Goal: Task Accomplishment & Management: Use online tool/utility

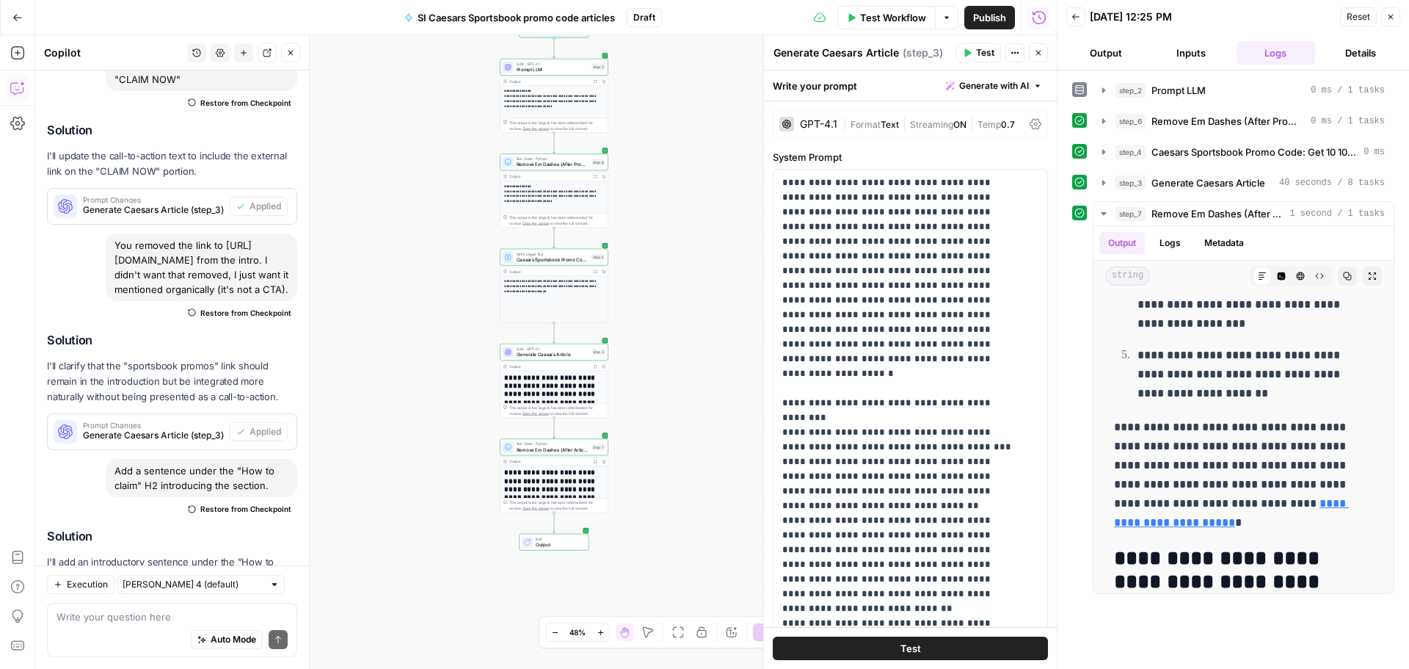
scroll to position [2582, 0]
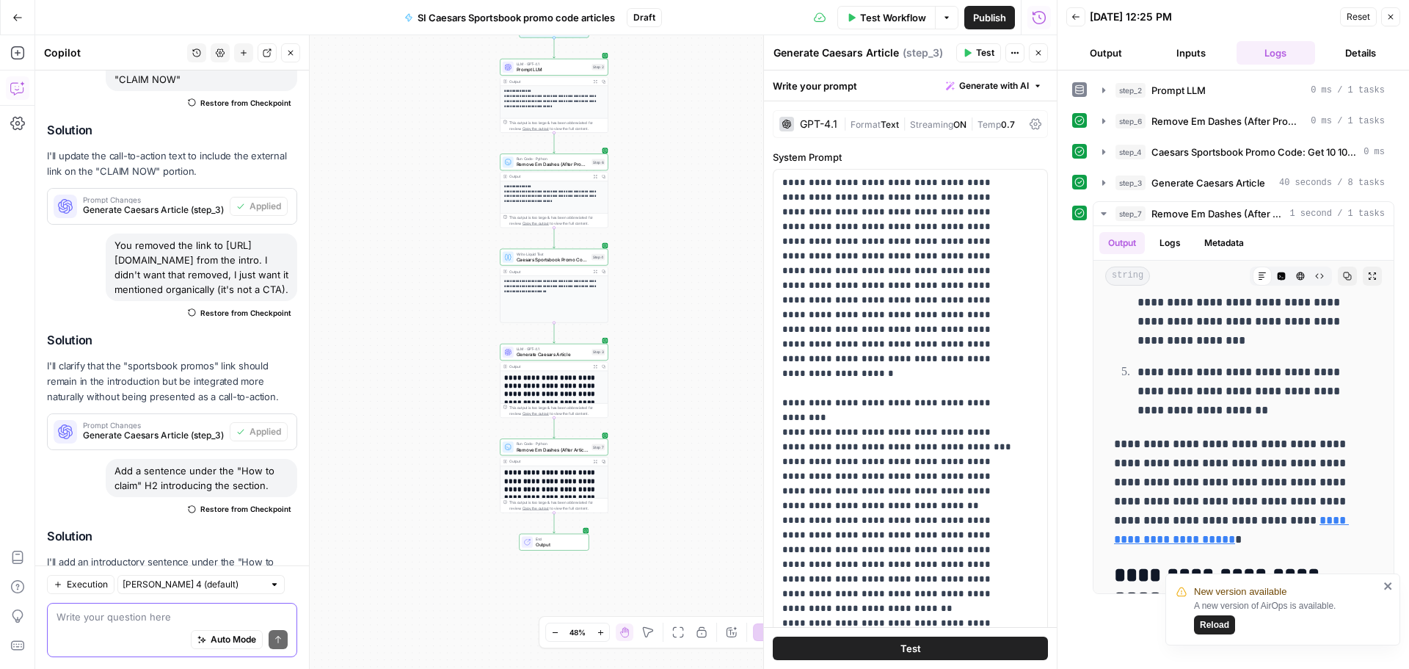
click at [136, 617] on textarea at bounding box center [172, 616] width 231 height 15
click at [1391, 586] on icon "close" at bounding box center [1388, 586] width 10 height 12
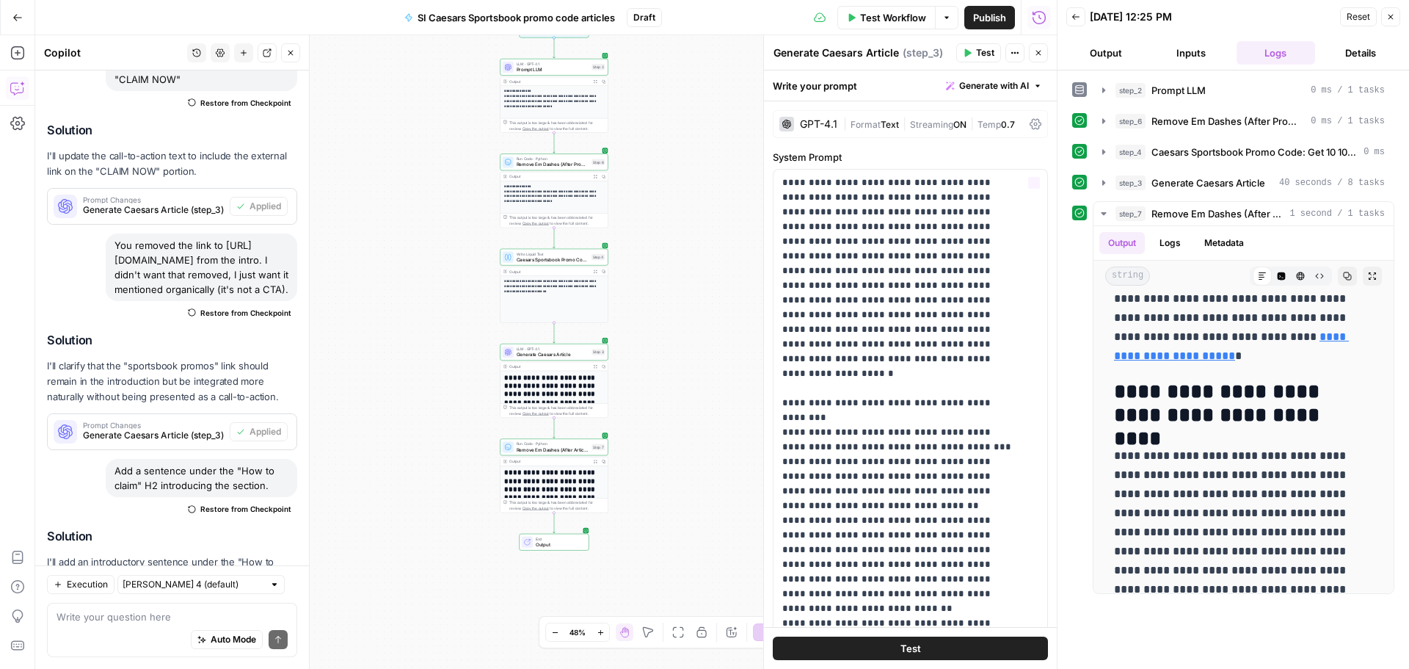
scroll to position [2802, 0]
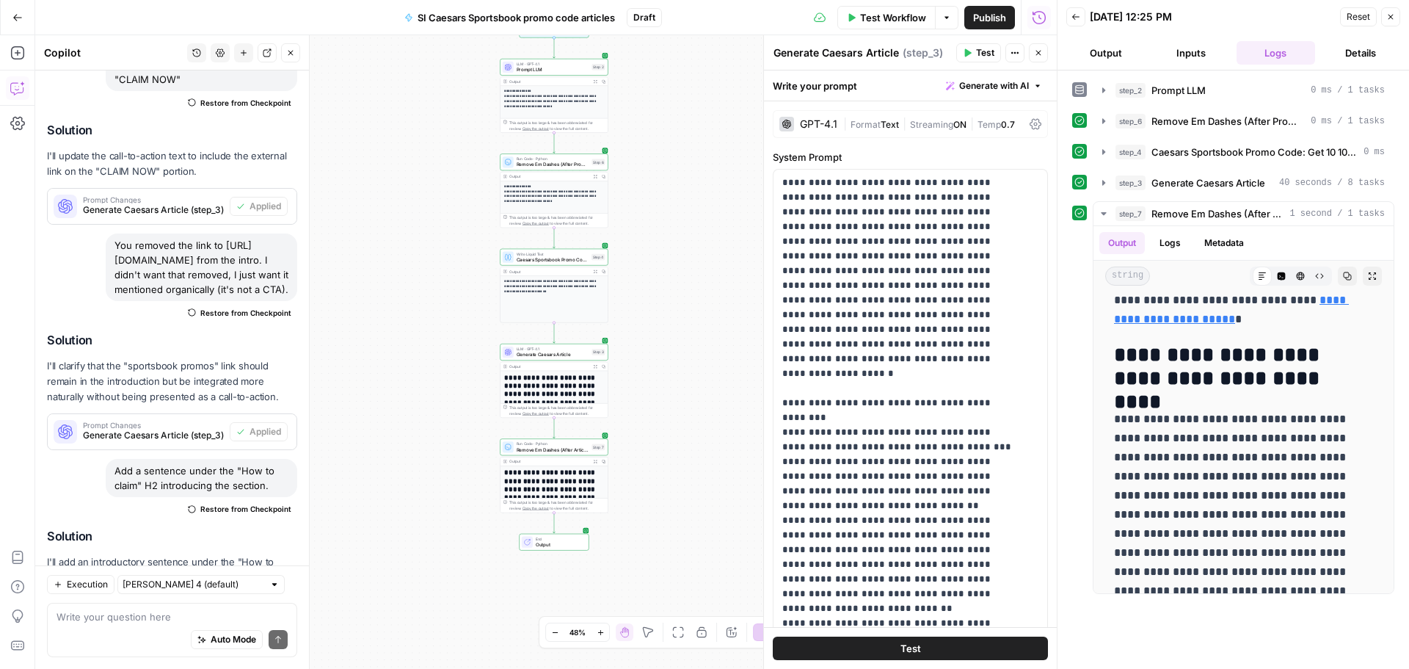
click at [873, 23] on span "Test Workflow" at bounding box center [893, 17] width 66 height 15
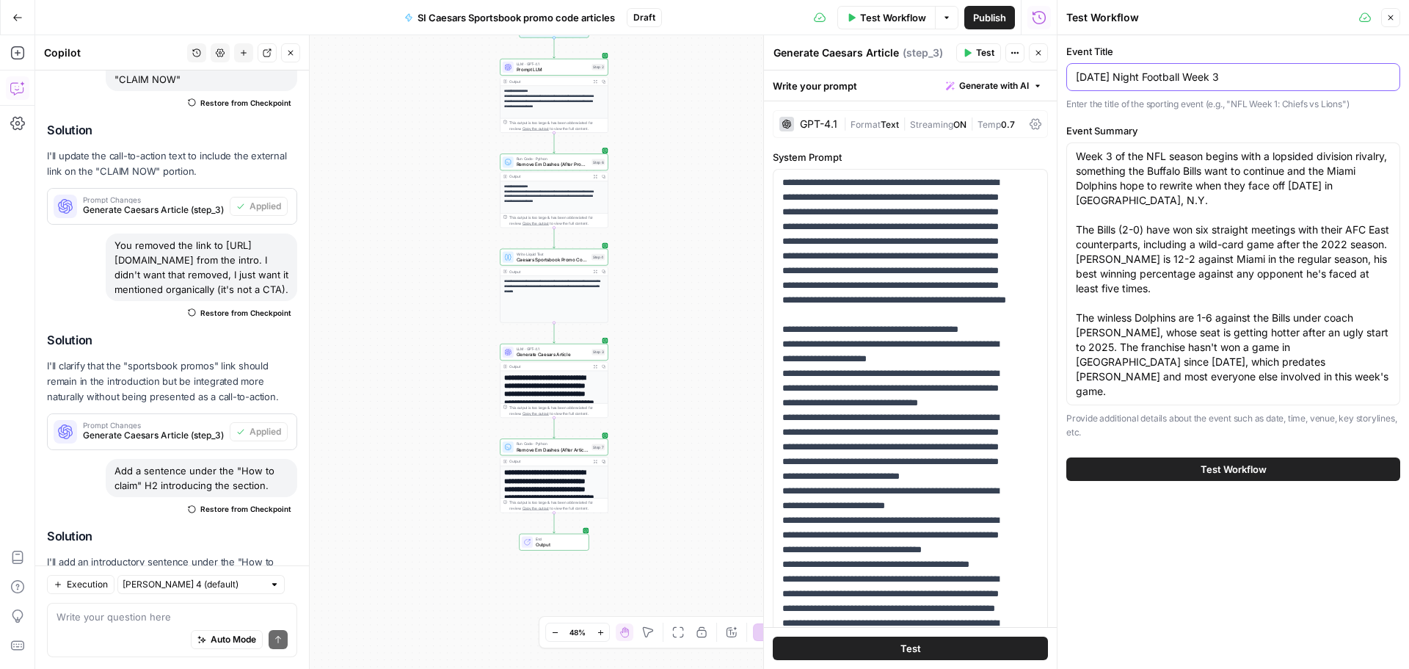
click at [1143, 80] on input "Thursday Night Football Week 3" at bounding box center [1233, 77] width 315 height 15
click at [1221, 462] on span "Test Workflow" at bounding box center [1234, 469] width 66 height 15
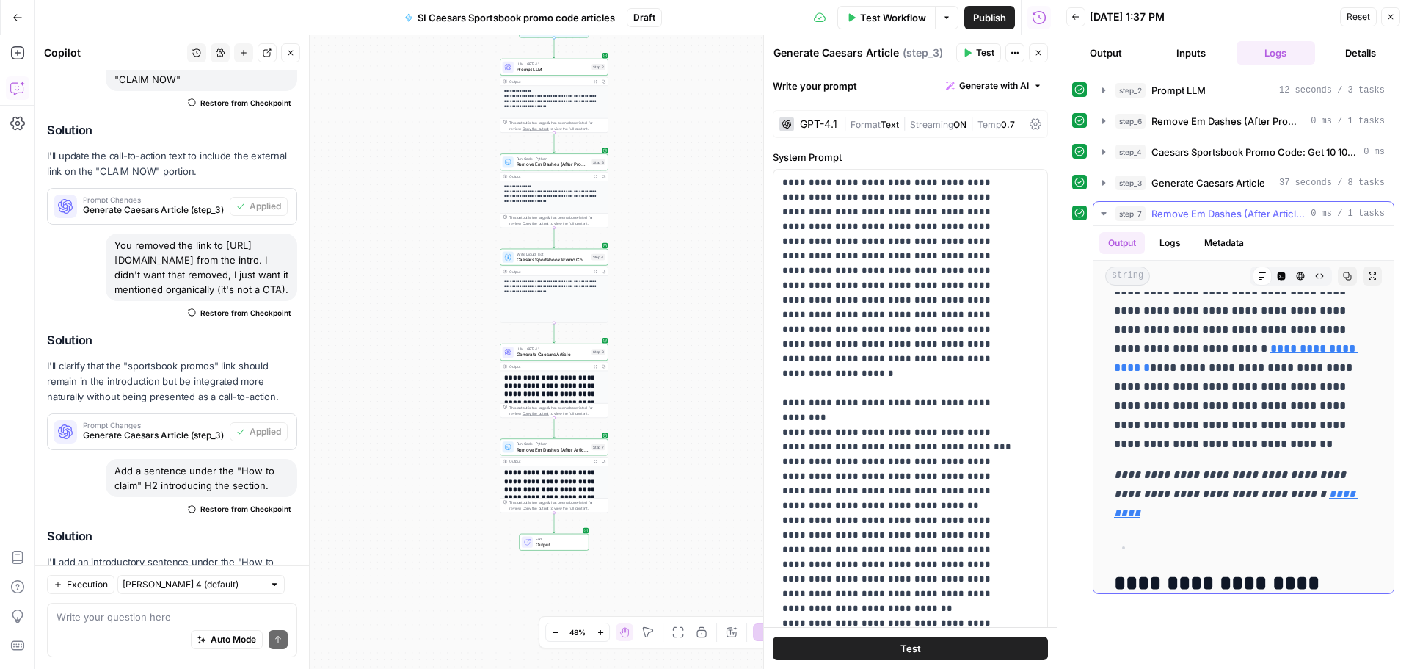
scroll to position [514, 0]
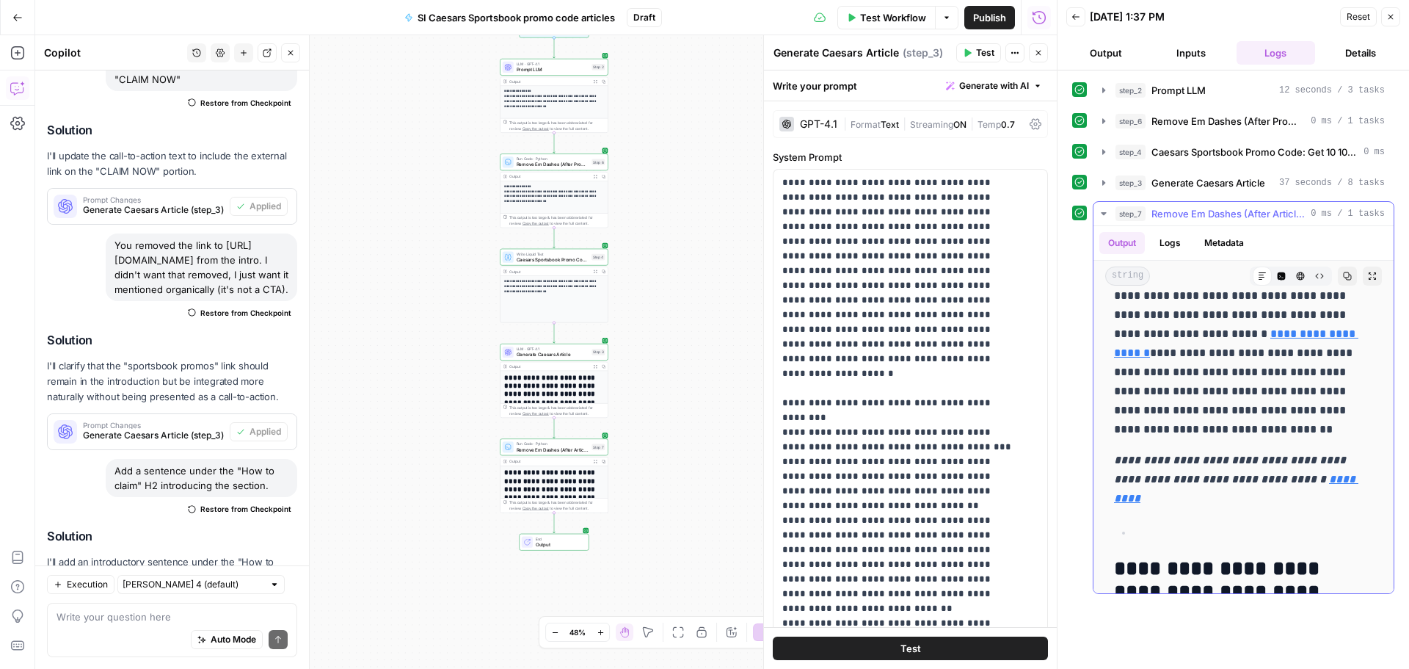
click at [1261, 480] on em "**********" at bounding box center [1231, 469] width 235 height 30
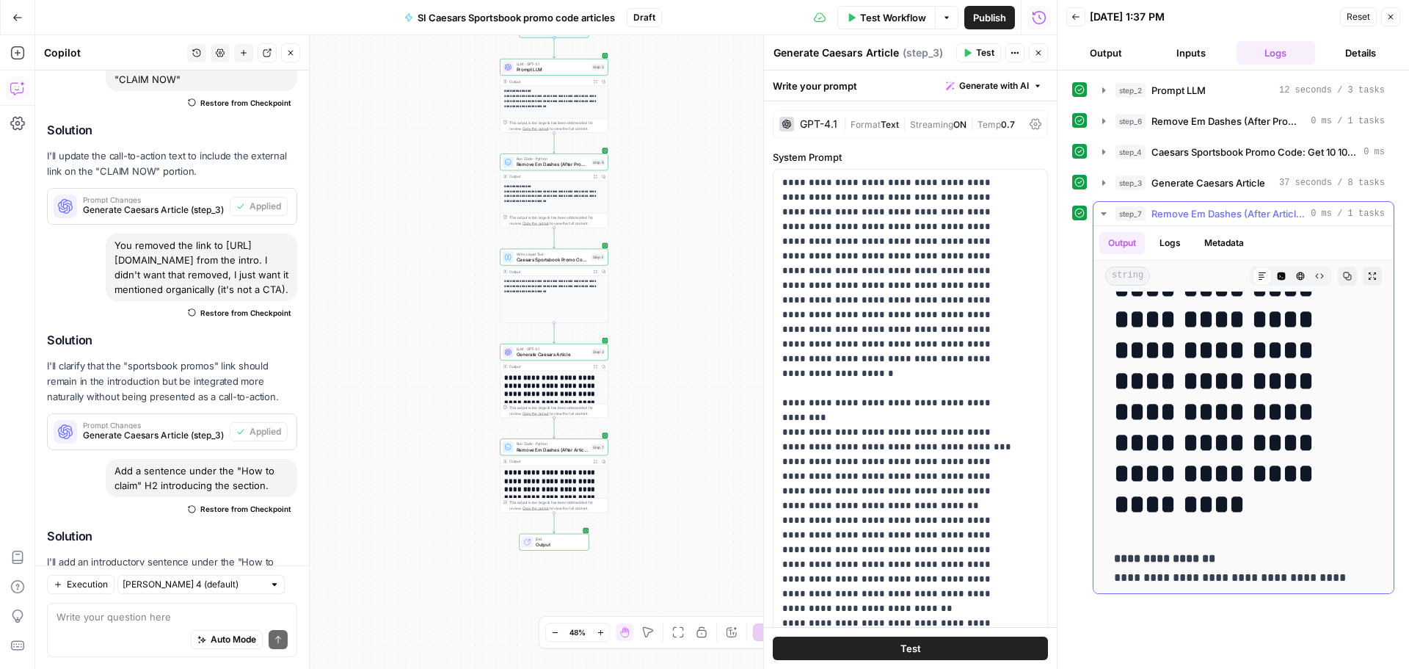
scroll to position [0, 0]
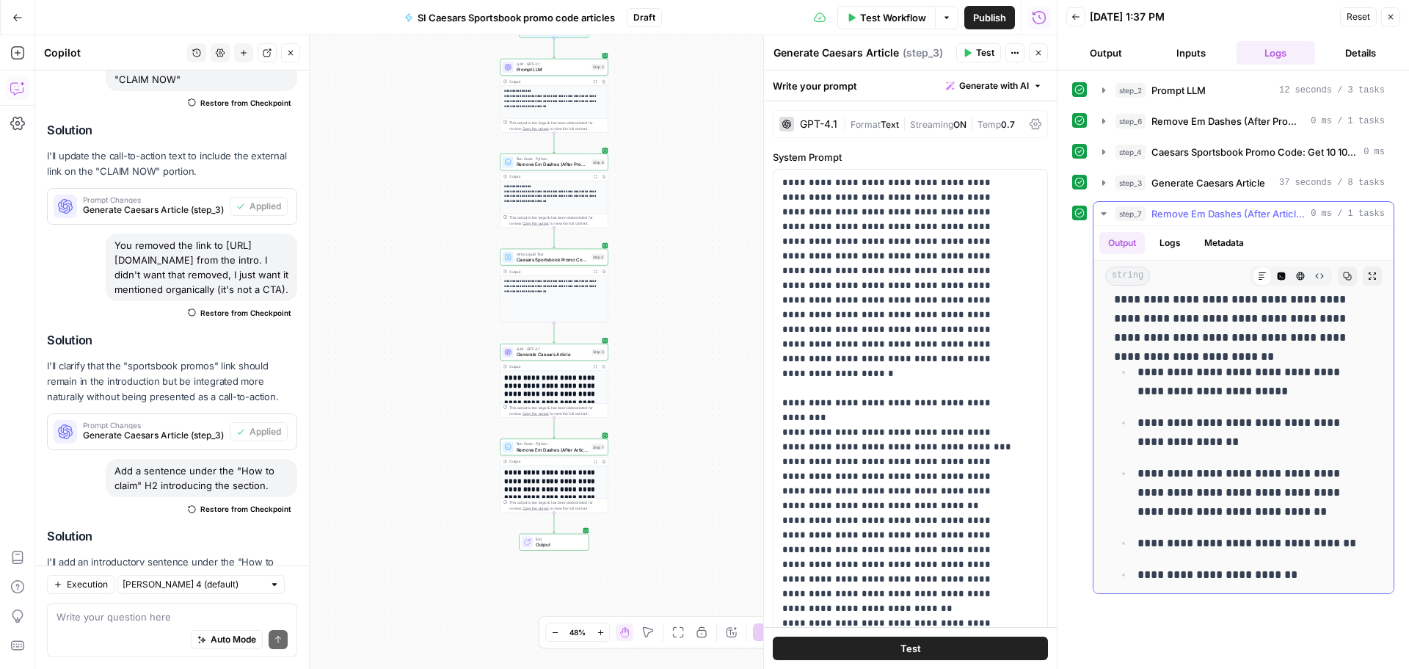
drag, startPoint x: 1118, startPoint y: 323, endPoint x: 1253, endPoint y: 413, distance: 162.4
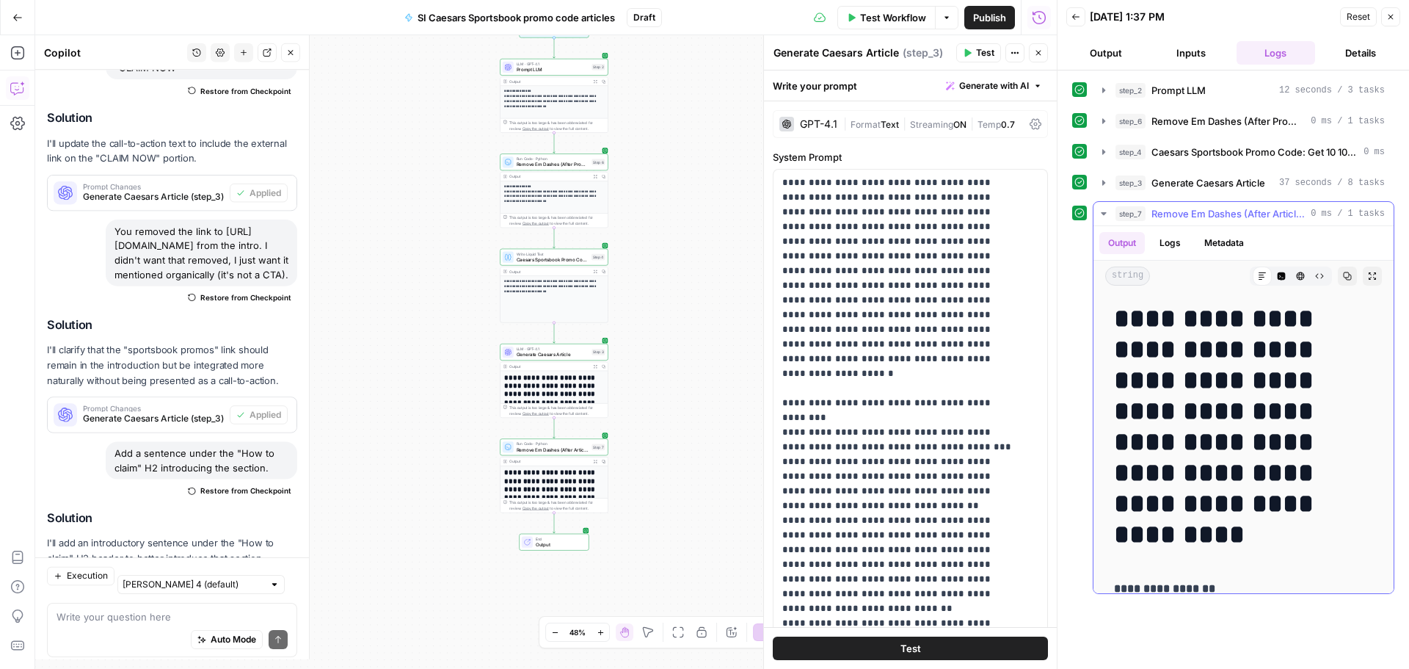
scroll to position [7068, 0]
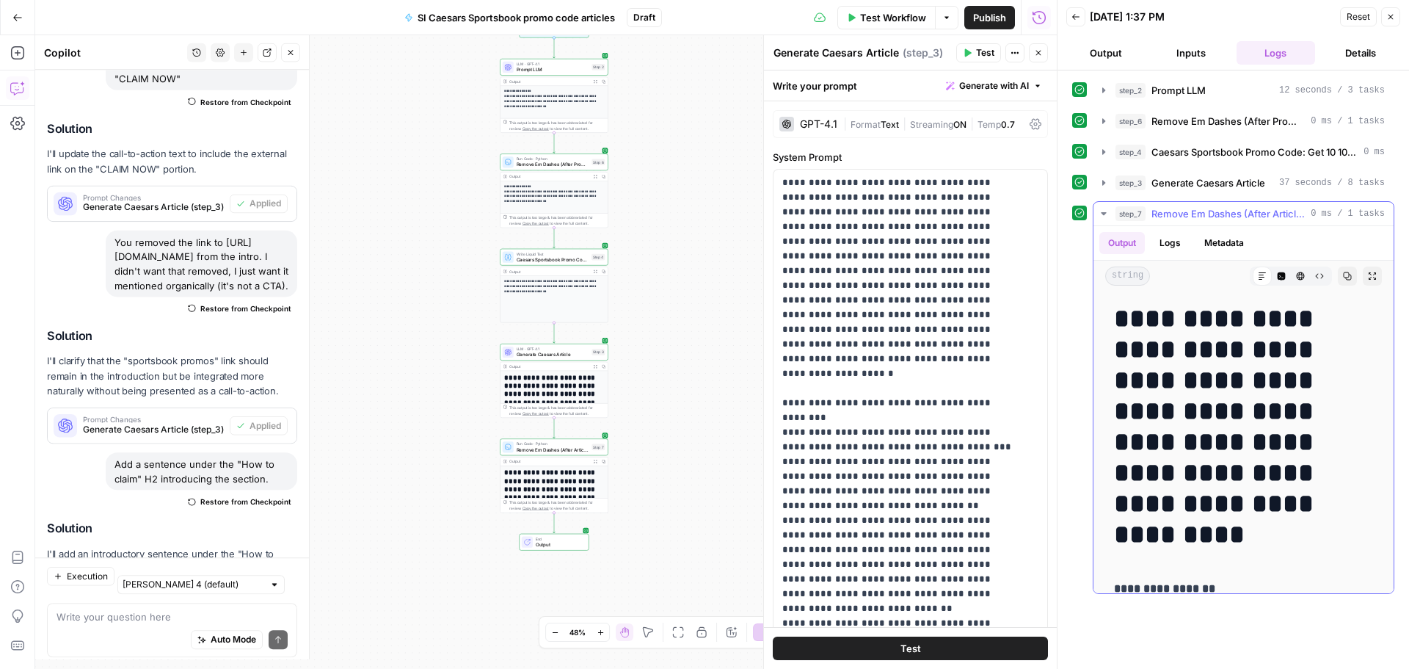
click at [1323, 420] on h1 "**********" at bounding box center [1238, 426] width 248 height 247
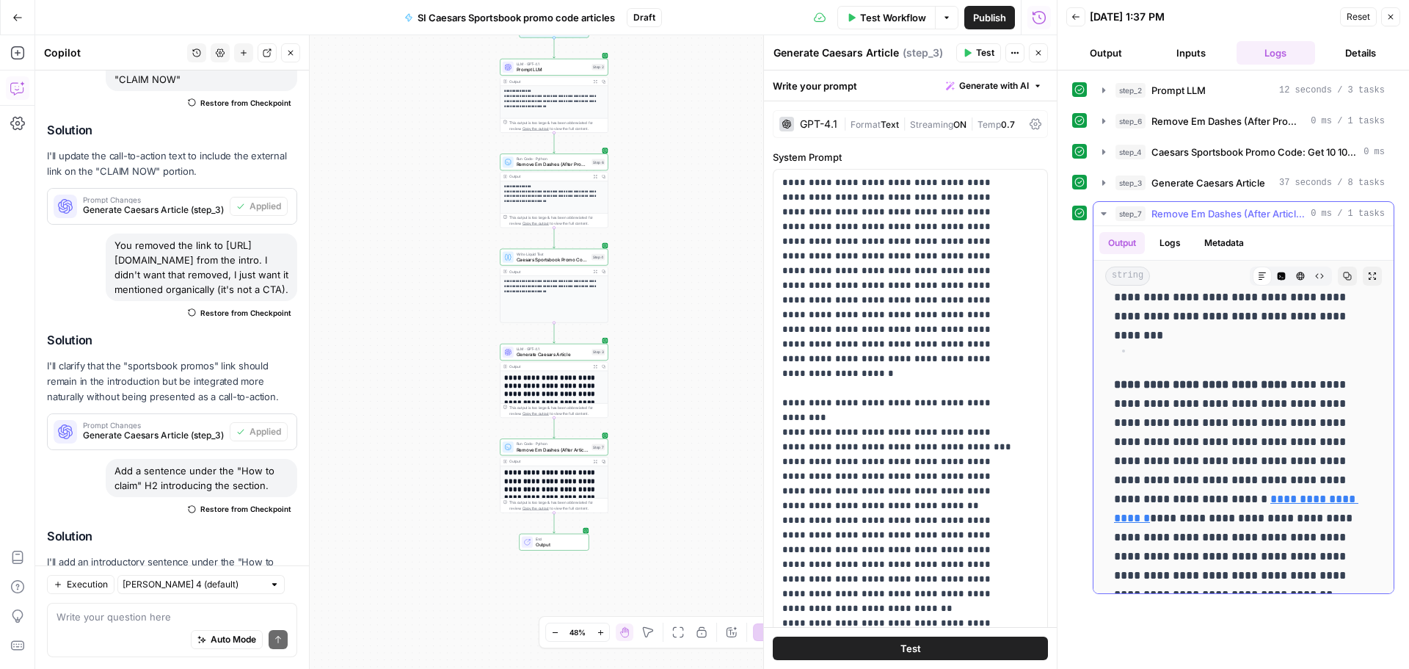
scroll to position [440, 0]
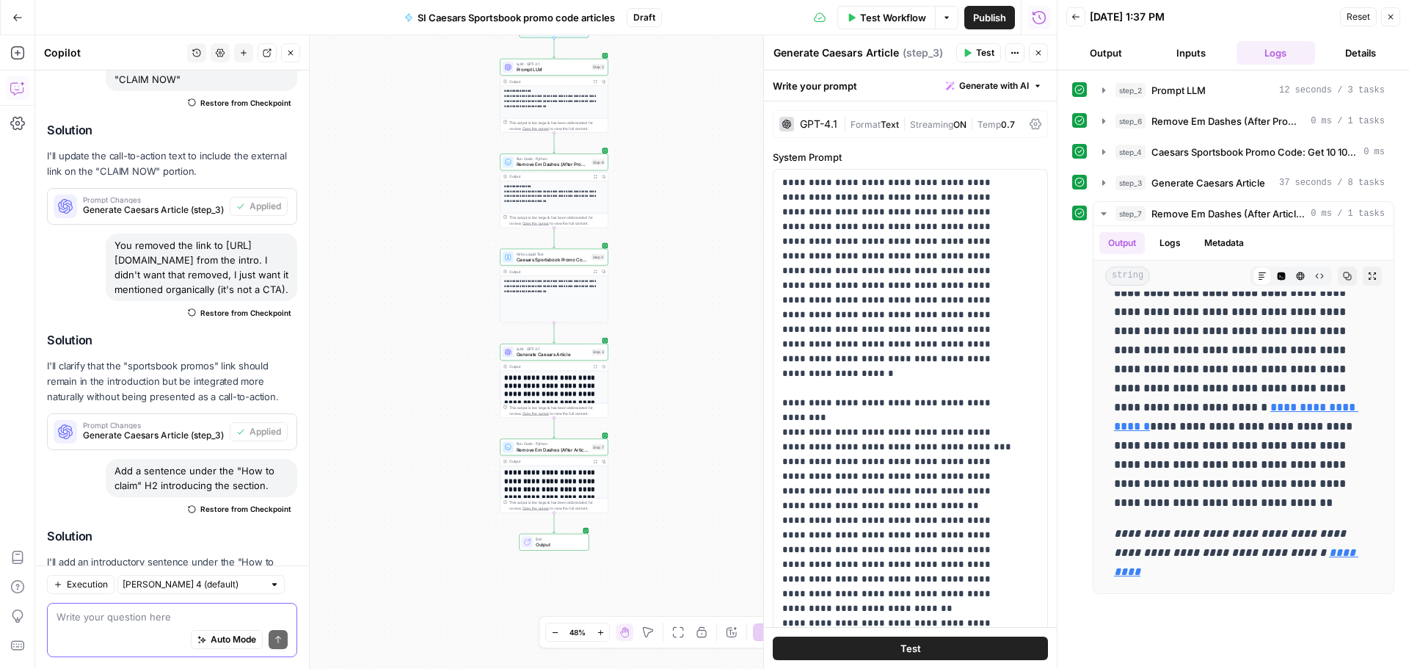
click at [197, 620] on textarea at bounding box center [172, 616] width 231 height 15
paste textarea "[URL][DOMAIN_NAME]"
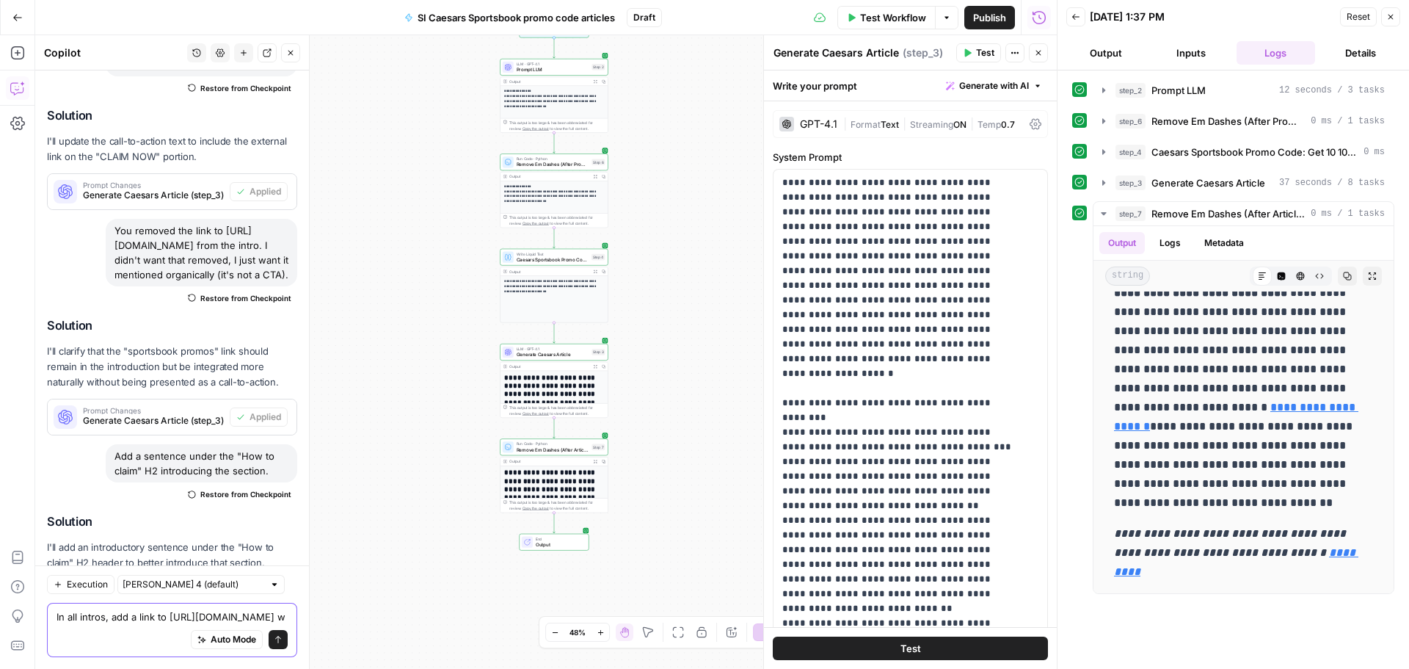
scroll to position [7098, 0]
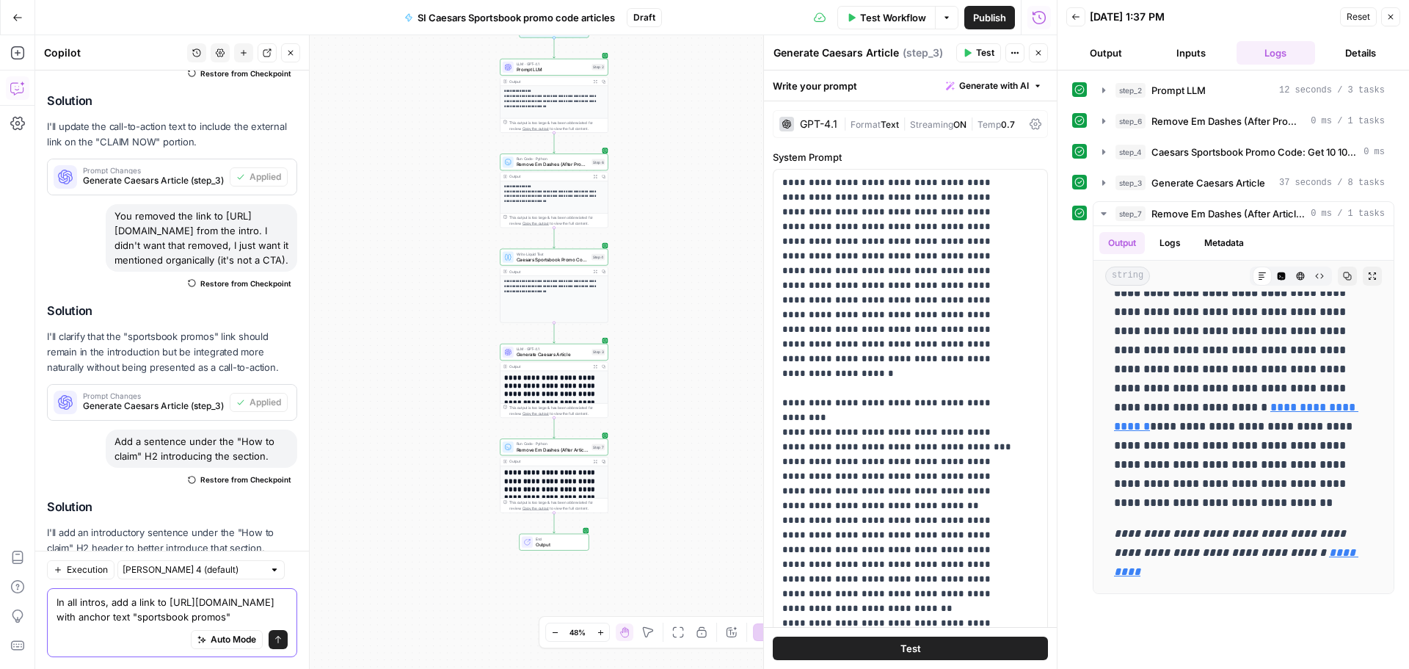
type textarea "In all intros, add a link to https://www.si.com/betting/sportsbook-promos with …"
click at [274, 641] on icon "submit" at bounding box center [278, 639] width 9 height 9
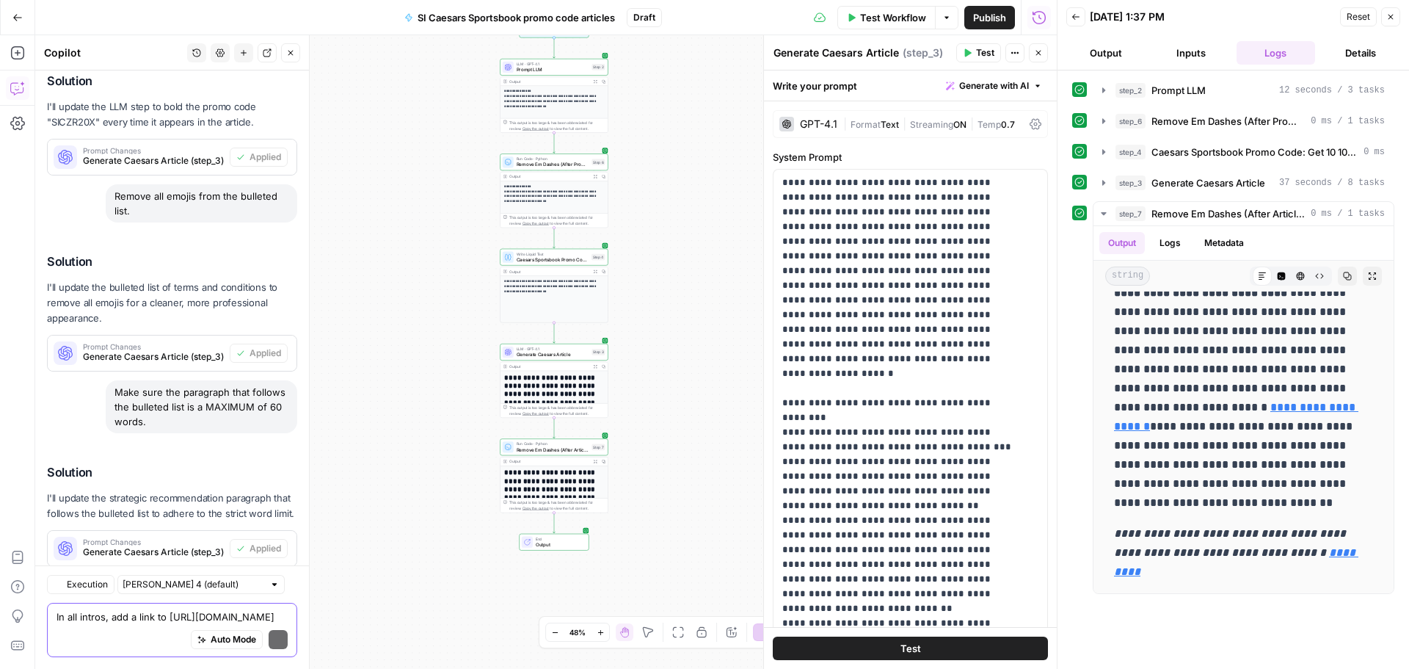
scroll to position [7255, 0]
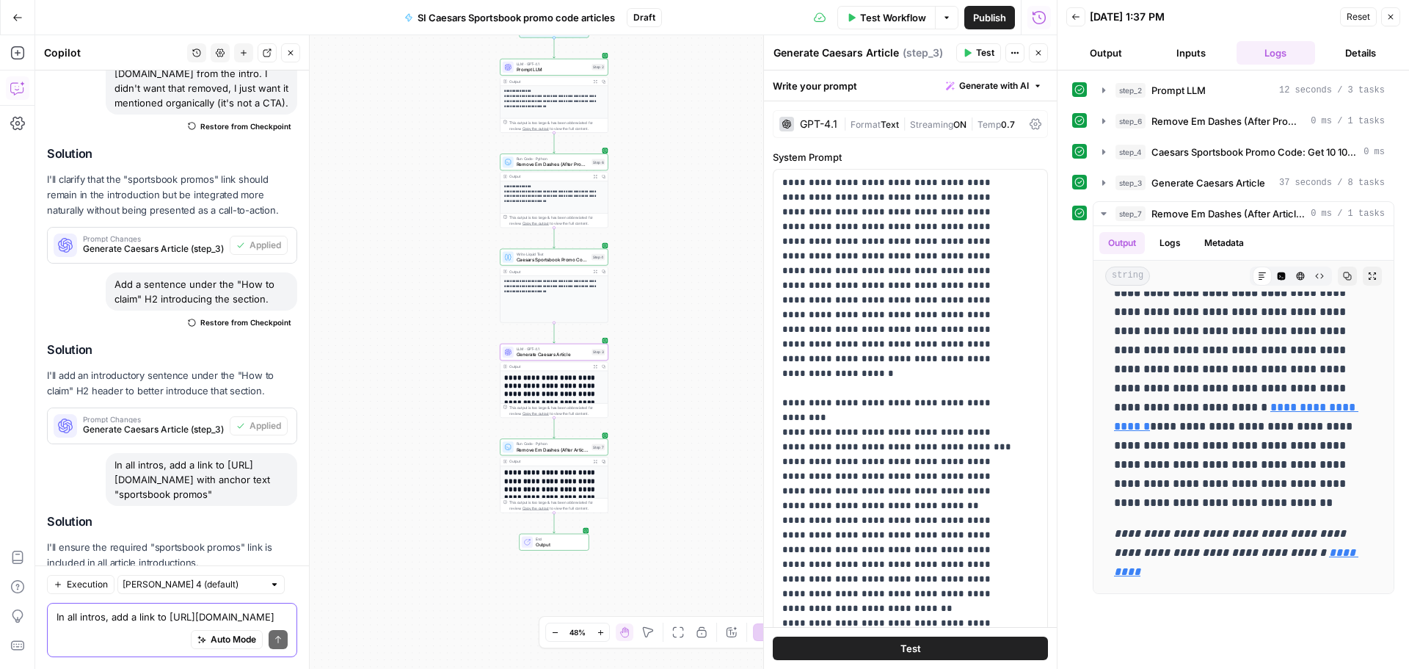
click at [266, 591] on span "Apply" at bounding box center [269, 597] width 24 height 13
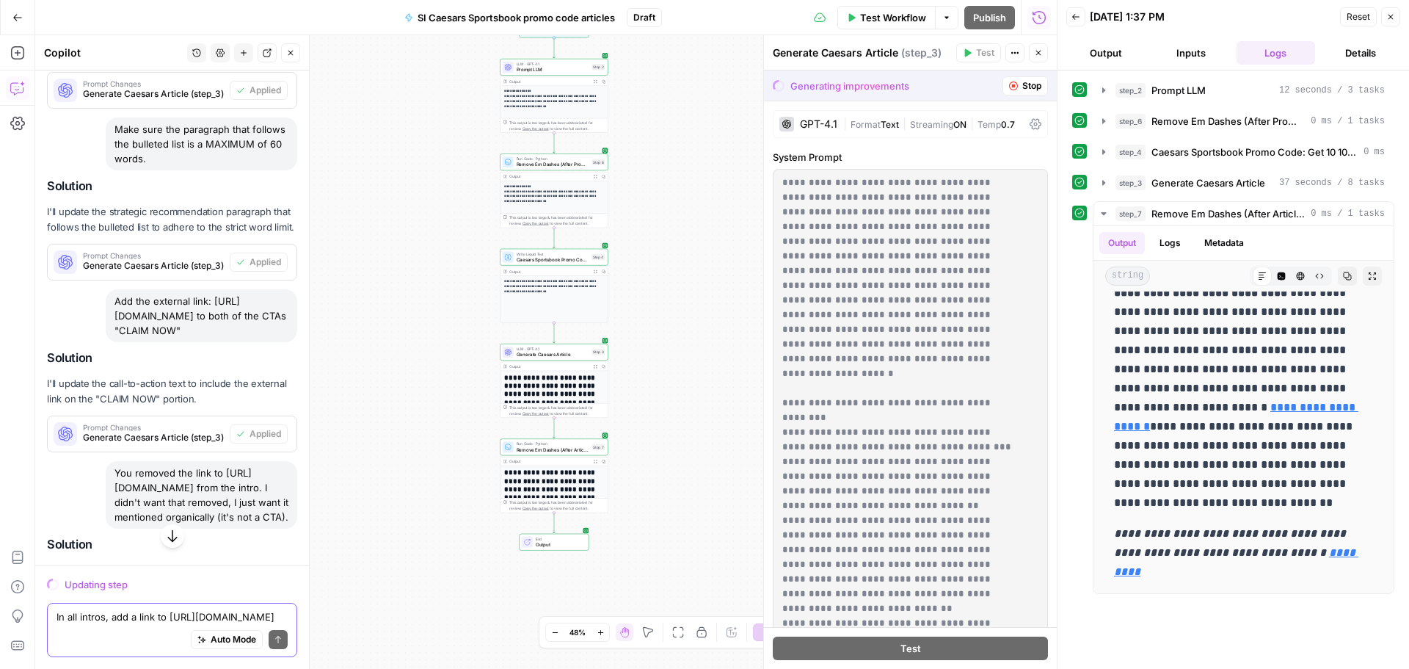
scroll to position [6574, 0]
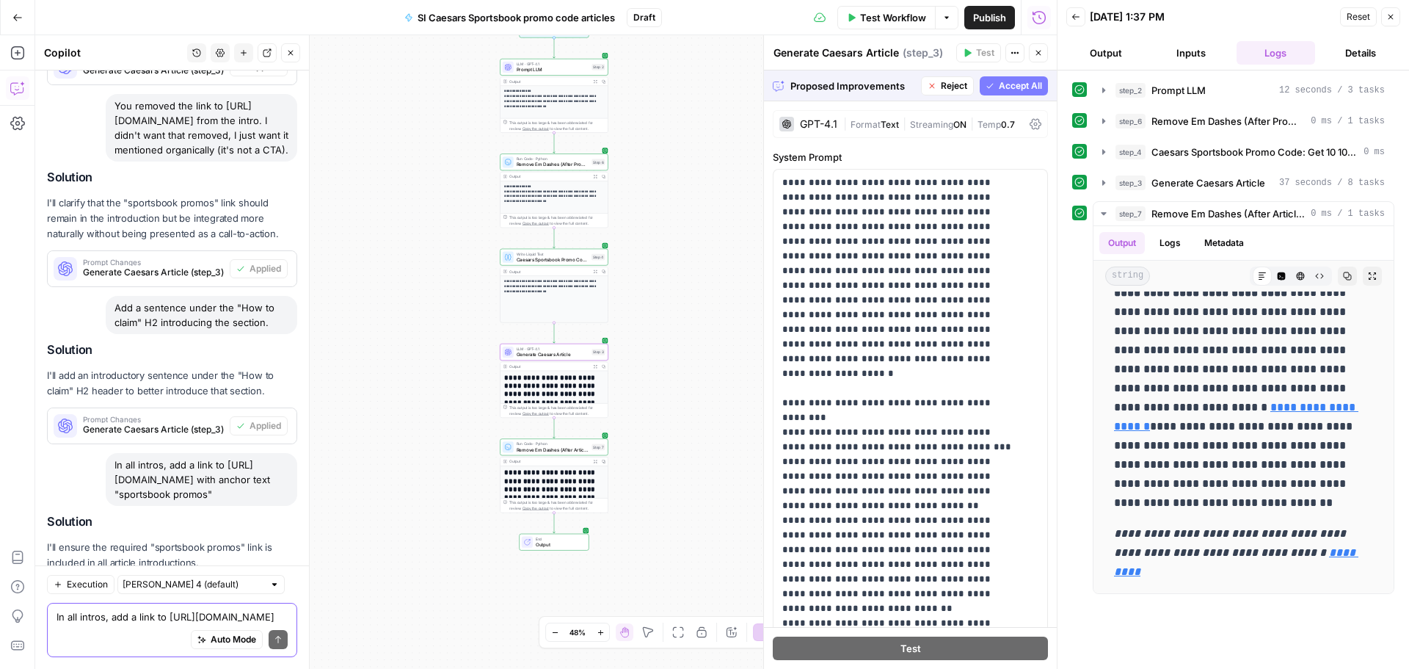
click at [250, 588] on button "Accept" at bounding box center [267, 597] width 42 height 19
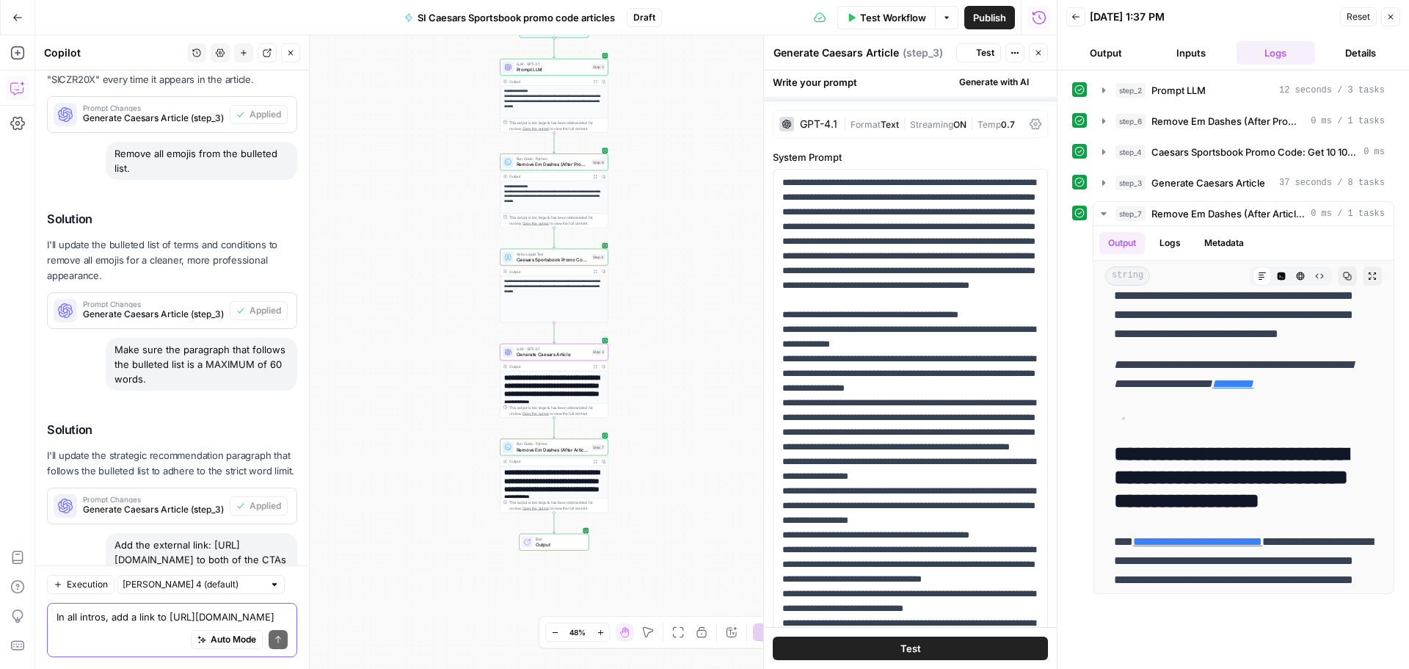
scroll to position [0, 0]
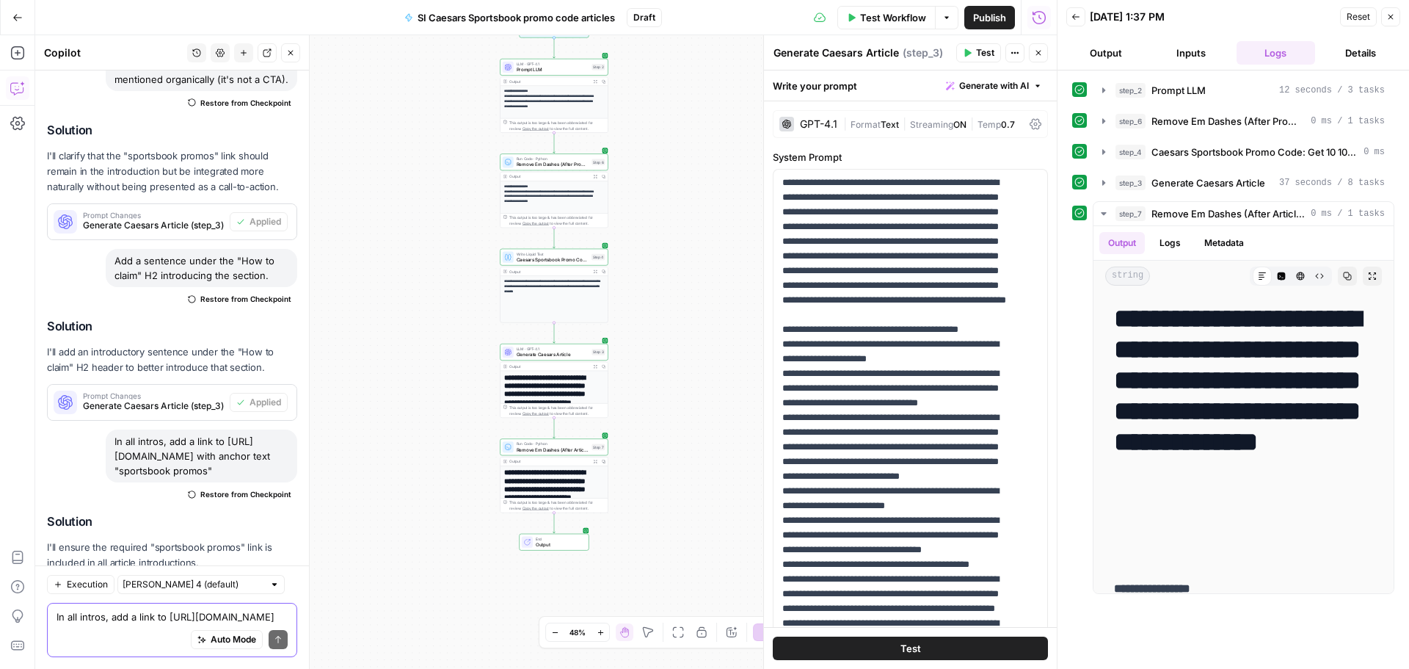
click at [892, 18] on span "Test Workflow" at bounding box center [893, 17] width 66 height 15
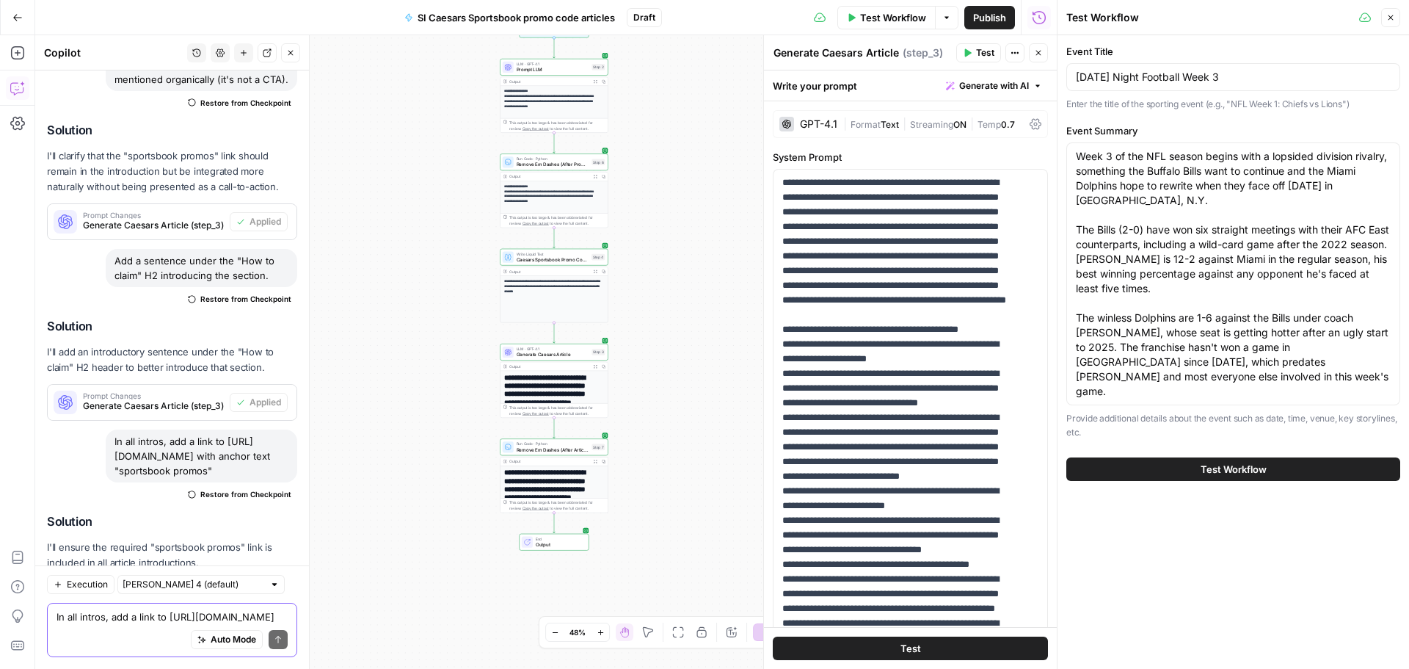
click at [1244, 462] on span "Test Workflow" at bounding box center [1234, 469] width 66 height 15
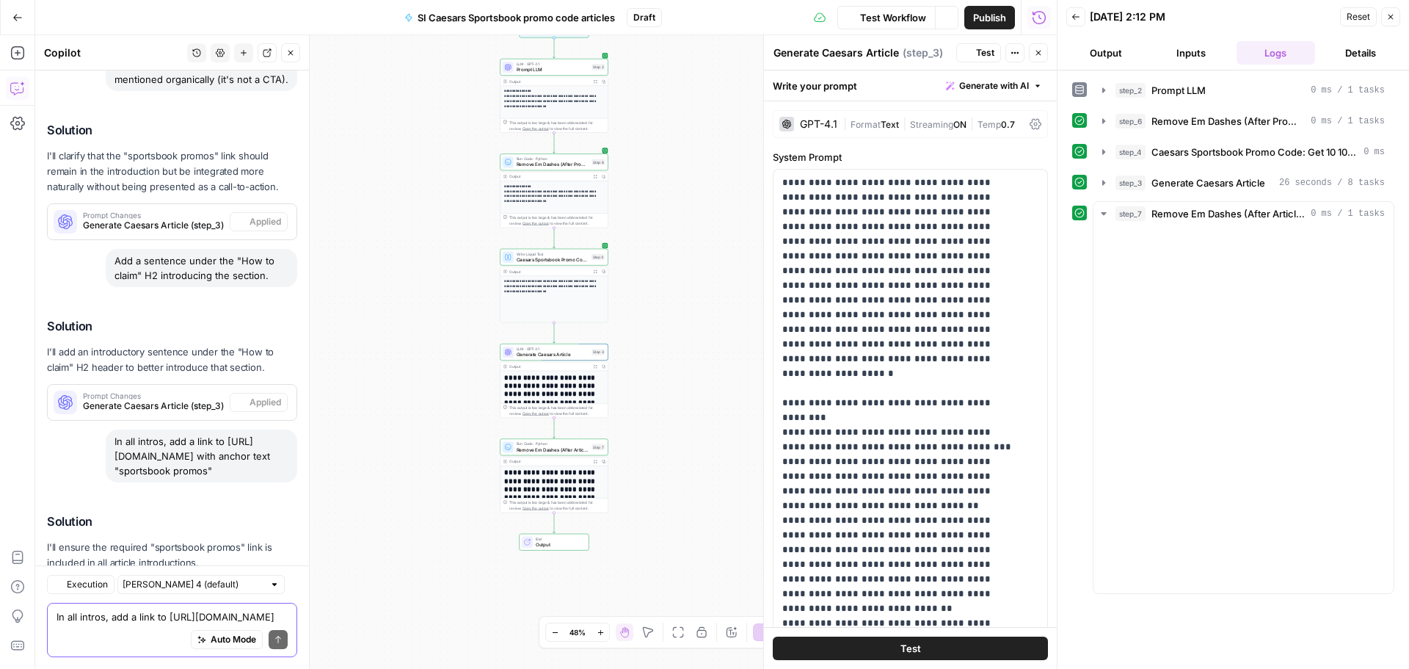
scroll to position [7278, 0]
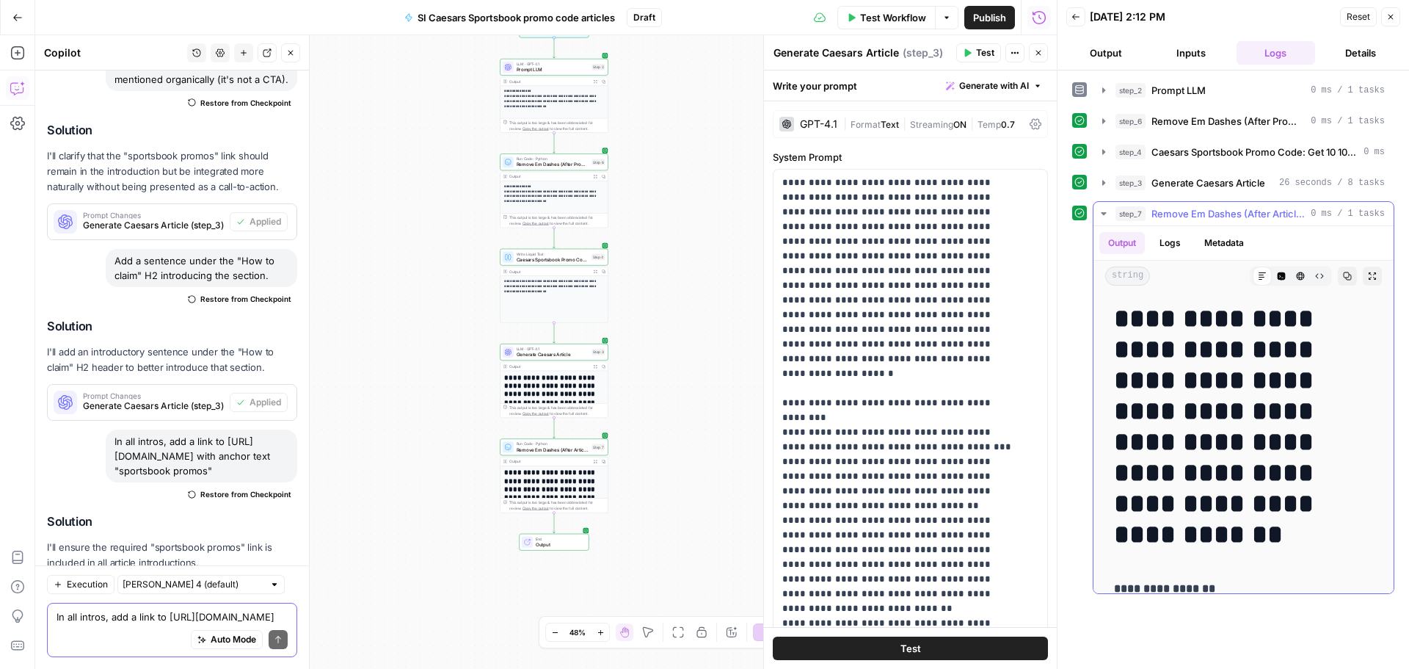
click at [1129, 317] on h1 "**********" at bounding box center [1238, 426] width 248 height 247
drag, startPoint x: 1122, startPoint y: 321, endPoint x: 1261, endPoint y: 532, distance: 252.6
click at [1261, 532] on h1 "**********" at bounding box center [1238, 426] width 248 height 247
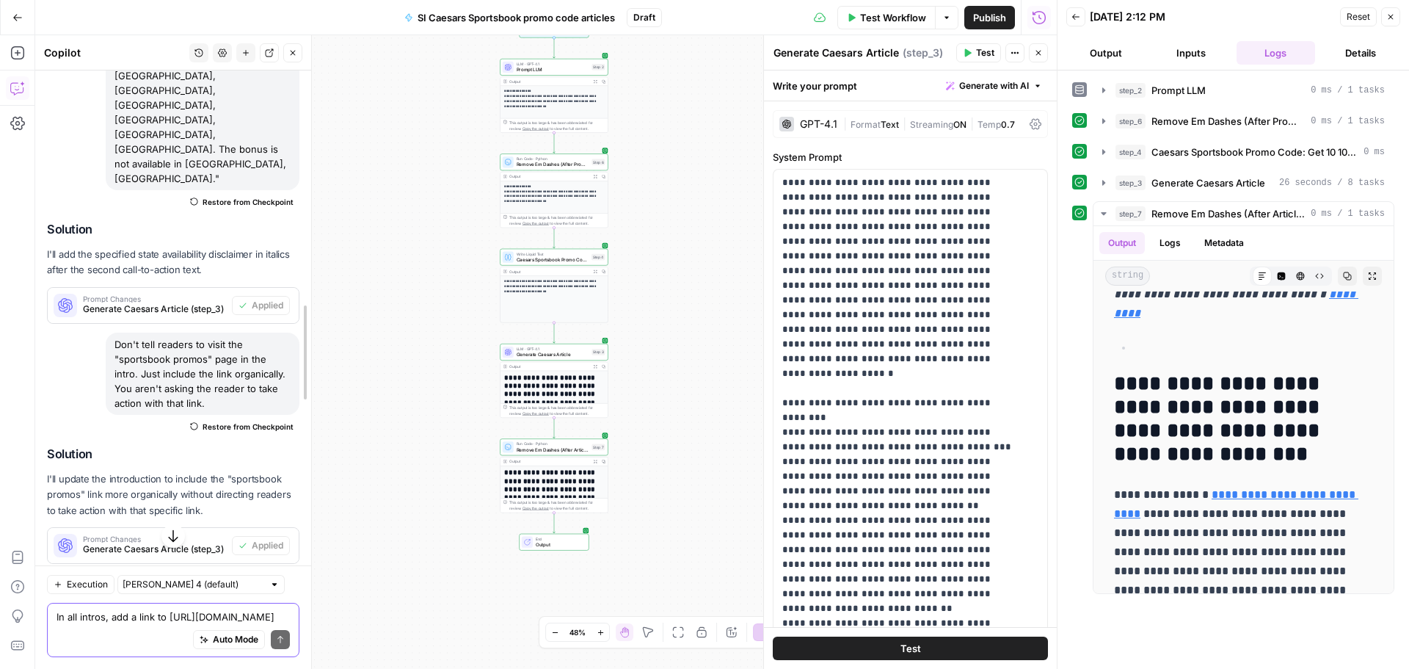
scroll to position [5722, 0]
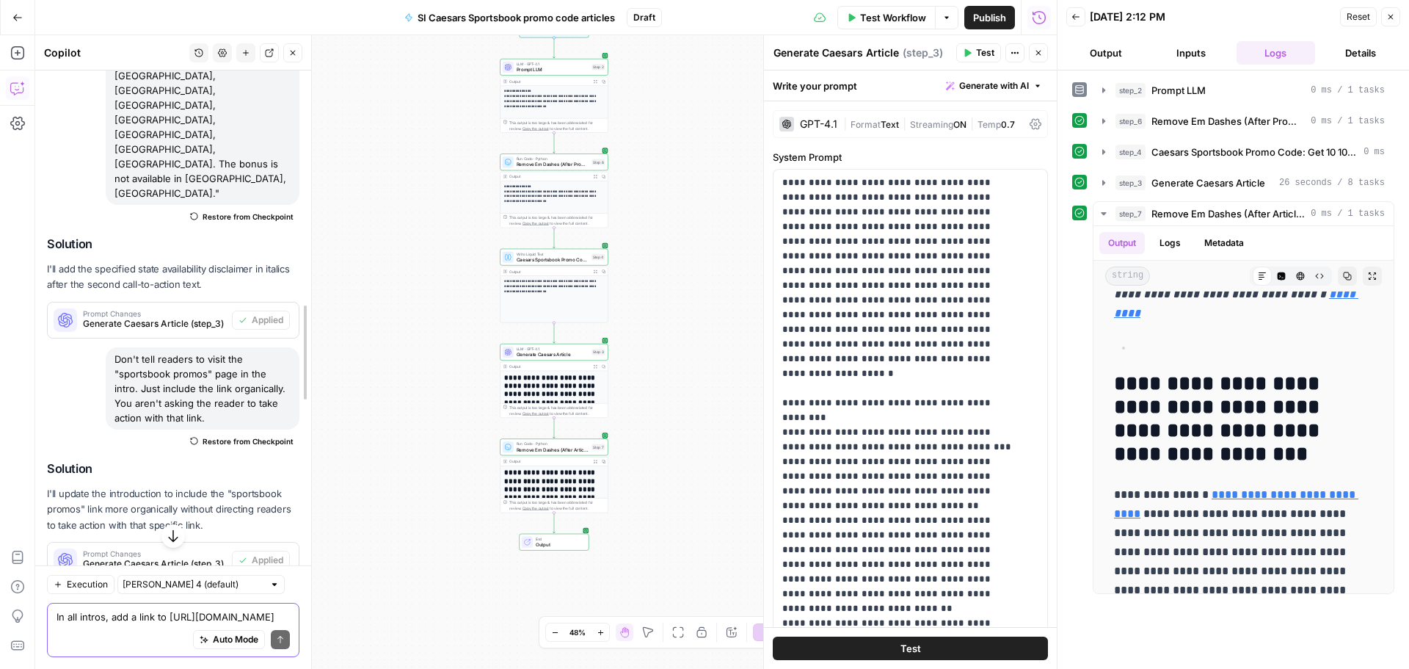
drag, startPoint x: 302, startPoint y: 535, endPoint x: 305, endPoint y: 454, distance: 80.8
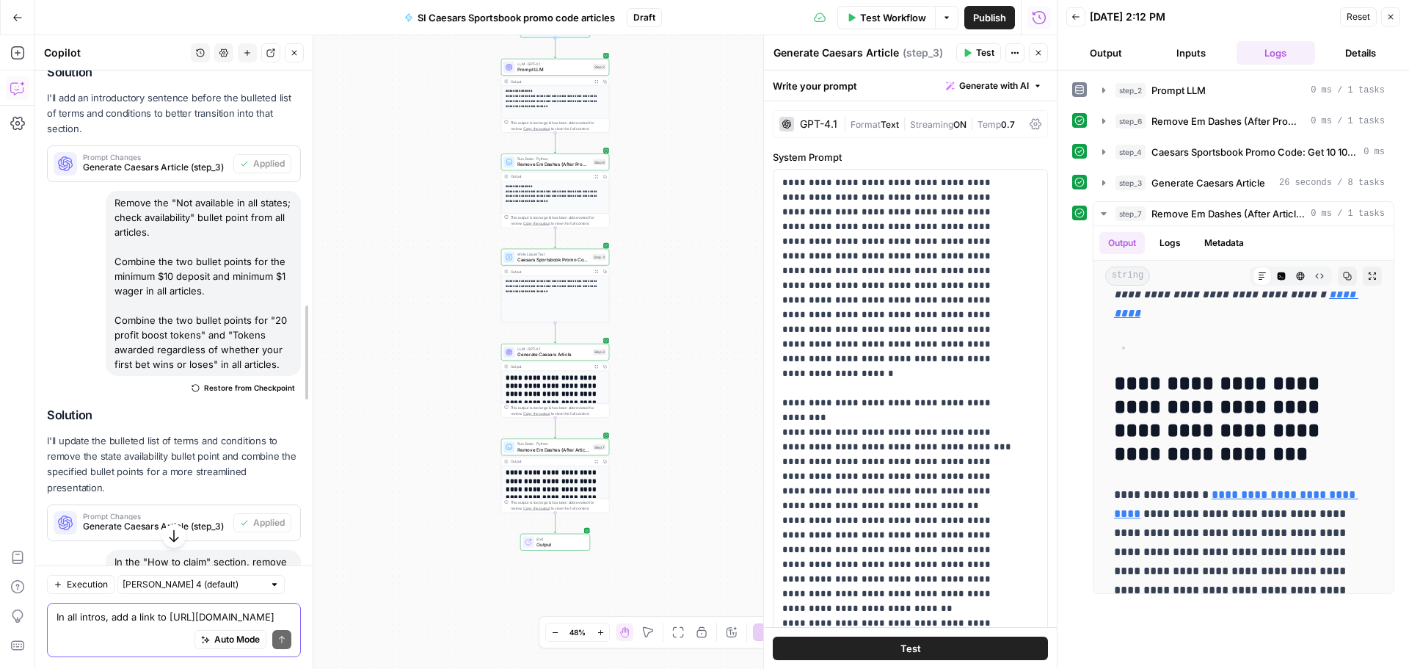
scroll to position [2545, 0]
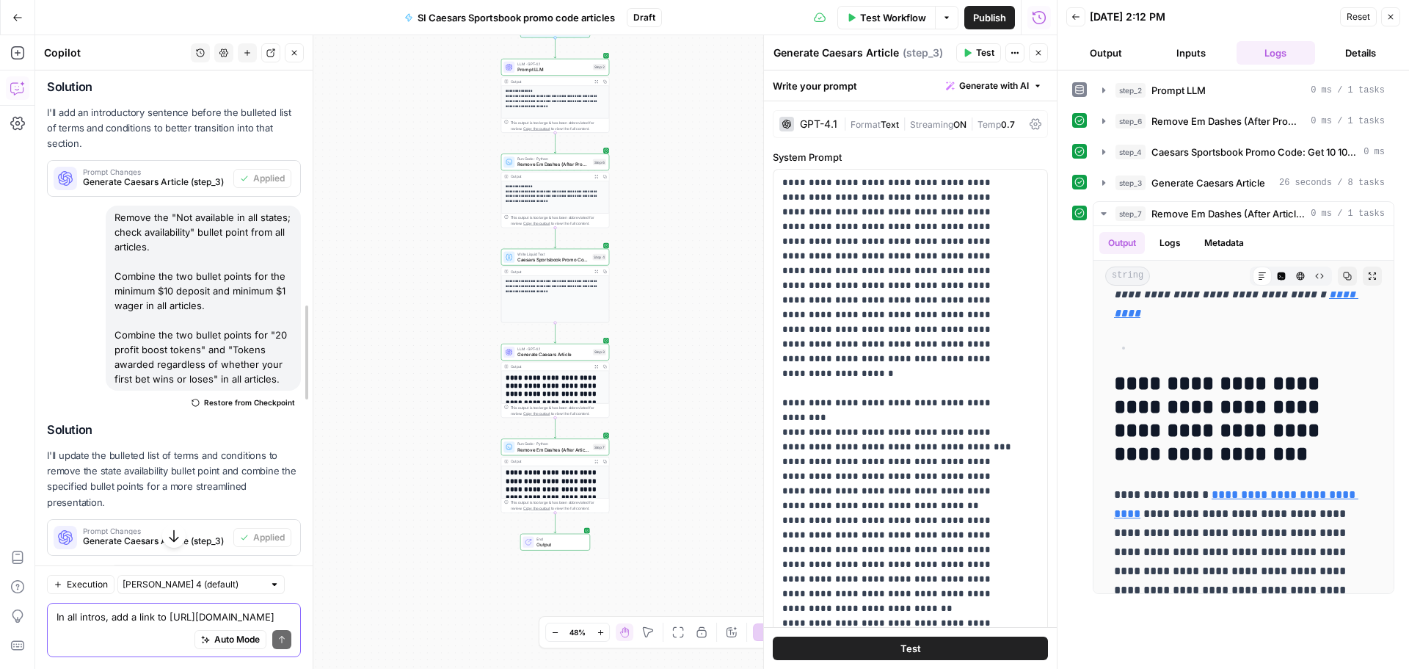
drag, startPoint x: 304, startPoint y: 284, endPoint x: 305, endPoint y: 222, distance: 61.7
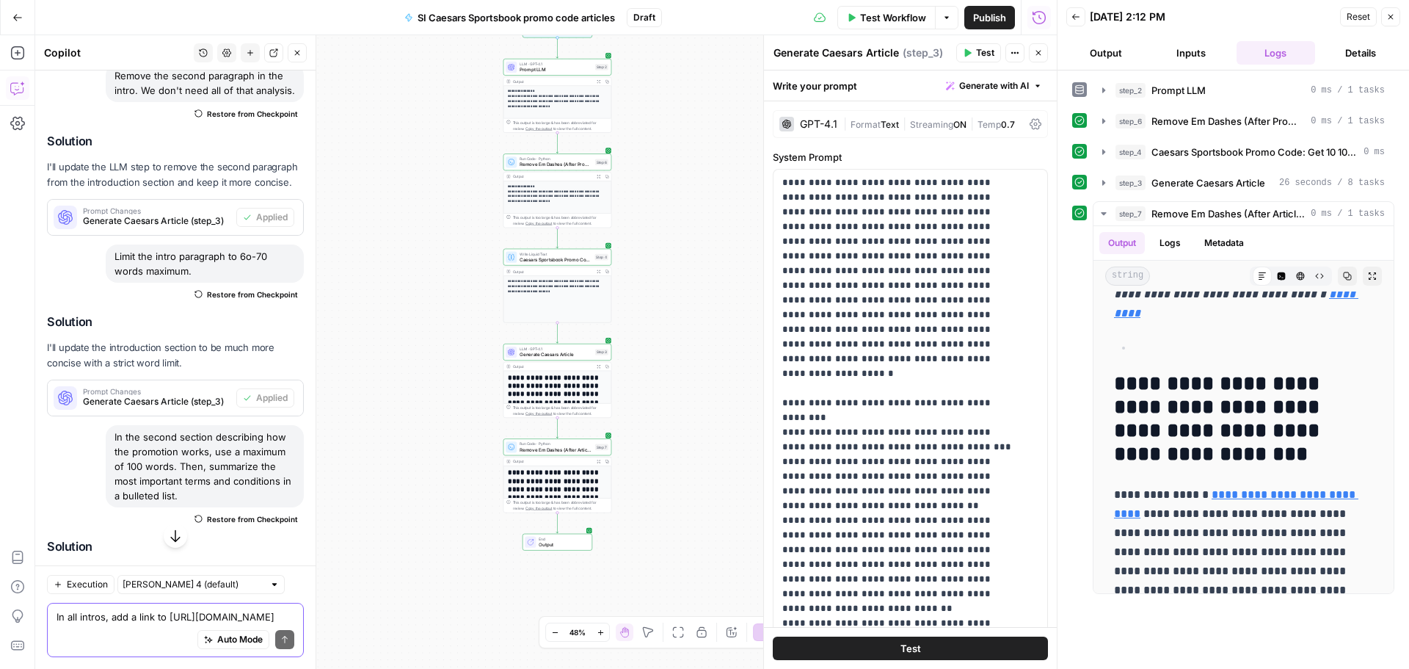
scroll to position [680, 0]
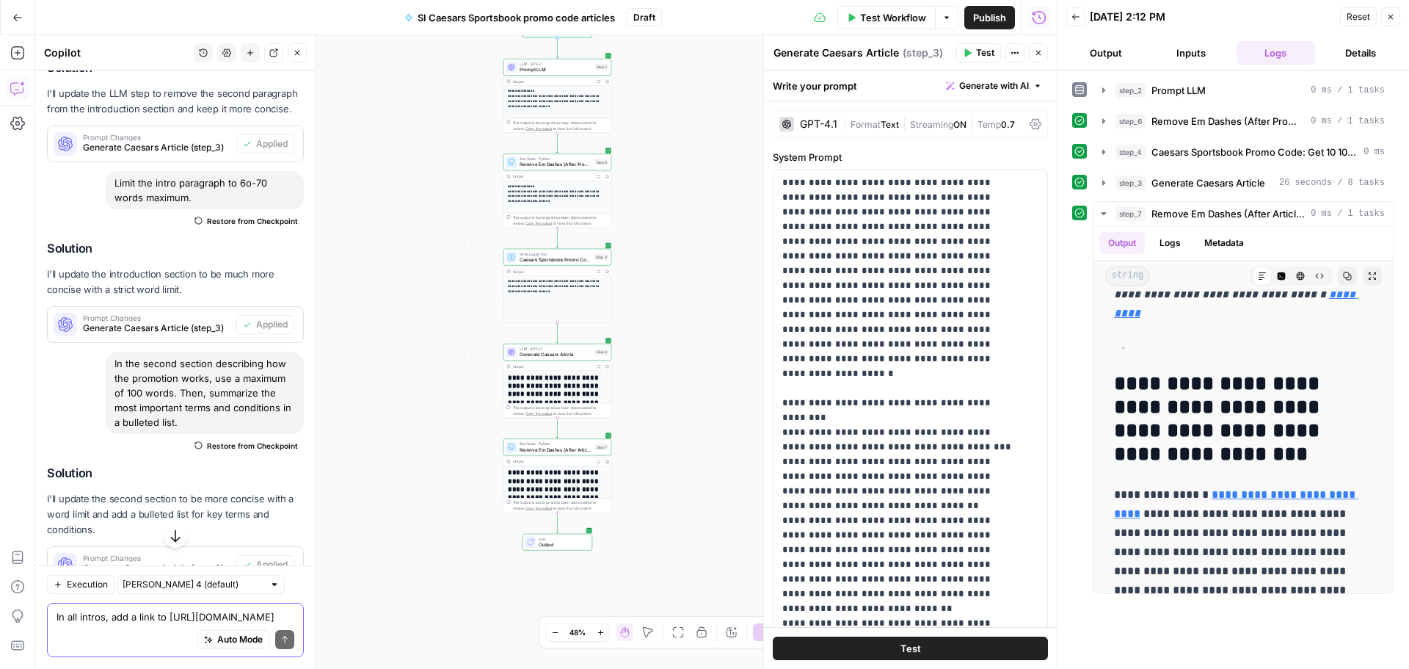
drag, startPoint x: 194, startPoint y: 450, endPoint x: 113, endPoint y: 398, distance: 96.7
click at [113, 398] on div "In the second section describing how the promotion works, use a maximum of 100 …" at bounding box center [205, 393] width 198 height 82
copy div "In the second section describing how the promotion works, use a maximum of 100 …"
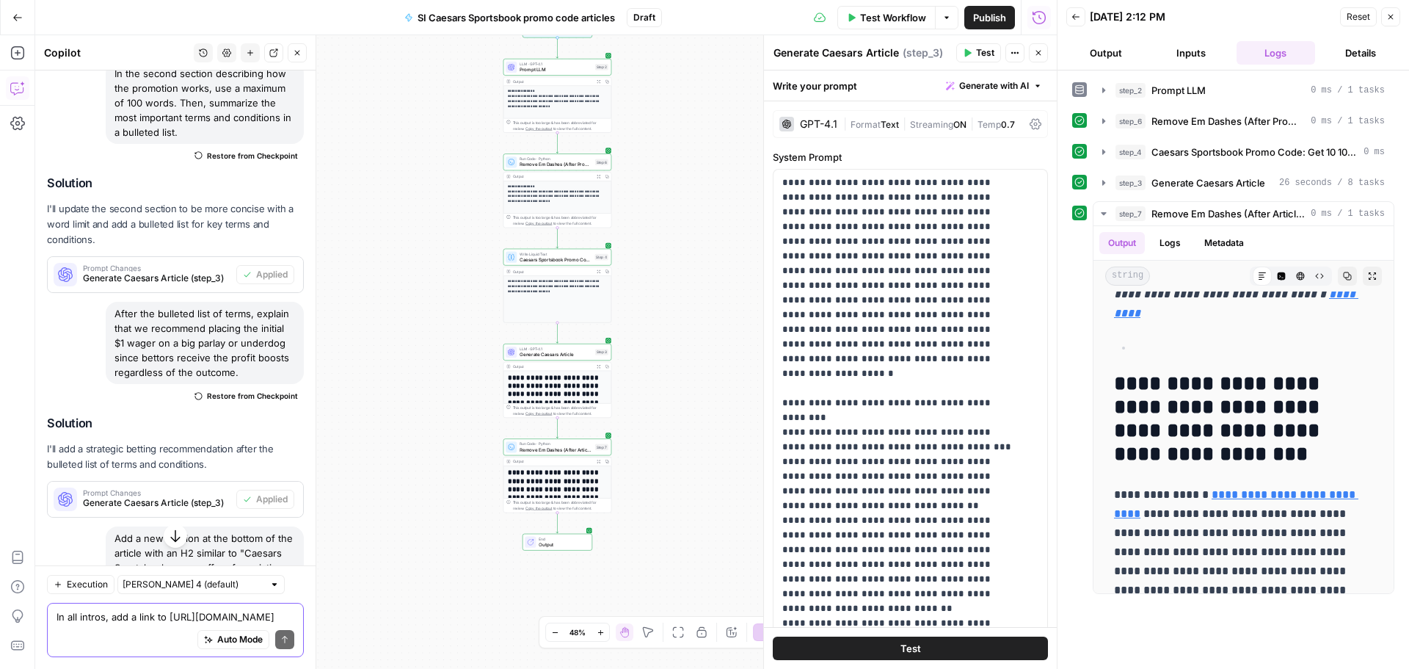
scroll to position [974, 0]
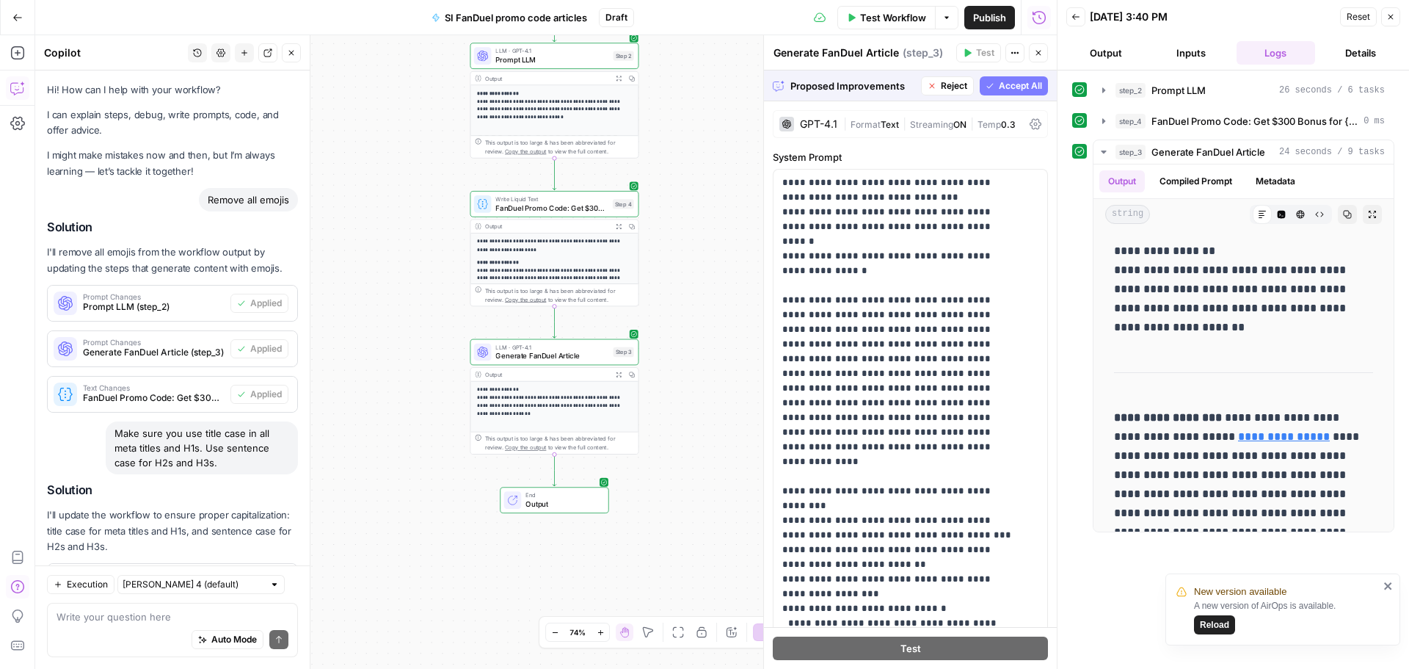
scroll to position [642, 0]
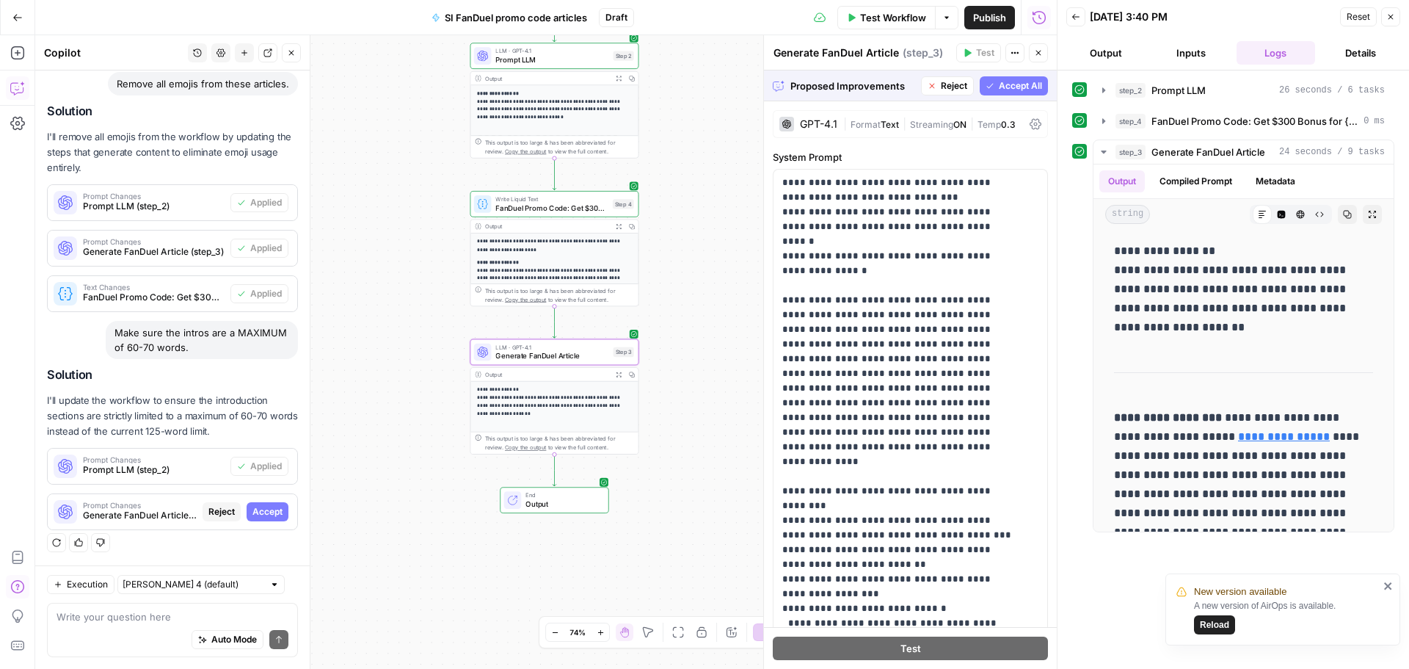
click at [256, 508] on span "Accept" at bounding box center [267, 511] width 30 height 13
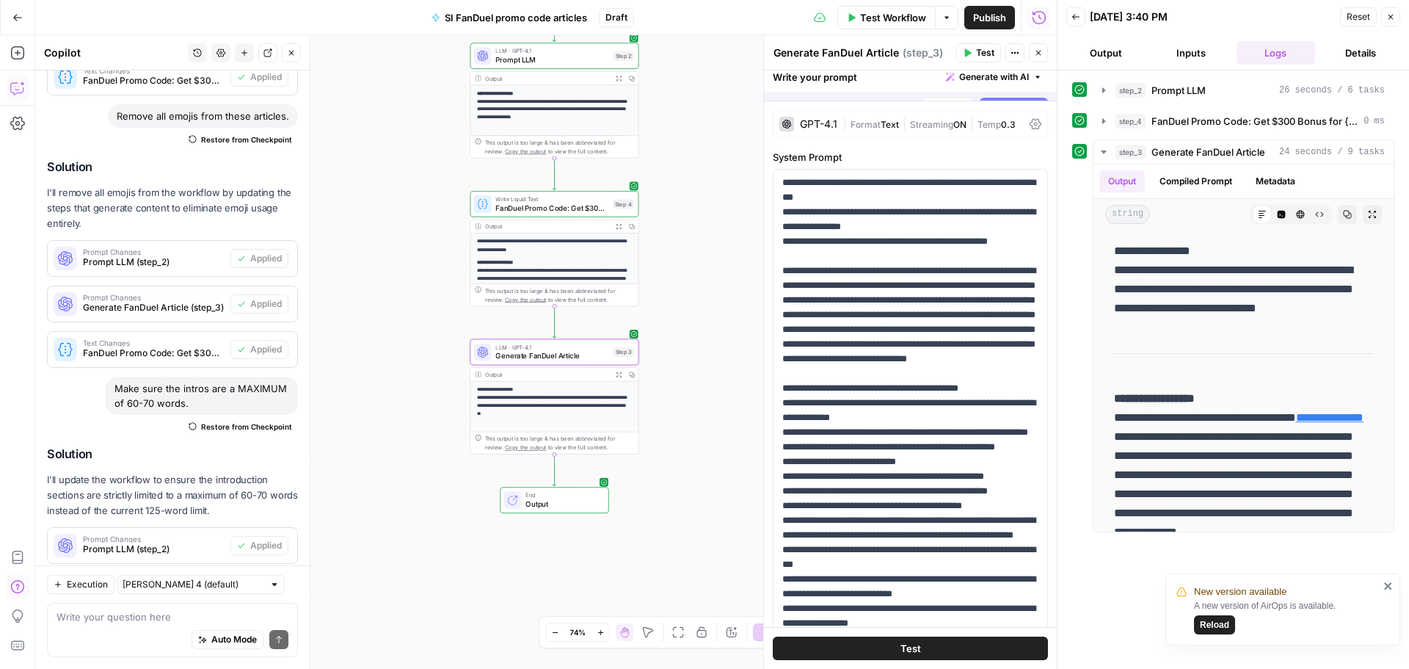
scroll to position [736, 0]
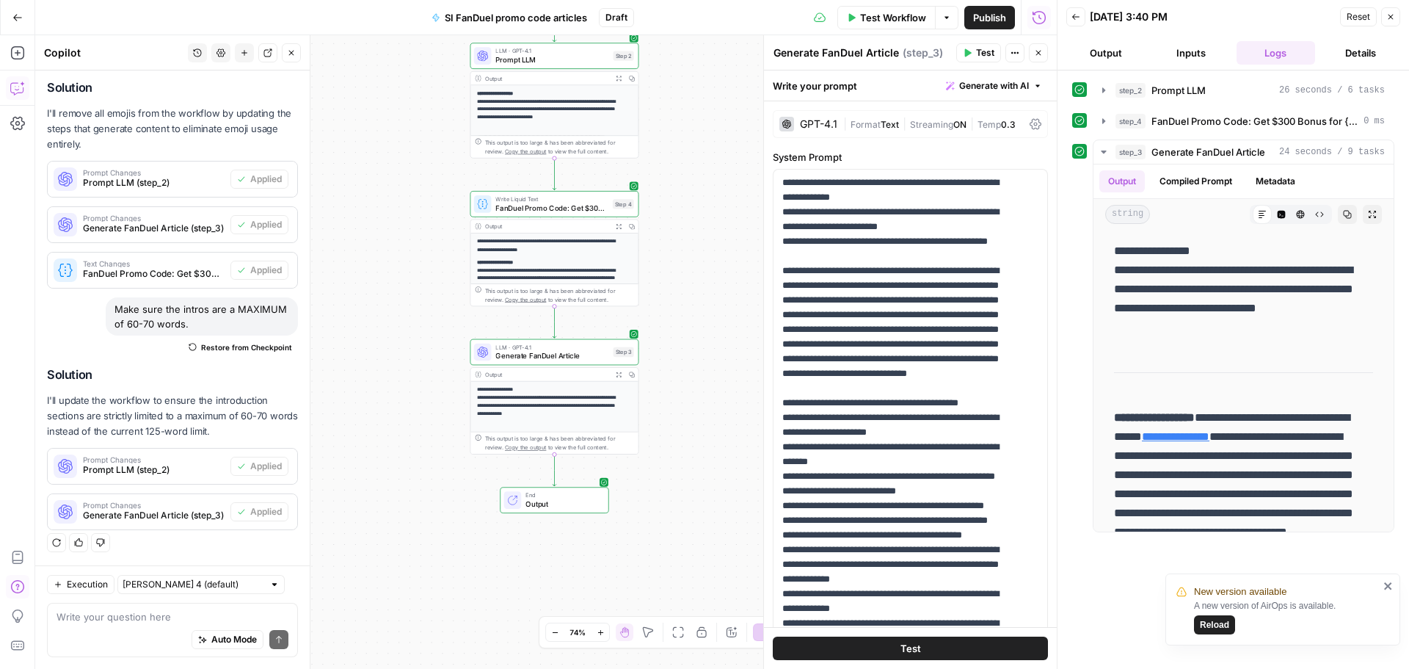
click at [891, 20] on span "Test Workflow" at bounding box center [893, 17] width 66 height 15
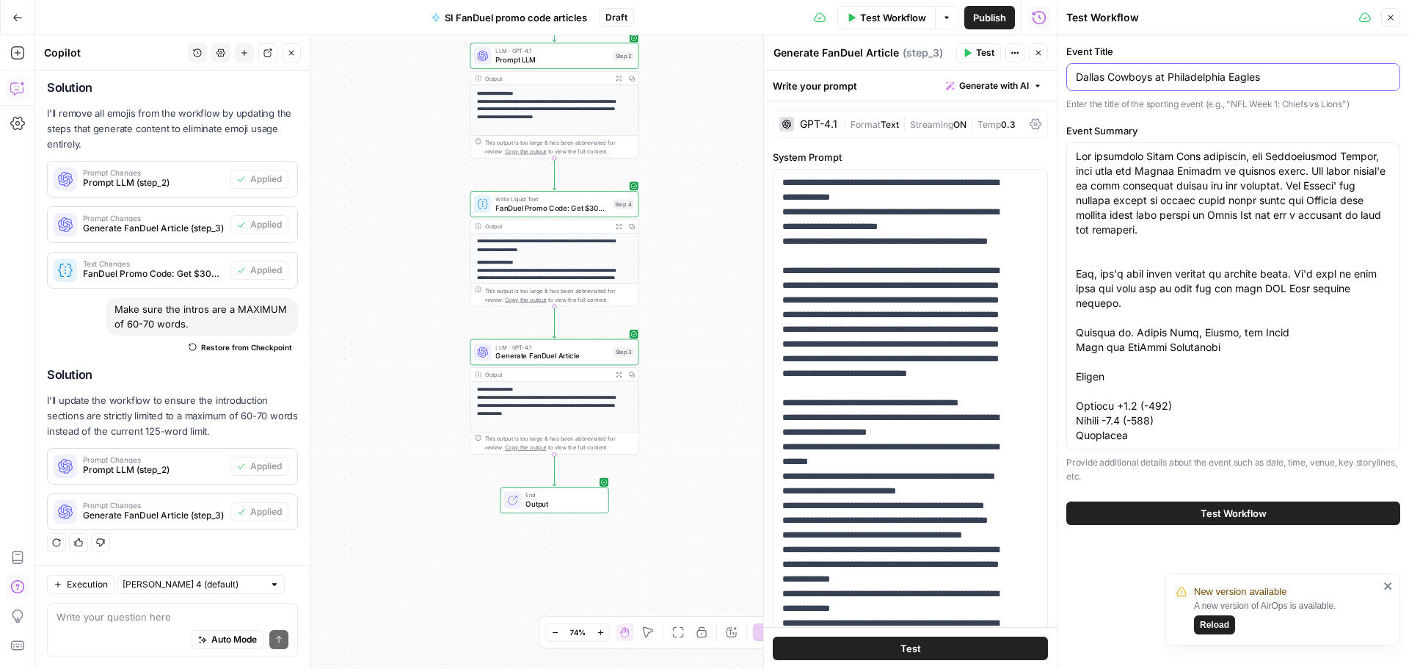
click at [1163, 78] on input "Dallas Cowboys at Philadelphia Eagles" at bounding box center [1233, 77] width 315 height 15
paste input "NFL Week 3"
type input "NFL Week 3"
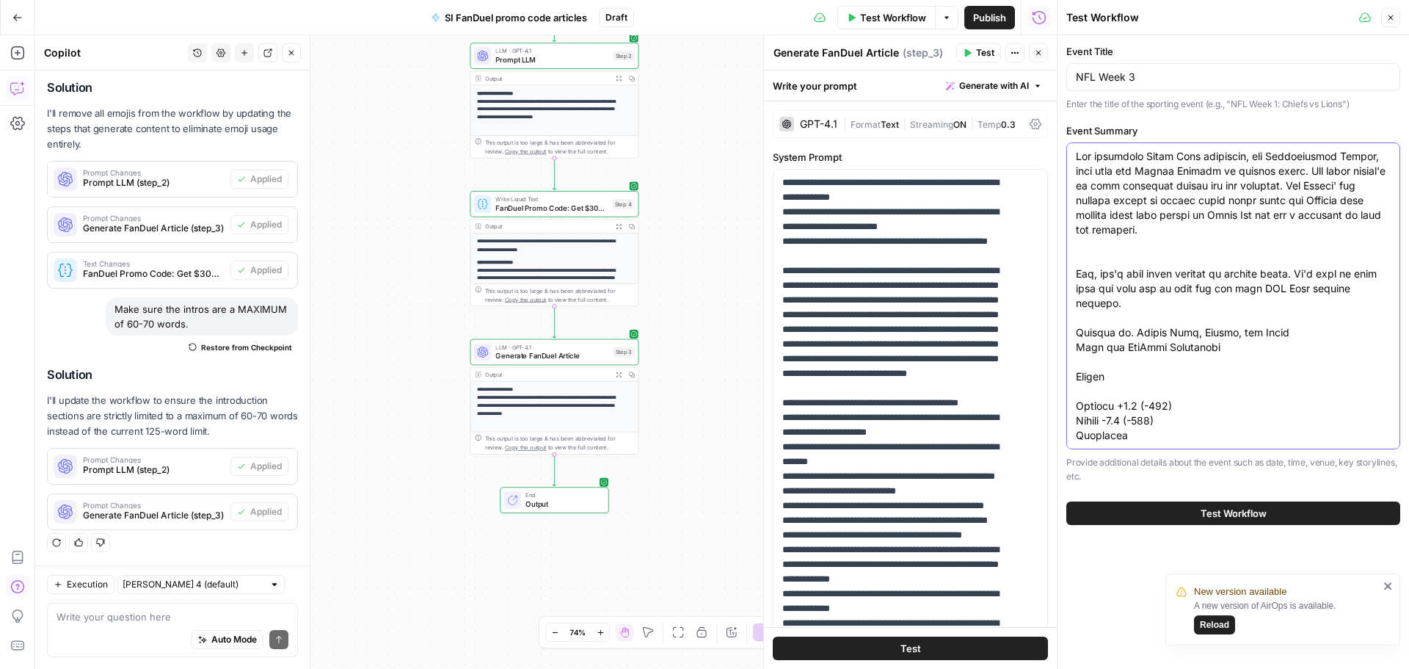
drag, startPoint x: 1088, startPoint y: 329, endPoint x: 1077, endPoint y: 137, distance: 192.6
click at [1077, 137] on div "Event Summary Provide additional details about the event such as date, time, ve…" at bounding box center [1233, 303] width 334 height 360
type textarea "Cowboys +315 Eagles -400 Total OVER 47.5 (-110) UNDER 47.5 (-110) Cowboys vs. E…"
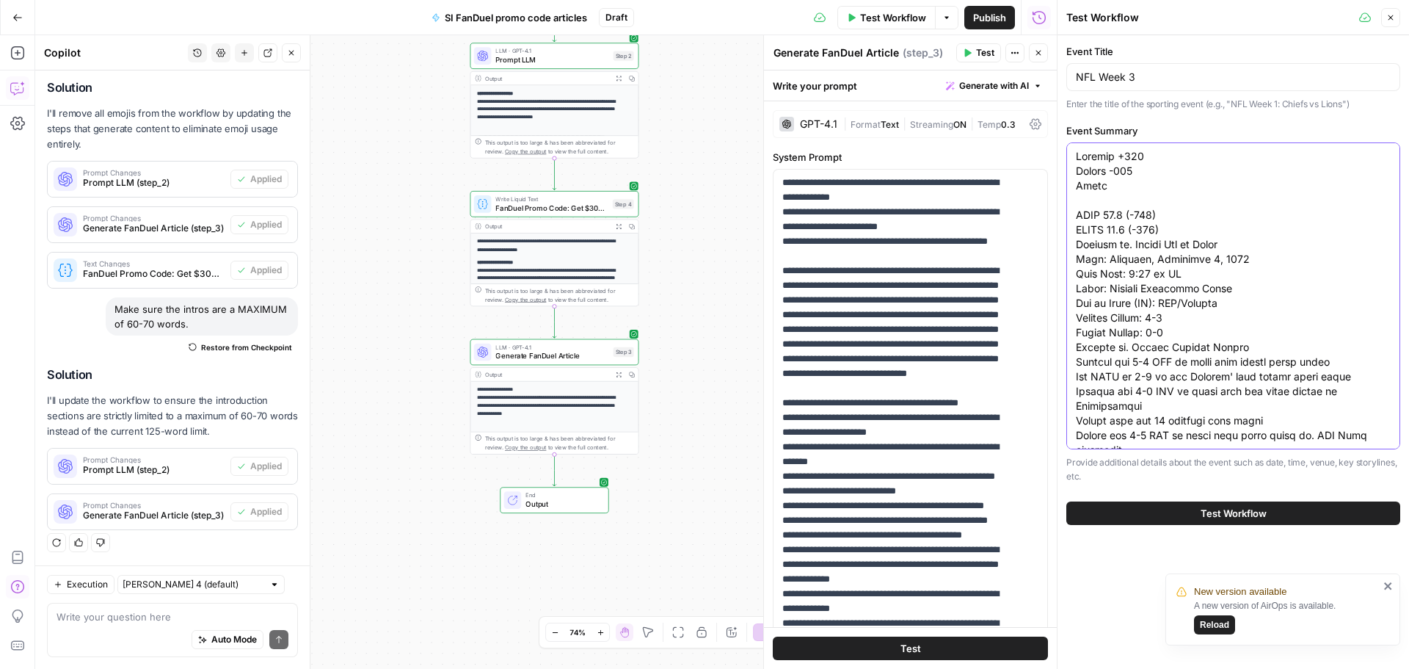
scroll to position [352, 0]
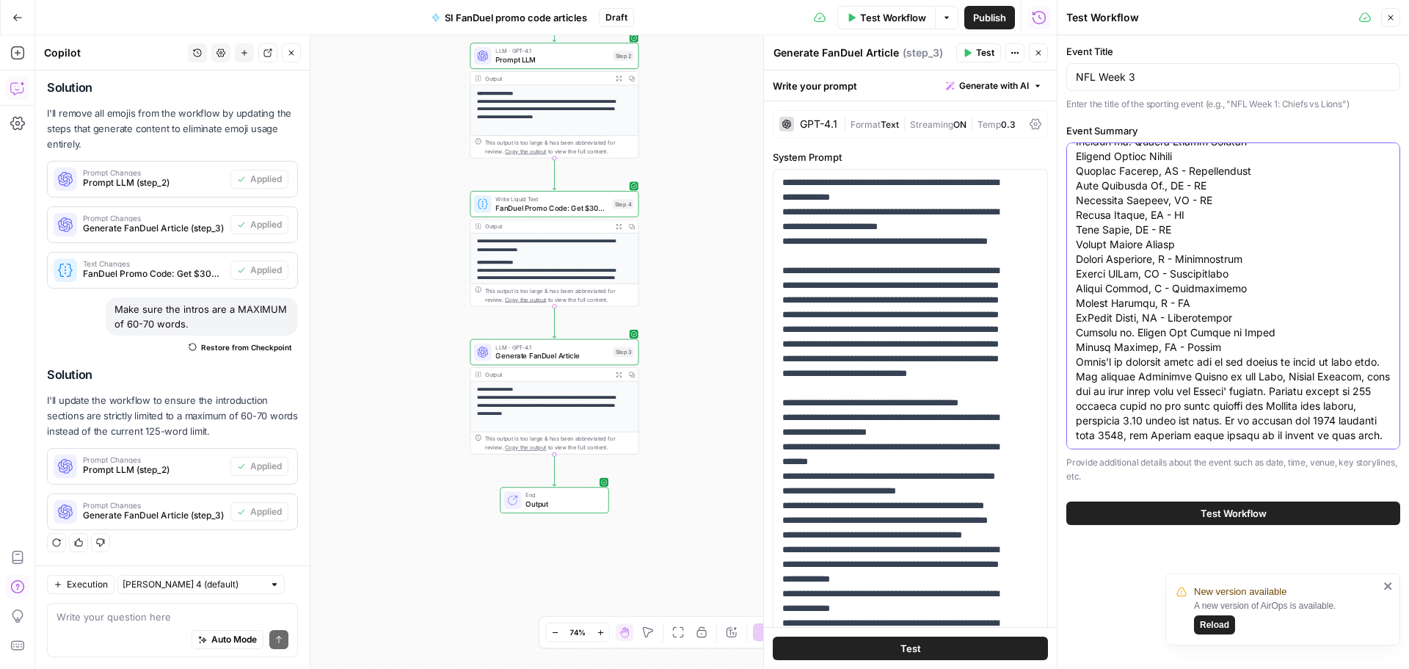
drag, startPoint x: 1076, startPoint y: 172, endPoint x: 1314, endPoint y: 513, distance: 415.9
click at [1314, 513] on div "Event Title NFL Week 3 Enter the title of the sporting event (e.g., "NFL Week 1…" at bounding box center [1233, 284] width 352 height 498
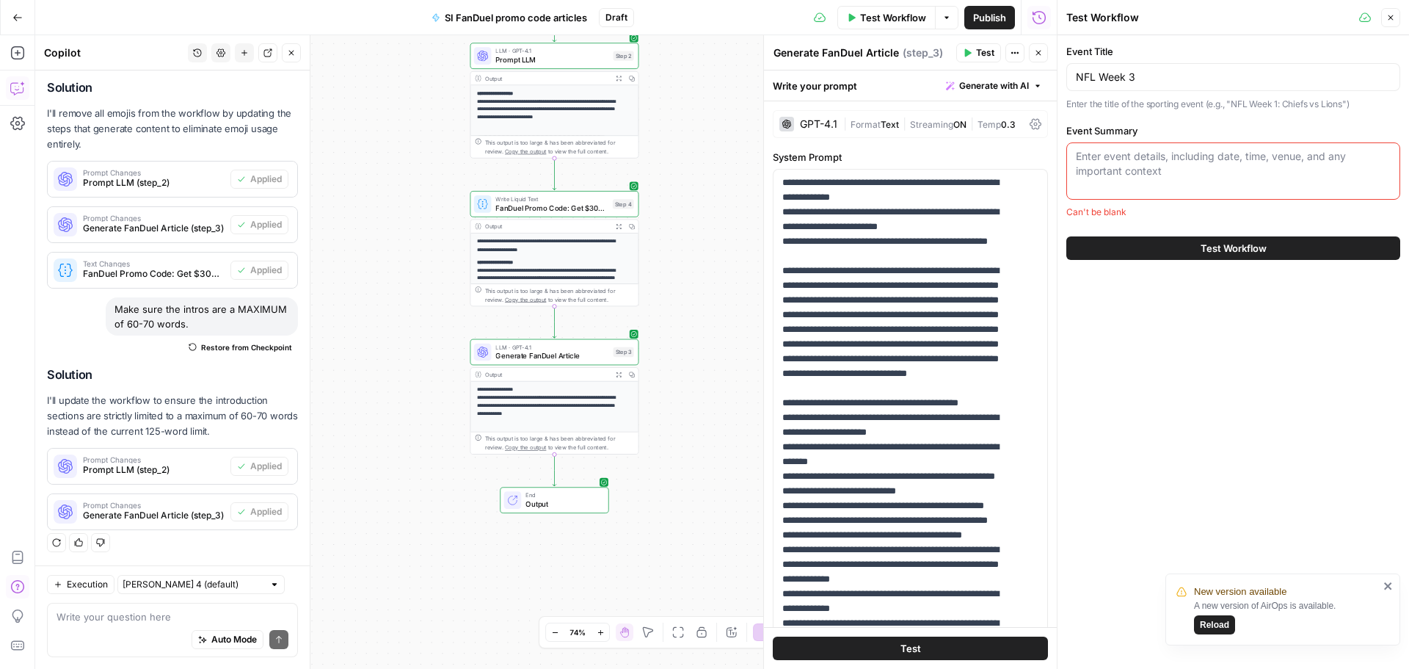
scroll to position [0, 0]
paste textarea "NFL Week 3 brings a fascinating slate with several important storylines. The Bu…"
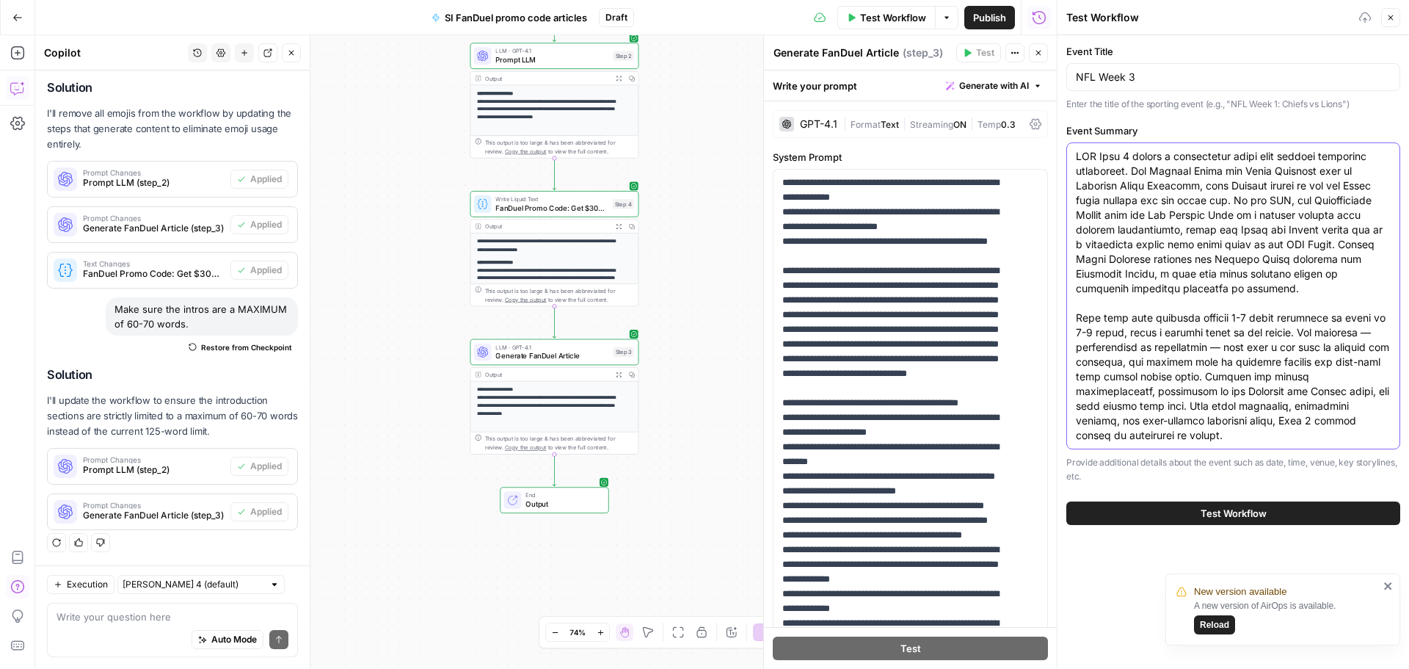
type textarea "NFL Week 3 brings a fascinating slate with several important storylines. The Bu…"
click at [1219, 508] on span "Test Workflow" at bounding box center [1234, 513] width 66 height 15
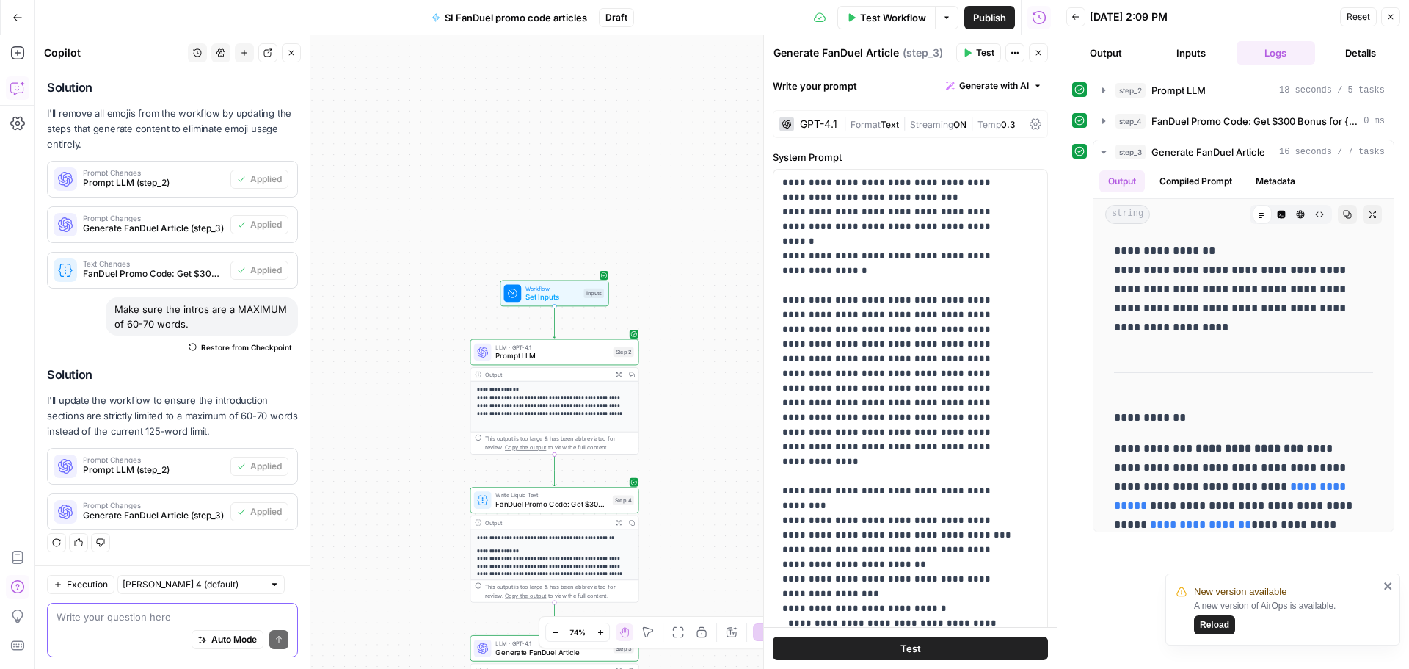
click at [134, 616] on textarea at bounding box center [173, 616] width 232 height 15
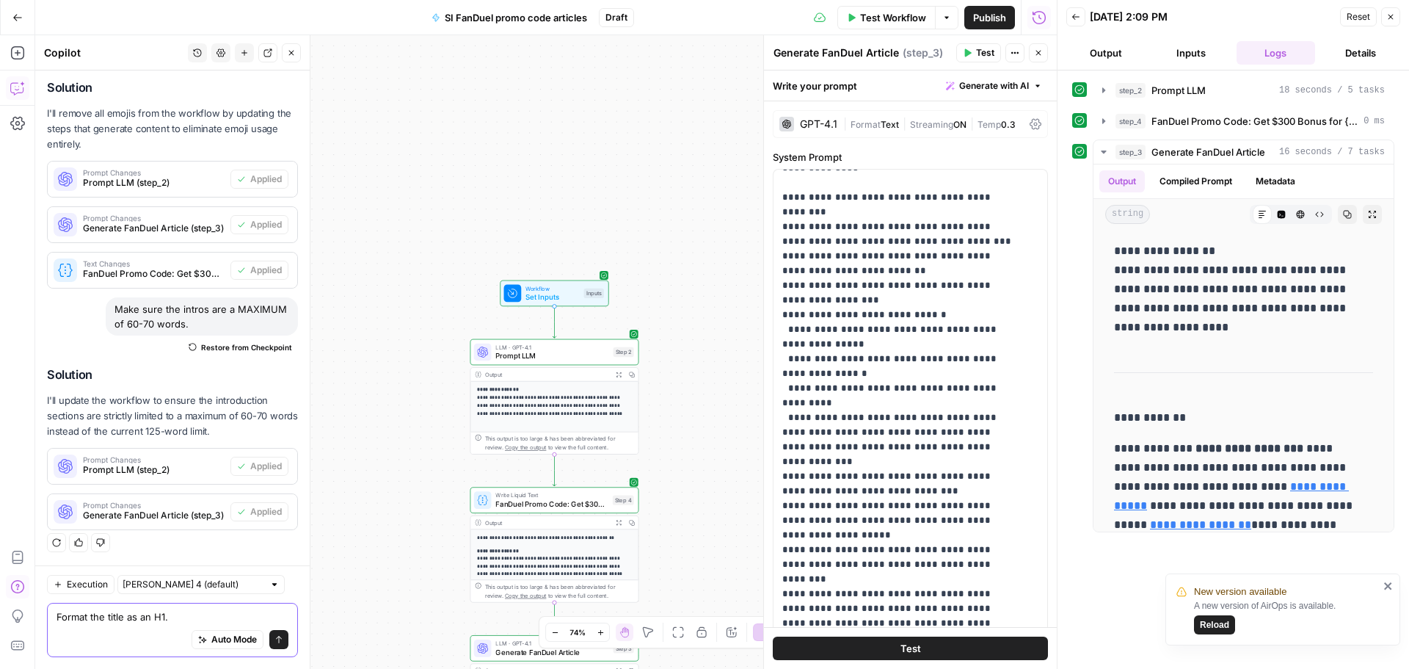
type textarea "Format the title as an H1."
click at [274, 639] on icon "submit" at bounding box center [278, 639] width 9 height 9
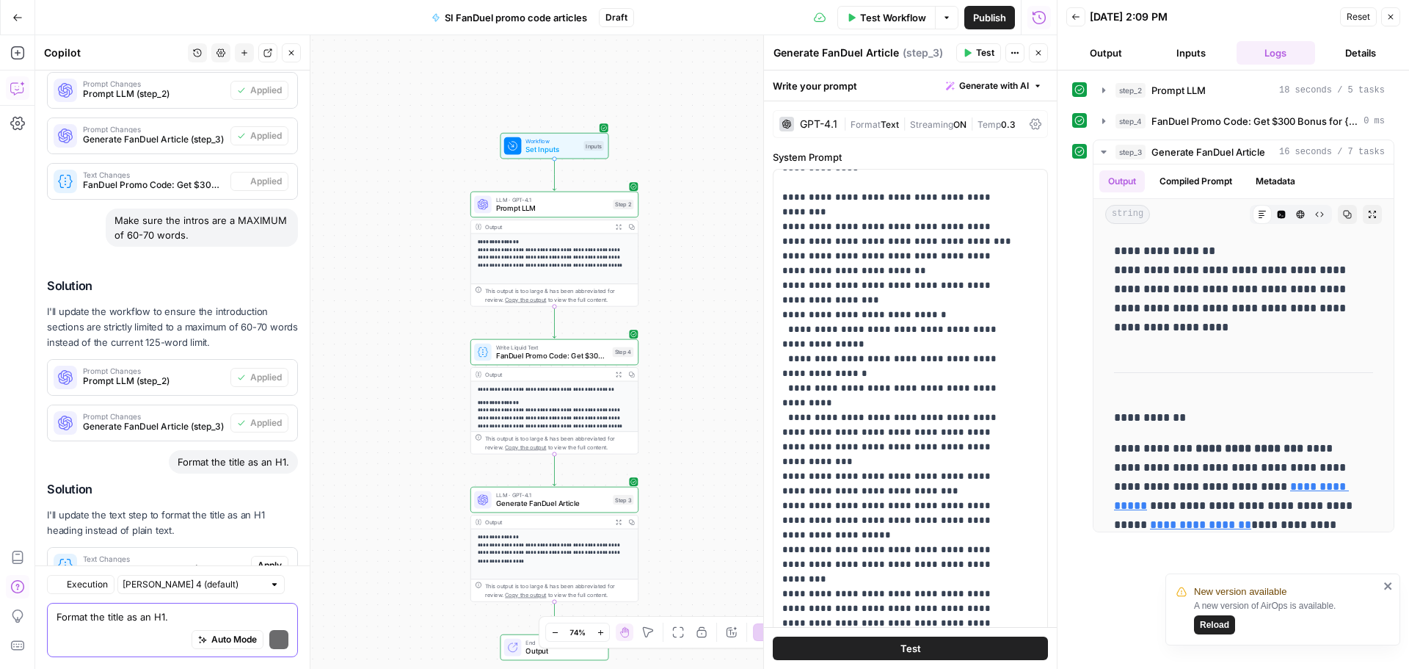
scroll to position [878, 0]
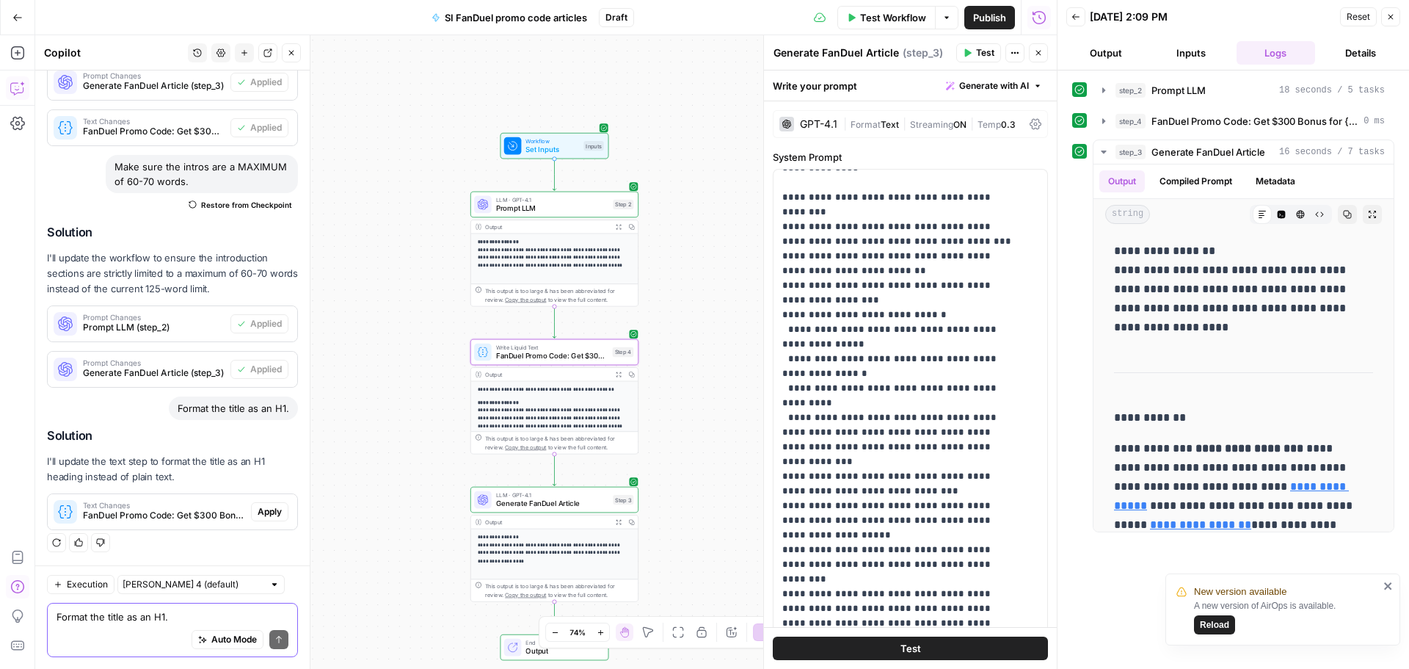
click at [274, 509] on button "Apply" at bounding box center [269, 511] width 37 height 19
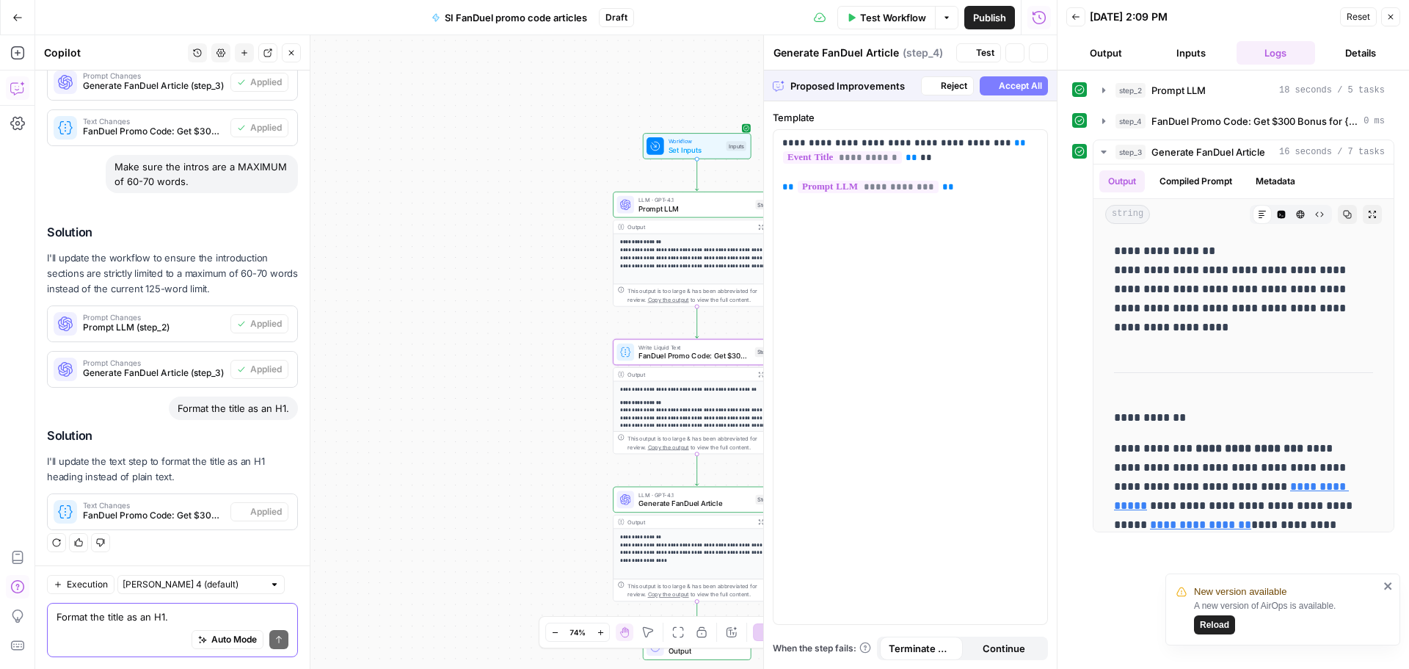
type textarea "FanDuel Promo Code: Get $300 Bonus for {{ event_title }}"
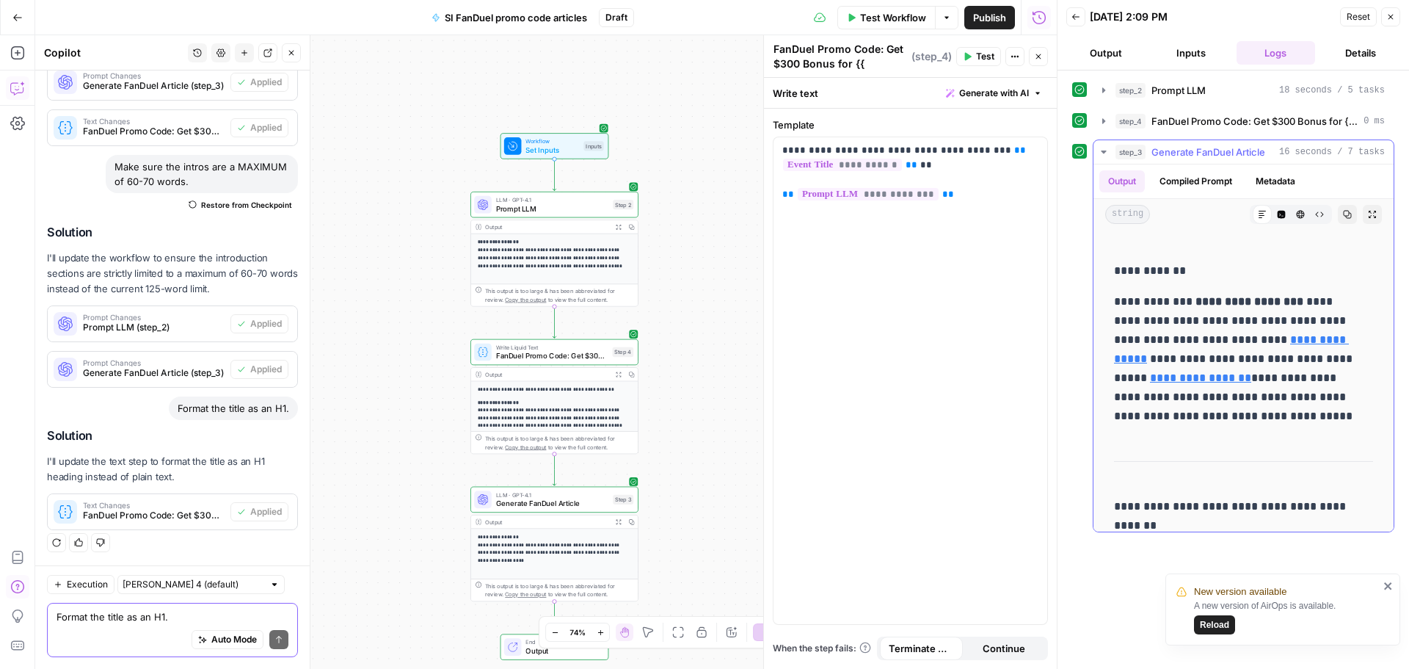
scroll to position [294, 0]
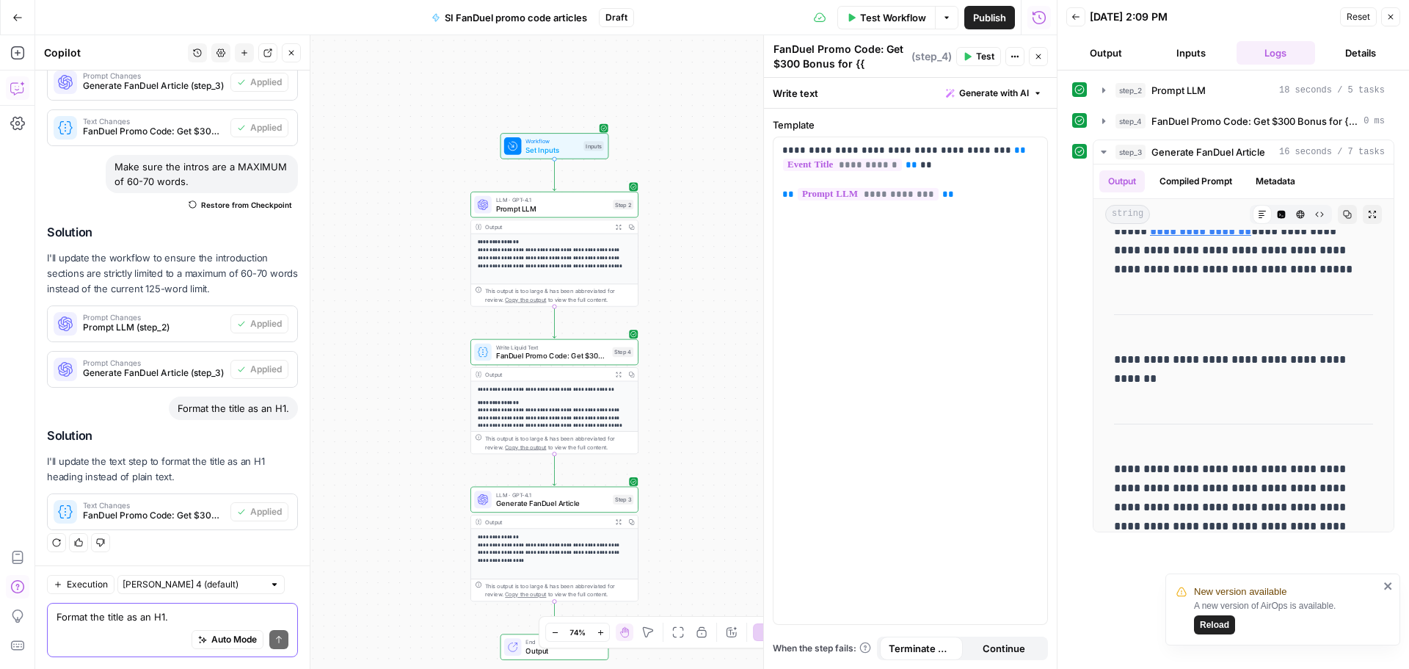
click at [185, 623] on textarea "Format the title as an H1." at bounding box center [173, 616] width 232 height 15
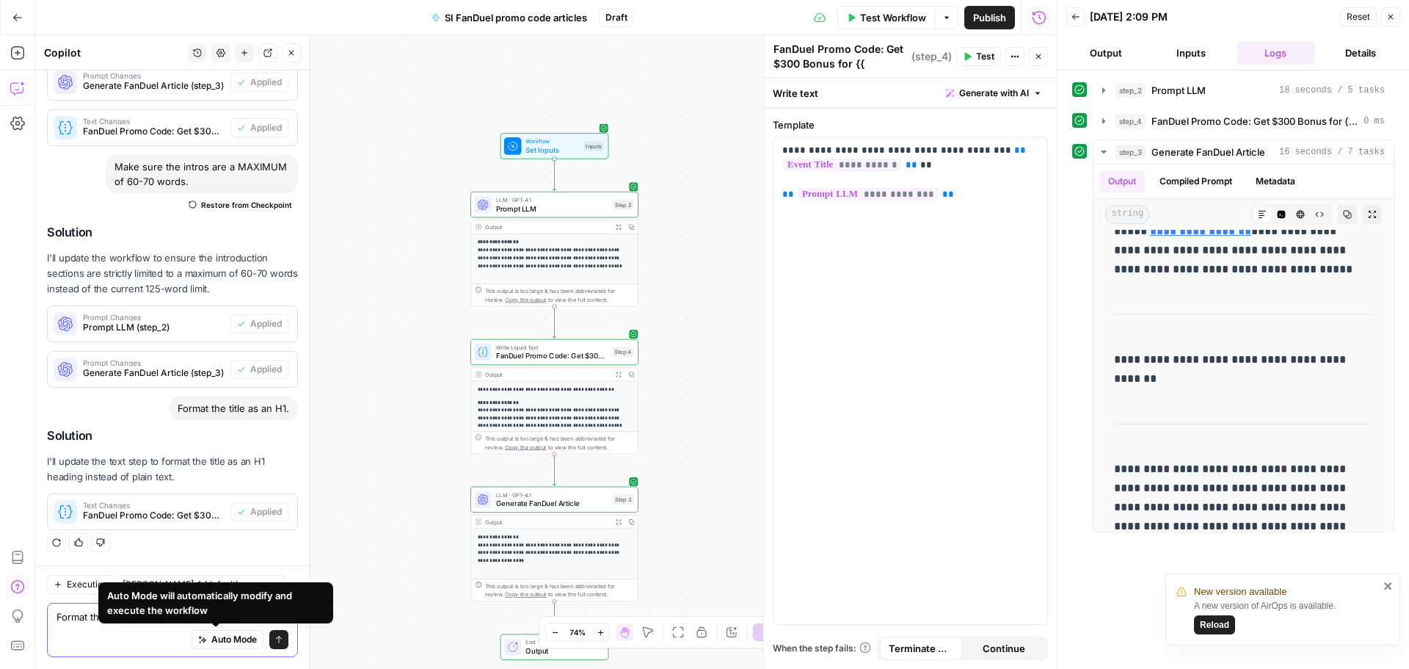
type textarea "Format the other section headers as H2s."
click at [269, 633] on button "Send" at bounding box center [278, 639] width 19 height 19
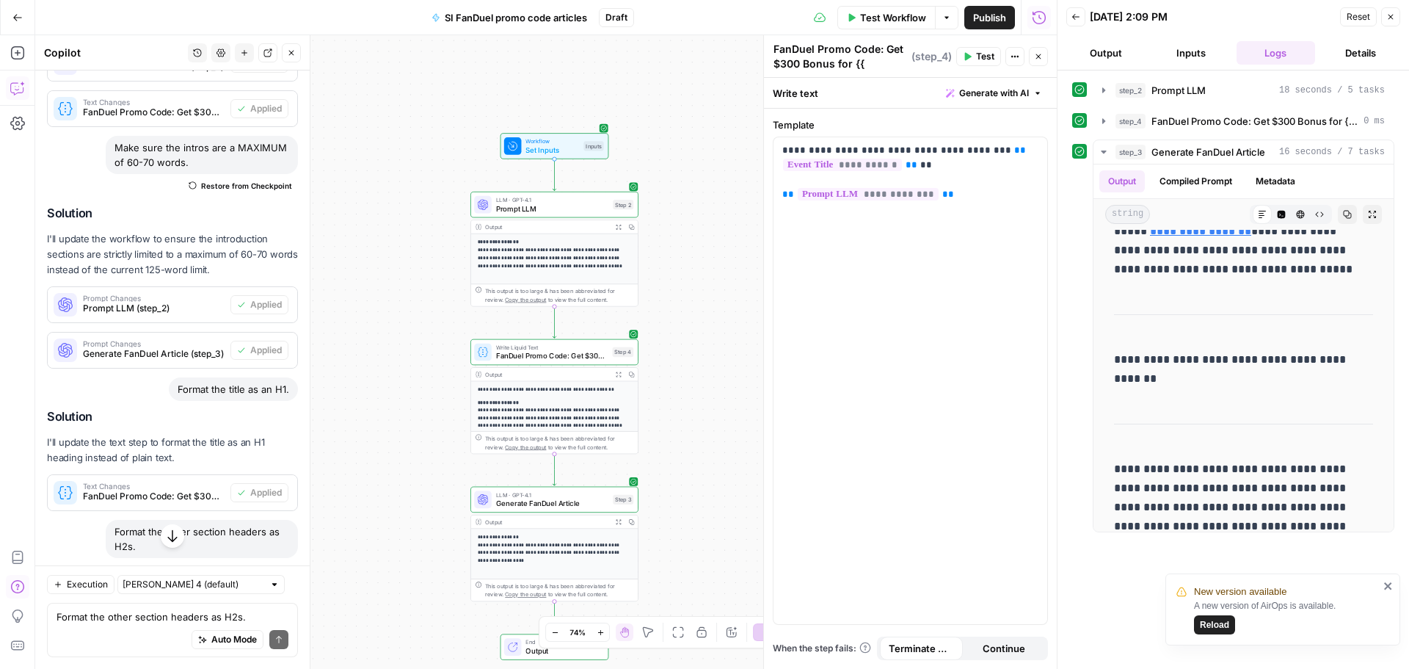
scroll to position [1096, 0]
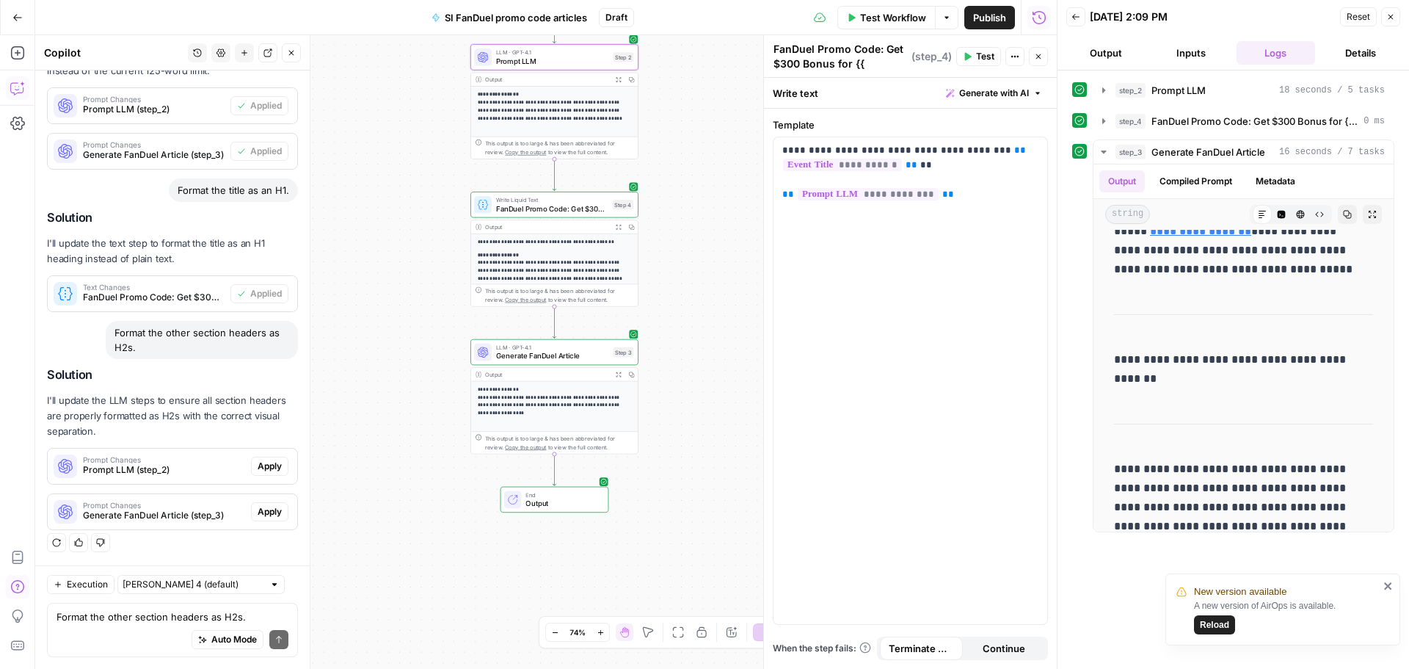
click at [260, 468] on span "Apply" at bounding box center [270, 465] width 24 height 13
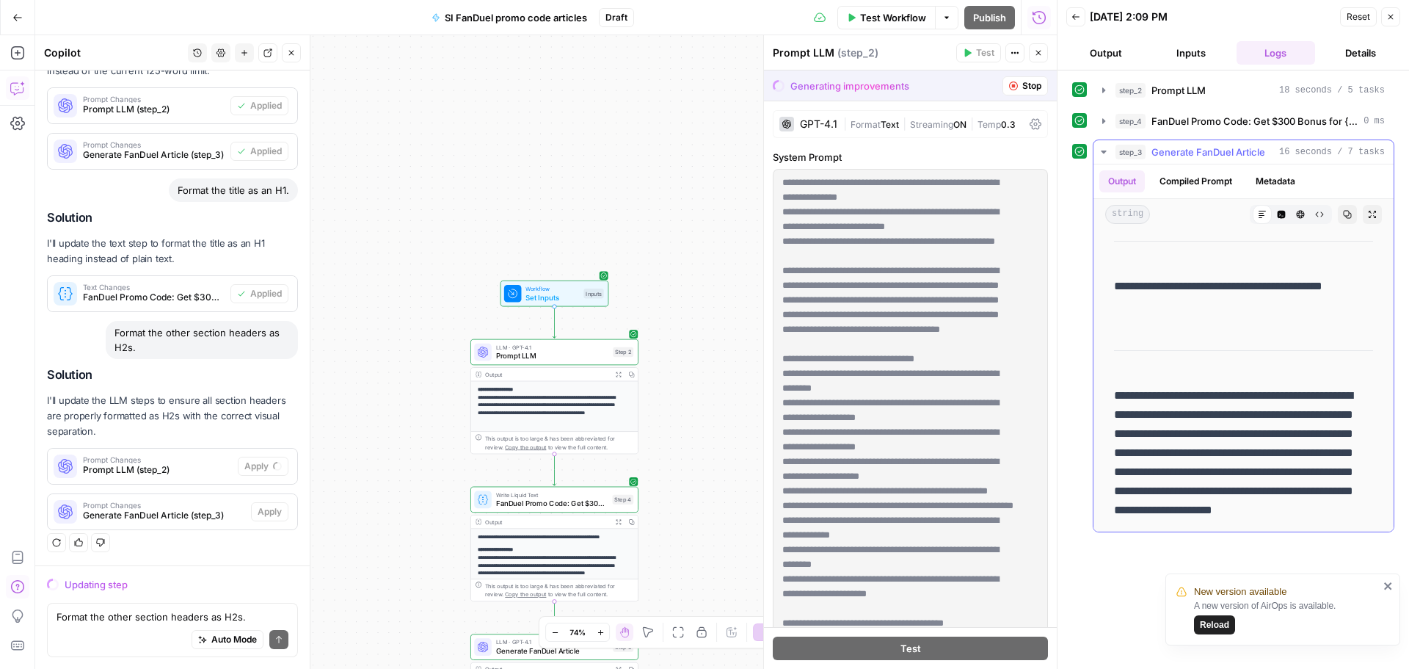
scroll to position [0, 0]
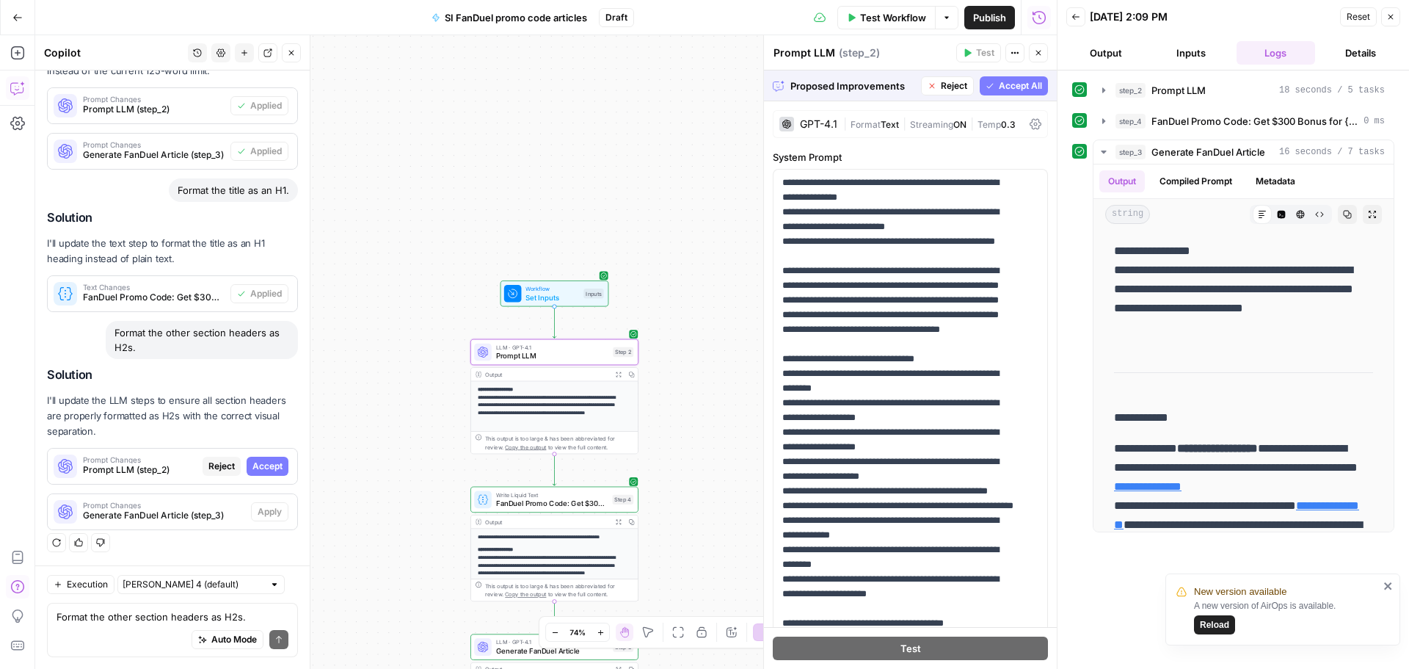
click at [265, 457] on button "Accept" at bounding box center [268, 465] width 42 height 19
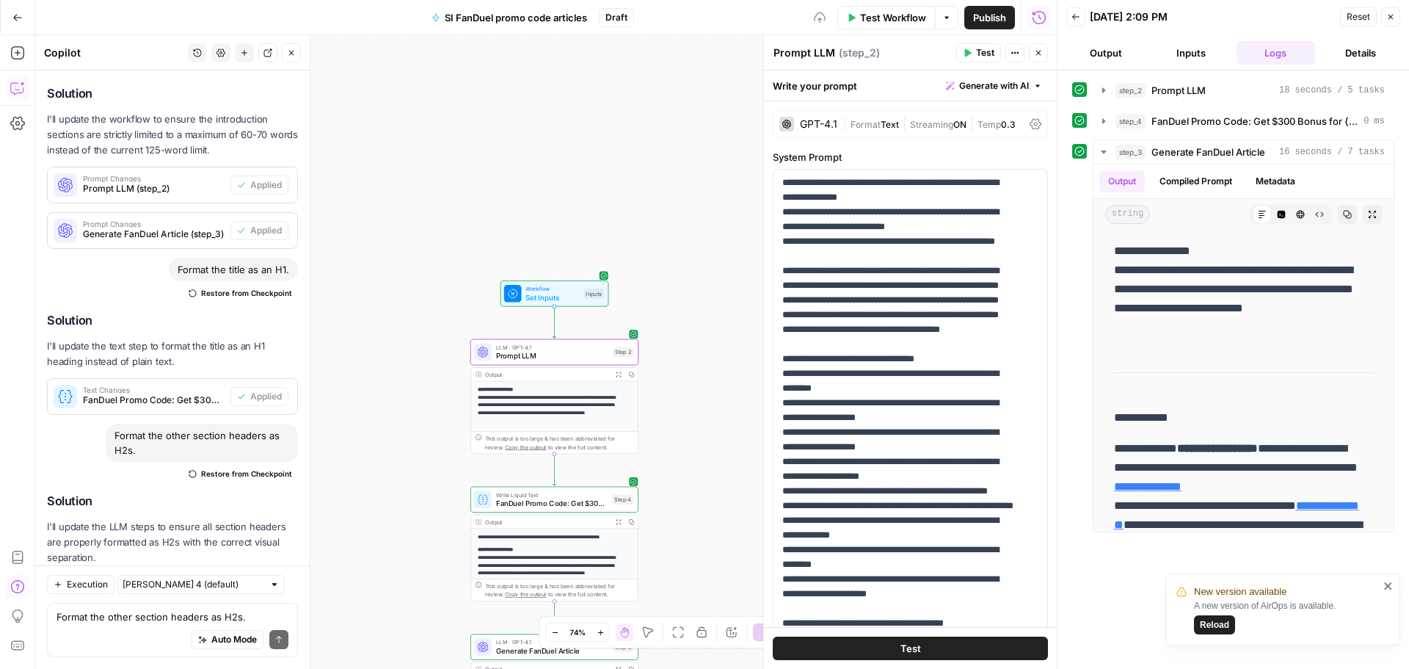
scroll to position [1143, 0]
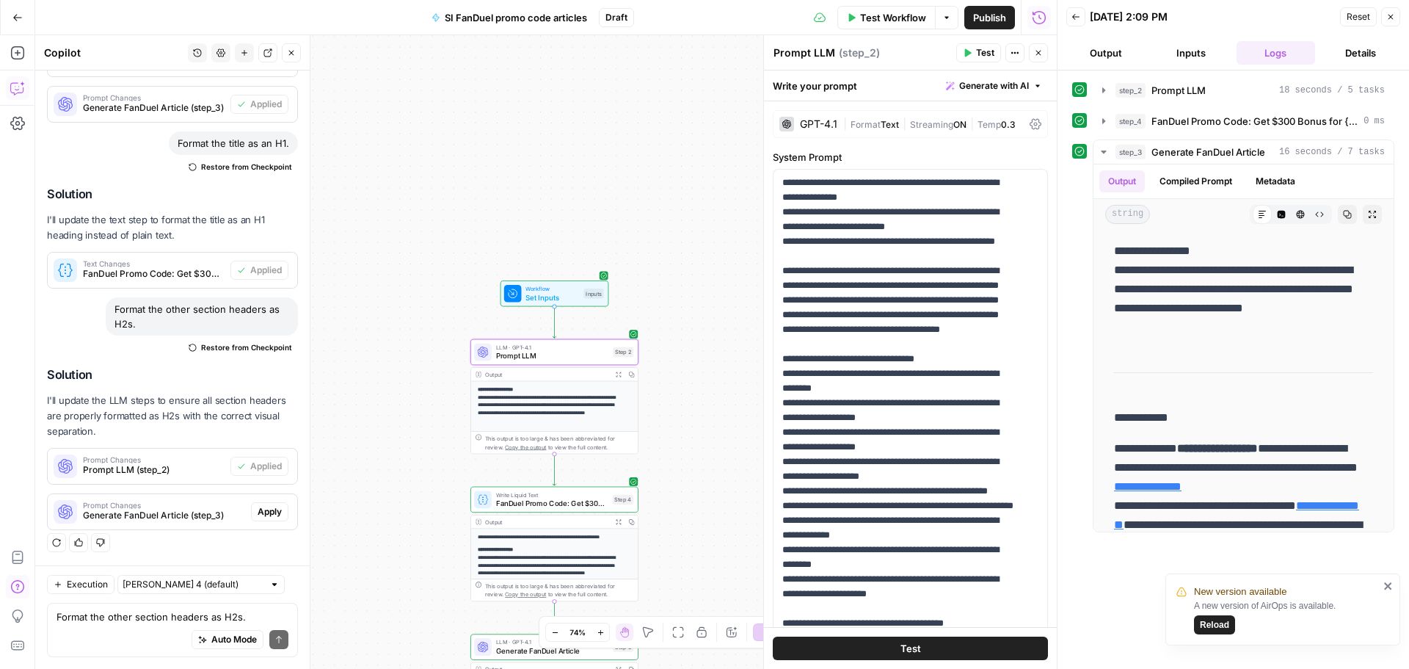
click at [258, 510] on span "Apply" at bounding box center [270, 511] width 24 height 13
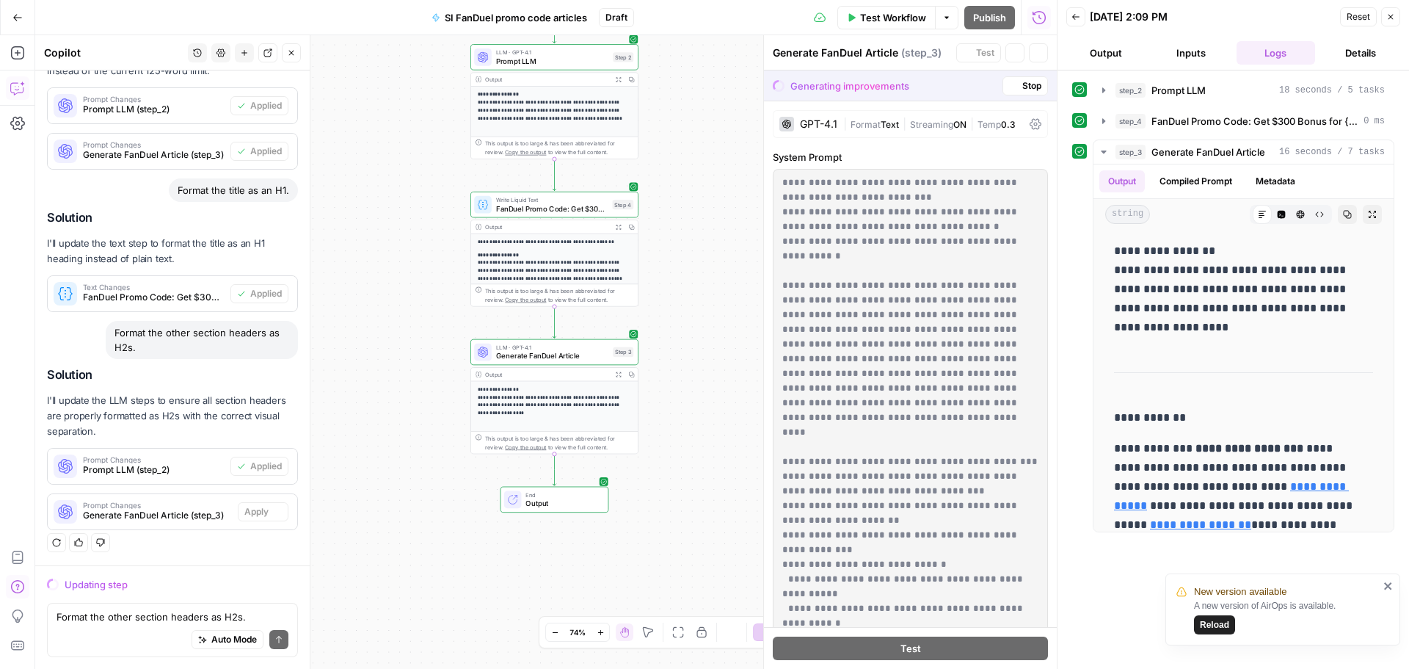
scroll to position [1002, 0]
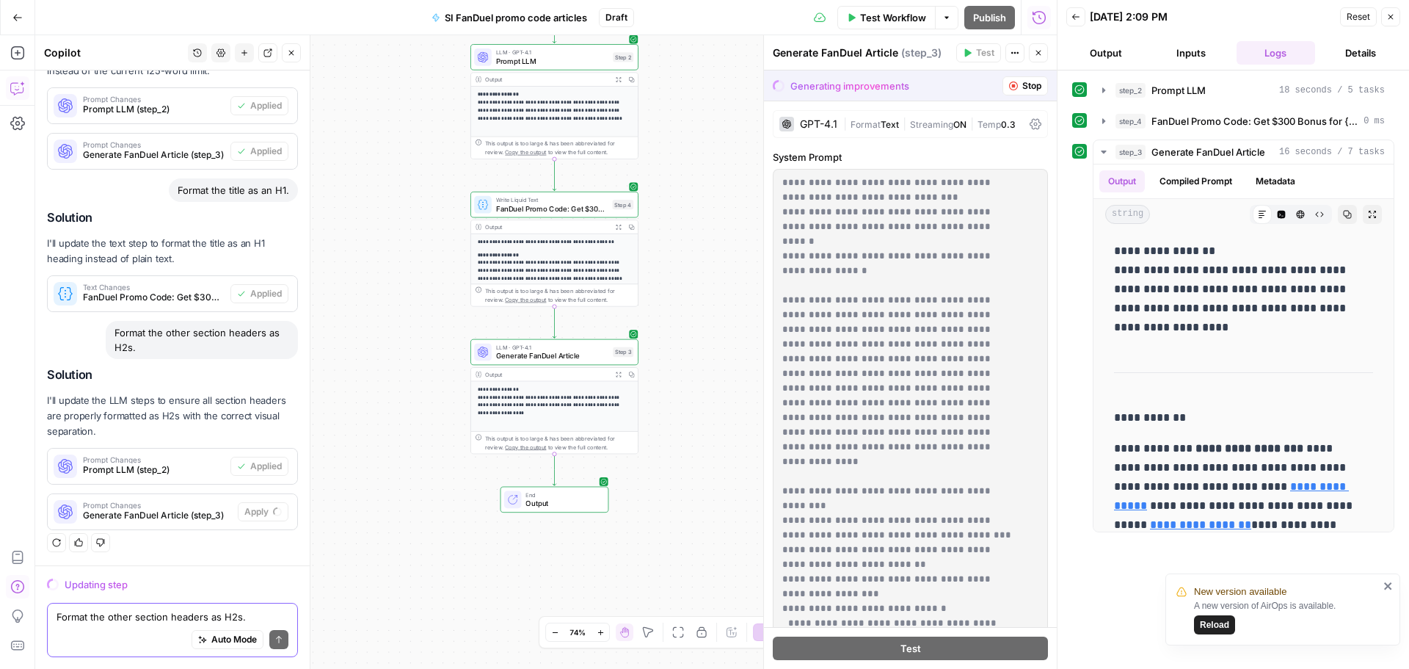
click at [116, 613] on textarea "Format the other section headers as H2s." at bounding box center [173, 616] width 232 height 15
paste textarea "In the second section describing how the promotion works, use a maximum of 100 …"
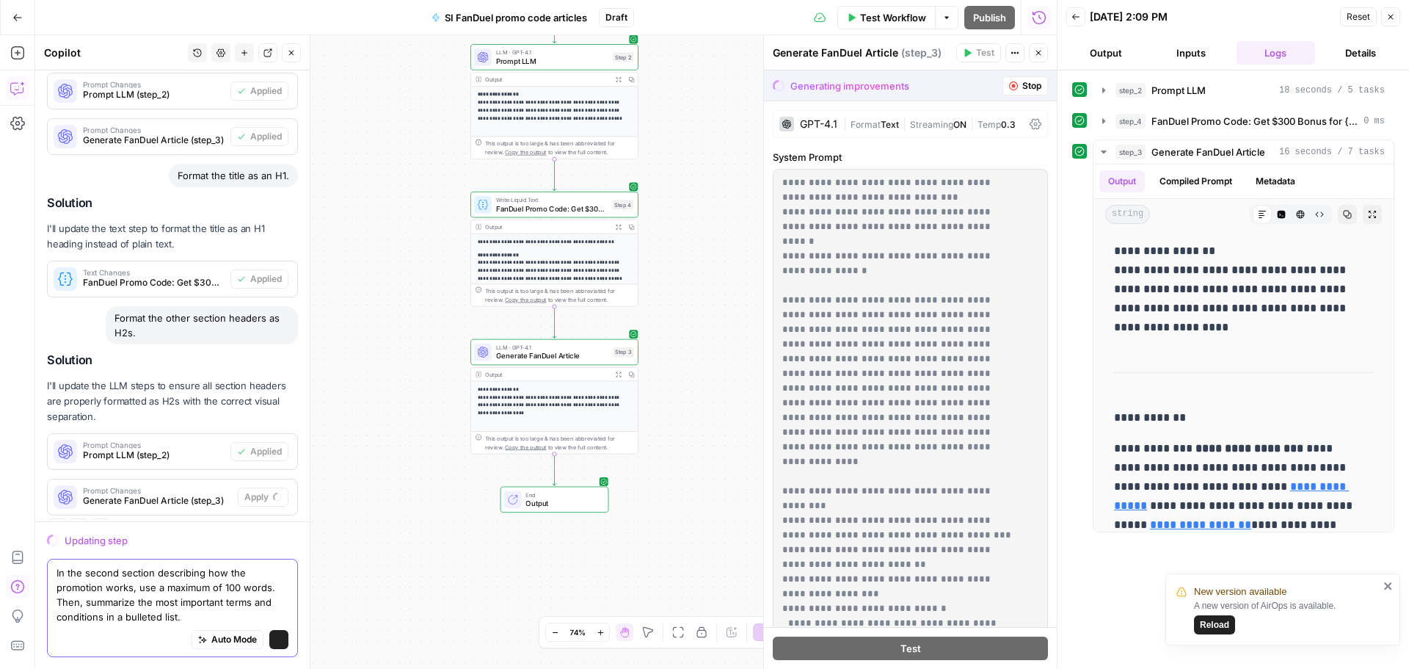
scroll to position [1046, 0]
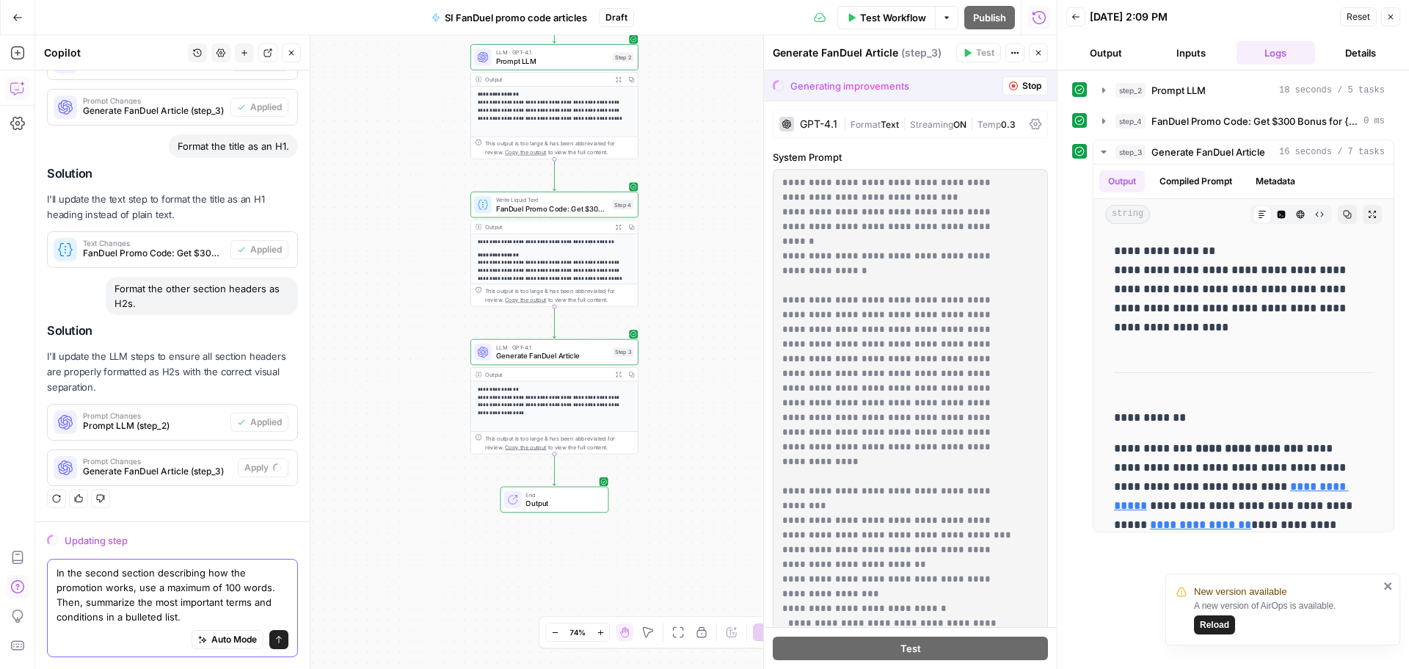
type textarea "In the second section describing how the promotion works, use a maximum of 100 …"
click at [273, 641] on button "Send" at bounding box center [278, 639] width 19 height 19
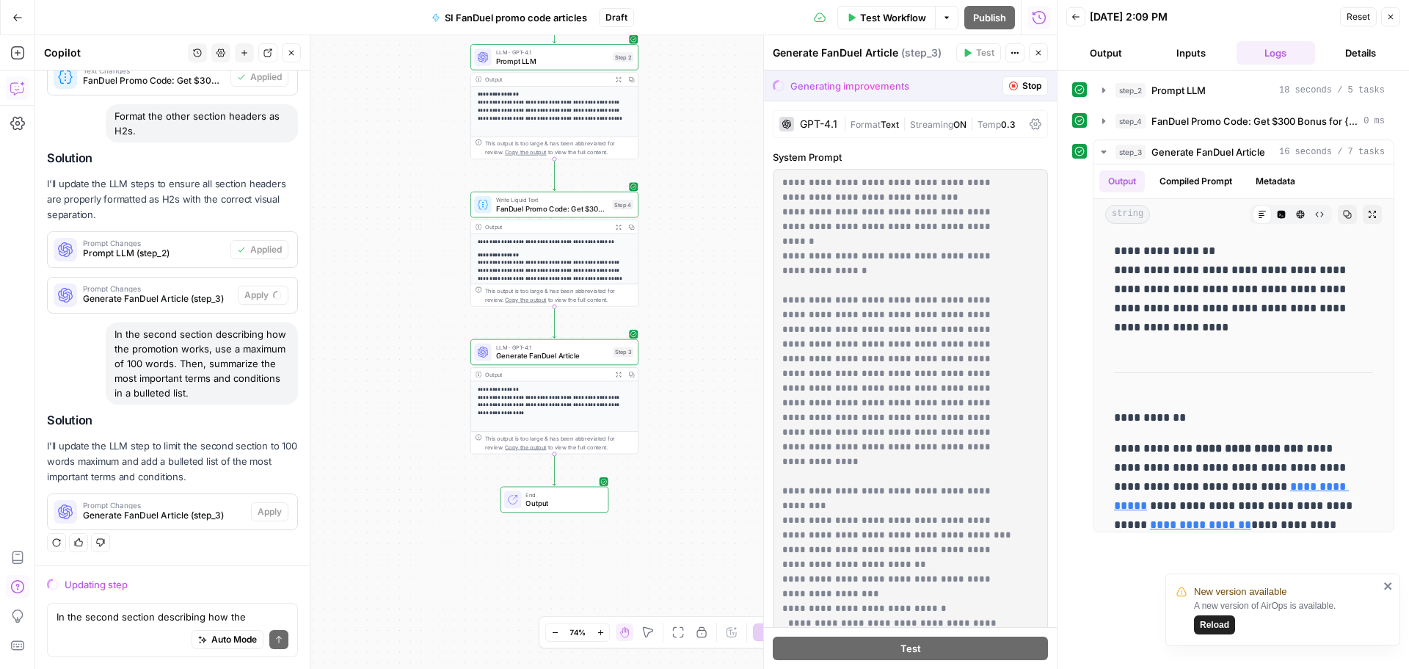
scroll to position [1234, 0]
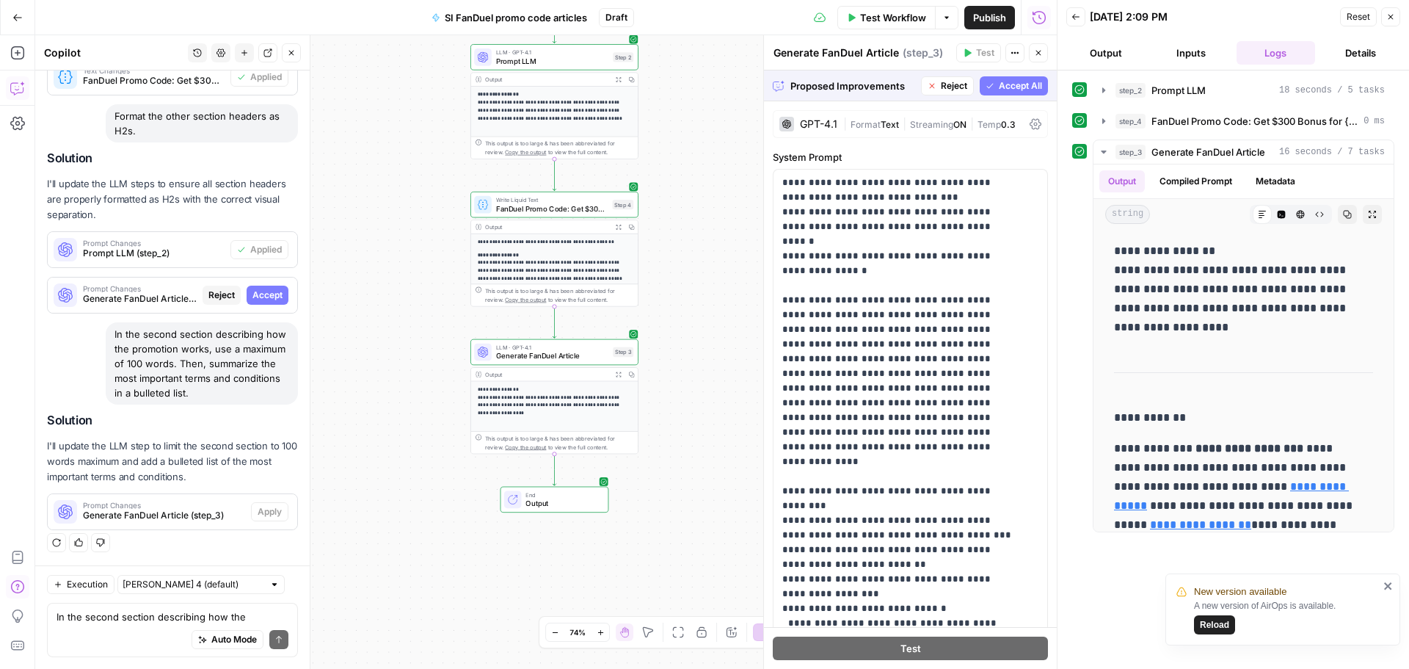
click at [271, 288] on span "Accept" at bounding box center [267, 294] width 30 height 13
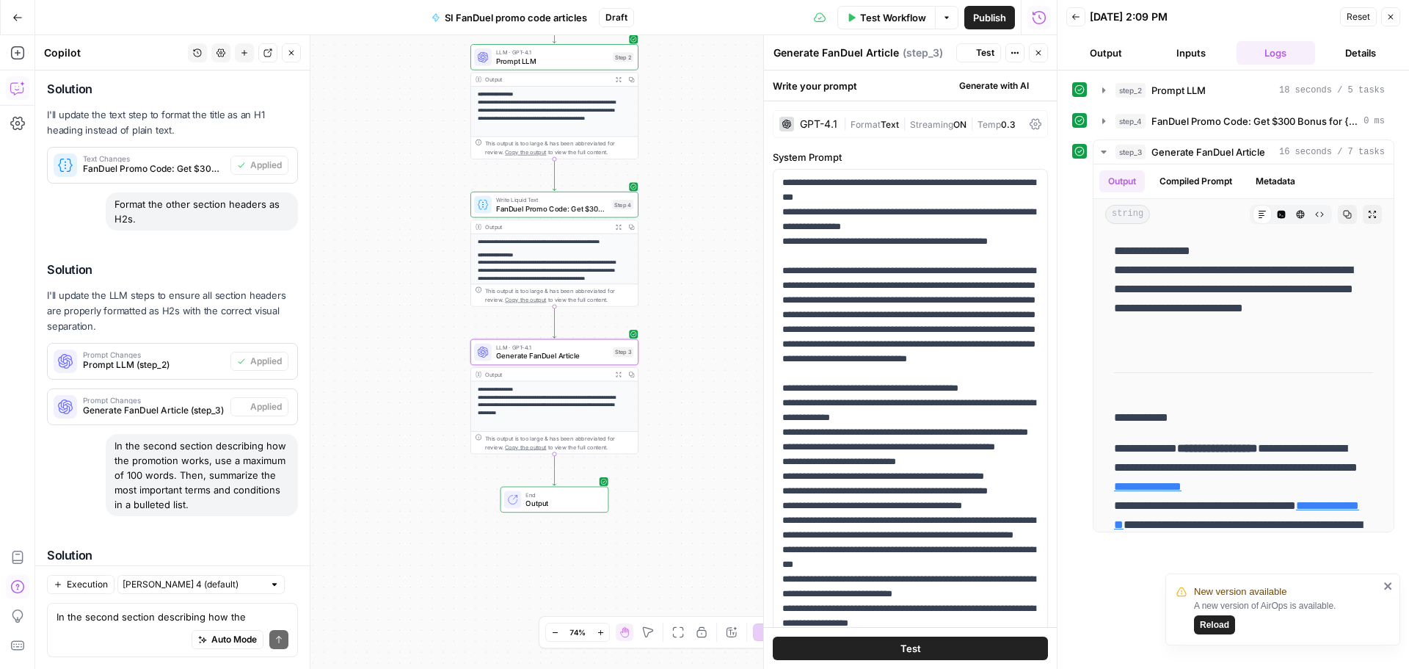
scroll to position [1398, 0]
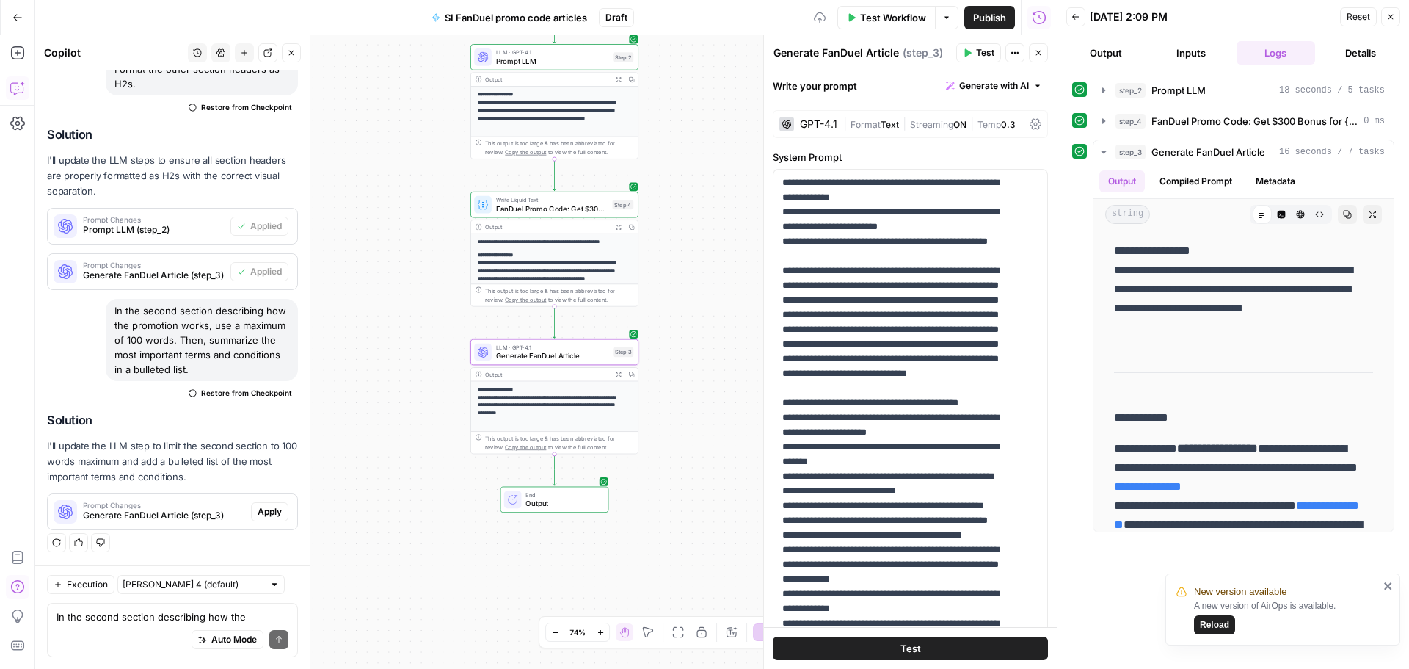
click at [260, 513] on span "Apply" at bounding box center [270, 511] width 24 height 13
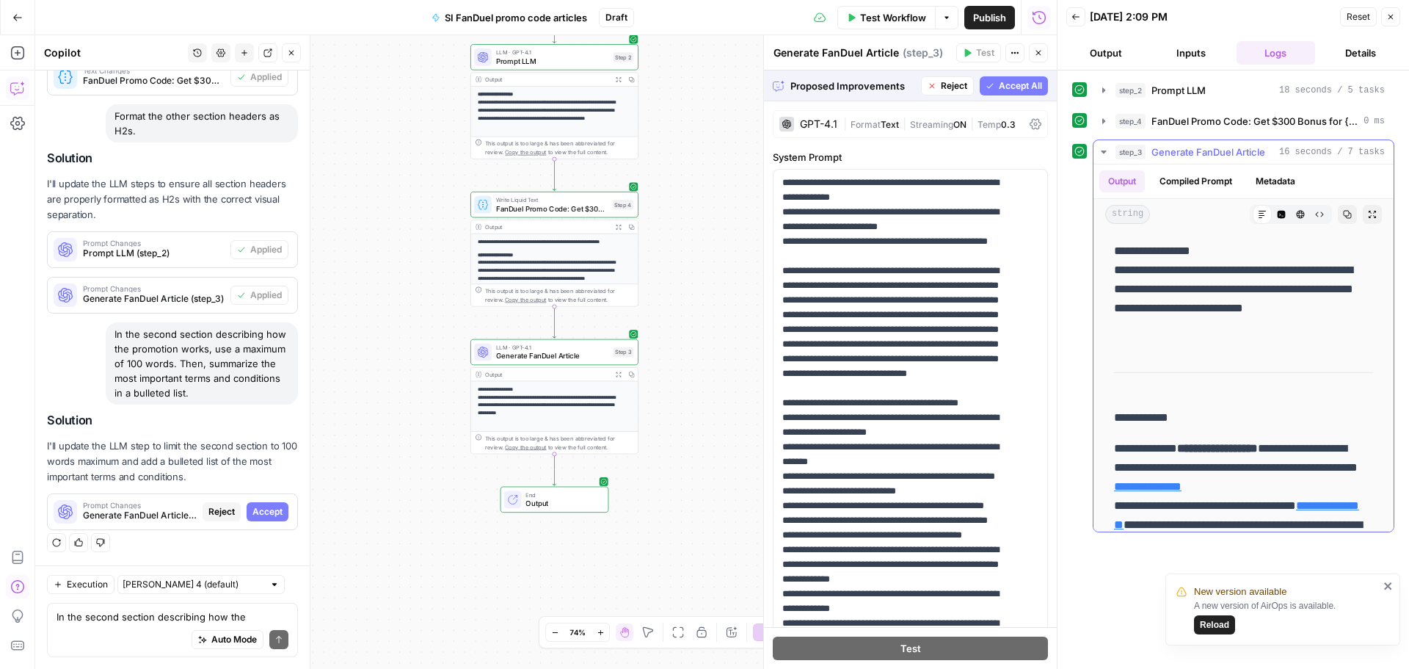
scroll to position [220, 0]
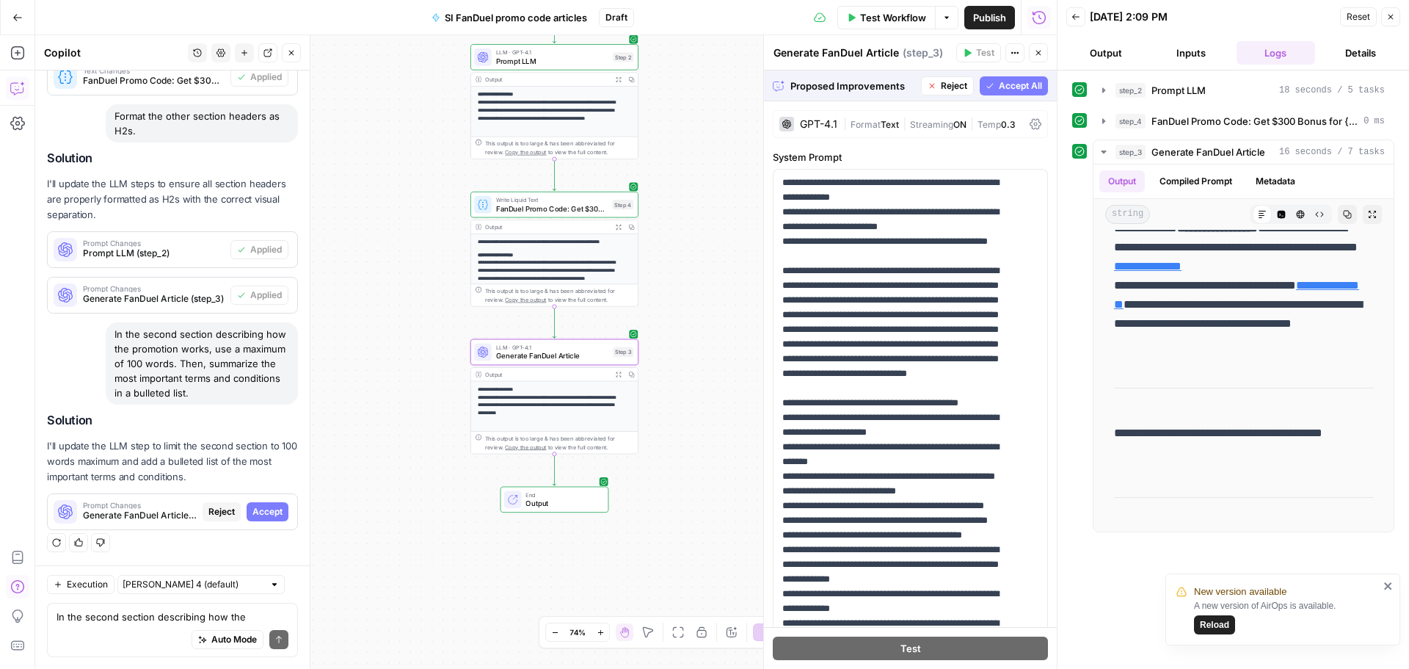
click at [252, 513] on span "Accept" at bounding box center [267, 511] width 30 height 13
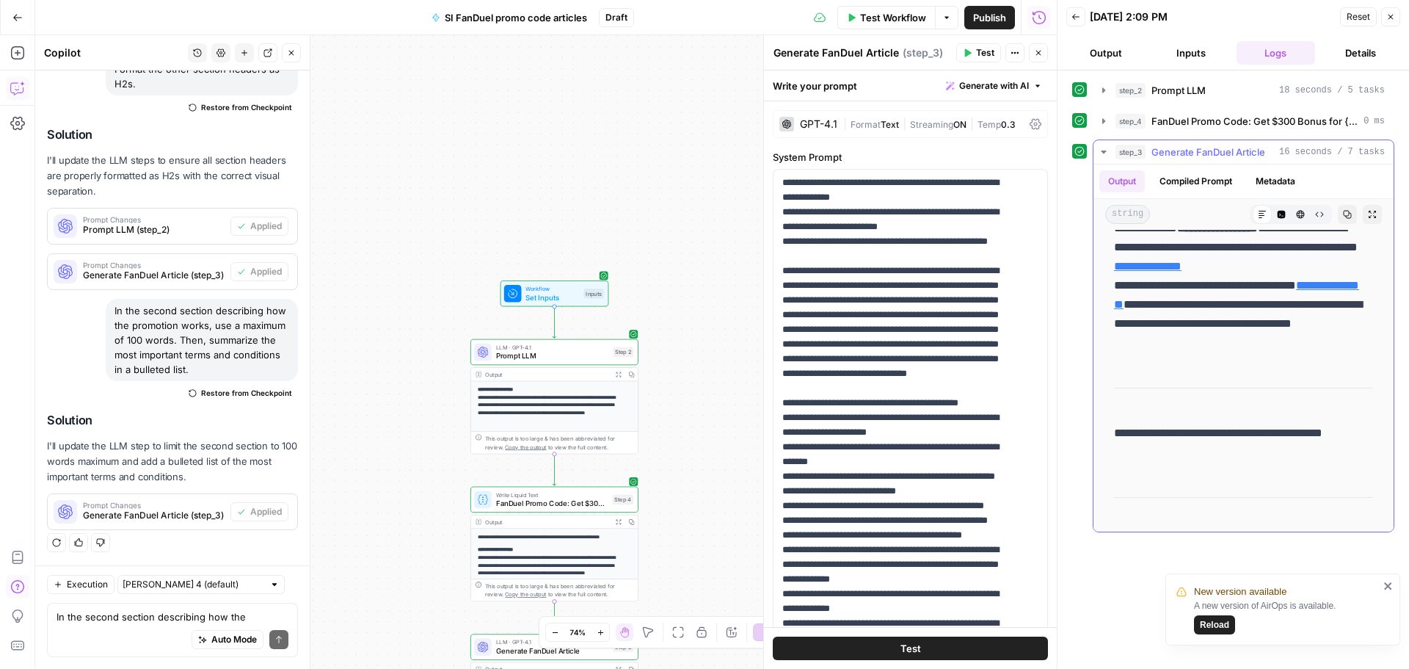
scroll to position [587, 0]
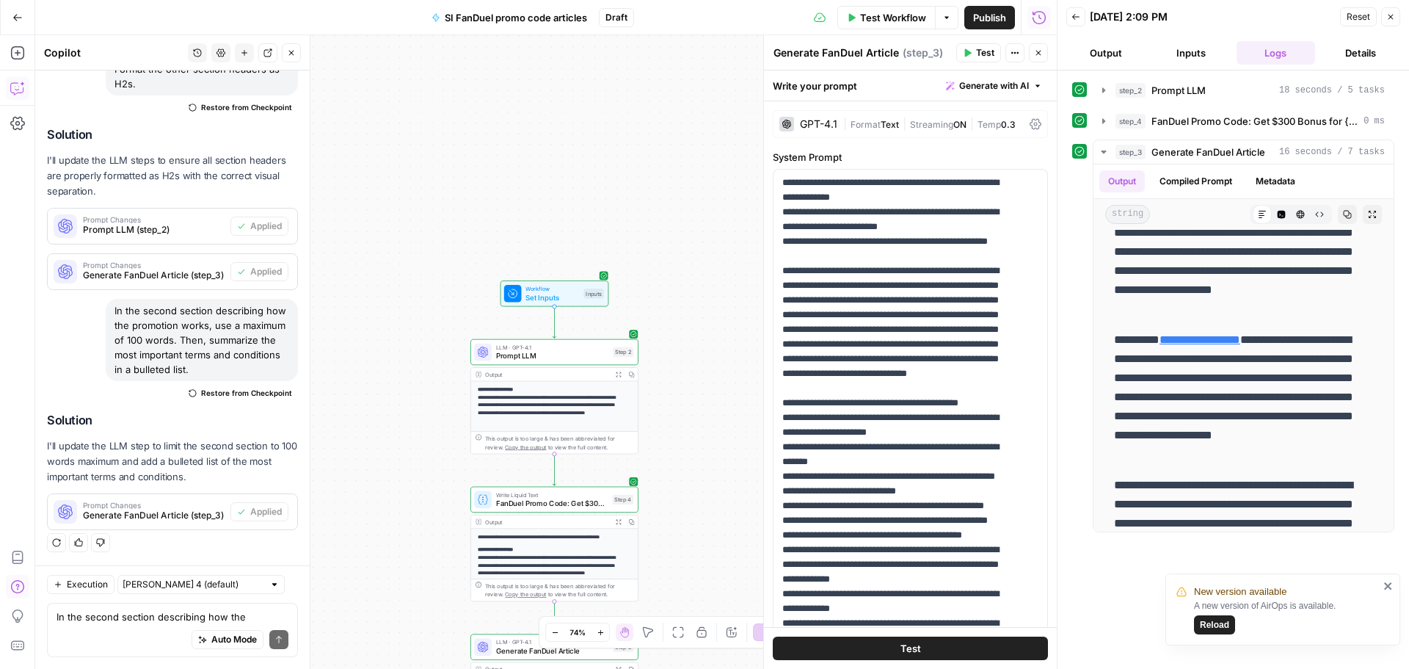
click at [900, 21] on span "Test Workflow" at bounding box center [893, 17] width 66 height 15
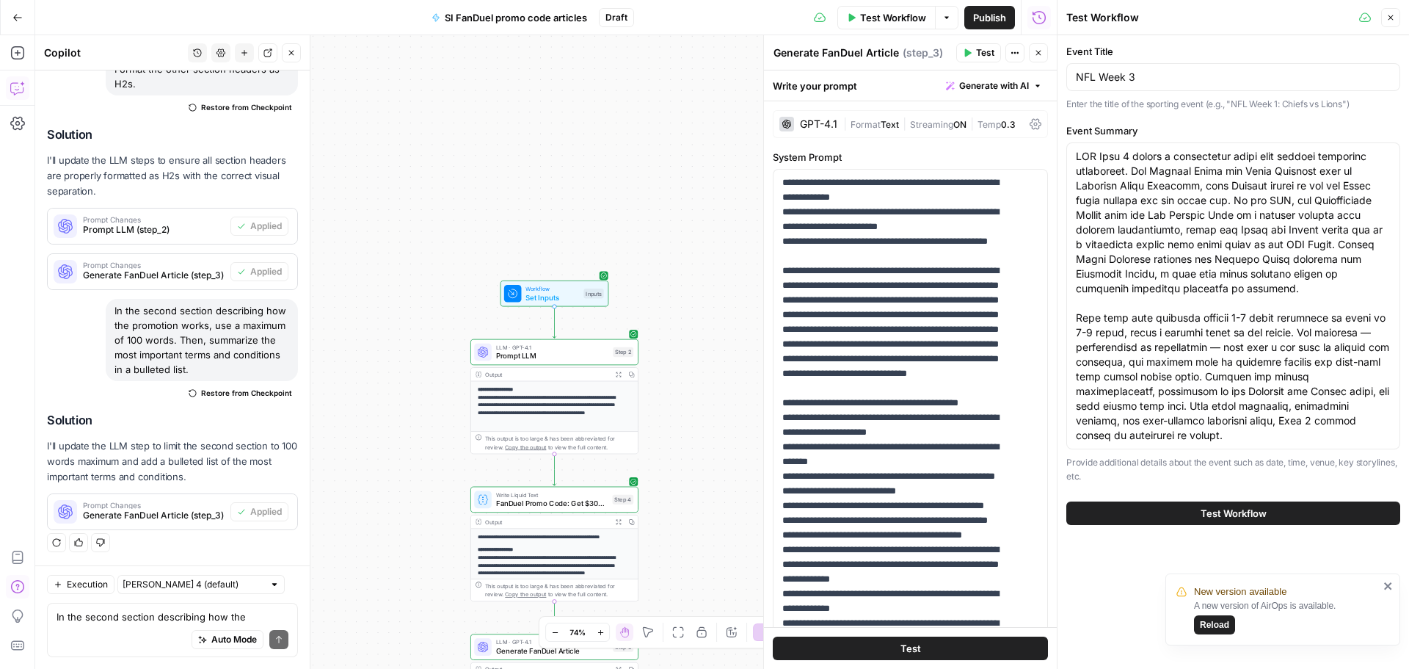
click at [1232, 527] on div "Test Workflow" at bounding box center [1233, 512] width 334 height 41
click at [1230, 516] on span "Test Workflow" at bounding box center [1234, 513] width 66 height 15
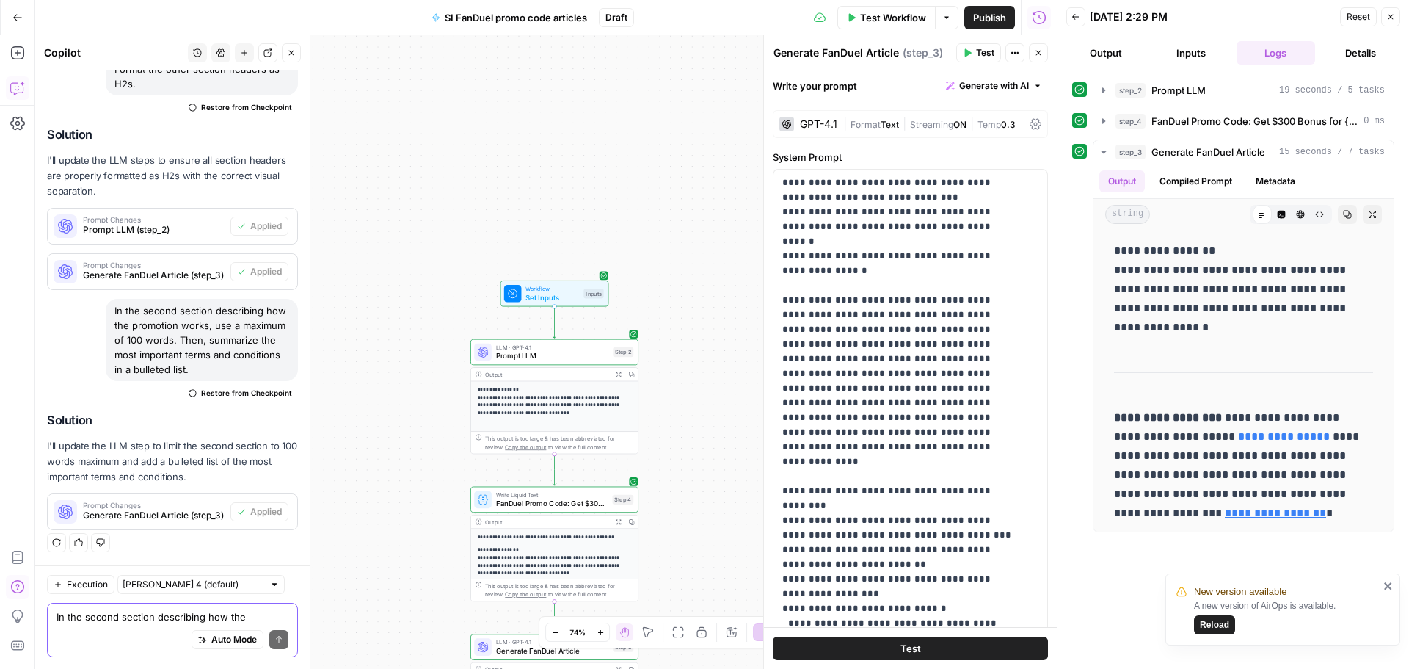
click at [131, 613] on textarea "In the second section describing how the promotion works, use a maximum of 100 …" at bounding box center [173, 616] width 232 height 15
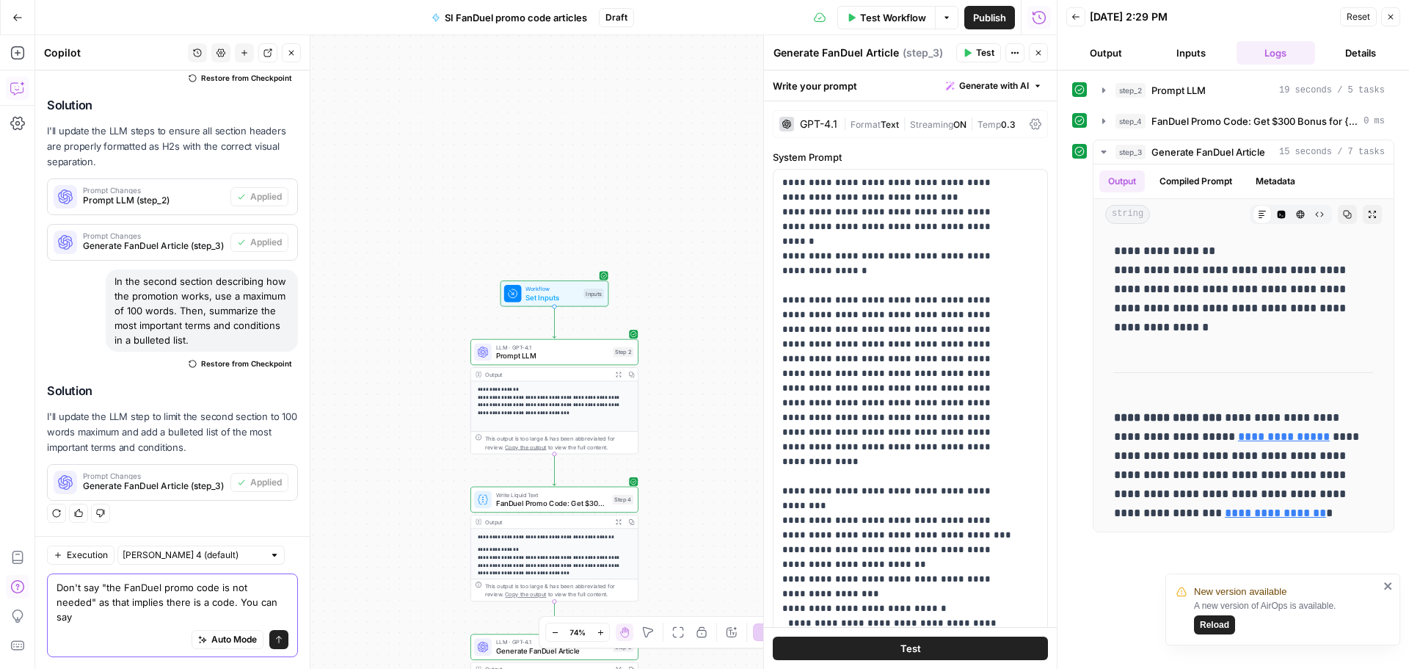
scroll to position [1427, 0]
type textarea "Don't say "the FanDuel promo code is not needed" as that implies there is a cod…"
click at [274, 641] on icon "submit" at bounding box center [278, 639] width 9 height 9
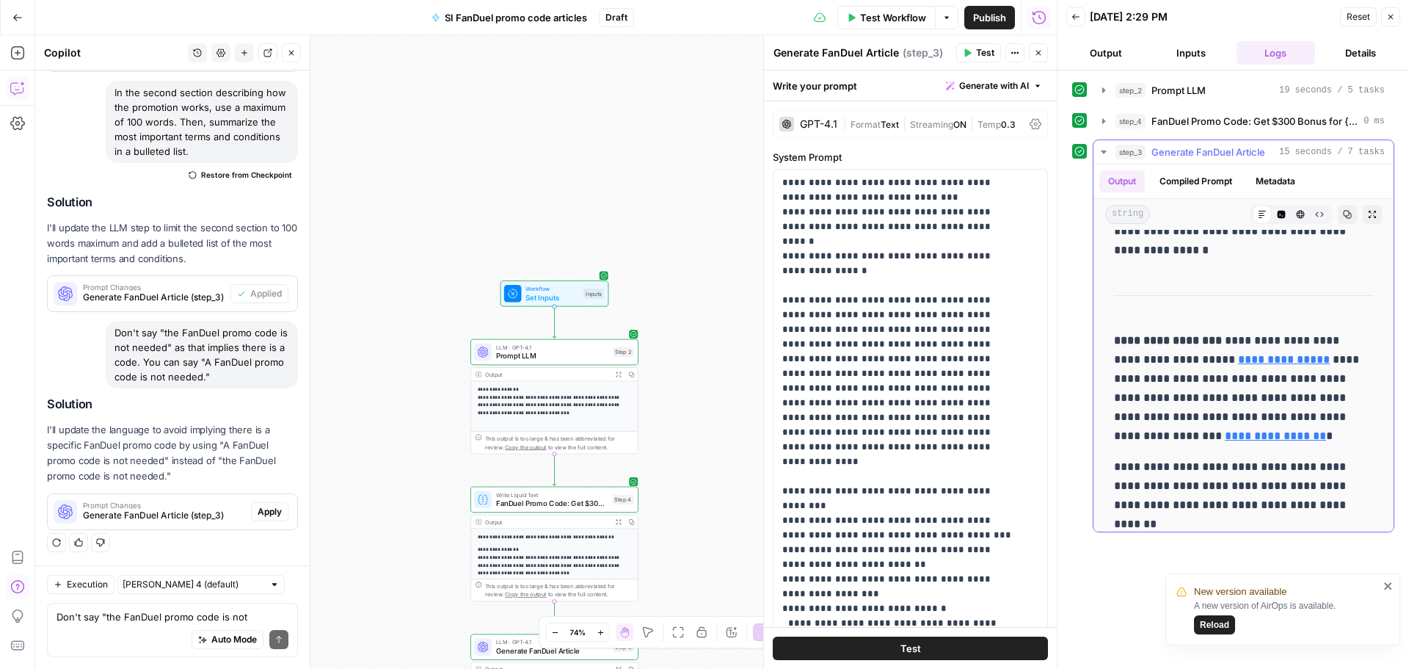
scroll to position [73, 0]
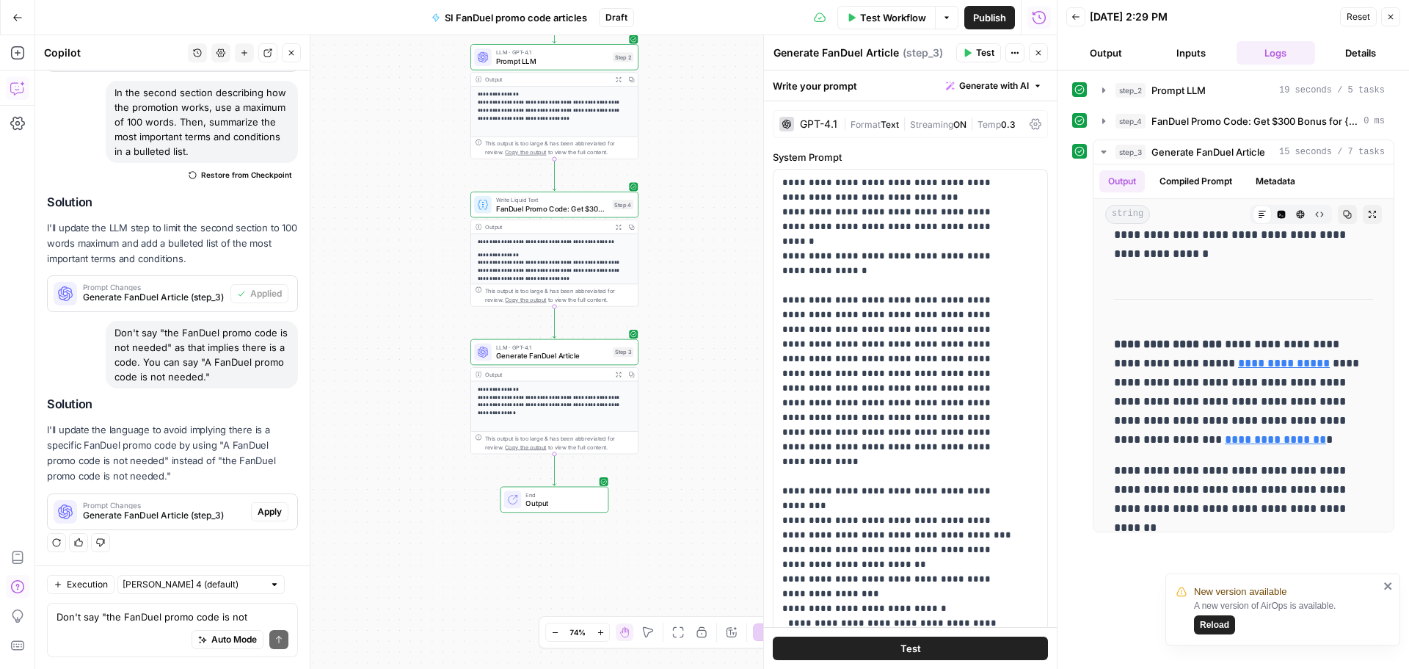
click at [258, 505] on span "Apply" at bounding box center [270, 511] width 24 height 13
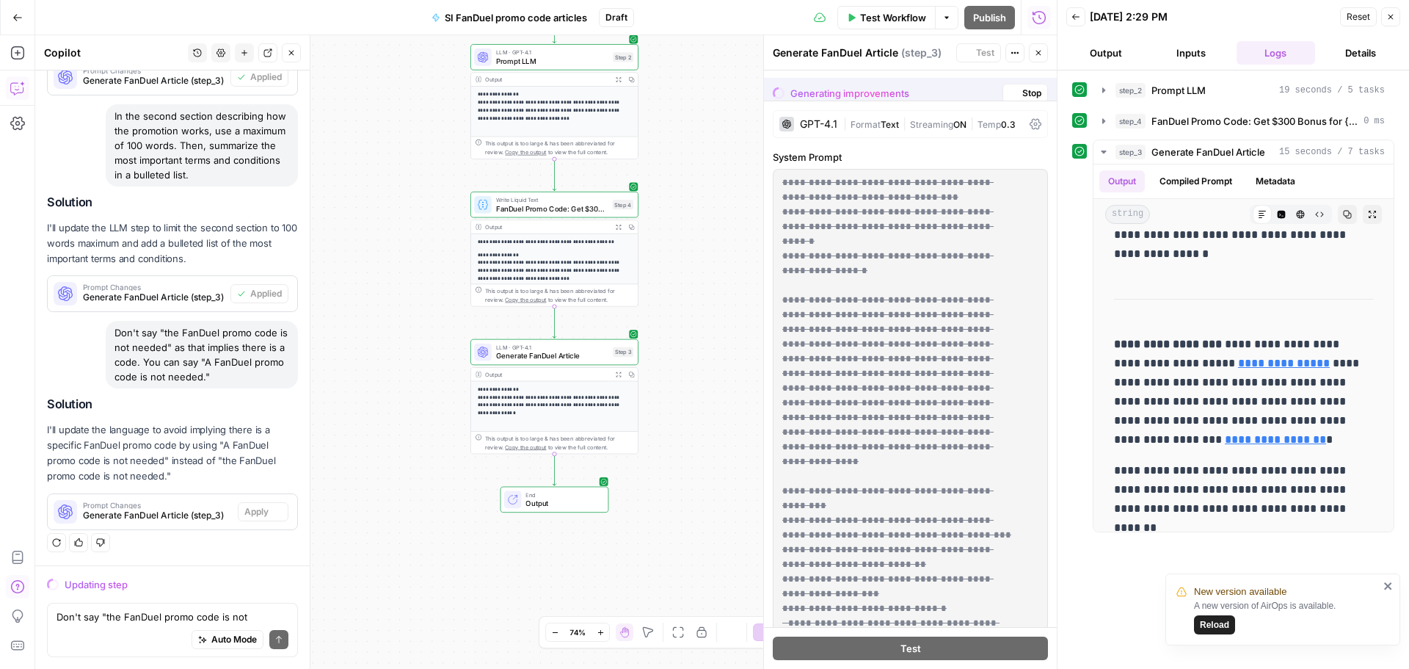
scroll to position [1452, 0]
click at [124, 614] on textarea "Don't say "the FanDuel promo code is not needed" as that implies there is a cod…" at bounding box center [173, 616] width 232 height 15
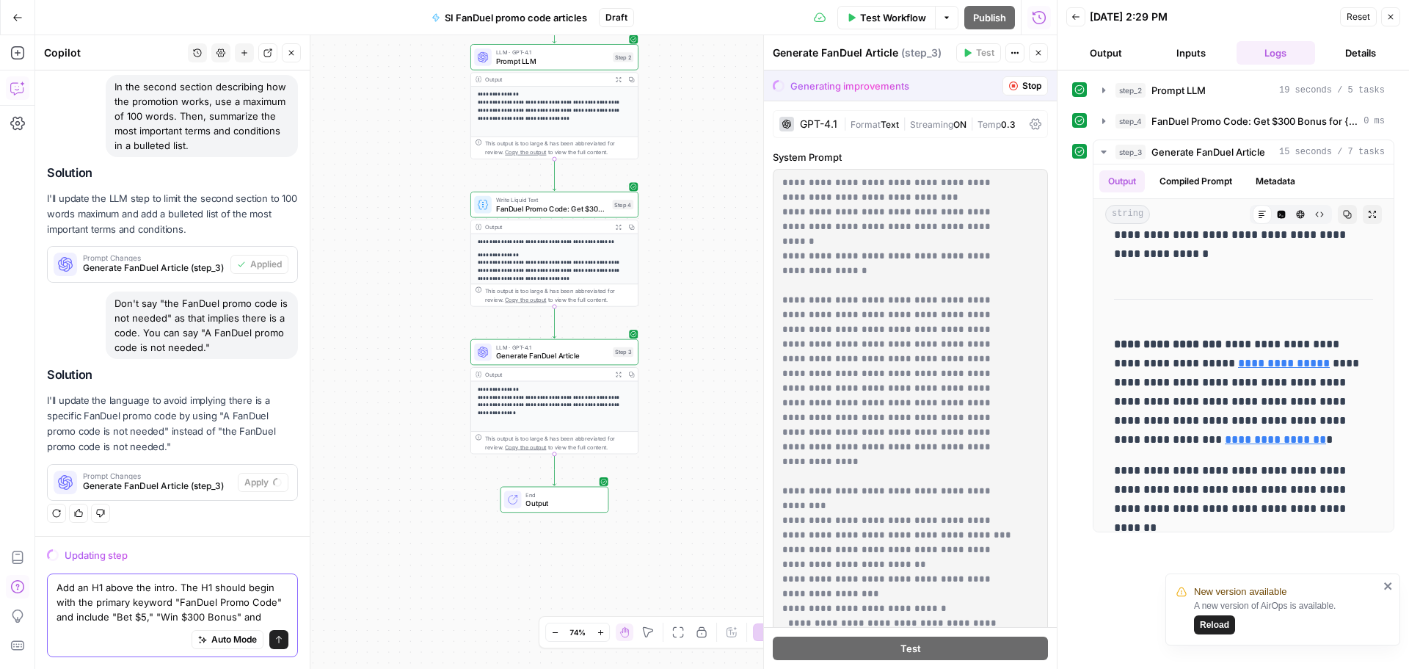
scroll to position [1496, 0]
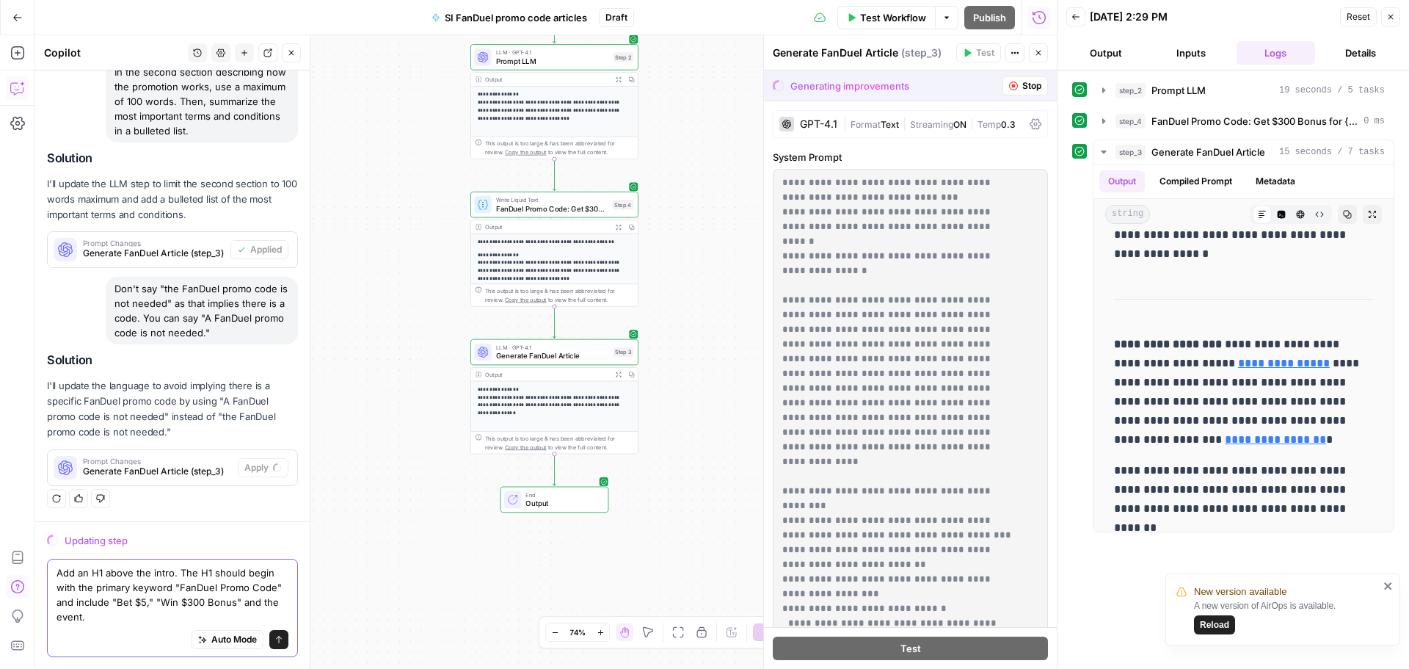
type textarea "Add an H1 above the intro. The H1 should begin with the primary keyword "FanDue…"
click at [274, 636] on icon "submit" at bounding box center [278, 639] width 9 height 9
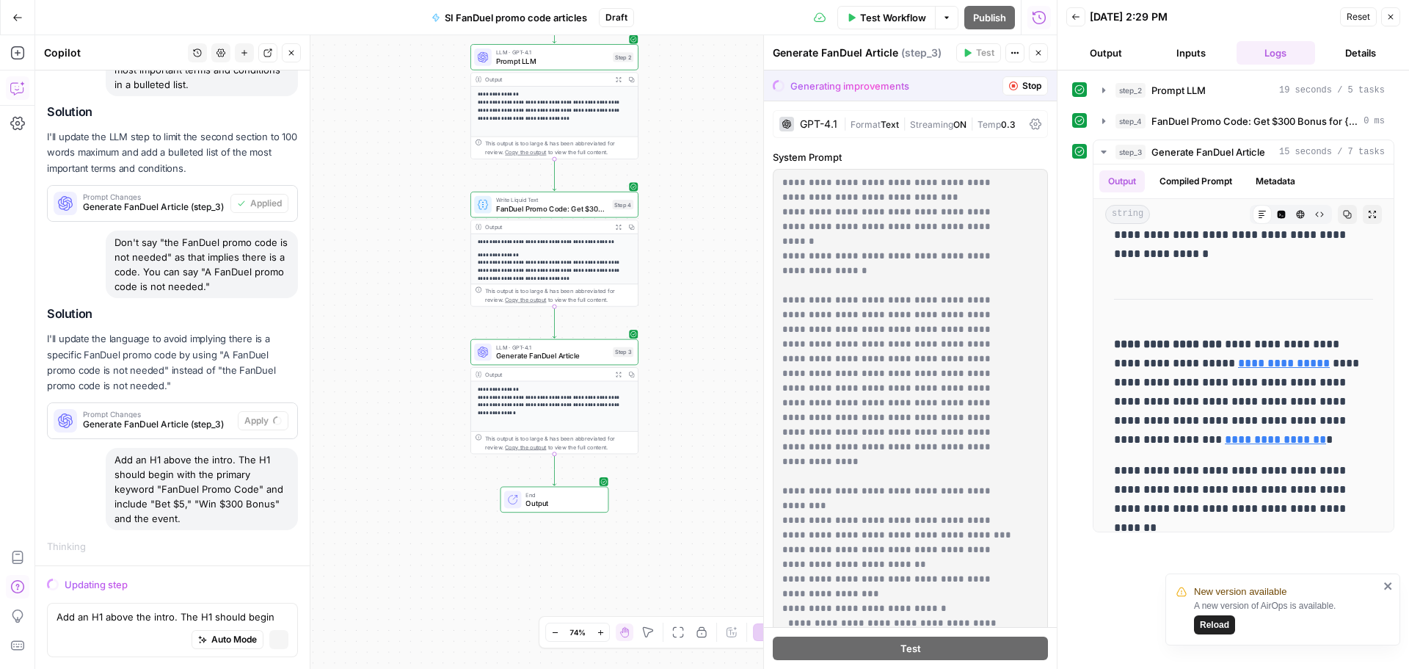
scroll to position [1611, 0]
click at [199, 492] on div "Add an H1 above the intro. The H1 should begin with the primary keyword "FanDue…" at bounding box center [202, 489] width 192 height 82
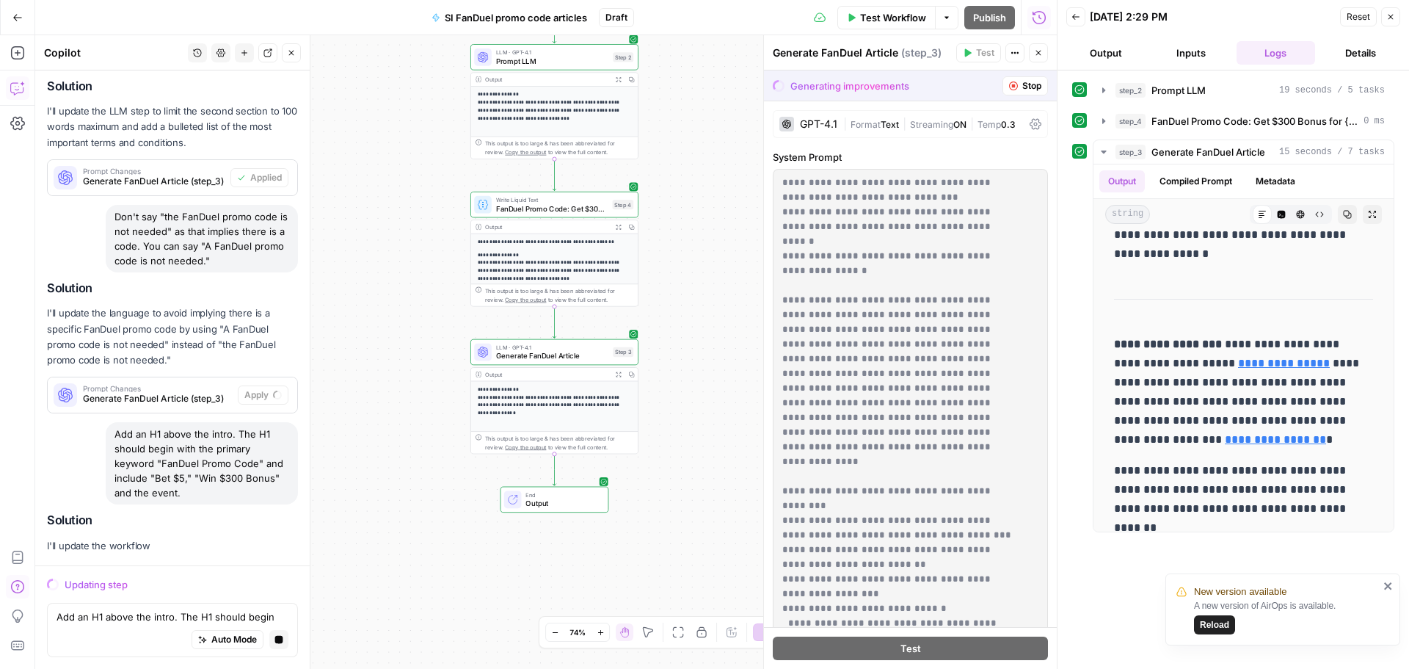
copy div "Add an H1 above the intro. The H1 should begin with the primary keyword "FanDue…"
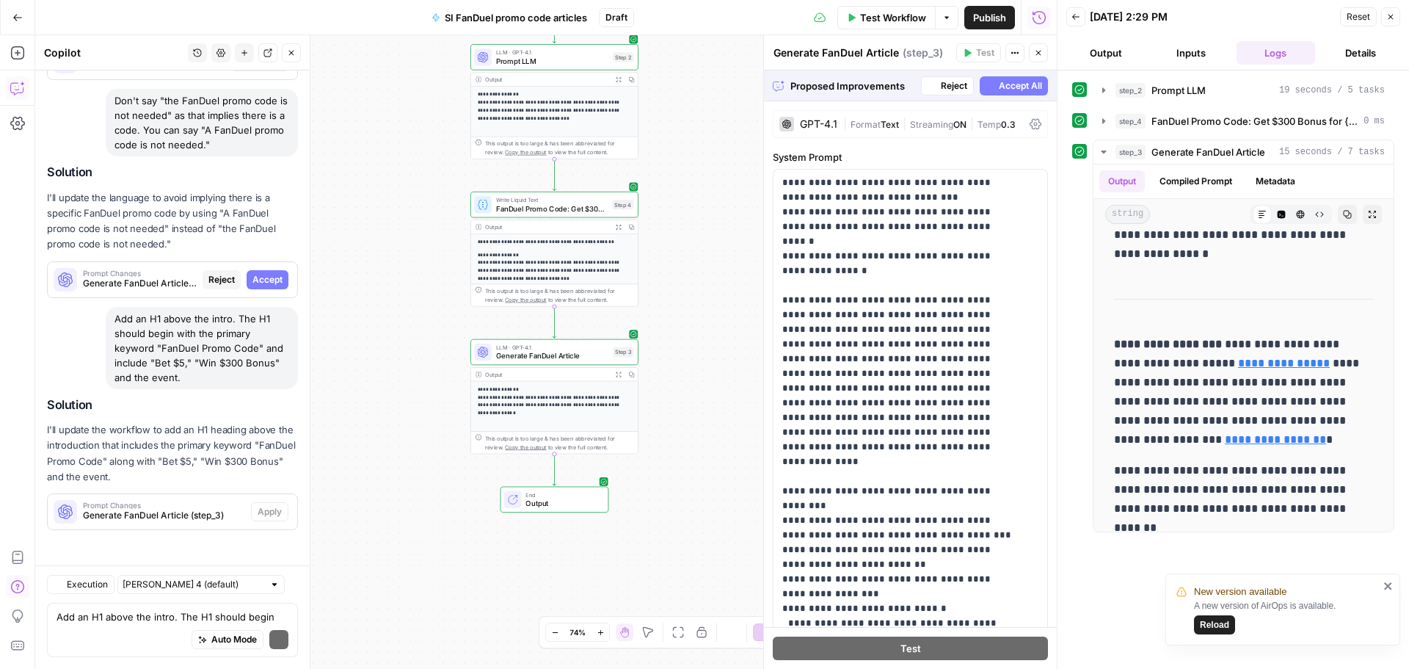
scroll to position [1683, 0]
click at [252, 285] on span "Accept" at bounding box center [267, 279] width 30 height 13
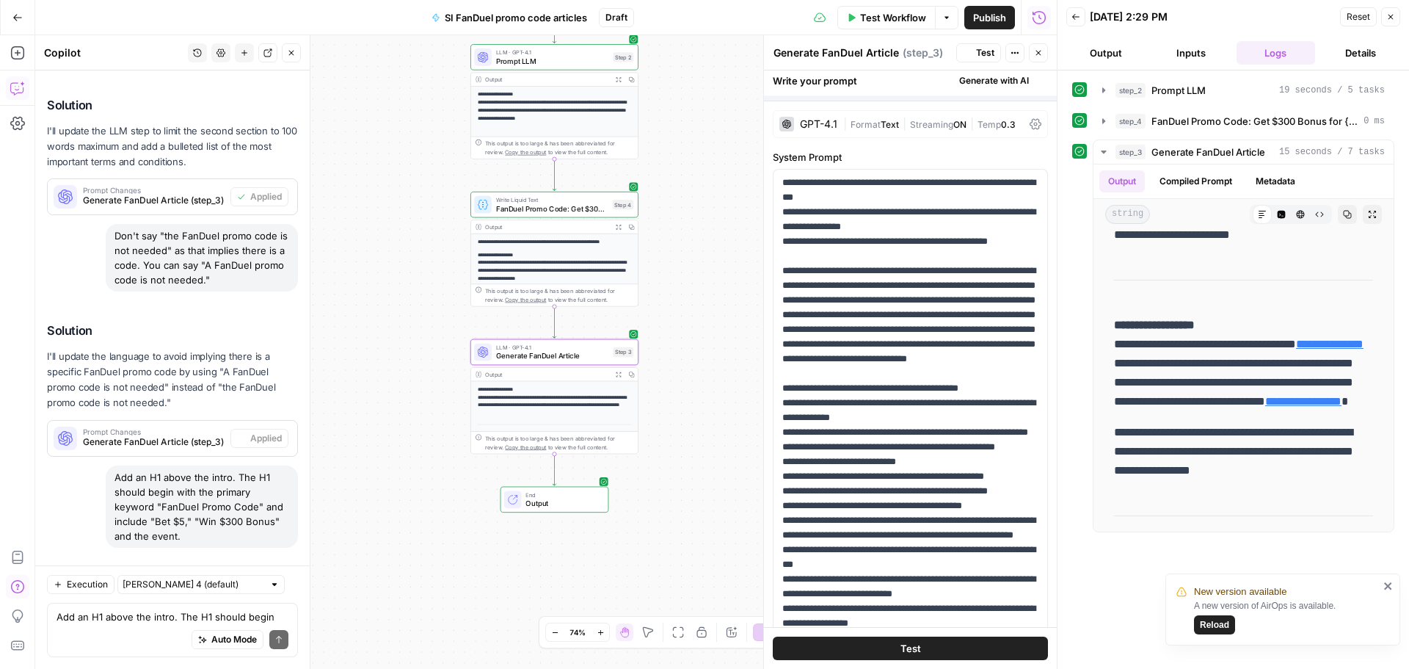
scroll to position [0, 0]
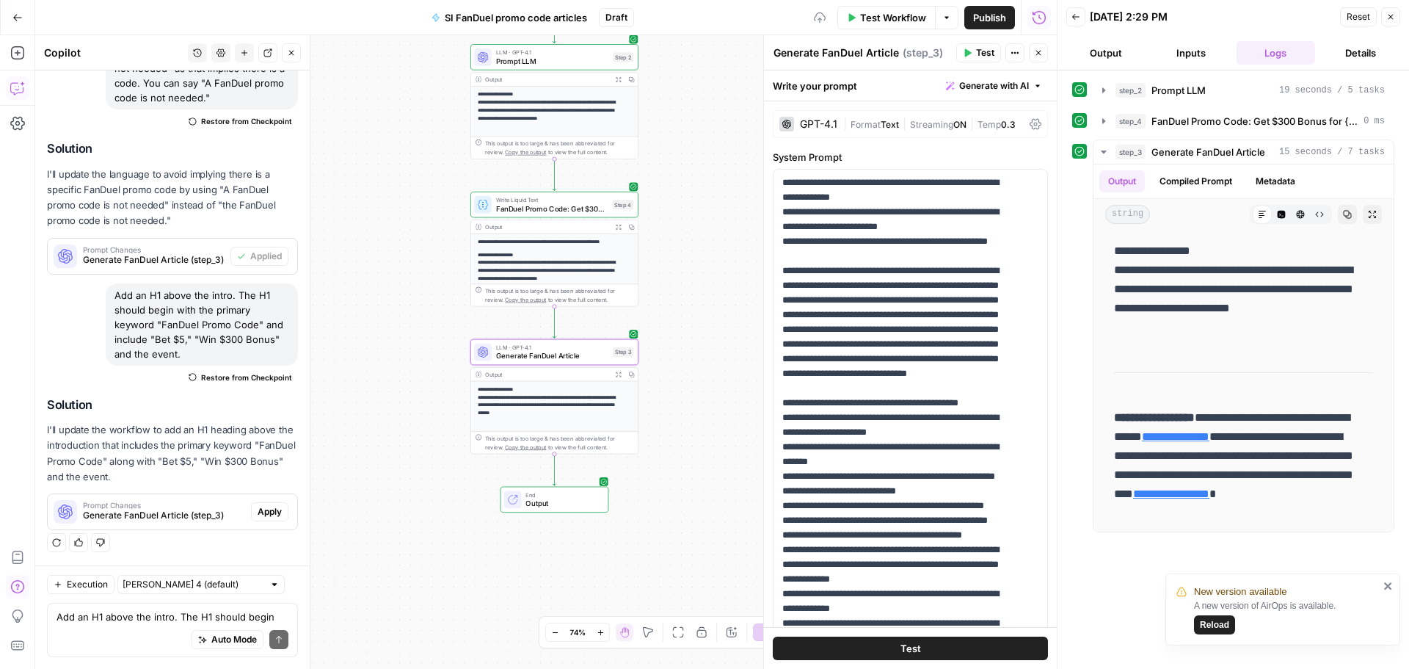
click at [259, 517] on span "Apply" at bounding box center [270, 511] width 24 height 13
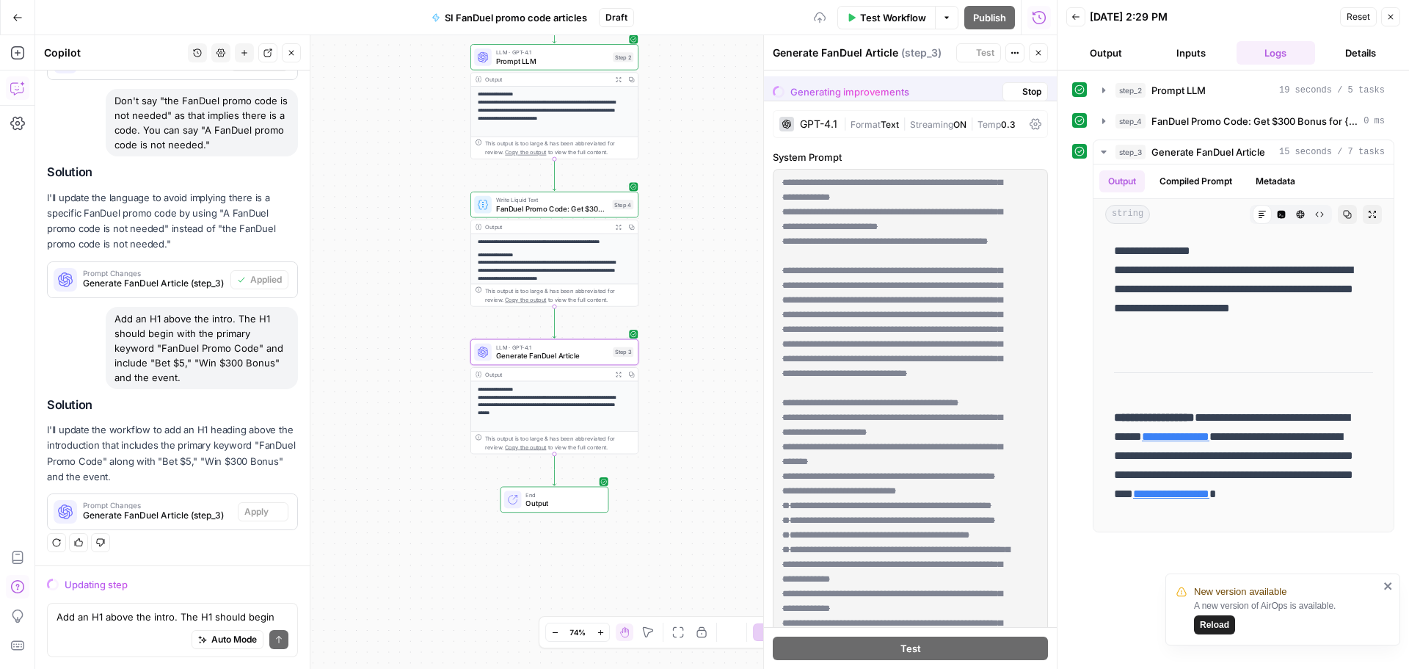
scroll to position [1683, 0]
click at [94, 616] on textarea "Add an H1 above the intro. The H1 should begin with the primary keyword "FanDue…" at bounding box center [173, 616] width 232 height 15
paste textarea "After the bulleted list of terms, explain that we recommend placing the initial…"
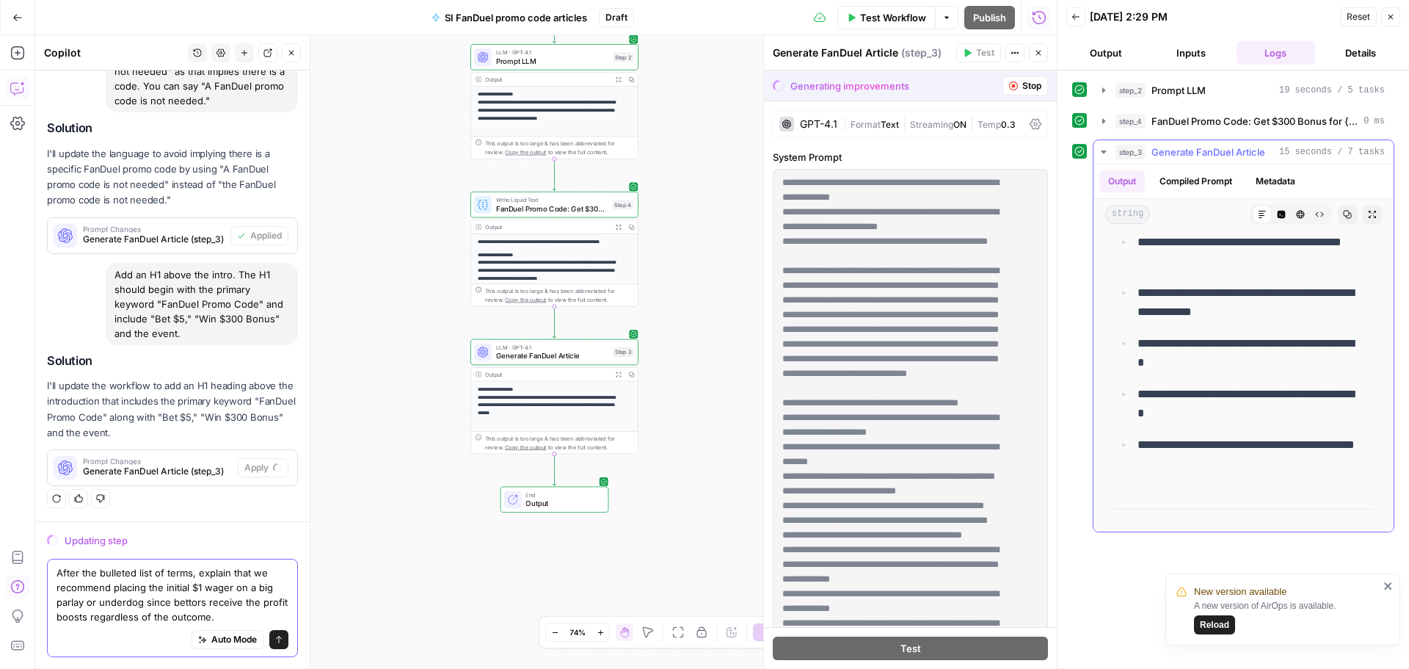
scroll to position [954, 0]
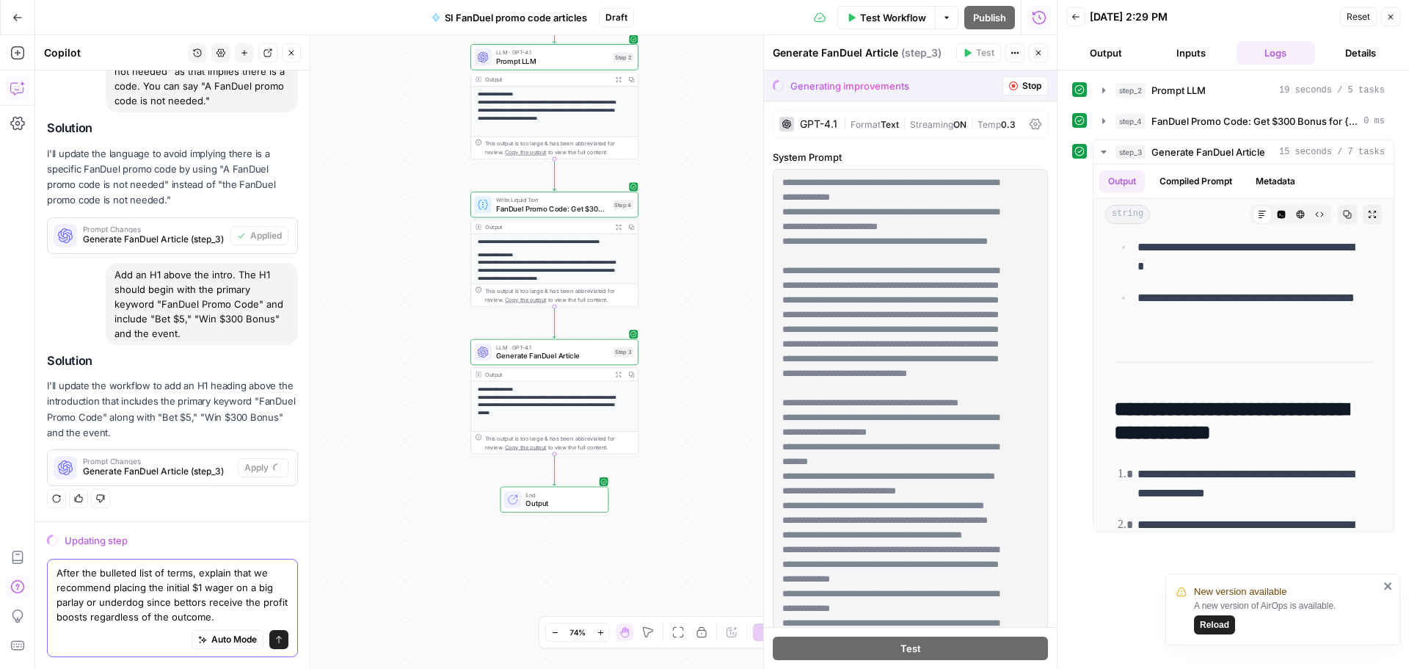
drag, startPoint x: 198, startPoint y: 589, endPoint x: 238, endPoint y: 622, distance: 52.1
click at [238, 622] on textarea "After the bulleted list of terms, explain that we recommend placing the initial…" at bounding box center [173, 594] width 232 height 59
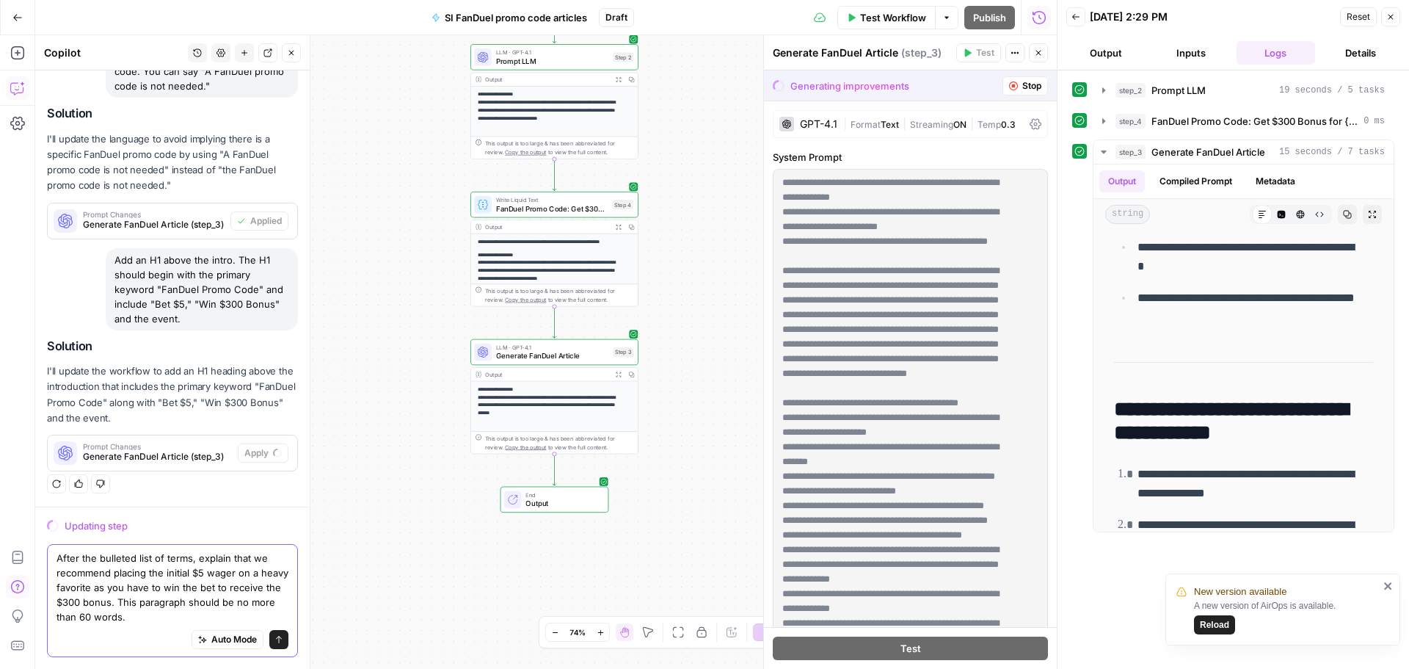
type textarea "After the bulleted list of terms, explain that we recommend placing the initial…"
click at [269, 633] on button "Send" at bounding box center [278, 639] width 19 height 19
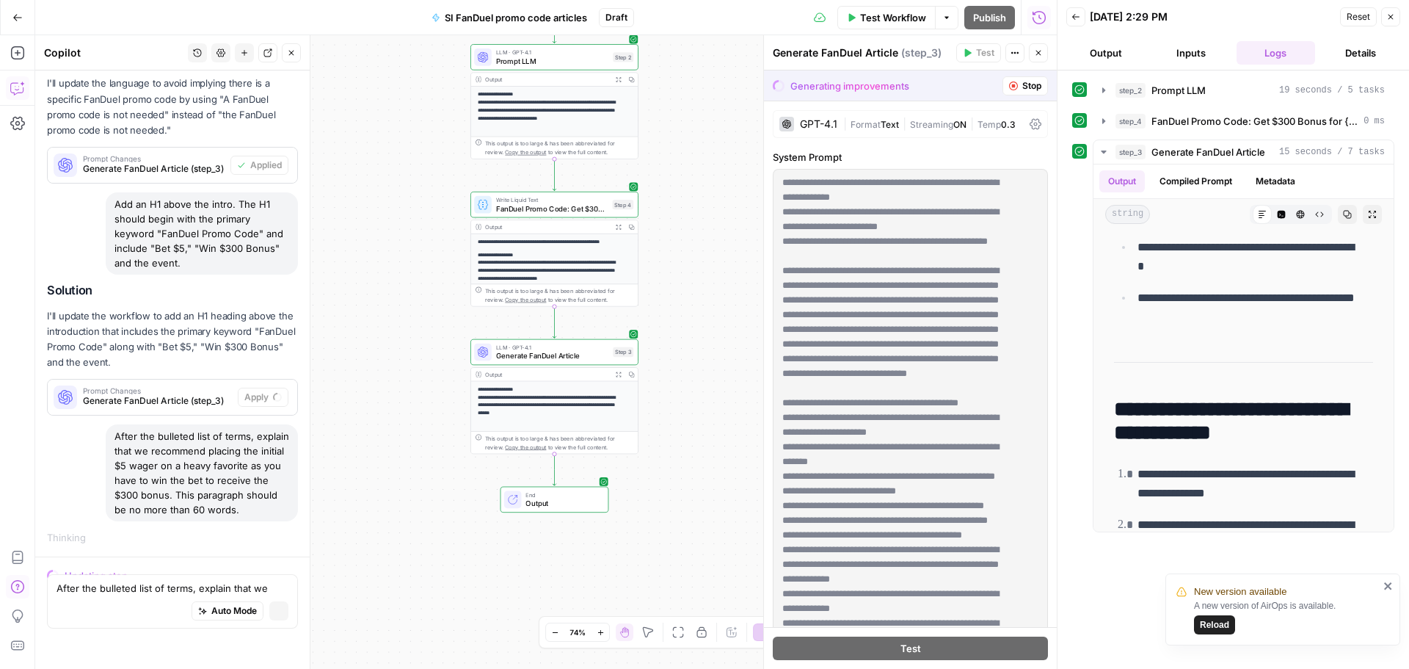
scroll to position [1872, 0]
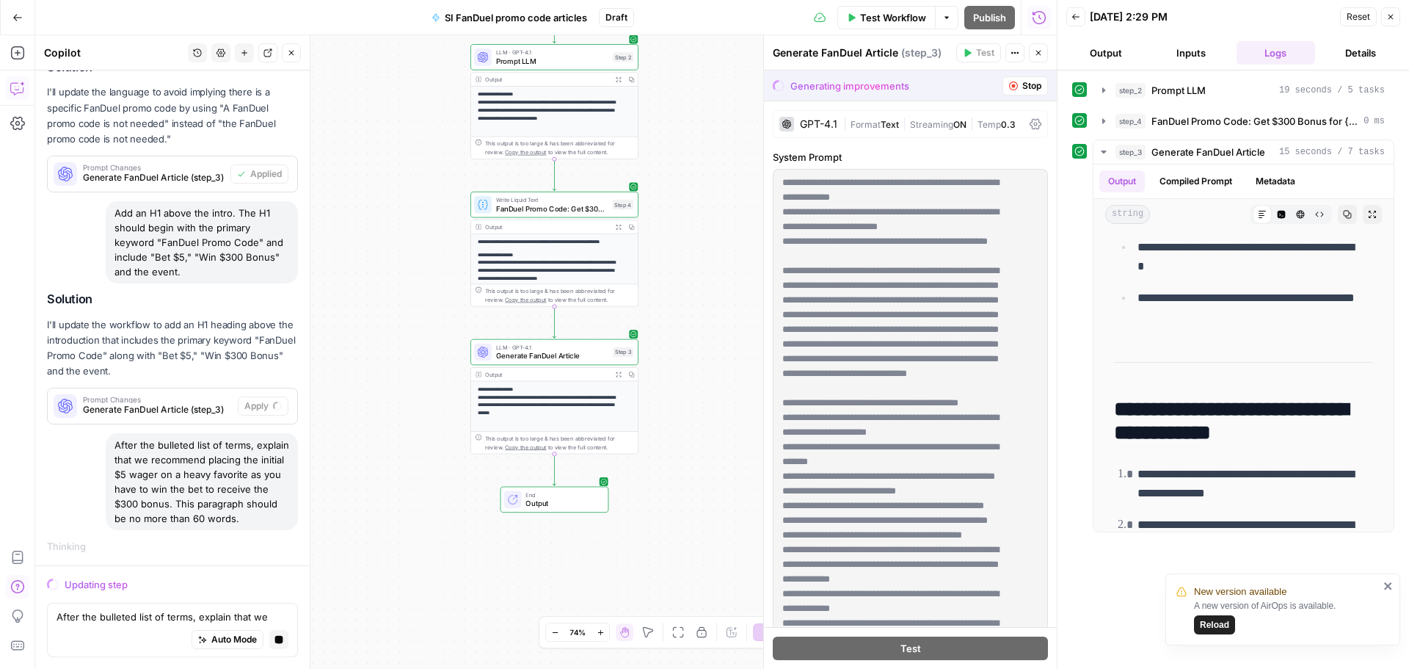
click at [164, 477] on div "After the bulleted list of terms, explain that we recommend placing the initial…" at bounding box center [202, 481] width 192 height 97
copy div "After the bulleted list of terms, explain that we recommend placing the initial…"
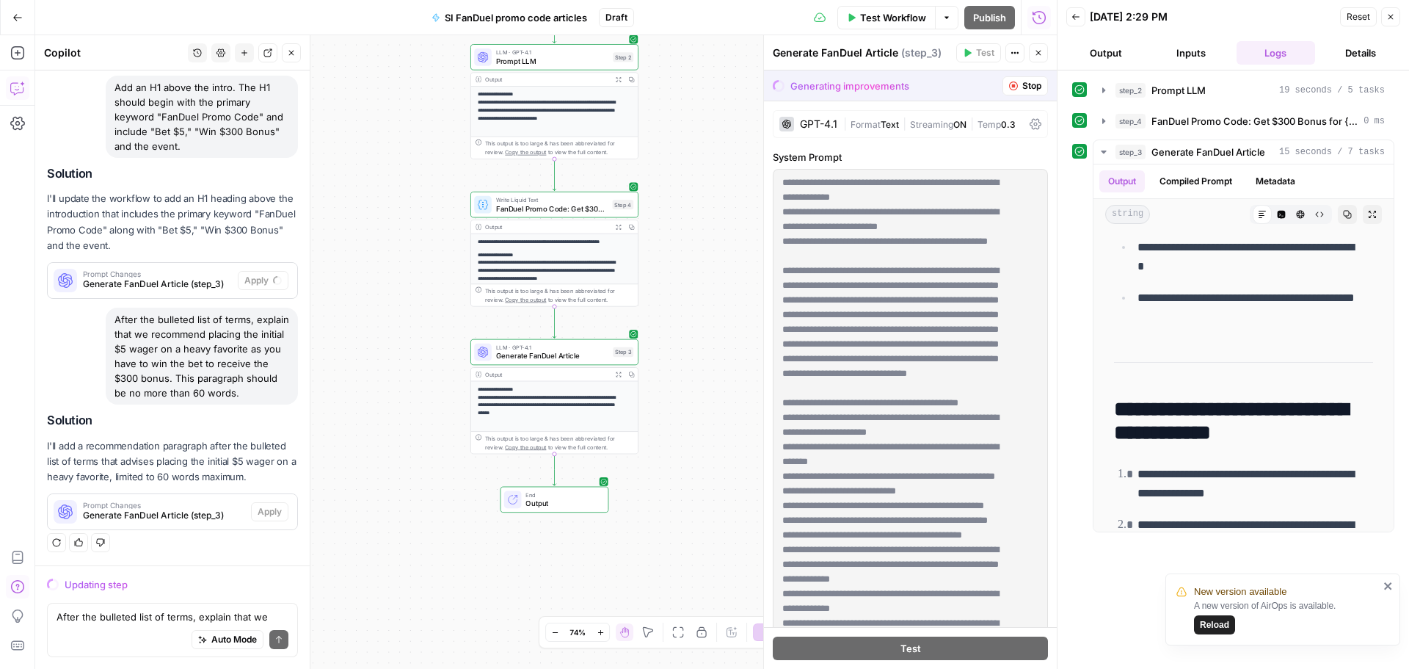
scroll to position [1929, 0]
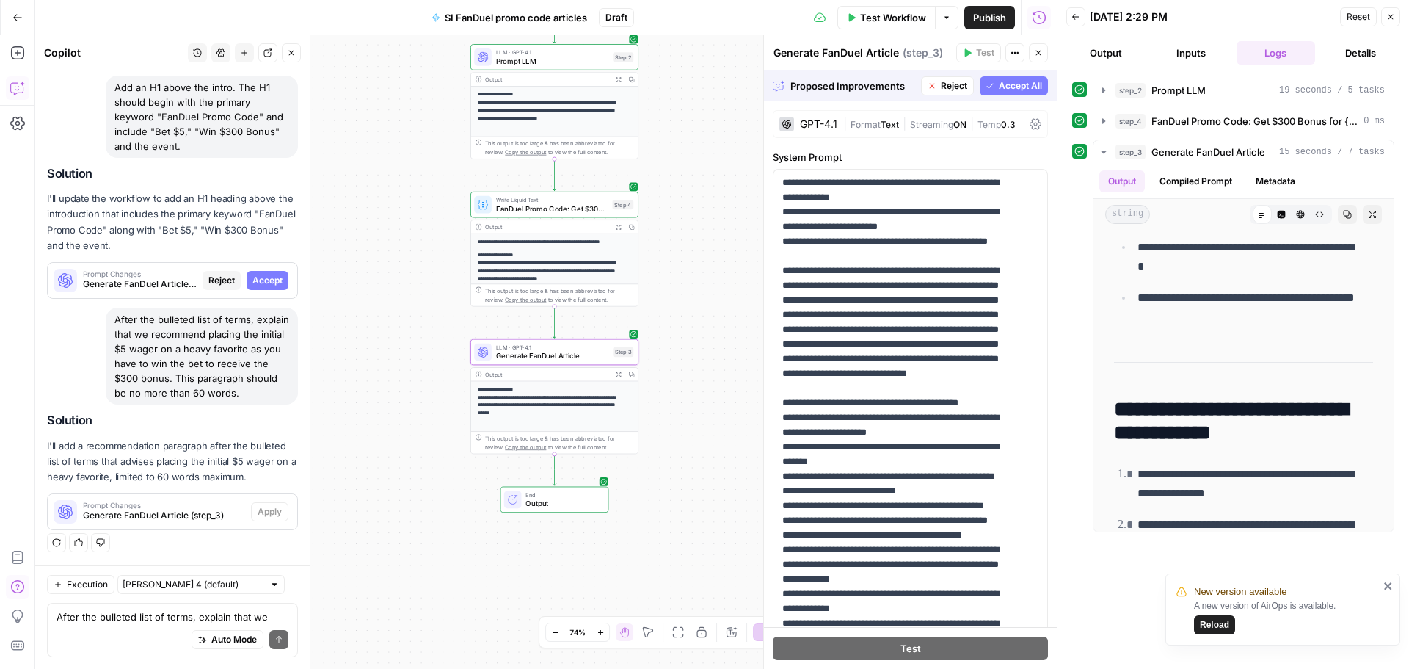
click at [253, 271] on button "Accept" at bounding box center [268, 280] width 42 height 19
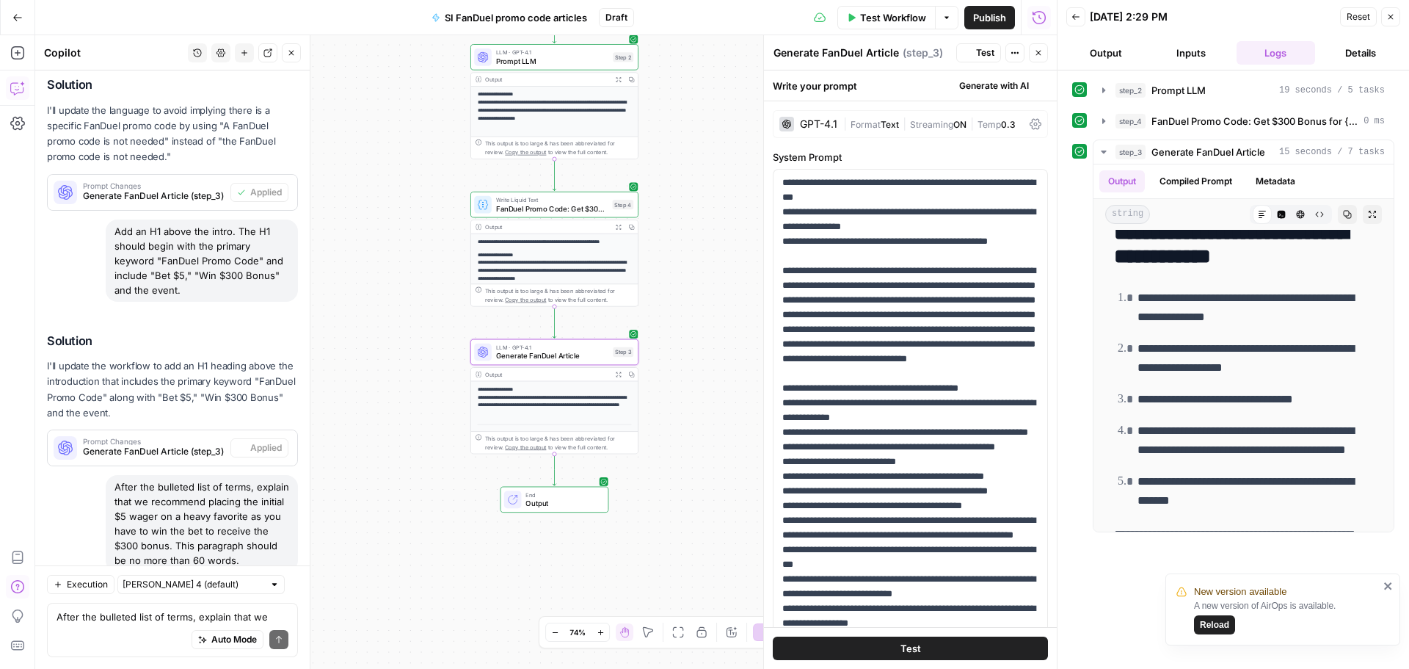
scroll to position [0, 0]
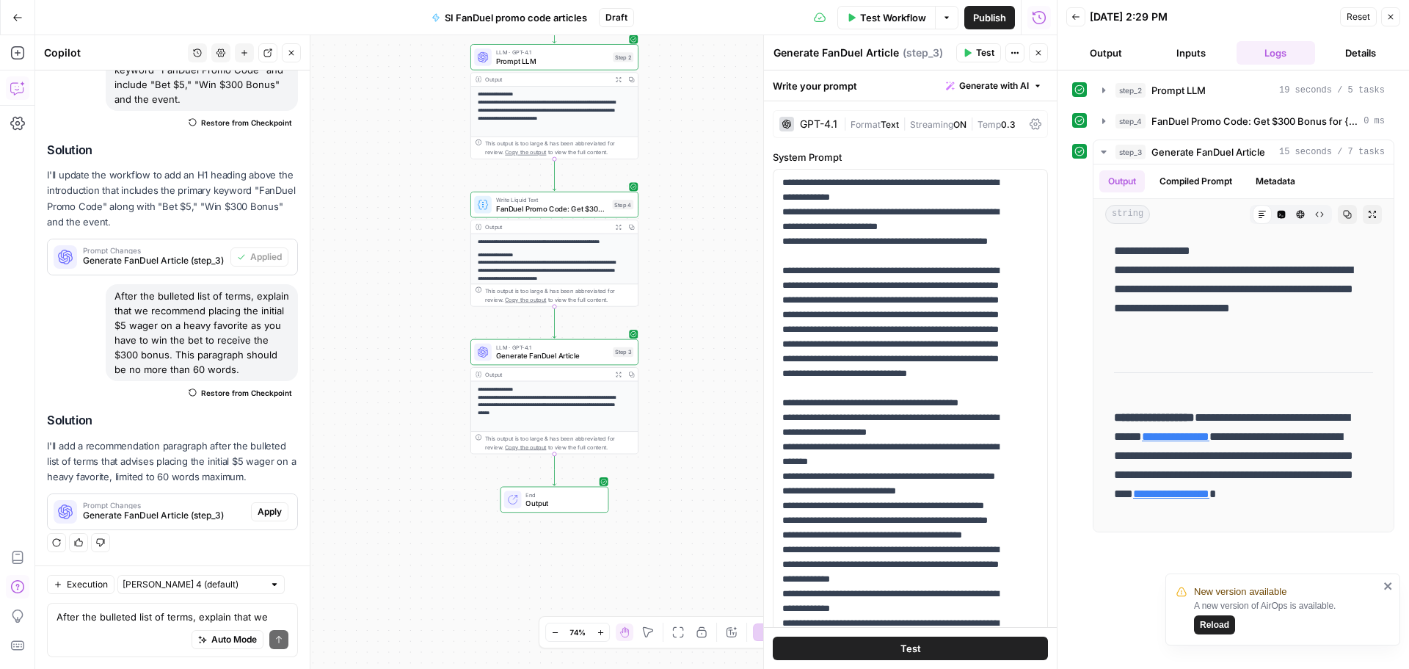
click at [255, 533] on div "Regenerate Helpful Not helpful" at bounding box center [172, 542] width 251 height 19
click at [261, 515] on span "Apply" at bounding box center [270, 511] width 24 height 13
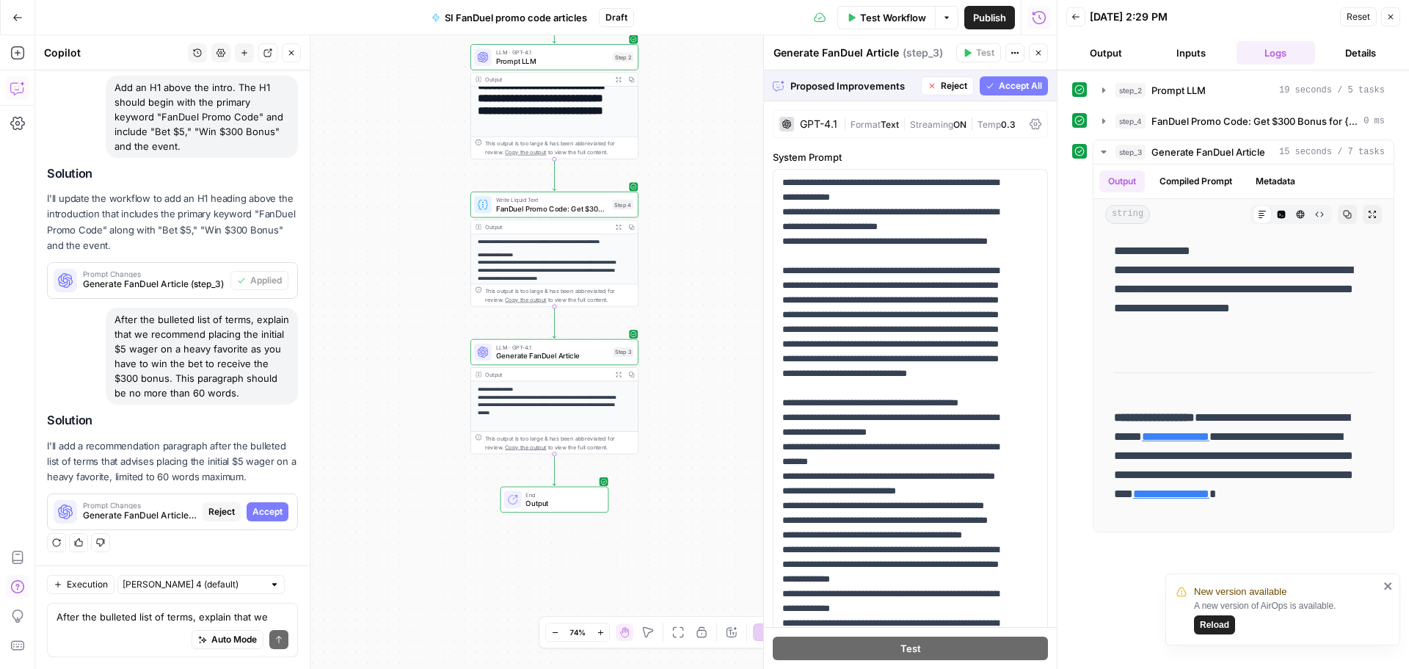
click at [263, 511] on span "Accept" at bounding box center [267, 511] width 30 height 13
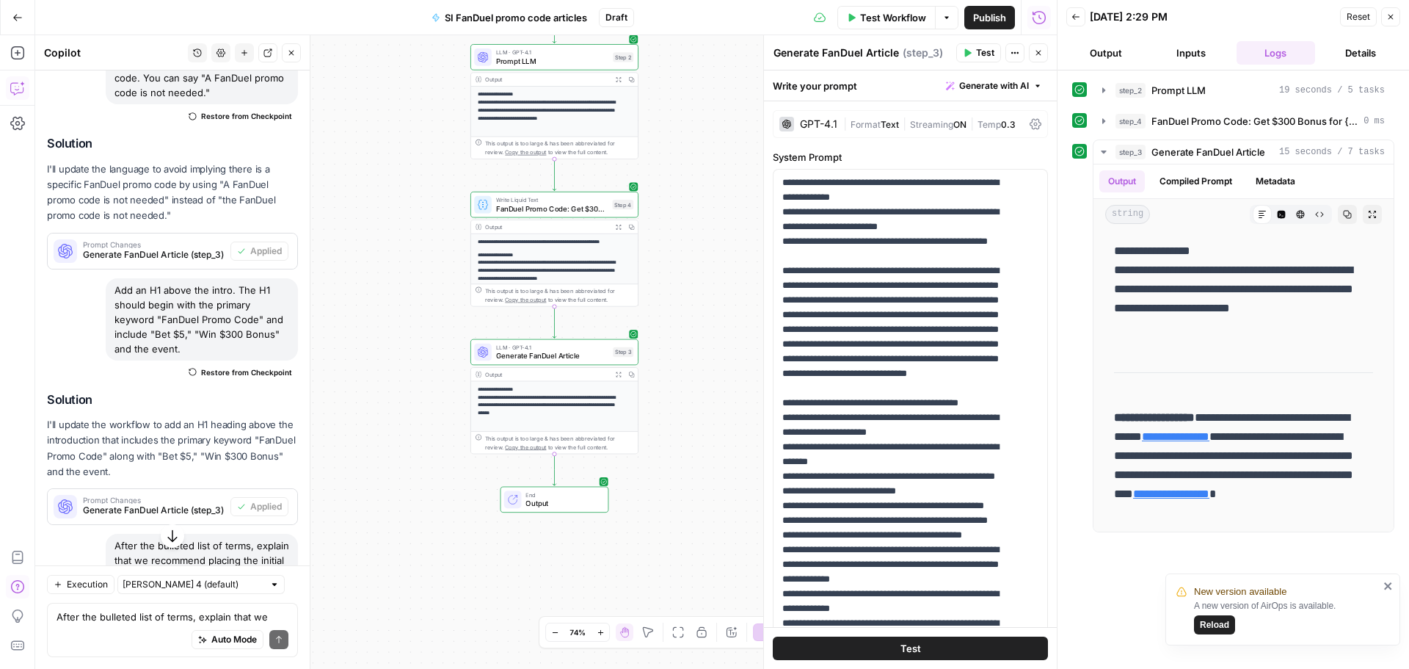
click at [169, 346] on div "Add an H1 above the intro. The H1 should begin with the primary keyword "FanDue…" at bounding box center [202, 319] width 192 height 82
copy div "Add an H1 above the intro. The H1 should begin with the primary keyword "FanDue…"
click at [102, 619] on textarea "After the bulleted list of terms, explain that we recommend placing the initial…" at bounding box center [173, 616] width 232 height 15
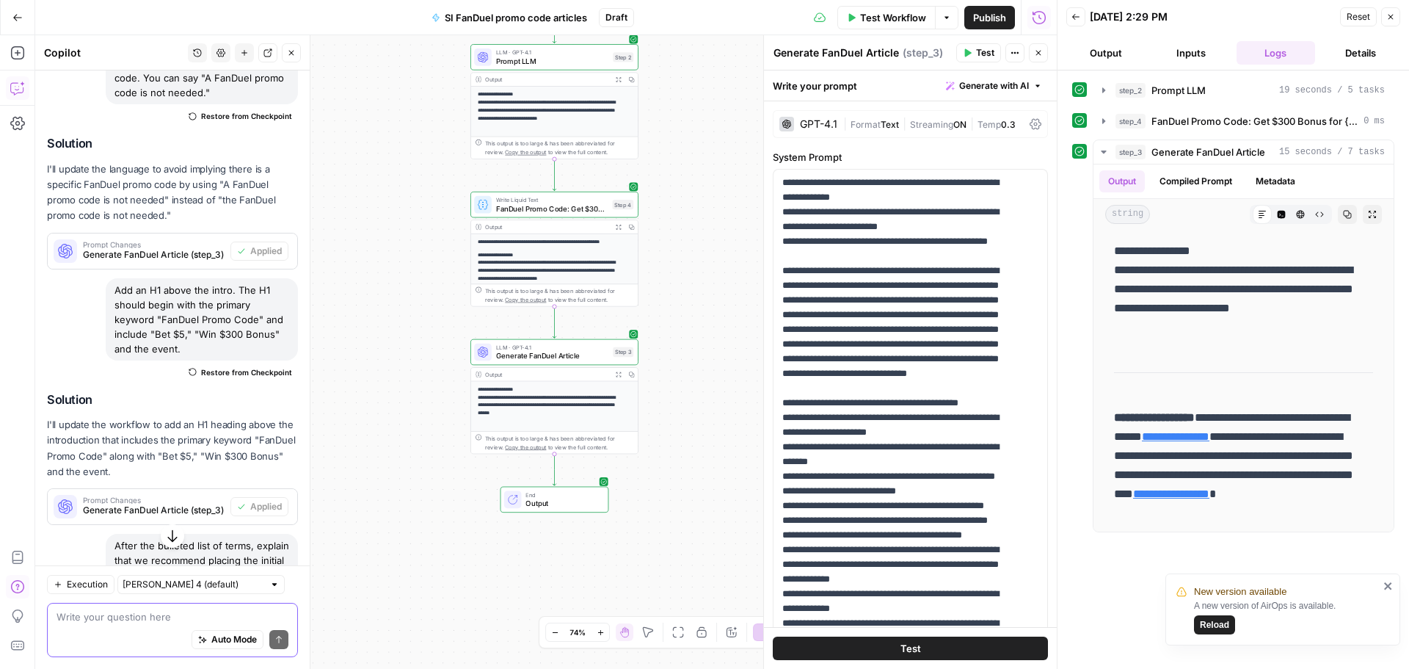
paste textarea "Add an H1 above the intro. The H1 should begin with the primary keyword "FanDue…"
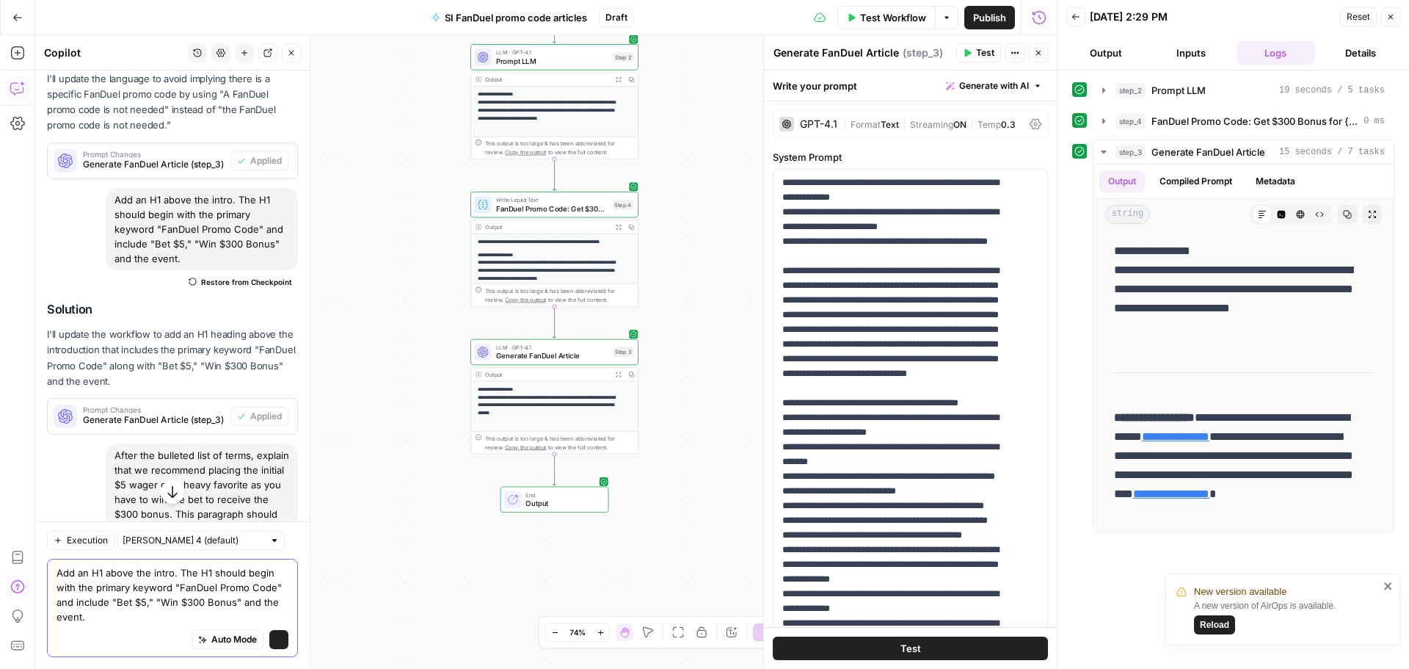
scroll to position [2208, 0]
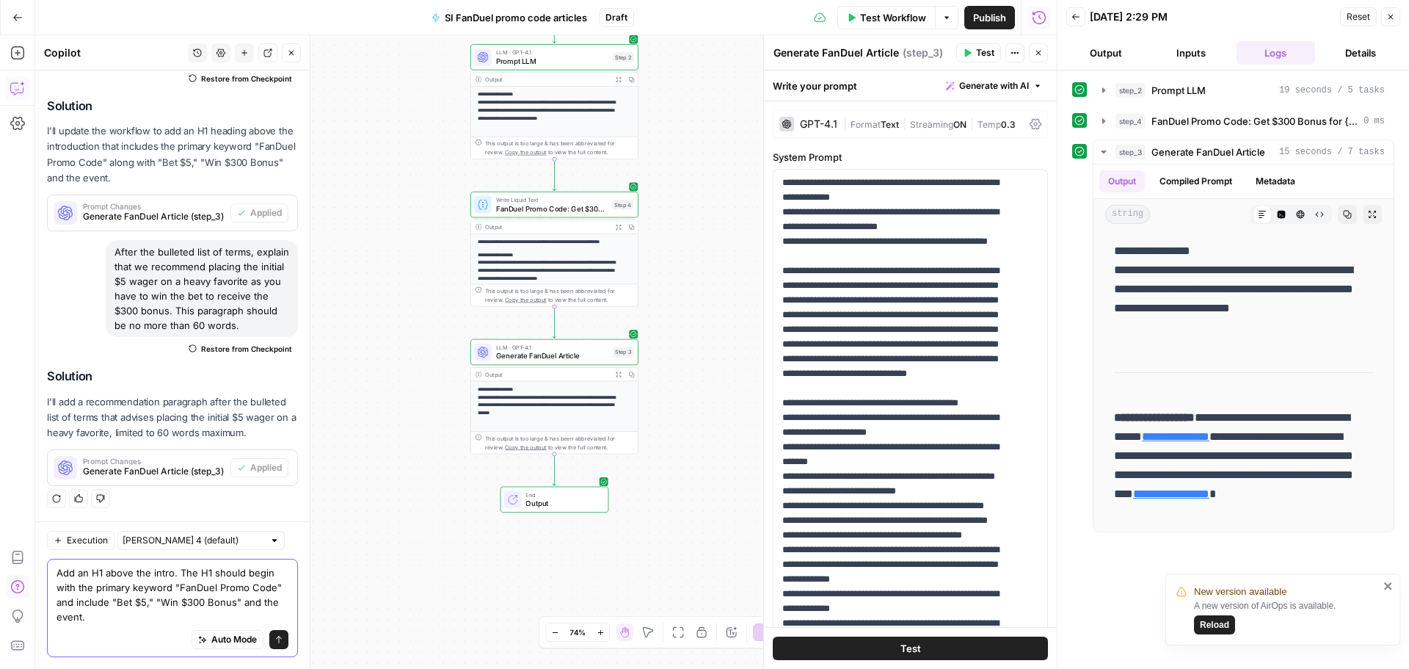
type textarea "Add an H1 above the intro. The H1 should begin with the primary keyword "FanDue…"
click at [274, 639] on icon "submit" at bounding box center [278, 639] width 9 height 9
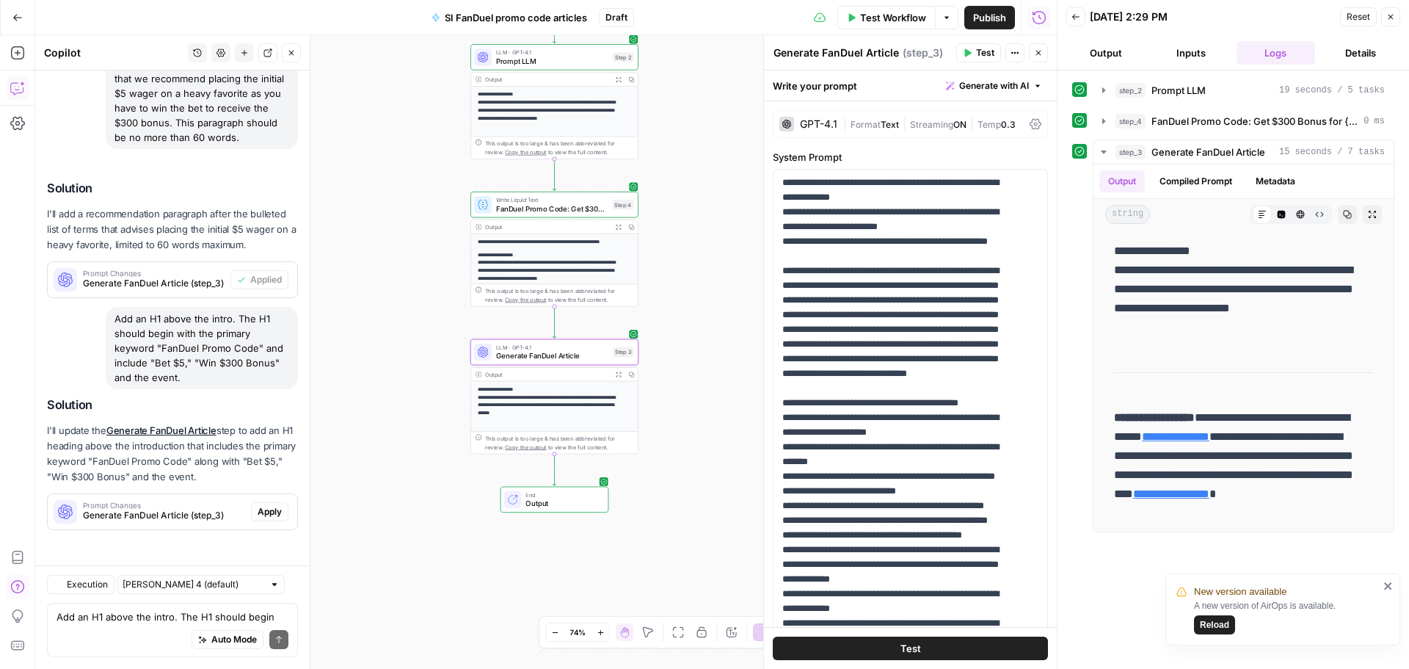
scroll to position [2396, 0]
click at [260, 509] on span "Apply" at bounding box center [270, 511] width 24 height 13
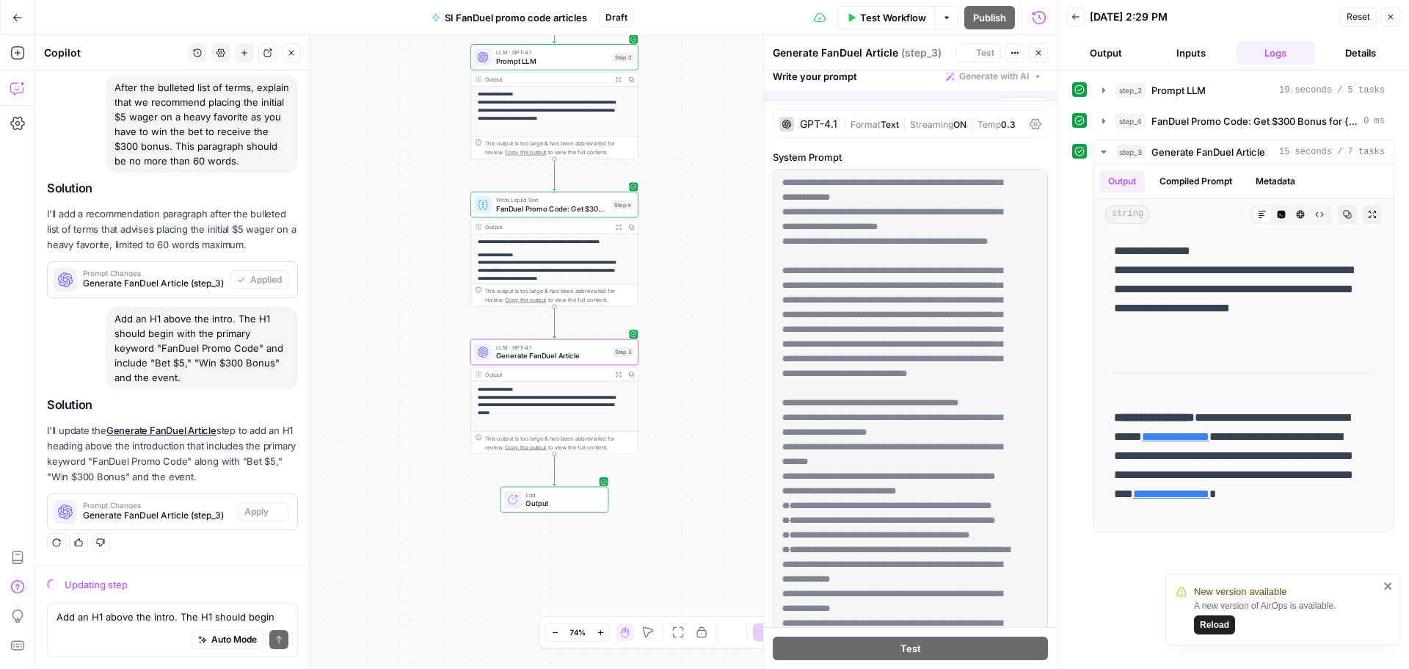
scroll to position [2161, 0]
click at [186, 333] on div "Add an H1 above the intro. The H1 should begin with the primary keyword "FanDue…" at bounding box center [202, 348] width 192 height 82
copy div "Add an H1 above the intro. The H1 should begin with the primary keyword "FanDue…"
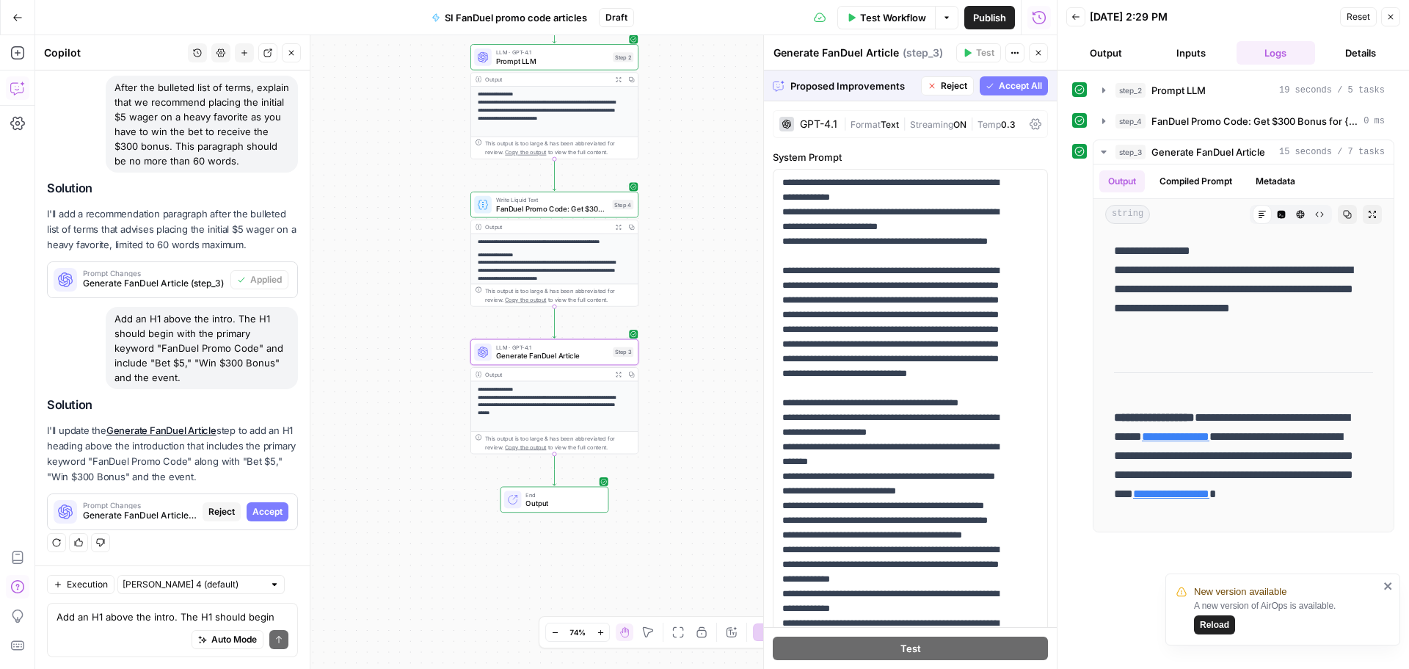
click at [255, 509] on span "Accept" at bounding box center [267, 511] width 30 height 13
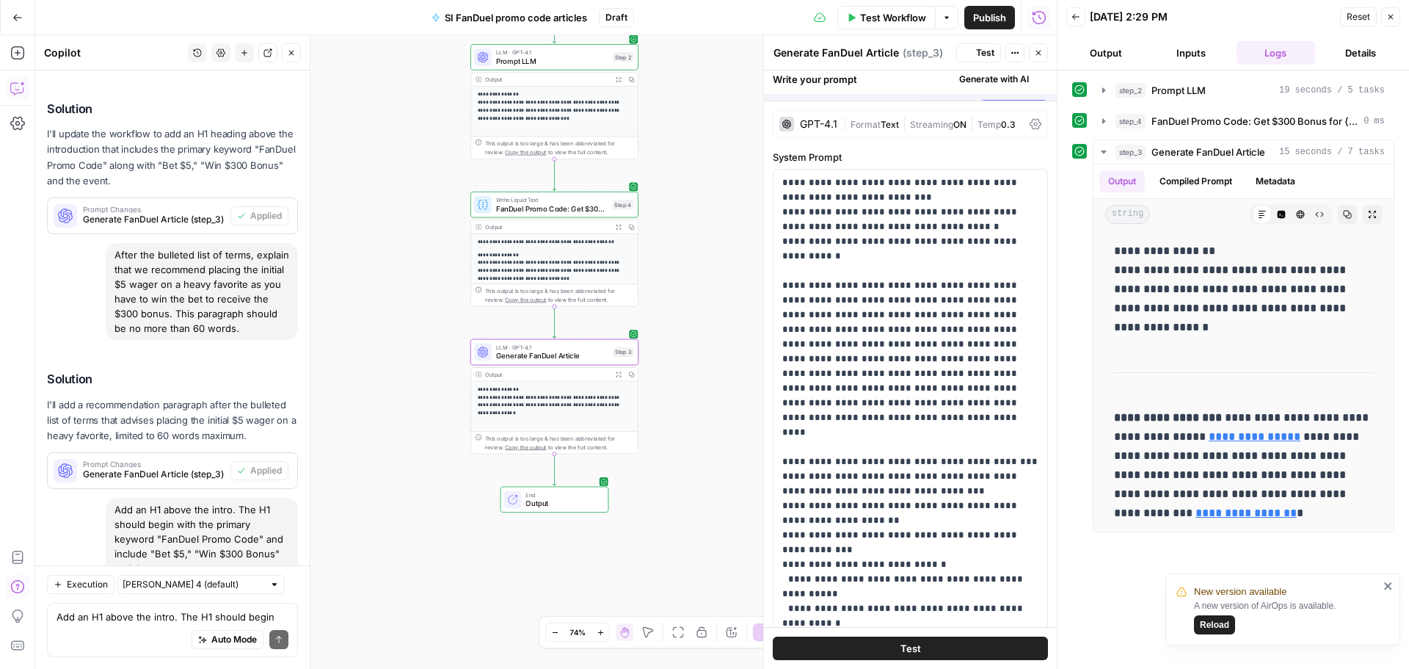
scroll to position [2419, 0]
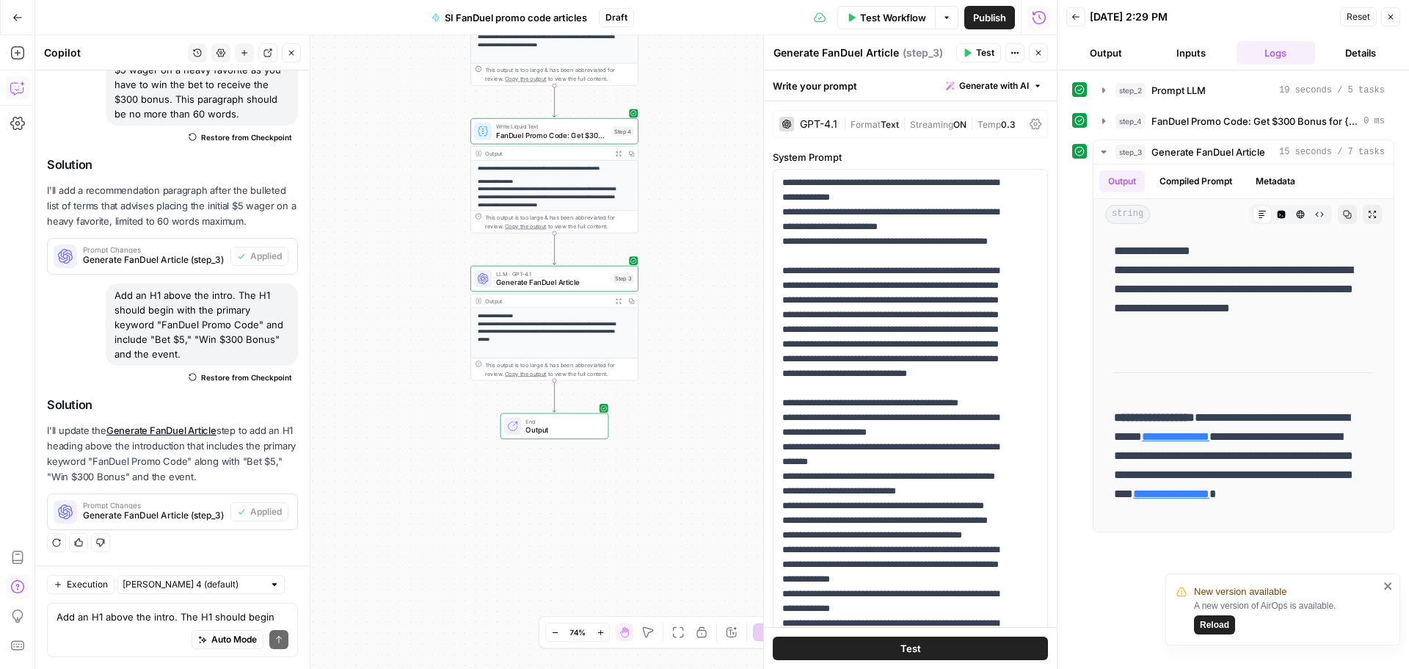
click at [900, 18] on span "Test Workflow" at bounding box center [893, 17] width 66 height 15
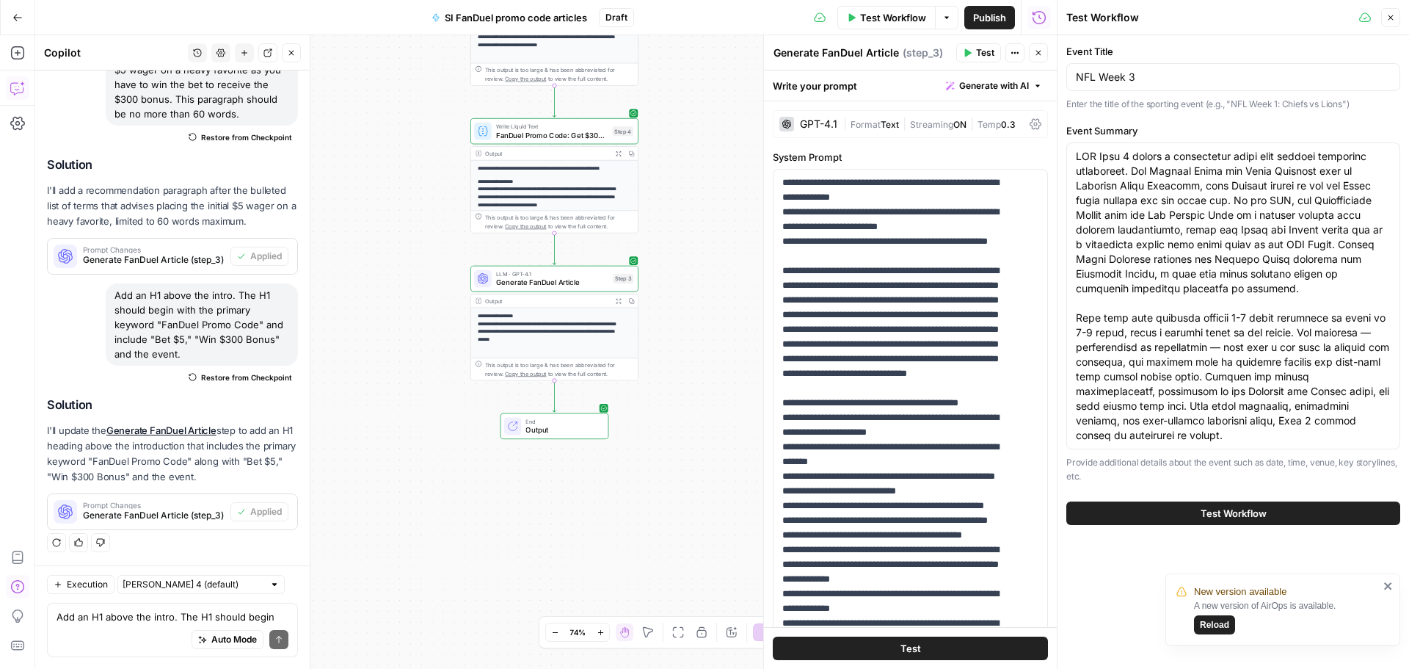
click at [1241, 510] on span "Test Workflow" at bounding box center [1234, 513] width 66 height 15
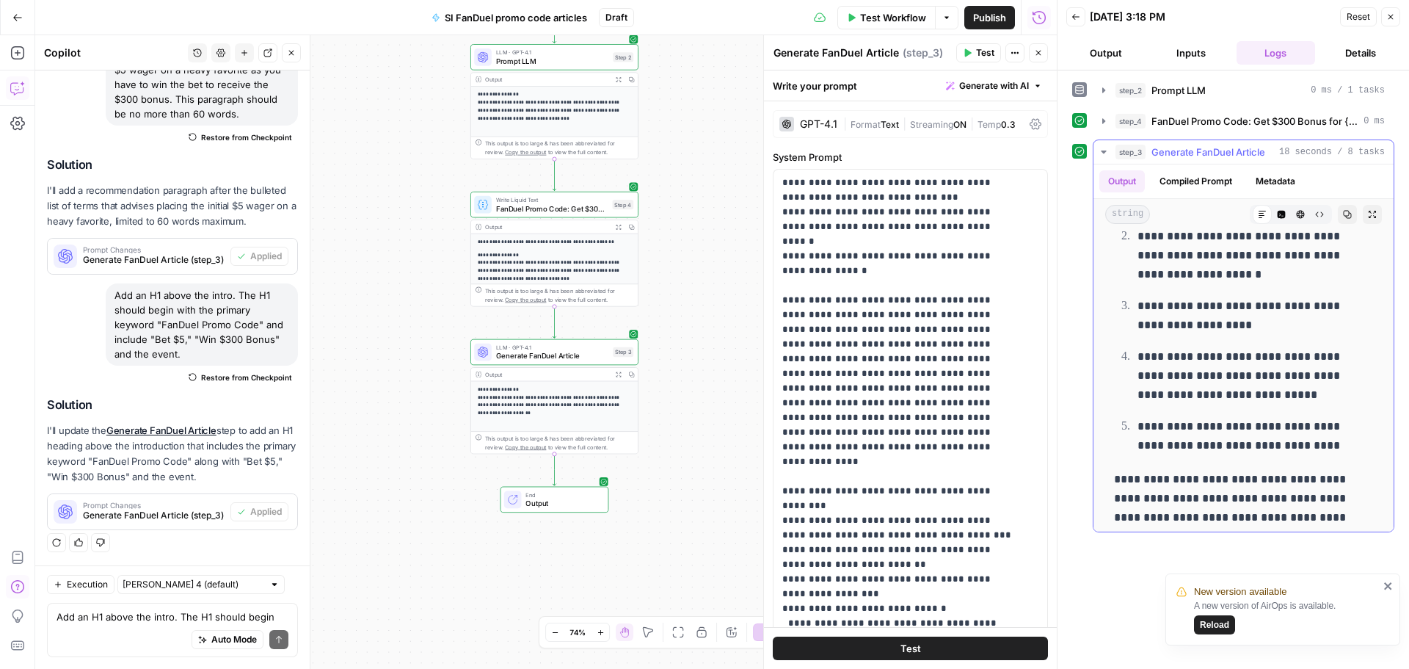
scroll to position [1771, 0]
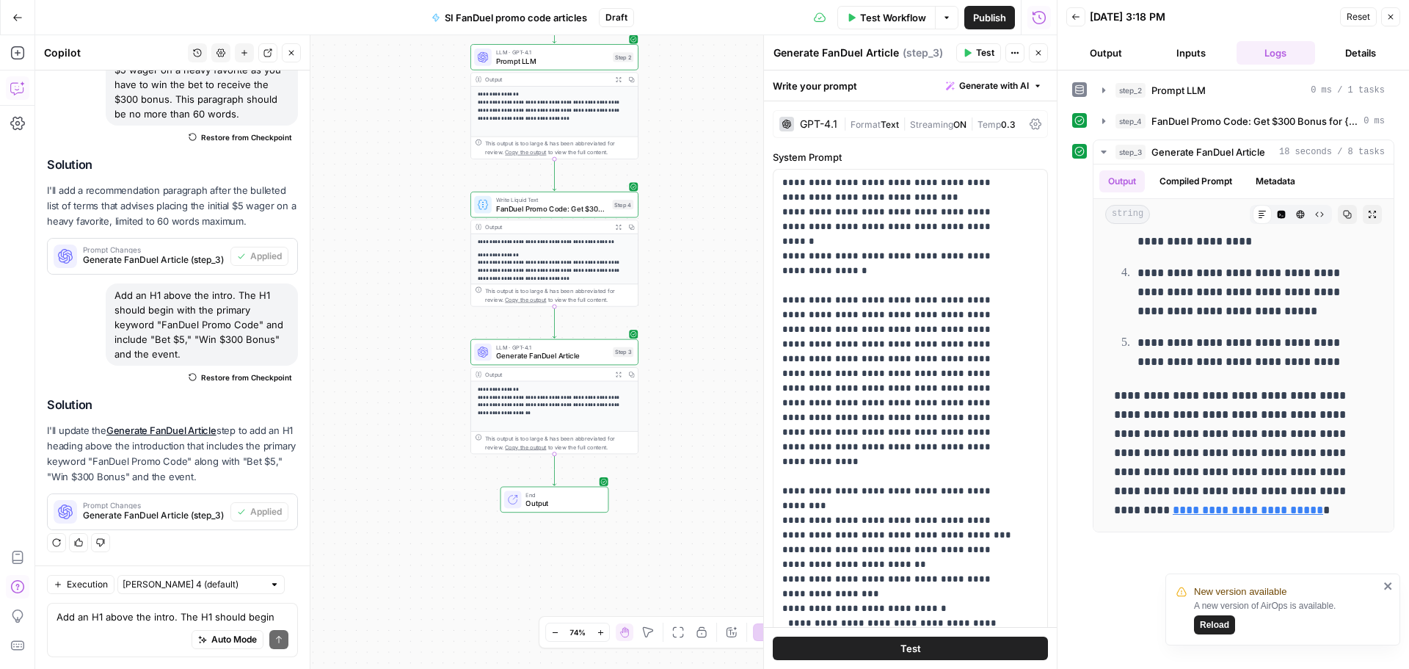
click at [145, 608] on div "Add an H1 above the intro. The H1 should begin with the primary keyword "FanDue…" at bounding box center [172, 629] width 251 height 54
type textarea "R"
type textarea "U"
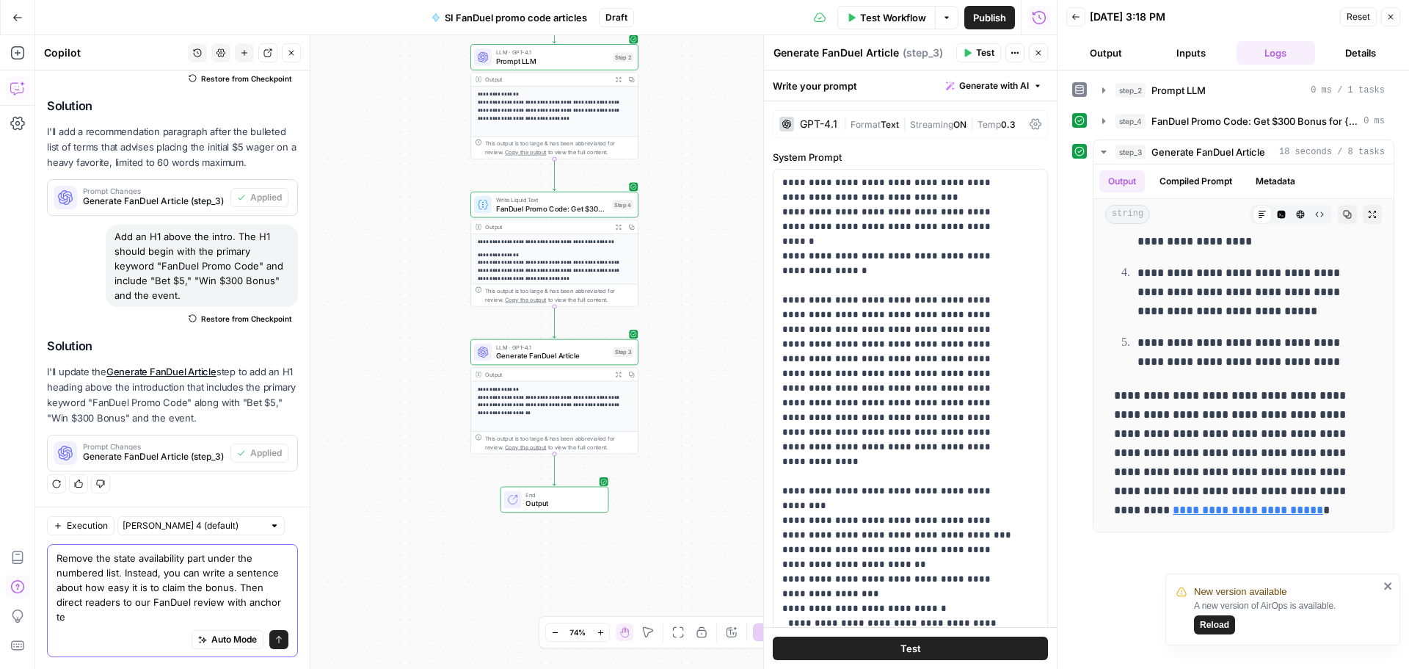
scroll to position [2478, 0]
click at [221, 607] on textarea "Remove the state availability part under the numbered list. Instead, you can wr…" at bounding box center [173, 586] width 232 height 73
click at [194, 614] on textarea "Remove the state availability part under the numbered list. Instead, you can wr…" at bounding box center [173, 586] width 232 height 73
type textarea "Remove the state availability part under the numbered list. Instead, you can wr…"
click at [274, 641] on icon "submit" at bounding box center [278, 639] width 9 height 9
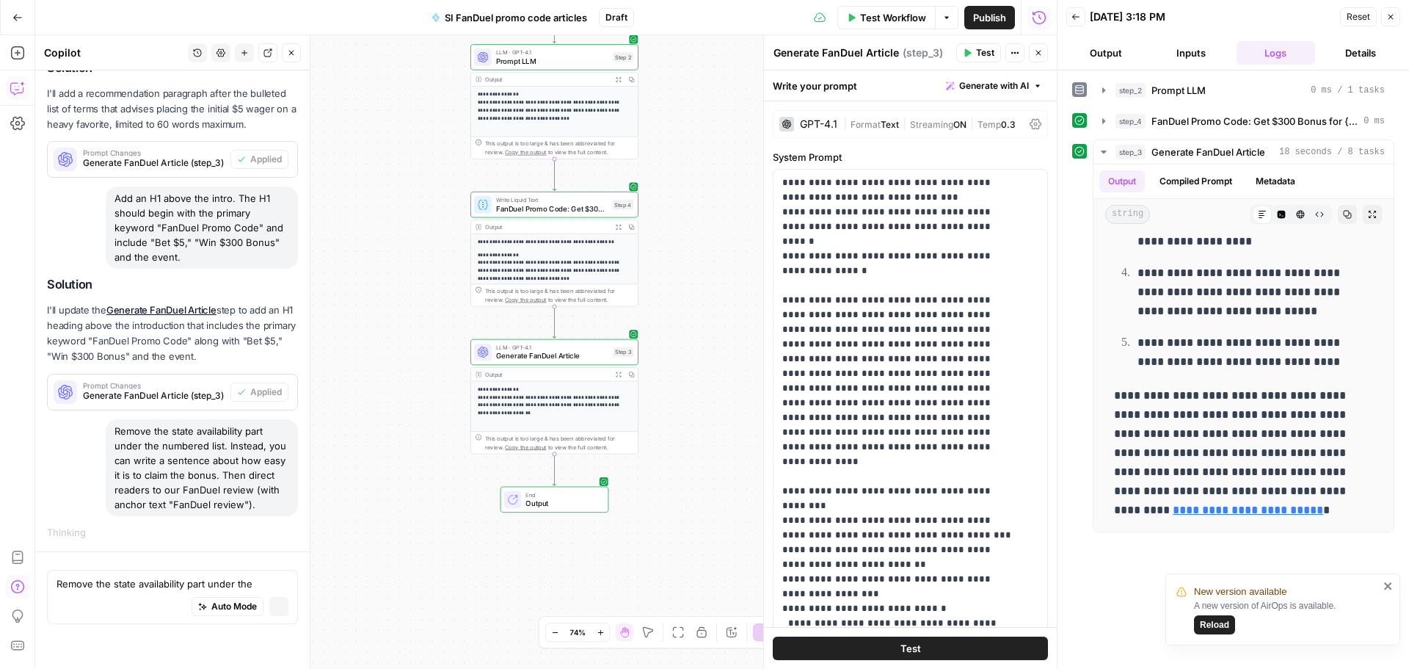
scroll to position [2331, 0]
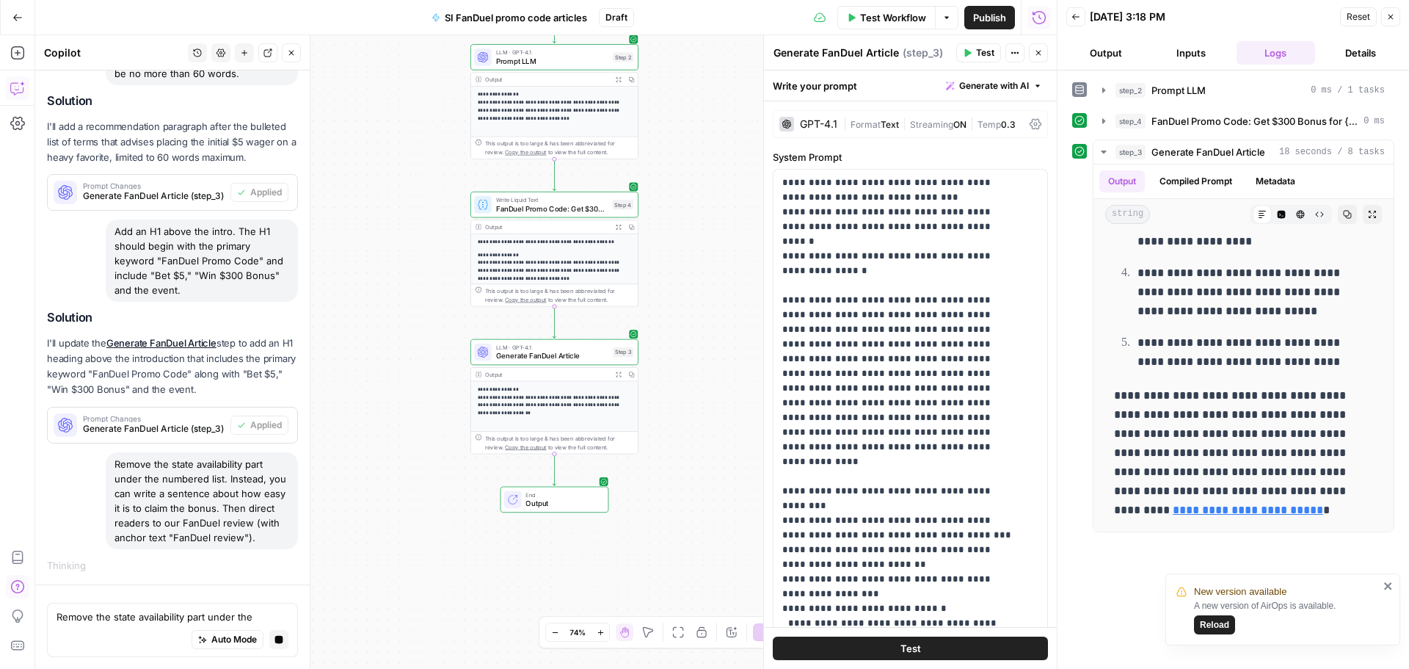
click at [167, 484] on div "Remove the state availability part under the numbered list. Instead, you can wr…" at bounding box center [202, 500] width 192 height 97
copy div "Remove the state availability part under the numbered list. Instead, you can wr…"
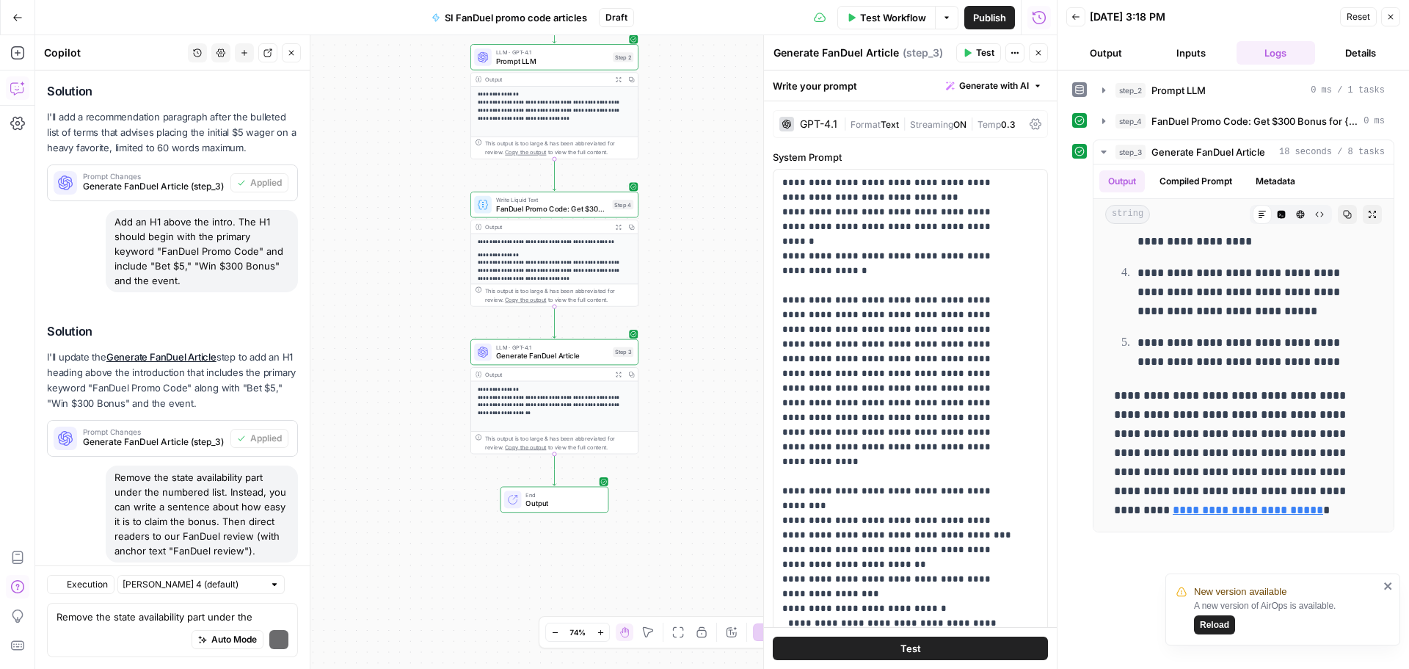
scroll to position [2681, 0]
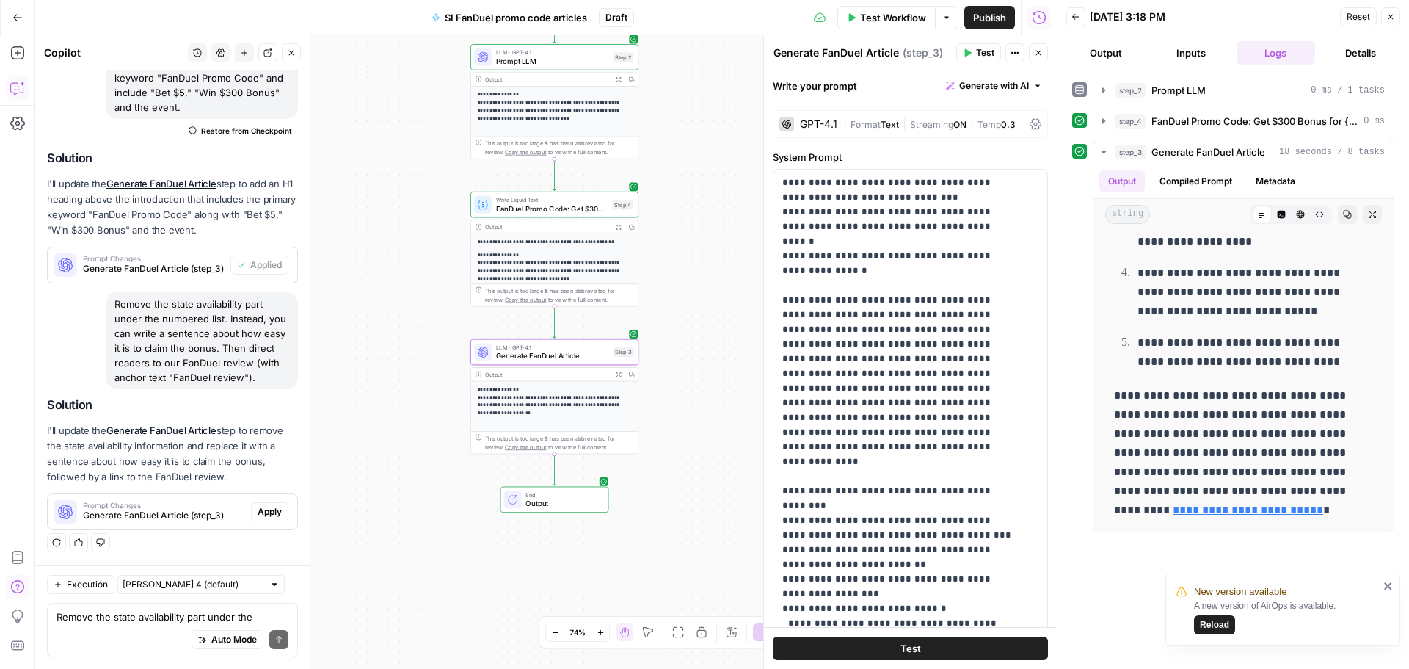
click at [259, 511] on span "Apply" at bounding box center [270, 511] width 24 height 13
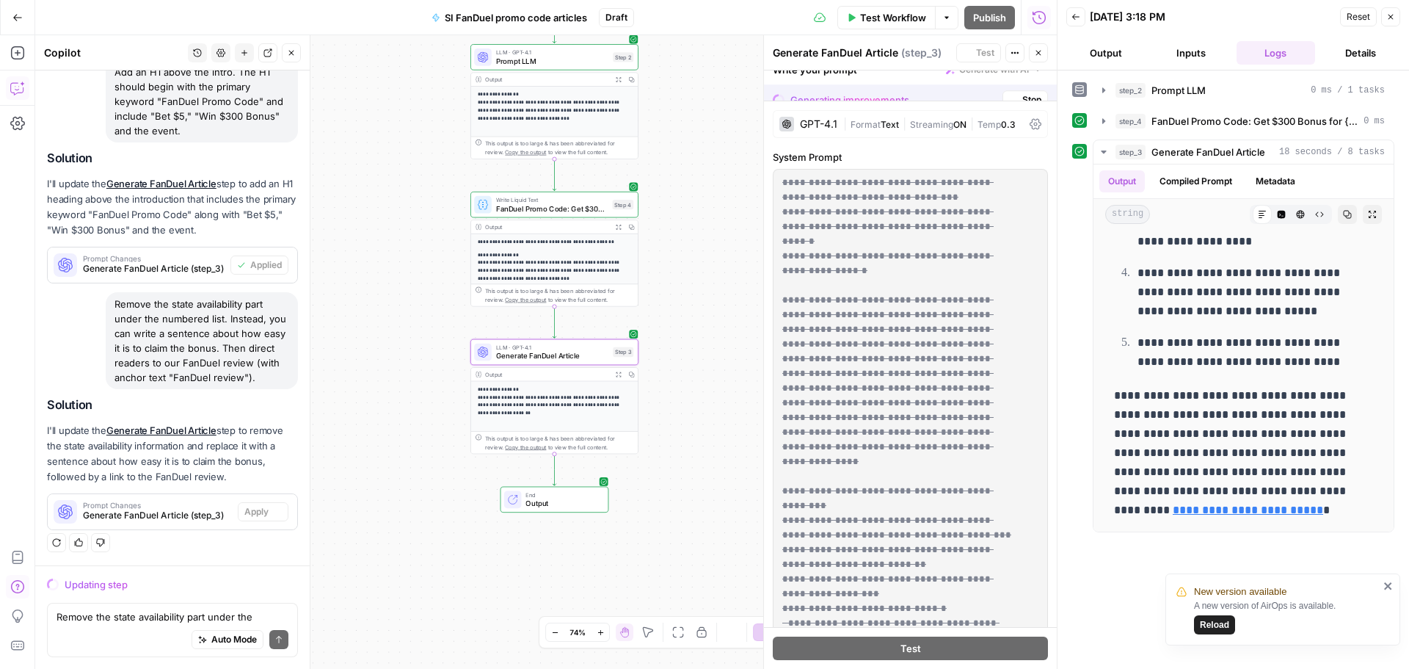
scroll to position [2422, 0]
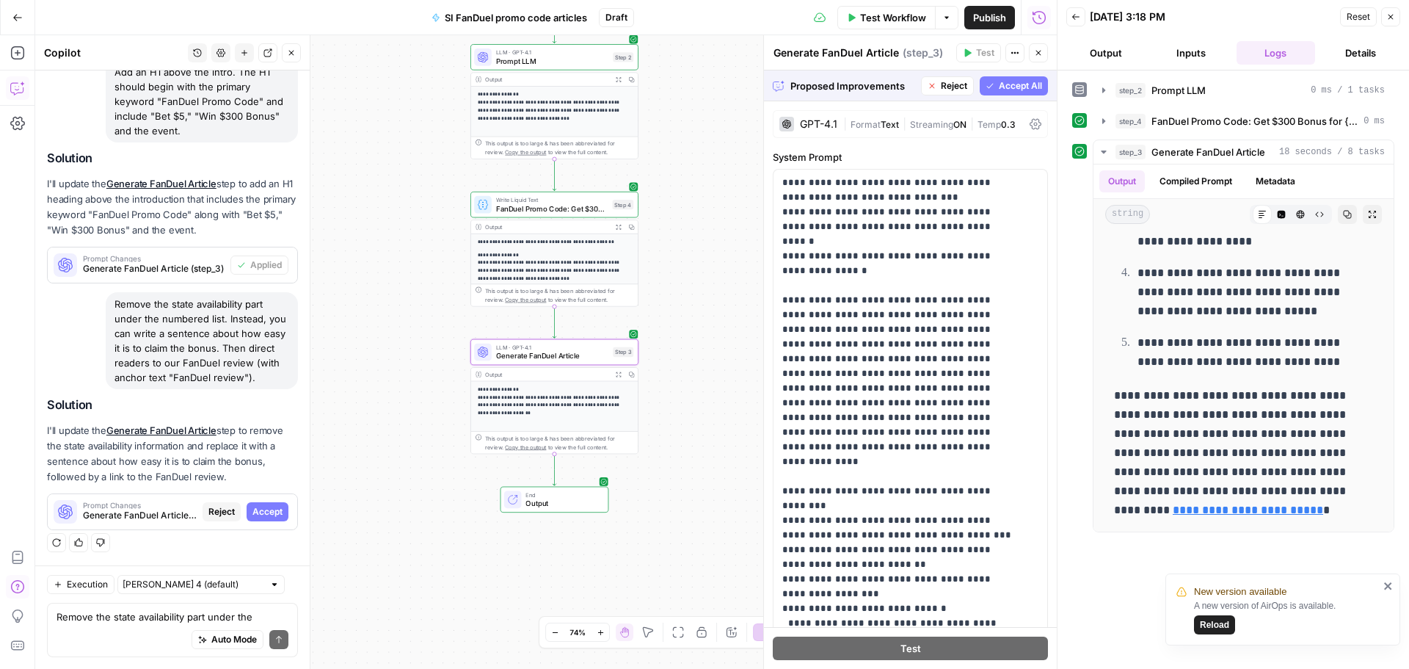
click at [261, 508] on span "Accept" at bounding box center [267, 511] width 30 height 13
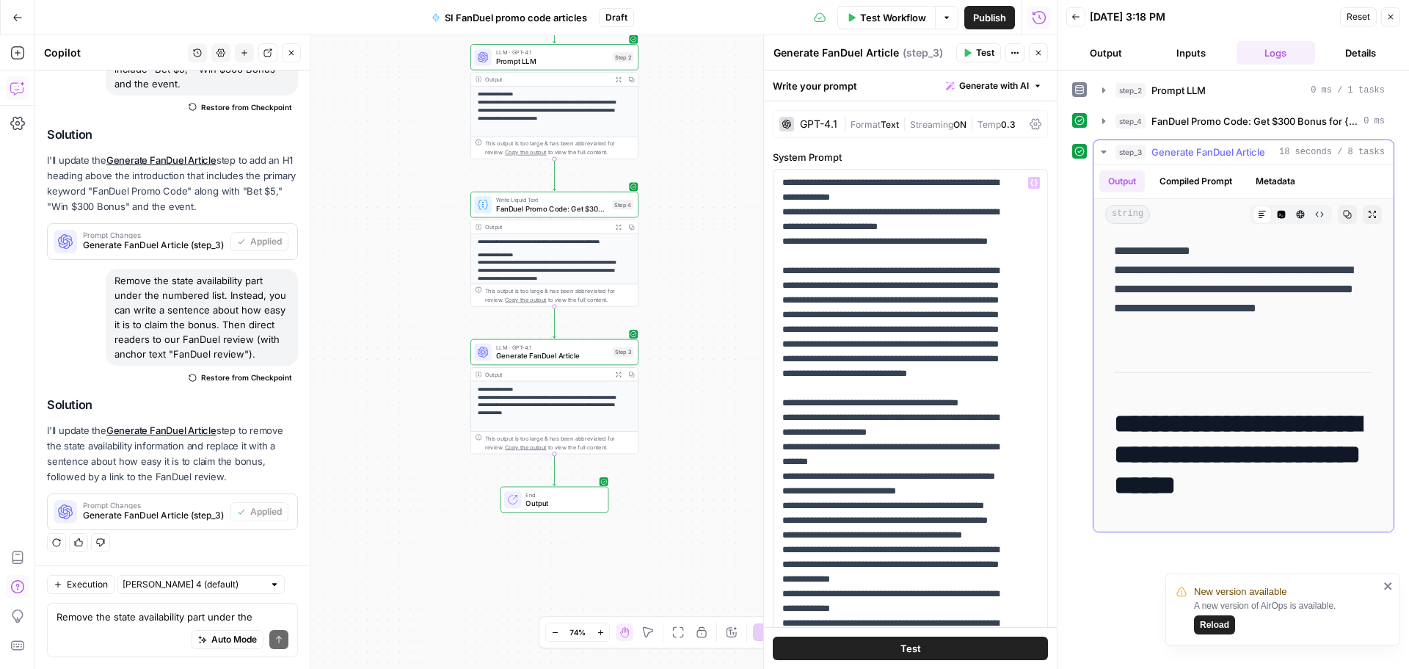
scroll to position [367, 0]
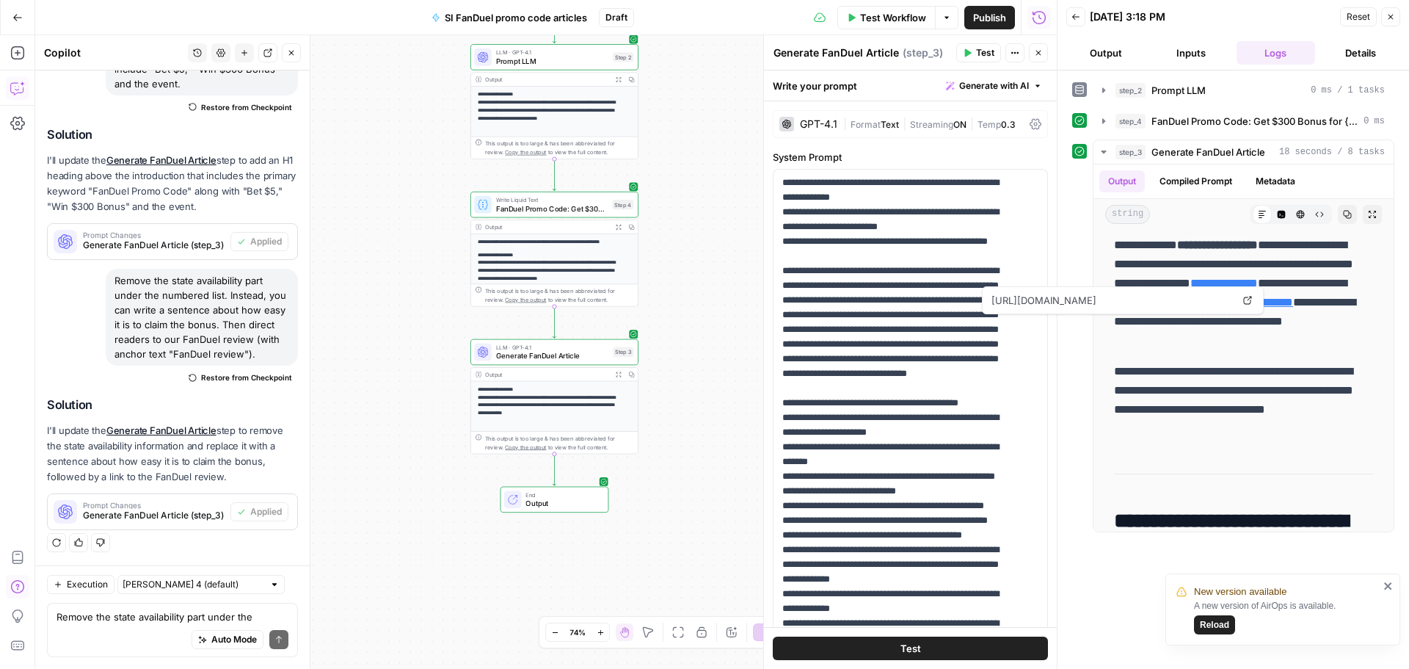
click at [890, 15] on span "Test Workflow" at bounding box center [893, 17] width 66 height 15
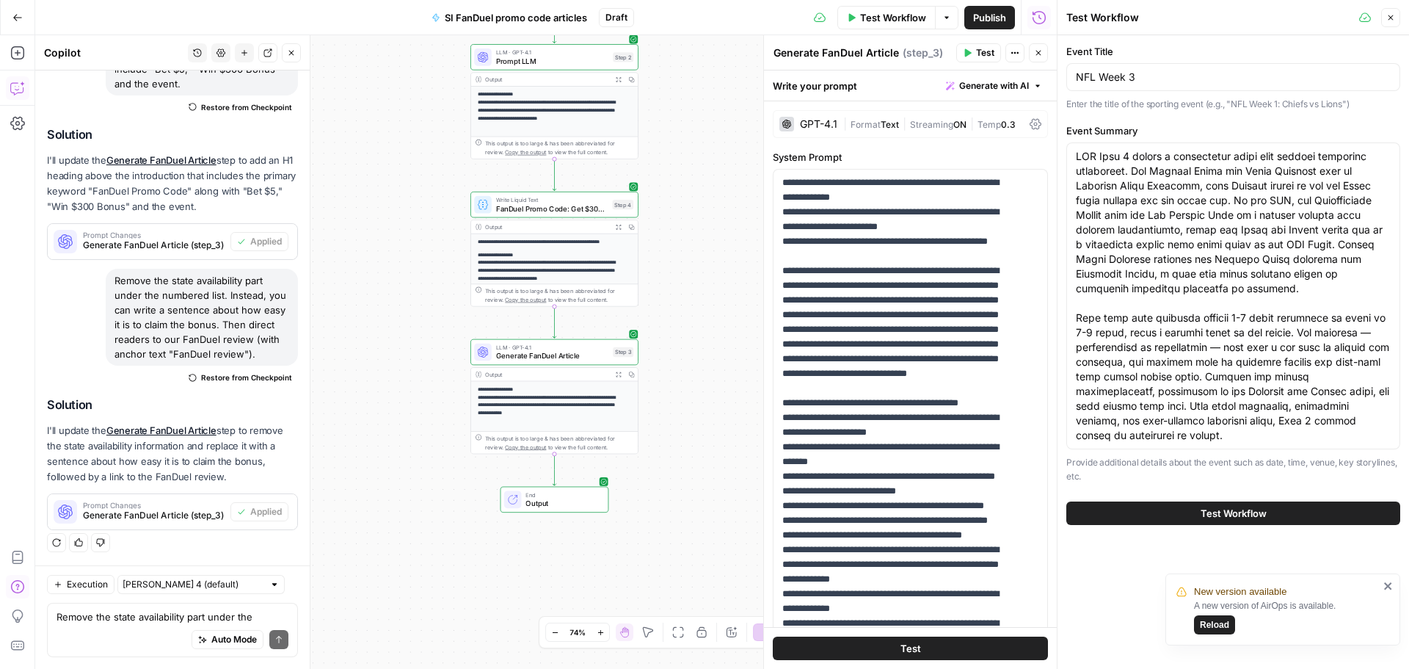
click at [1214, 511] on span "Test Workflow" at bounding box center [1234, 513] width 66 height 15
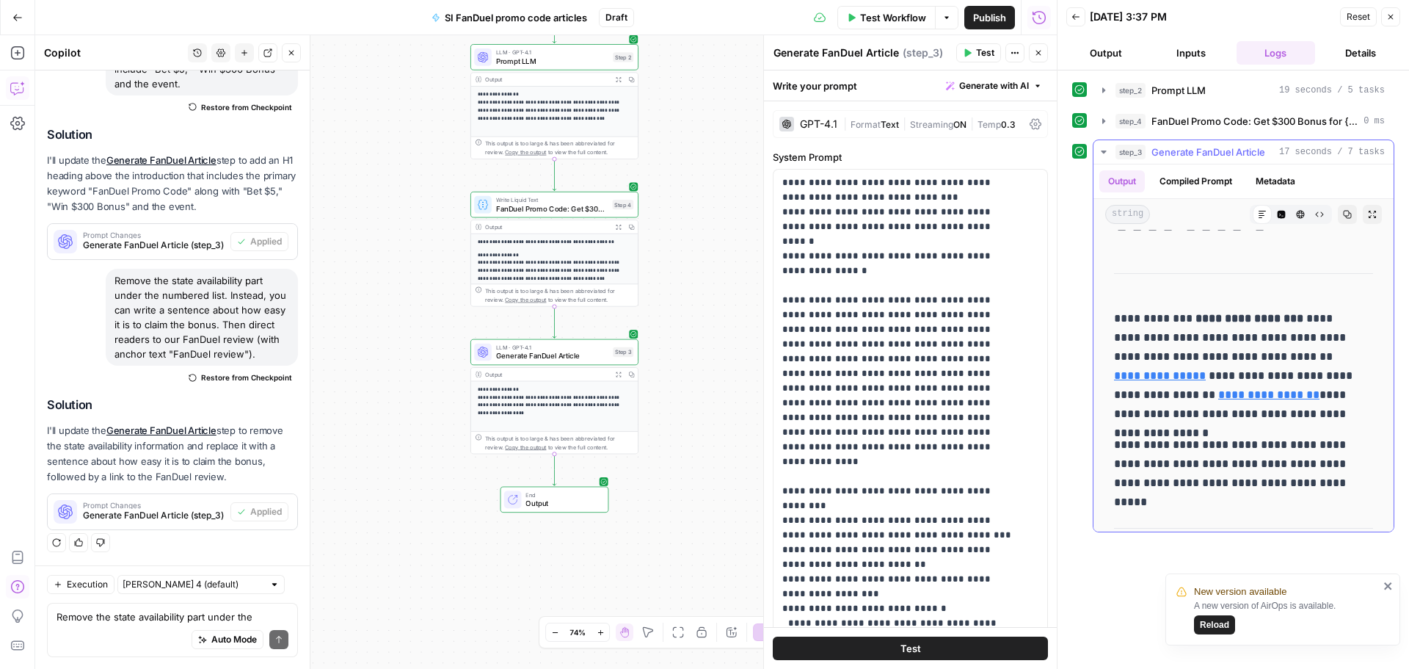
scroll to position [587, 0]
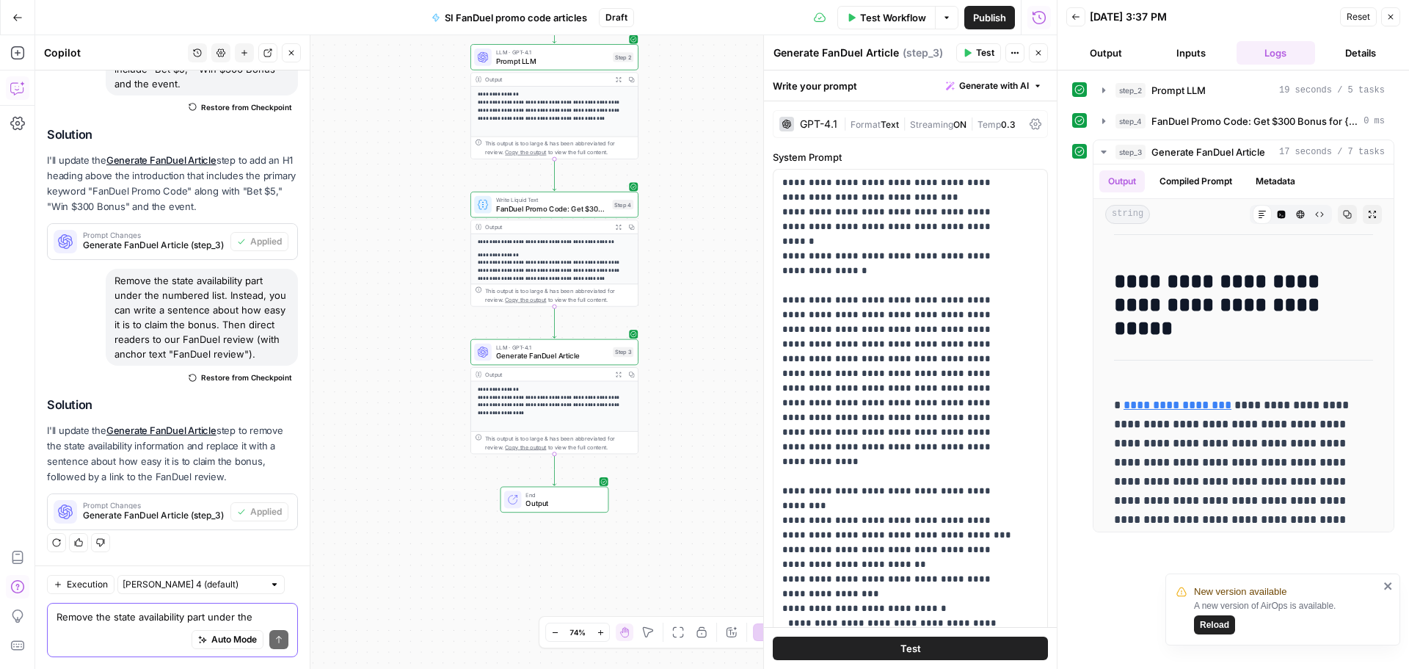
click at [116, 611] on textarea "Remove the state availability part under the numbered list. Instead, you can wr…" at bounding box center [173, 616] width 232 height 15
paste textarea "Add a new section at the bottom of the article with an H2 similar to "Caesars S…"
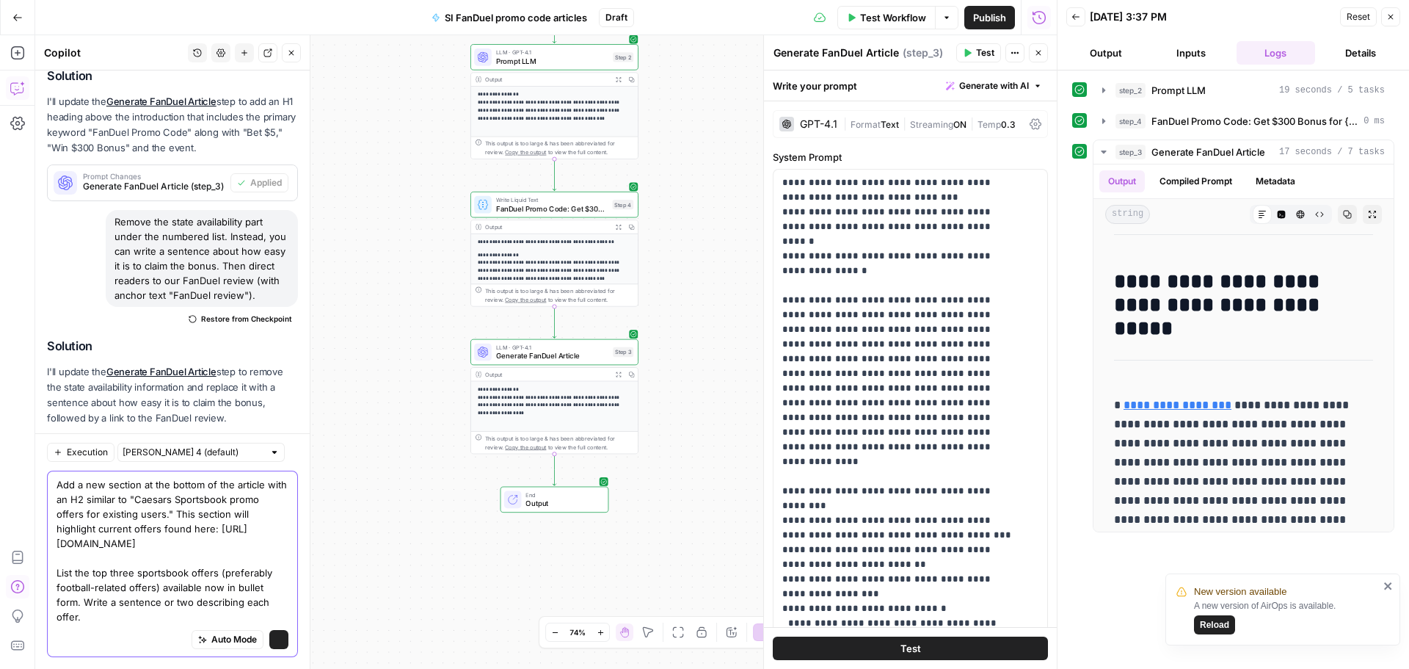
scroll to position [2851, 0]
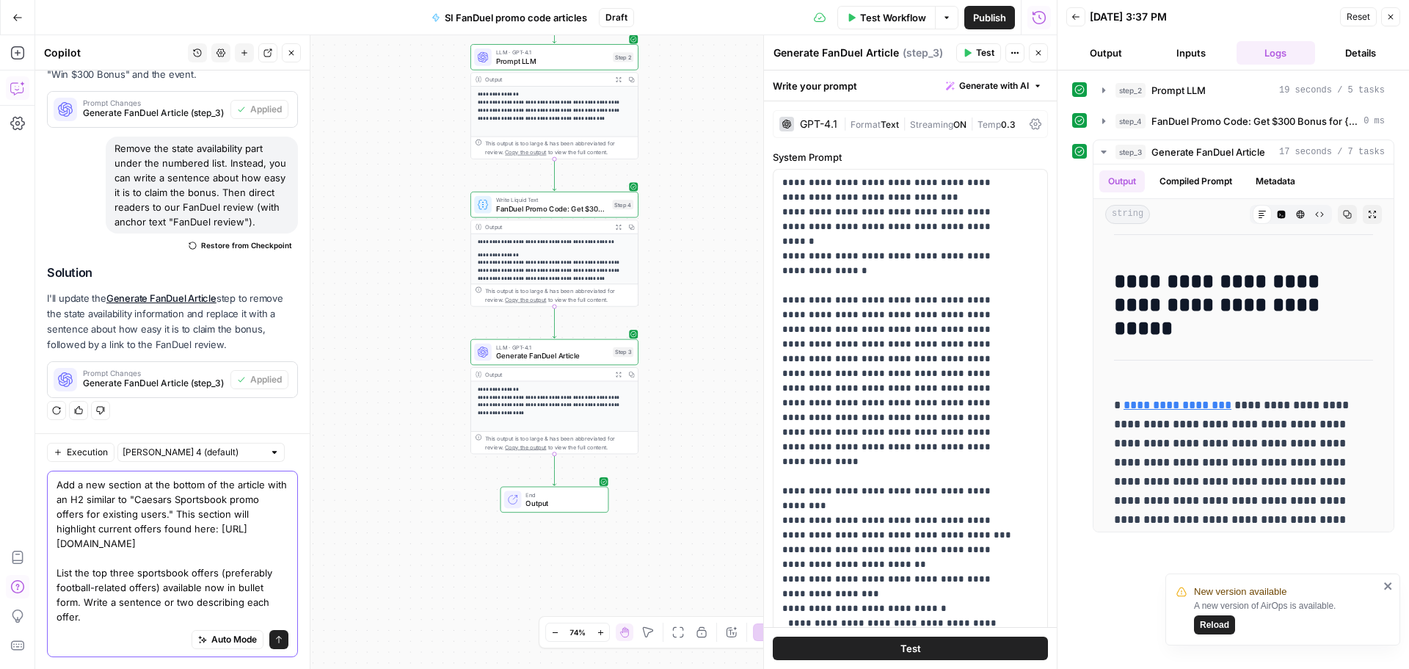
drag, startPoint x: 157, startPoint y: 486, endPoint x: 244, endPoint y: 484, distance: 87.4
click at [244, 484] on textarea "Add a new section at the bottom of the article with an H2 similar to "Caesars S…" at bounding box center [173, 550] width 232 height 147
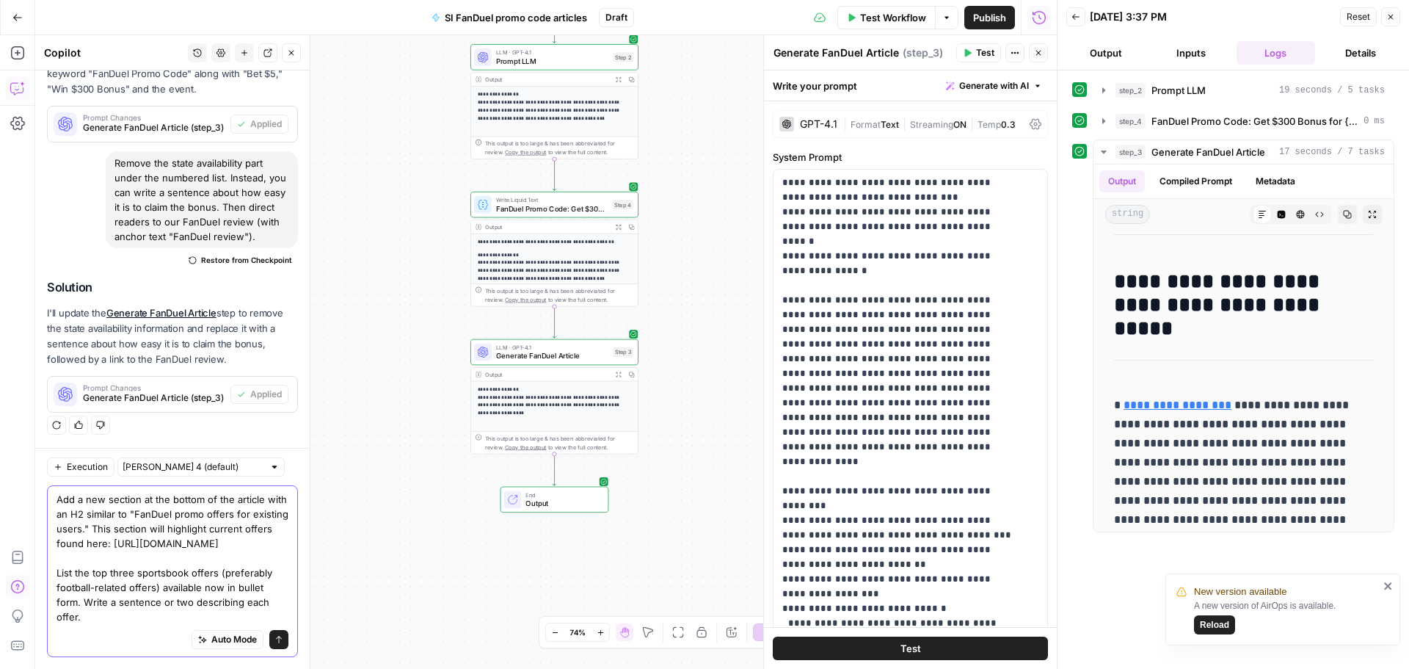
click at [157, 492] on textarea "Add a new section at the bottom of the article with an H2 similar to "FanDuel p…" at bounding box center [173, 558] width 232 height 132
type textarea "Add a new section at the bottom of the article with an H2 similar to "best FanD…"
click at [159, 492] on textarea "Add a new section at the bottom of the article with an H2 similar to "best FanD…" at bounding box center [173, 558] width 232 height 132
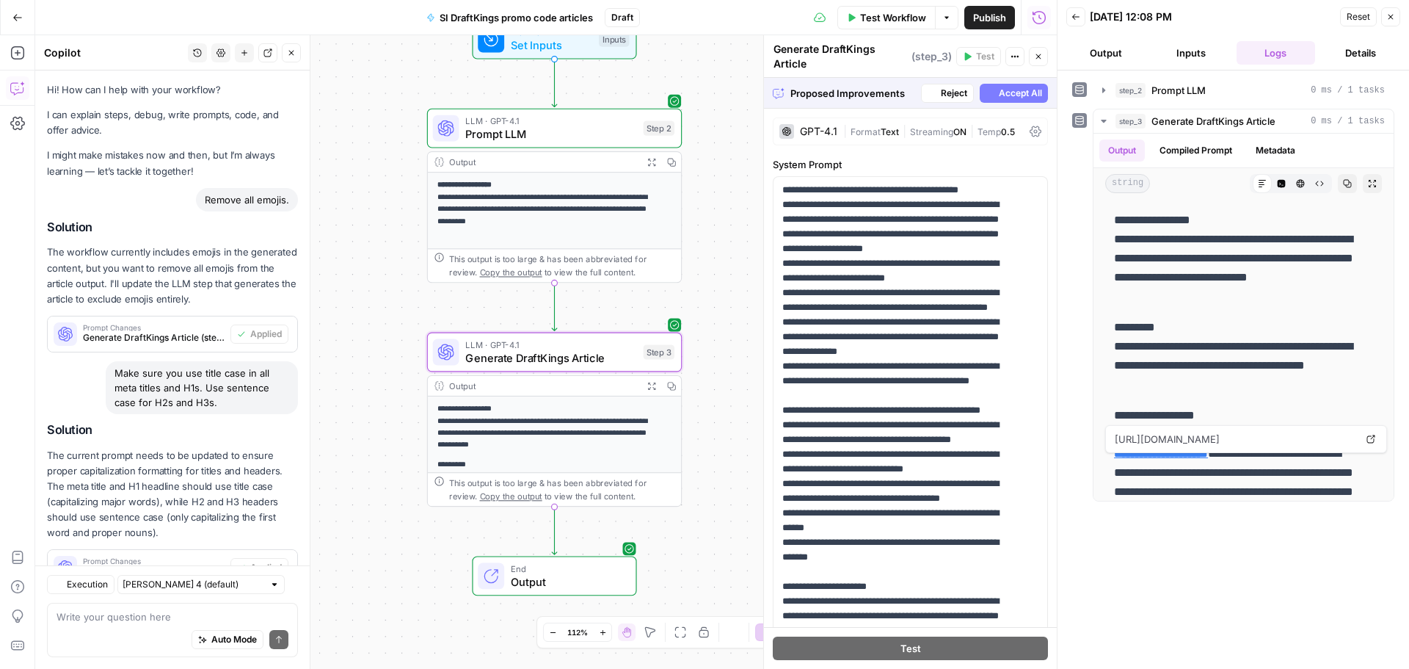
scroll to position [1458, 0]
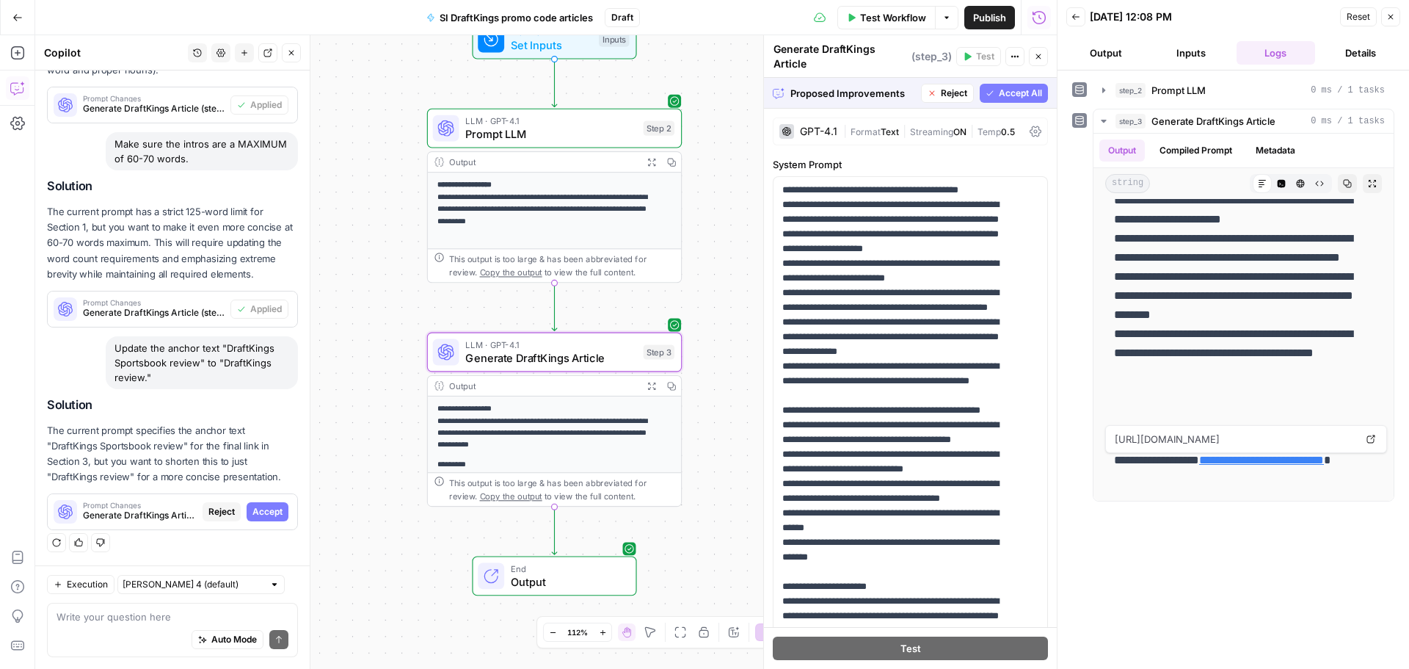
click at [252, 513] on span "Accept" at bounding box center [267, 511] width 30 height 13
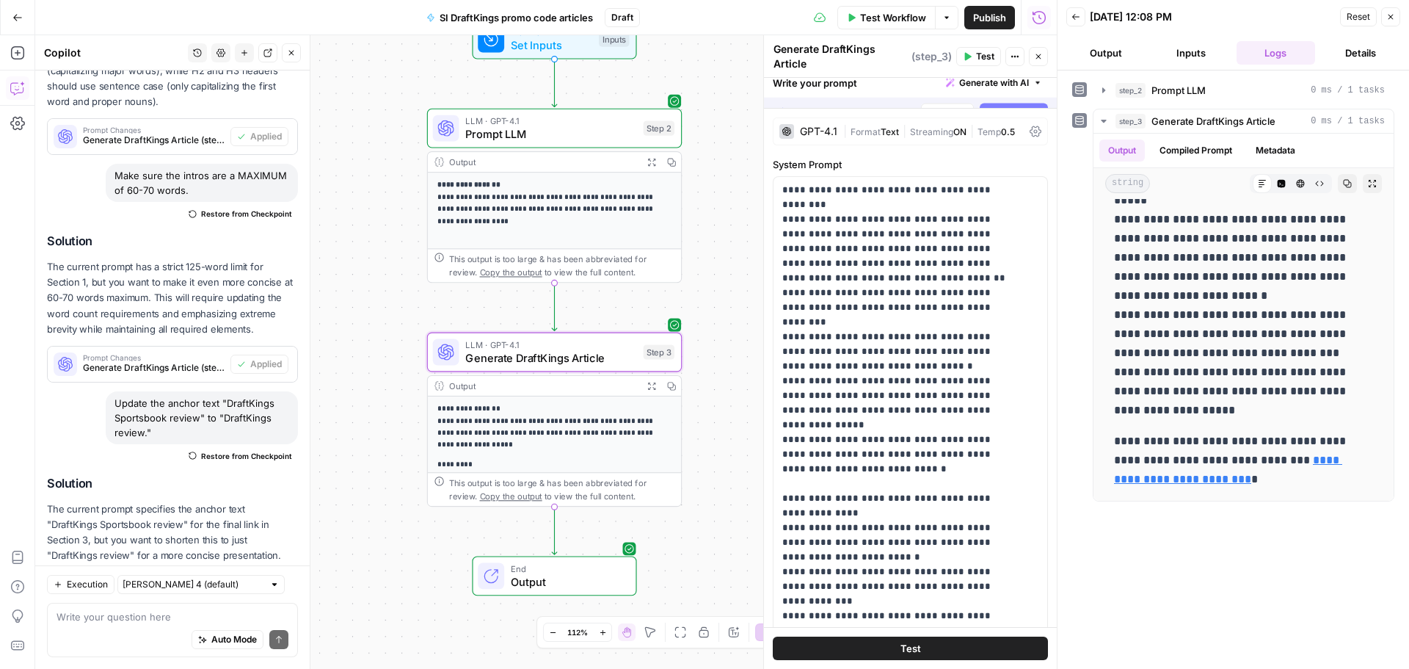
scroll to position [0, 0]
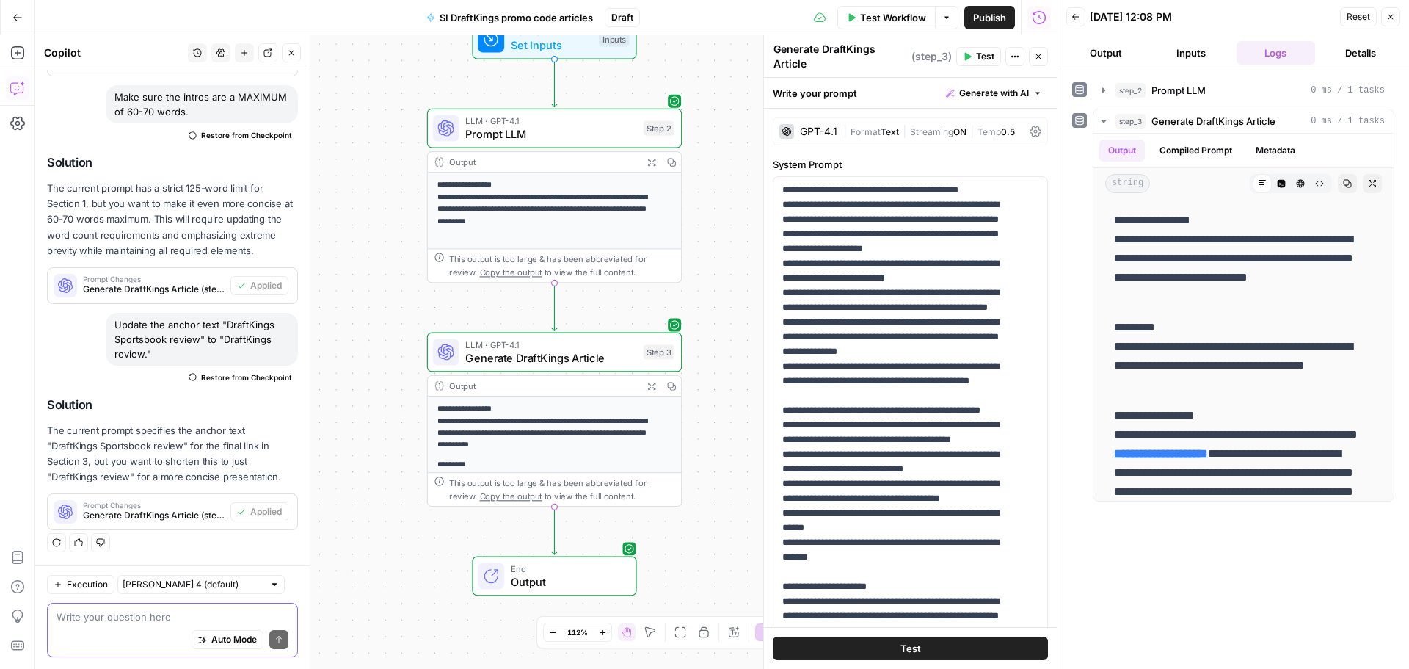
click at [168, 617] on textarea at bounding box center [173, 616] width 232 height 15
click at [168, 617] on textarea "Format the title (headline) as an H1." at bounding box center [173, 616] width 232 height 15
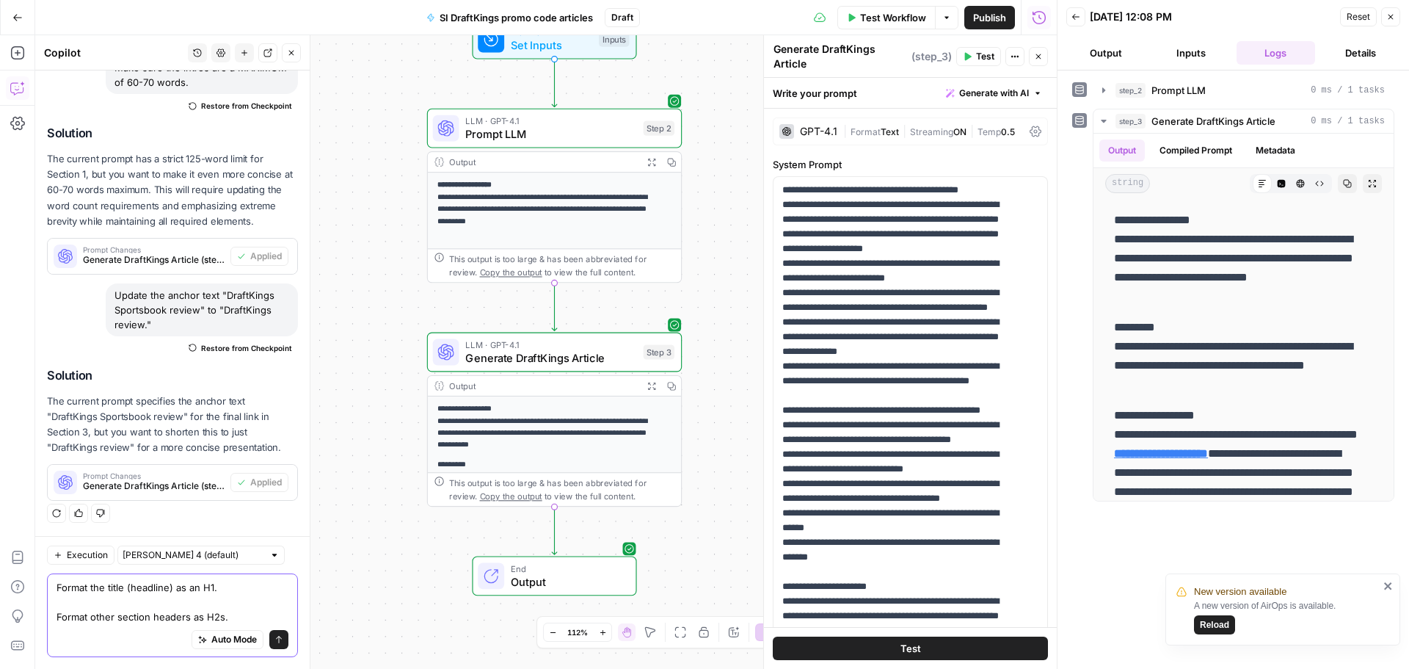
drag, startPoint x: 242, startPoint y: 616, endPoint x: 36, endPoint y: 576, distance: 210.0
click at [36, 576] on div "Execution [PERSON_NAME] 4 (default) Format the title (headline) as an H1. Forma…" at bounding box center [172, 602] width 274 height 133
type textarea "Format the title (headline) as an H1. Format other section headers as H2s."
click at [276, 635] on button "Send" at bounding box center [278, 639] width 19 height 19
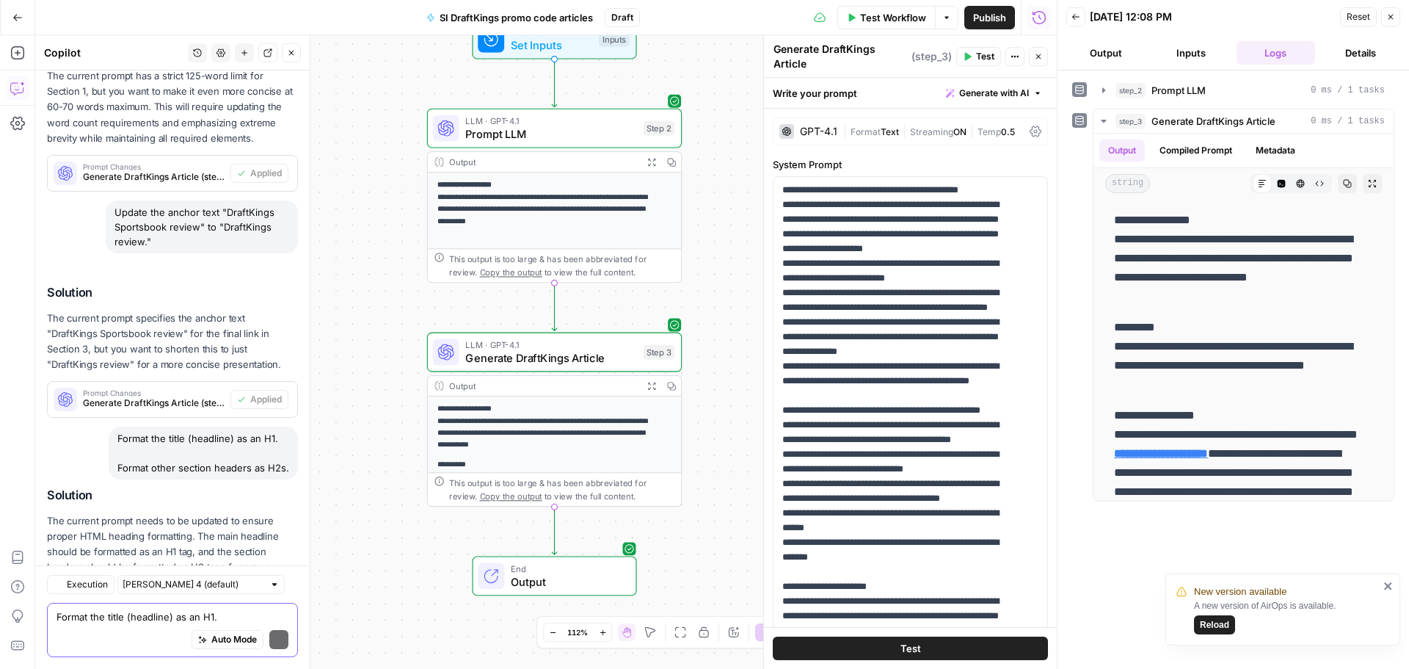
scroll to position [805, 0]
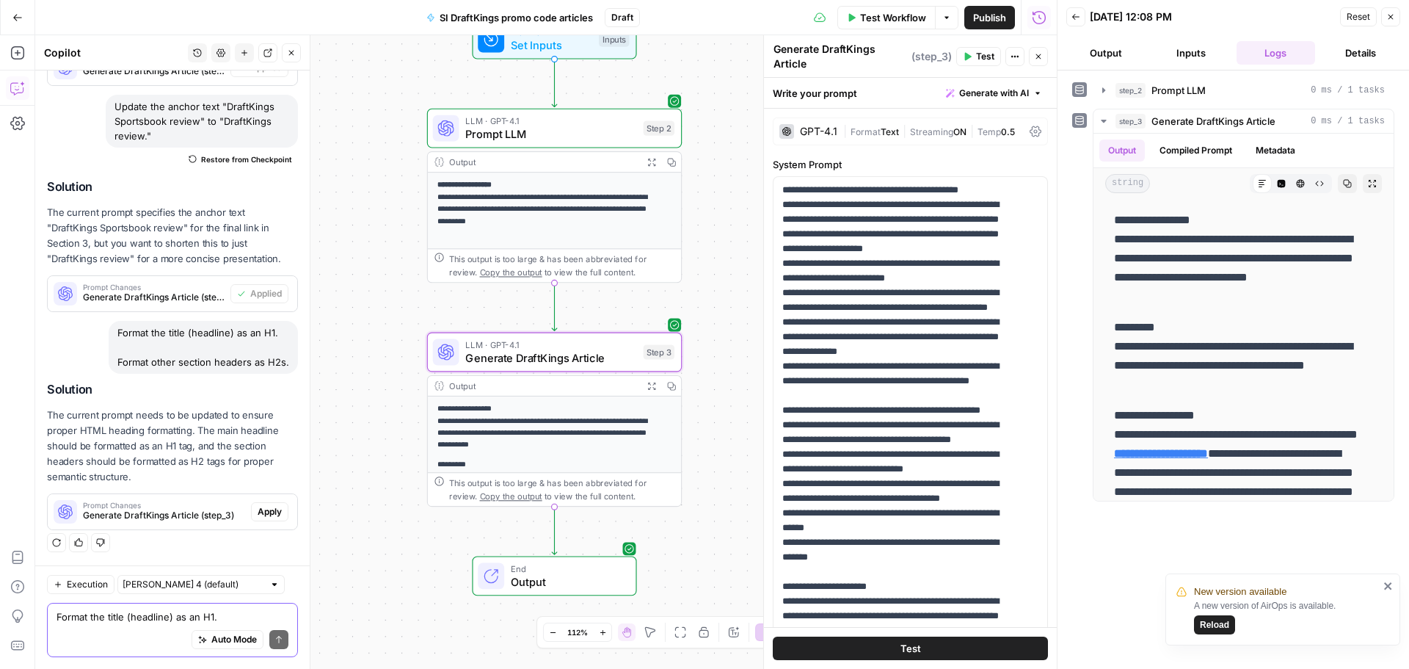
click at [258, 513] on span "Apply" at bounding box center [270, 511] width 24 height 13
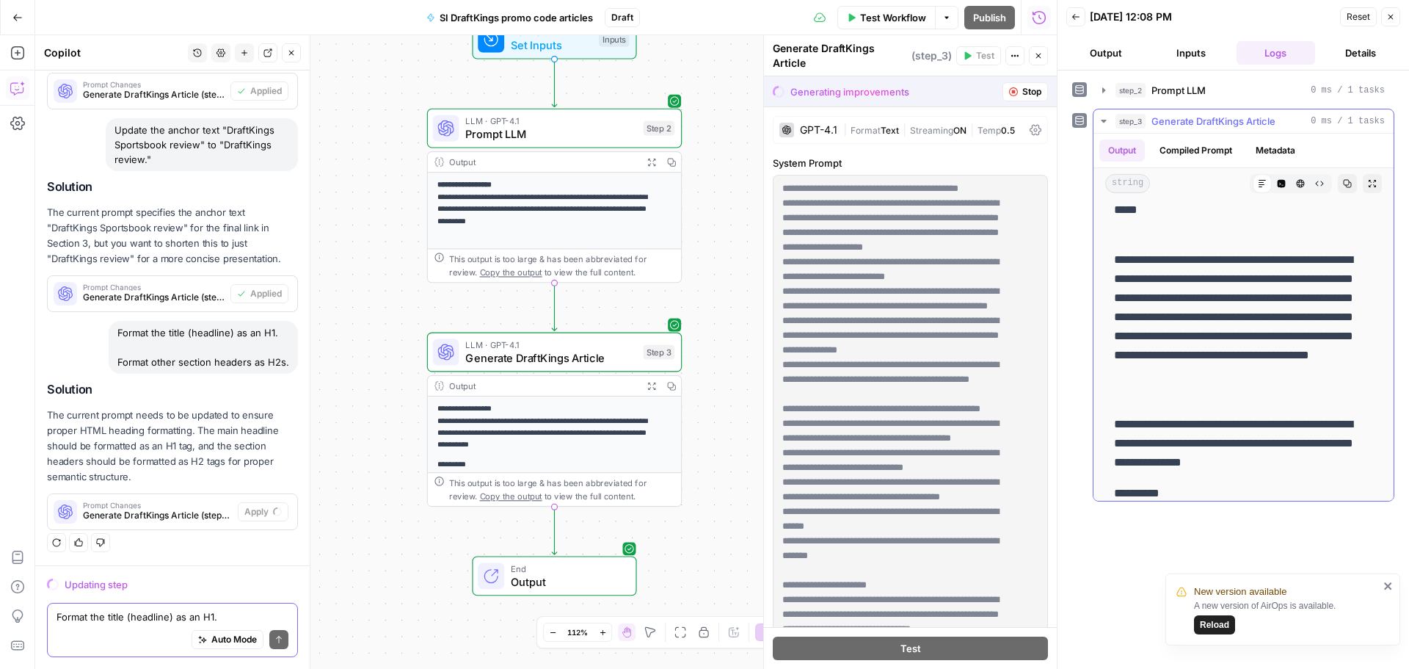
scroll to position [1027, 0]
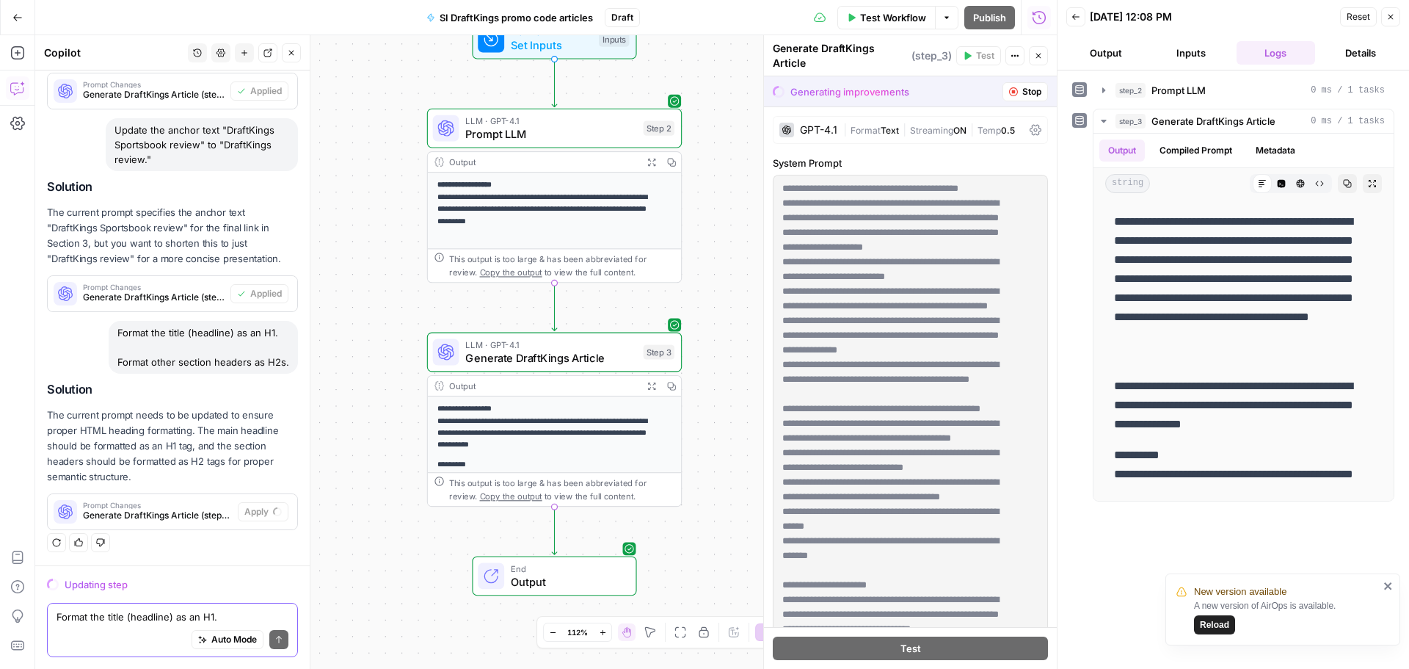
click at [166, 615] on textarea "Format the title (headline) as an H1. Format other section headers as H2s." at bounding box center [173, 616] width 232 height 15
paste textarea "In the second section describing how the promotion works, use a maximum of 100 …"
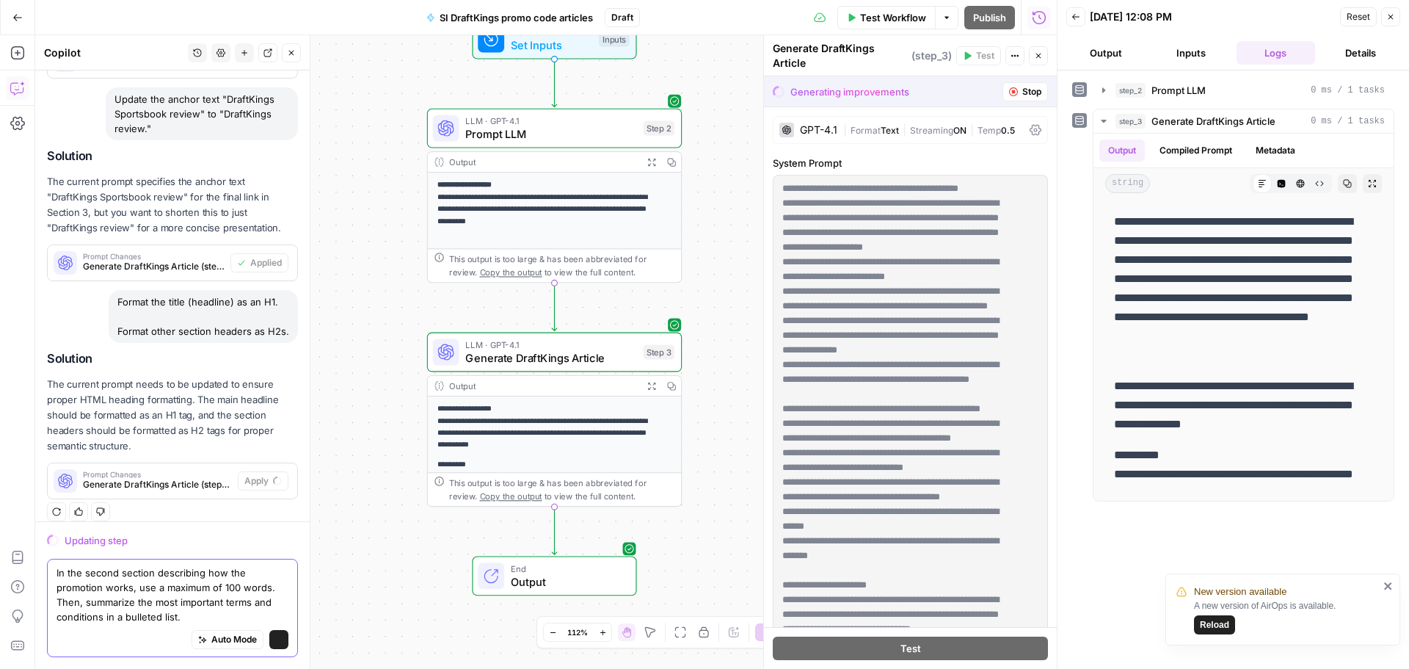
scroll to position [755, 0]
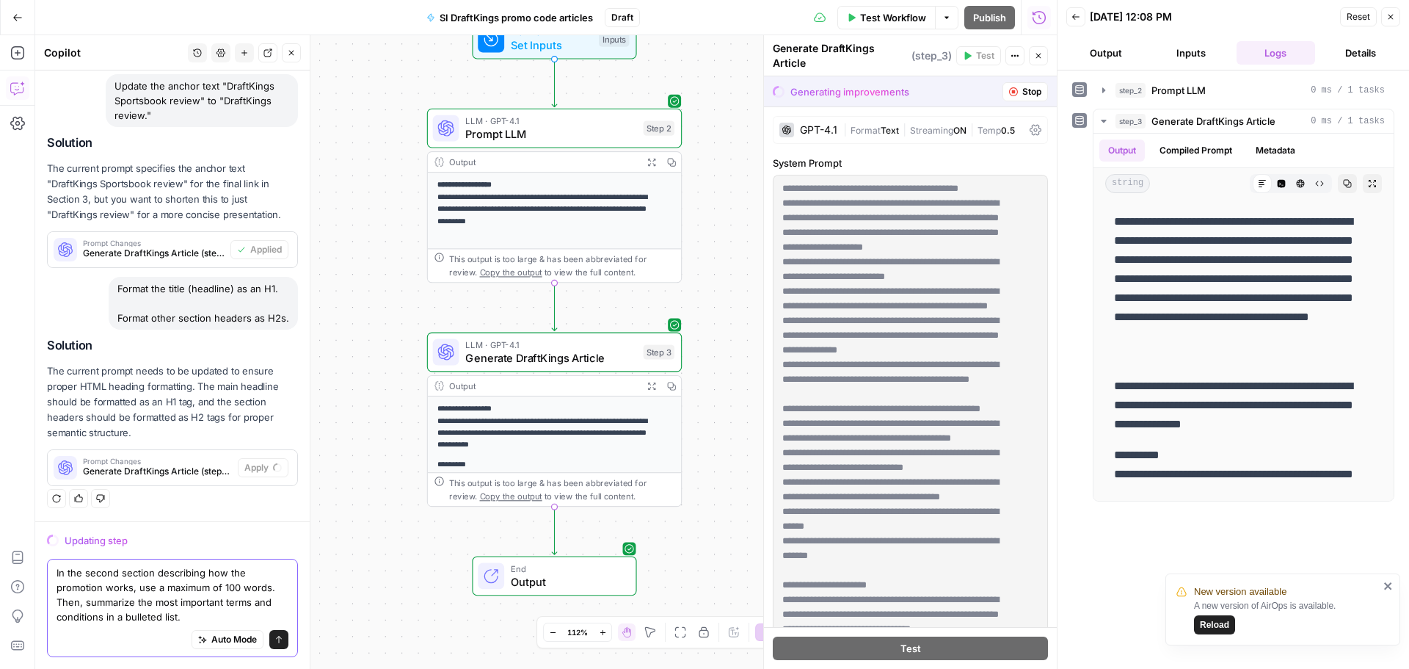
type textarea "In the second section describing how the promotion works, use a maximum of 100 …"
click at [274, 638] on icon "submit" at bounding box center [278, 639] width 9 height 9
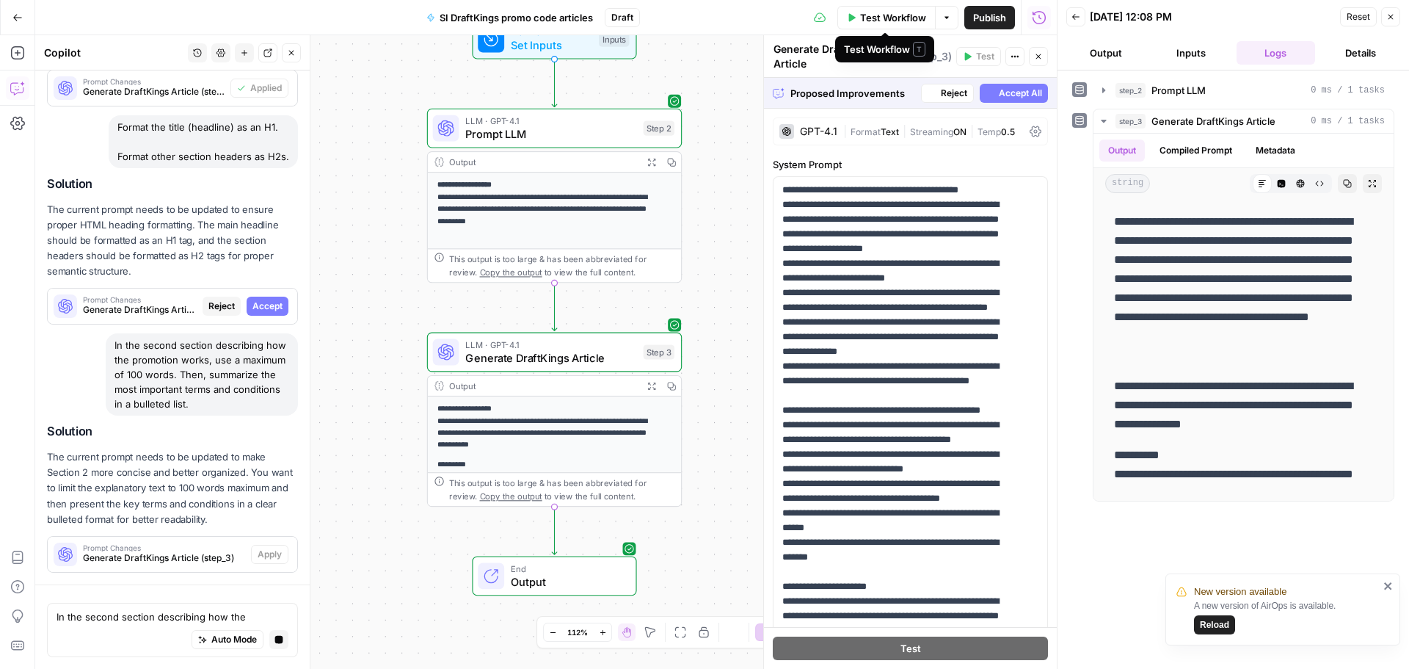
scroll to position [988, 0]
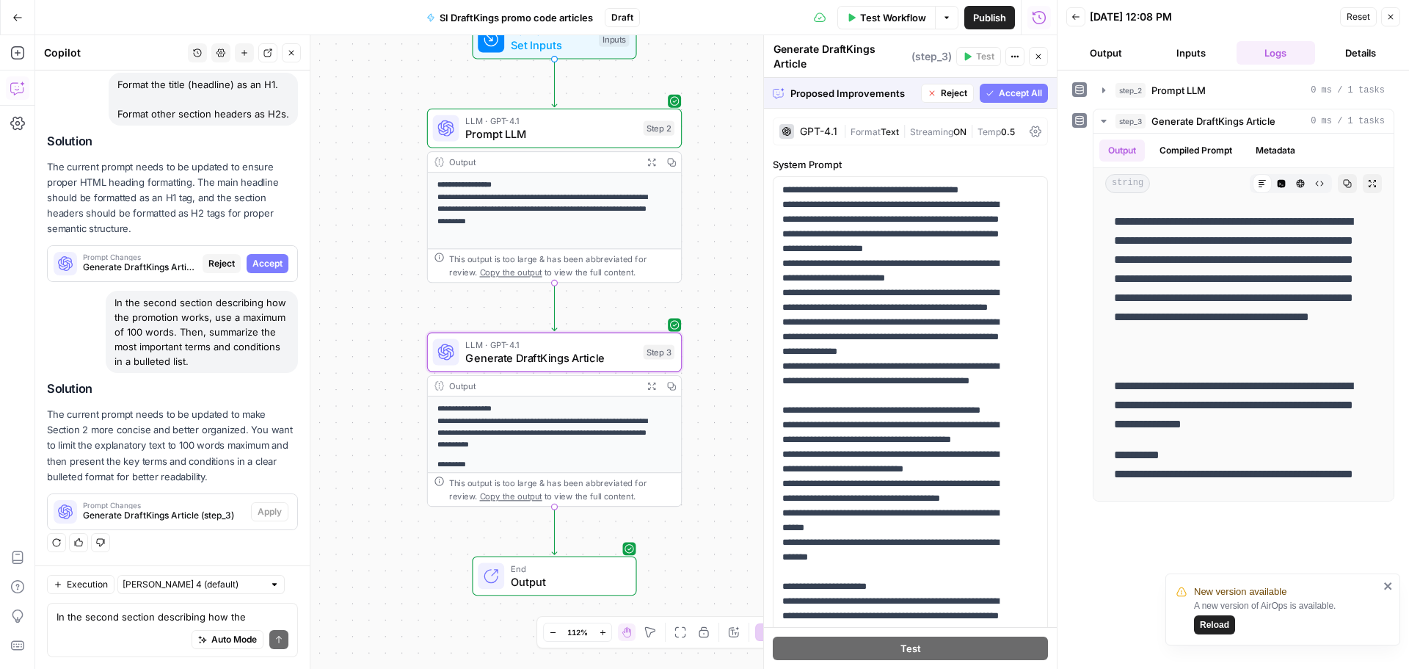
click at [264, 257] on span "Accept" at bounding box center [267, 263] width 30 height 13
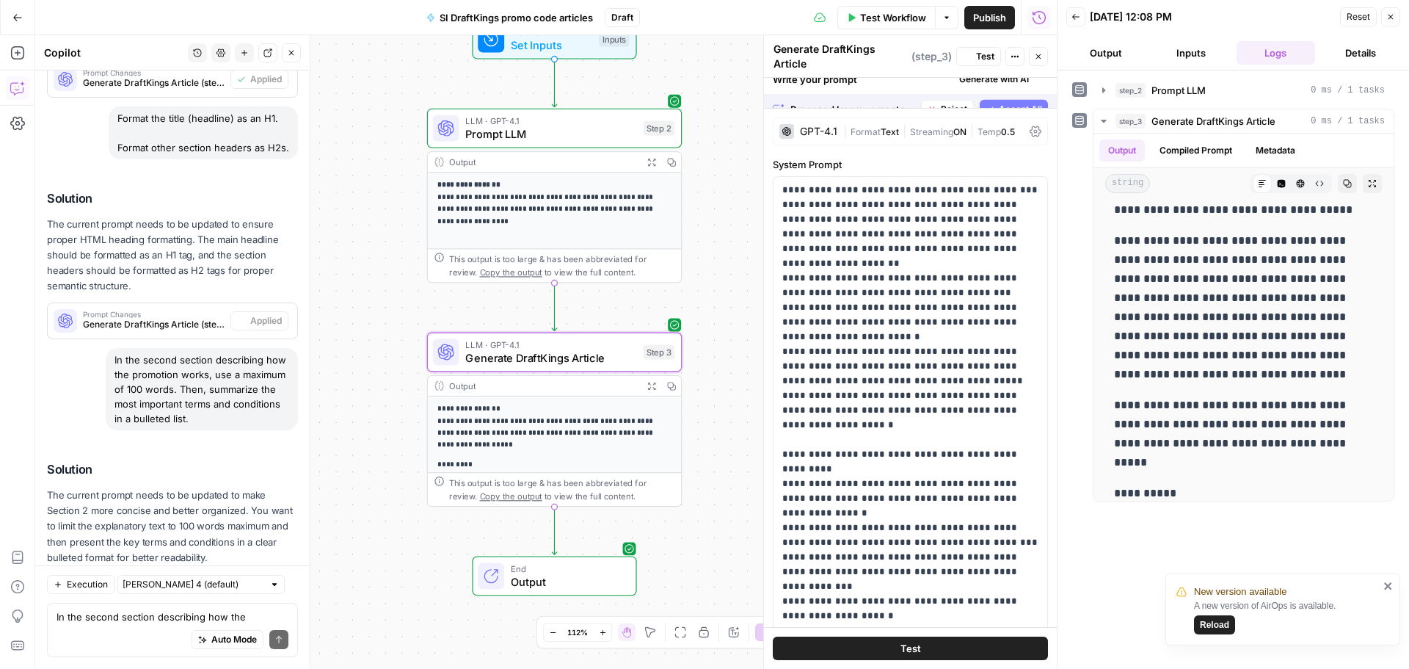
scroll to position [0, 0]
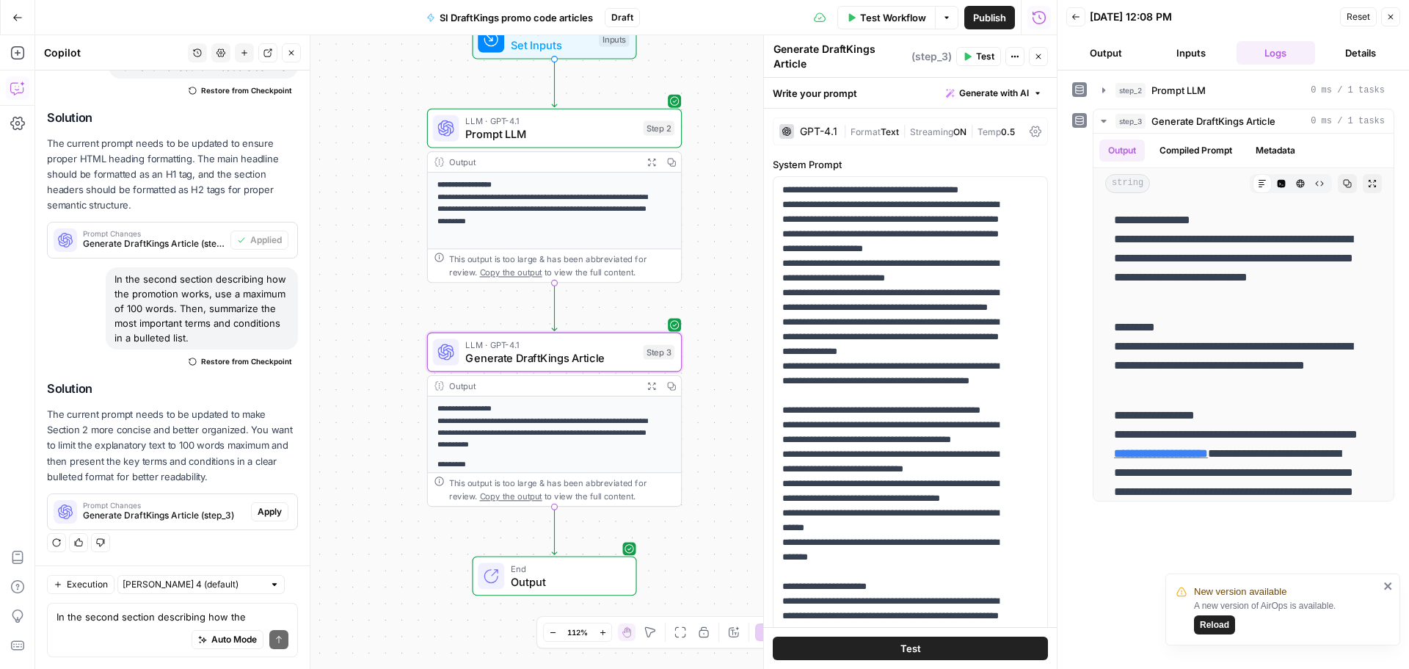
click at [258, 514] on span "Apply" at bounding box center [270, 511] width 24 height 13
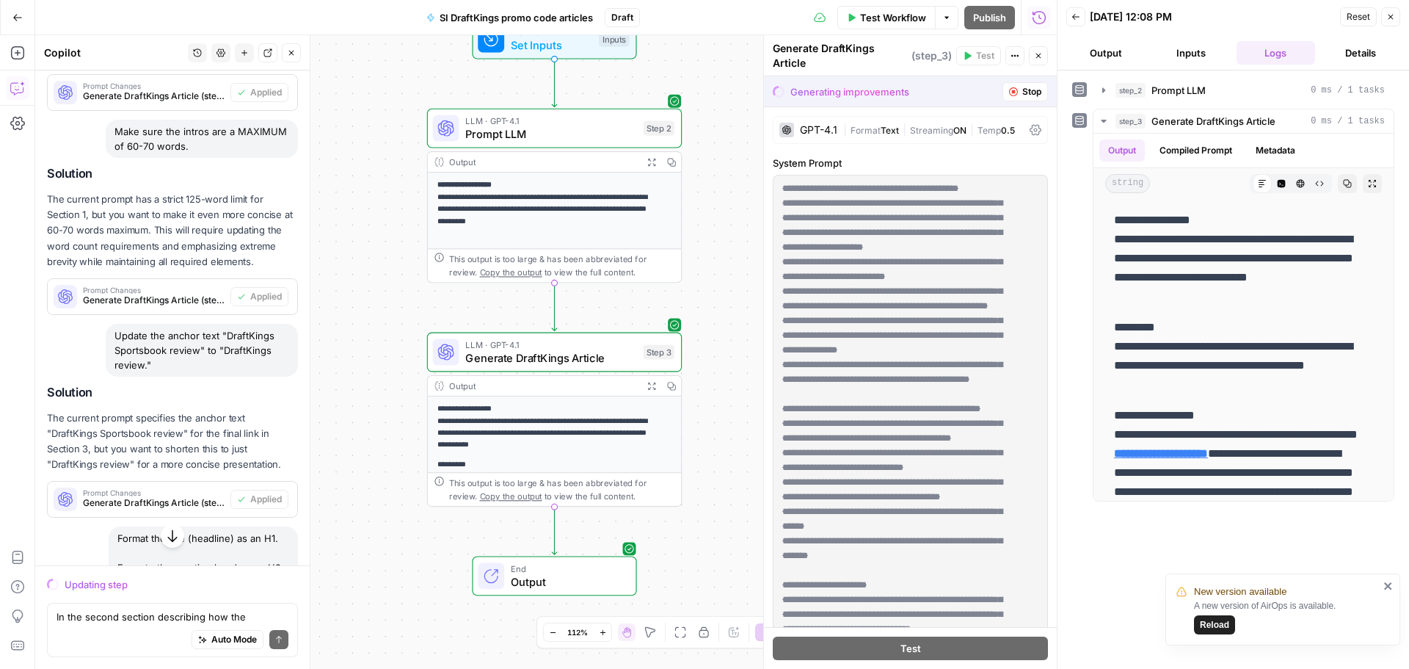
scroll to position [988, 0]
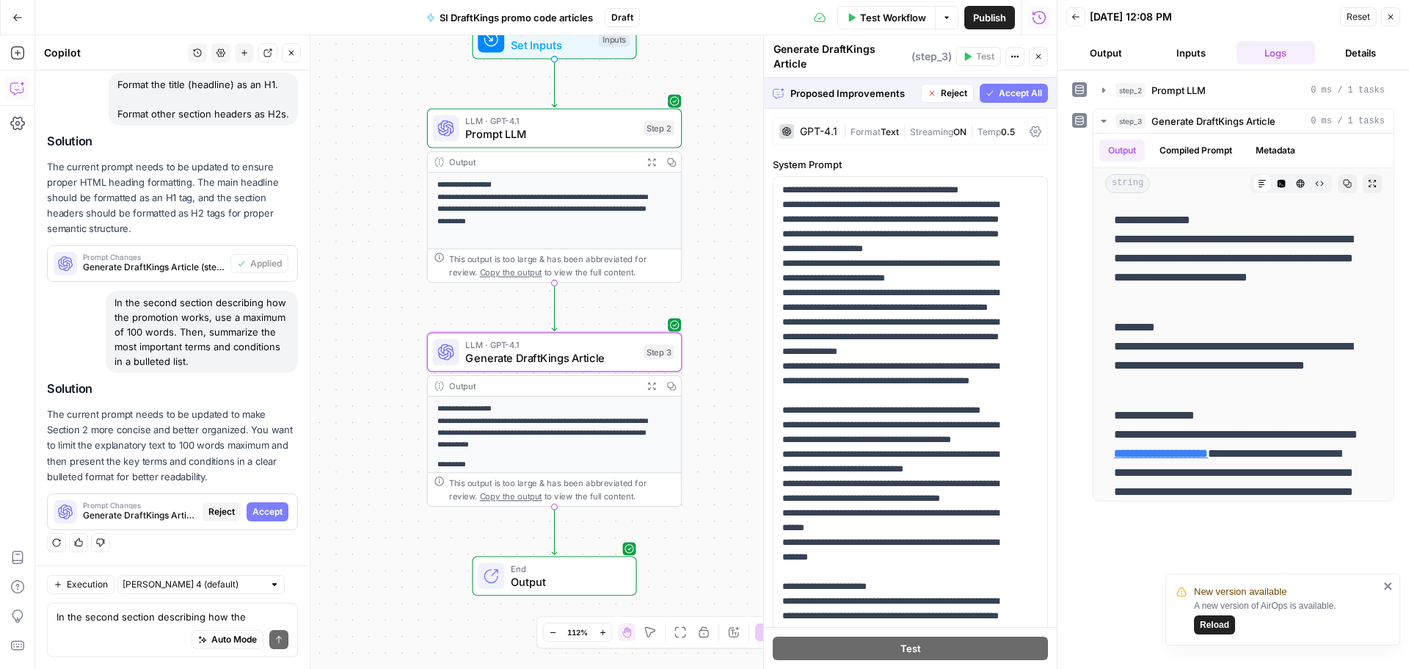
click at [268, 511] on span "Accept" at bounding box center [267, 511] width 30 height 13
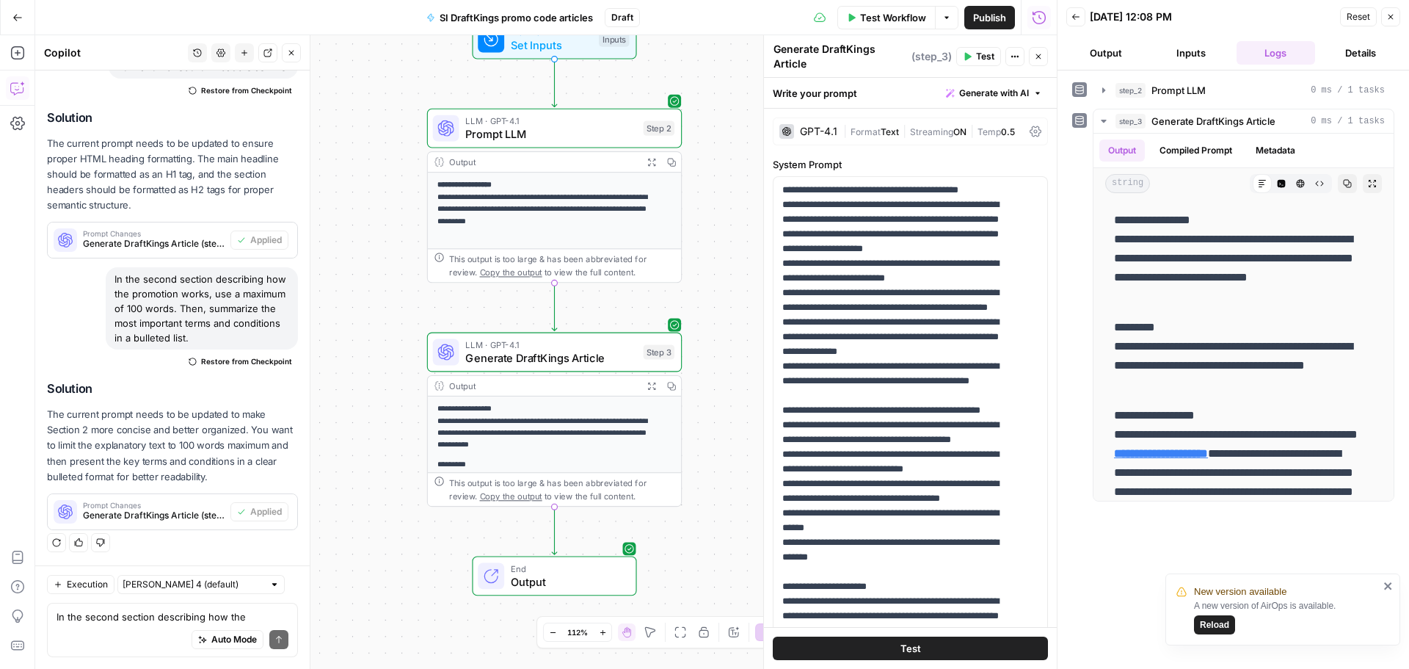
scroll to position [1129, 0]
click at [892, 24] on span "Test Workflow" at bounding box center [893, 17] width 66 height 15
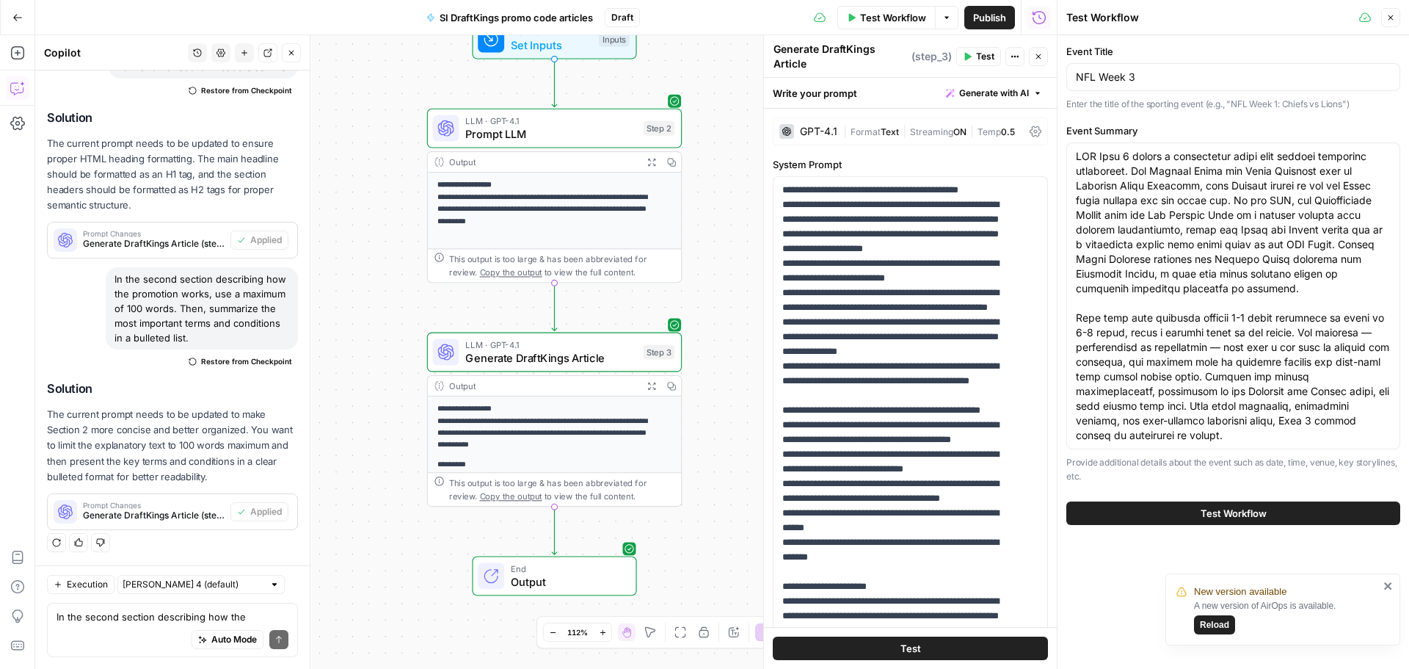
click at [1236, 511] on span "Test Workflow" at bounding box center [1234, 513] width 66 height 15
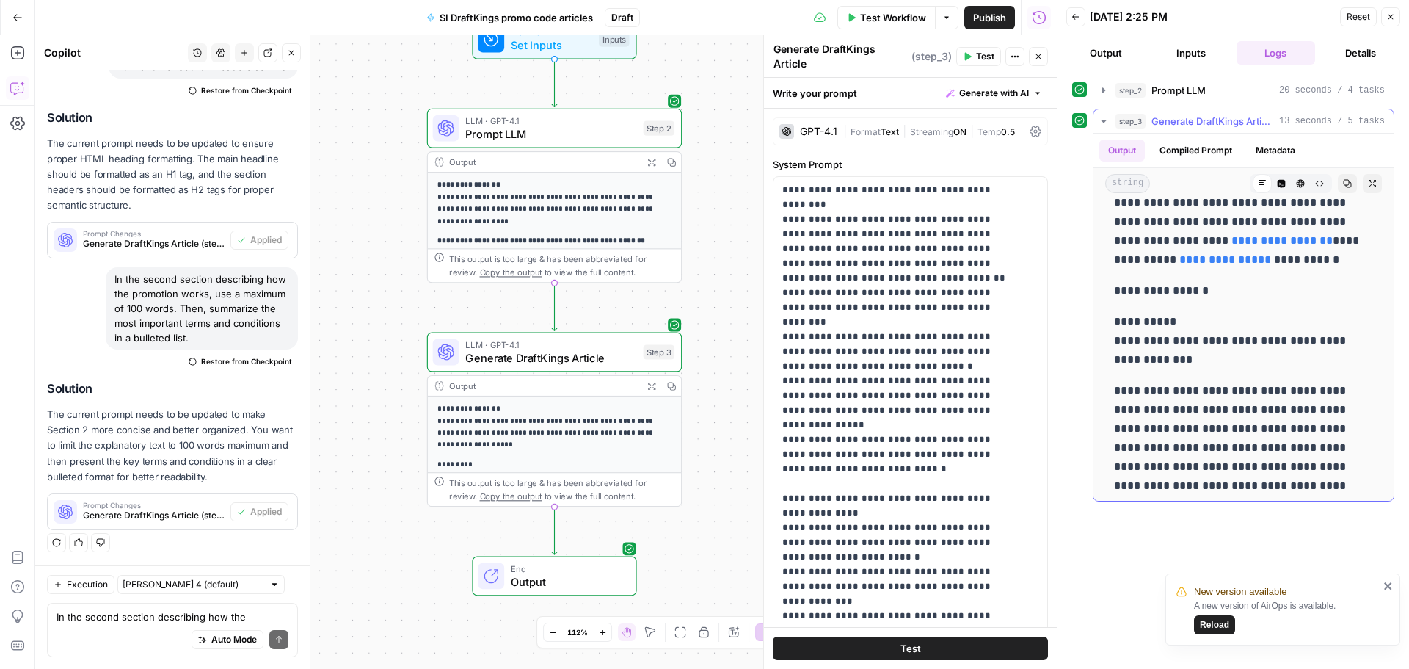
scroll to position [294, 0]
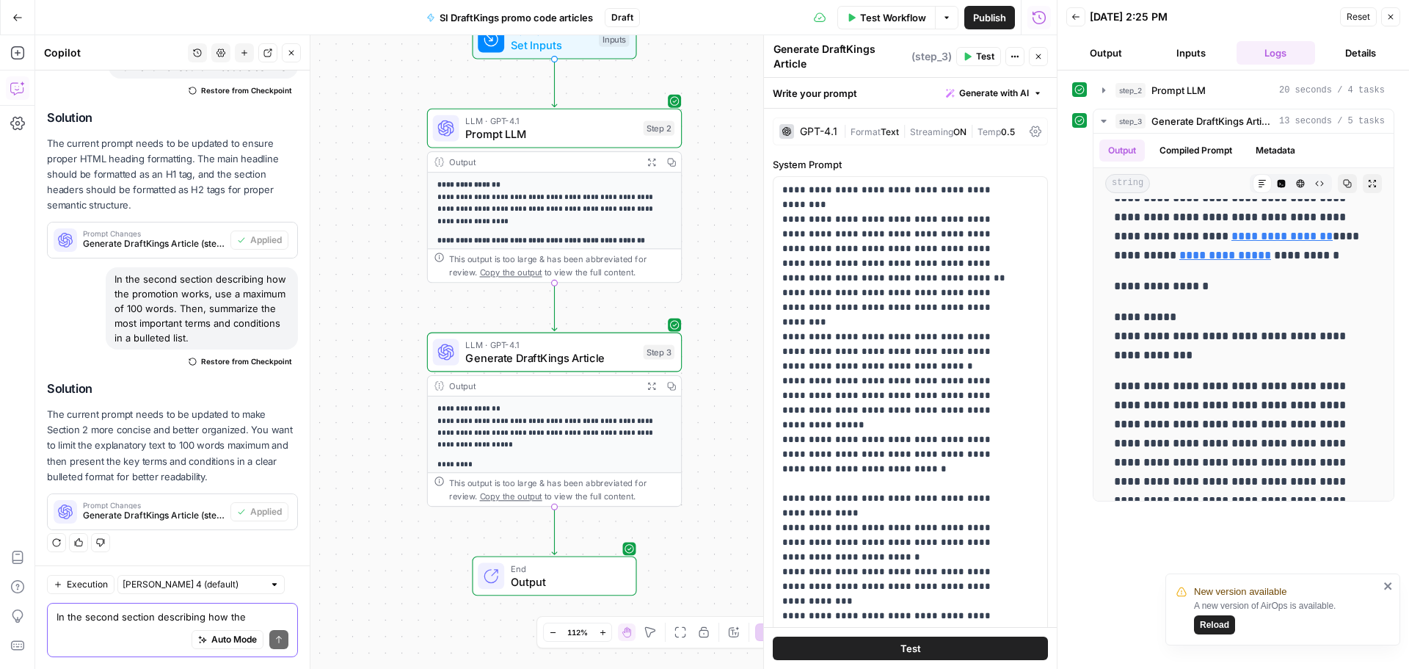
click at [128, 620] on textarea "In the second section describing how the promotion works, use a maximum of 100 …" at bounding box center [173, 616] width 232 height 15
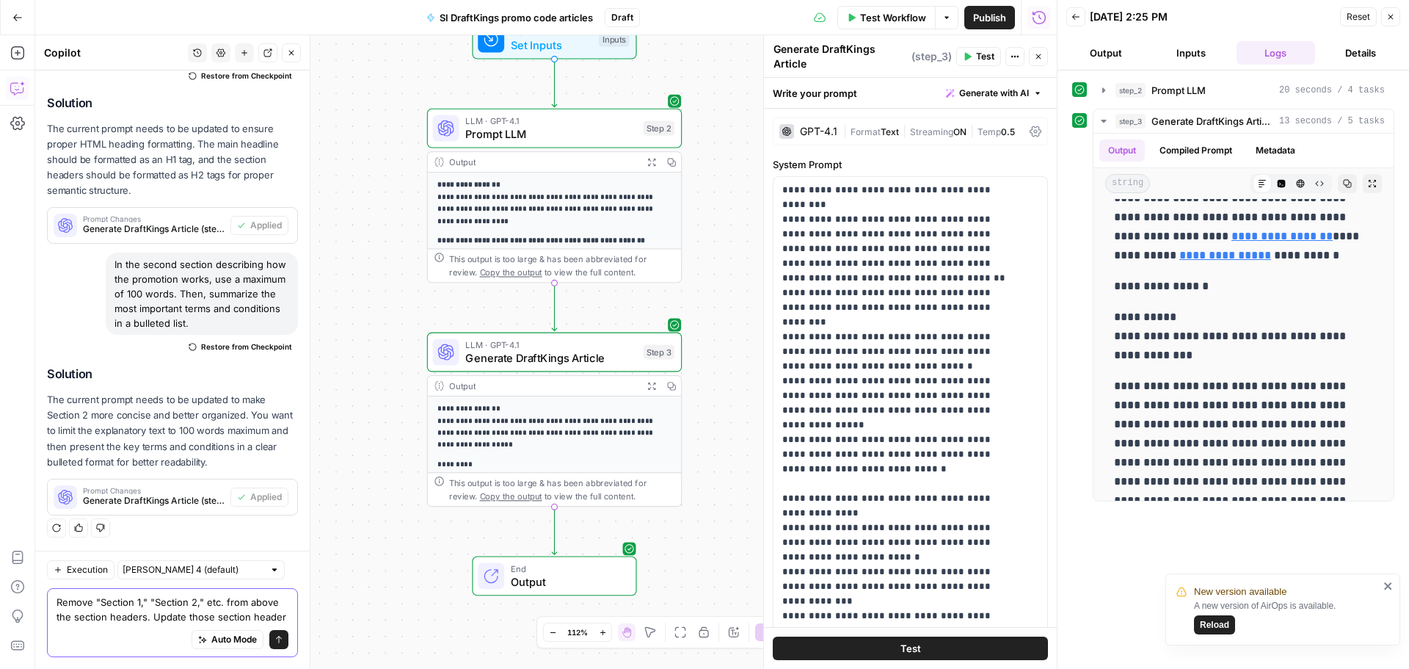
scroll to position [1159, 0]
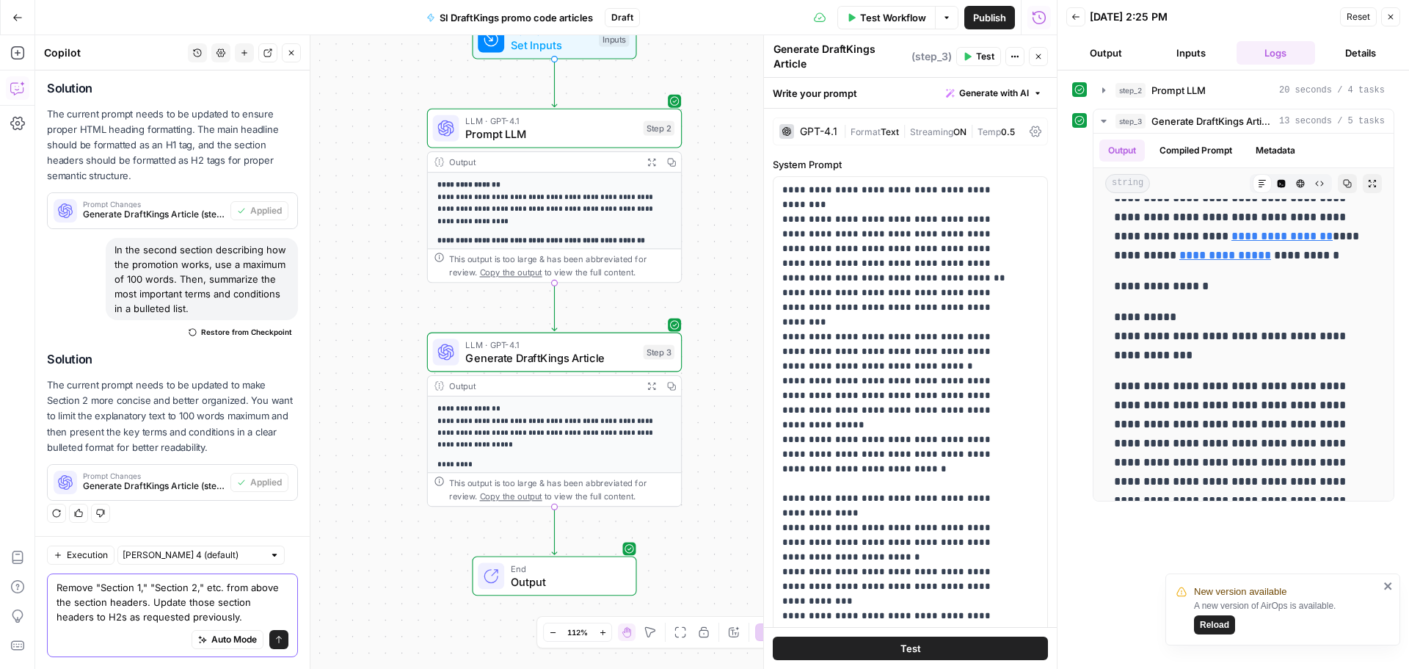
type textarea "Remove "Section 1," "Section 2," etc. from above the section headers. Update th…"
click at [272, 646] on button "Send" at bounding box center [278, 639] width 19 height 19
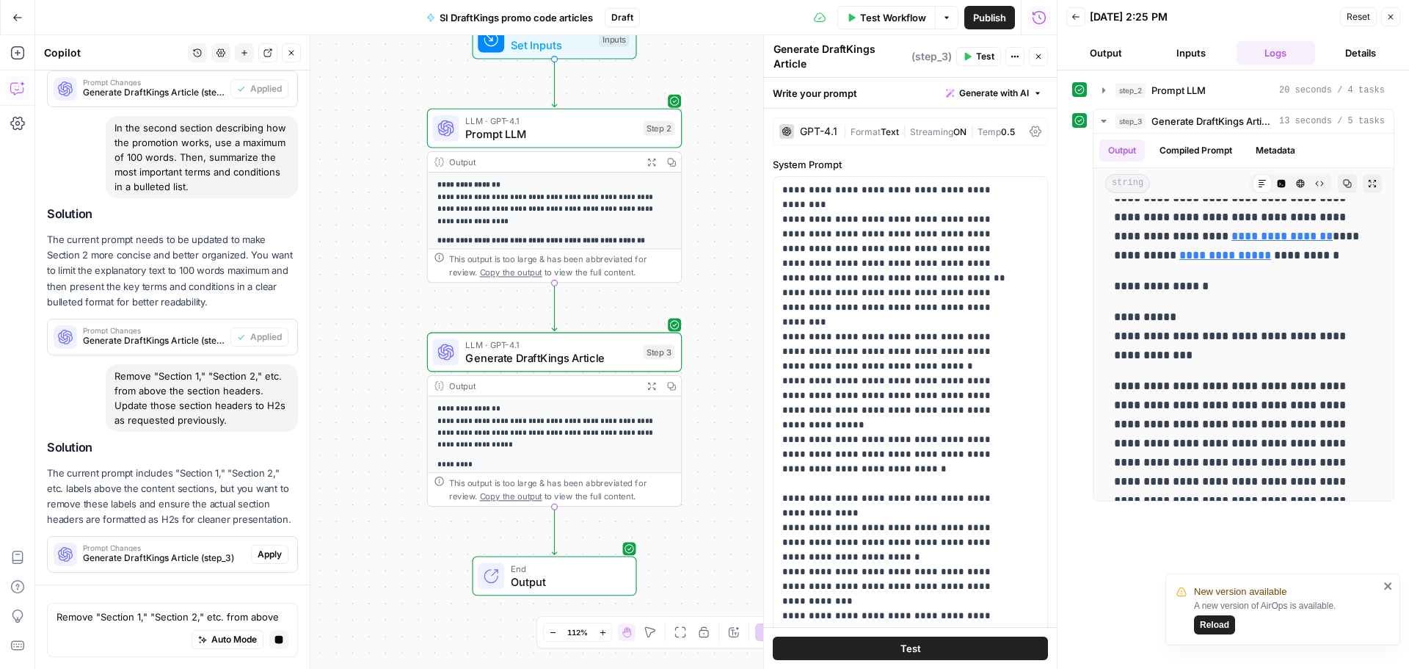
scroll to position [1361, 0]
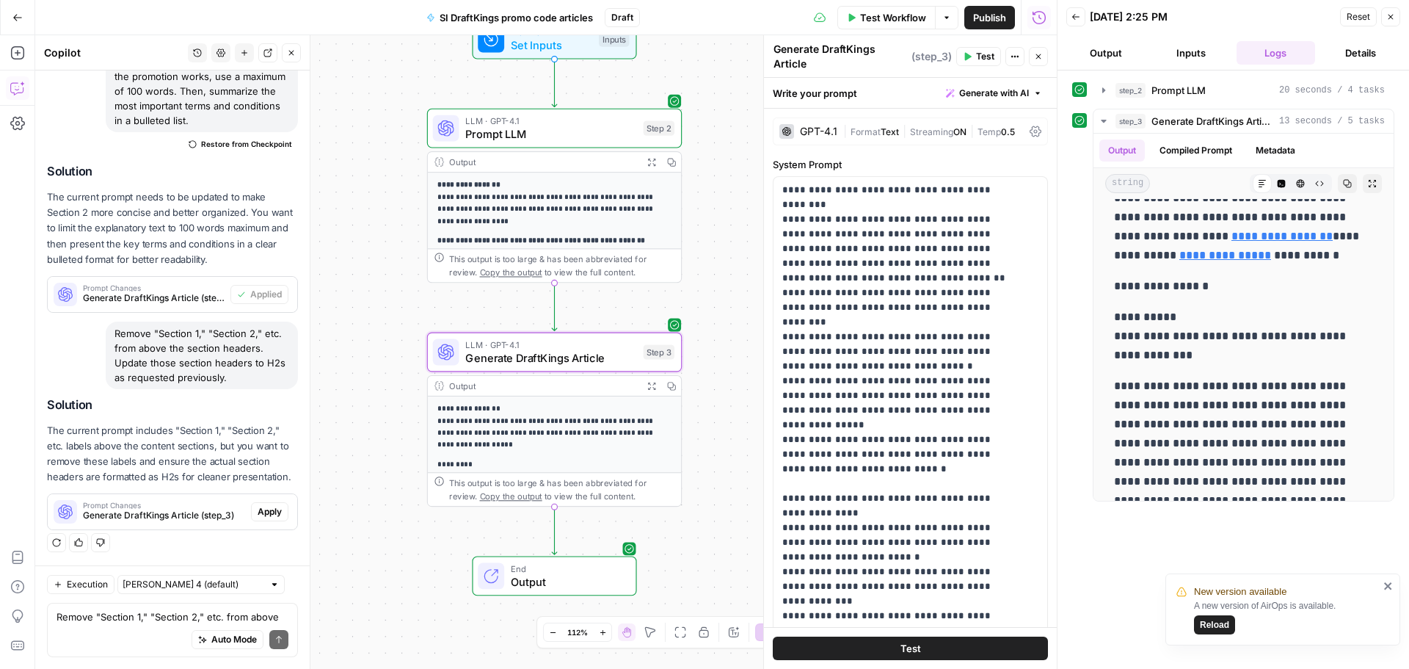
click at [261, 508] on span "Apply" at bounding box center [270, 511] width 24 height 13
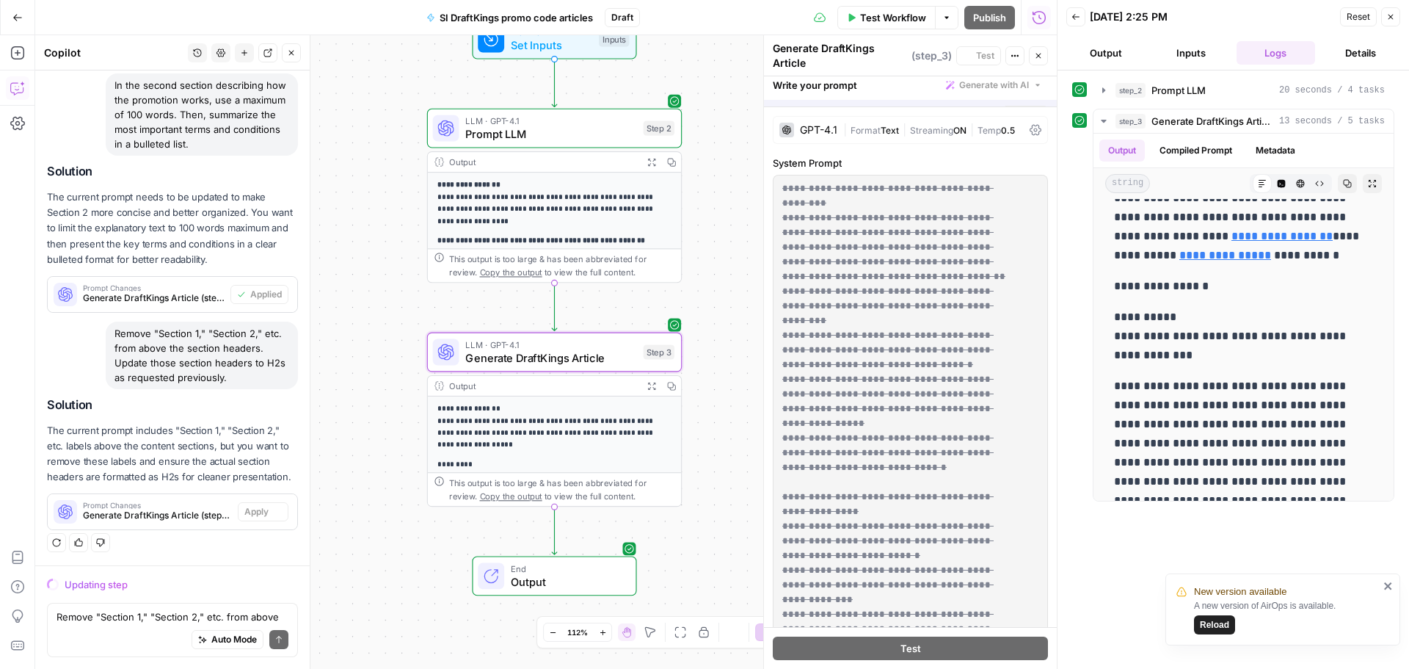
scroll to position [1220, 0]
click at [173, 341] on div "Remove "Section 1," "Section 2," etc. from above the section headers. Update th…" at bounding box center [202, 355] width 192 height 68
copy div "Remove "Section 1," "Section 2," etc. from above the section headers. Update th…"
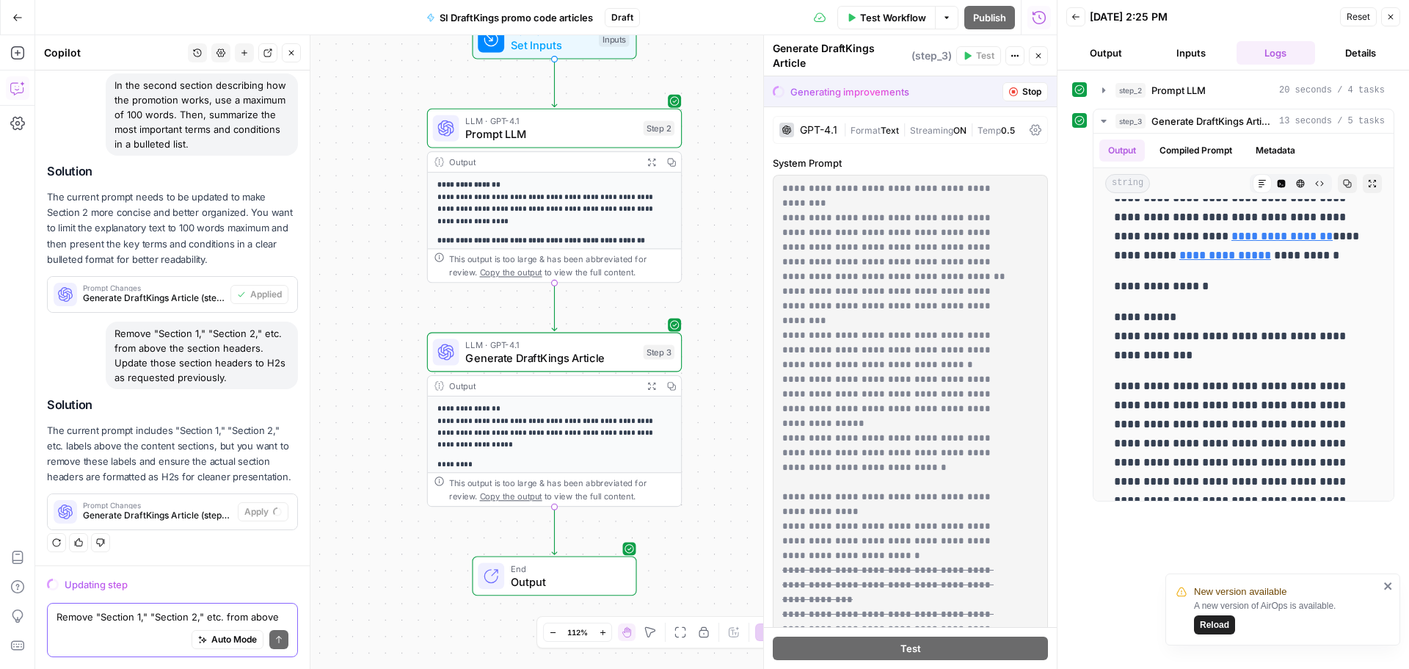
click at [139, 619] on textarea "Remove "Section 1," "Section 2," etc. from above the section headers. Update th…" at bounding box center [173, 616] width 232 height 15
paste textarea "Remove "Section 1," "Section 2," etc. from above the section headers. Update th…"
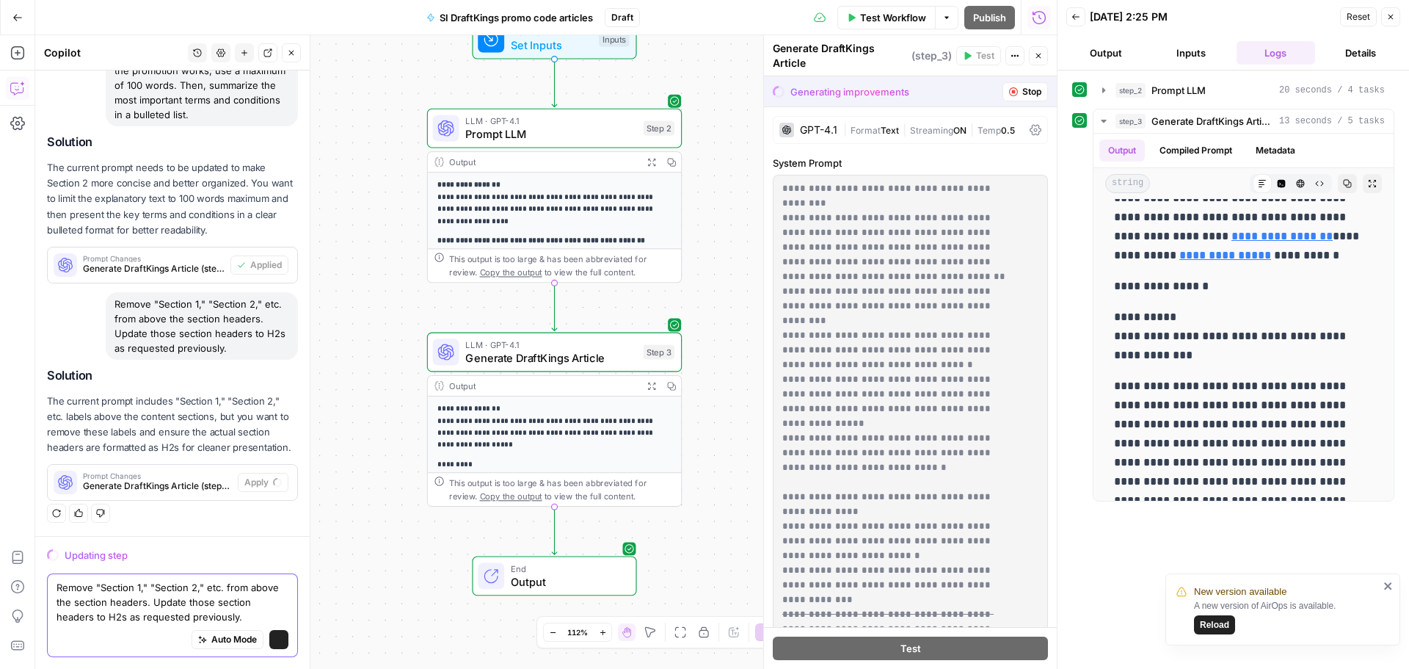
scroll to position [1250, 0]
type textarea "Remove "Section 1," "Section 2," etc. from above the section headers. Update th…"
click at [274, 636] on icon "submit" at bounding box center [278, 639] width 9 height 9
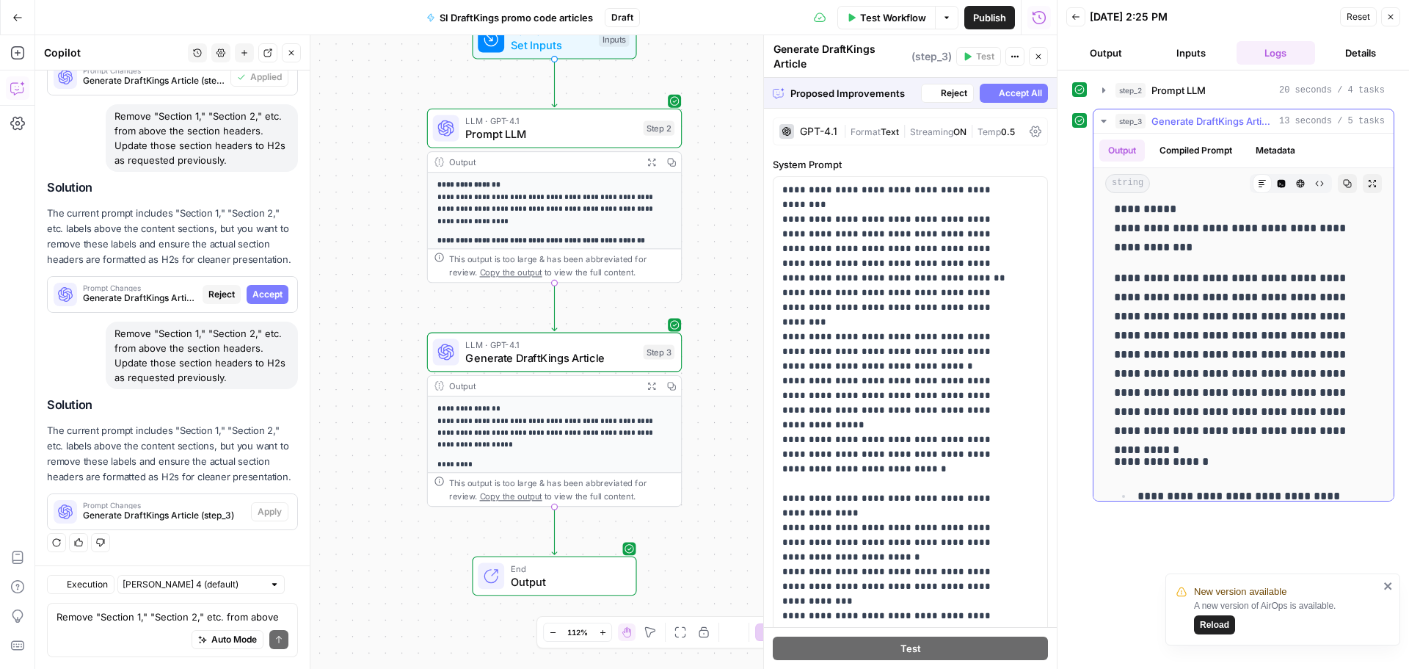
scroll to position [0, 0]
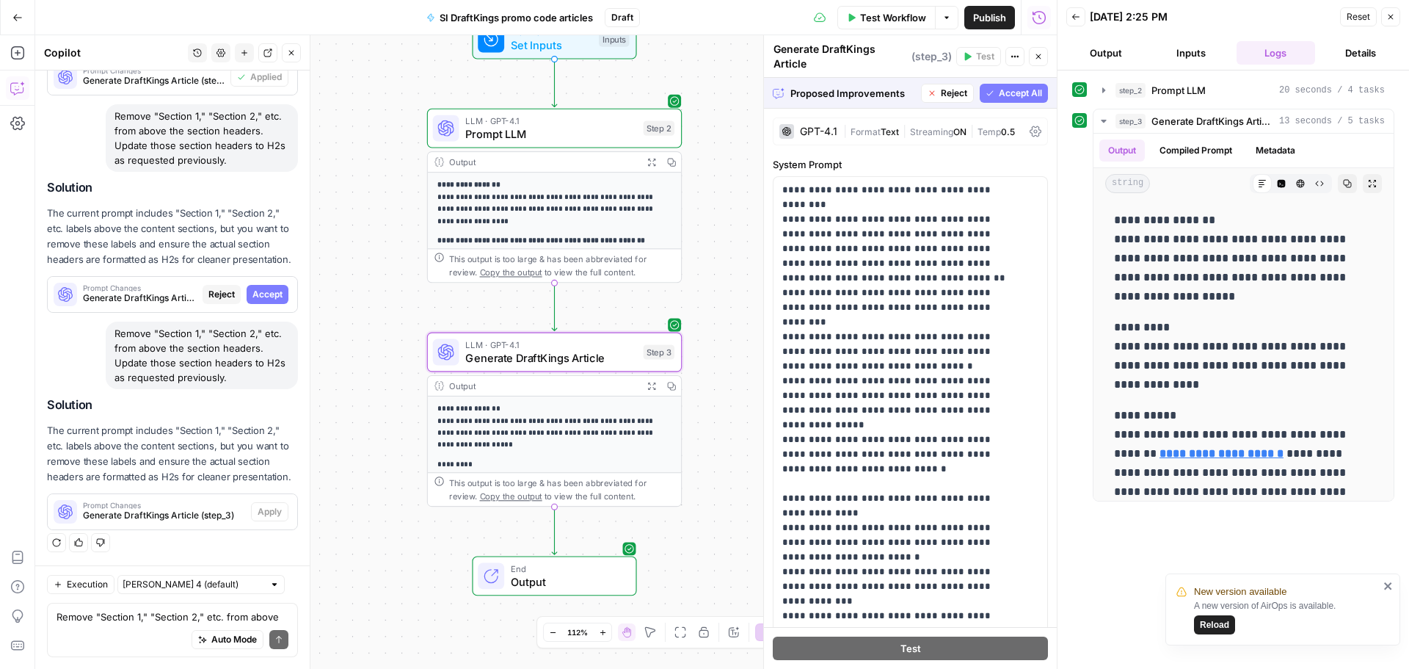
click at [261, 286] on button "Accept" at bounding box center [268, 294] width 42 height 19
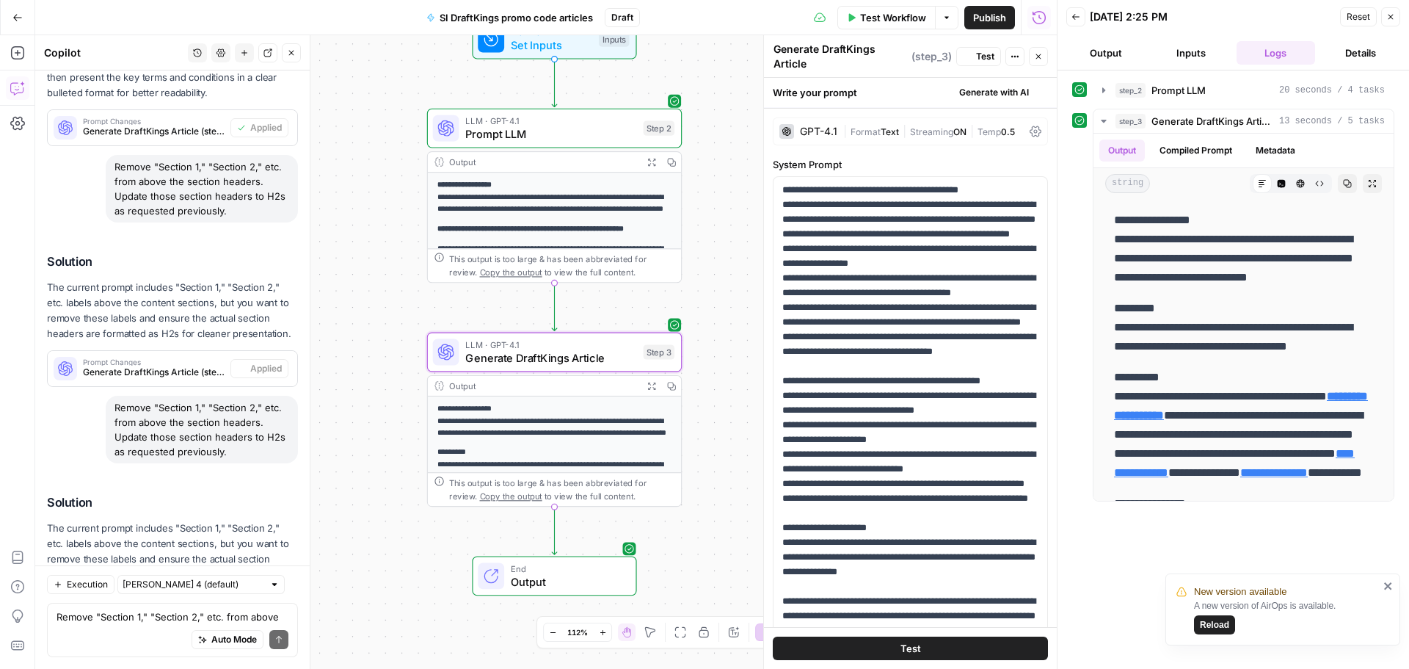
scroll to position [1641, 0]
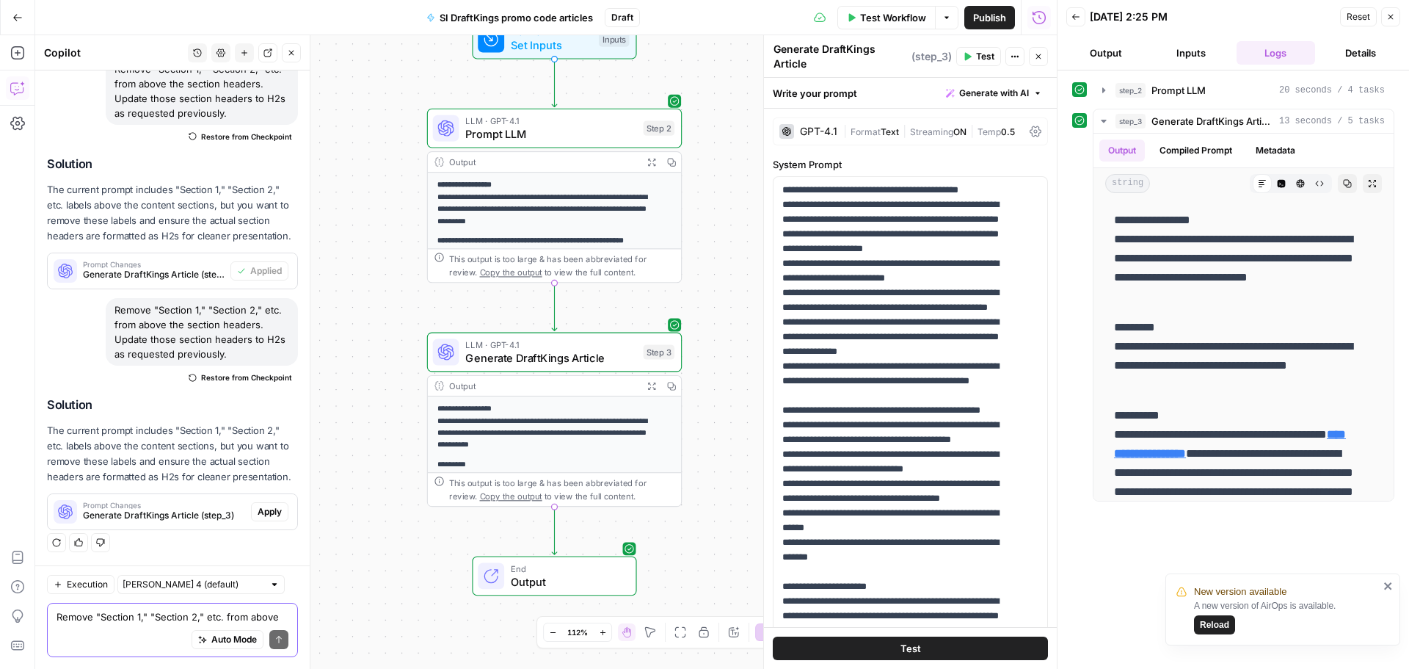
click at [103, 616] on textarea "Remove "Section 1," "Section 2," etc. from above the section headers. Update th…" at bounding box center [173, 616] width 232 height 15
type textarea "Remove the word count from the output."
click at [258, 507] on span "Apply" at bounding box center [270, 511] width 24 height 13
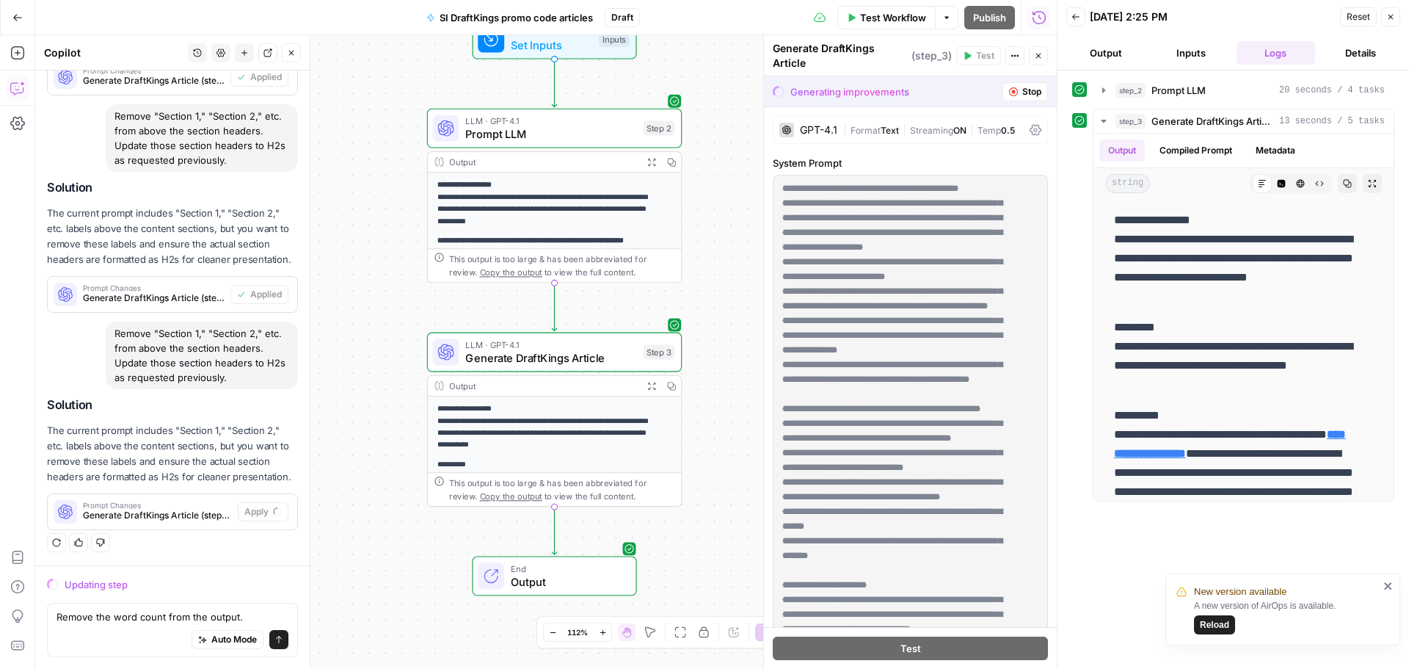
click at [274, 639] on icon "submit" at bounding box center [278, 639] width 9 height 9
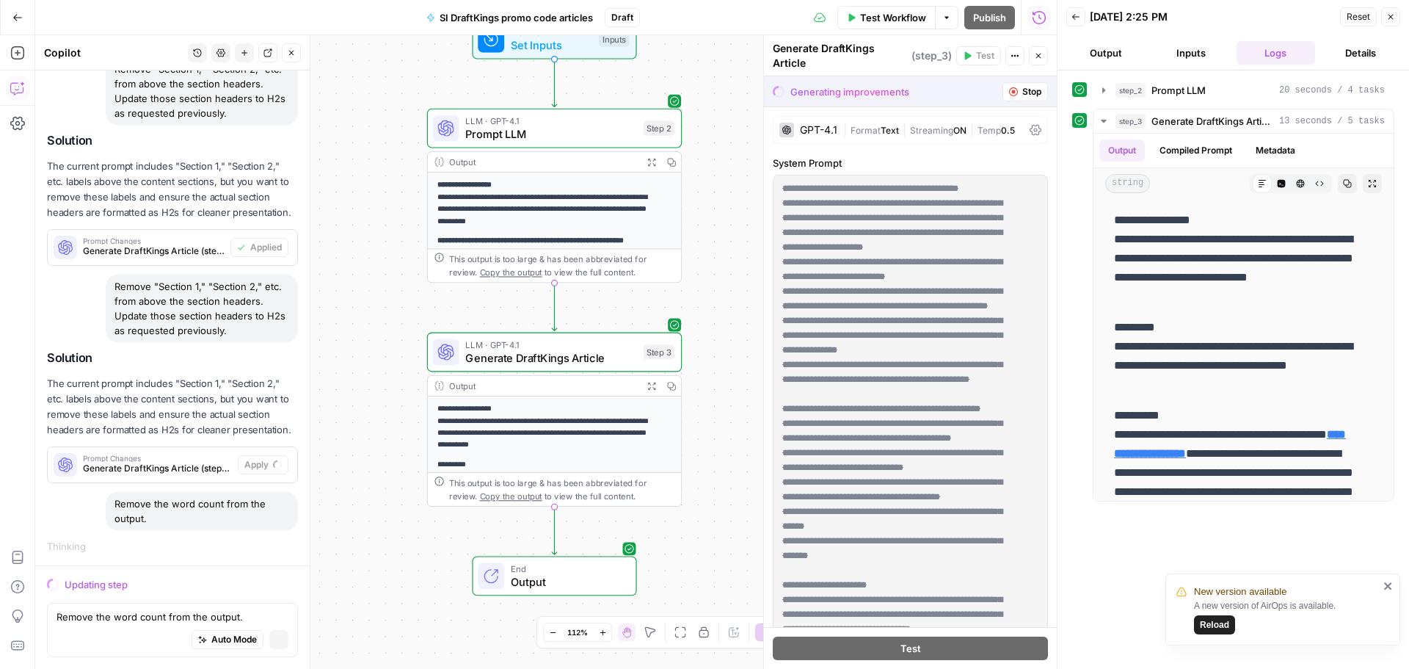
scroll to position [1500, 0]
click at [158, 610] on textarea "Remove the word count from the output." at bounding box center [173, 616] width 232 height 15
paste textarea "Add an H1 above the intro. The H1 should begin with the primary keyword "FanDue…"
type textarea "Add an H1 above the intro. The H1 should begin with the primary keyword "FanDue…"
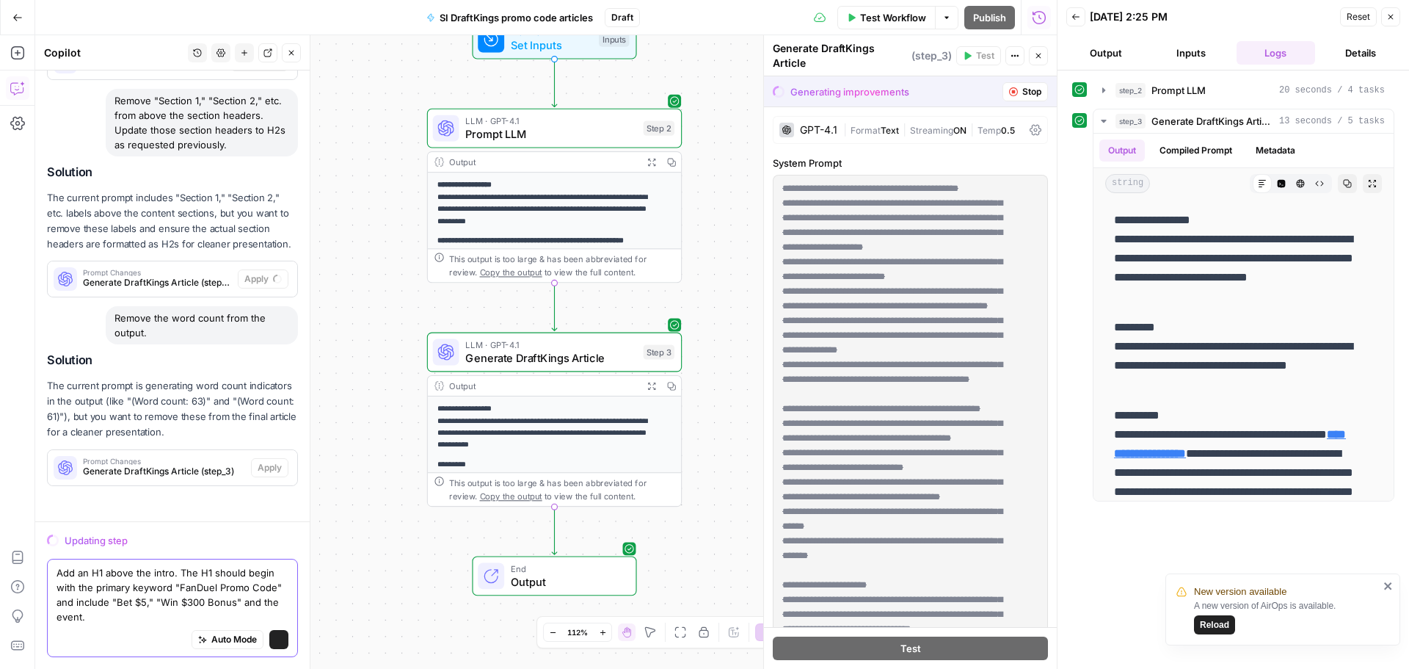
scroll to position [1685, 0]
drag, startPoint x: 131, startPoint y: 619, endPoint x: 49, endPoint y: 560, distance: 100.4
click at [49, 560] on div "Add an H1 above the intro. The H1 should begin with the primary keyword "FanDue…" at bounding box center [172, 607] width 251 height 98
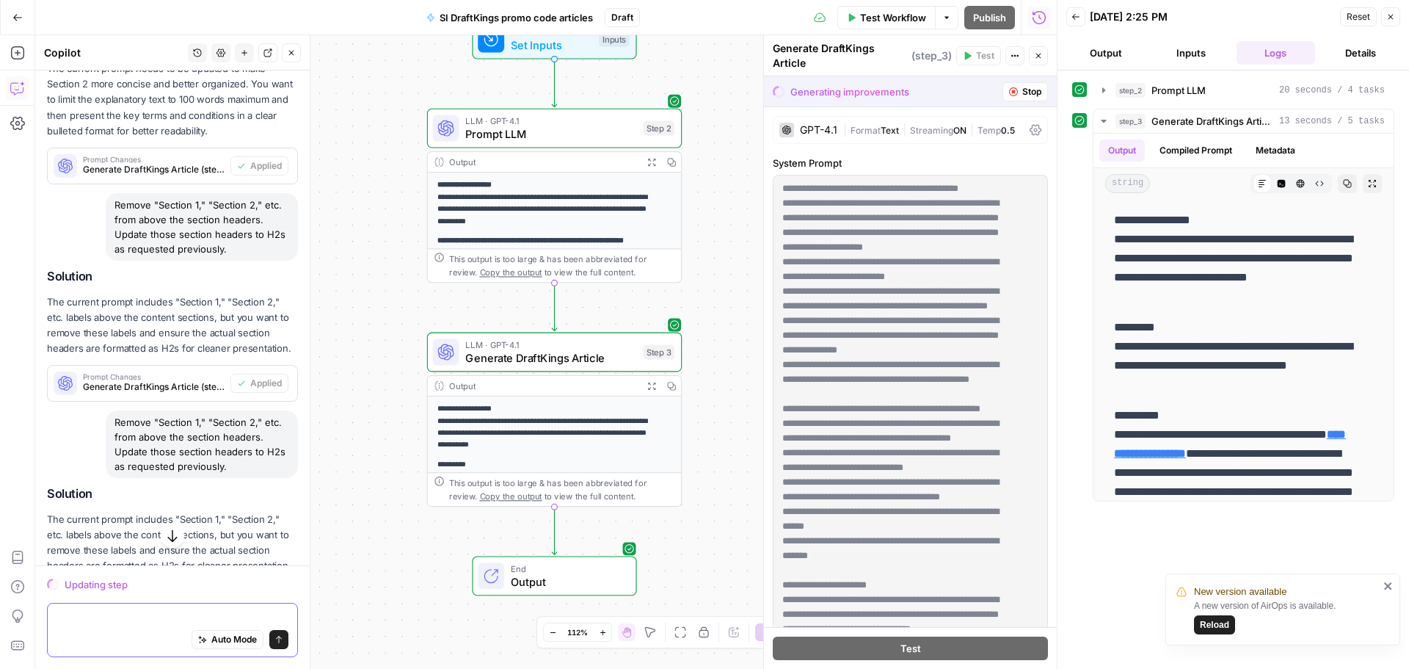
scroll to position [1641, 0]
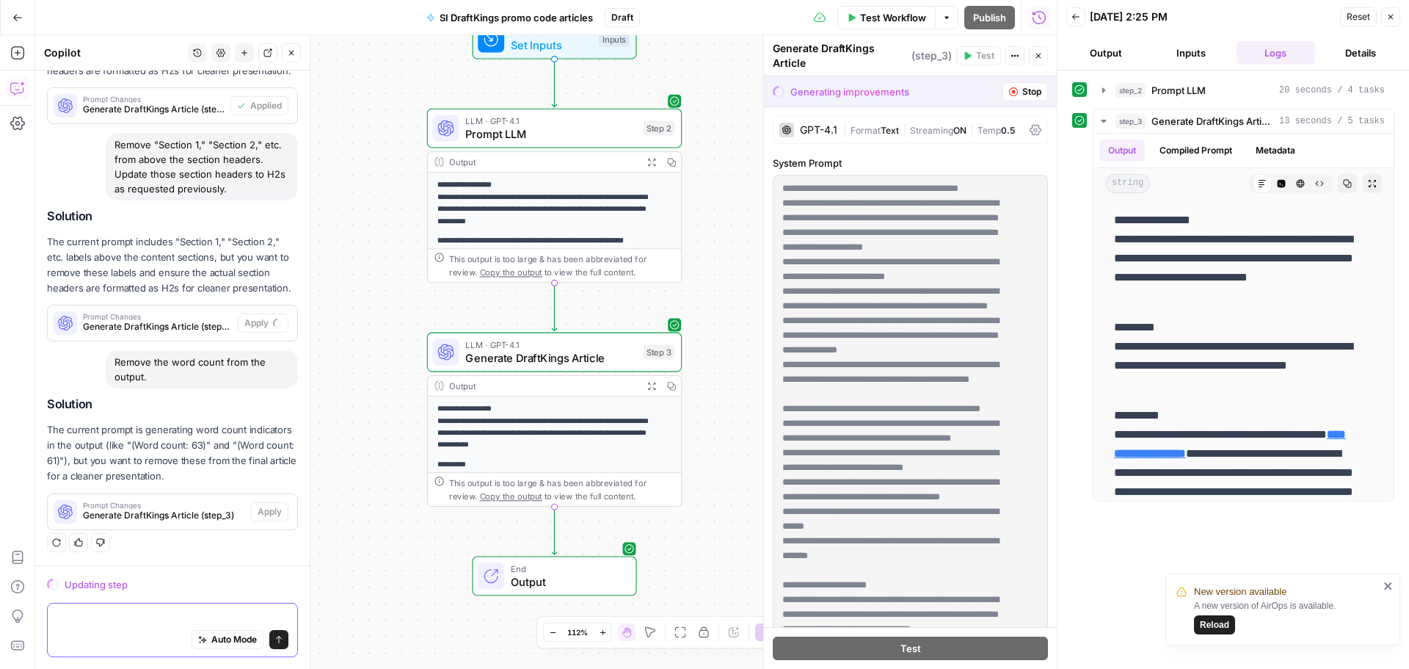
click at [122, 615] on textarea at bounding box center [173, 616] width 232 height 15
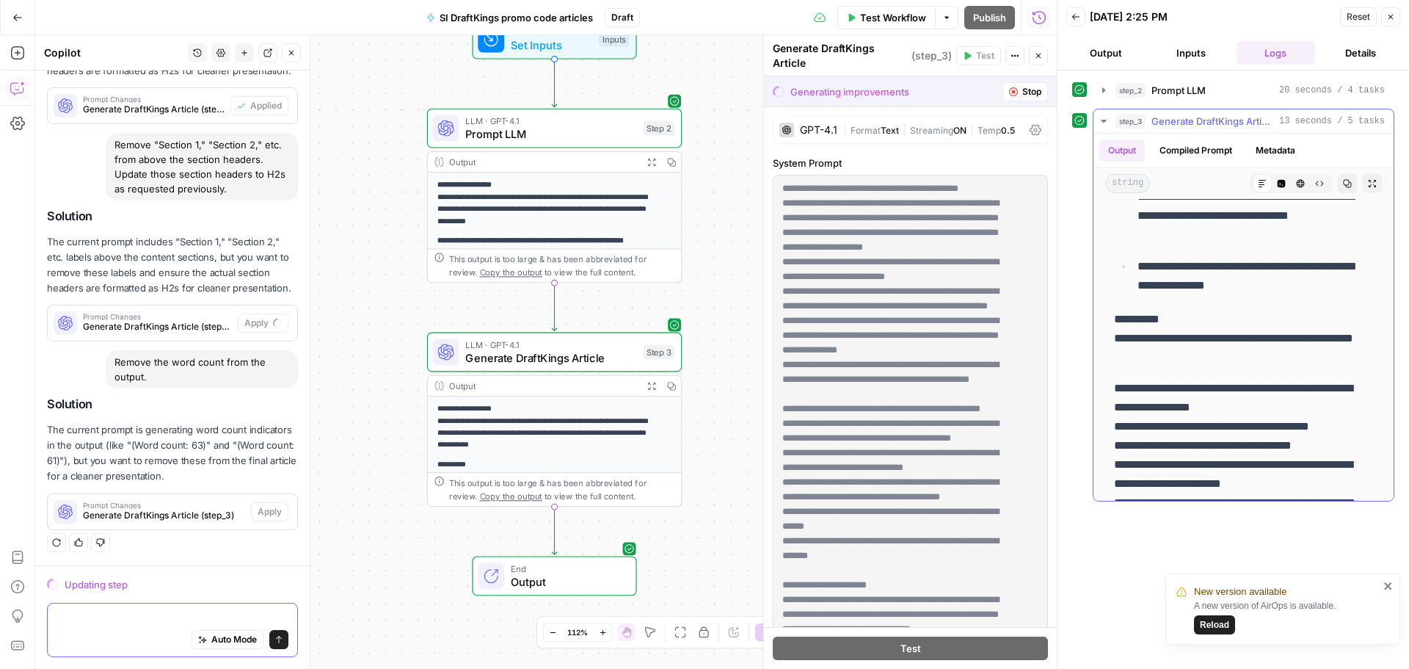
scroll to position [1046, 0]
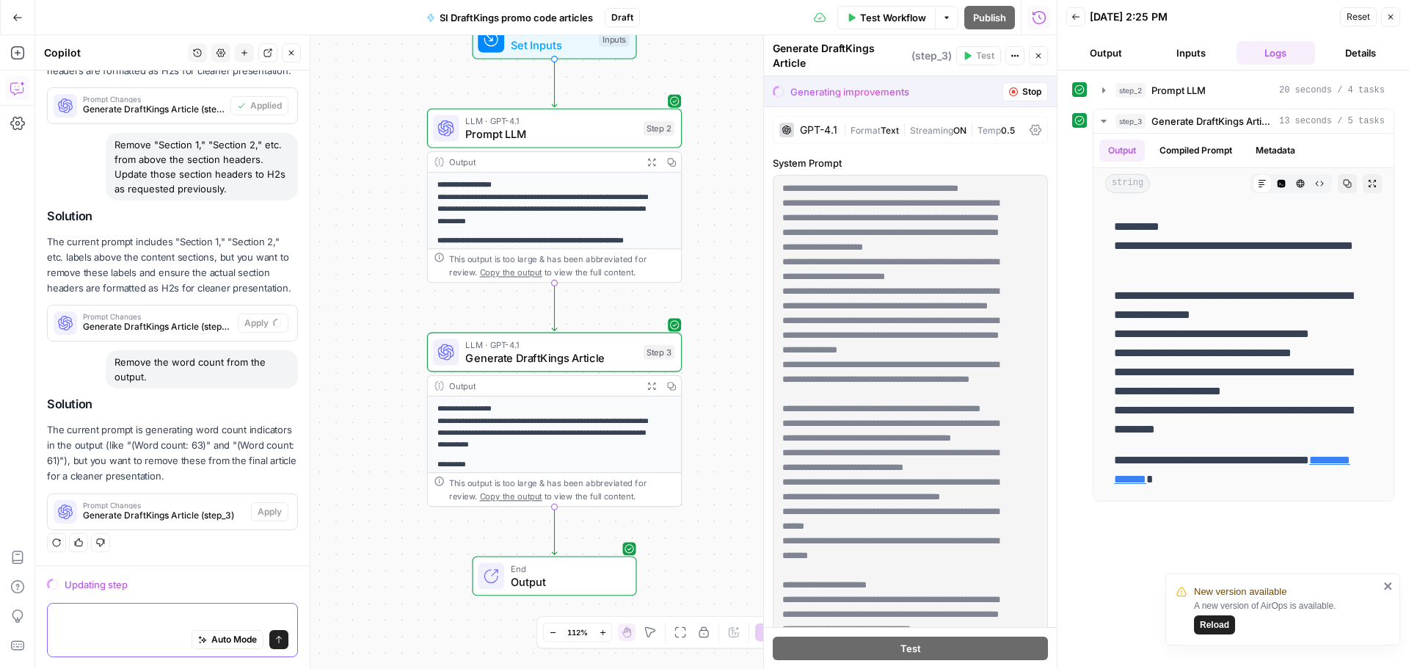
click at [144, 618] on textarea at bounding box center [173, 616] width 232 height 15
type textarea "r"
type textarea "Remove all emojis."
click at [269, 633] on button "Send" at bounding box center [278, 639] width 19 height 19
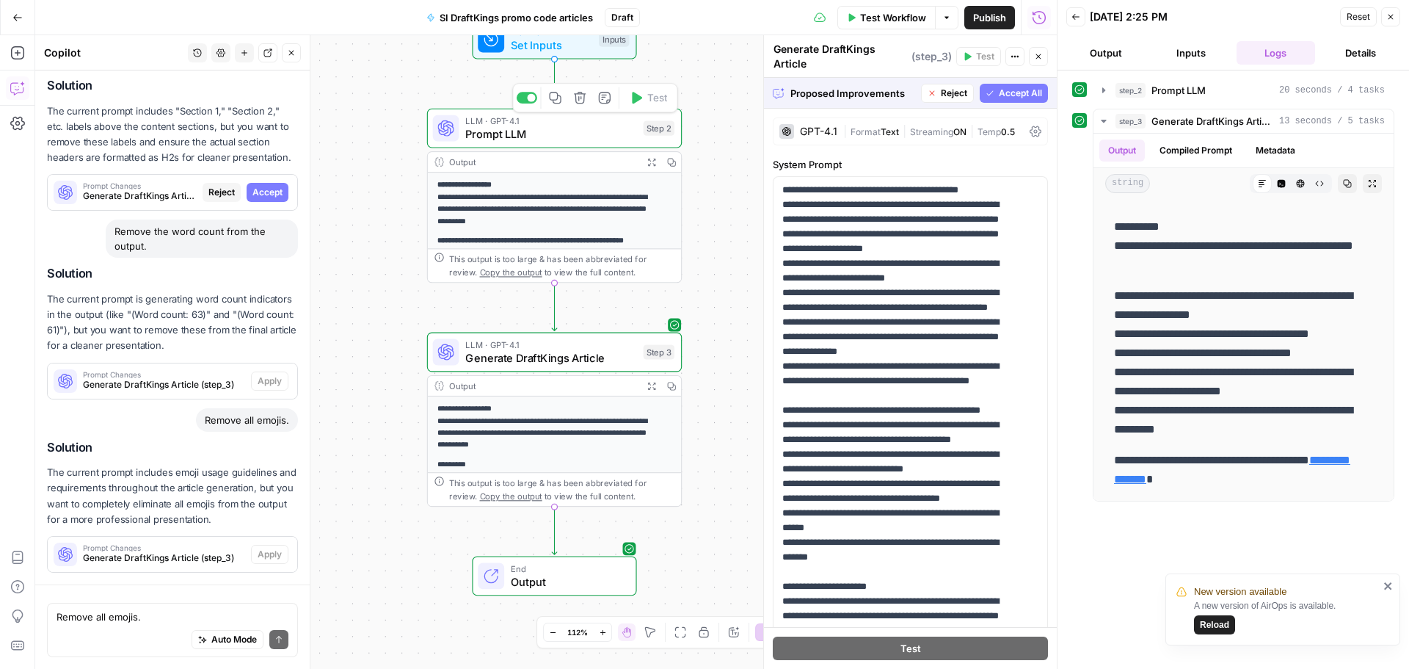
scroll to position [1814, 0]
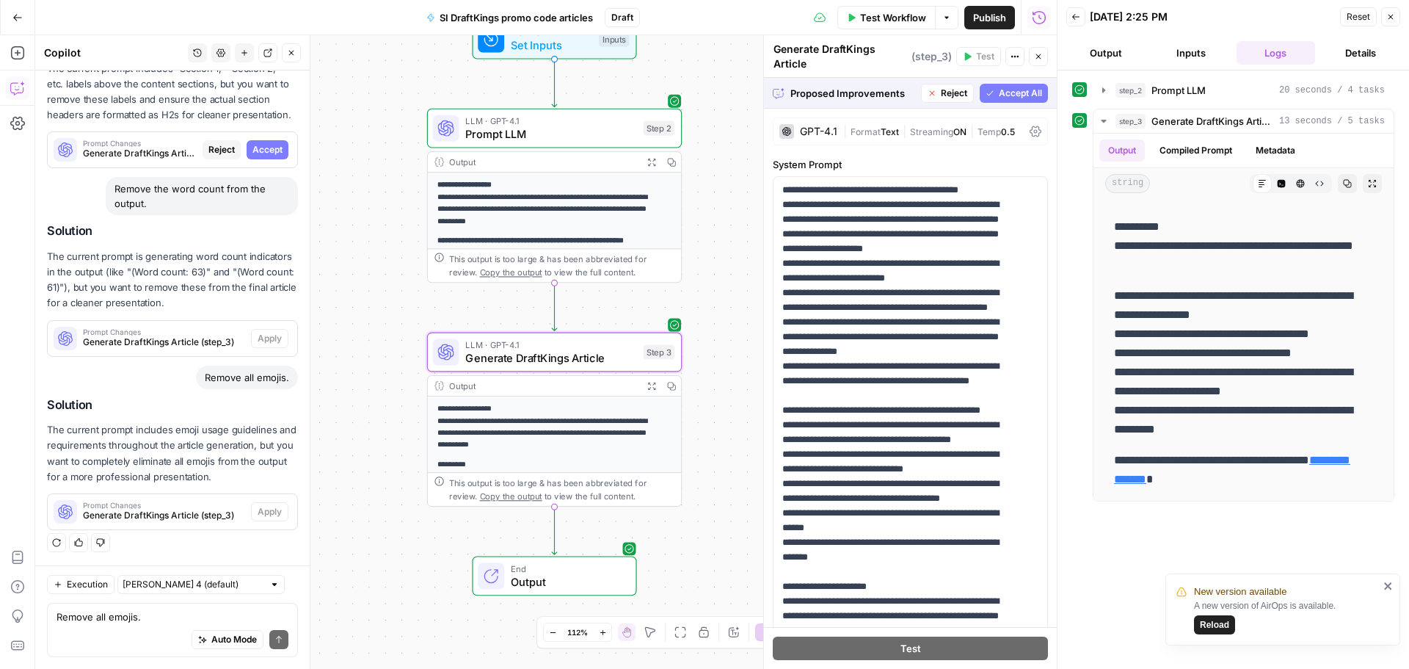
click at [265, 153] on span "Accept" at bounding box center [267, 149] width 30 height 13
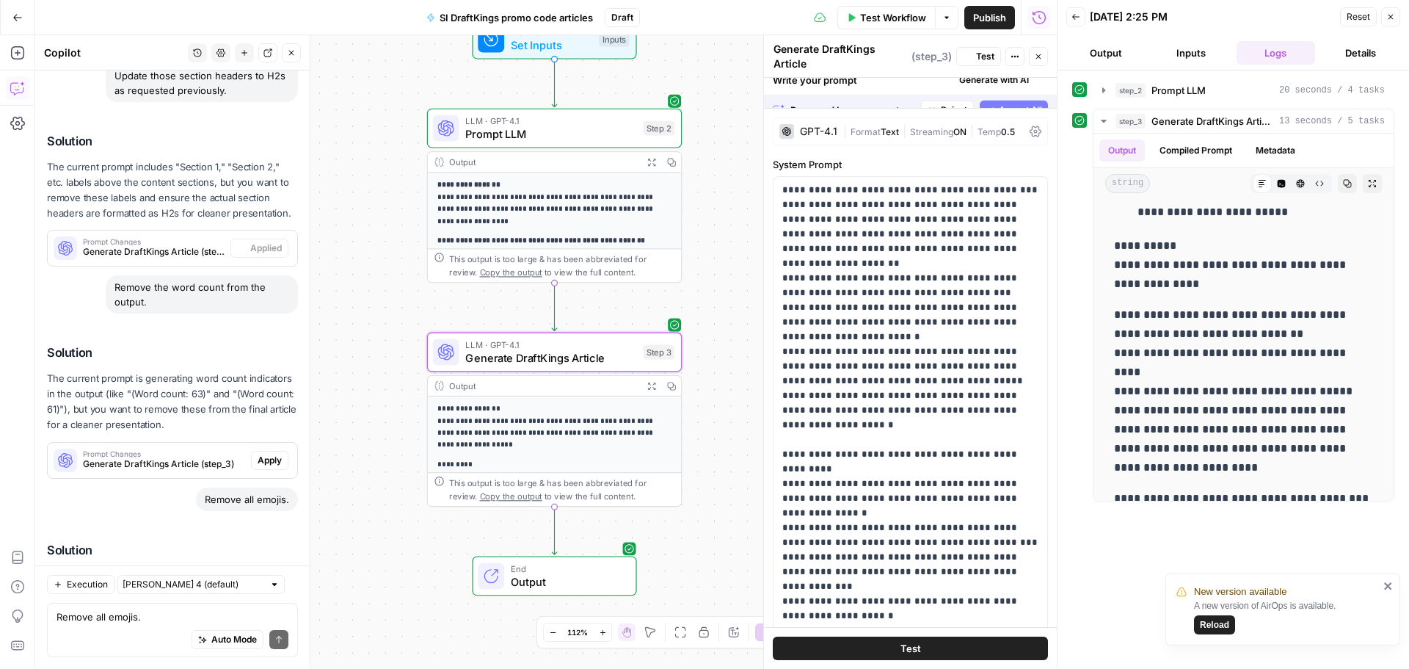
scroll to position [0, 0]
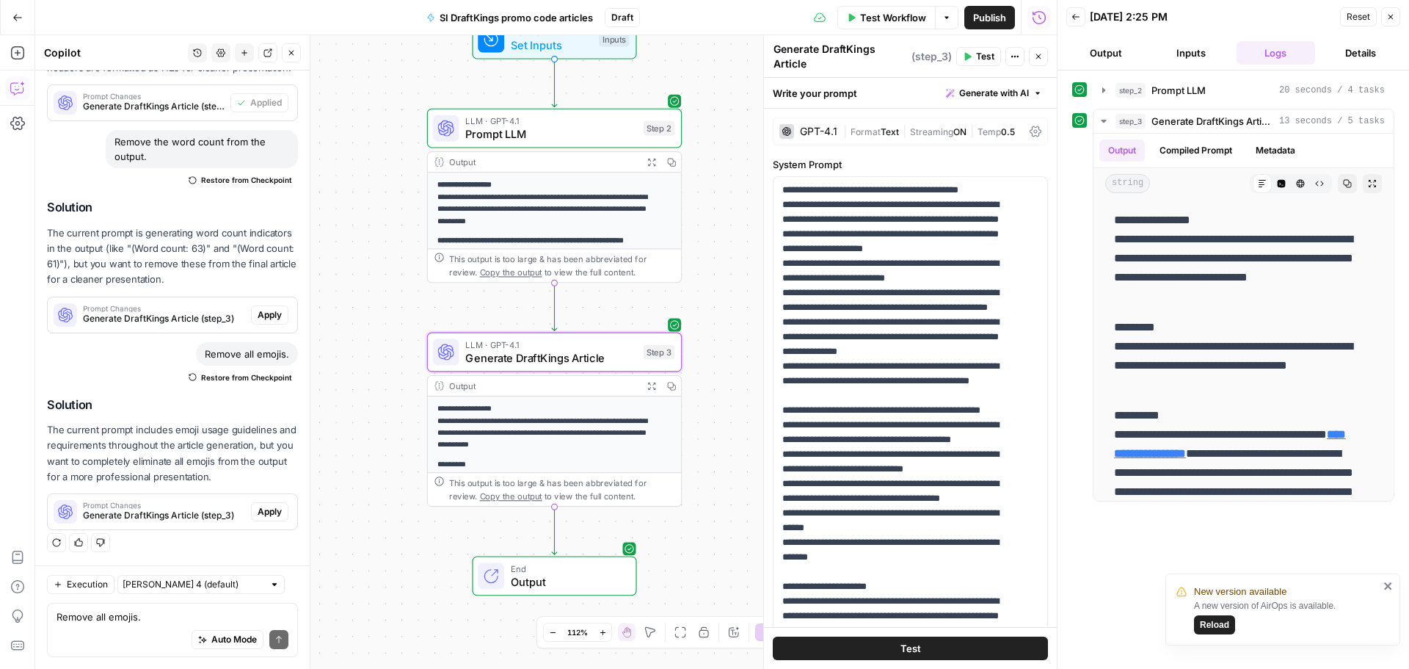
click at [258, 316] on span "Apply" at bounding box center [270, 314] width 24 height 13
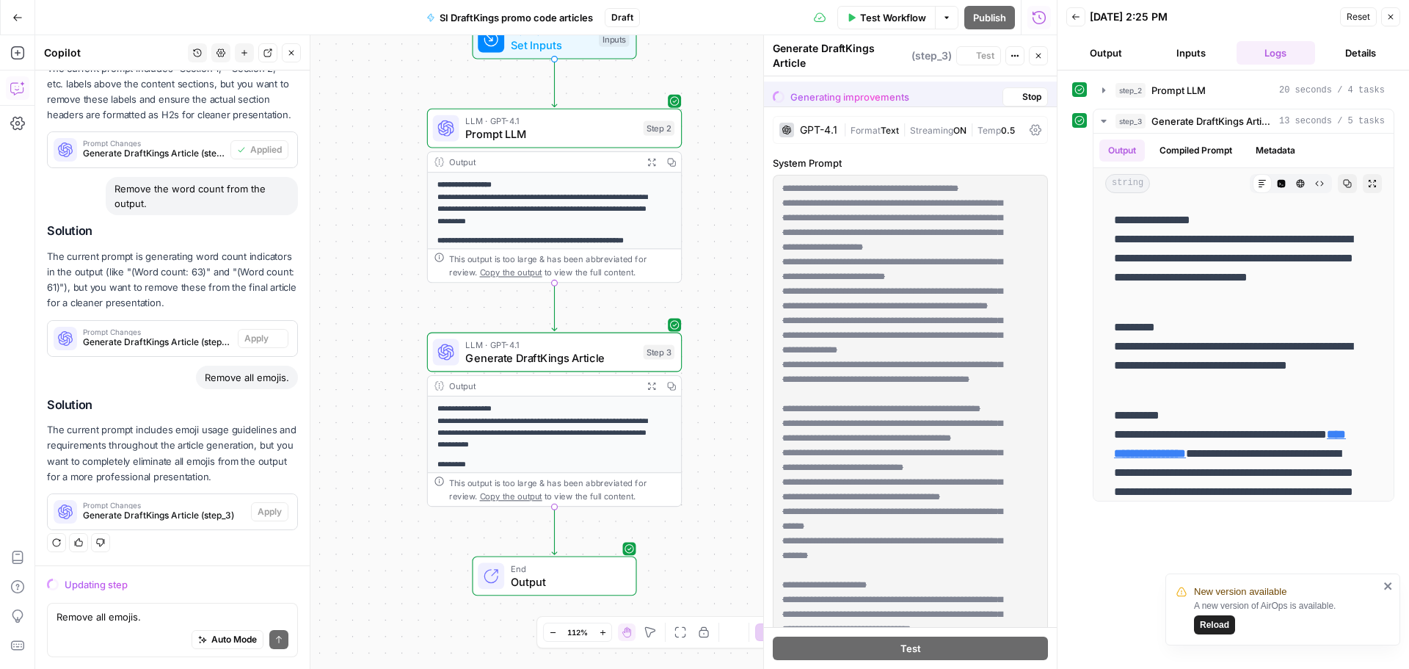
scroll to position [1814, 0]
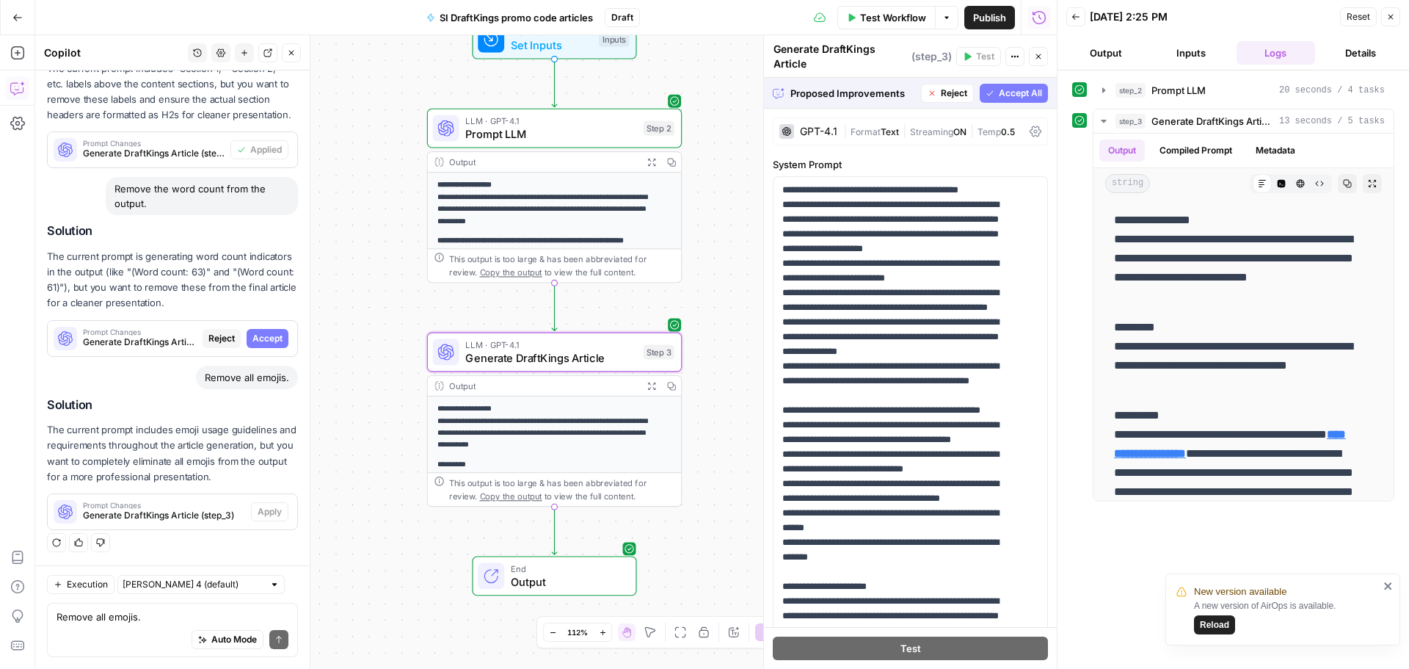
click at [258, 340] on span "Accept" at bounding box center [267, 338] width 30 height 13
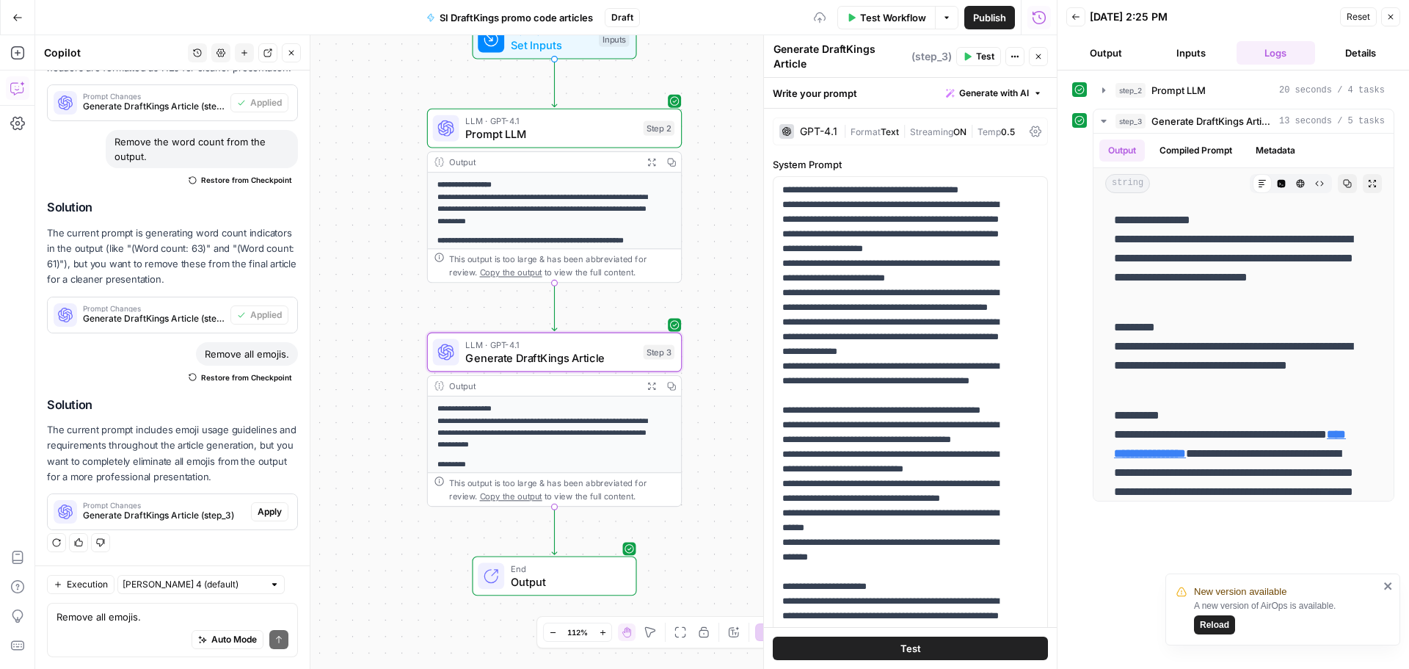
click at [276, 519] on button "Apply" at bounding box center [269, 511] width 37 height 19
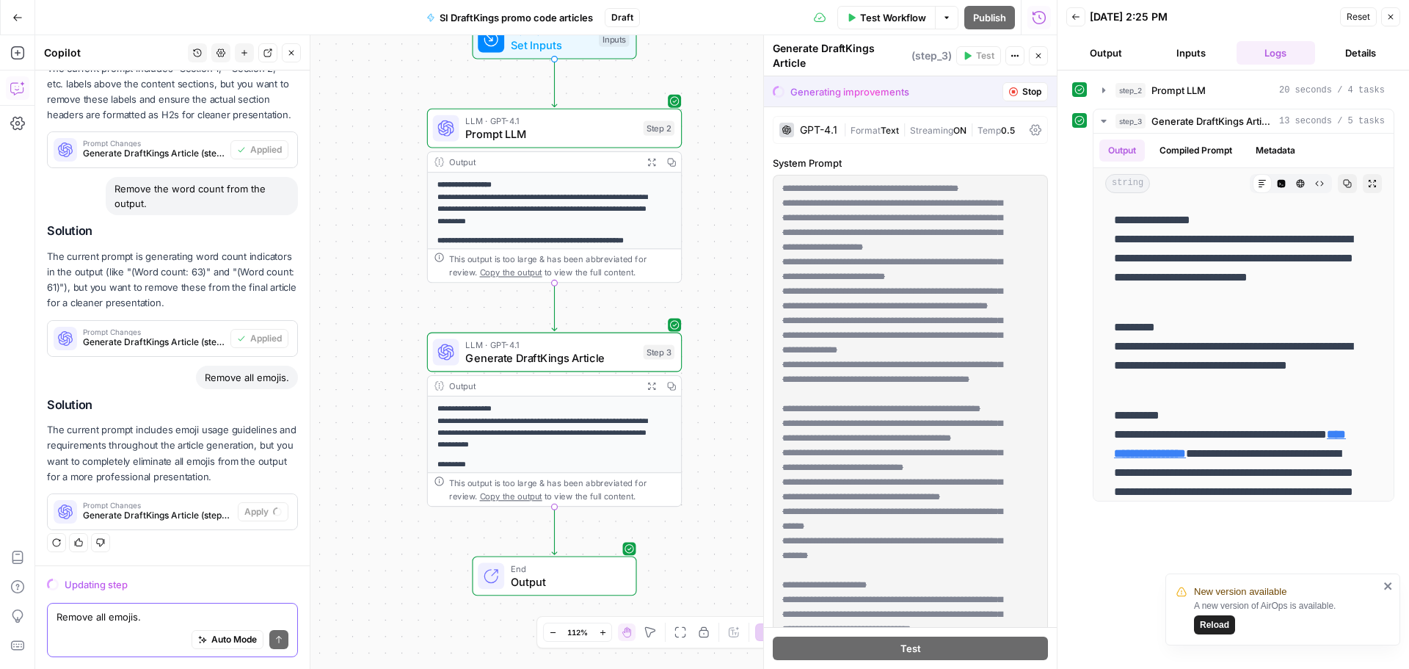
click at [81, 622] on textarea "Remove all emojis." at bounding box center [173, 616] width 232 height 15
paste textarea "After the bulleted list of terms, explain that we recommend placing the initial…"
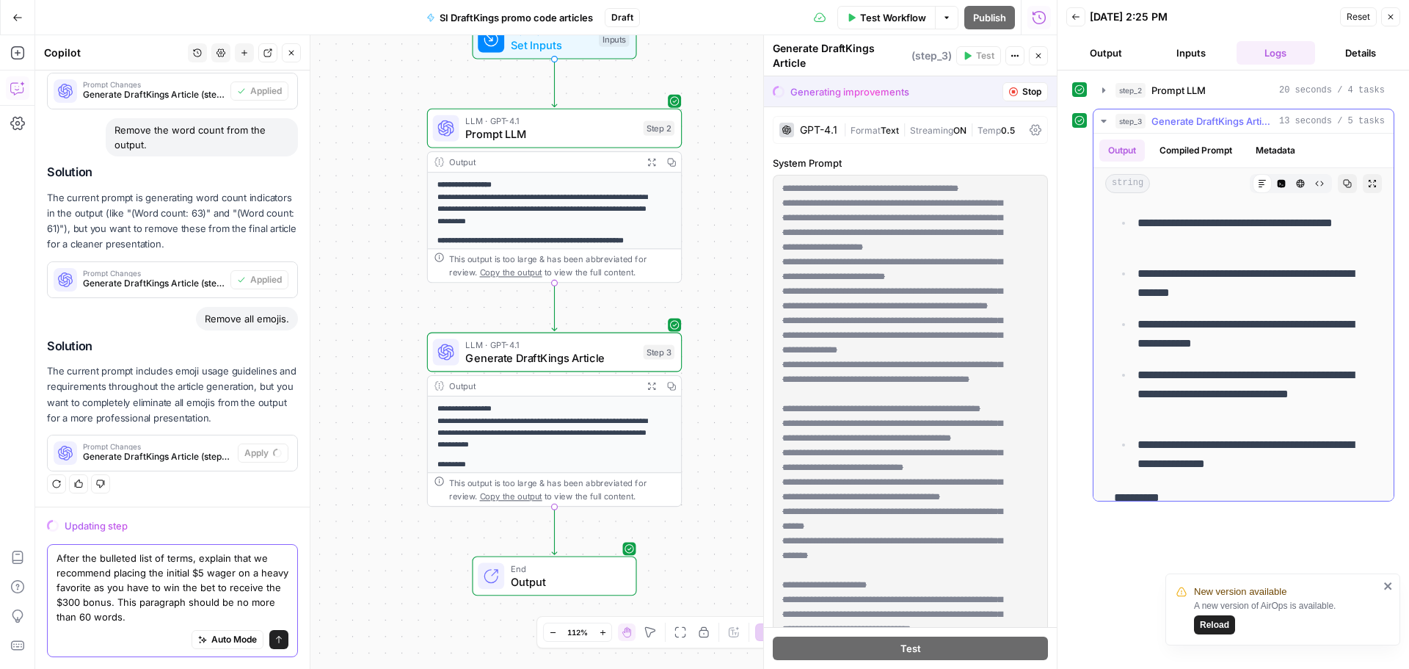
scroll to position [807, 0]
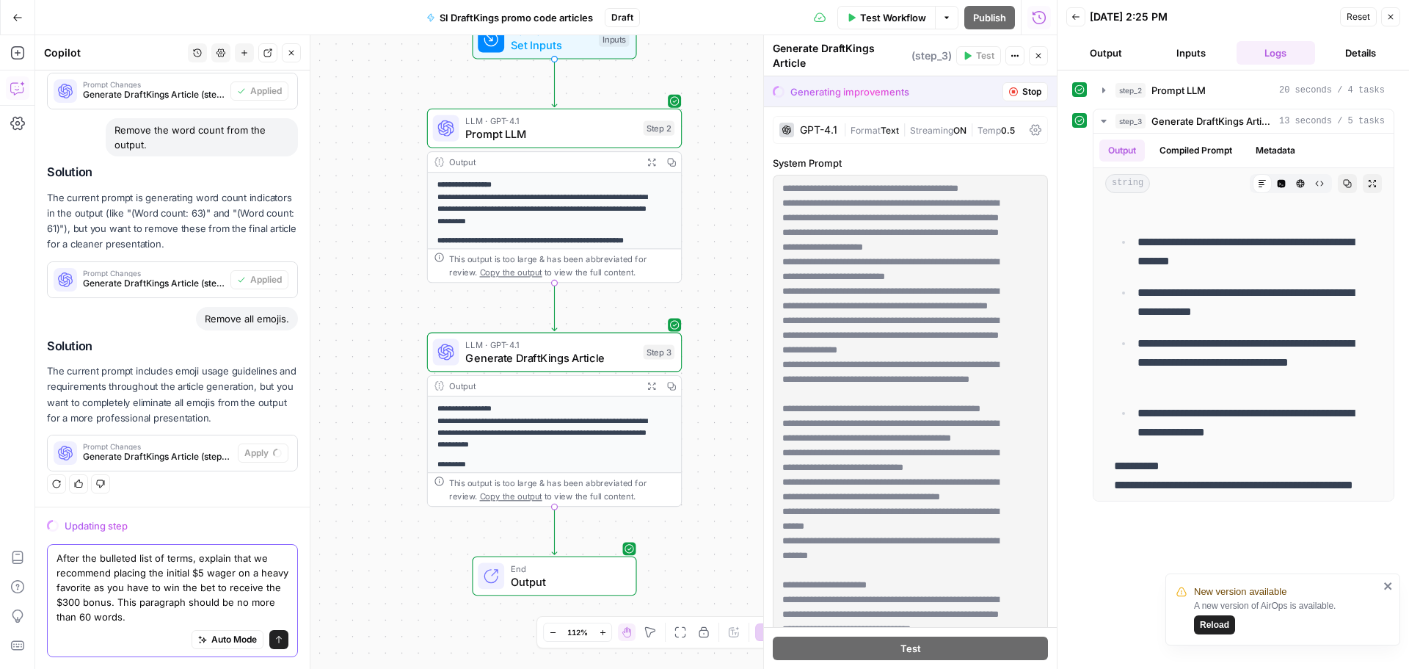
drag, startPoint x: 57, startPoint y: 587, endPoint x: 165, endPoint y: 598, distance: 108.4
click at [165, 598] on textarea "After the bulleted list of terms, explain that we recommend placing the initial…" at bounding box center [173, 586] width 232 height 73
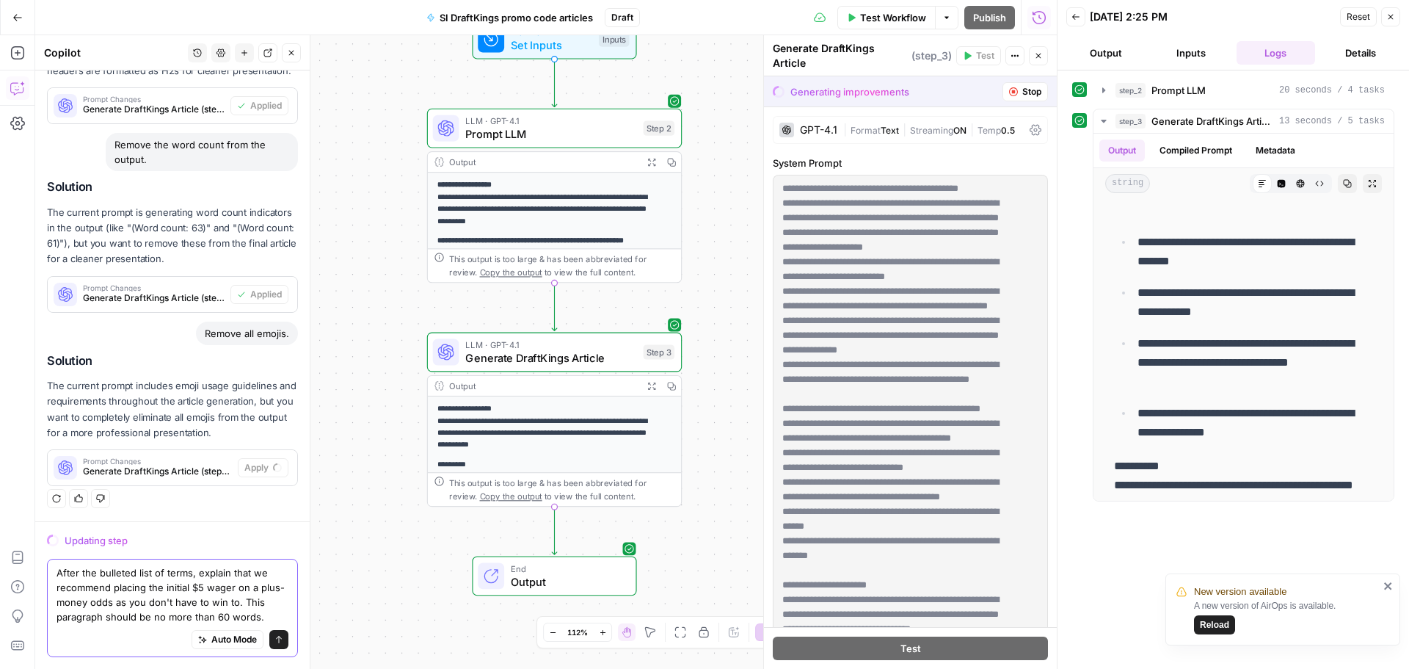
scroll to position [1873, 0]
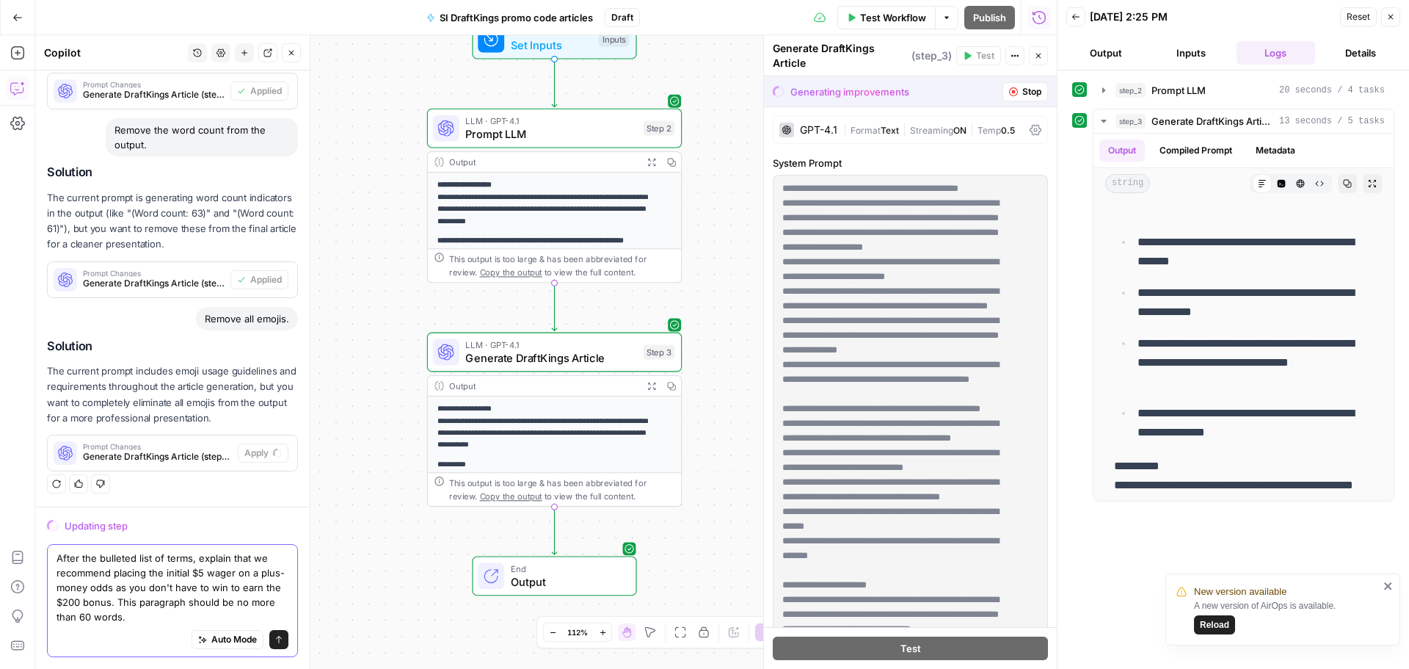
type textarea "After the bulleted list of terms, explain that we recommend placing the initial…"
click at [274, 642] on button "Send" at bounding box center [278, 639] width 19 height 19
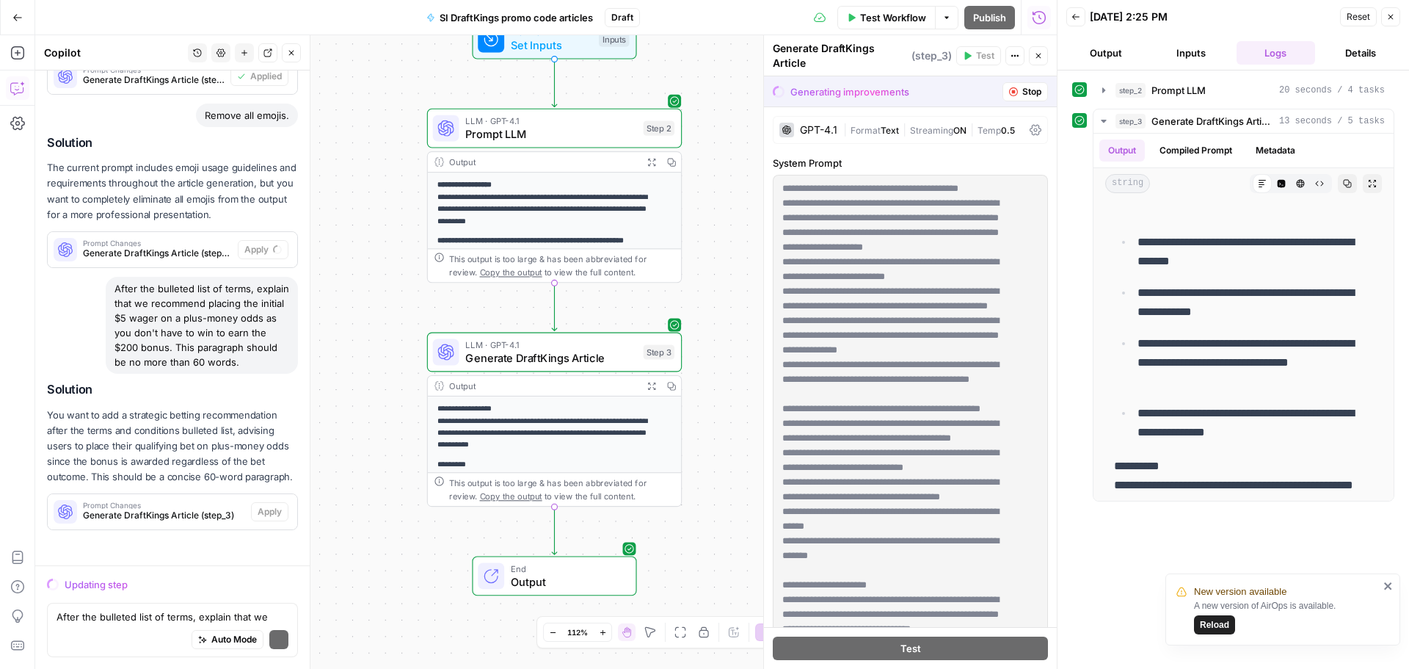
scroll to position [2107, 0]
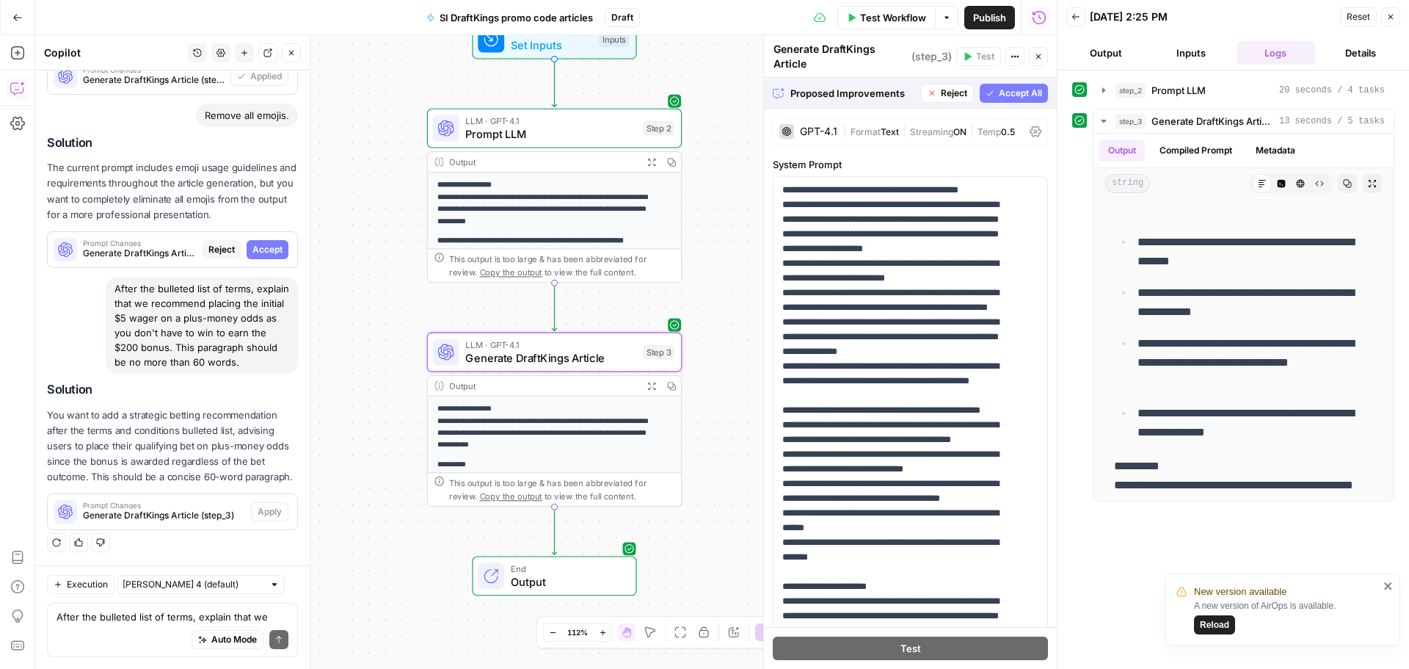
click at [257, 243] on span "Accept" at bounding box center [267, 249] width 30 height 13
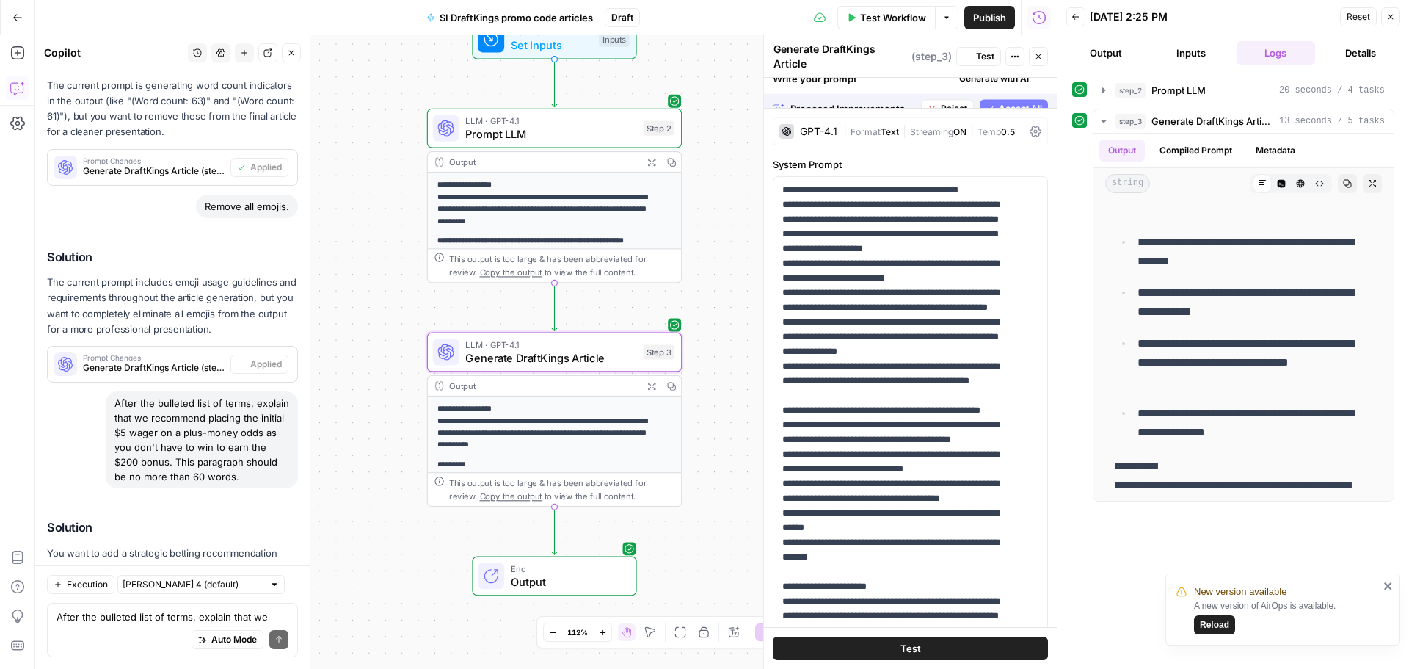
scroll to position [0, 0]
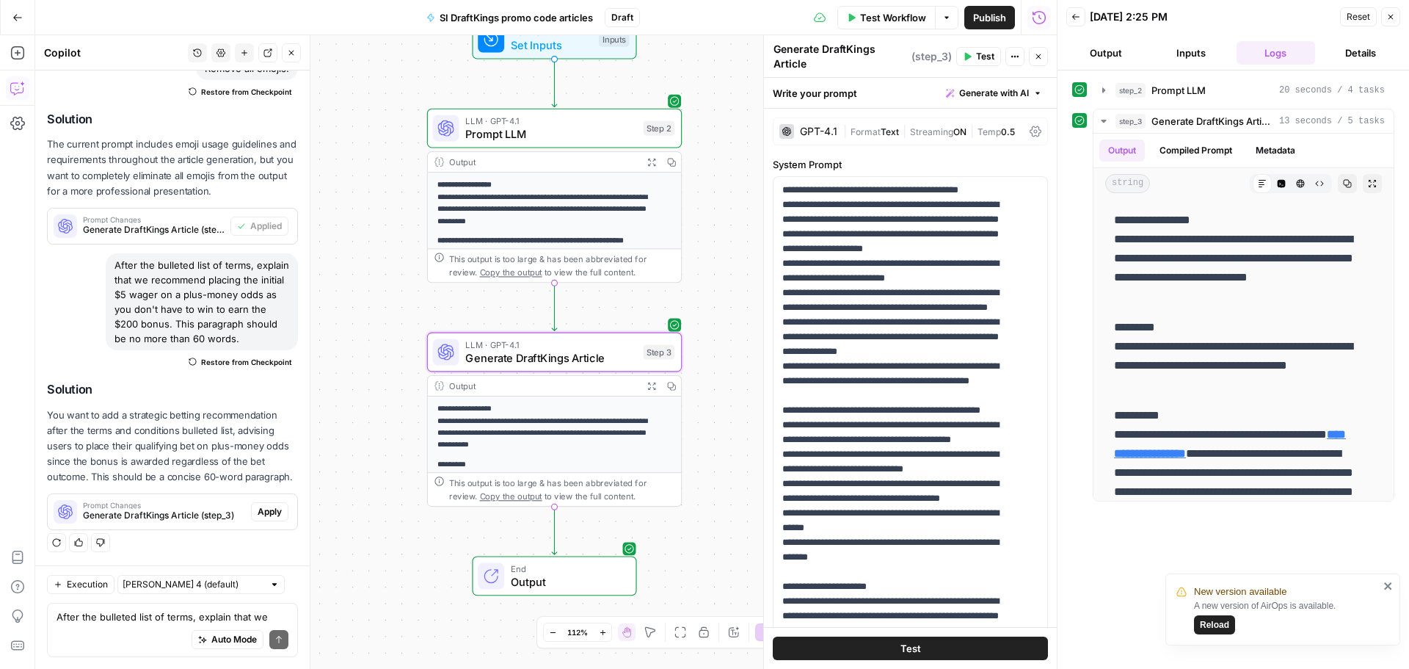
click at [258, 517] on span "Apply" at bounding box center [270, 511] width 24 height 13
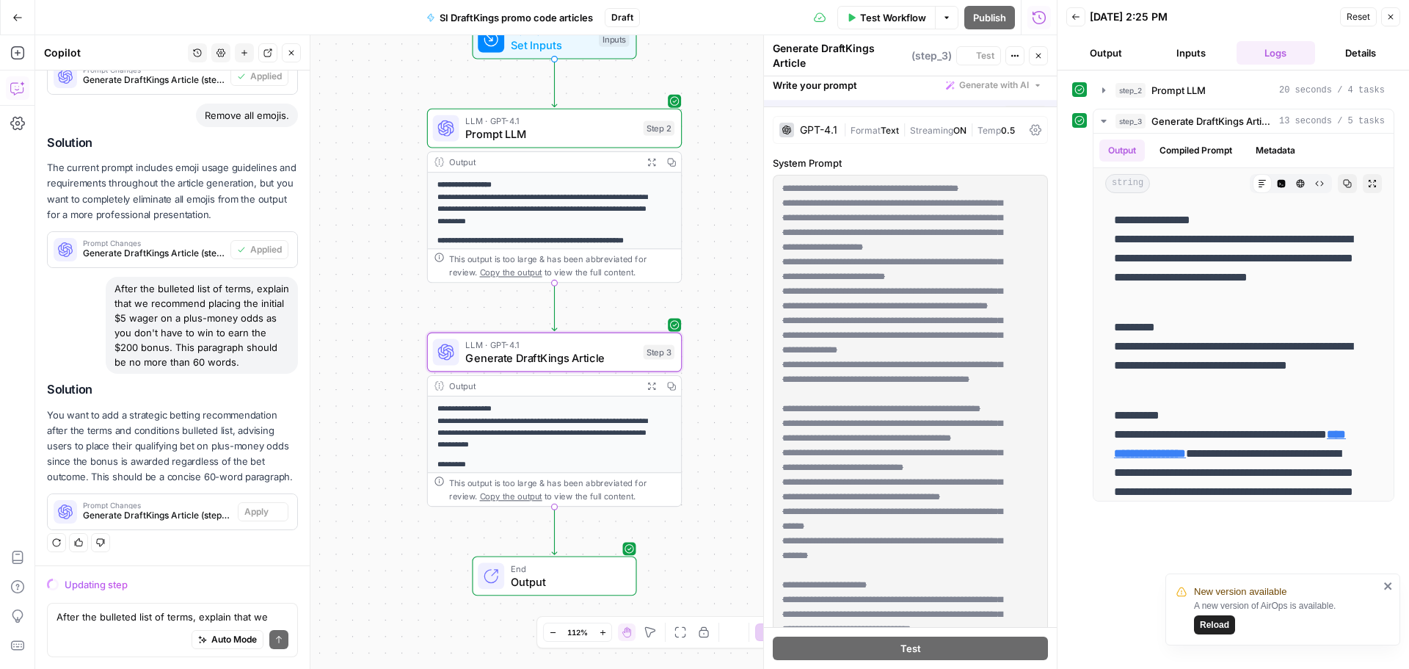
scroll to position [2107, 0]
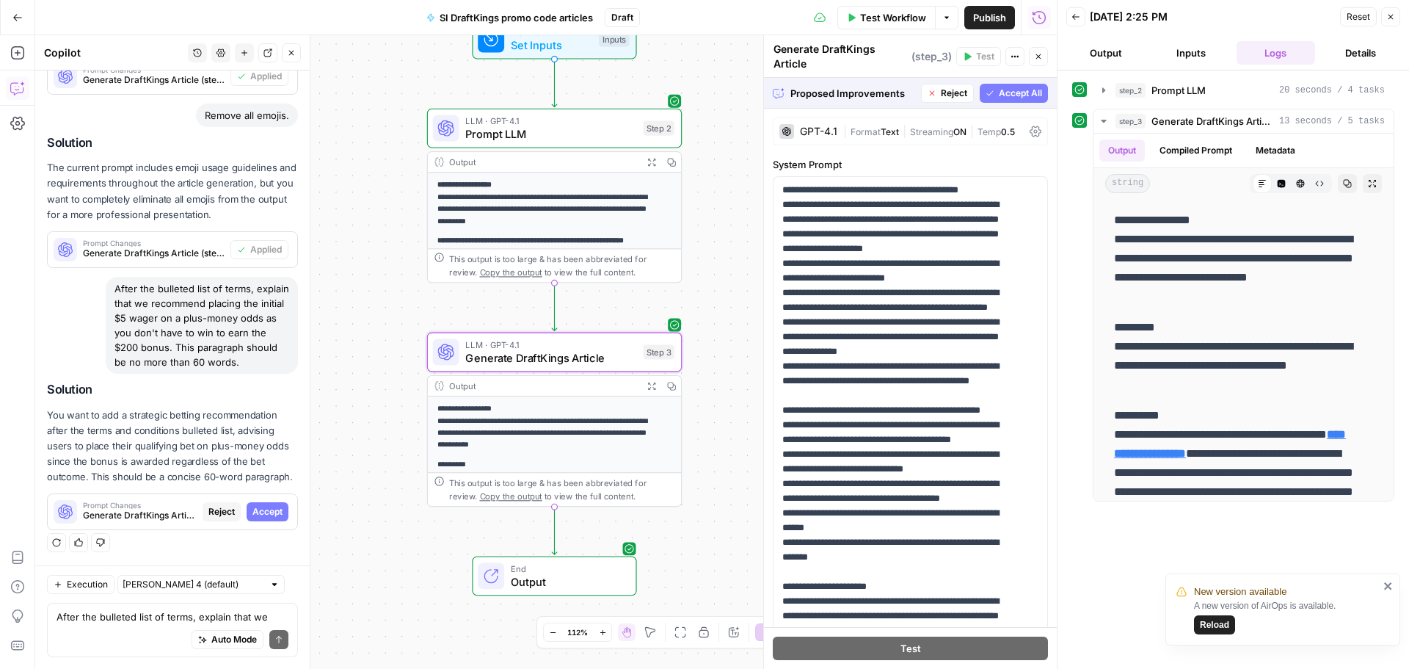
click at [261, 514] on span "Accept" at bounding box center [267, 511] width 30 height 13
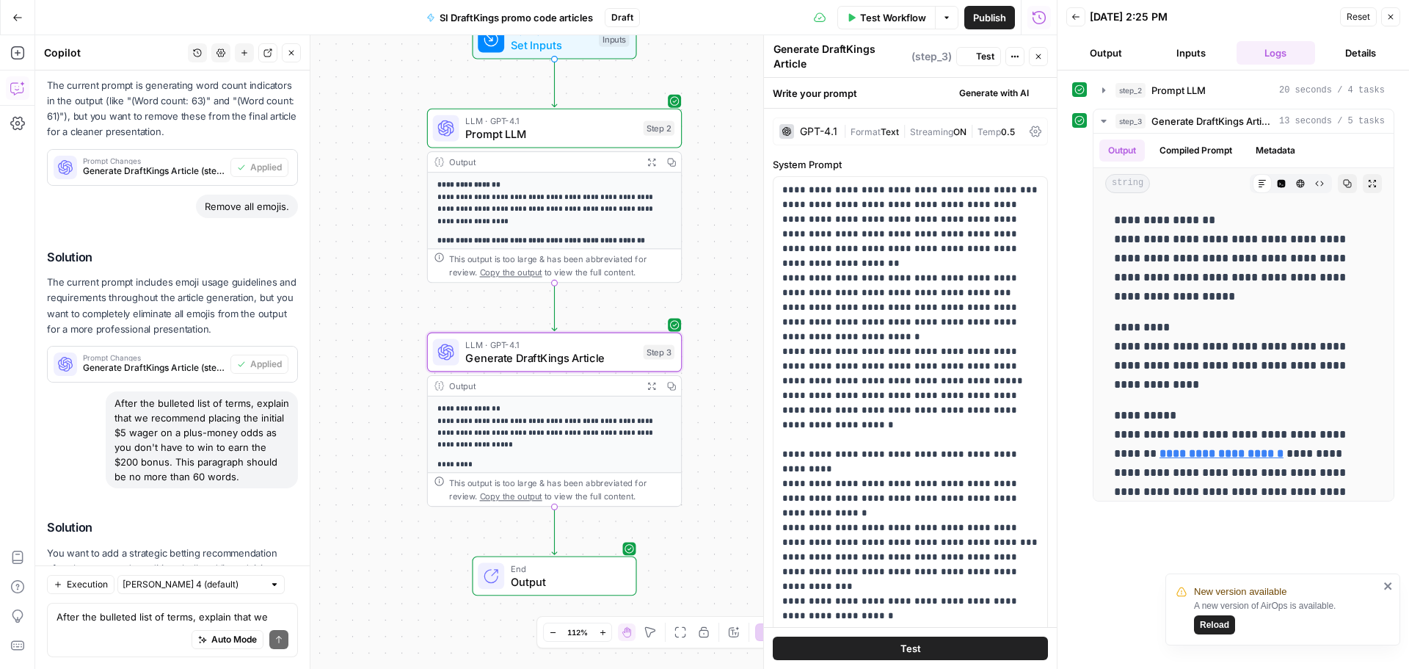
scroll to position [2365, 0]
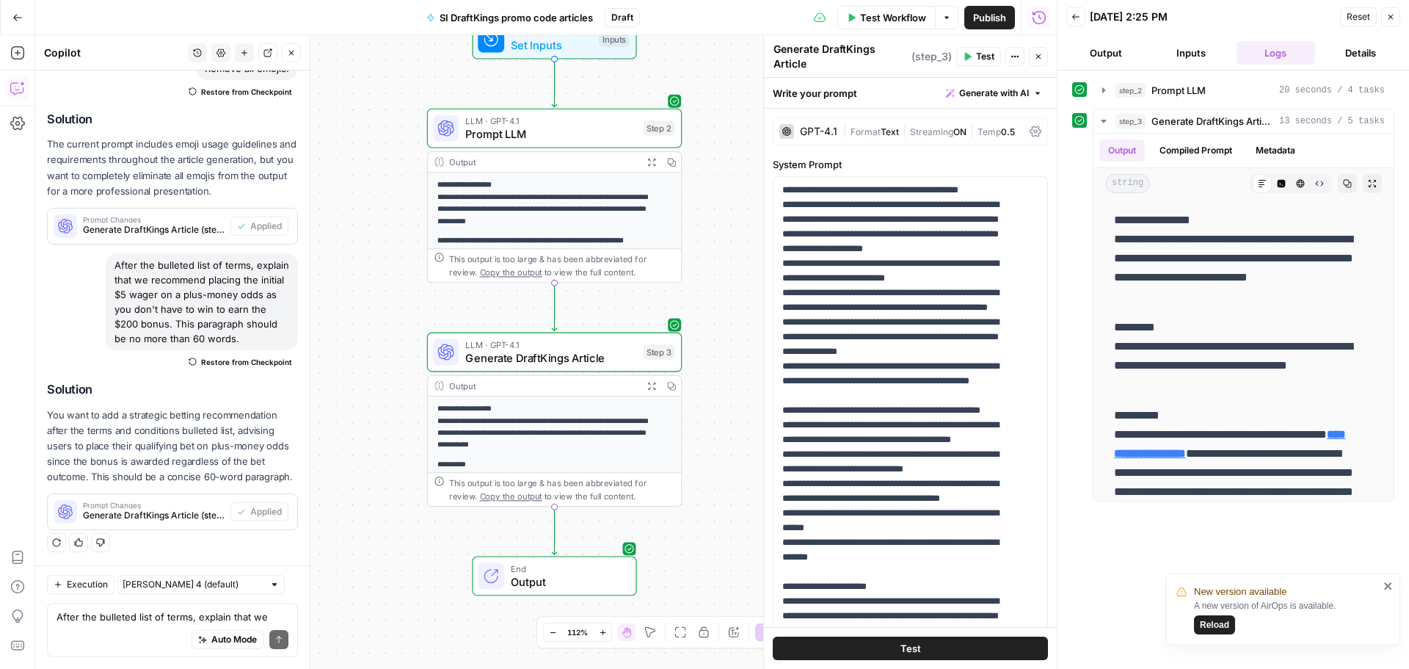
click at [920, 23] on span "Test Workflow" at bounding box center [893, 17] width 66 height 15
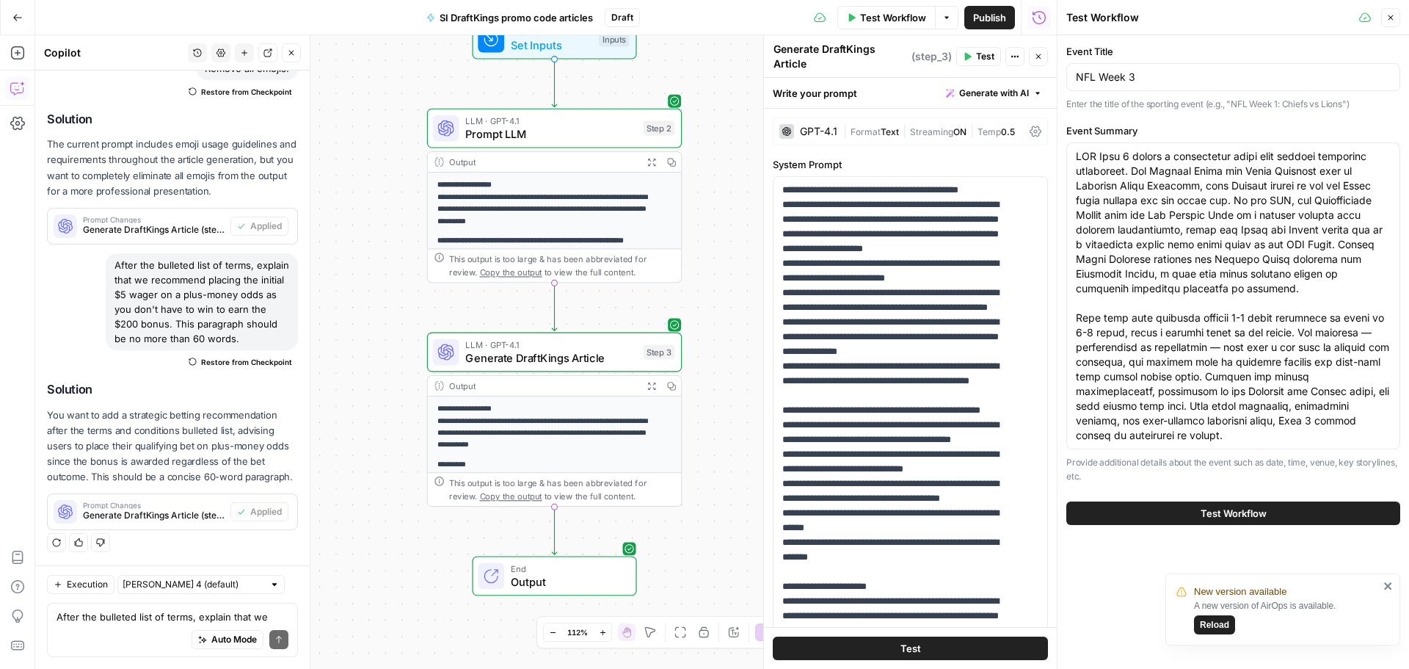
click at [1275, 526] on div "Test Workflow" at bounding box center [1233, 512] width 334 height 41
click at [1272, 517] on button "Test Workflow" at bounding box center [1233, 512] width 334 height 23
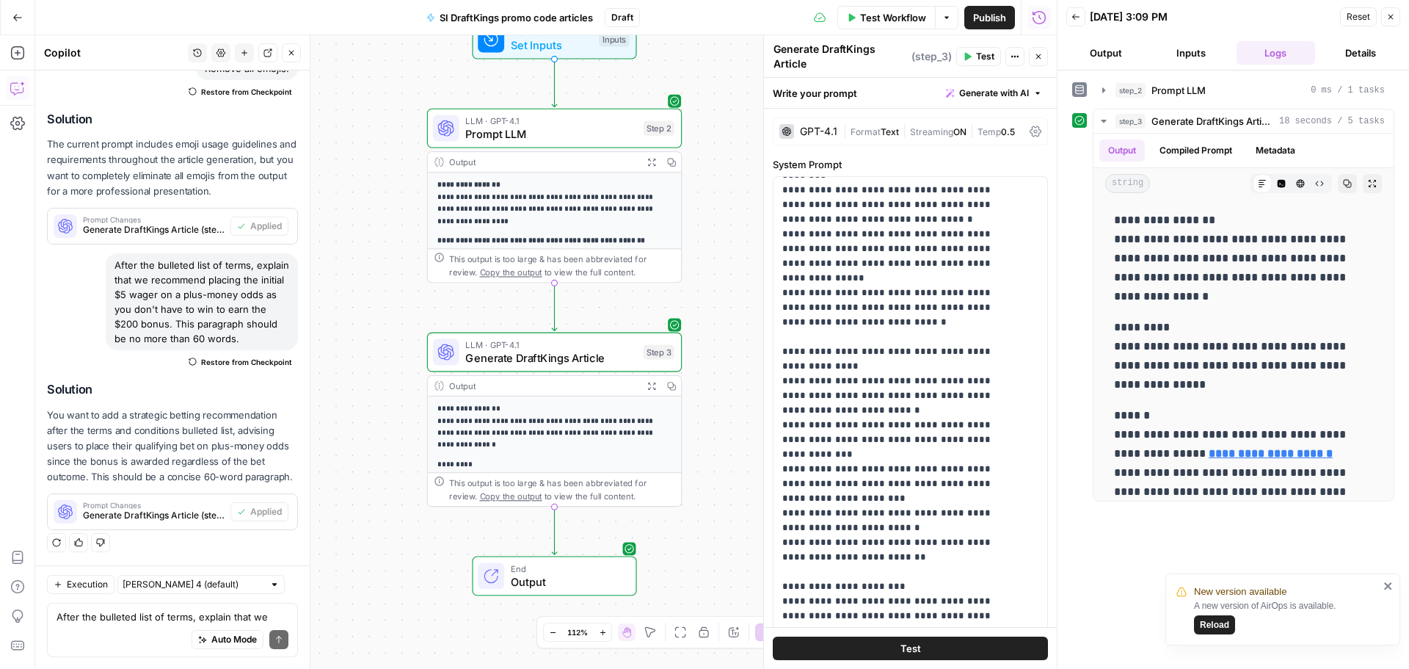
click at [167, 604] on div "After the bulleted list of terms, explain that we recommend placing the initial…" at bounding box center [172, 629] width 251 height 54
click at [148, 613] on textarea "Remove the "Headline" and "Intro" labels." at bounding box center [173, 616] width 232 height 15
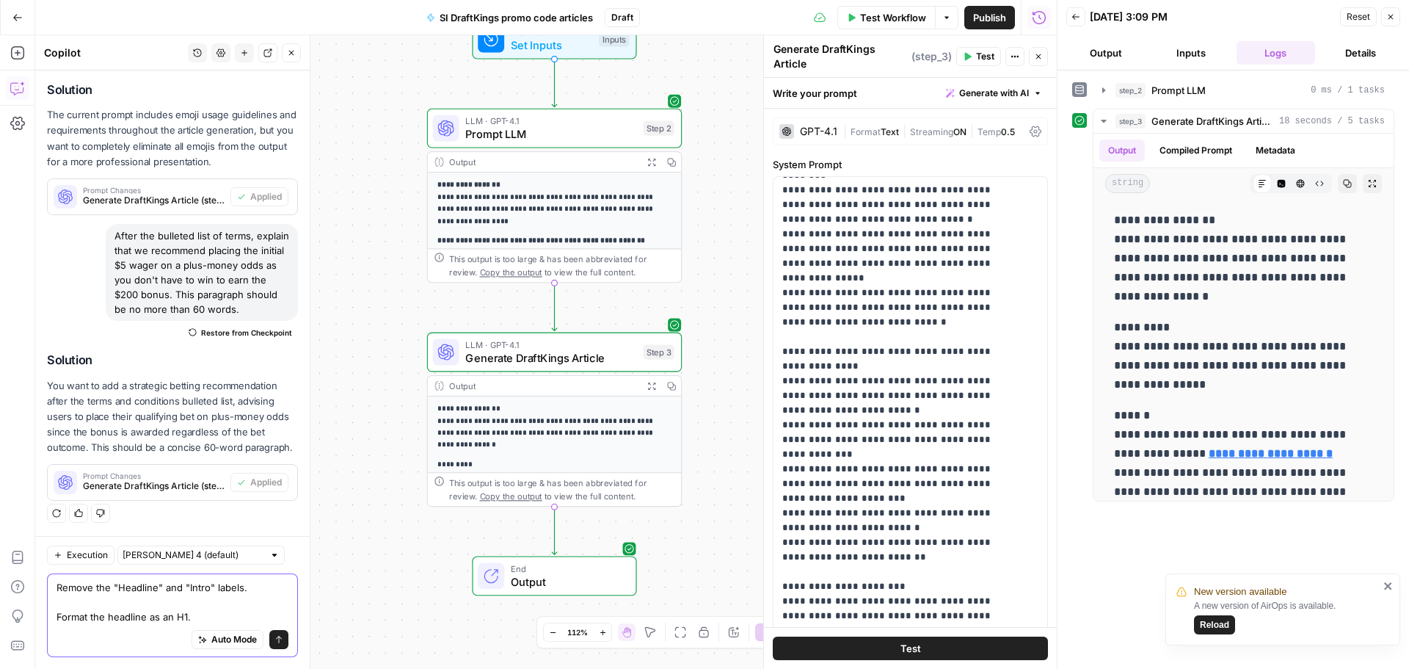
scroll to position [2424, 0]
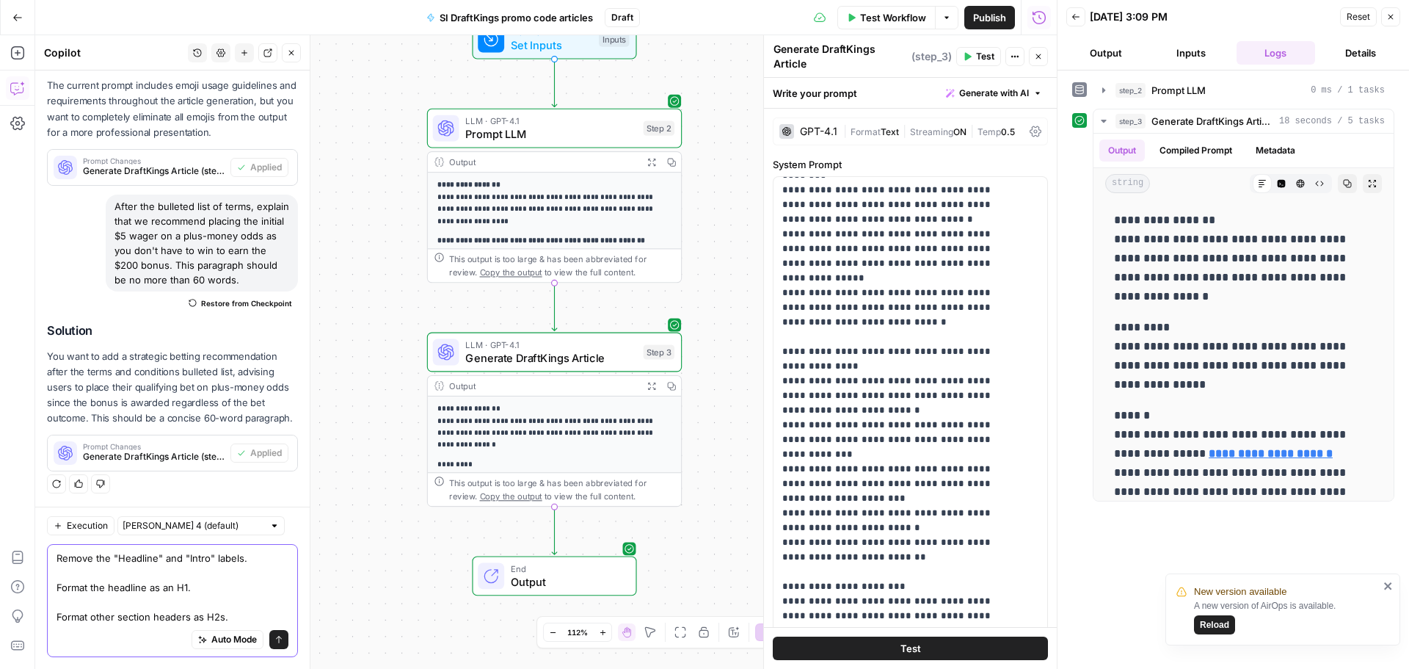
type textarea "Remove the "Headline" and "Intro" labels. Format the headline as an H1. Format …"
click at [274, 635] on span "submit" at bounding box center [278, 639] width 9 height 9
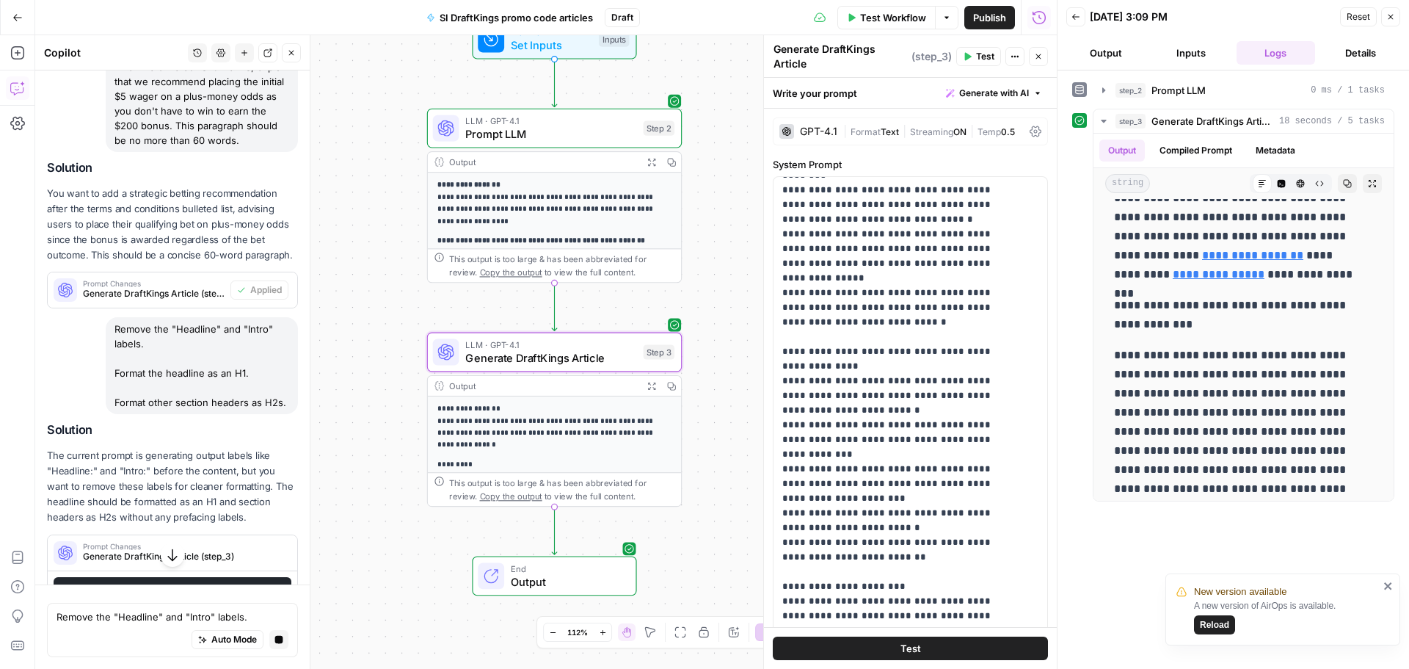
scroll to position [2464, 0]
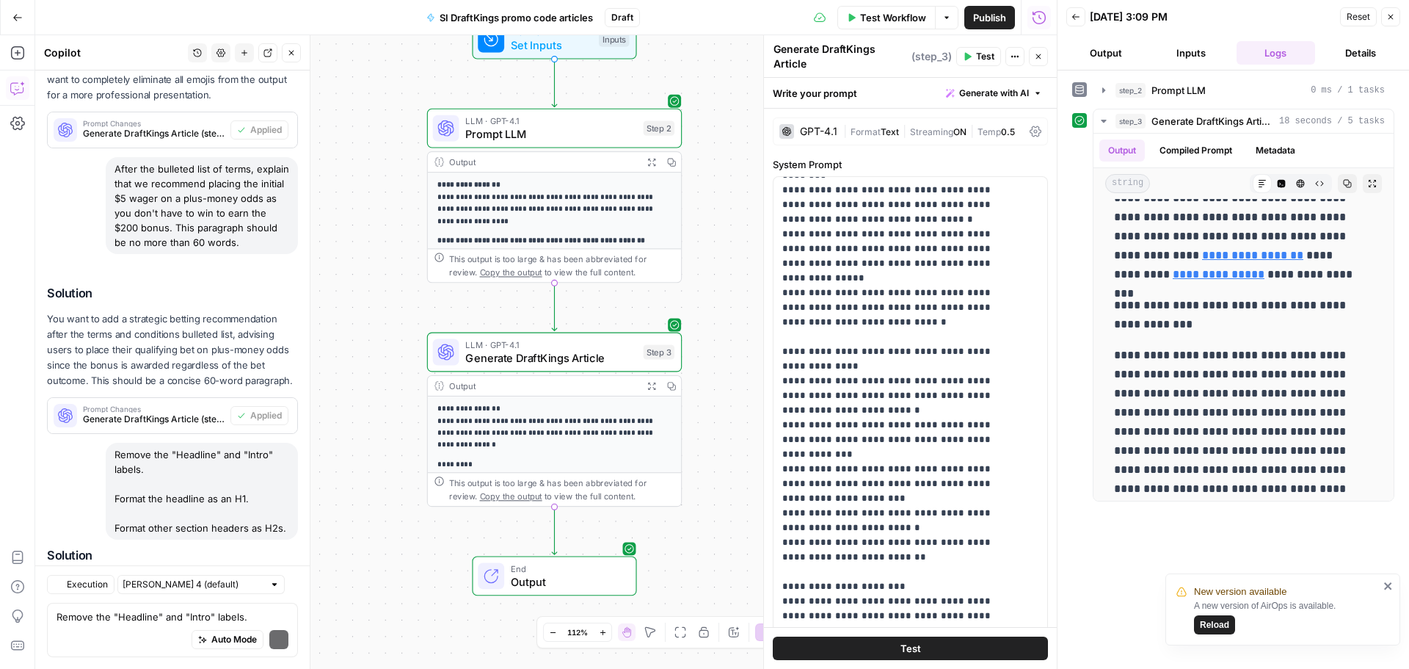
click at [251, 565] on div "Execution Claude Sonnet 4 (default) Remove the "Headline" and "Intro" labels. F…" at bounding box center [172, 616] width 274 height 103
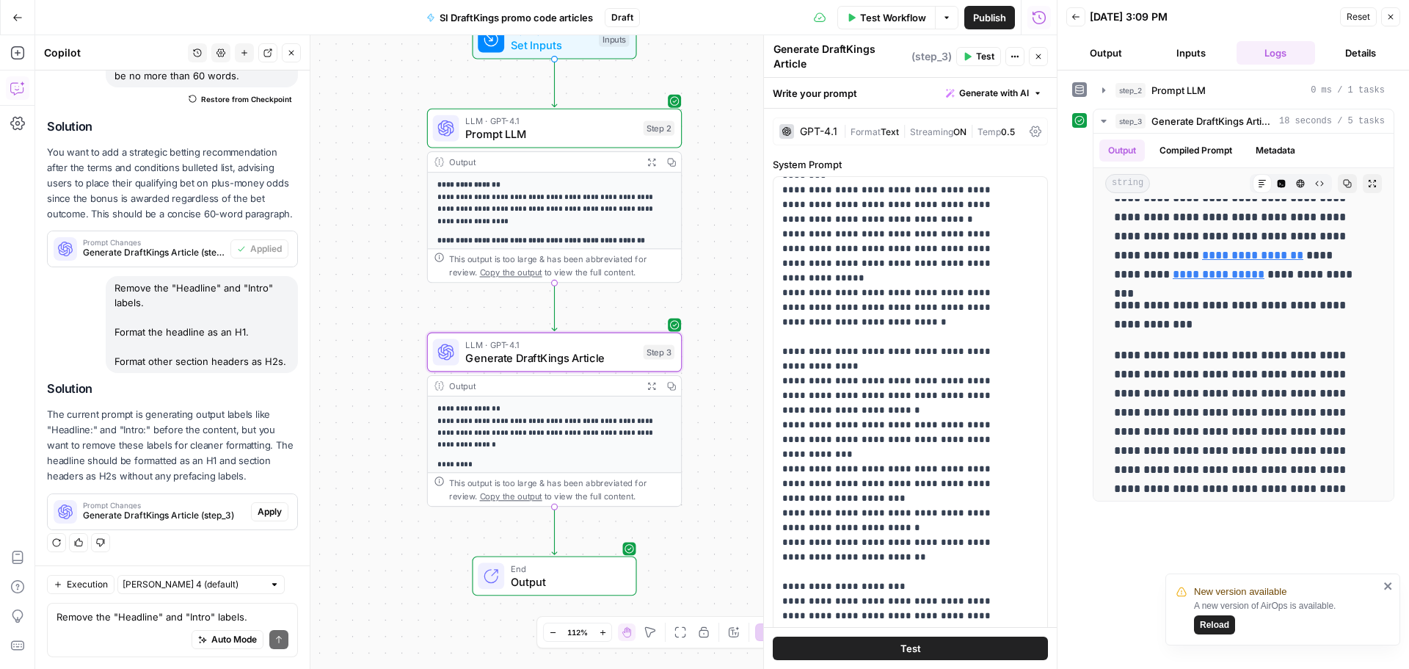
click at [261, 525] on div "Prompt Changes Generate DraftKings Article (step_3) Apply" at bounding box center [173, 511] width 250 height 35
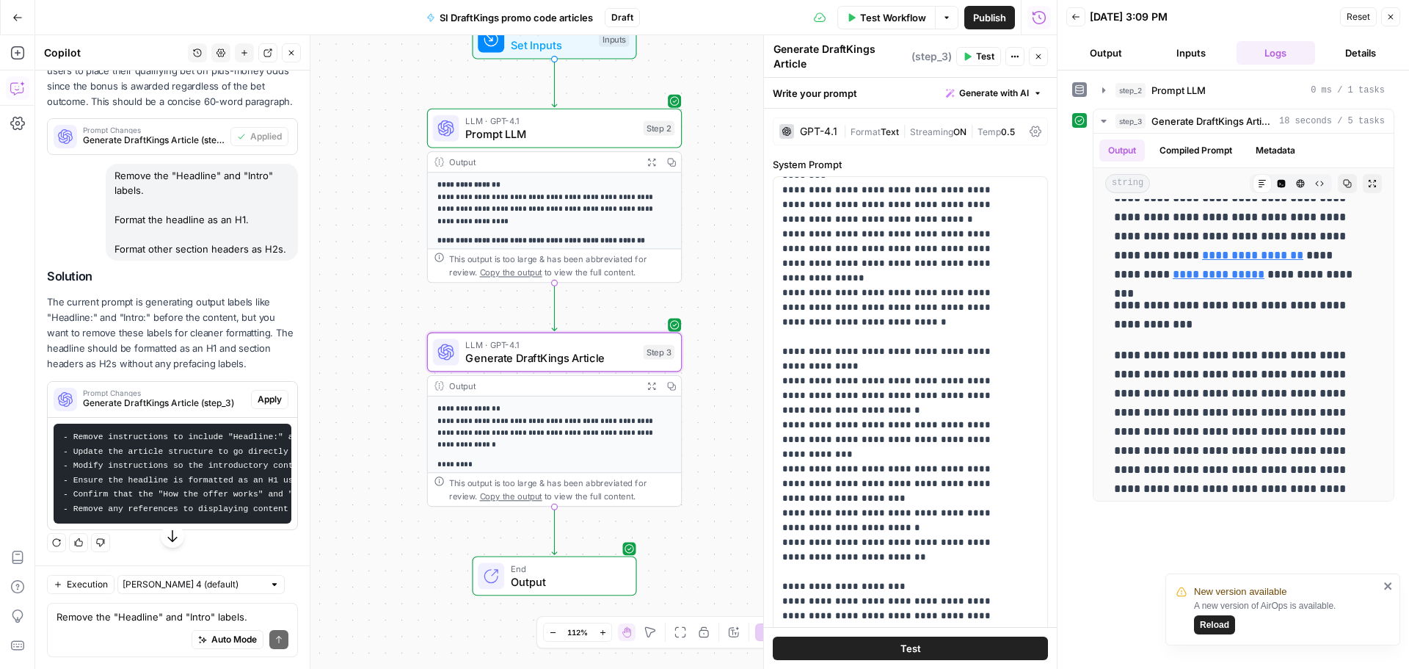
click at [257, 409] on button "Apply" at bounding box center [269, 399] width 37 height 19
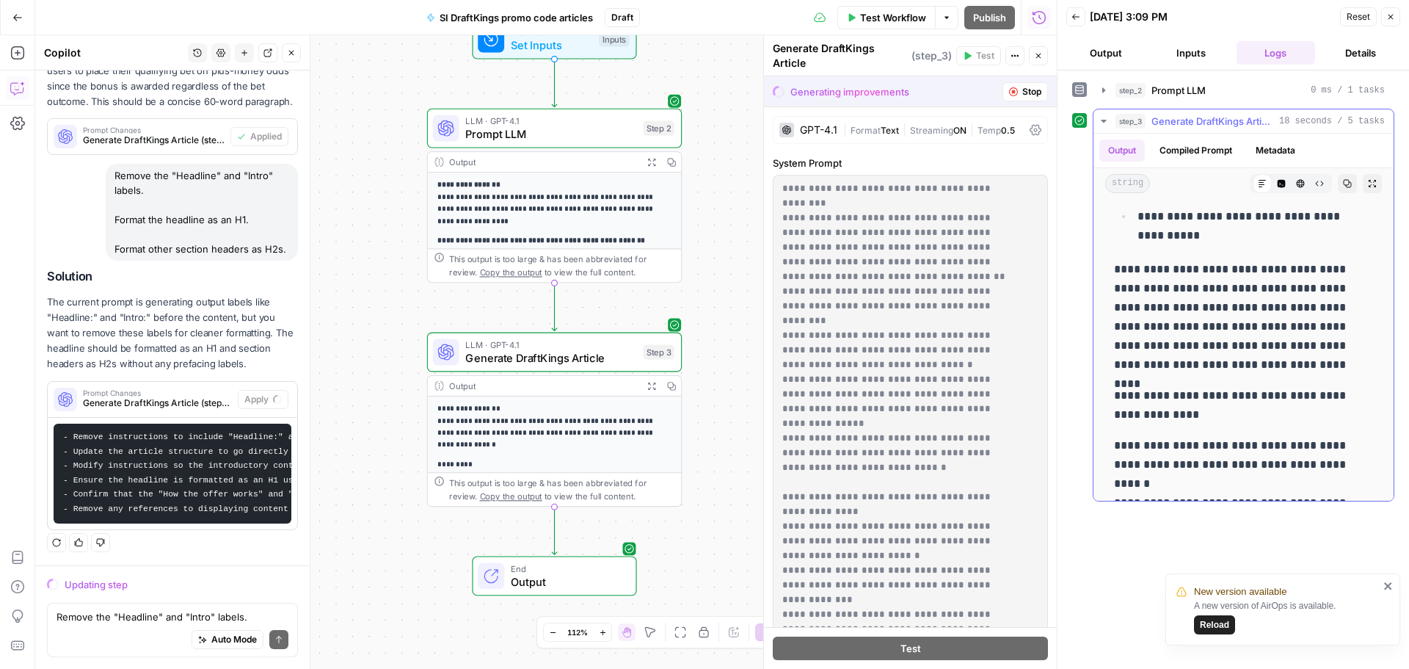
scroll to position [1174, 0]
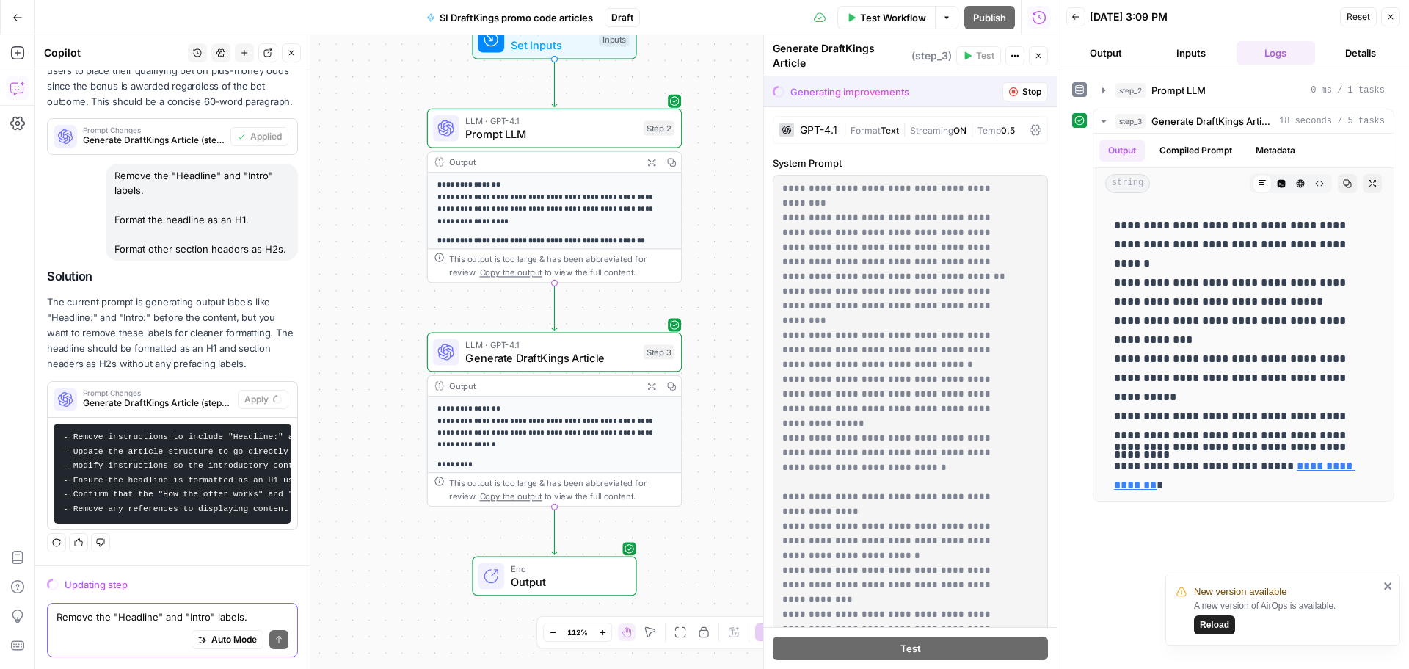
click at [116, 616] on textarea "Remove the "Headline" and "Intro" labels. Format the headline as an H1. Format …" at bounding box center [173, 616] width 232 height 15
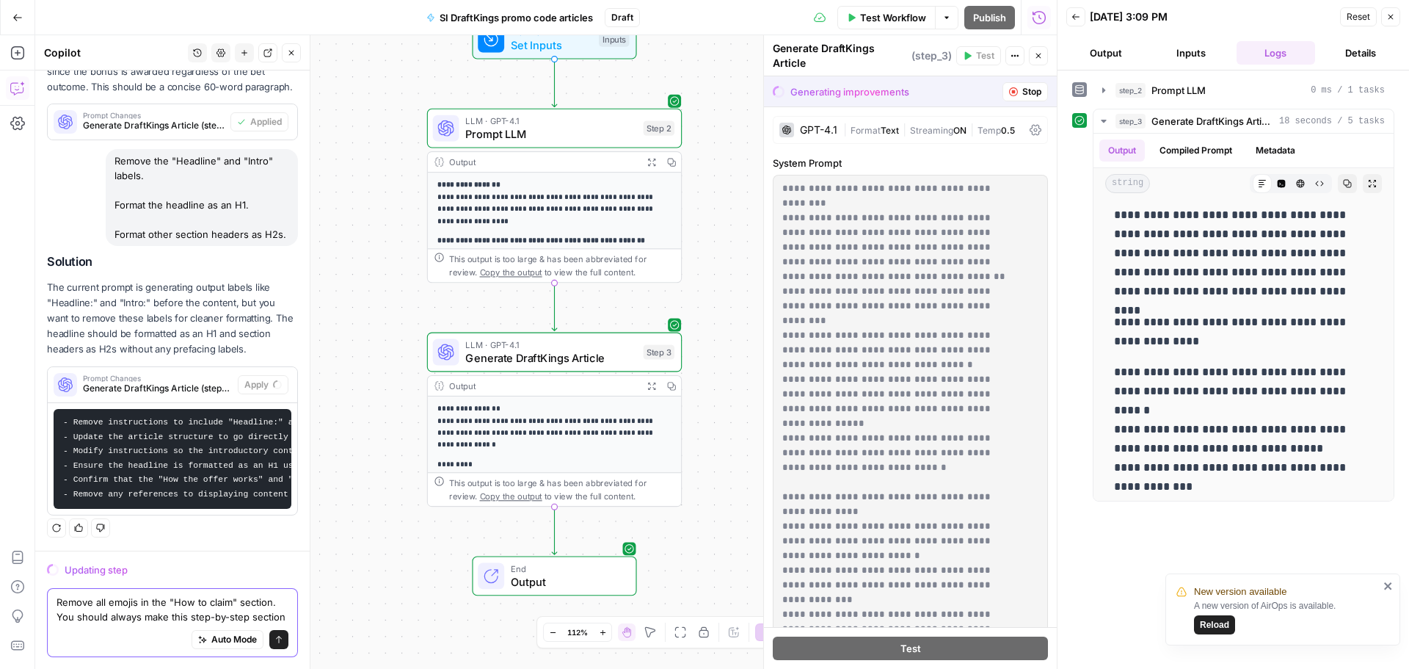
scroll to position [2536, 0]
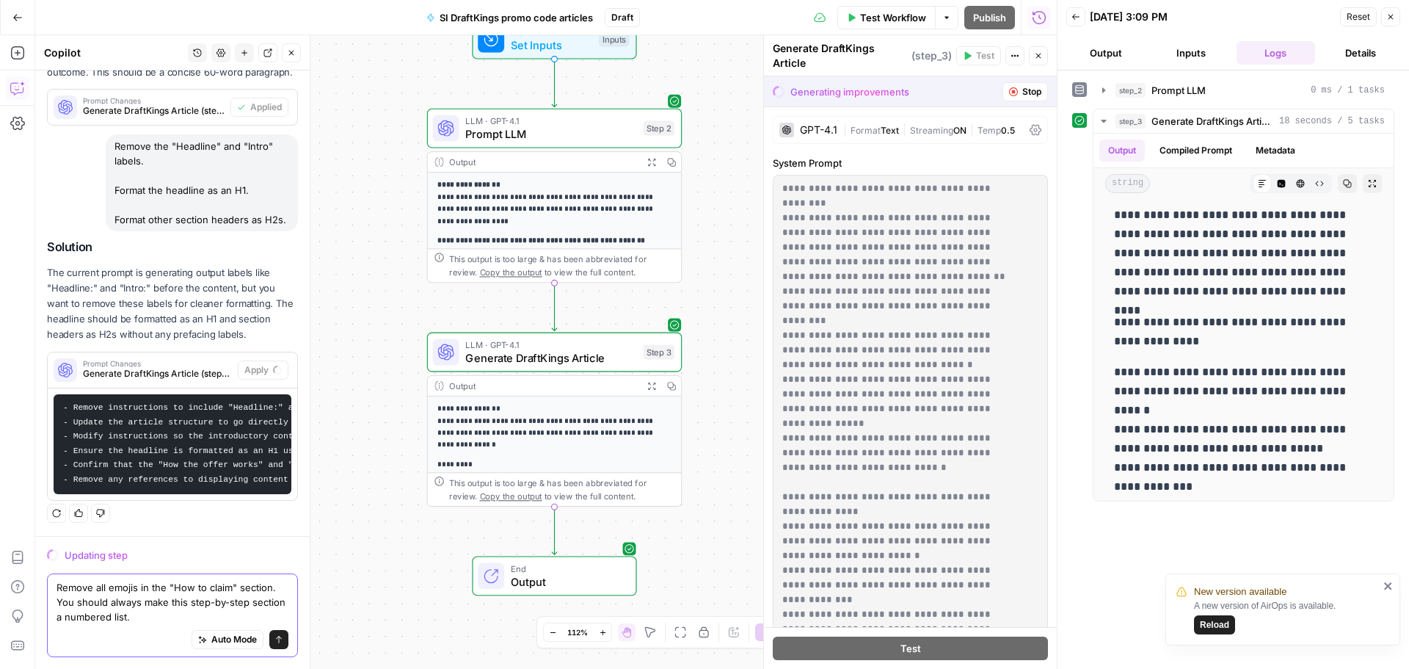
type textarea "Remove all emojis in the "How to claim" section. You should always make this st…"
click at [274, 638] on icon "submit" at bounding box center [278, 639] width 9 height 9
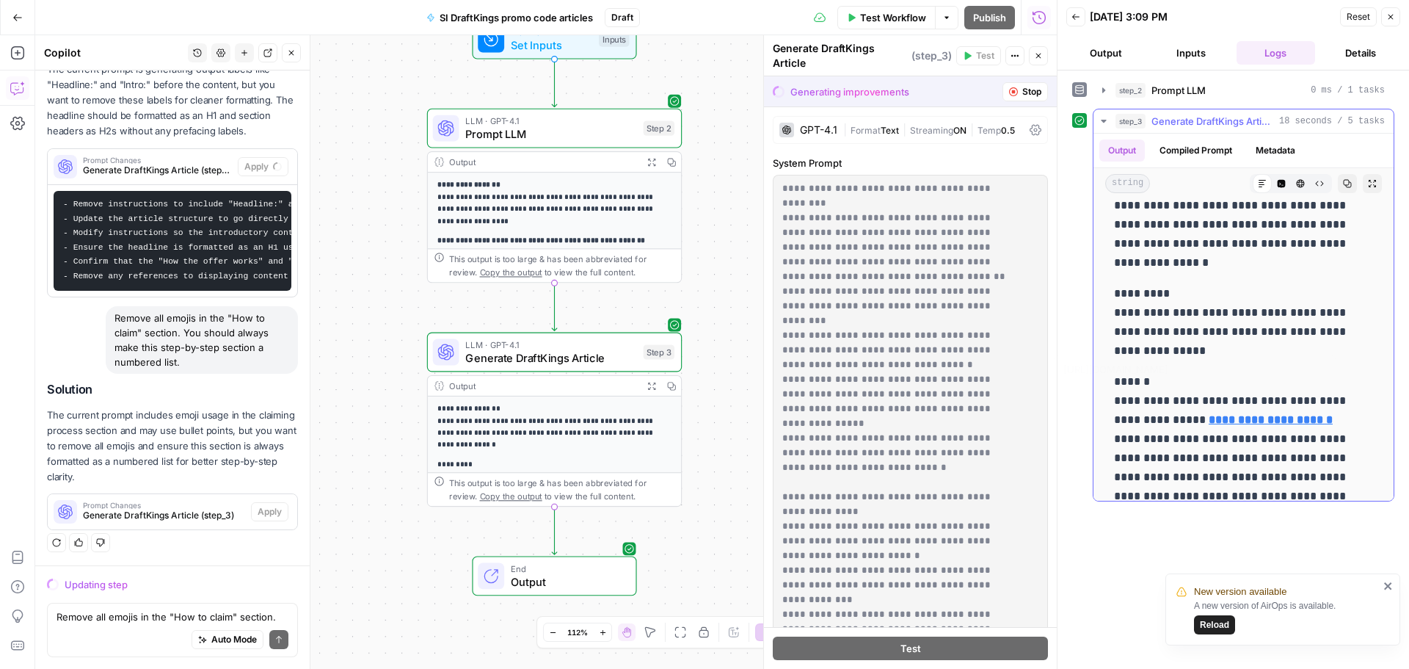
scroll to position [0, 0]
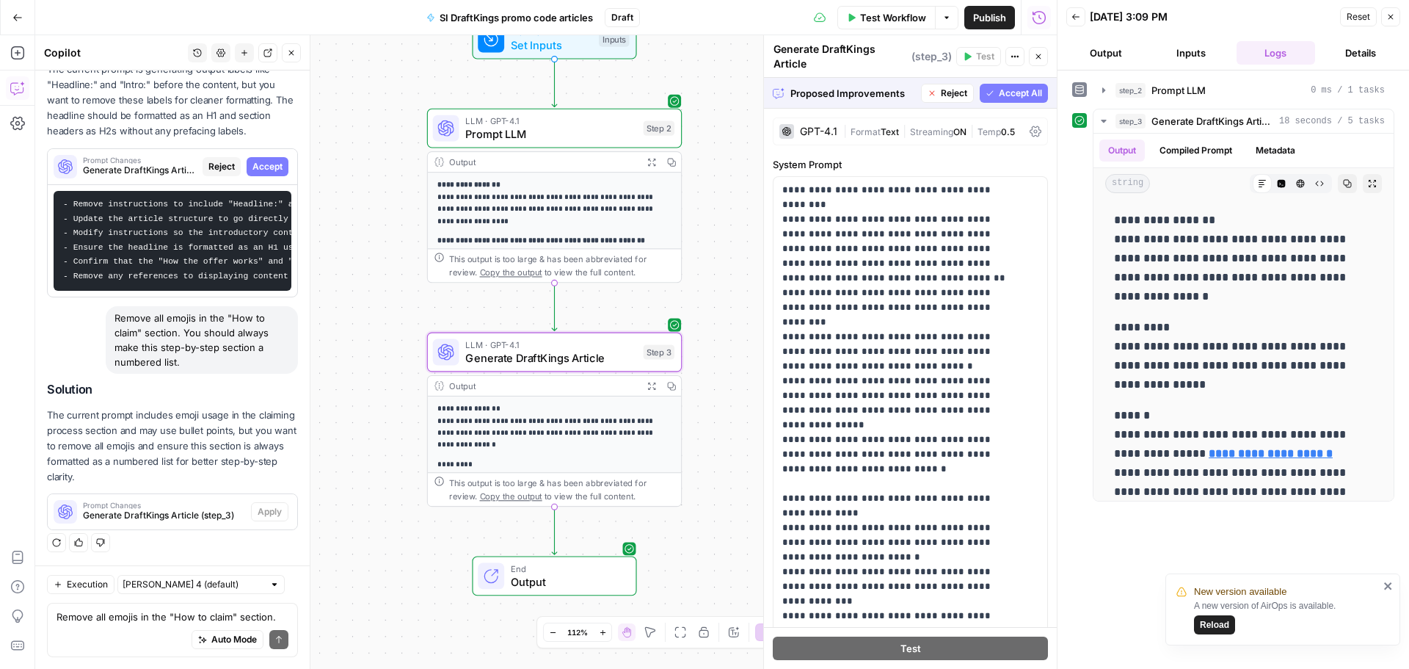
click at [264, 160] on span "Accept" at bounding box center [267, 166] width 30 height 13
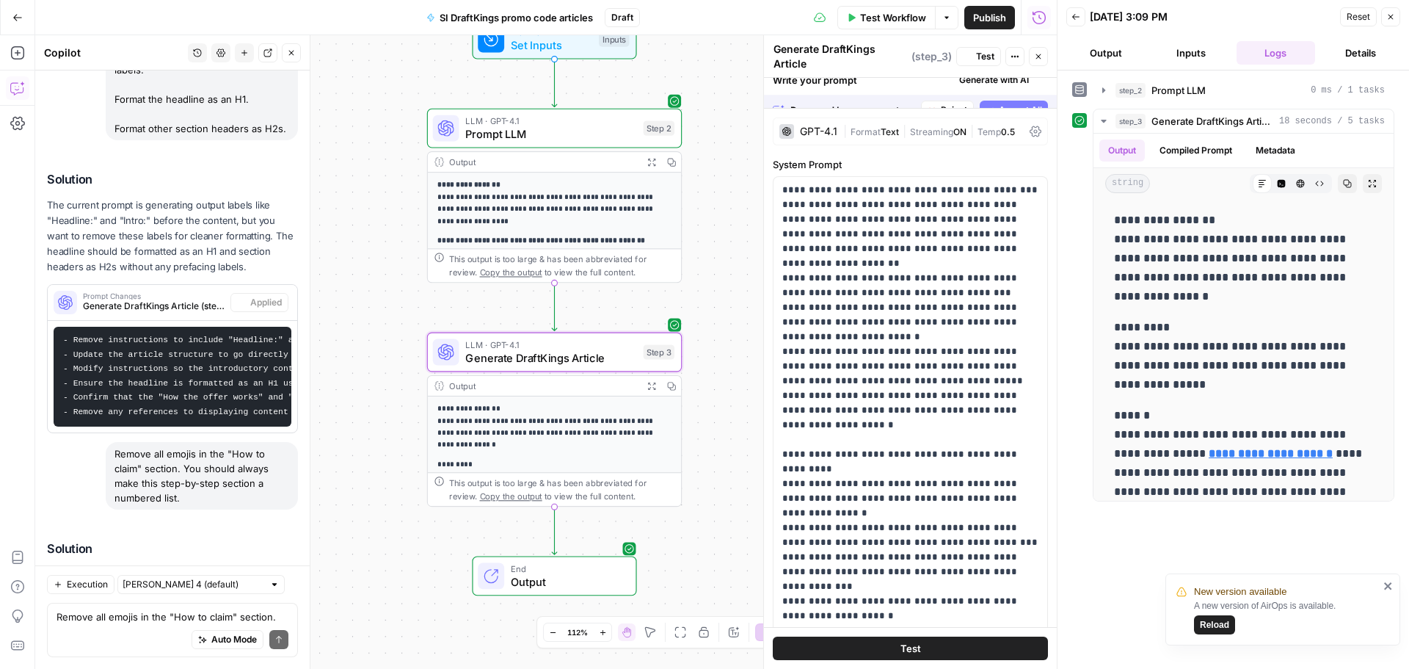
scroll to position [3045, 0]
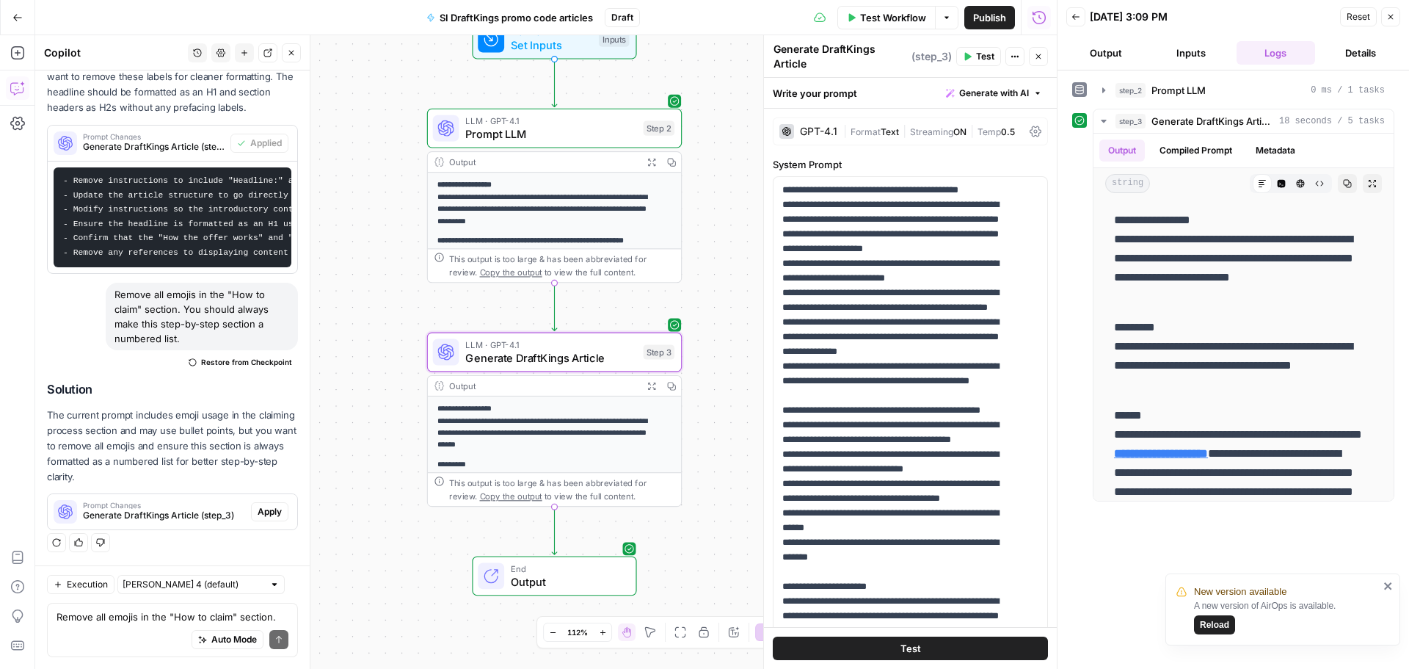
click at [265, 508] on span "Apply" at bounding box center [270, 511] width 24 height 13
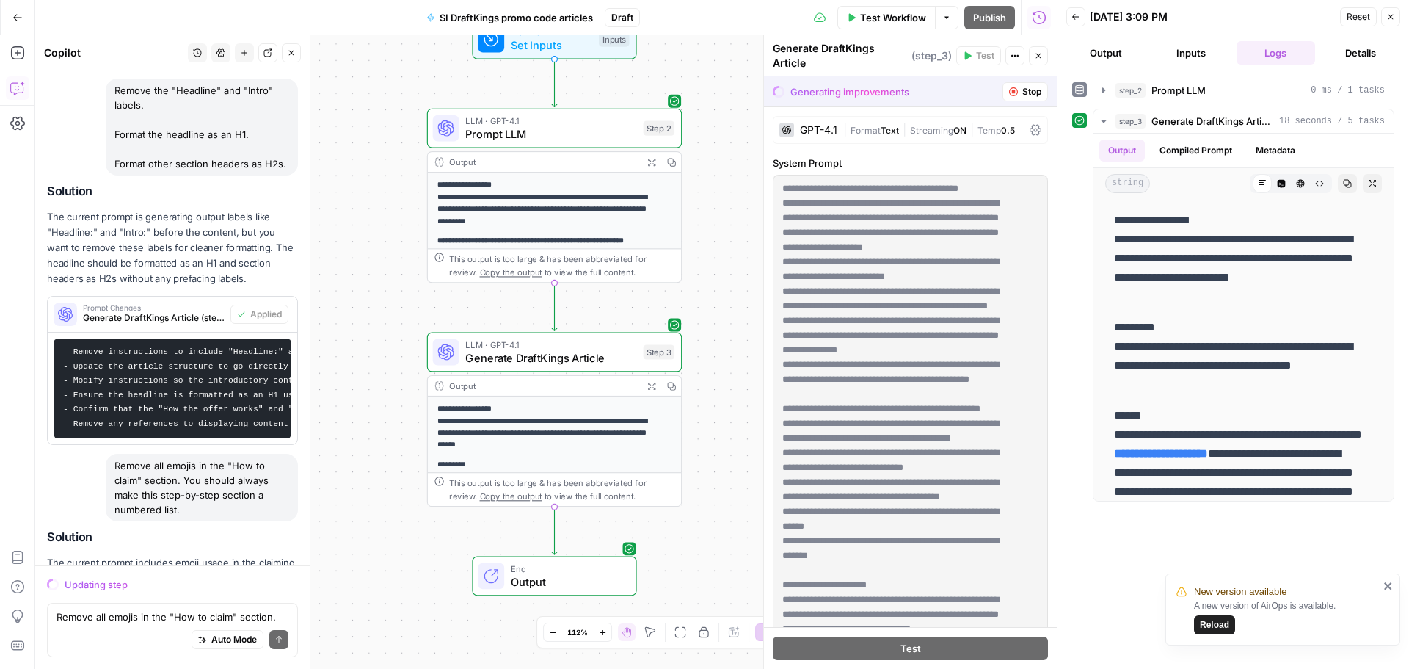
scroll to position [2740, 0]
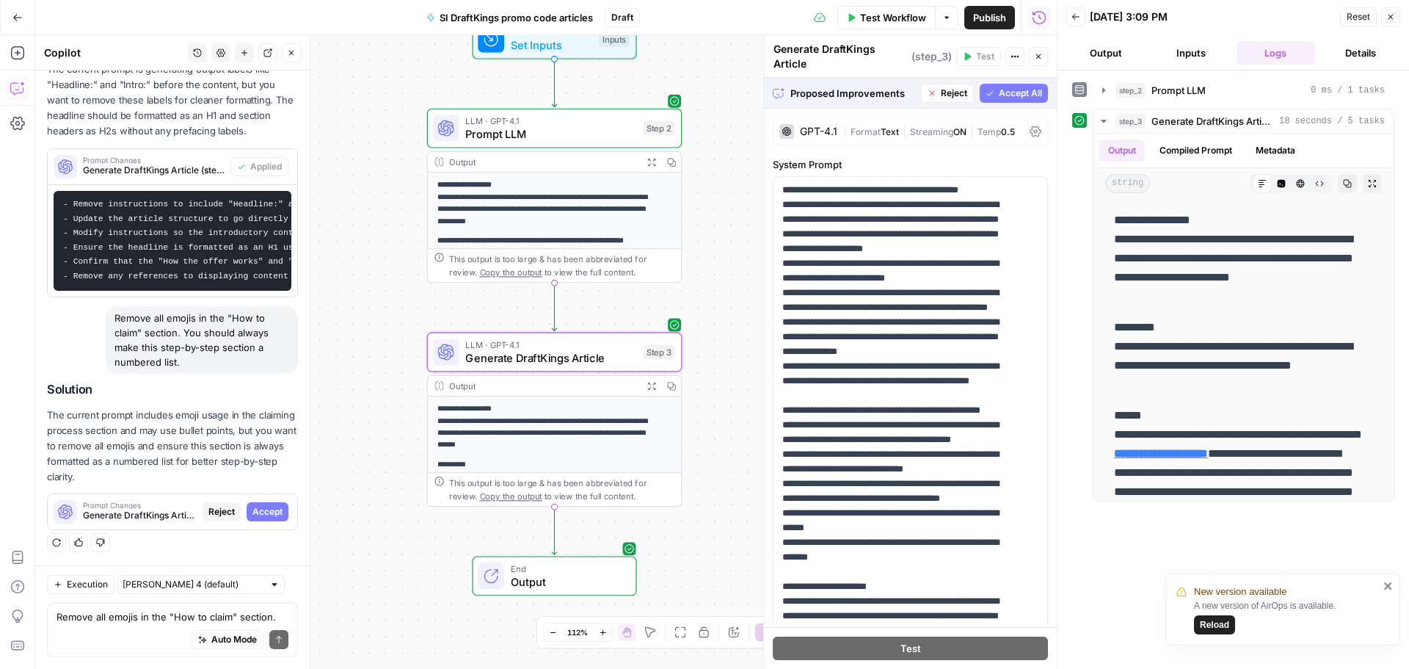
click at [264, 515] on span "Accept" at bounding box center [267, 511] width 30 height 13
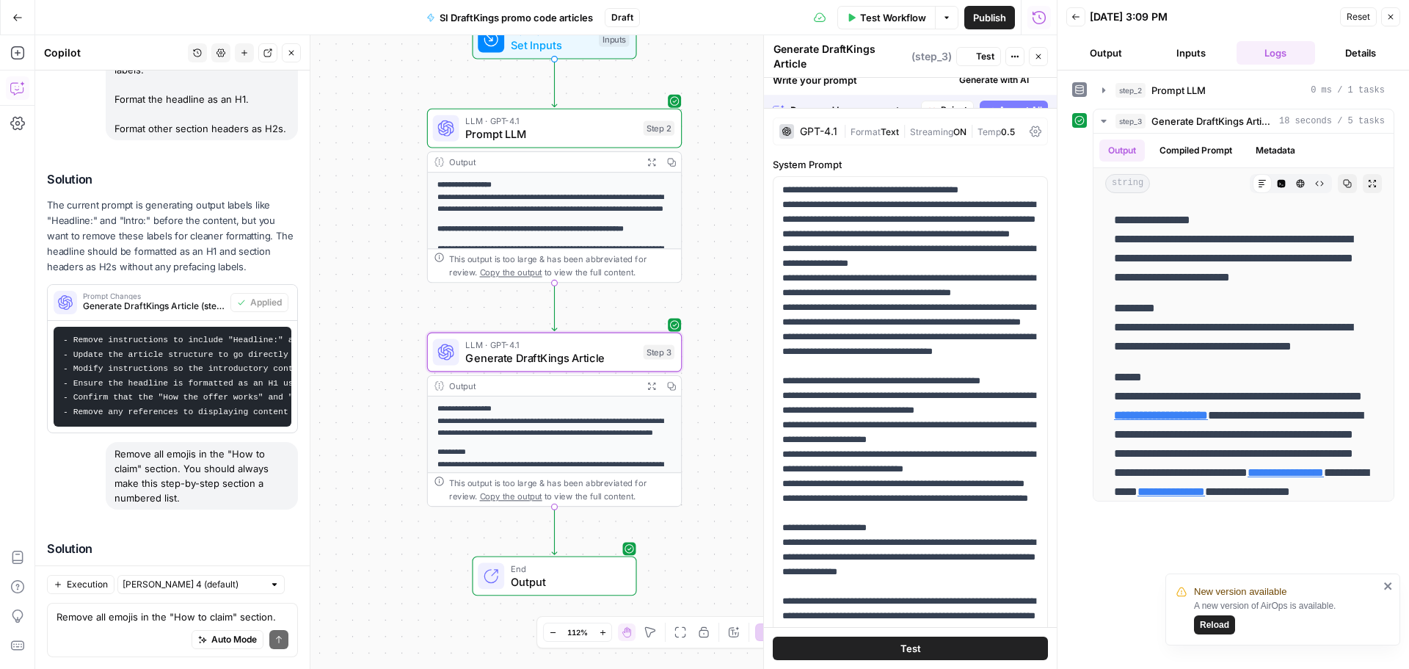
scroll to position [3045, 0]
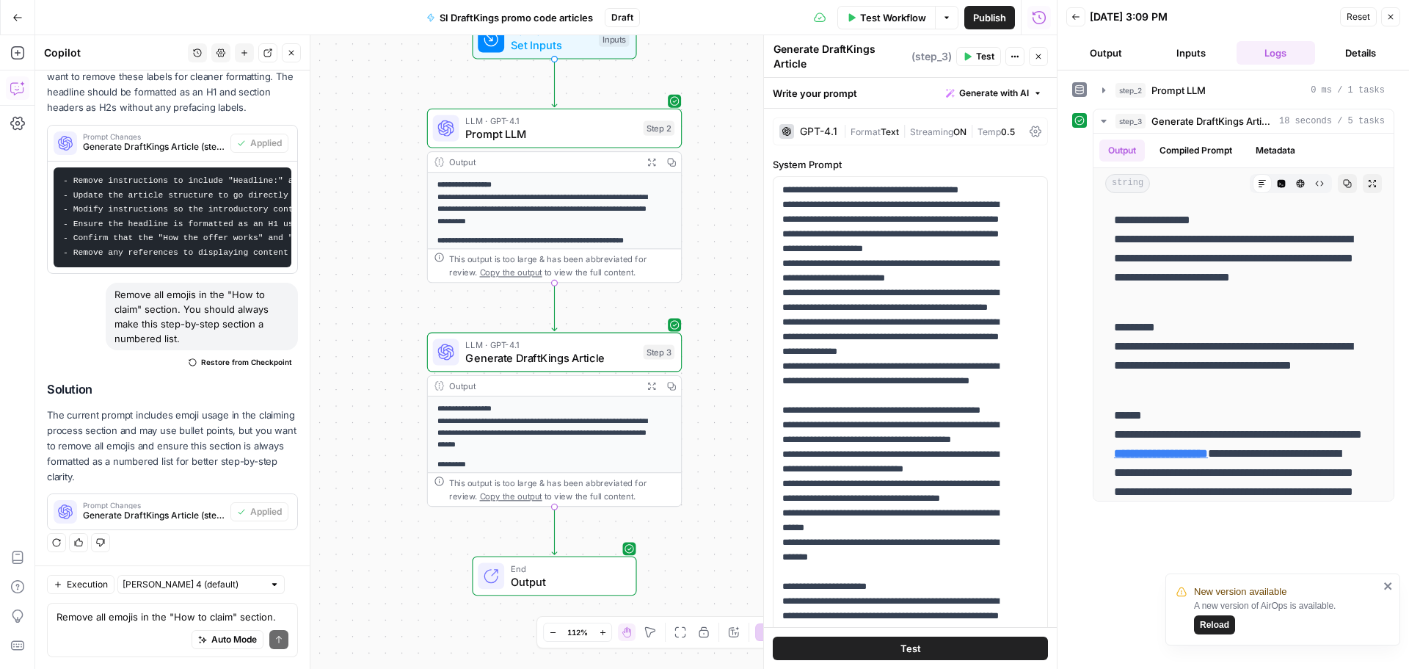
click at [1388, 579] on div "New version available A new version of AirOps is available. Reload" at bounding box center [1282, 609] width 235 height 72
click at [1388, 586] on icon "close" at bounding box center [1387, 585] width 7 height 7
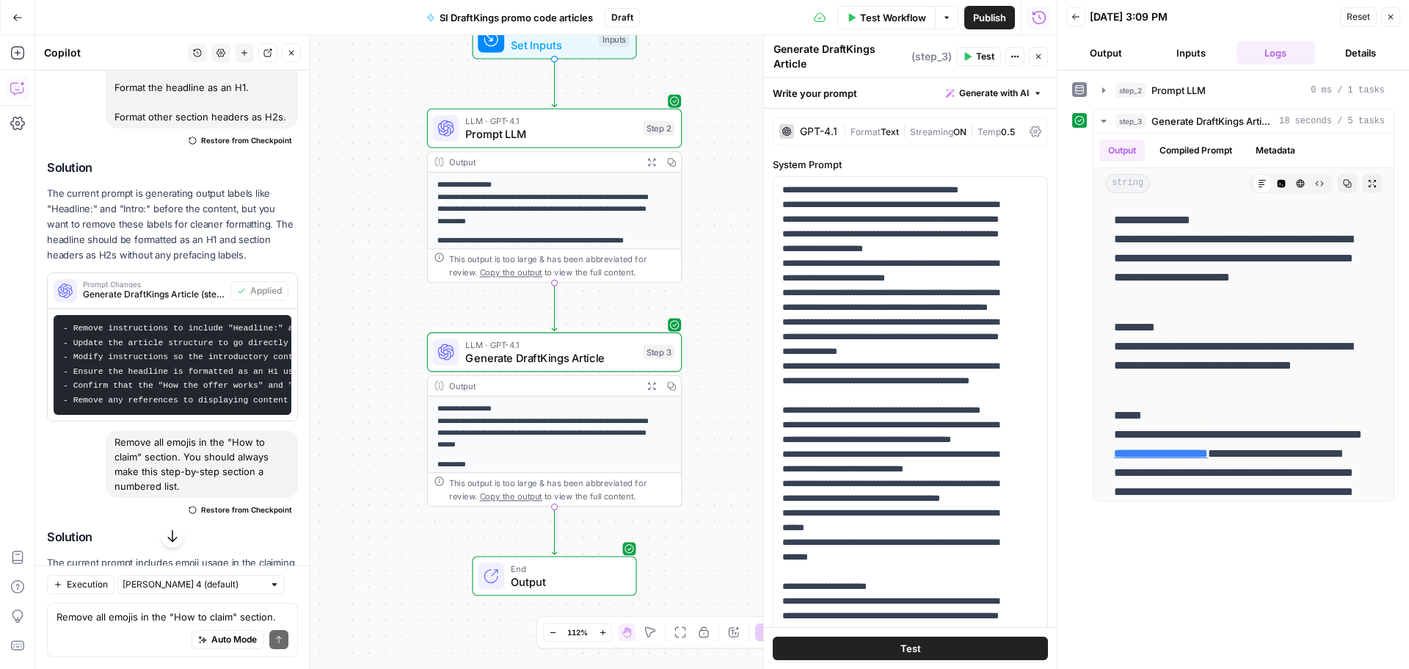
click at [895, 19] on span "Test Workflow" at bounding box center [893, 17] width 66 height 15
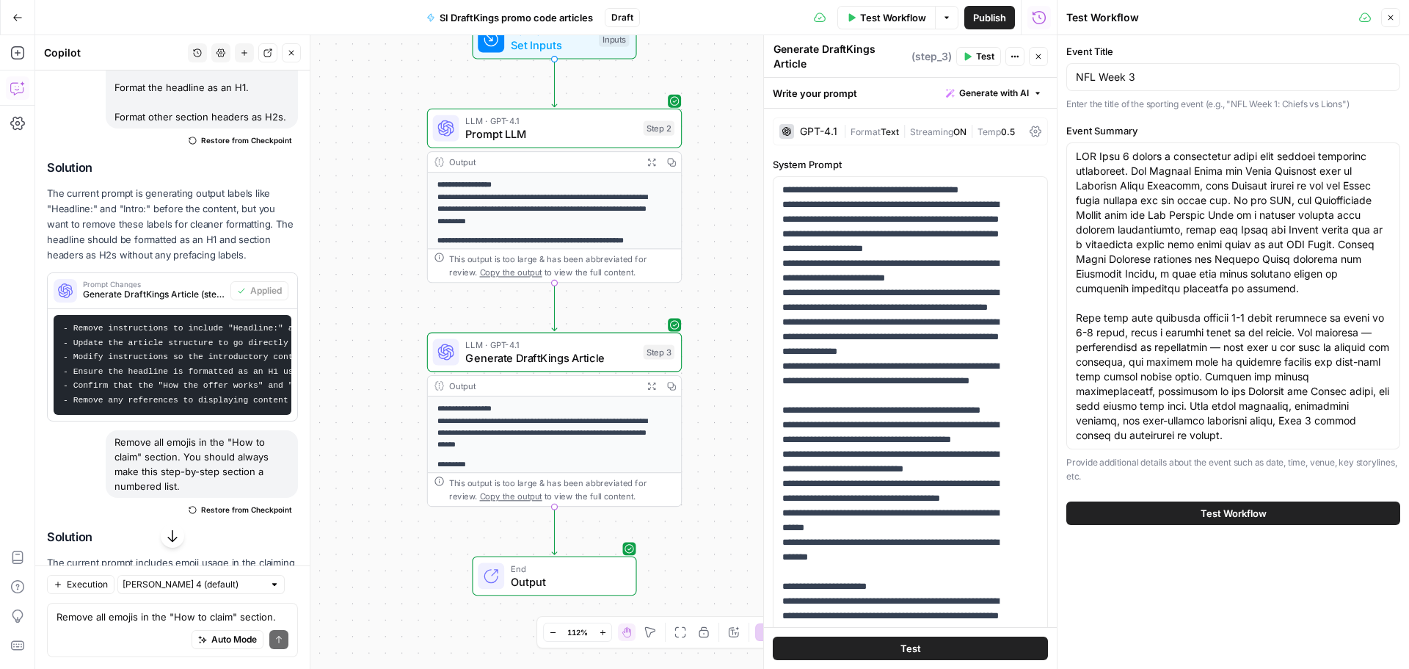
click at [1259, 504] on button "Test Workflow" at bounding box center [1233, 512] width 334 height 23
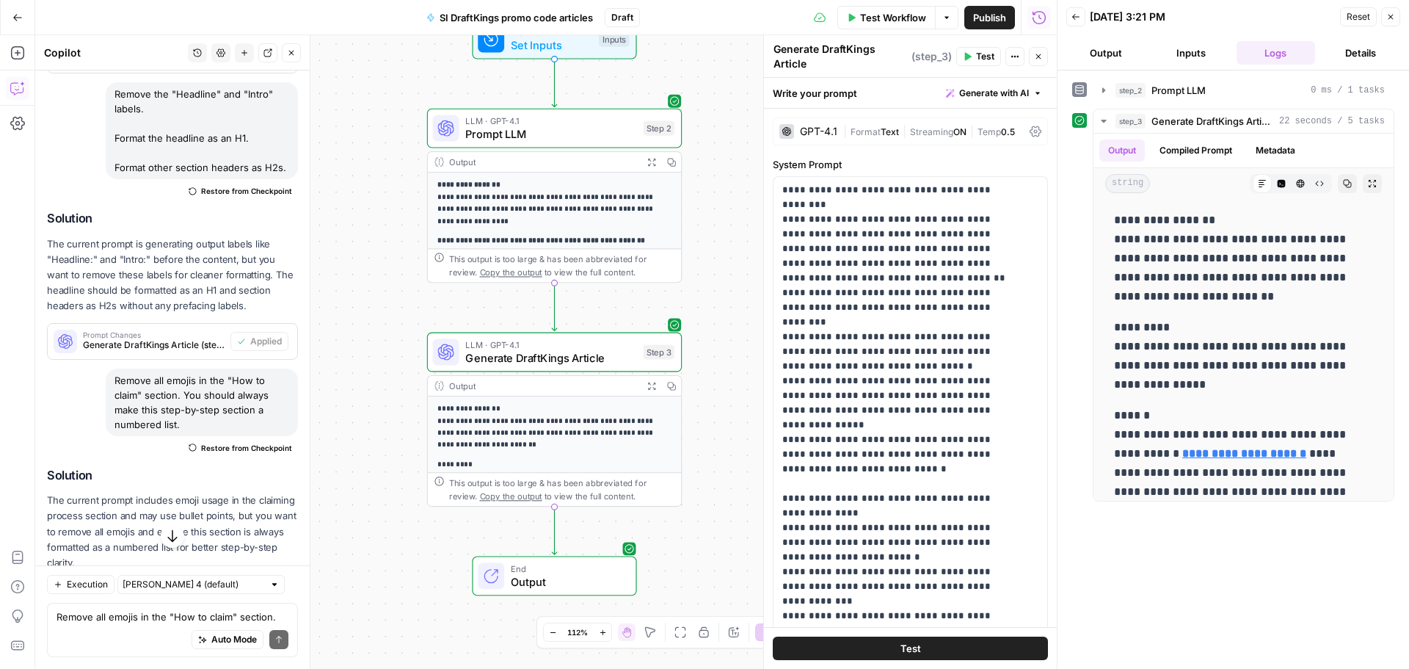
drag, startPoint x: 151, startPoint y: 299, endPoint x: 113, endPoint y: 219, distance: 88.0
click at [113, 179] on div "Remove the "Headline" and "Intro" labels. Format the headline as an H1. Format …" at bounding box center [202, 130] width 192 height 97
copy div "Remove the "Headline" and "Intro" labels. Format the headline as an H1. Format …"
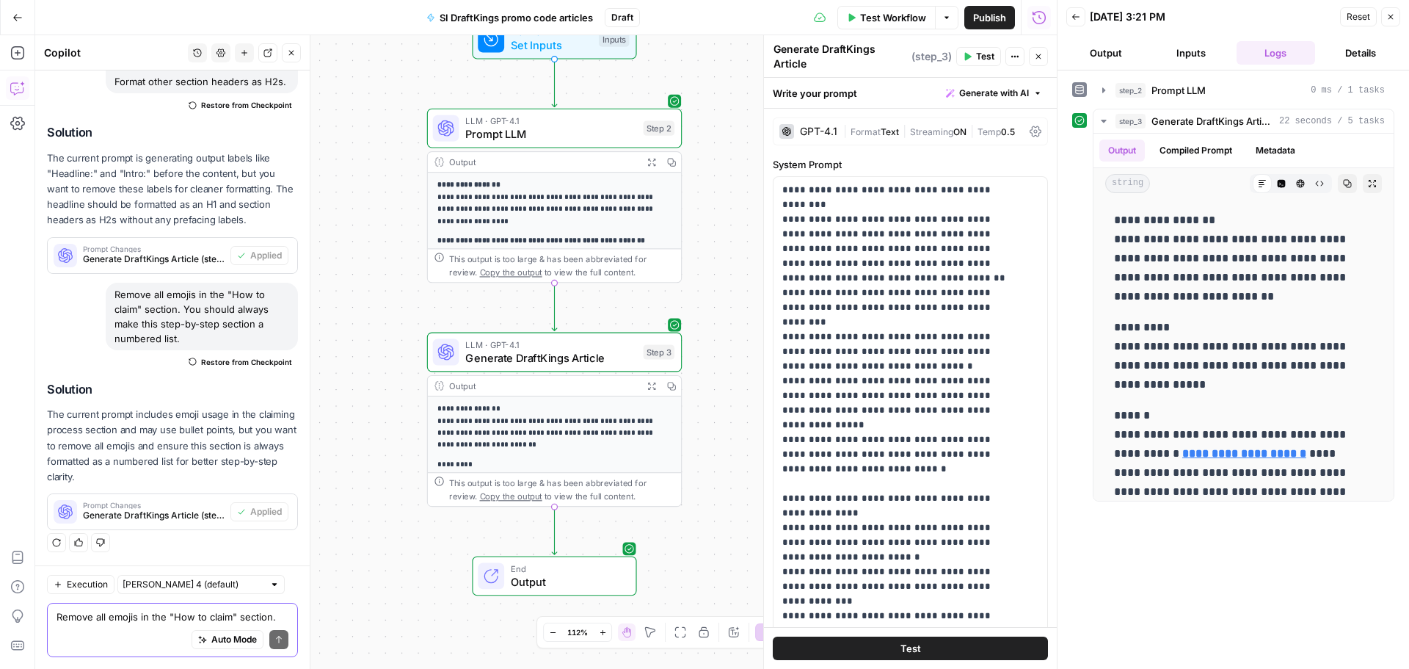
click at [120, 616] on textarea "Remove all emojis in the "How to claim" section. You should always make this st…" at bounding box center [173, 616] width 232 height 15
paste textarea "Remove the "Headline" and "Intro" labels. Format the headline as an H1. Format …"
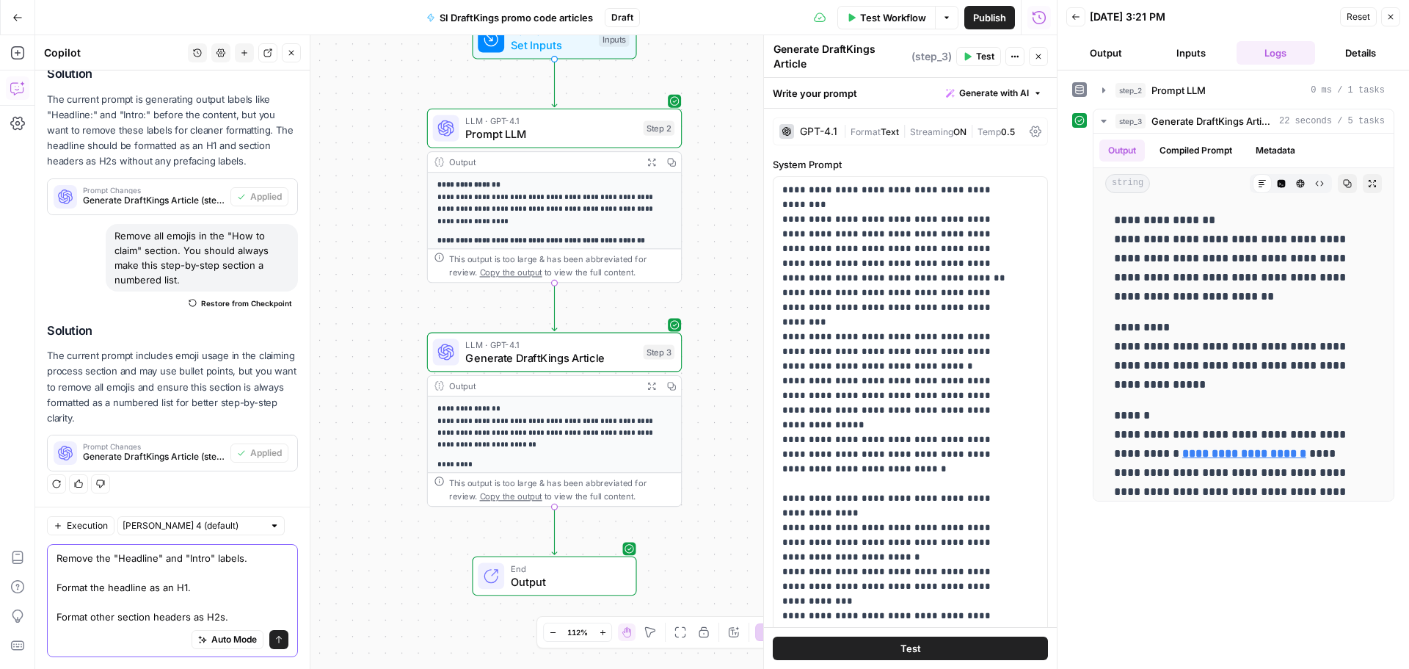
type textarea "Remove the "Headline" and "Intro" labels. Format the headline as an H1. Format …"
click at [269, 634] on button "Send" at bounding box center [278, 639] width 19 height 19
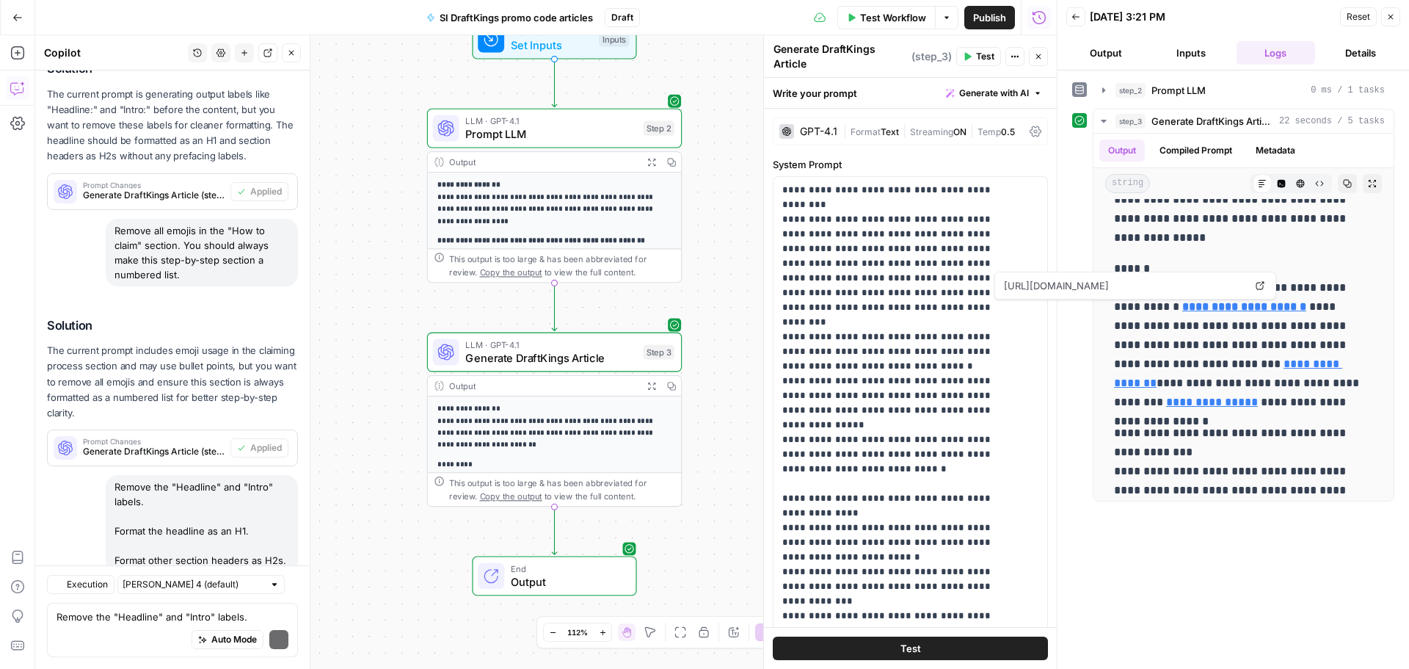
scroll to position [3199, 0]
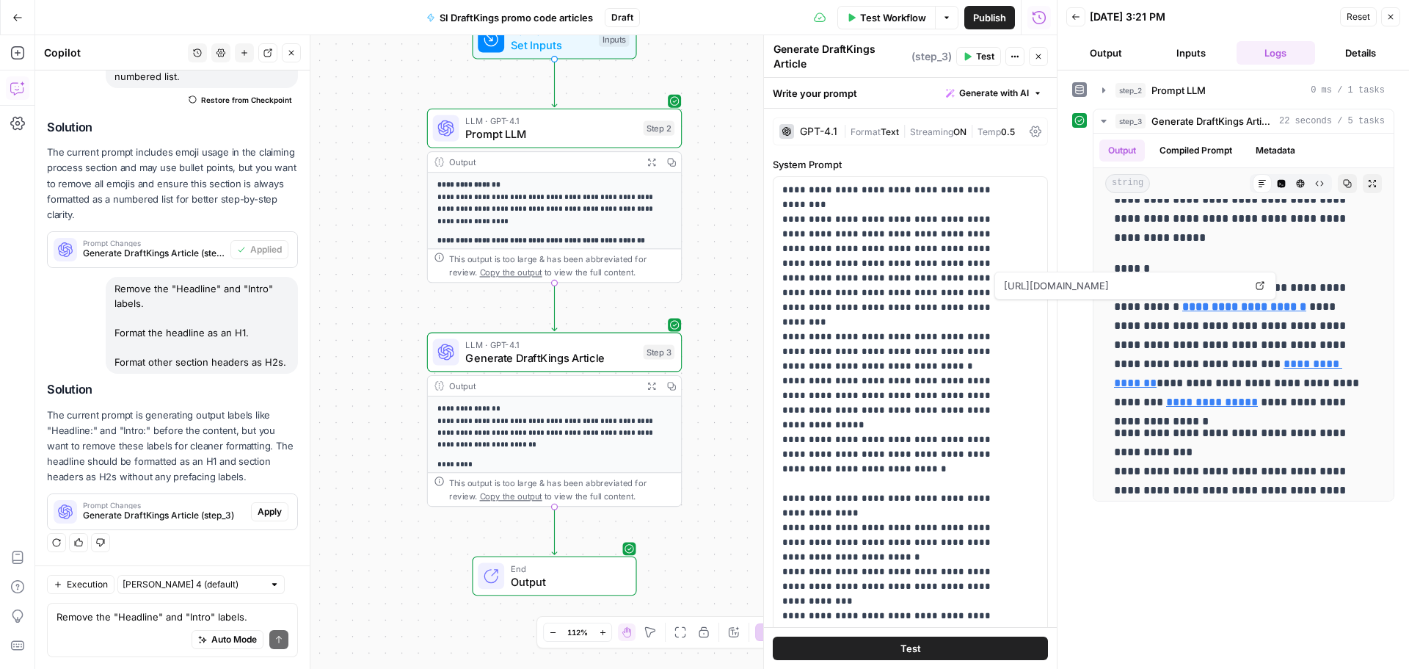
click at [258, 517] on span "Apply" at bounding box center [270, 511] width 24 height 13
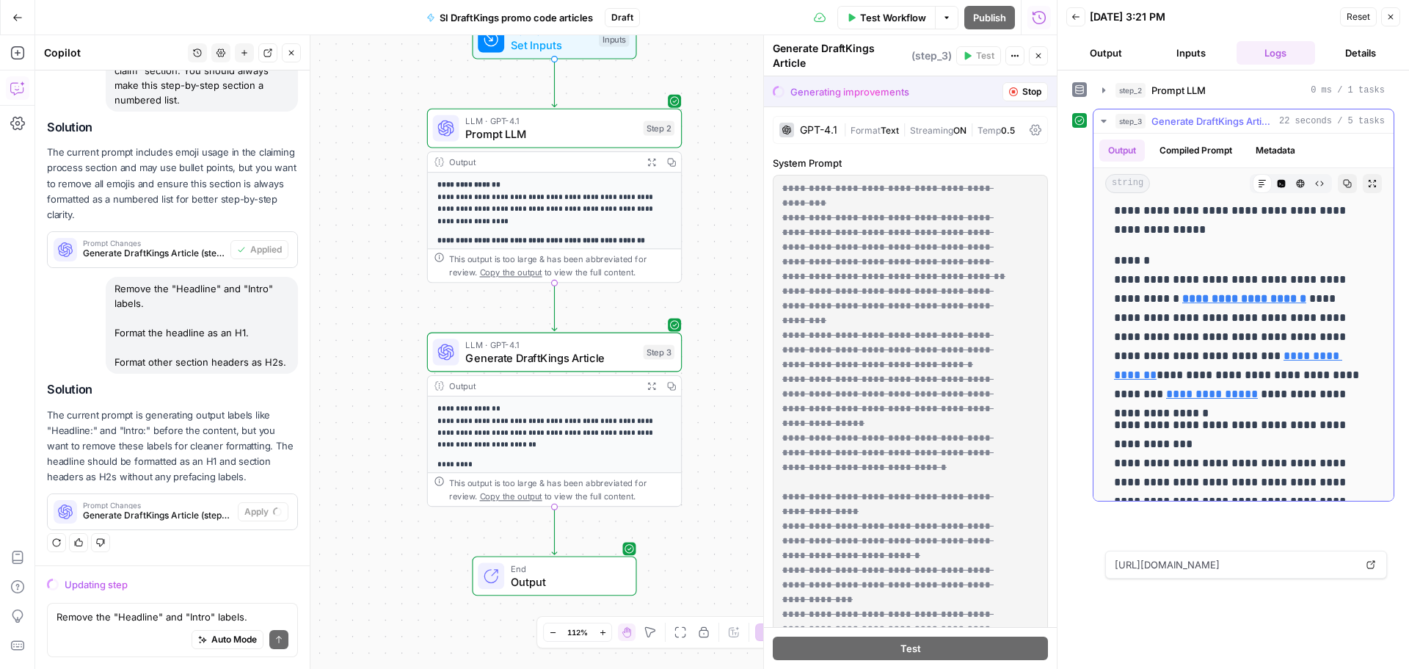
scroll to position [147, 0]
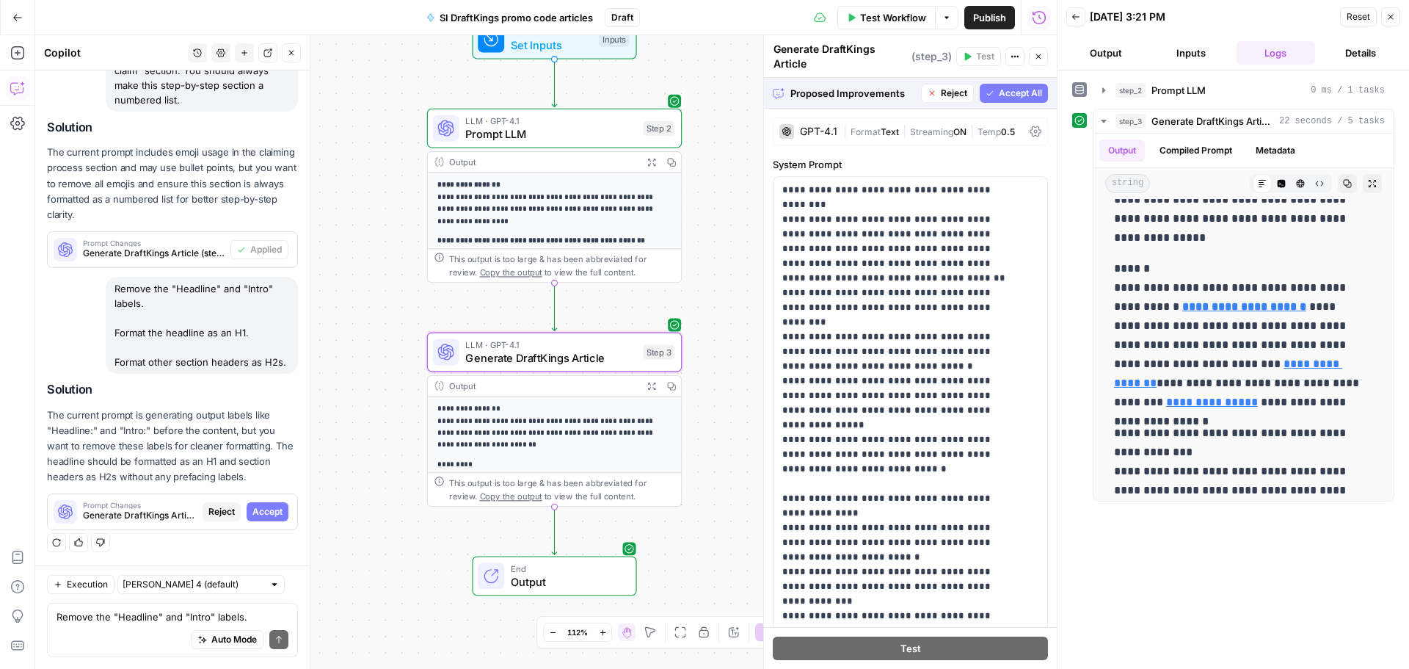
click at [252, 514] on span "Accept" at bounding box center [267, 511] width 30 height 13
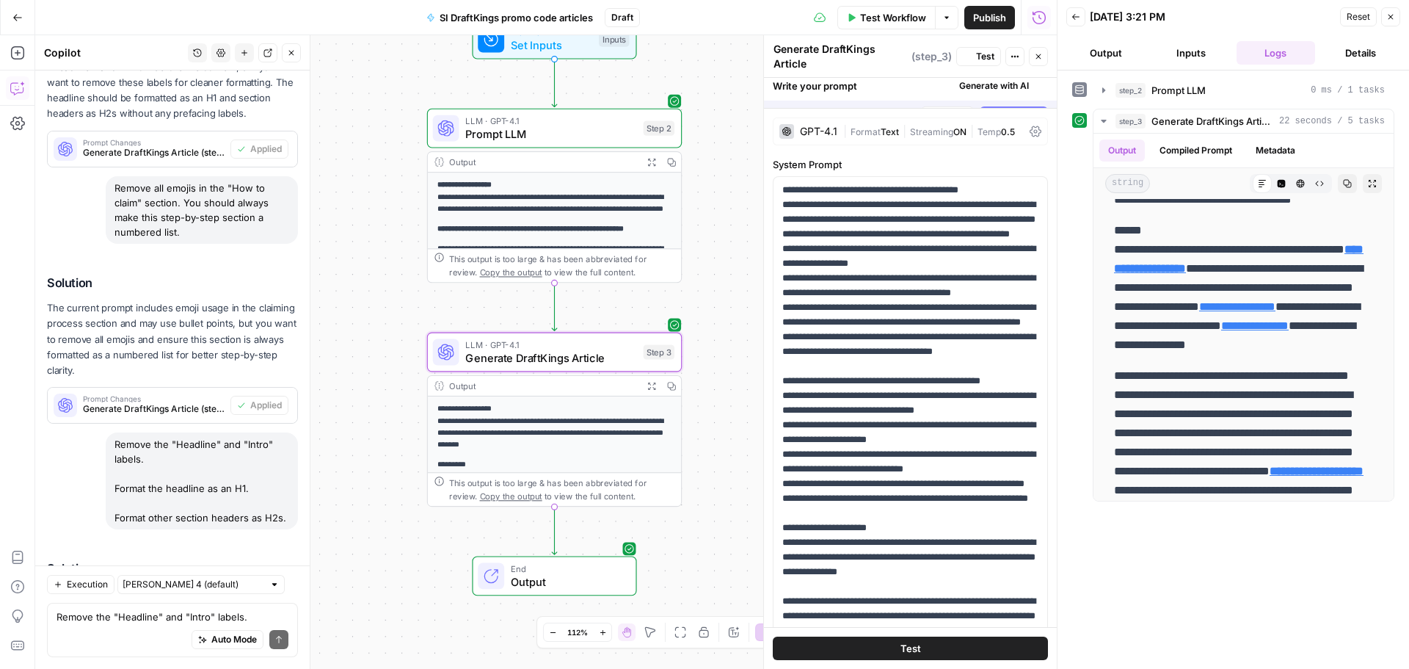
scroll to position [0, 0]
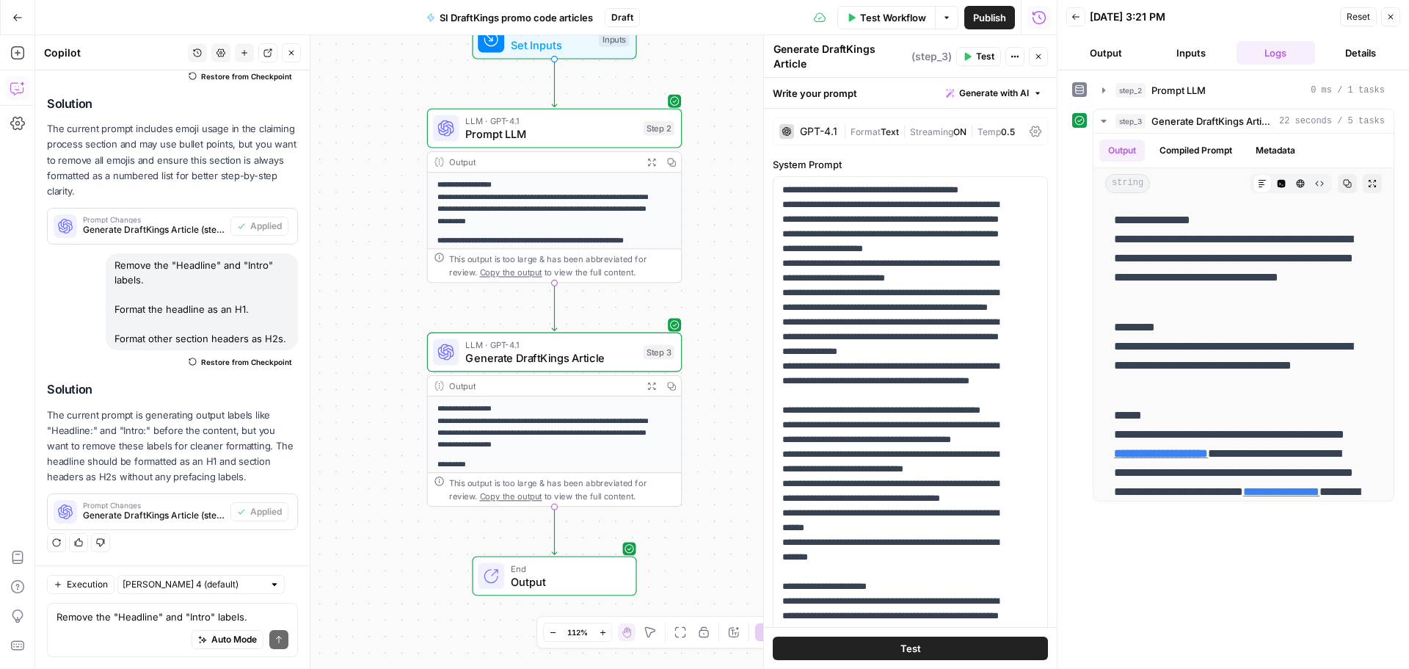
click at [897, 26] on button "Test Workflow" at bounding box center [886, 17] width 98 height 23
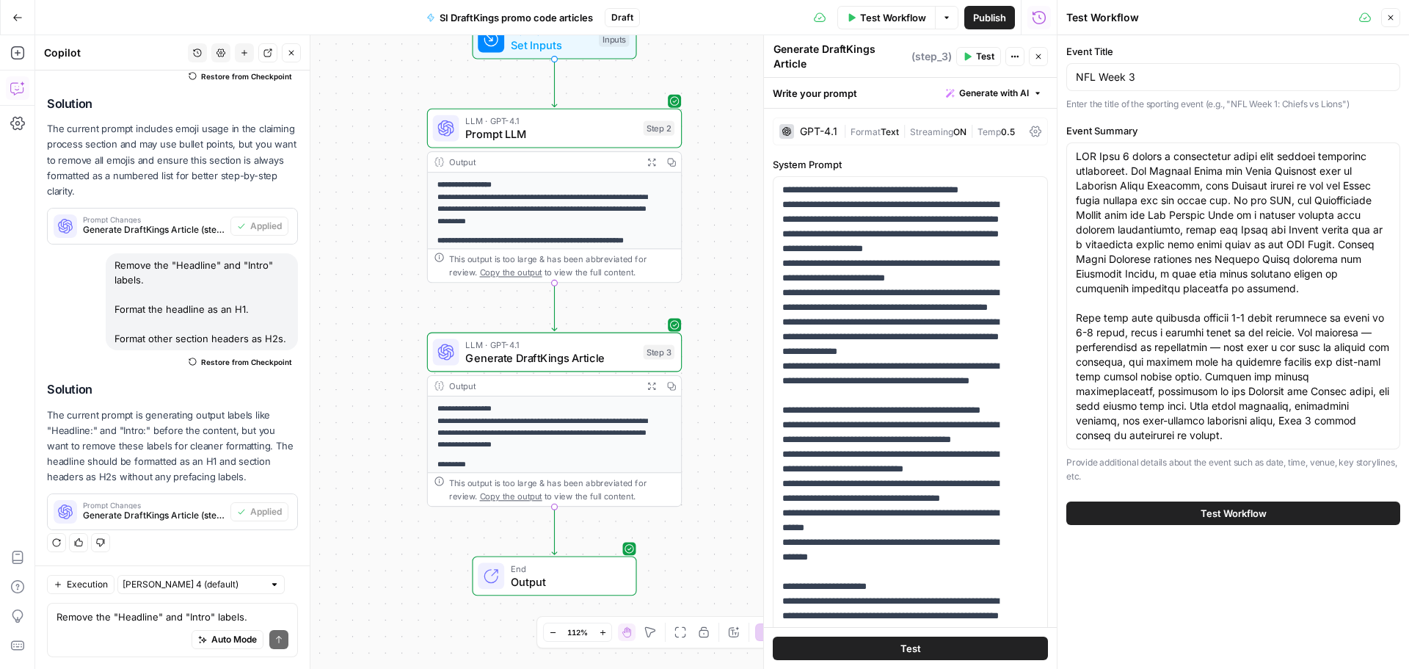
click at [1212, 522] on button "Test Workflow" at bounding box center [1233, 512] width 334 height 23
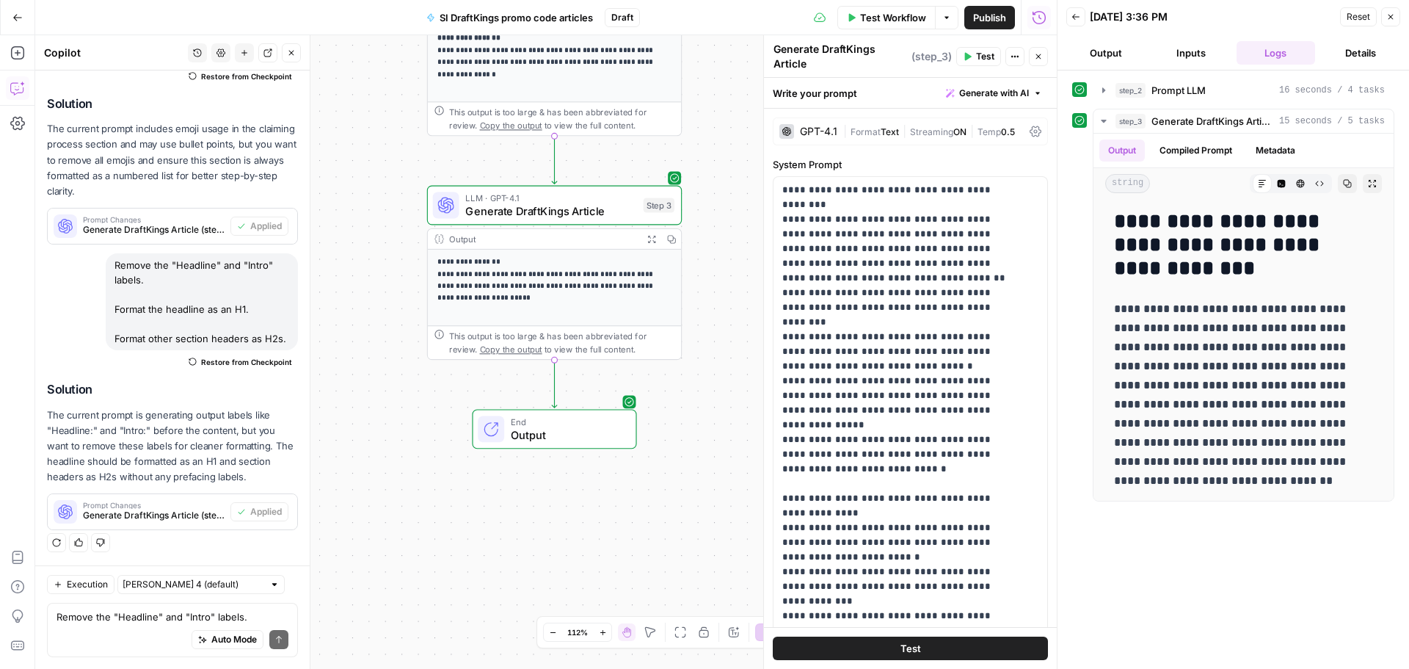
scroll to position [367, 0]
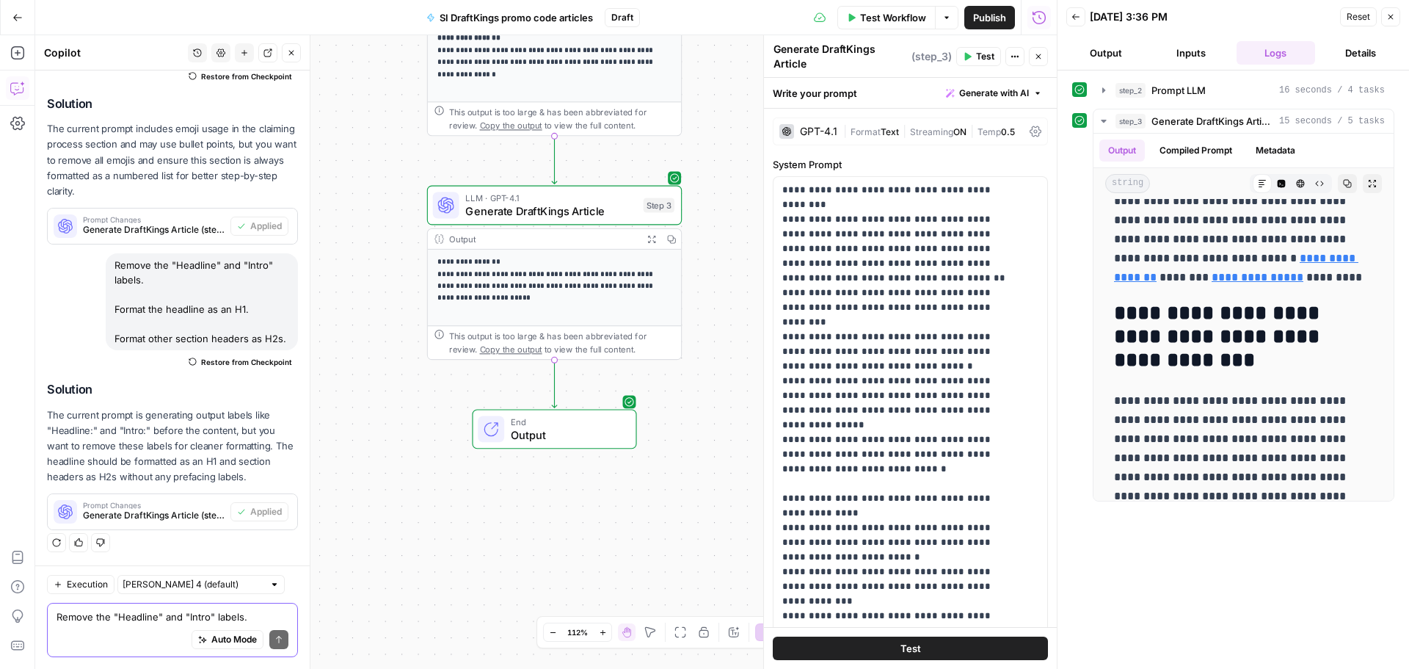
click at [84, 614] on textarea "Remove the "Headline" and "Intro" labels. Format the headline as an H1. Format …" at bounding box center [173, 616] width 232 height 15
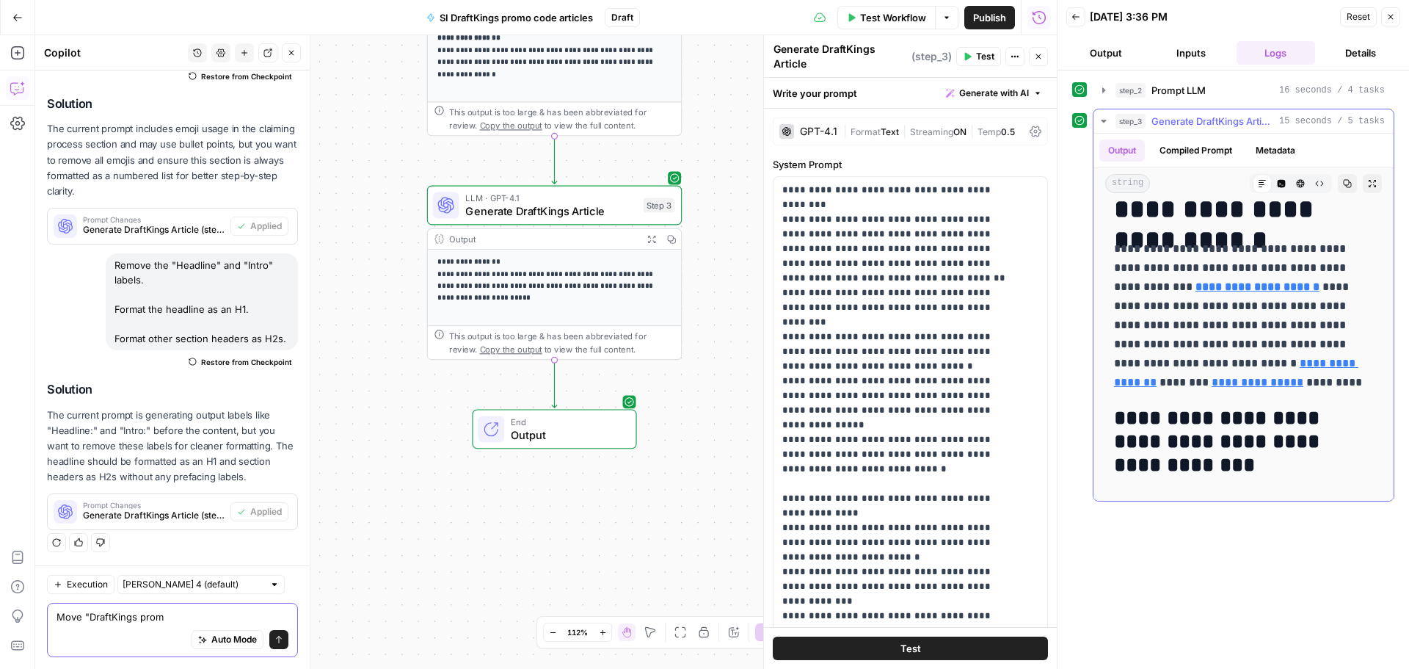
scroll to position [147, 0]
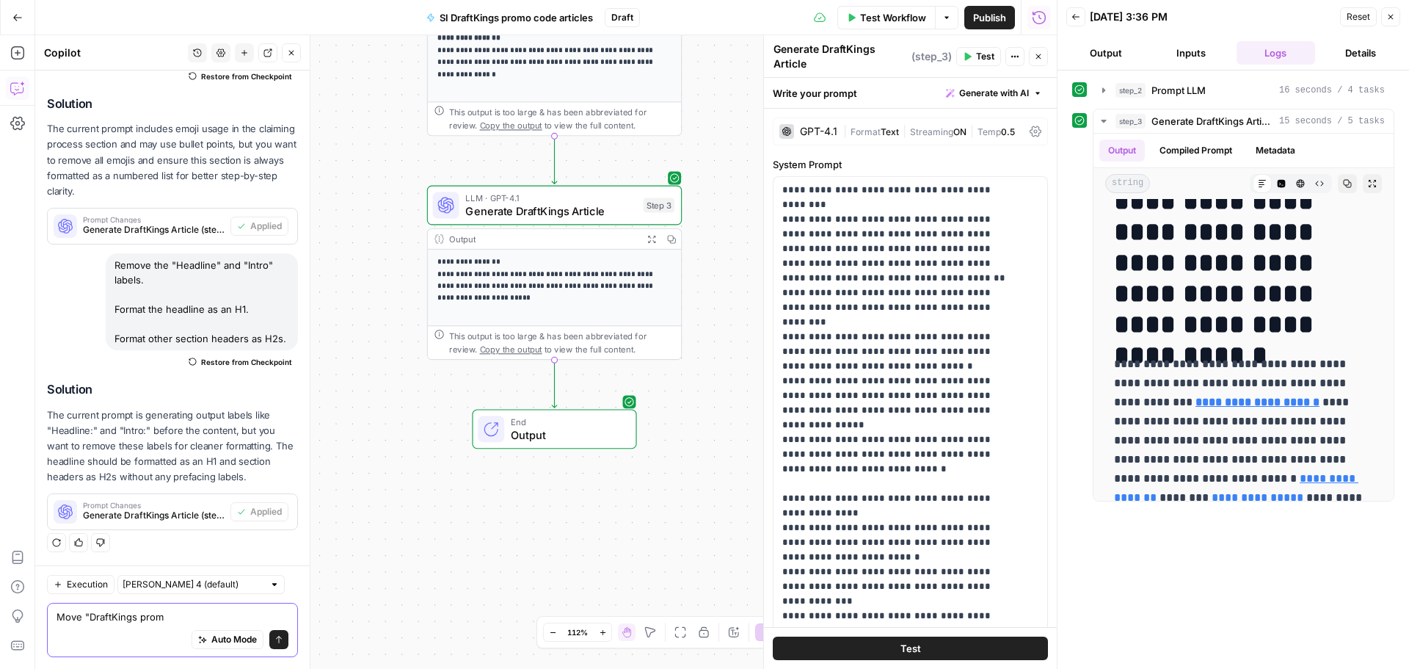
click at [81, 613] on textarea "Move "DraftKings prom" at bounding box center [173, 616] width 232 height 15
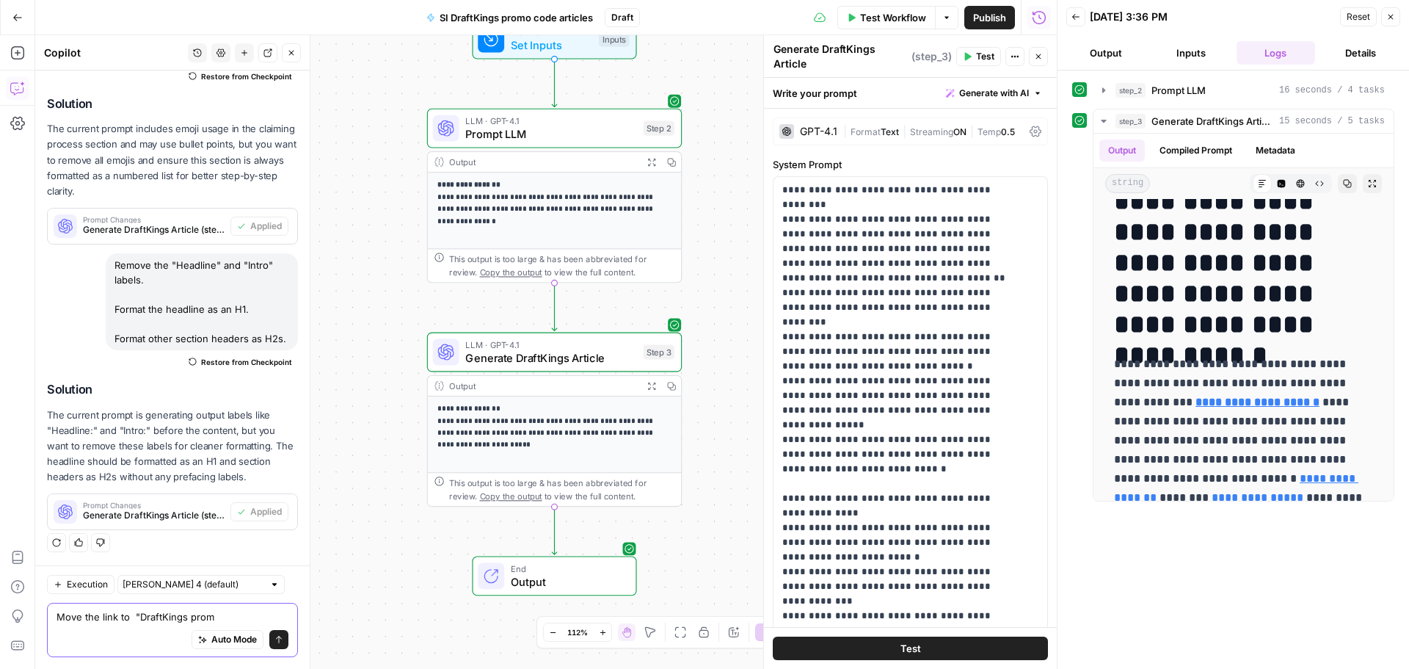
paste textarea "[URL][DOMAIN_NAME]"
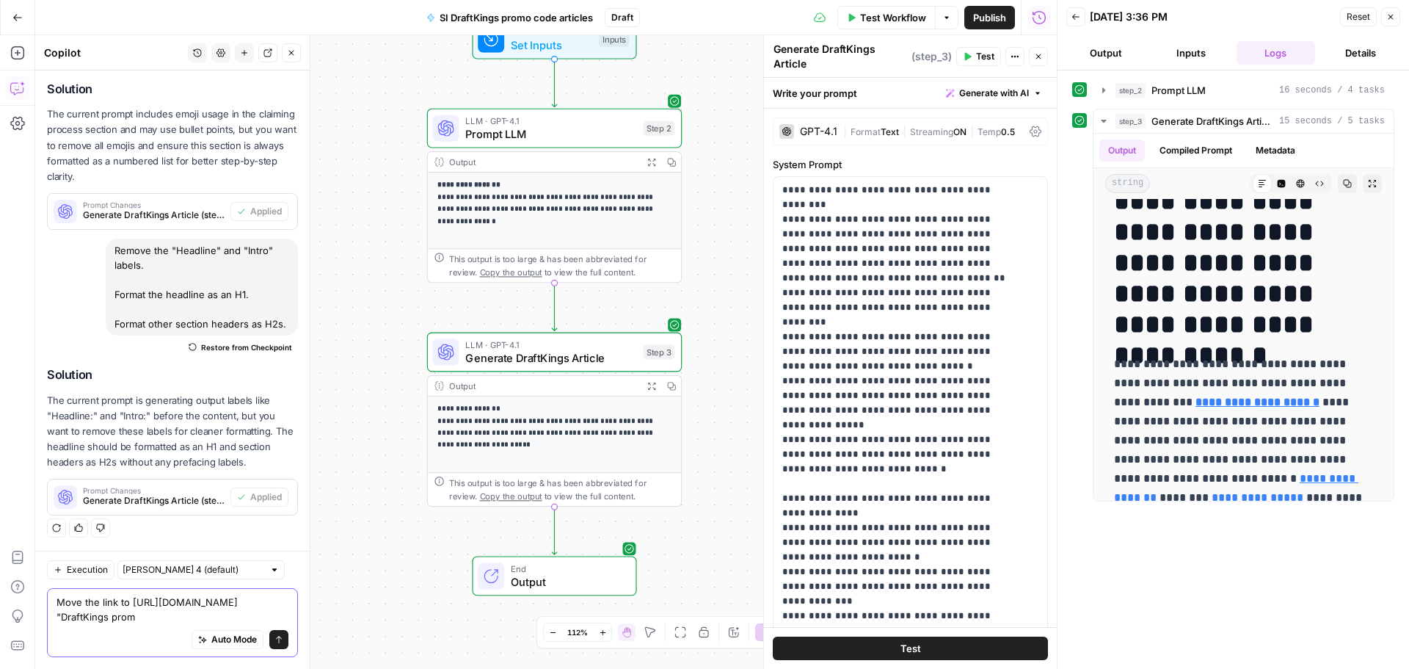
scroll to position [3266, 0]
drag, startPoint x: 205, startPoint y: 602, endPoint x: 257, endPoint y: 615, distance: 53.6
click at [257, 615] on textarea "Move the link to https://www.si.com/betting/sportsbook-promos/draftkings-promo-…" at bounding box center [173, 608] width 232 height 29
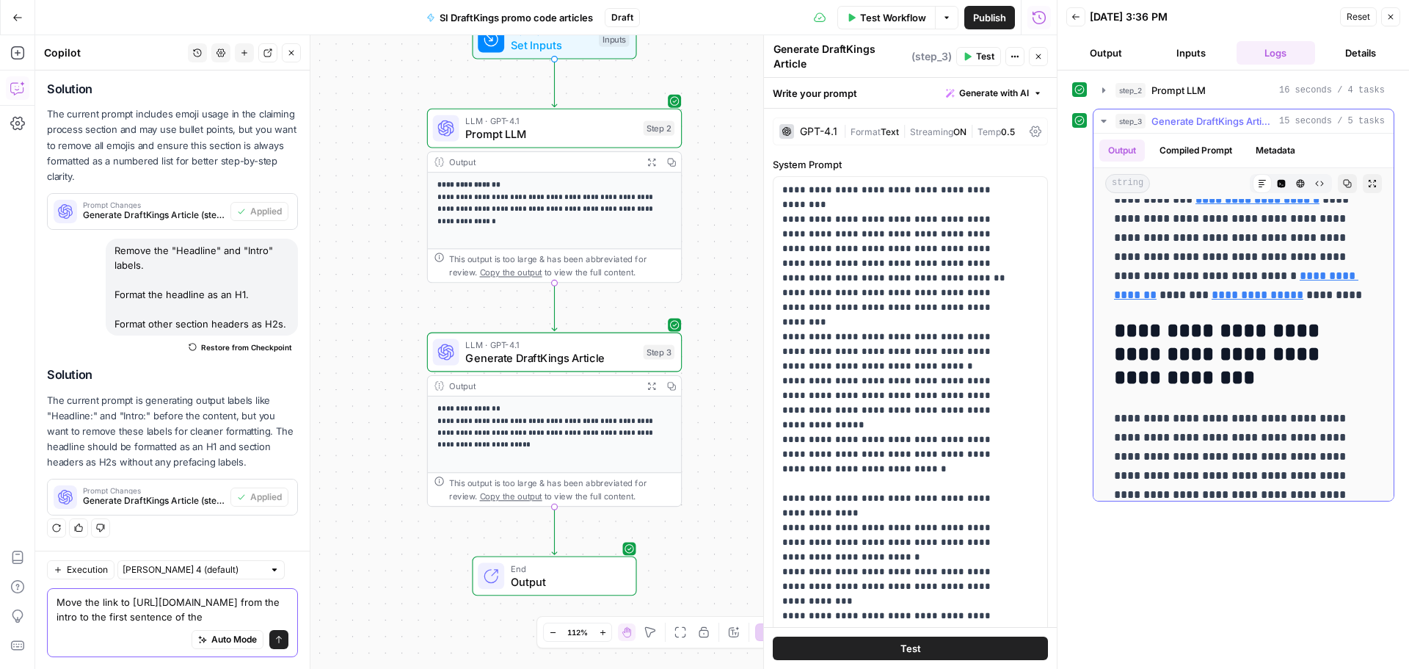
scroll to position [367, 0]
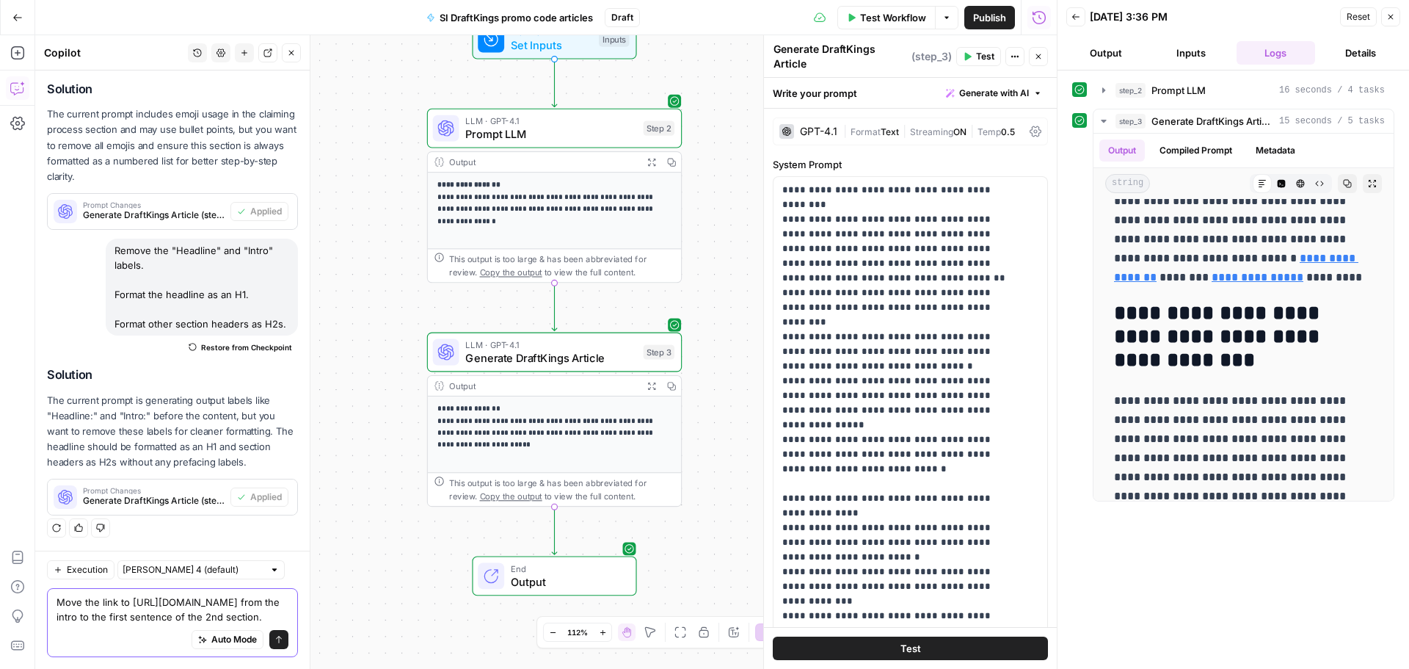
type textarea "Move the link to [URL][DOMAIN_NAME] from the intro to the first sentence of the…"
click at [276, 637] on icon "submit" at bounding box center [279, 638] width 6 height 7
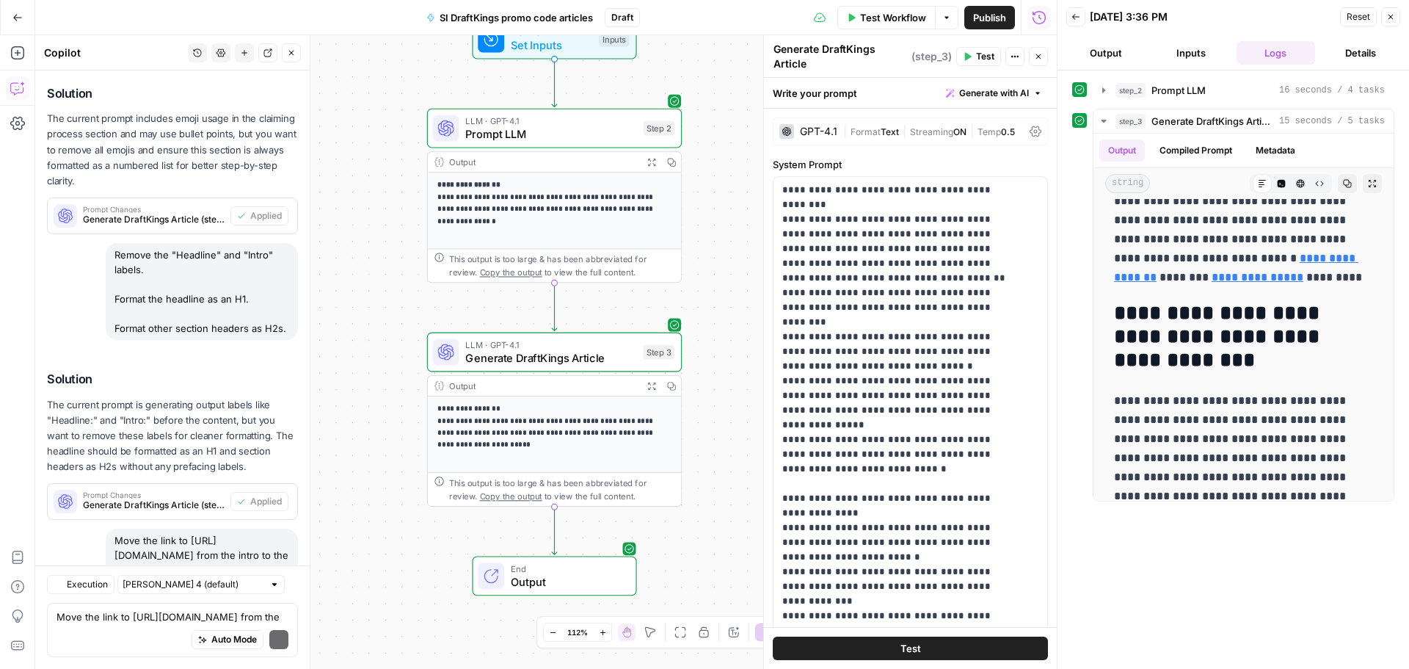
scroll to position [3454, 0]
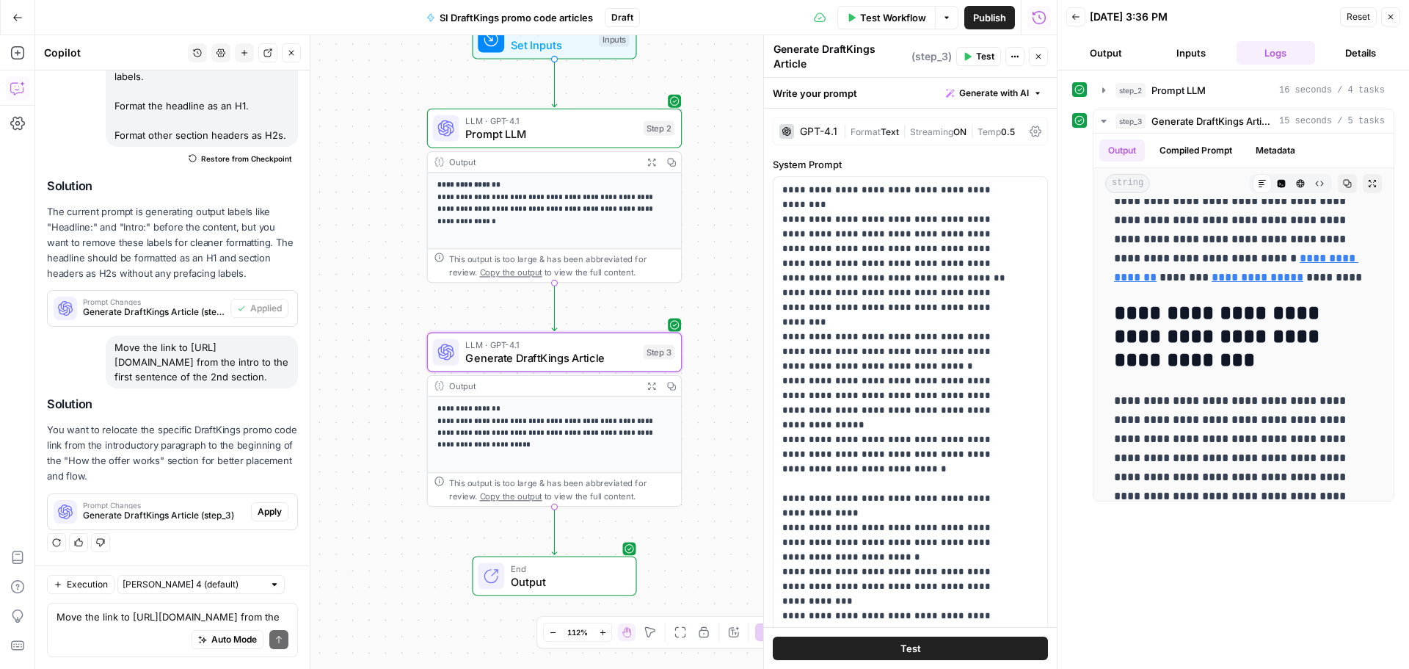
click at [266, 506] on span "Apply" at bounding box center [270, 511] width 24 height 13
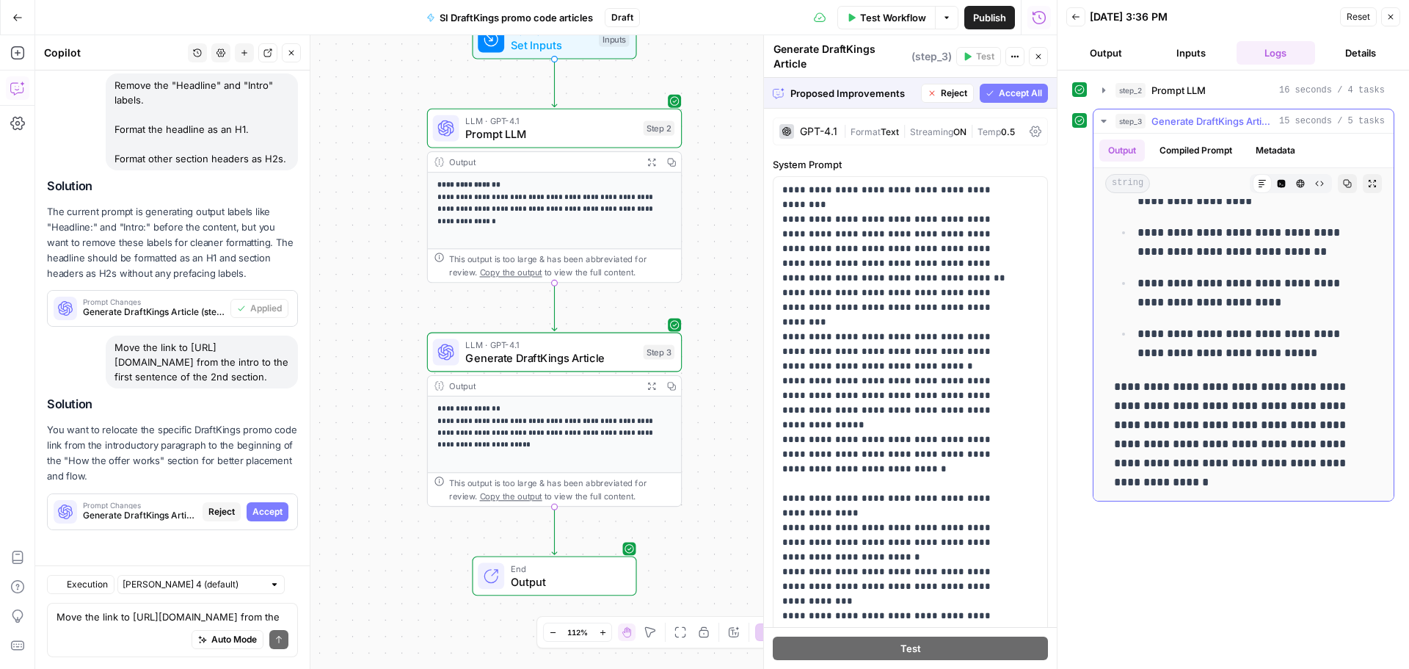
scroll to position [3125, 0]
click at [255, 520] on button "Accept" at bounding box center [268, 511] width 42 height 19
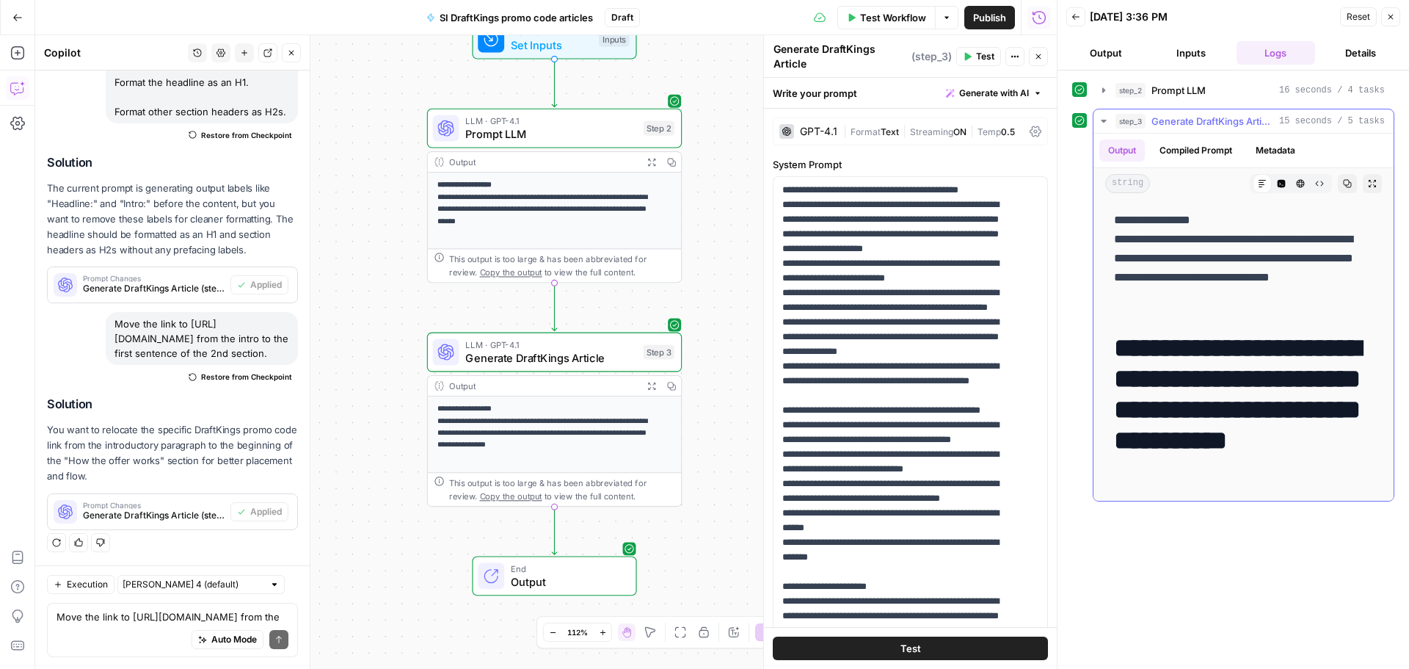
scroll to position [220, 0]
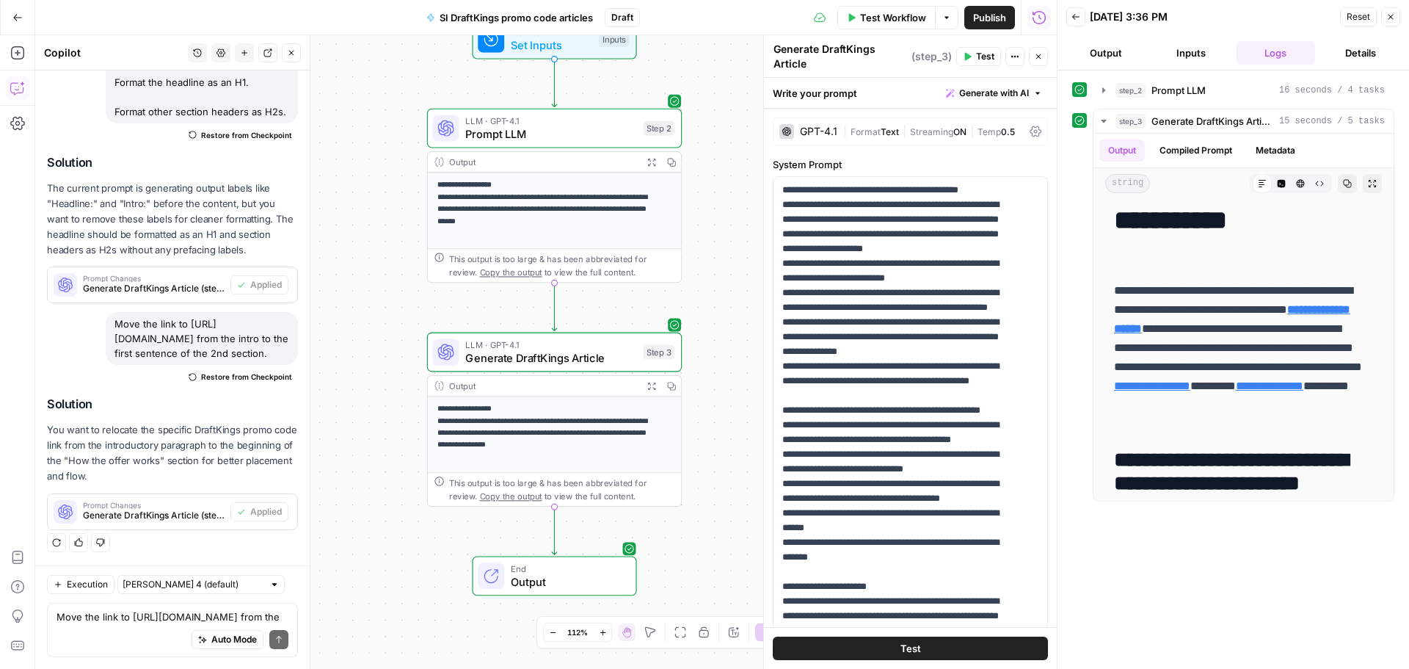
click at [878, 33] on div "Test Workflow Options Publish Run History" at bounding box center [849, 17] width 418 height 34
click at [883, 26] on button "Test Workflow" at bounding box center [886, 17] width 98 height 23
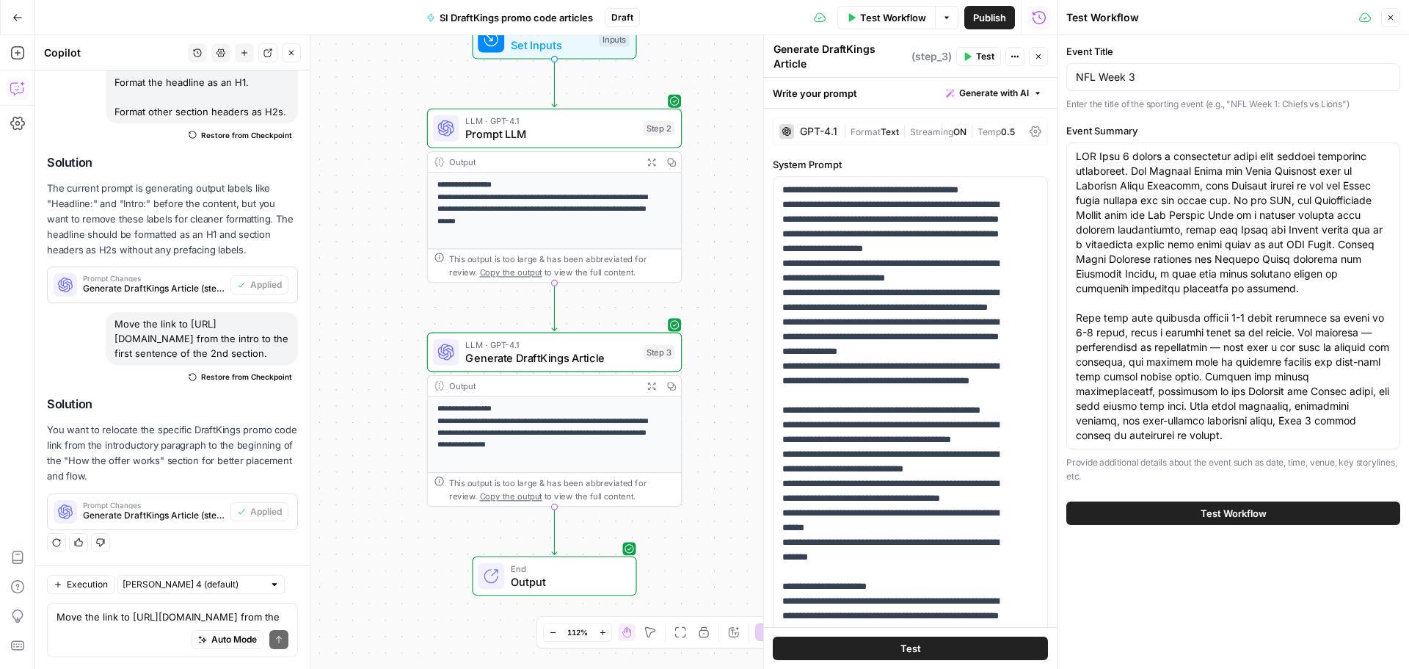
click at [1190, 528] on div "Test Workflow" at bounding box center [1233, 512] width 334 height 41
click at [1197, 518] on button "Test Workflow" at bounding box center [1233, 512] width 334 height 23
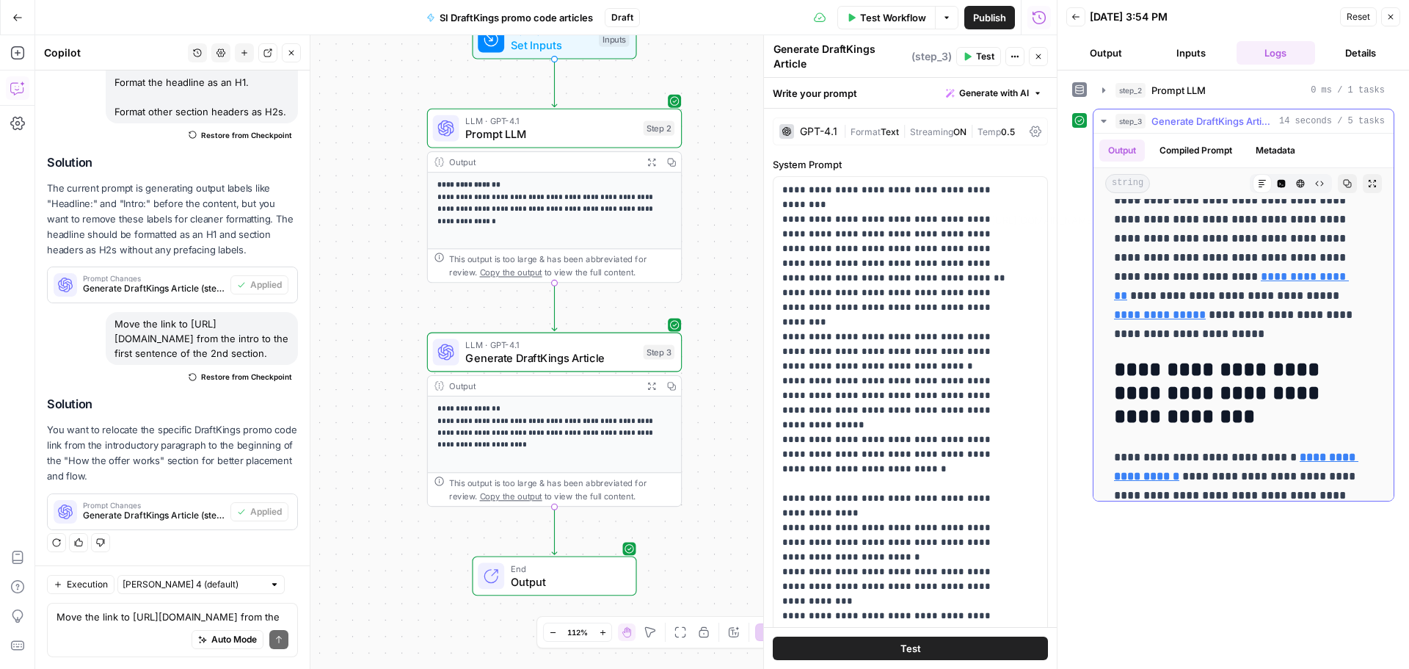
scroll to position [241, 0]
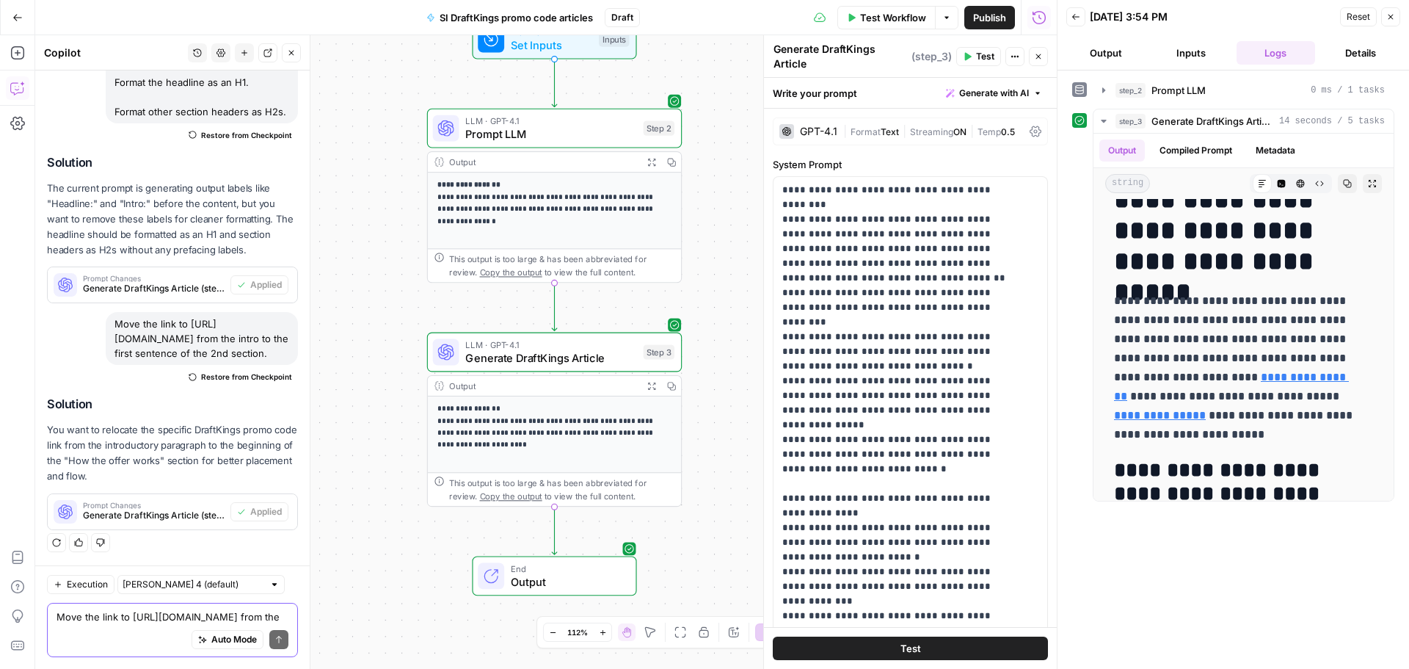
click at [173, 610] on textarea "Move the link to [URL][DOMAIN_NAME] from the intro to the first sentence of the…" at bounding box center [173, 616] width 232 height 15
paste textarea "Add a sentence before the bulleted list of terms and conditions in section 2 in…"
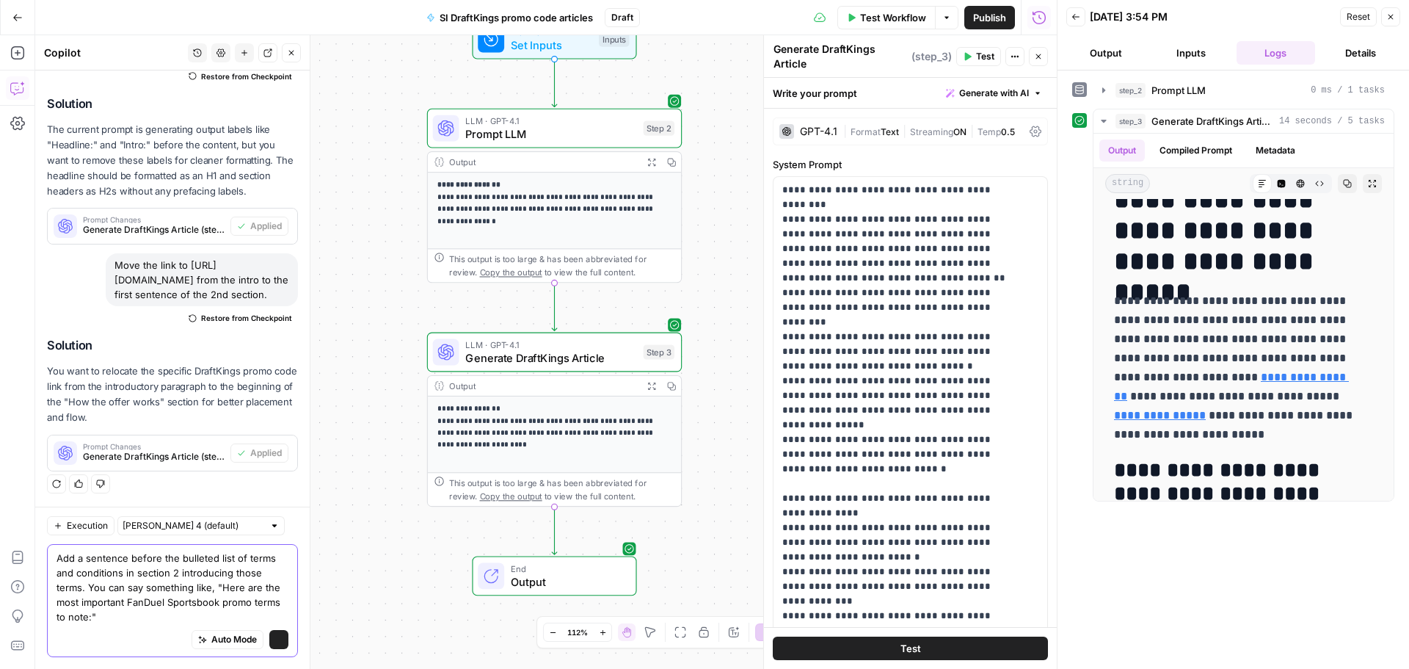
scroll to position [3536, 0]
click at [152, 600] on textarea "Add a sentence before the bulleted list of terms and conditions in section 2 in…" at bounding box center [173, 586] width 232 height 73
click at [198, 600] on textarea "Add a sentence before the bulleted list of terms and conditions in section 2 in…" at bounding box center [173, 586] width 232 height 73
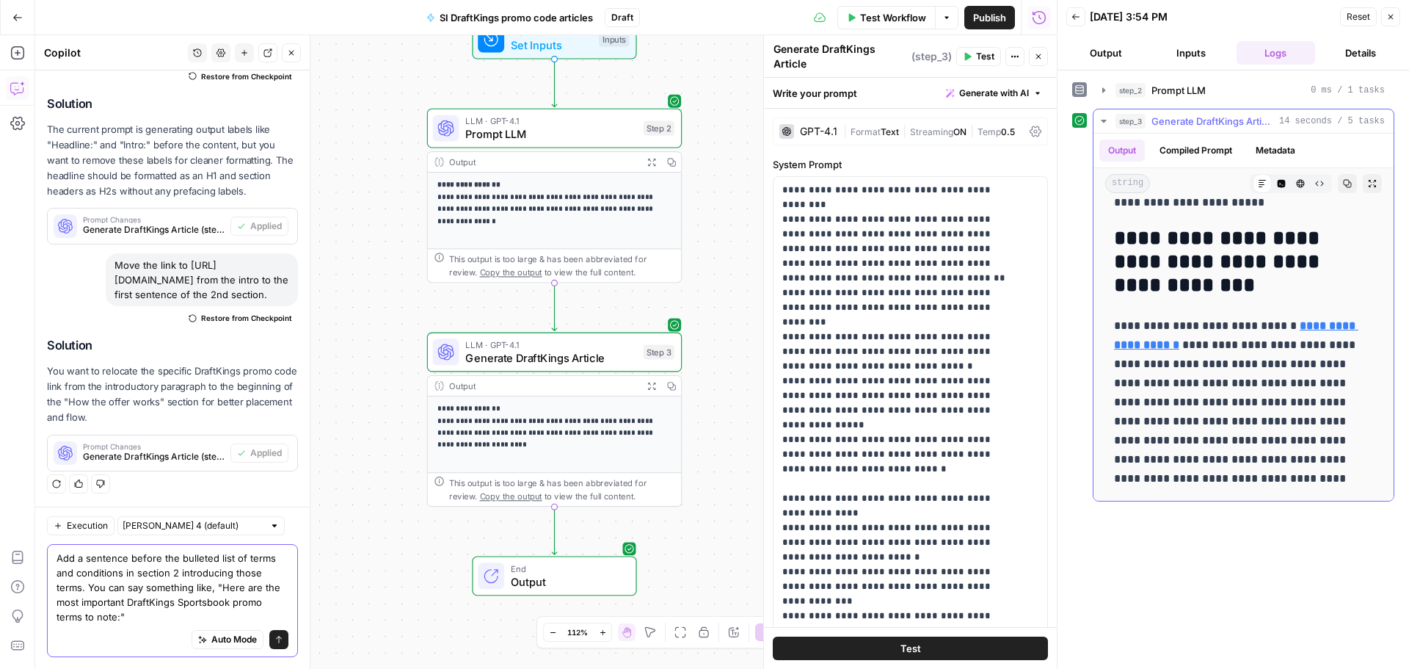
scroll to position [608, 0]
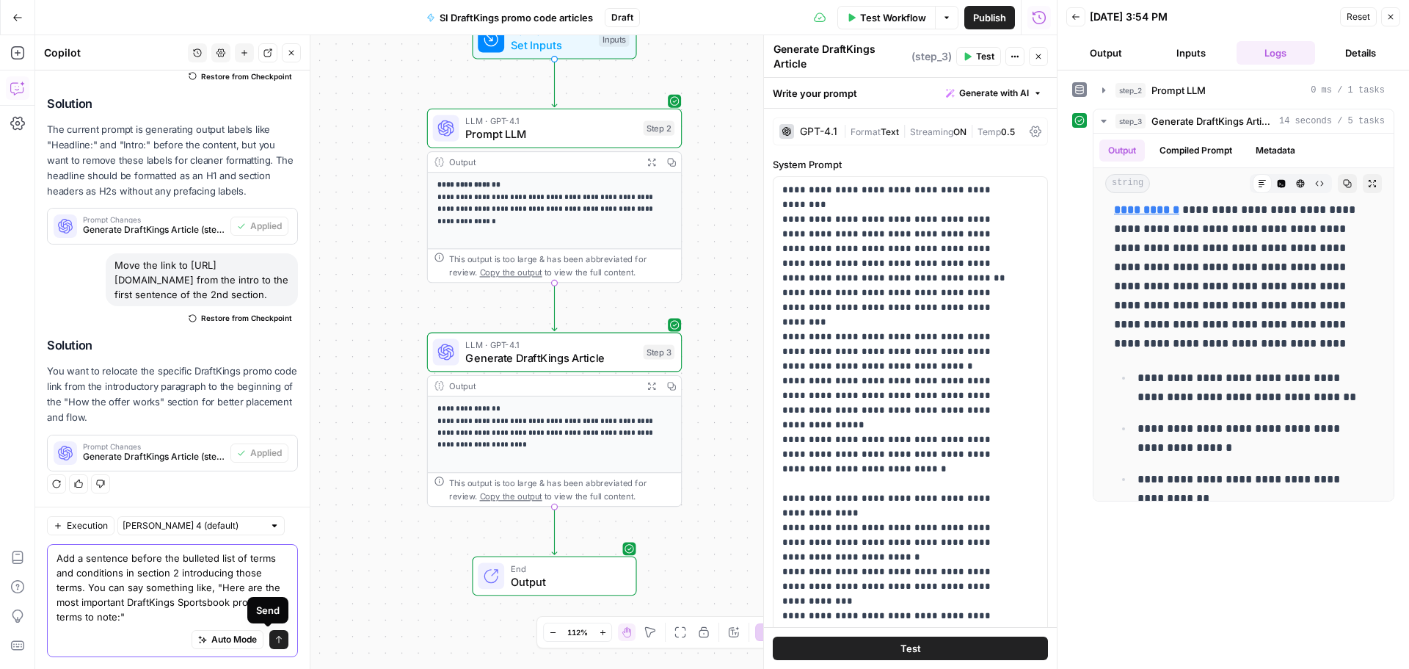
type textarea "Add a sentence before the bulleted list of terms and conditions in section 2 in…"
click at [274, 641] on icon "submit" at bounding box center [278, 639] width 9 height 9
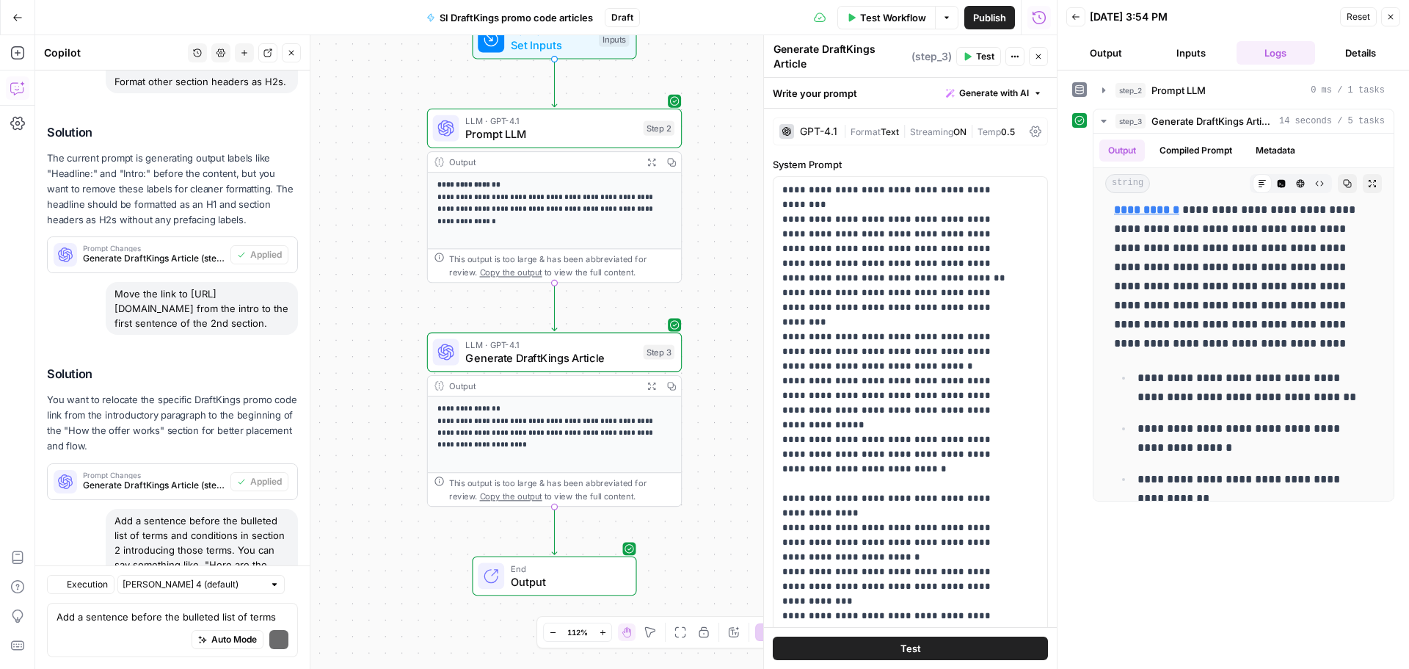
scroll to position [3724, 0]
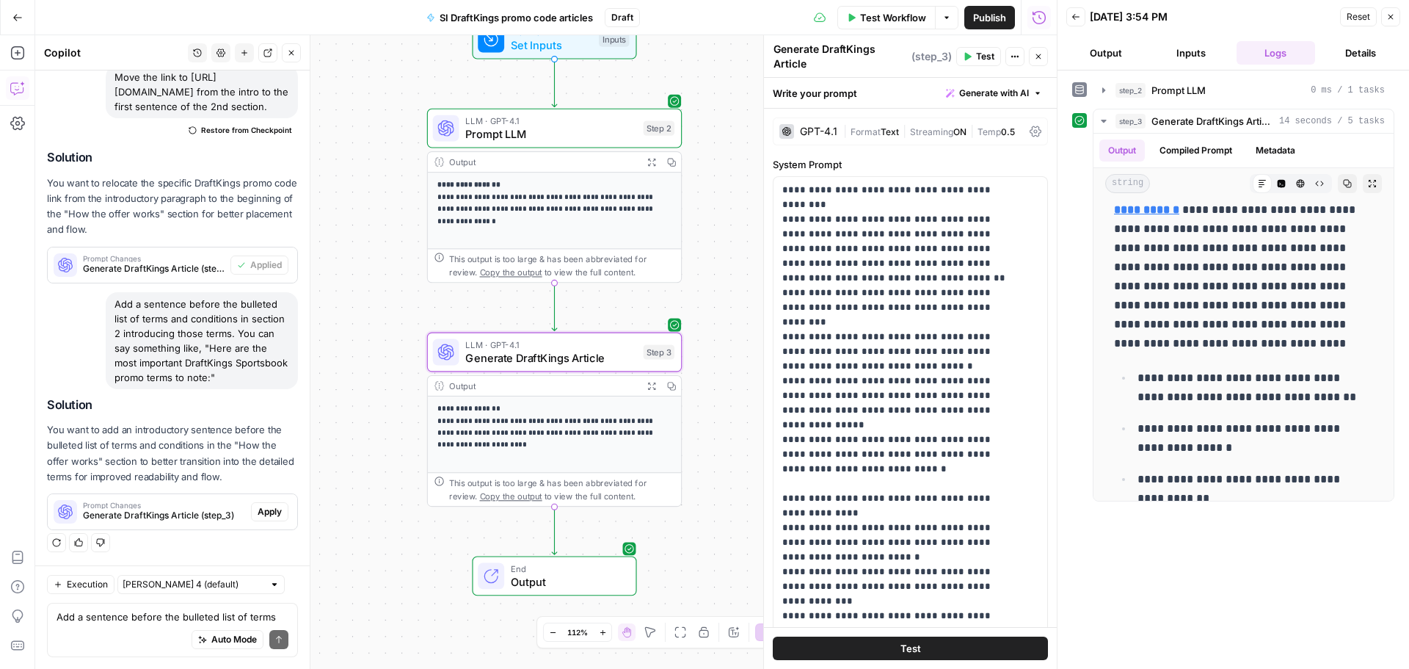
click at [263, 511] on span "Apply" at bounding box center [270, 511] width 24 height 13
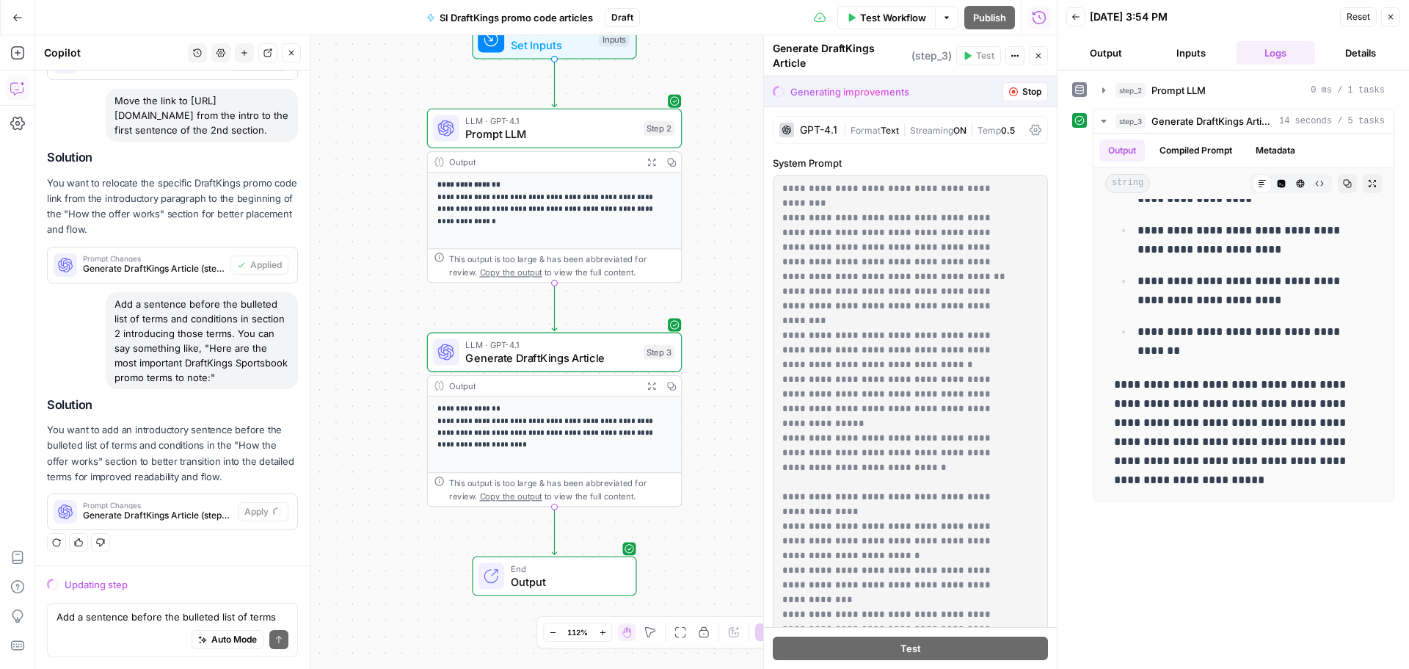
scroll to position [901, 0]
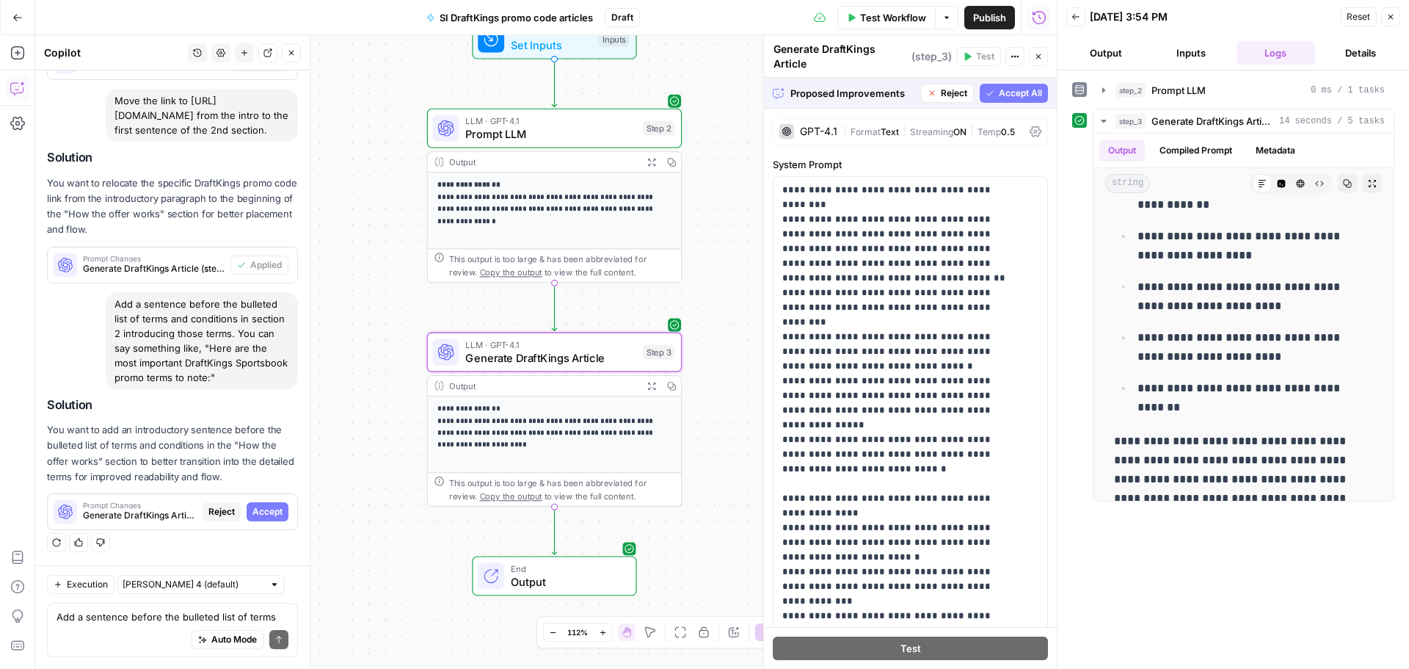
click at [252, 508] on span "Accept" at bounding box center [267, 511] width 30 height 13
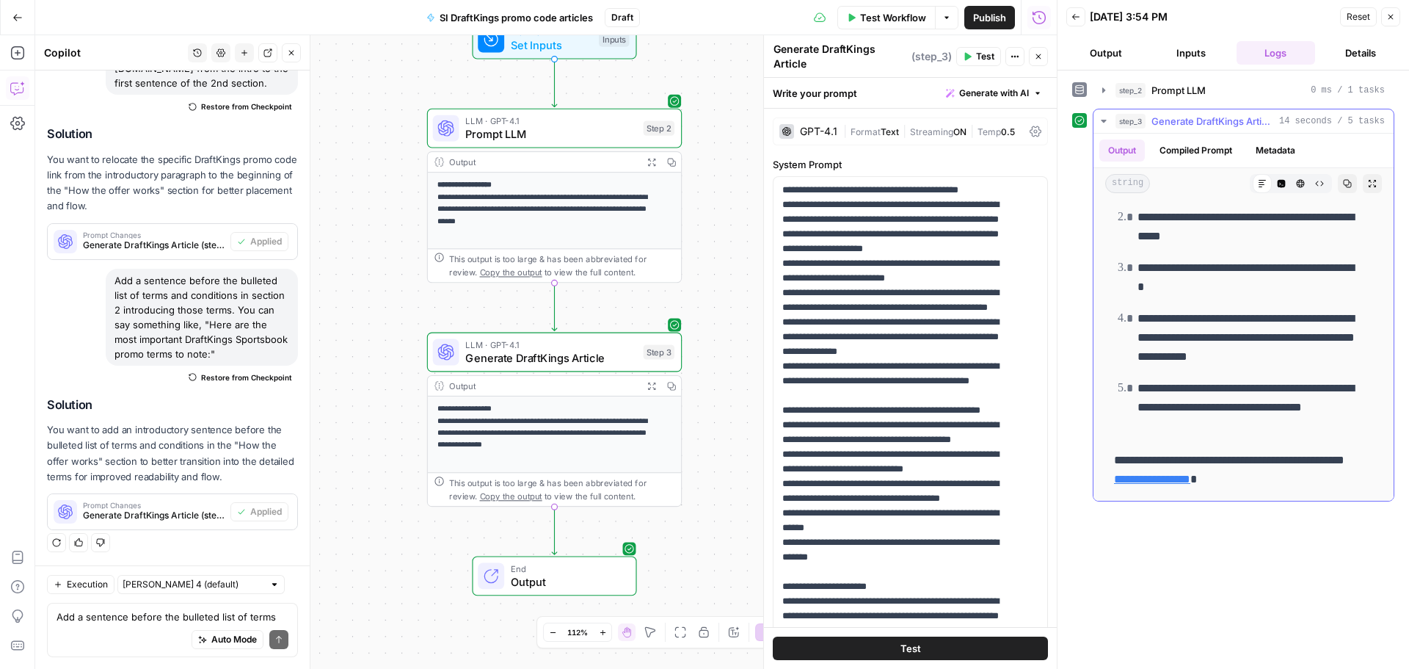
scroll to position [1268, 0]
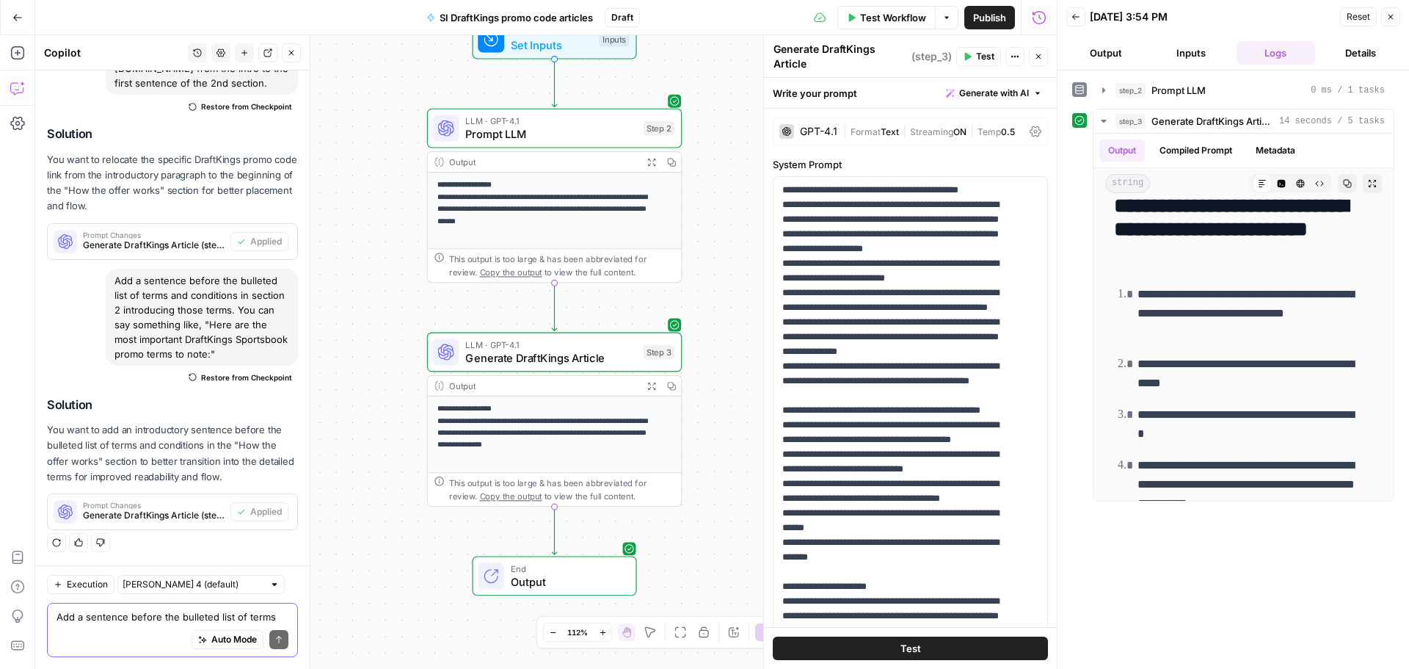
click at [118, 616] on textarea "Add a sentence before the bulleted list of terms and conditions in section 2 in…" at bounding box center [173, 616] width 232 height 15
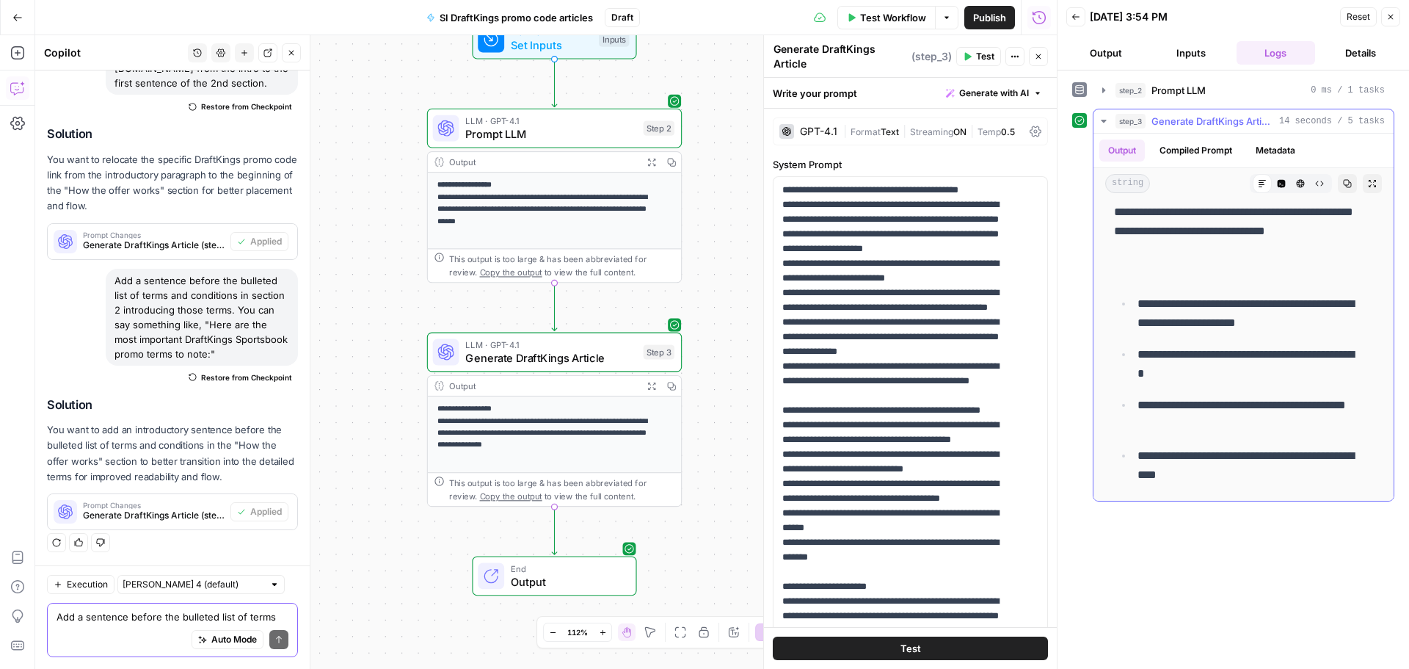
scroll to position [681, 0]
click at [901, 19] on span "Test Workflow" at bounding box center [893, 17] width 66 height 15
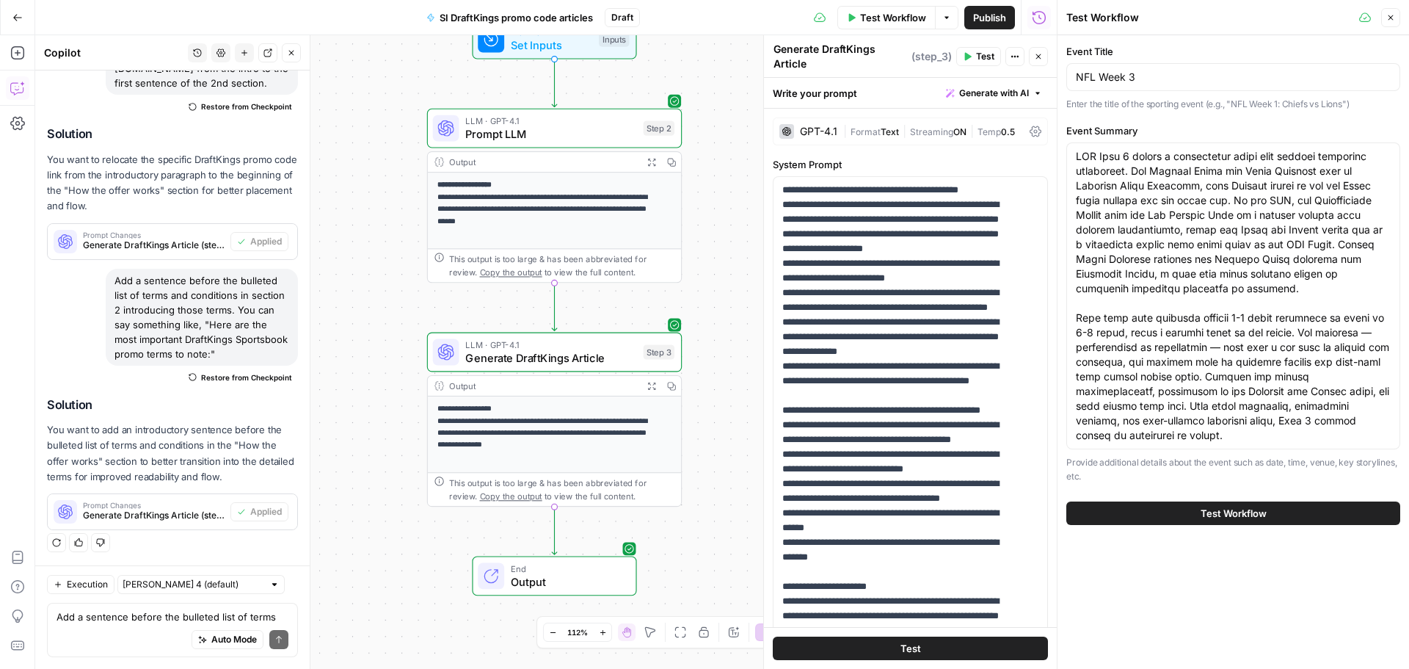
click at [1243, 521] on button "Test Workflow" at bounding box center [1233, 512] width 334 height 23
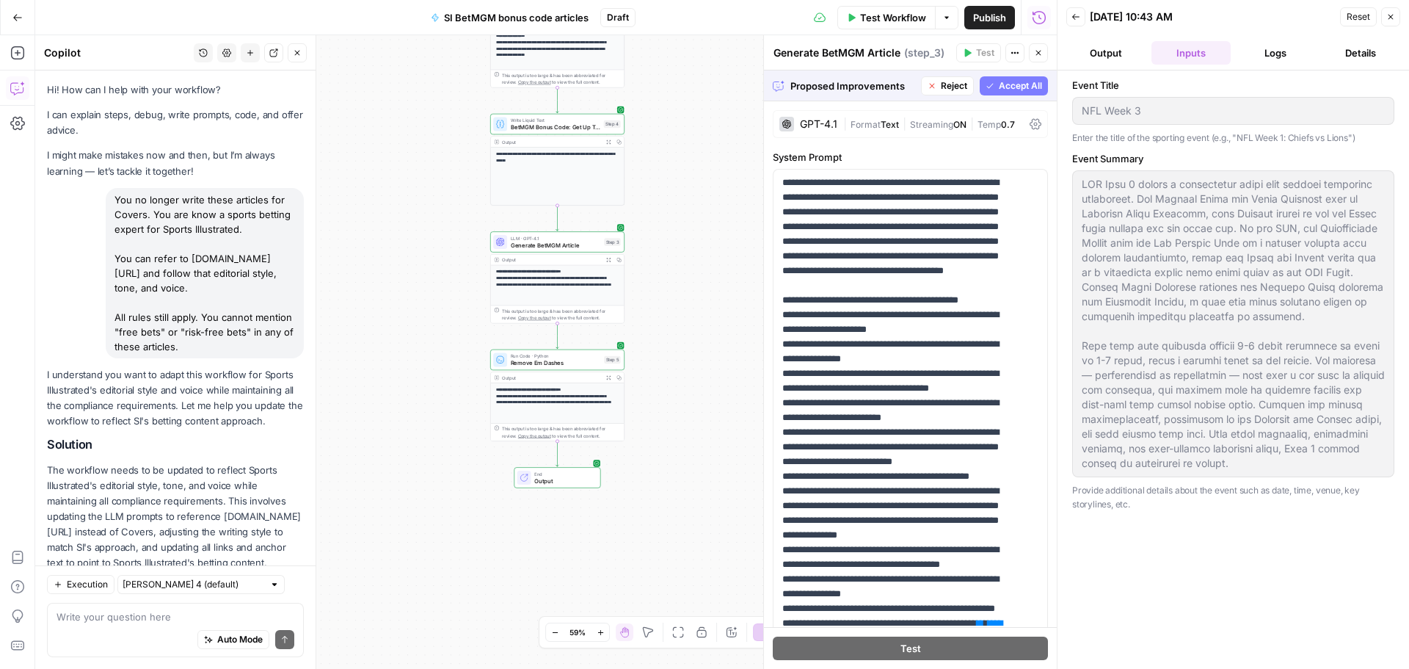
scroll to position [3908, 0]
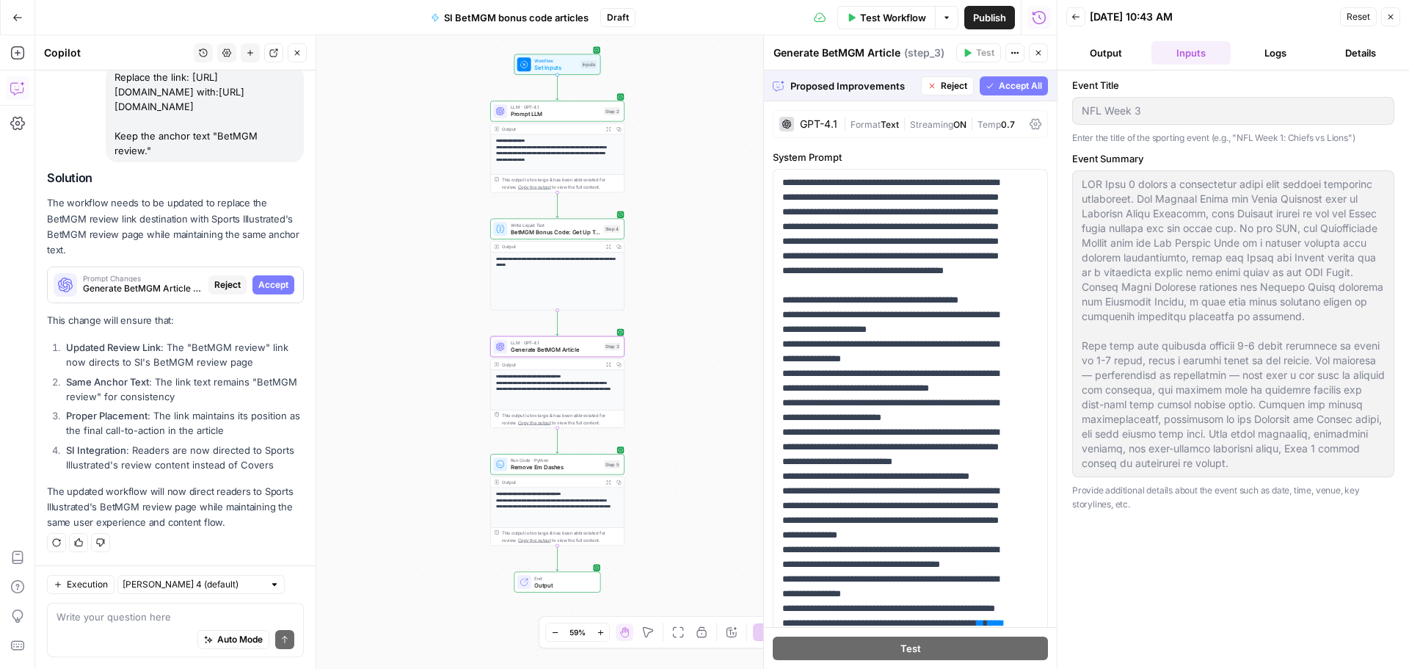
click at [266, 280] on span "Accept" at bounding box center [273, 284] width 30 height 13
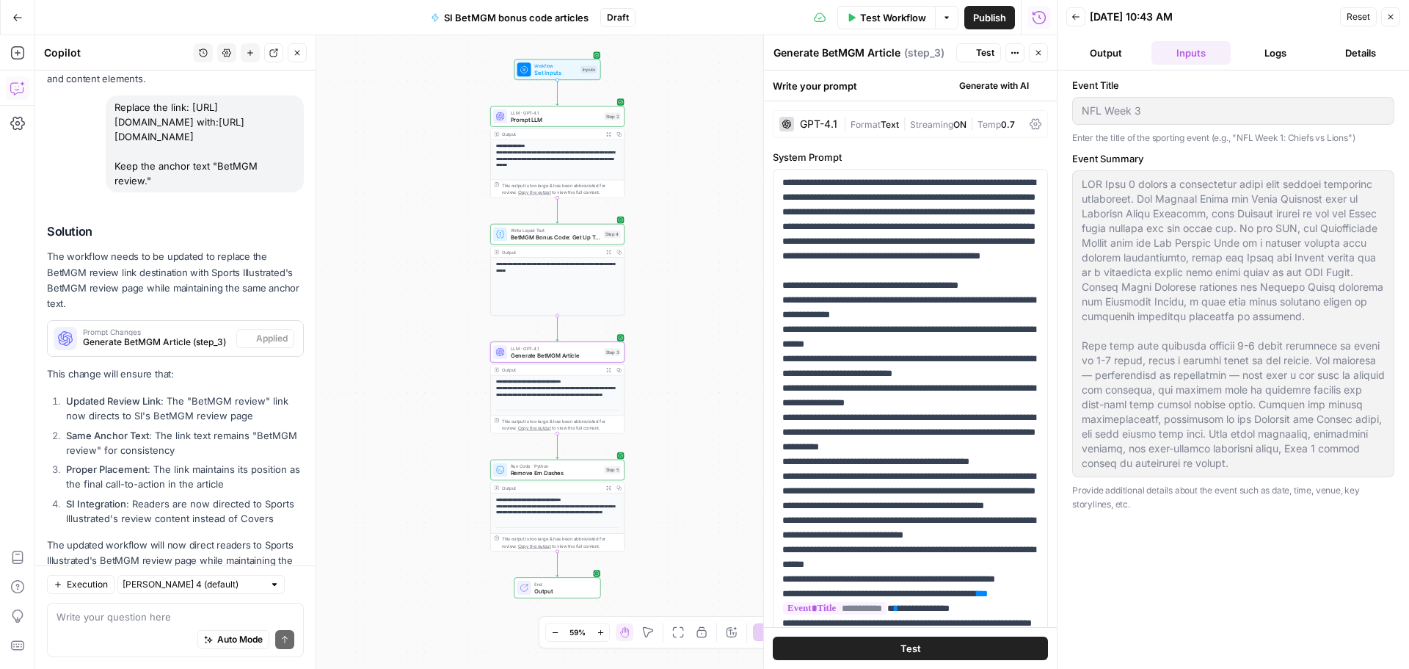
scroll to position [4096, 0]
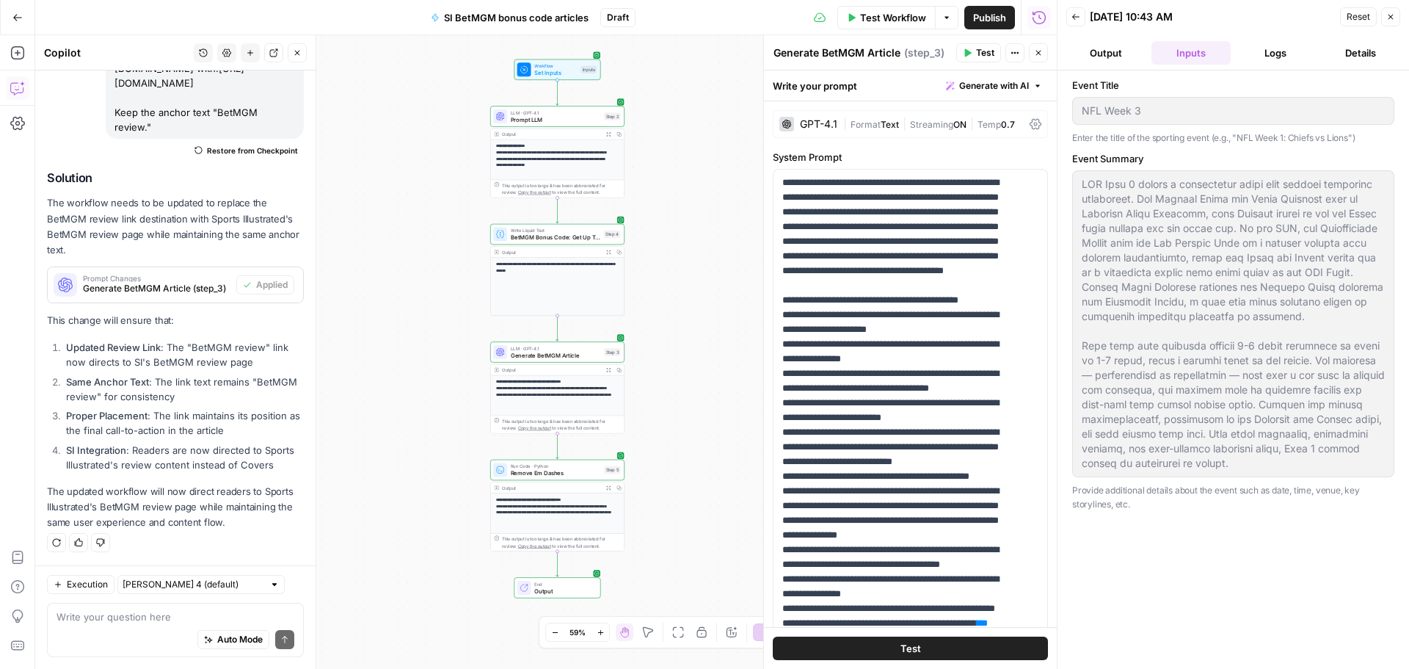
click at [1076, 125] on div "Event Title NFL Week 3 Enter the title of the sporting event (e.g., "NFL Week 1…" at bounding box center [1233, 112] width 322 height 68
click at [1079, 180] on div at bounding box center [1233, 323] width 322 height 307
click at [125, 619] on textarea at bounding box center [176, 616] width 238 height 15
paste textarea "Format the title (headline) as an H1. Format other section headers as H2s."
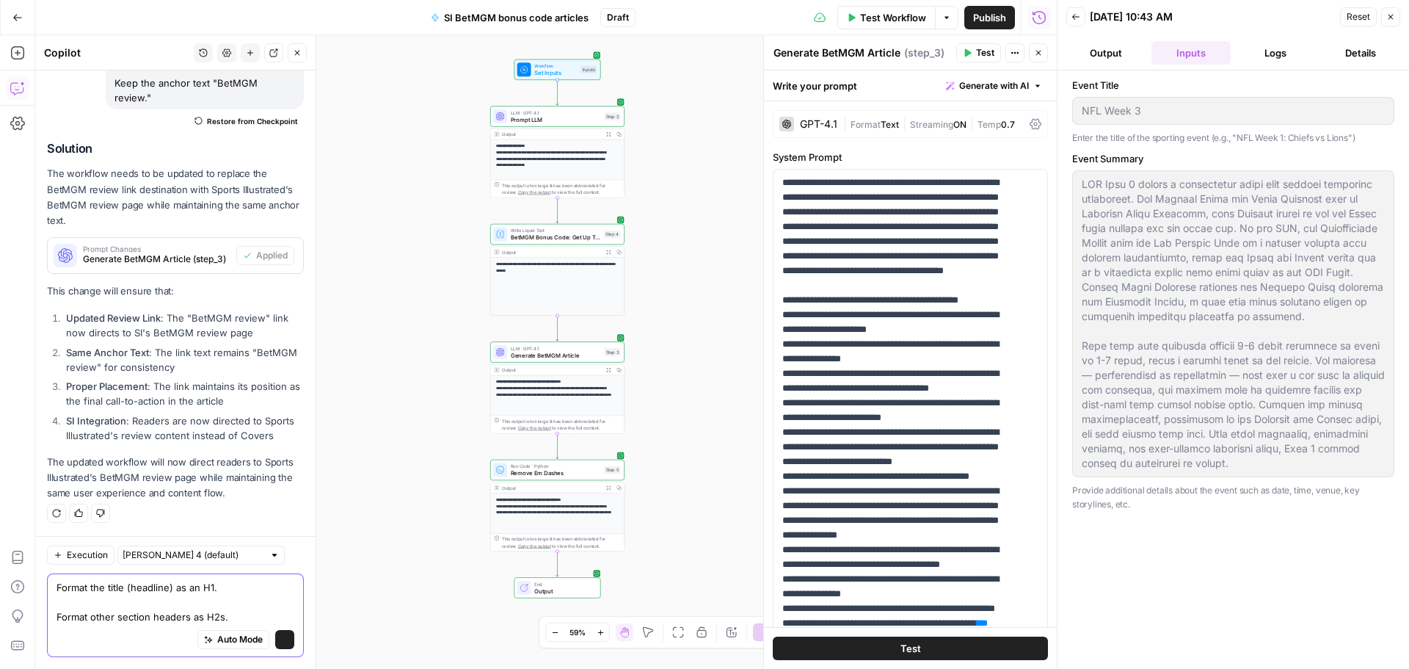
scroll to position [4126, 0]
type textarea "Format the title (headline) as an H1. Format other section headers as H2s."
click at [279, 635] on button "Send" at bounding box center [284, 639] width 19 height 19
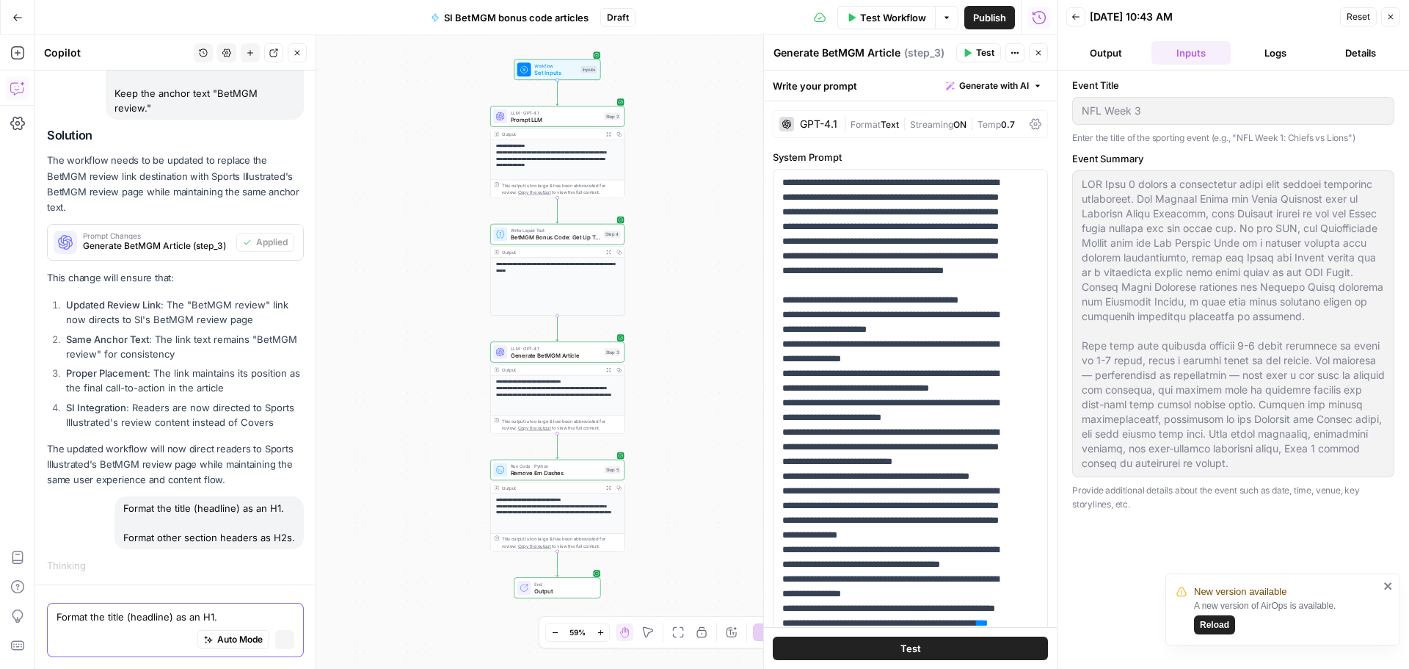
scroll to position [3951, 0]
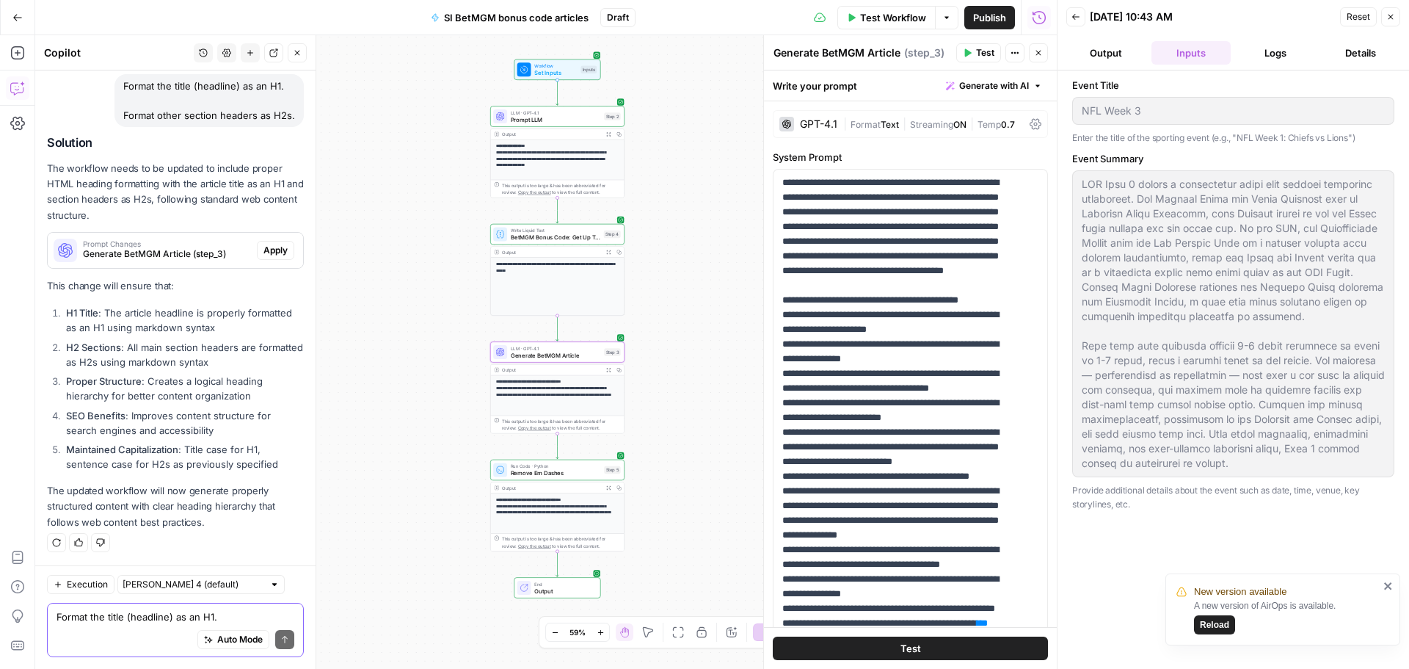
click at [270, 252] on span "Apply" at bounding box center [275, 250] width 24 height 13
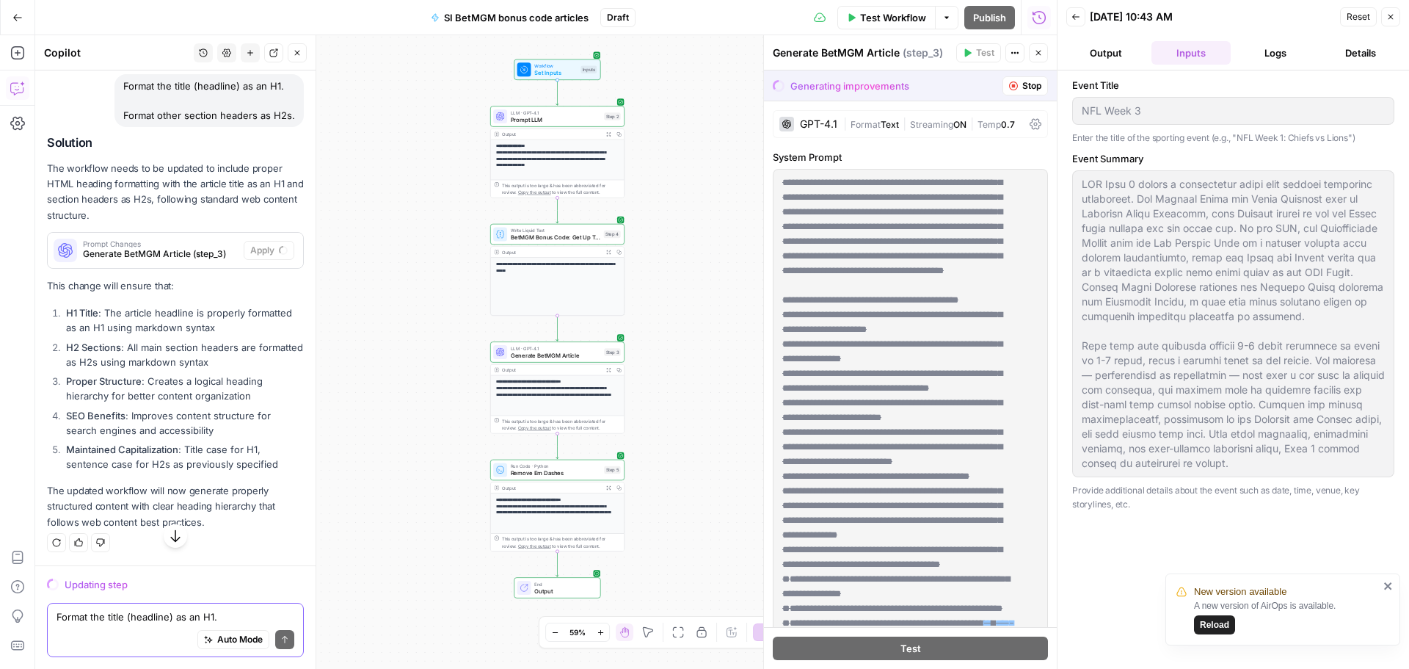
scroll to position [4372, 0]
click at [167, 606] on div "Format the title (headline) as an H1. Format other section headers as H2s. Writ…" at bounding box center [175, 629] width 257 height 54
paste textarea "In the second section describing how the promotion works, use a maximum of 100 …"
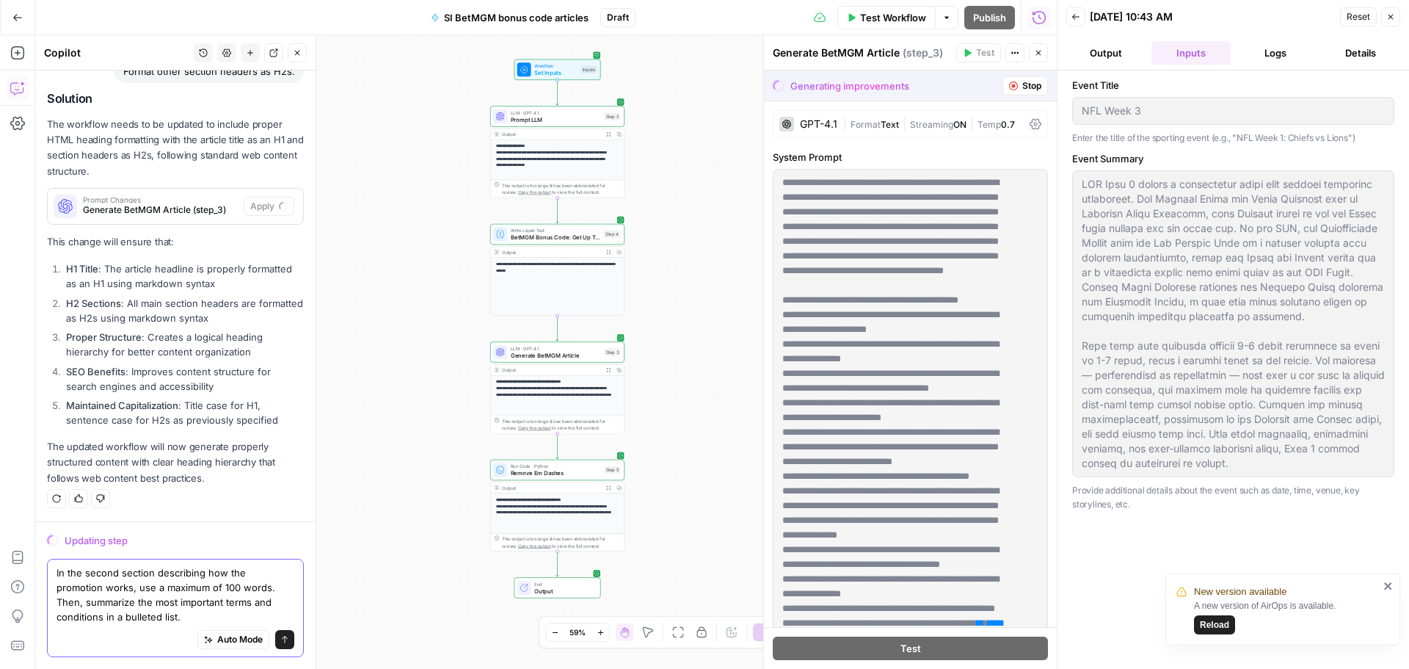
type textarea "In the second section describing how the promotion works, use a maximum of 100 …"
click at [275, 638] on button "Send" at bounding box center [284, 639] width 19 height 19
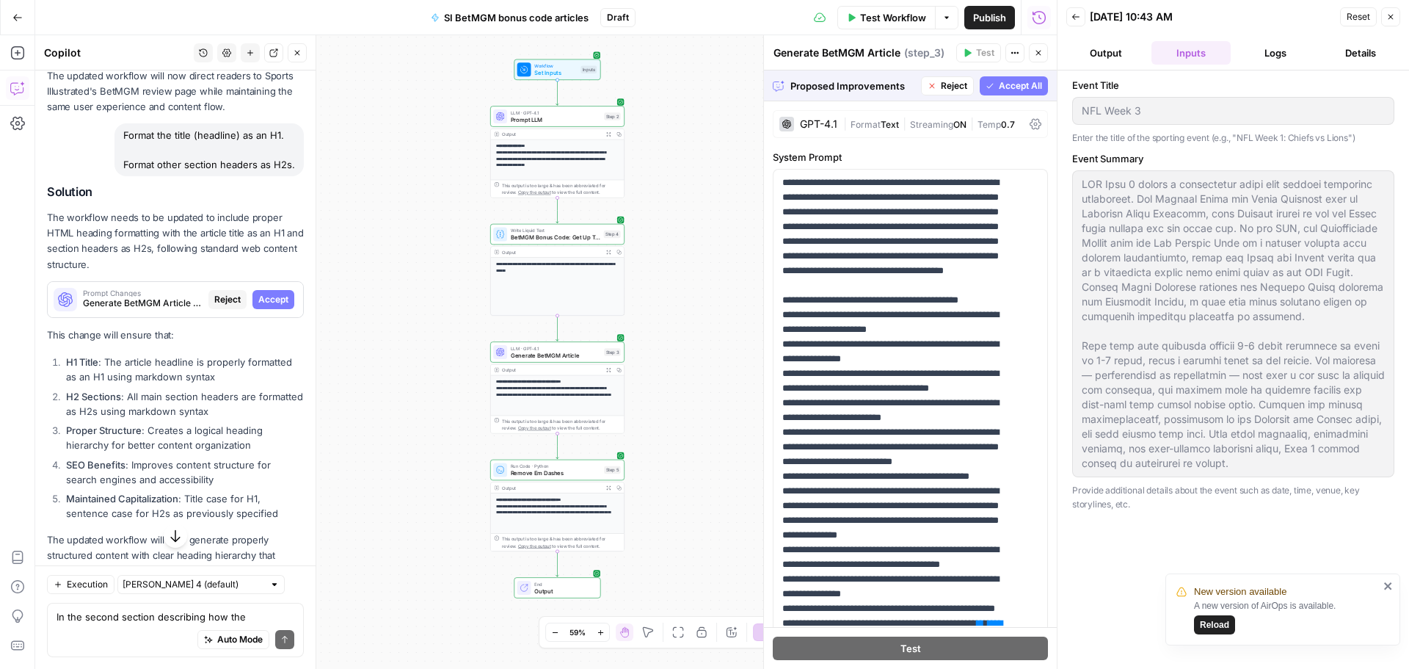
scroll to position [4170, 0]
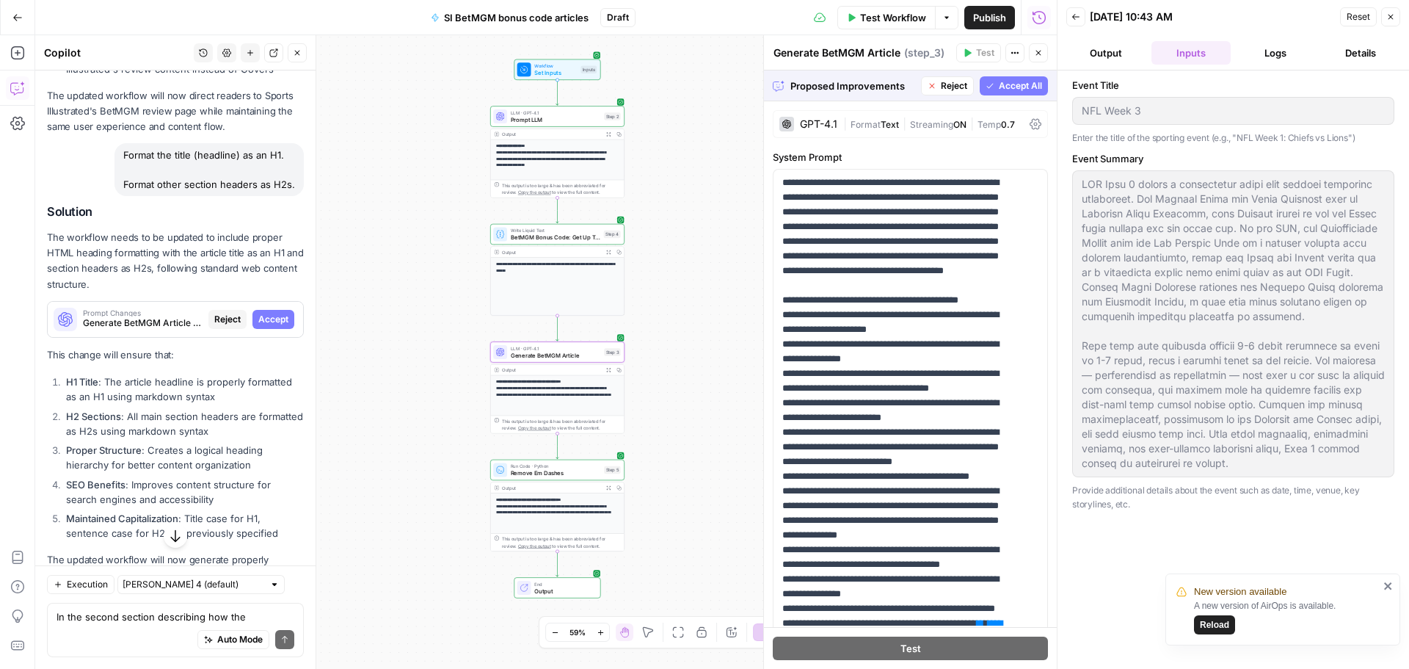
click at [267, 326] on span "Accept" at bounding box center [273, 319] width 30 height 13
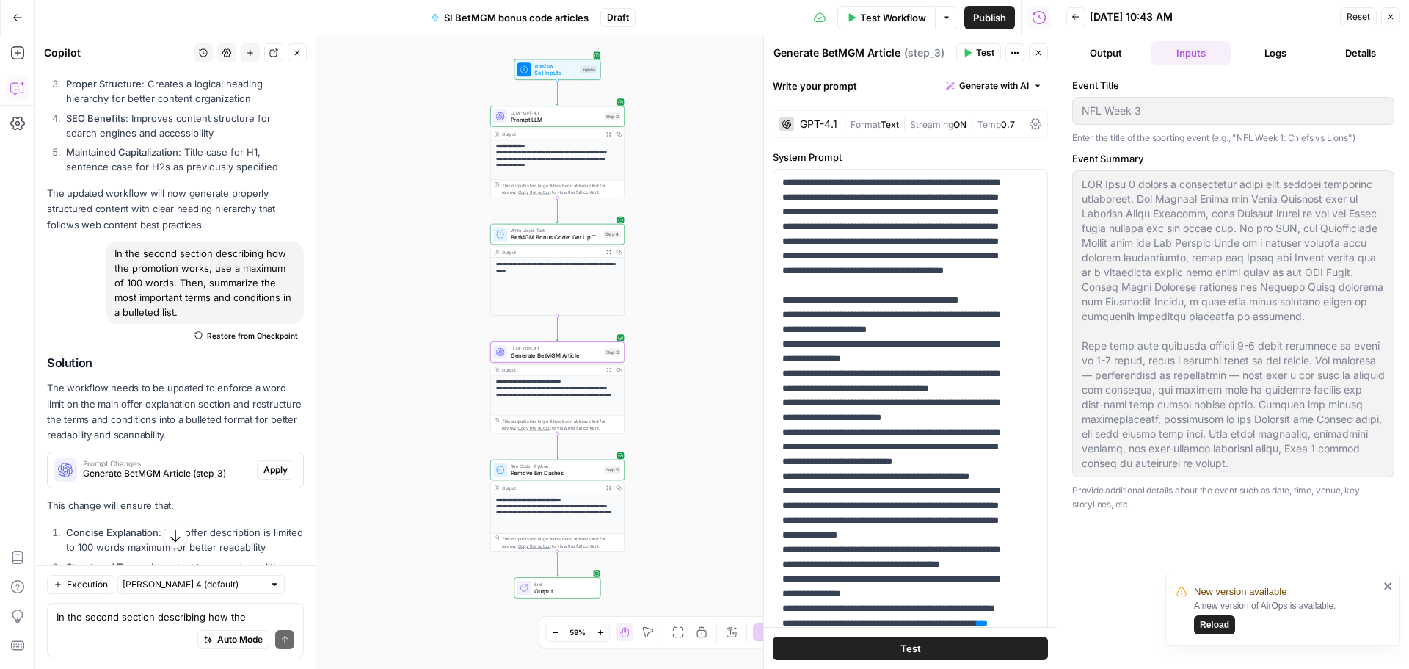
scroll to position [4945, 0]
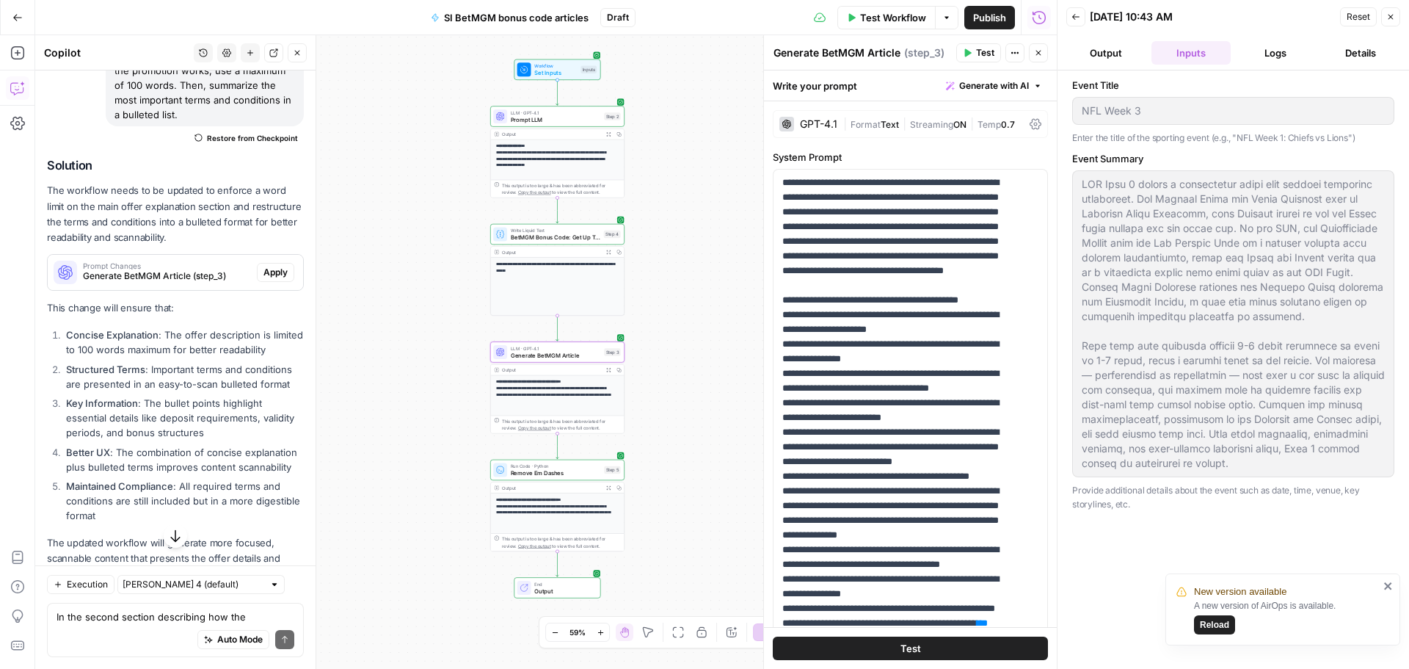
click at [267, 282] on button "Apply" at bounding box center [275, 272] width 37 height 19
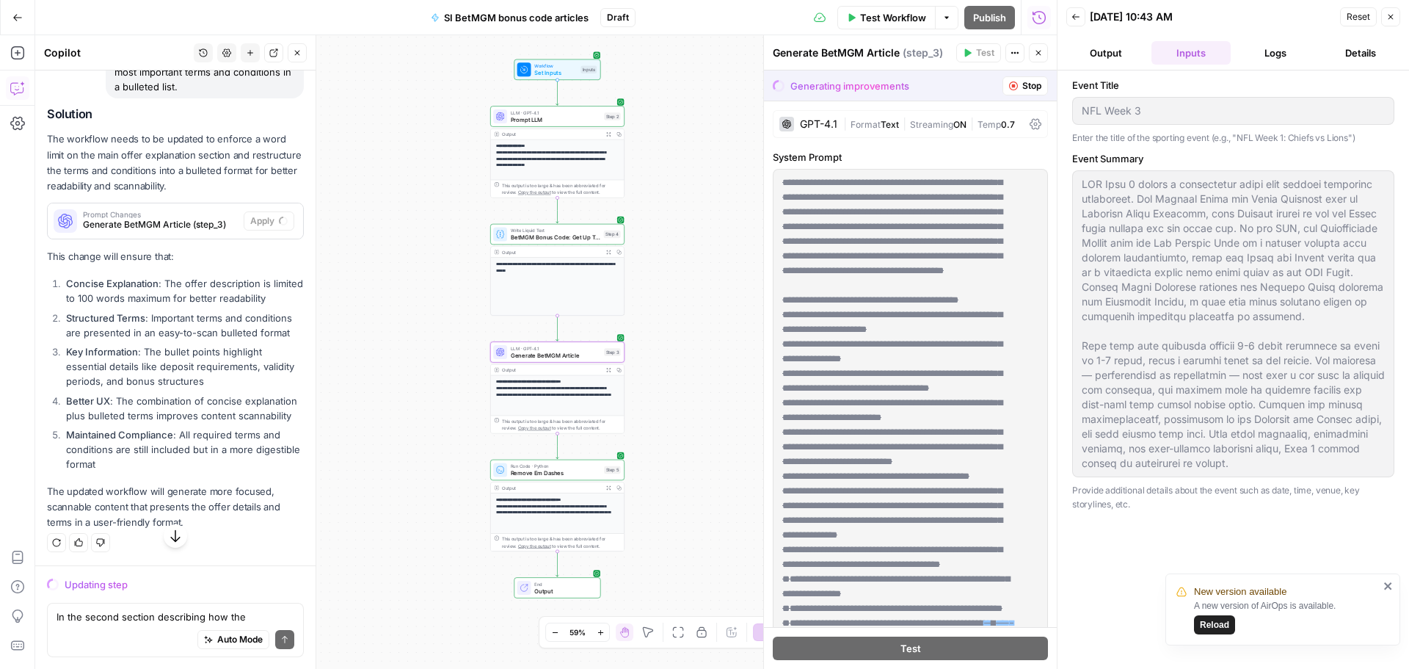
scroll to position [4924, 0]
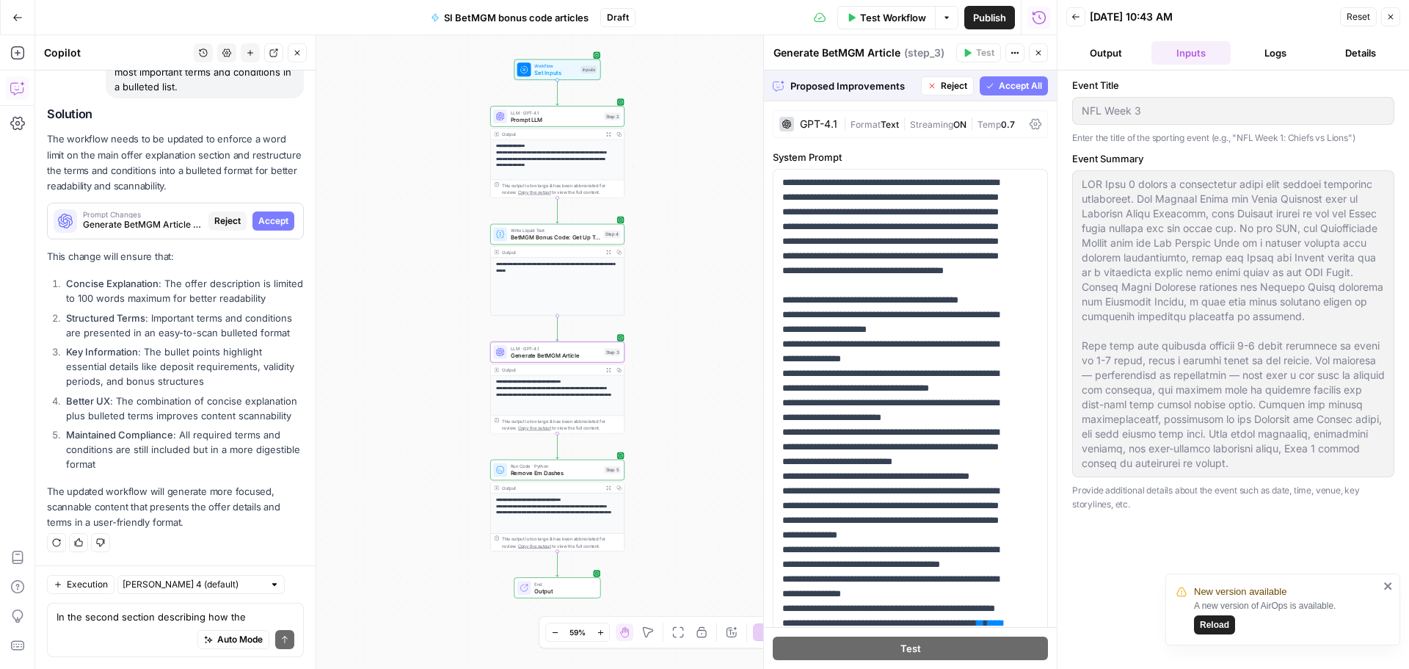
click at [268, 214] on span "Accept" at bounding box center [273, 220] width 30 height 13
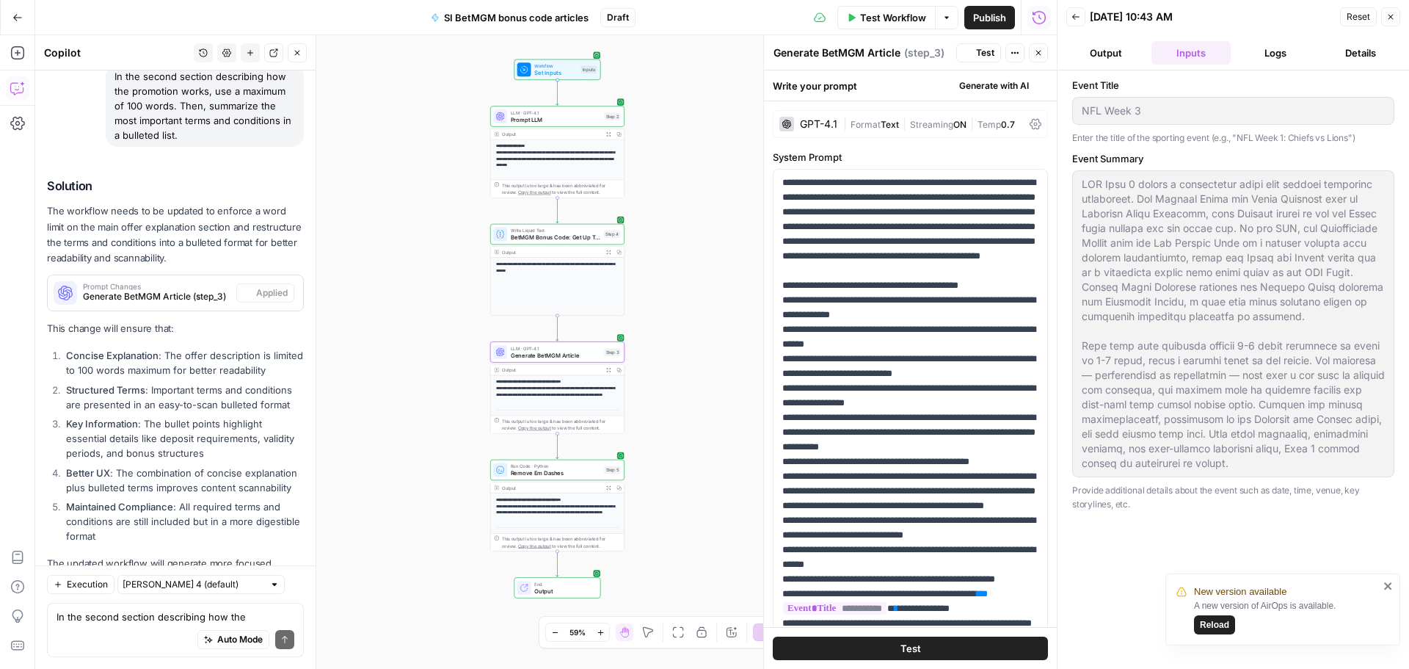
scroll to position [5159, 0]
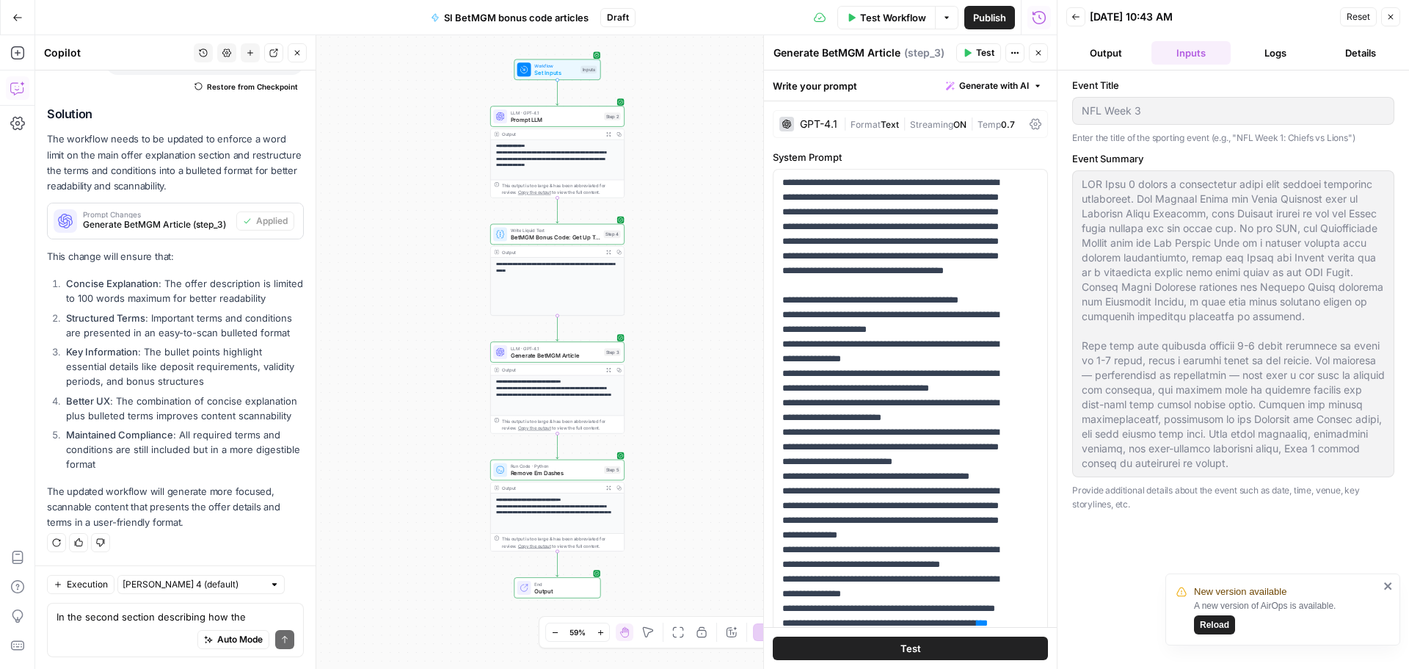
click at [894, 20] on span "Test Workflow" at bounding box center [893, 17] width 66 height 15
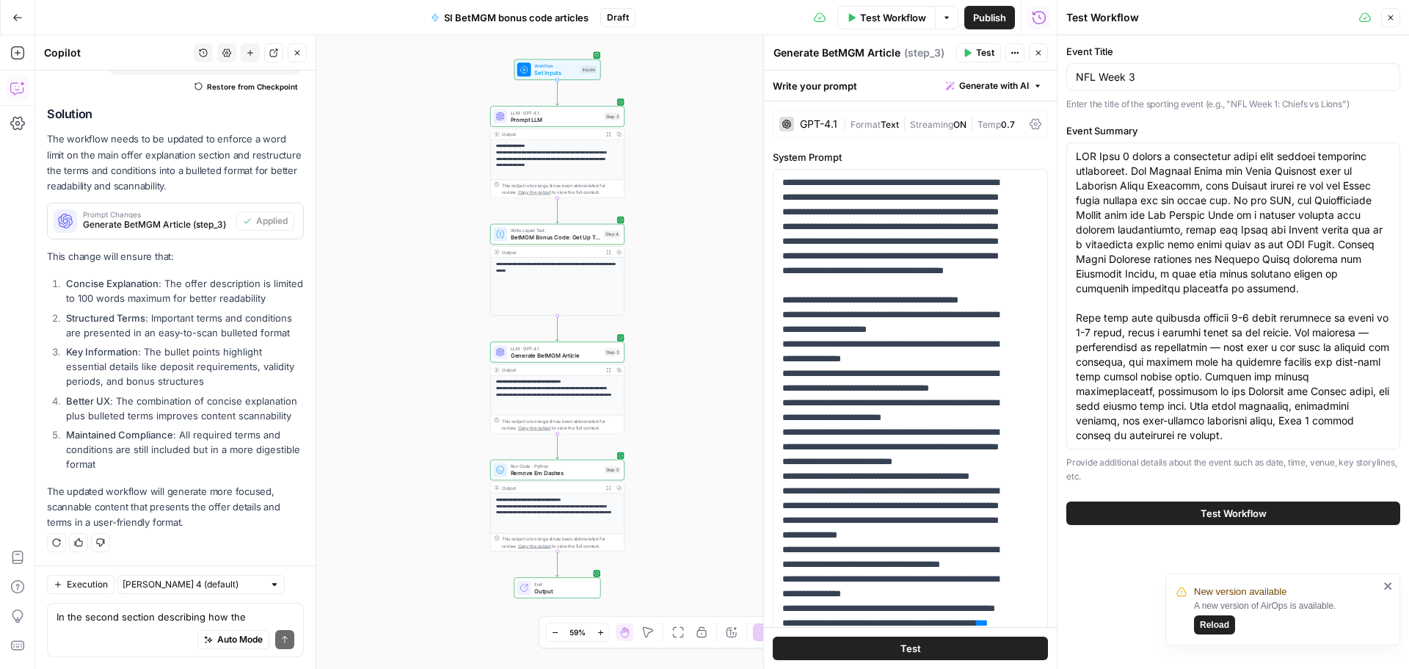
click at [1215, 511] on span "Test Workflow" at bounding box center [1234, 513] width 66 height 15
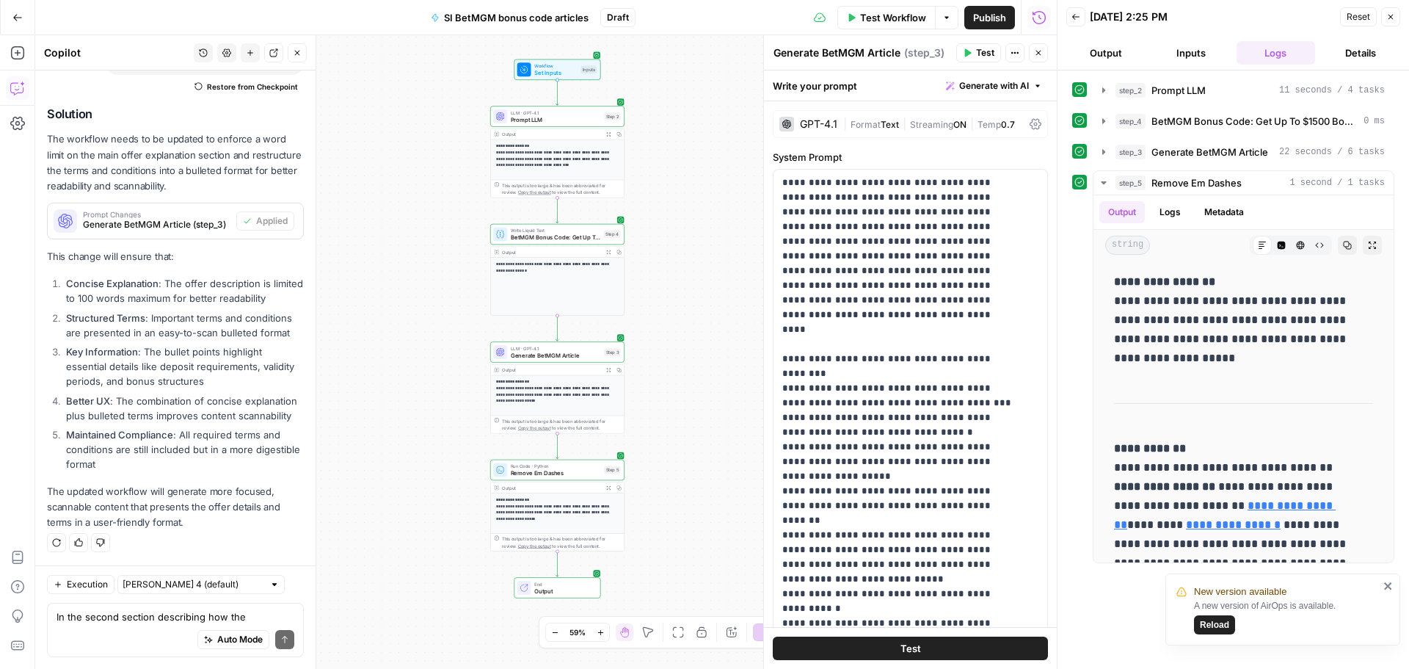
click at [93, 624] on div "Auto Mode Send" at bounding box center [176, 640] width 238 height 32
type textarea "Remove the "Introduction" label."
click at [280, 642] on icon "submit" at bounding box center [284, 639] width 9 height 9
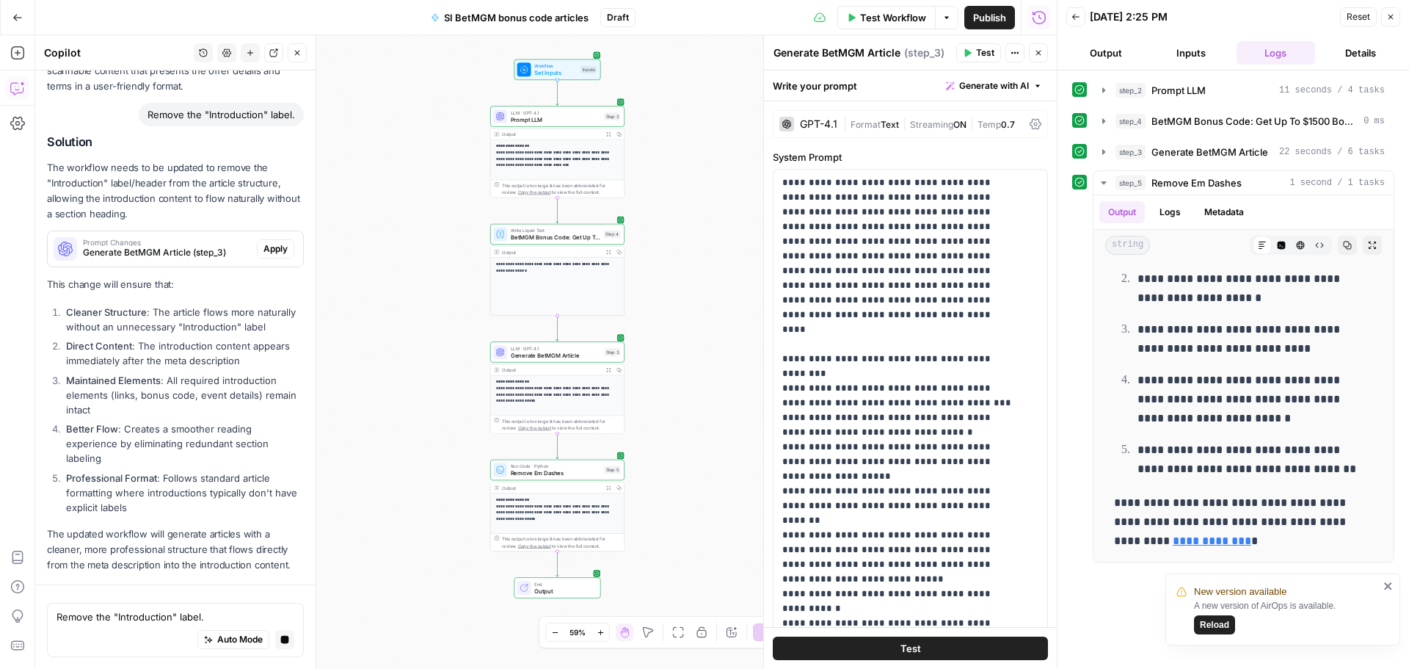
scroll to position [5375, 0]
click at [261, 239] on button "Apply" at bounding box center [275, 248] width 37 height 19
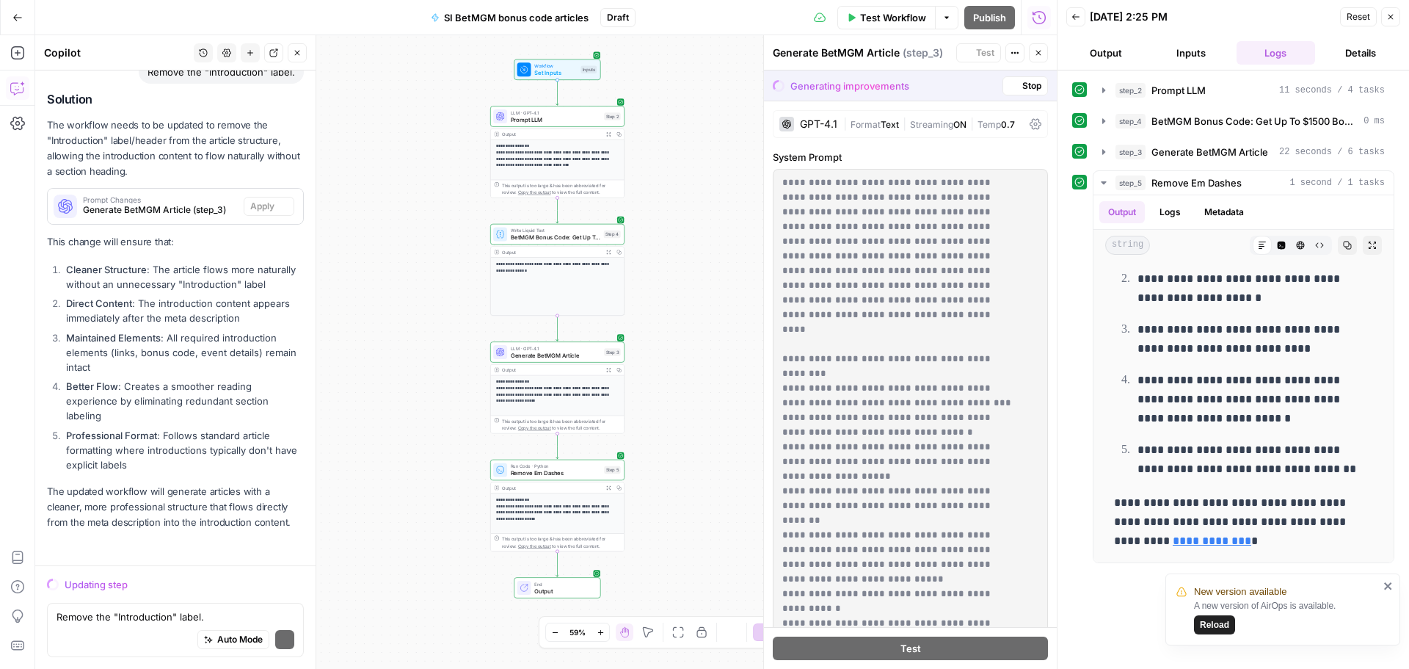
scroll to position [5417, 0]
click at [182, 619] on div "Auto Mode will automatically modify and execute the workflow" at bounding box center [222, 602] width 234 height 41
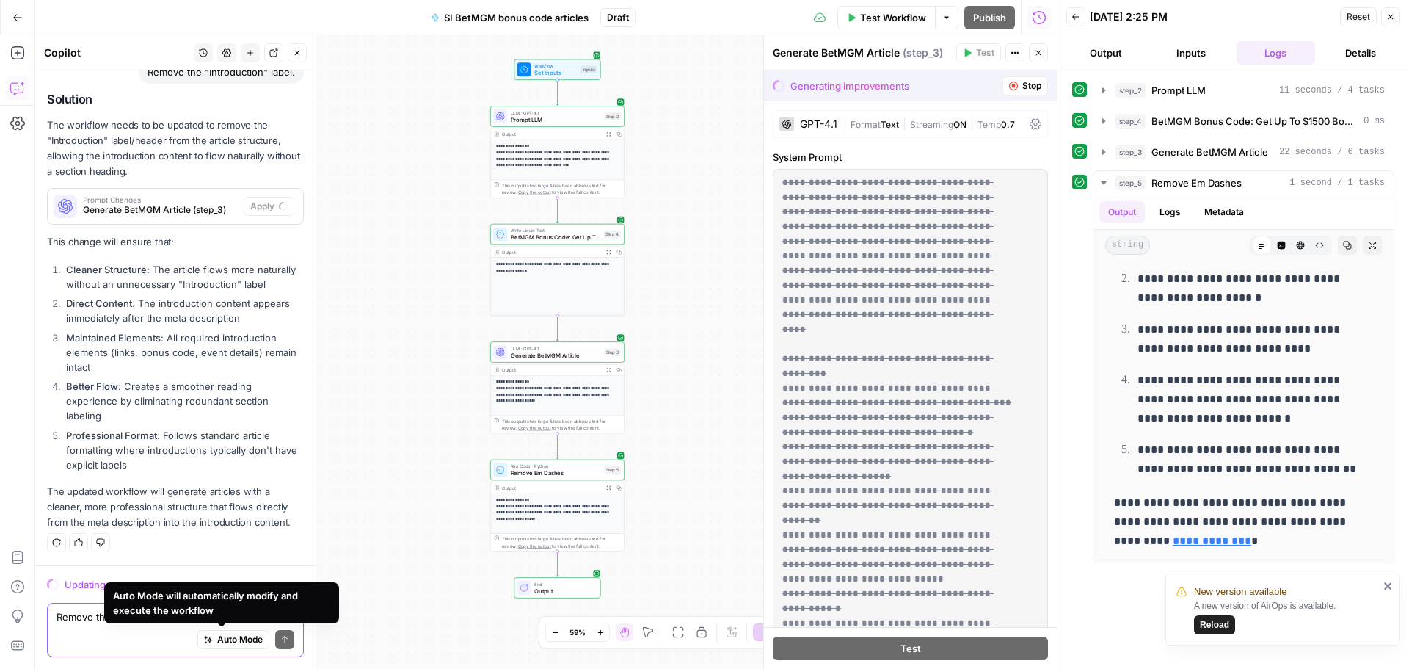
click at [98, 619] on textarea "Remove the "Introduction" label." at bounding box center [176, 616] width 238 height 15
type textarea "Remove all emojis."
click at [261, 637] on div "Auto Mode Send" at bounding box center [176, 640] width 238 height 32
click at [275, 636] on button "Send" at bounding box center [284, 639] width 19 height 19
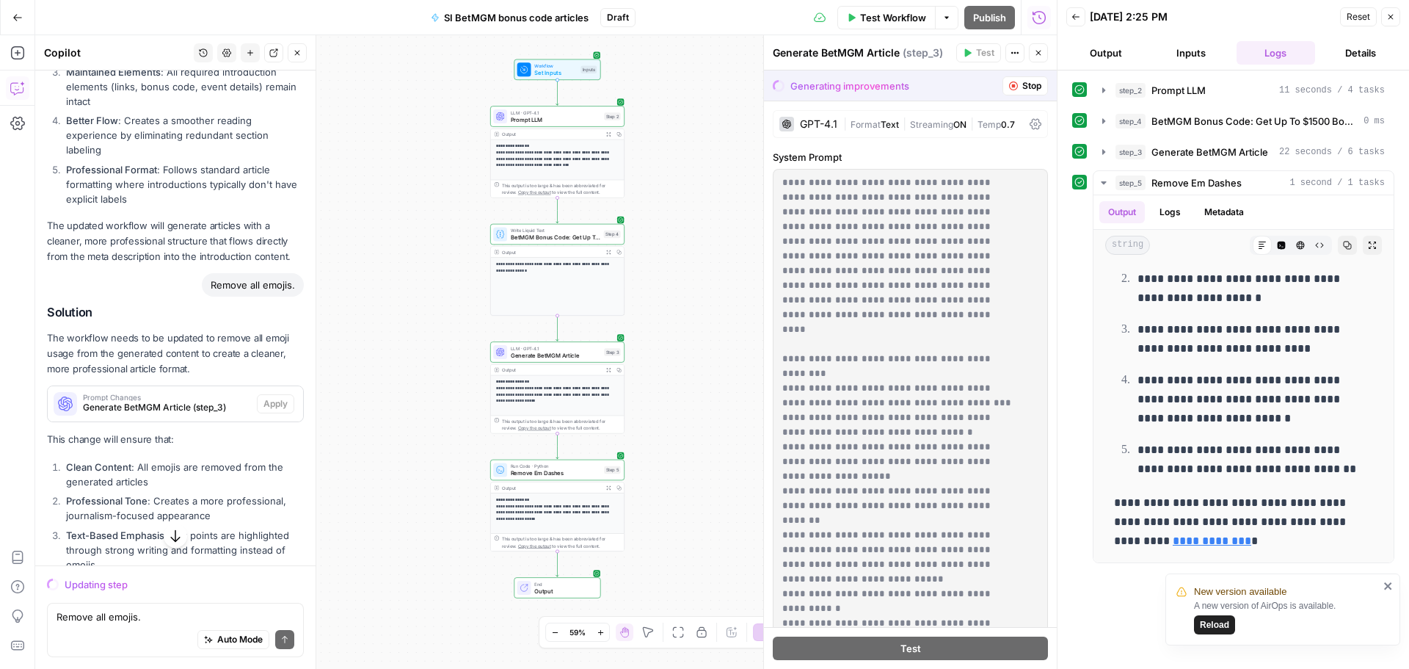
scroll to position [5338, 0]
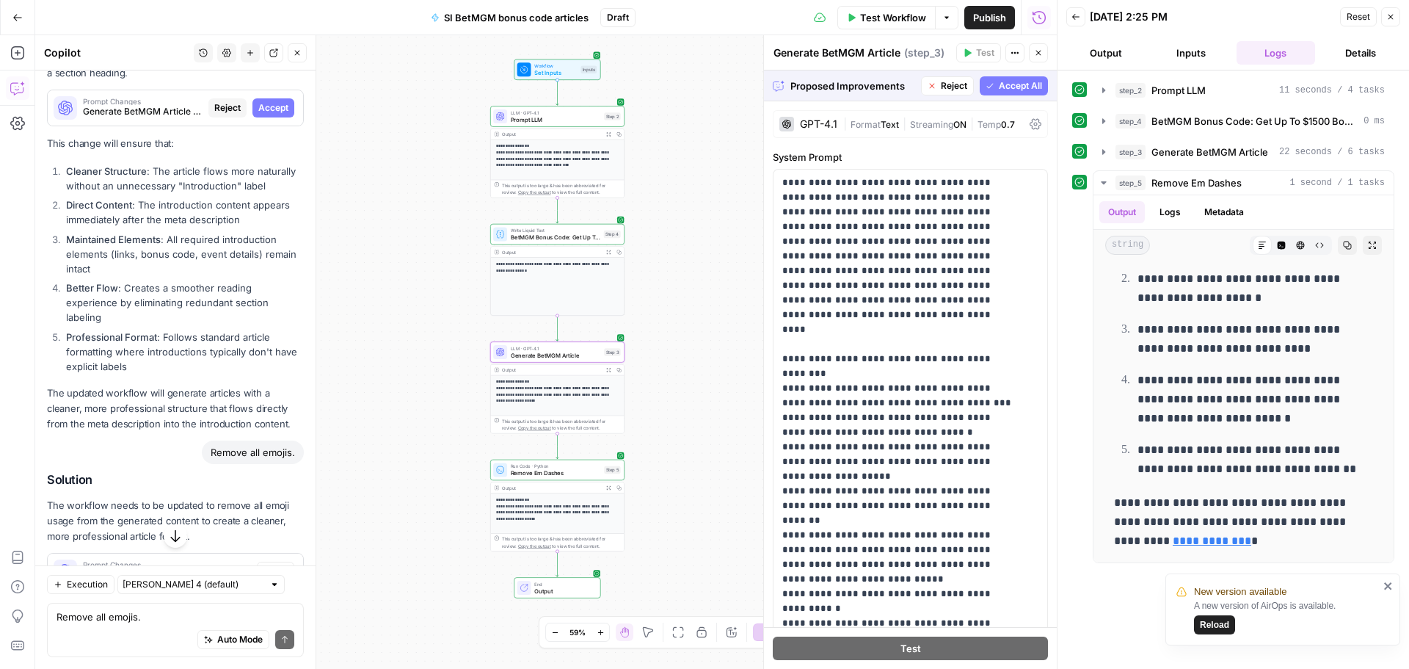
click at [277, 117] on button "Accept" at bounding box center [273, 107] width 42 height 19
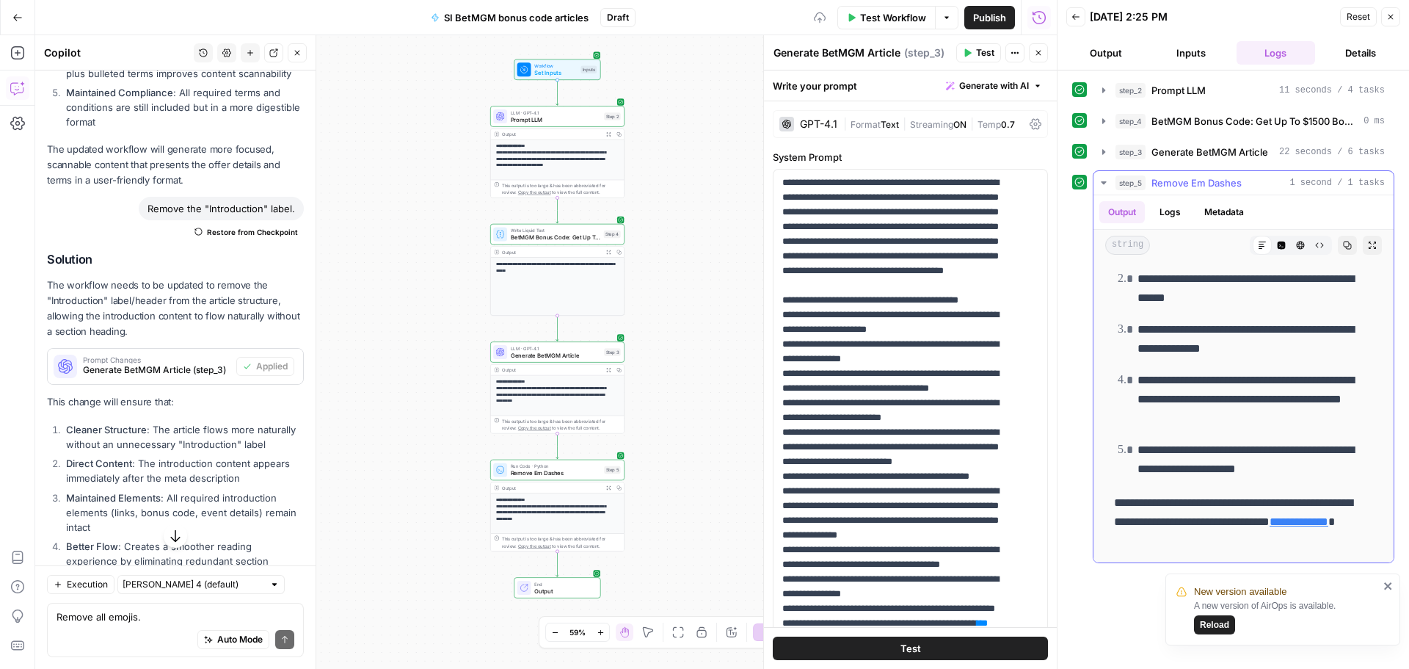
scroll to position [0, 0]
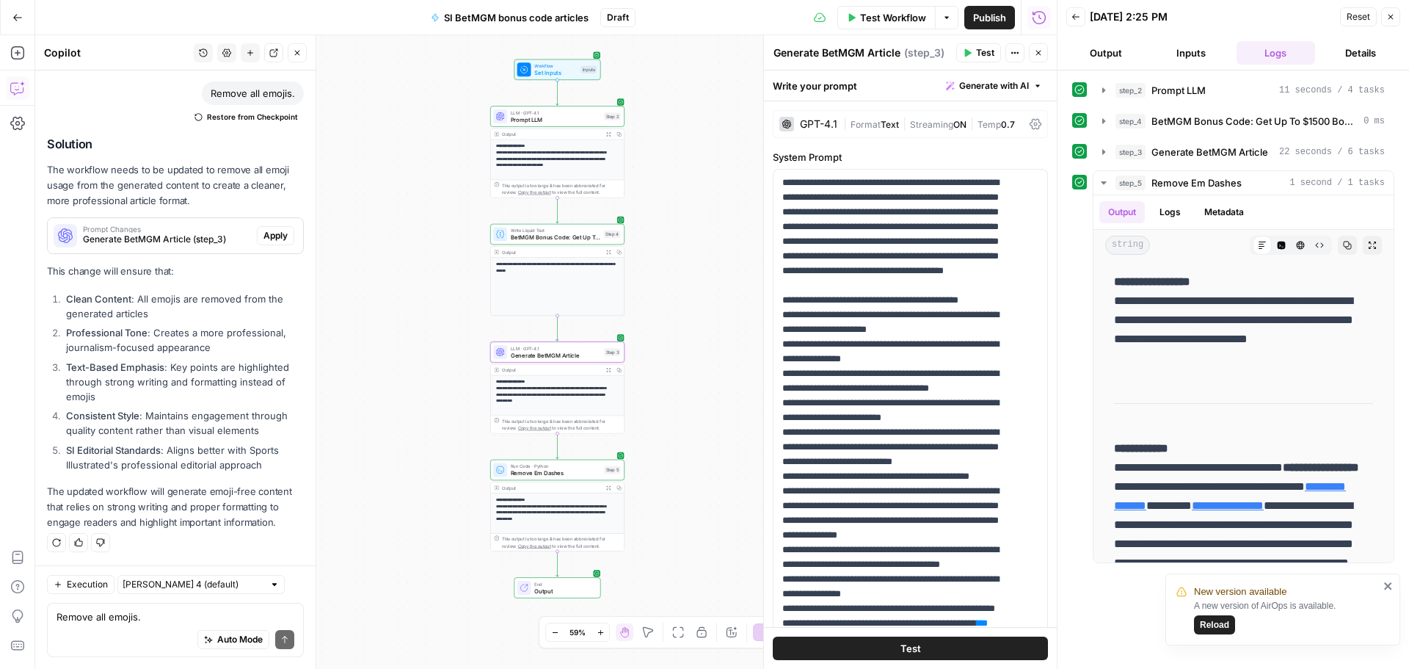
click at [280, 228] on button "Apply" at bounding box center [275, 235] width 37 height 19
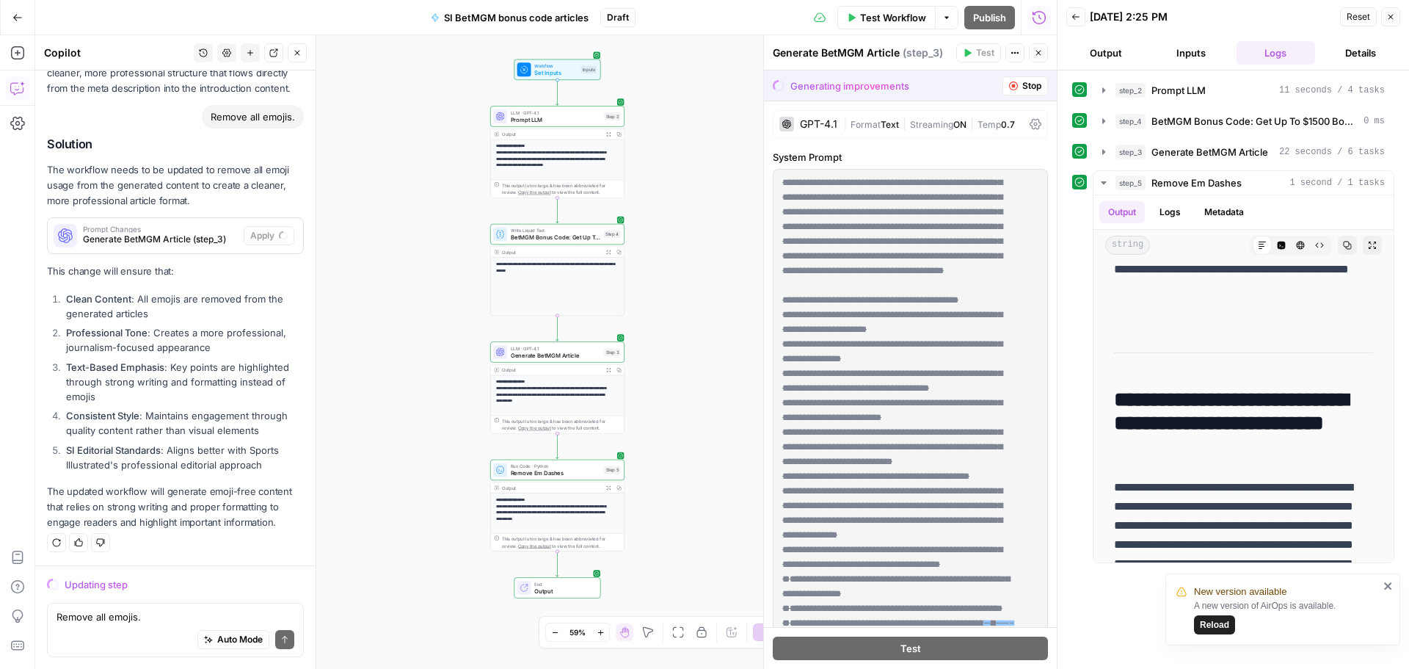
scroll to position [5631, 0]
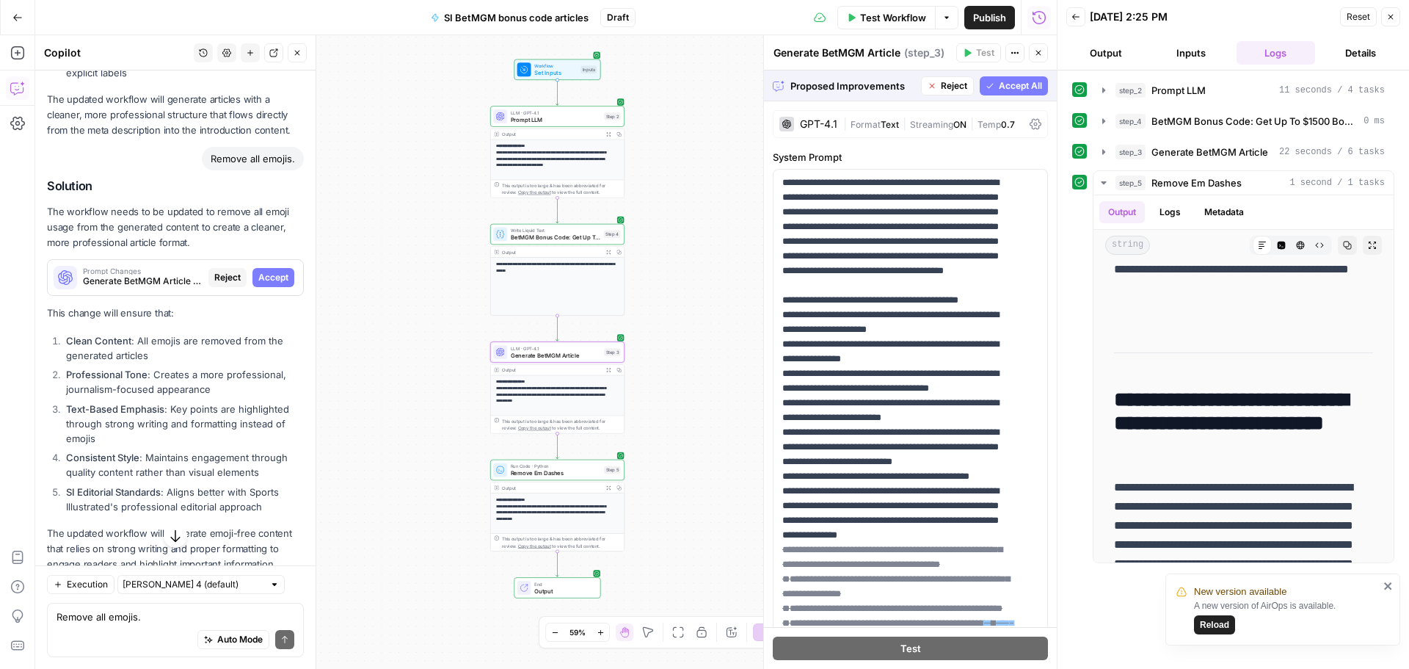
click at [258, 284] on span "Accept" at bounding box center [273, 277] width 30 height 13
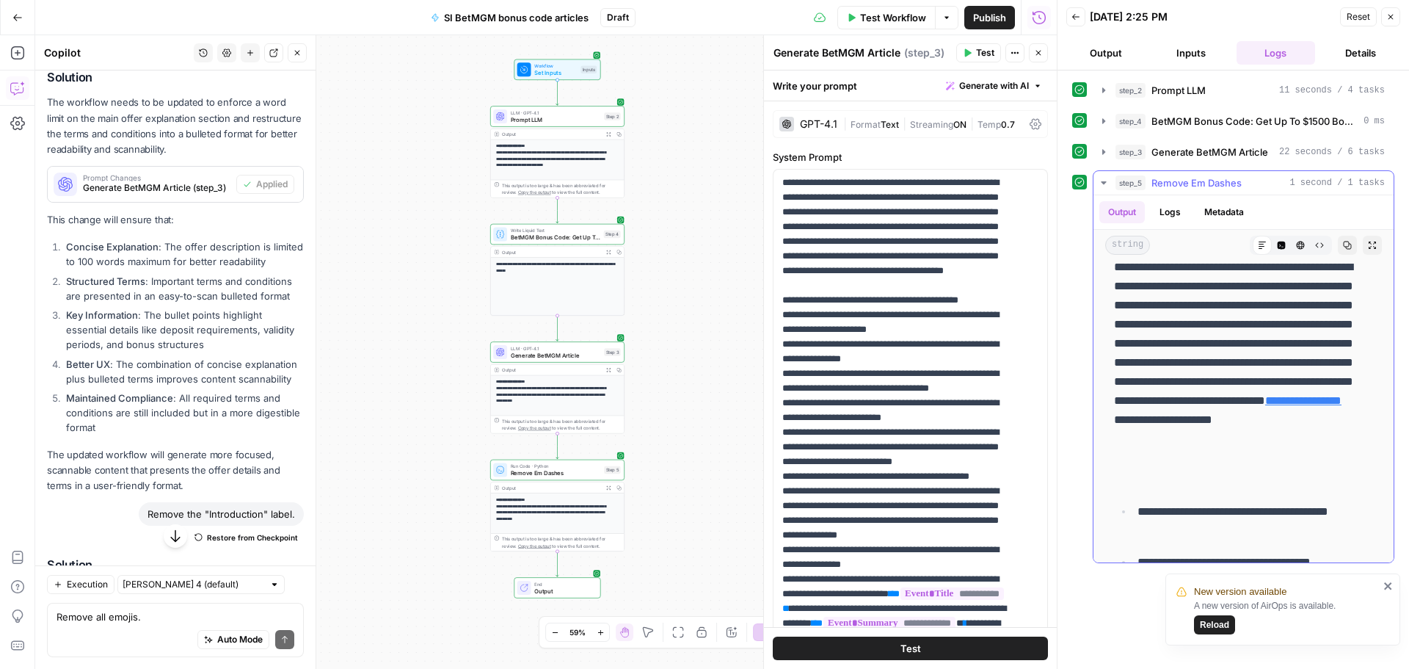
scroll to position [660, 0]
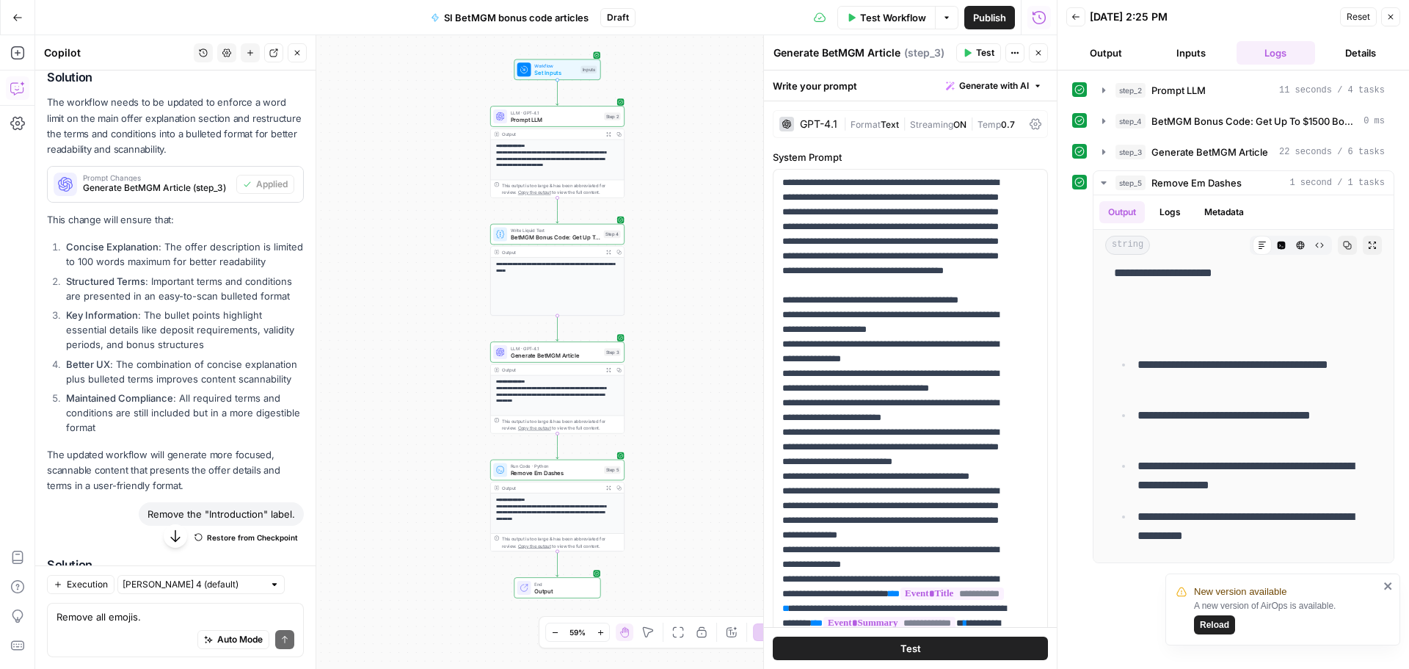
click at [911, 17] on span "Test Workflow" at bounding box center [893, 17] width 66 height 15
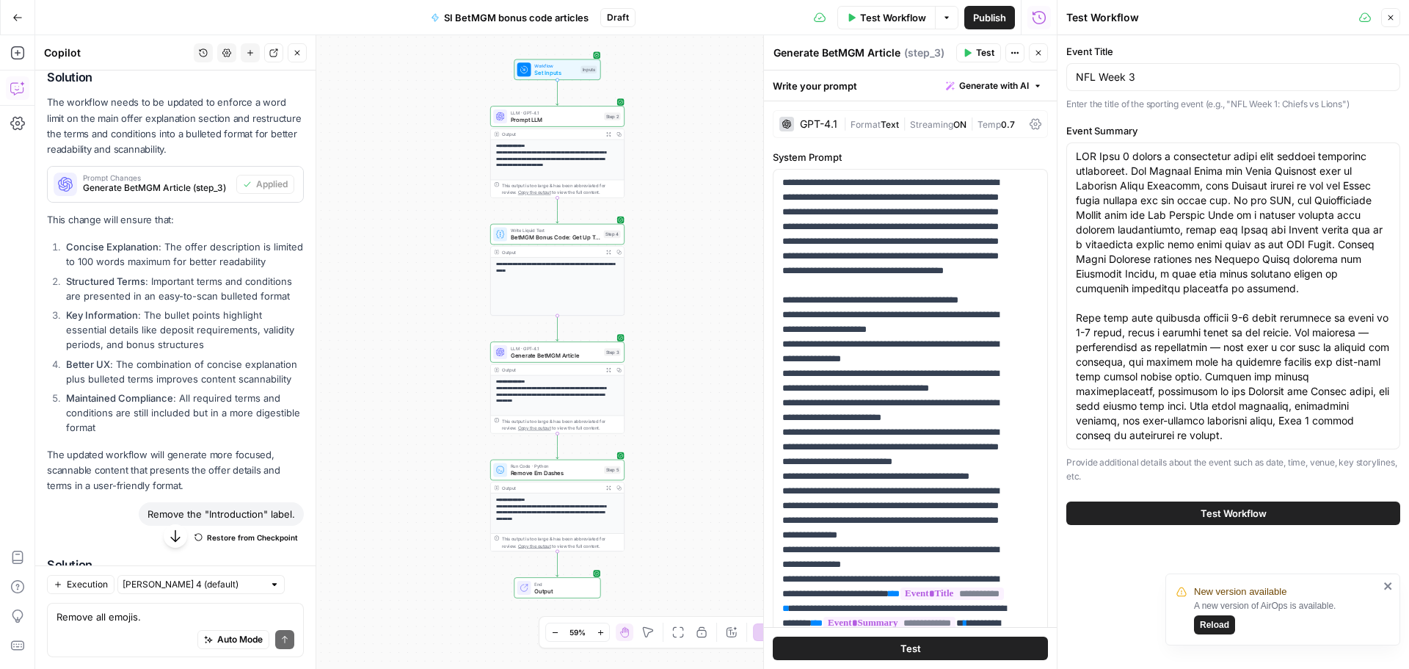
click at [1267, 517] on button "Test Workflow" at bounding box center [1233, 512] width 334 height 23
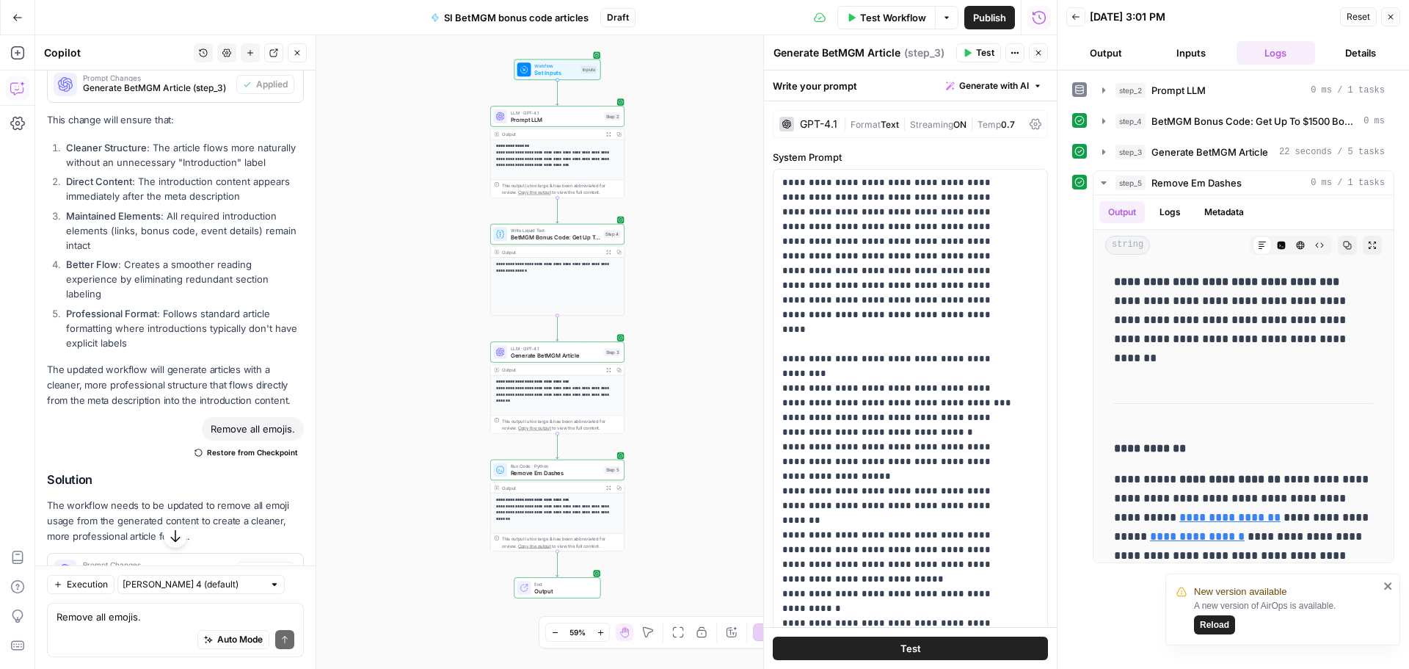
scroll to position [6133, 0]
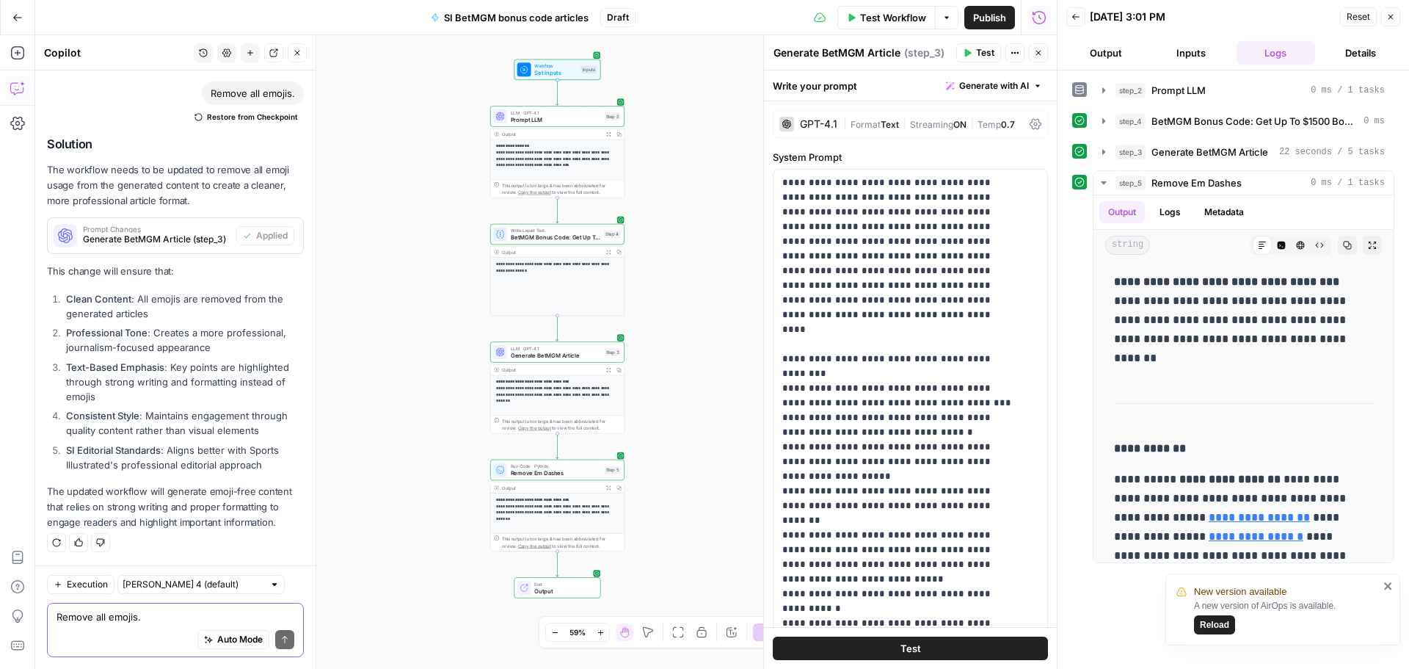
click at [110, 619] on textarea "Remove all emojis." at bounding box center [176, 616] width 238 height 15
paste textarea "After the bulleted list of terms, explain that we recommend placing the initial…"
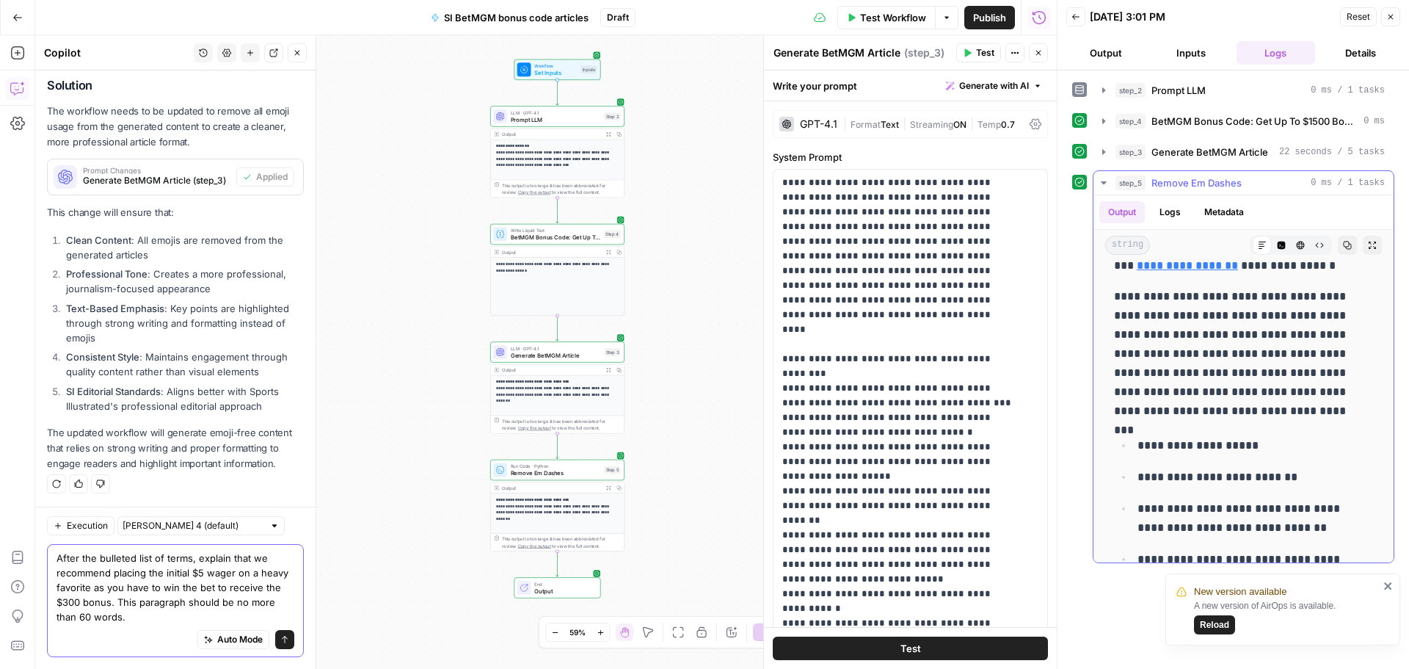
scroll to position [807, 0]
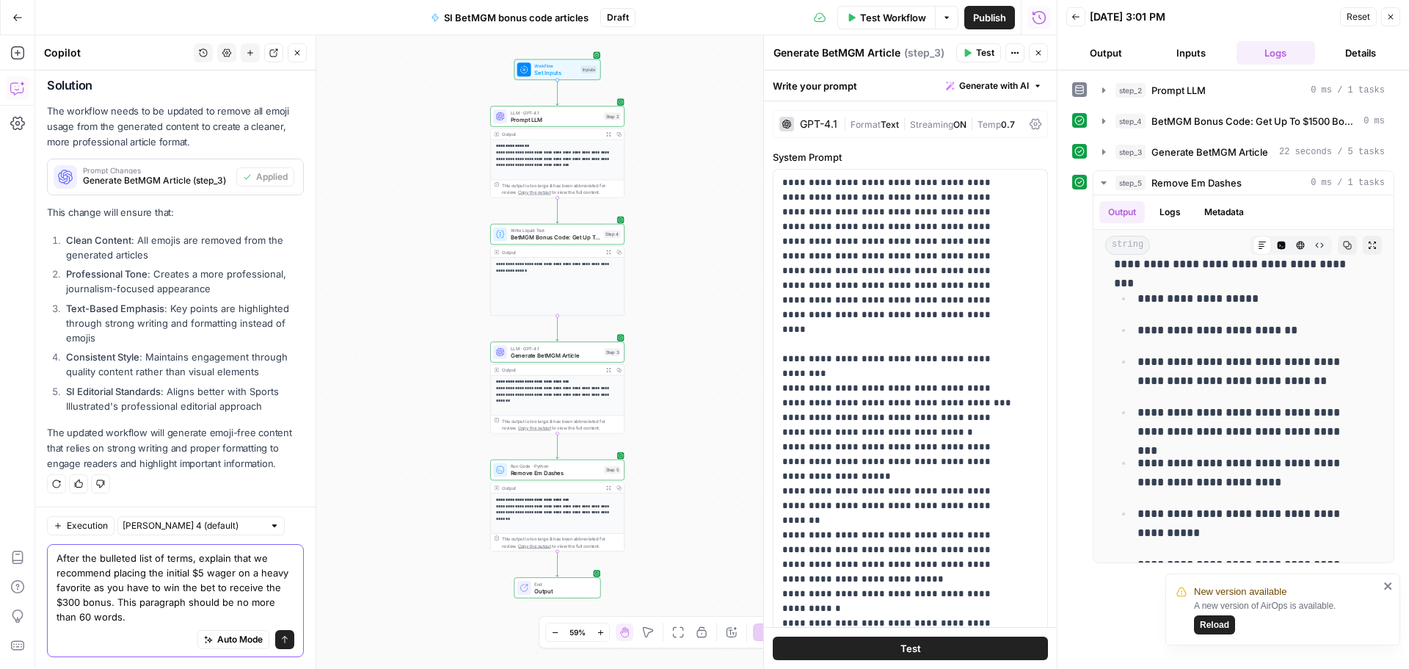
drag, startPoint x: 250, startPoint y: 558, endPoint x: 163, endPoint y: 596, distance: 94.6
click at [163, 596] on textarea "After the bulleted list of terms, explain that we recommend placing the initial…" at bounding box center [176, 586] width 238 height 73
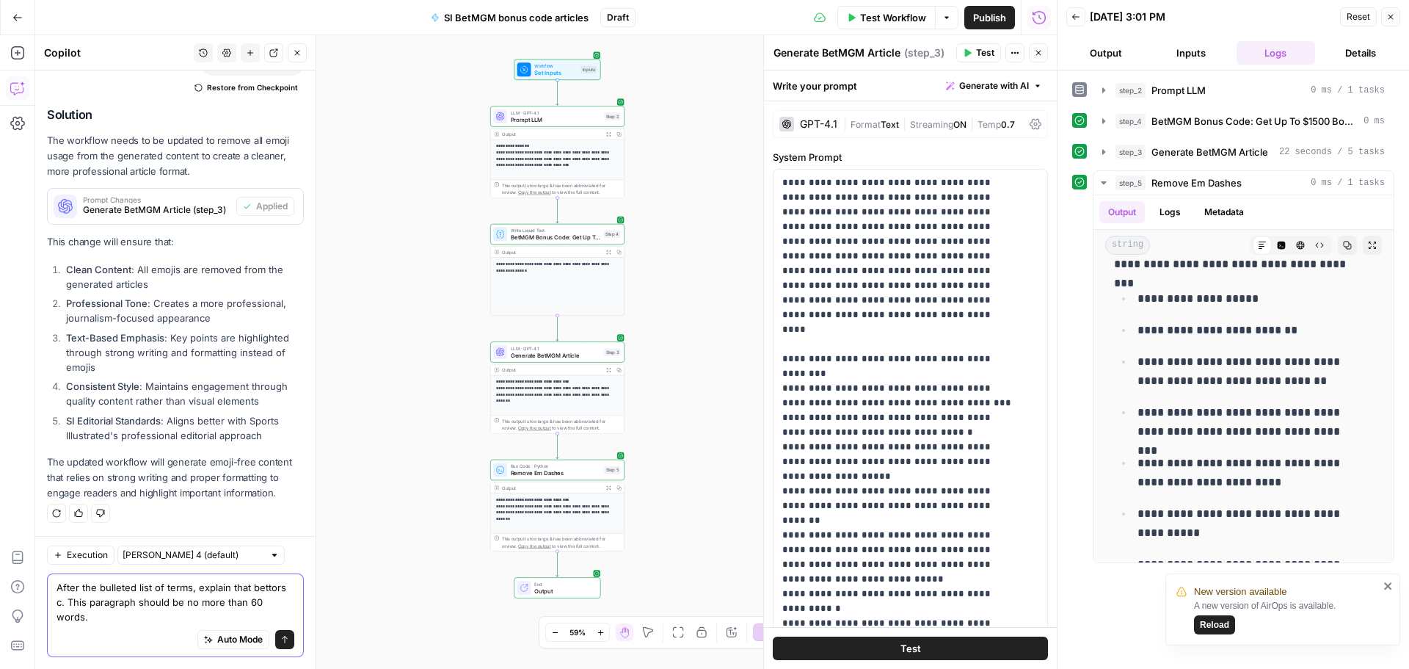
scroll to position [6163, 0]
drag, startPoint x: 203, startPoint y: 605, endPoint x: 76, endPoint y: 603, distance: 126.2
click at [76, 603] on textarea "After the bulleted list of terms, explain that bettors can place their initial …" at bounding box center [176, 602] width 238 height 44
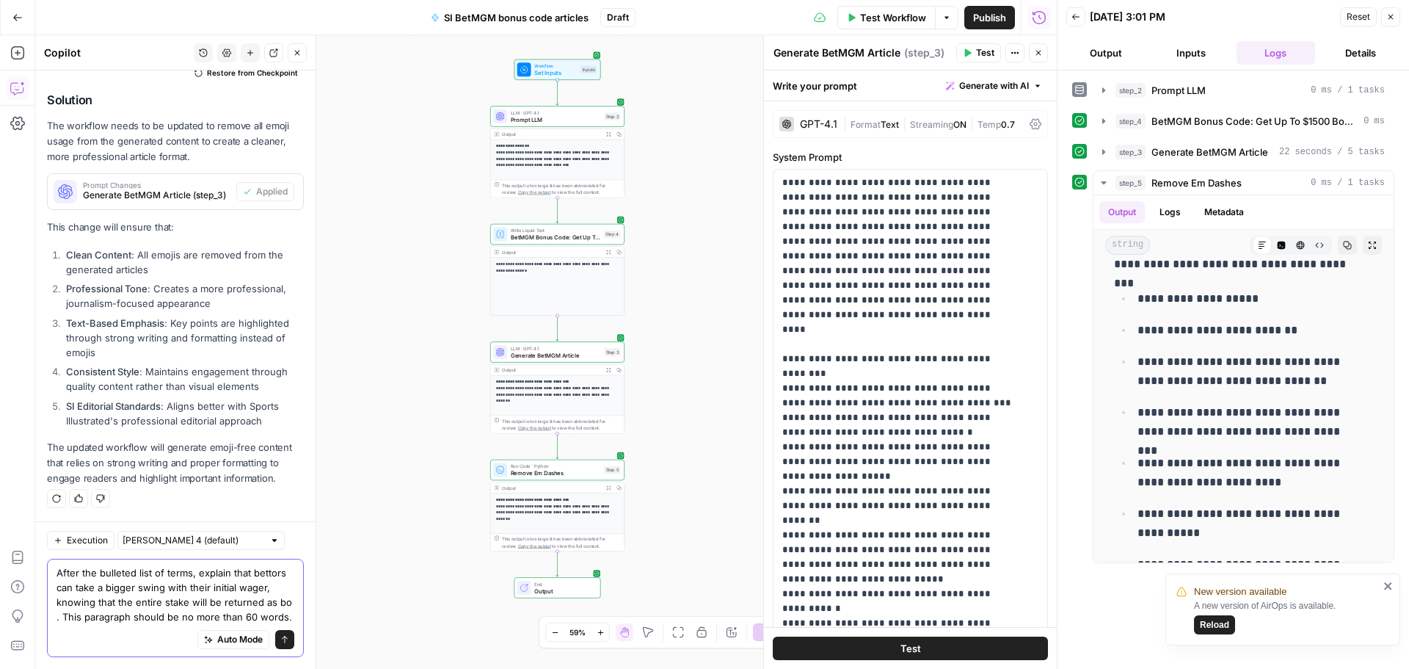
scroll to position [6192, 0]
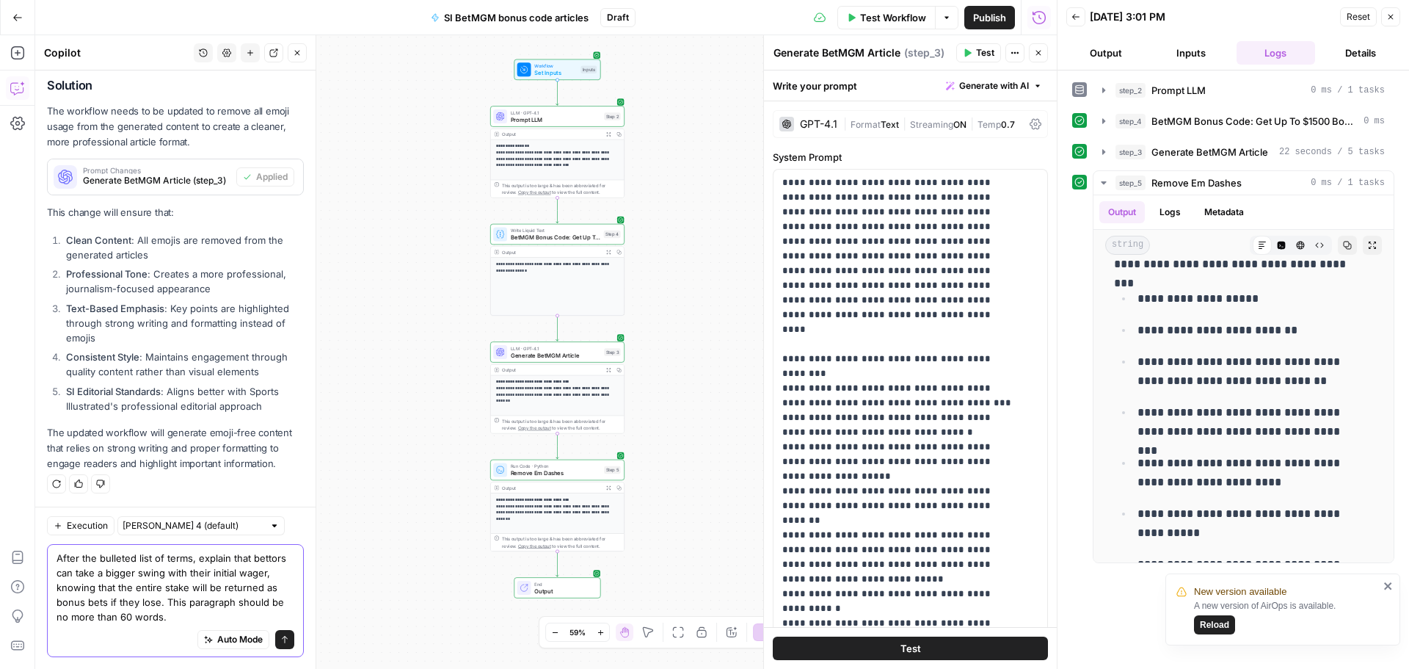
type textarea "After the bulleted list of terms, explain that bettors can take a bigger swing …"
click at [280, 635] on icon "submit" at bounding box center [284, 639] width 9 height 9
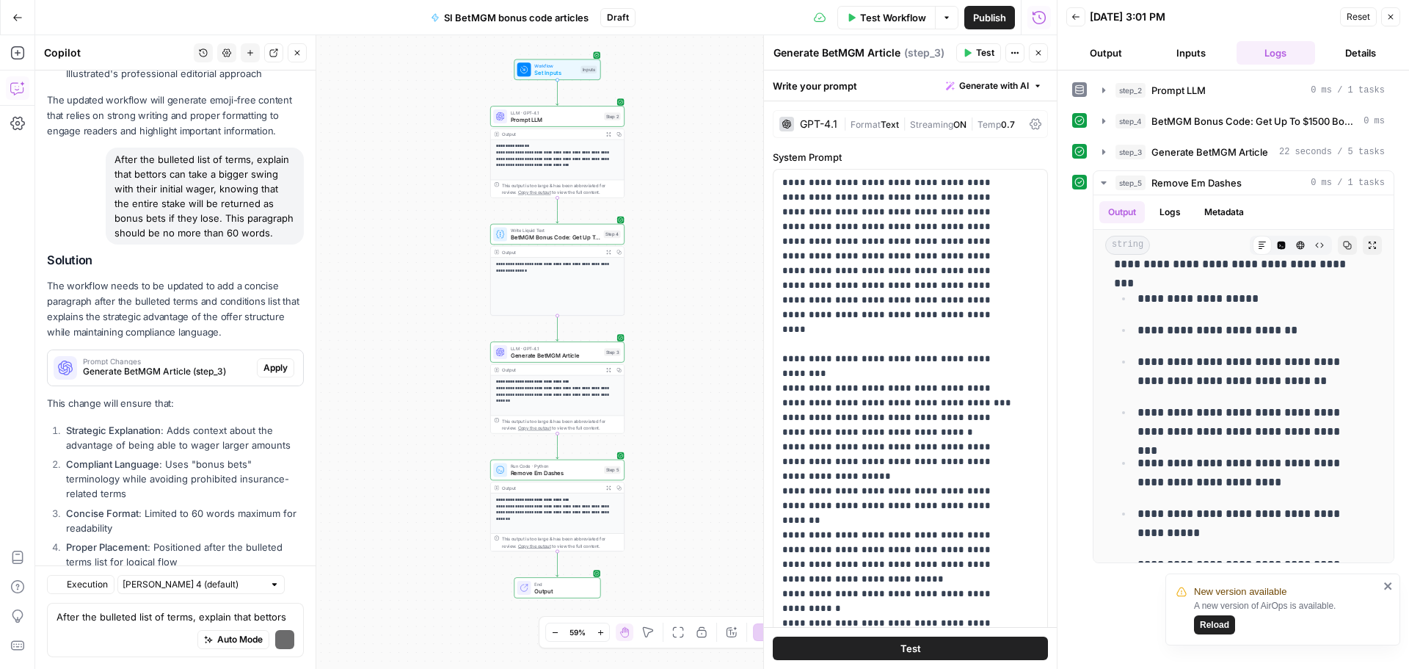
scroll to position [6670, 0]
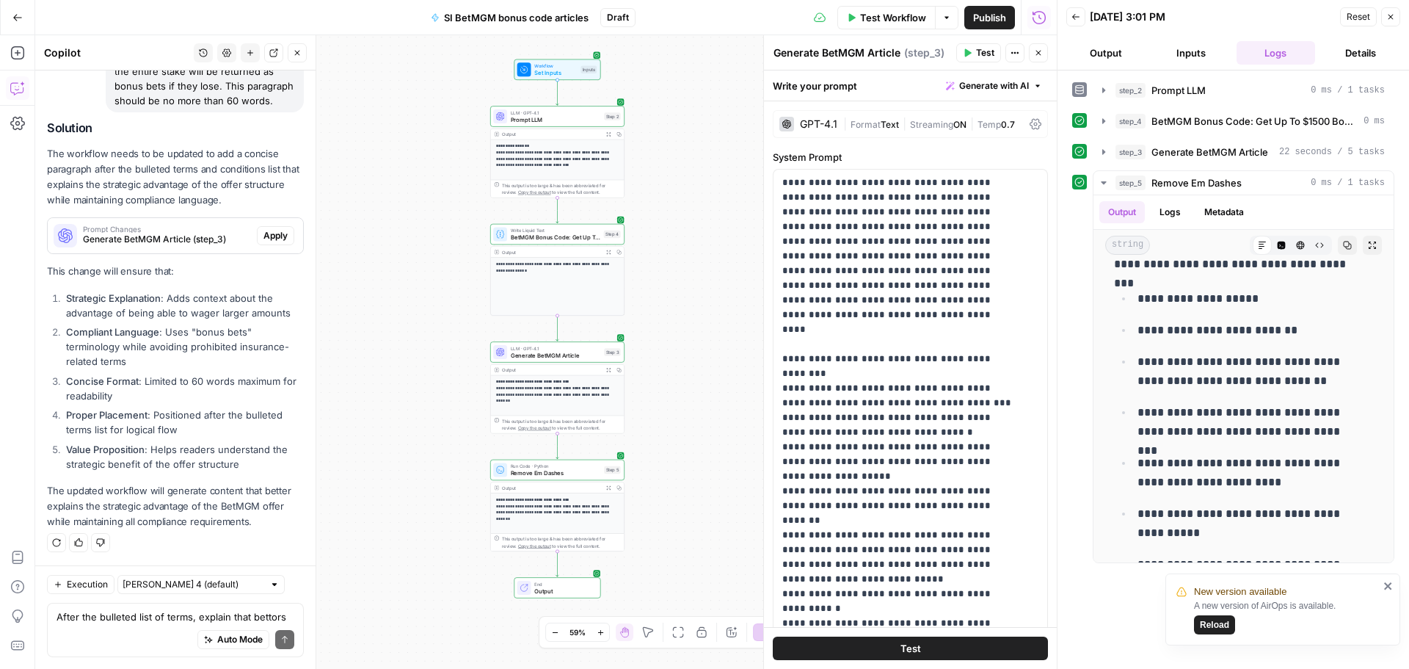
click at [273, 240] on span "Apply" at bounding box center [275, 235] width 24 height 13
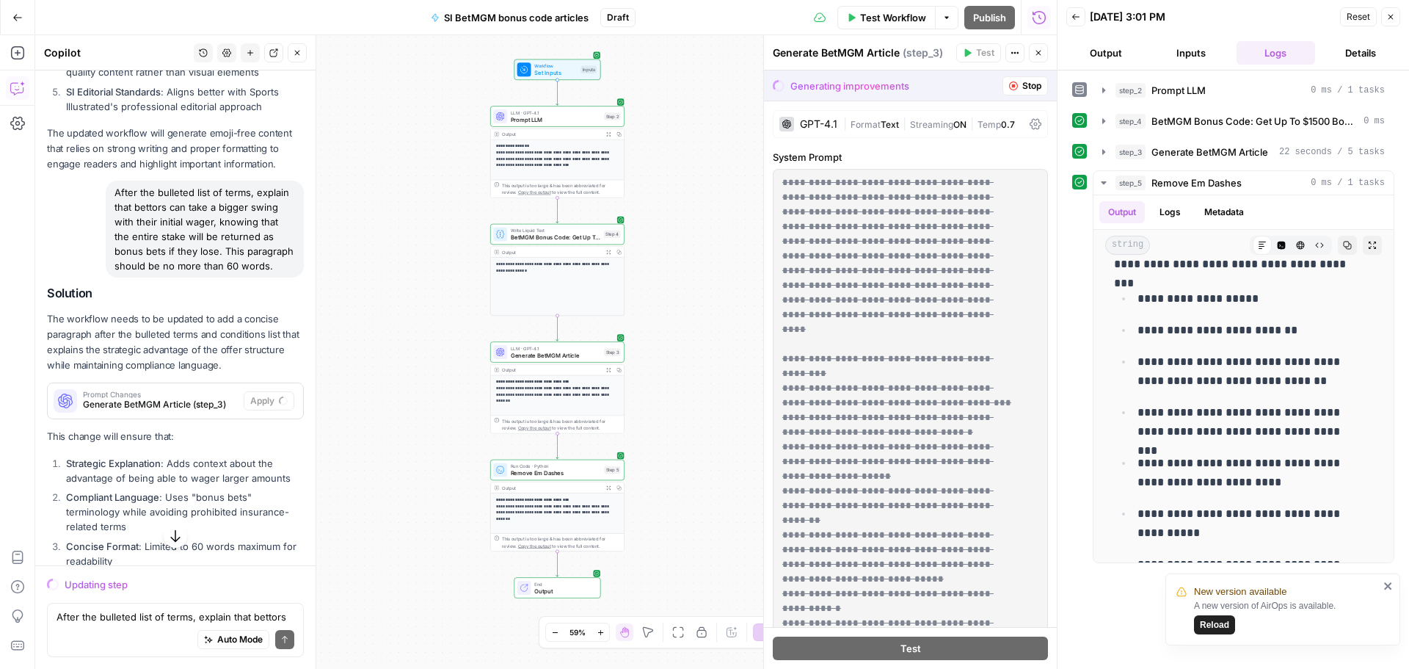
scroll to position [6389, 0]
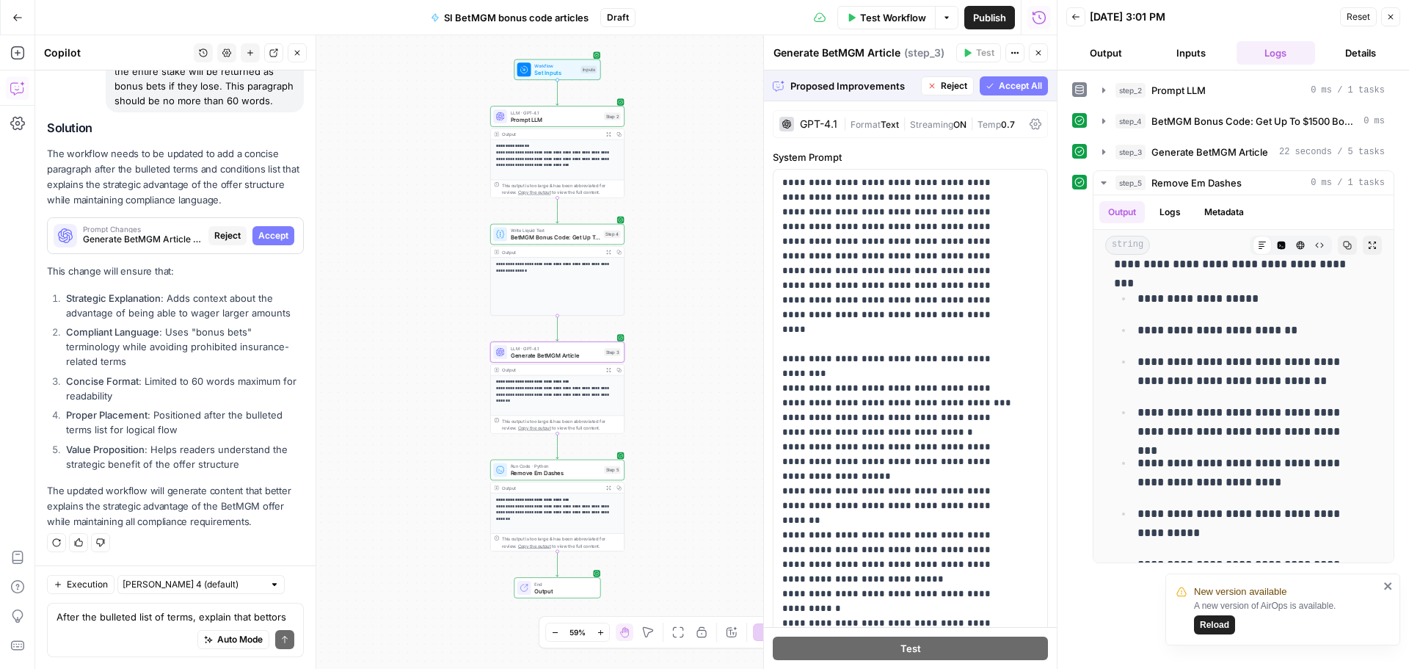
click at [270, 234] on span "Accept" at bounding box center [273, 235] width 30 height 13
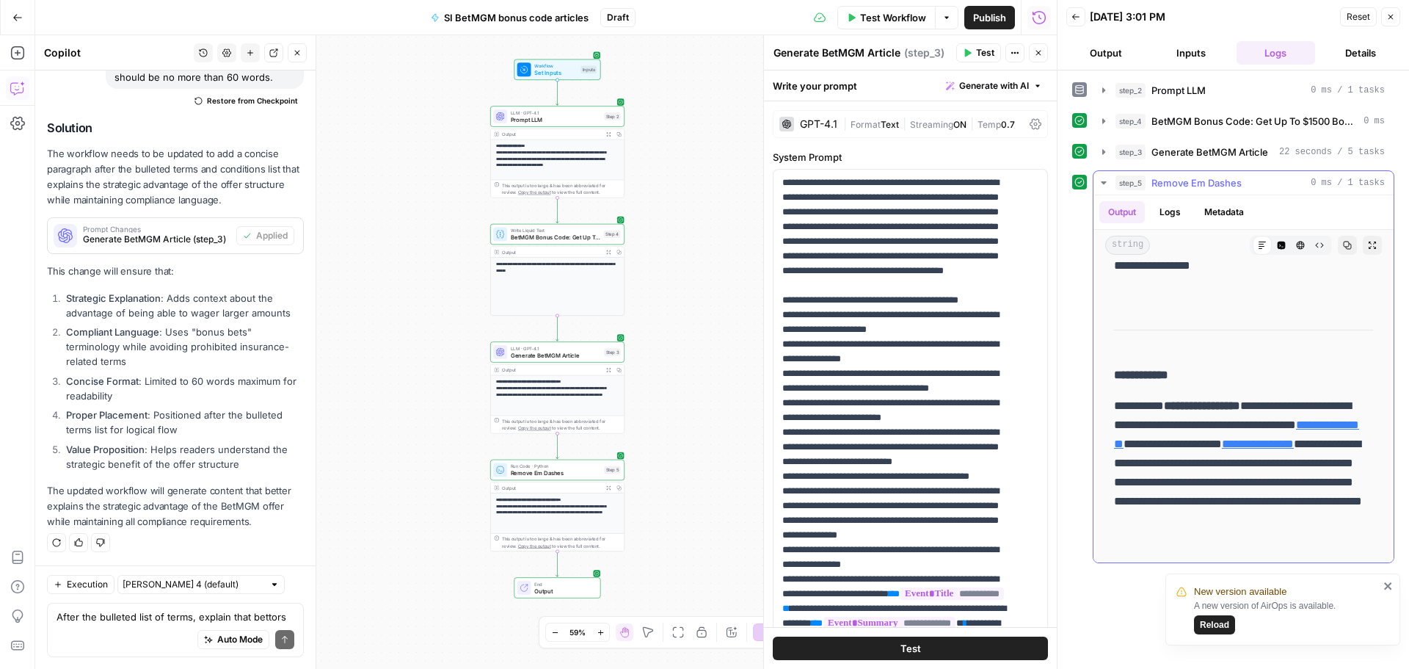
scroll to position [0, 0]
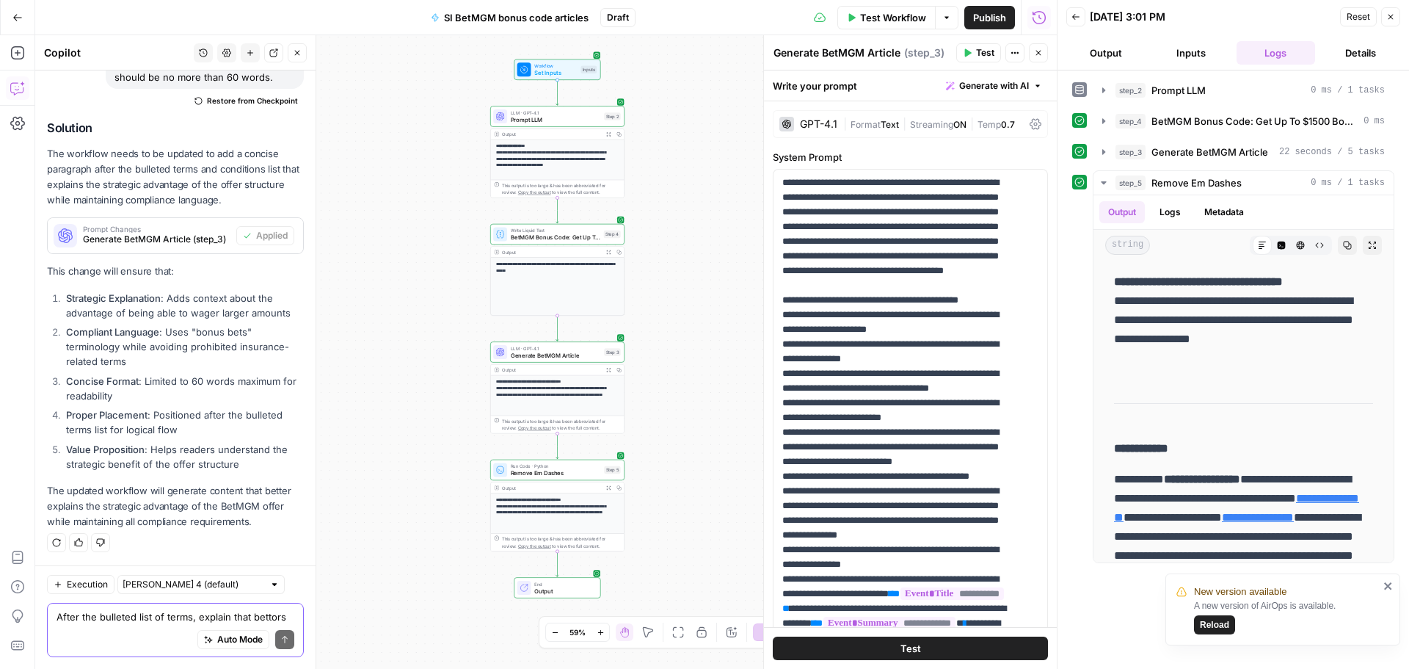
click at [125, 611] on textarea "After the bulleted list of terms, explain that bettors can take a bigger swing …" at bounding box center [176, 616] width 238 height 15
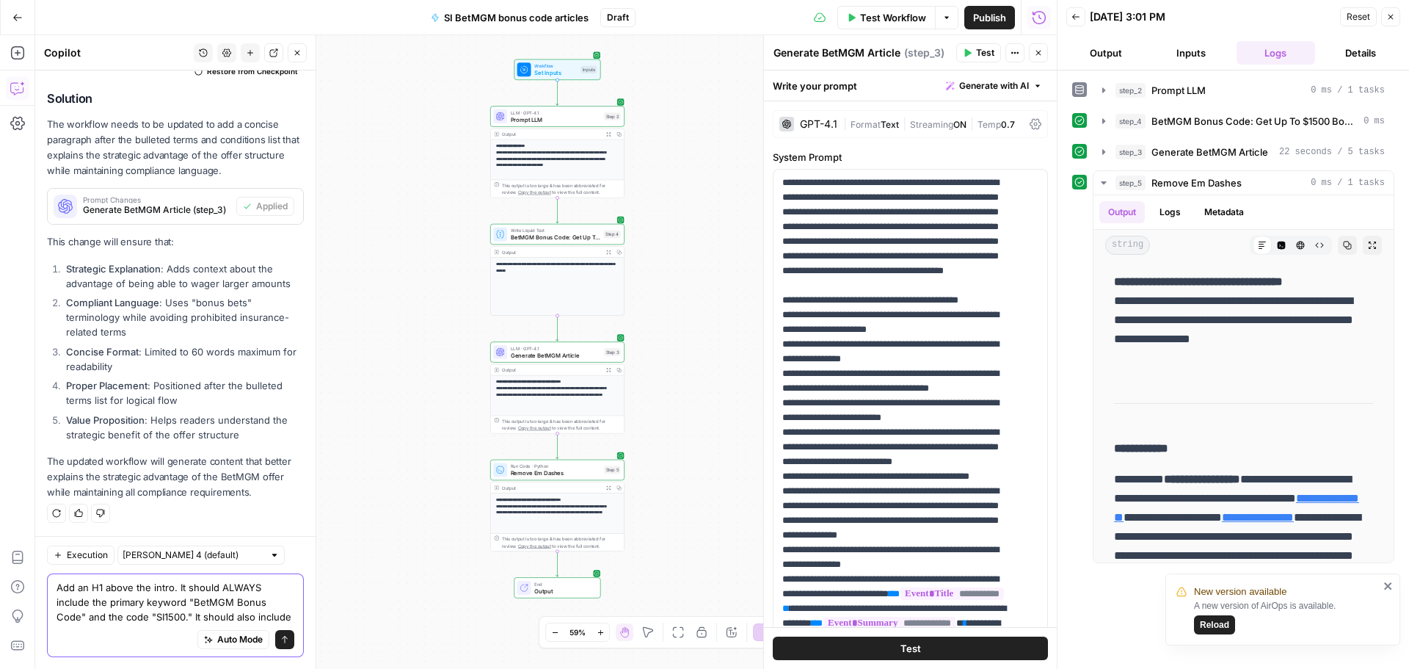
scroll to position [6738, 0]
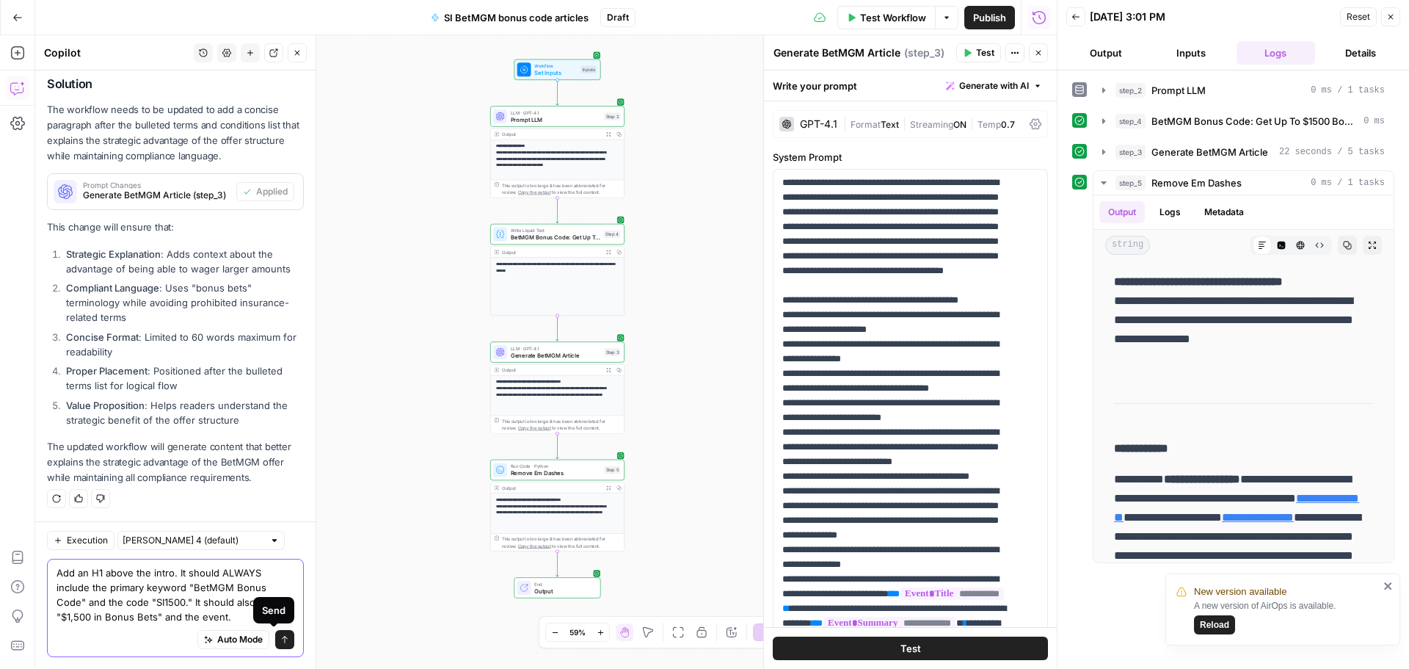
type textarea "Add an H1 above the intro. It should ALWAYS include the primary keyword "BetMGM…"
click at [282, 639] on icon "submit" at bounding box center [285, 638] width 6 height 7
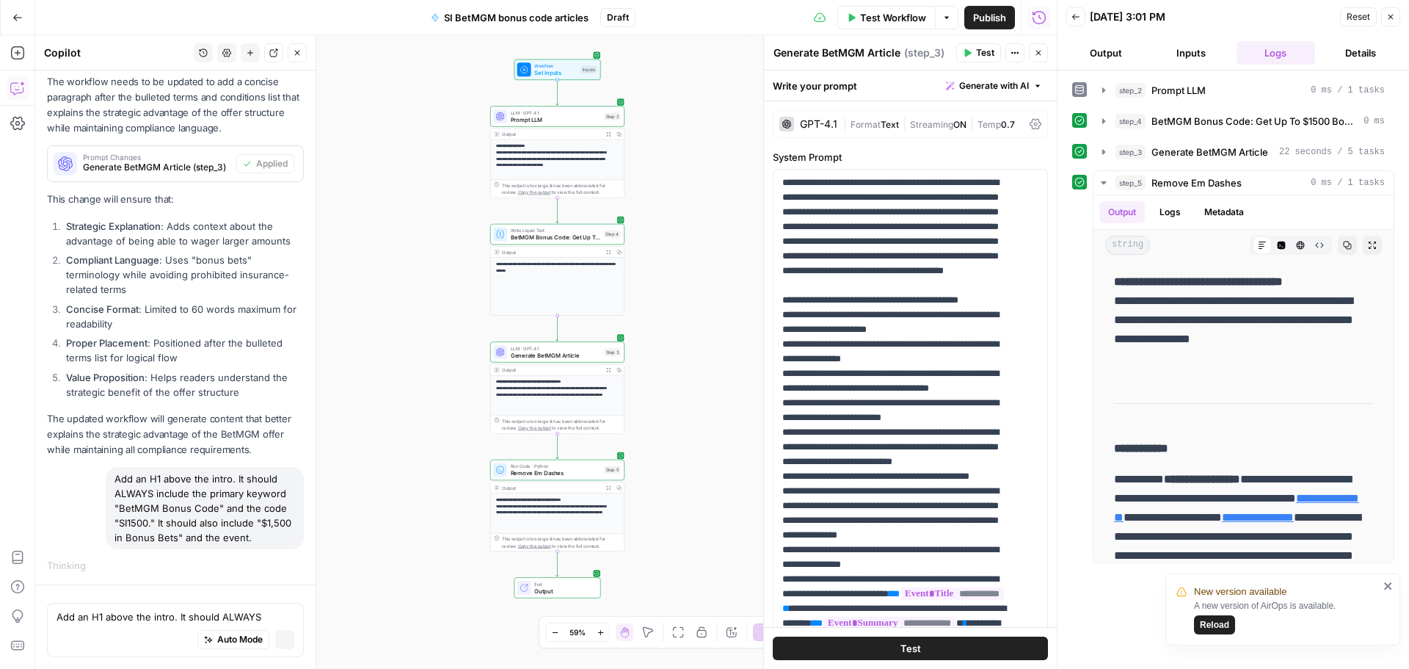
scroll to position [6475, 0]
click at [187, 501] on div "Add an H1 above the intro. It should ALWAYS include the primary keyword "BetMGM…" at bounding box center [205, 508] width 198 height 82
copy div "Add an H1 above the intro. It should ALWAYS include the primary keyword "BetMGM…"
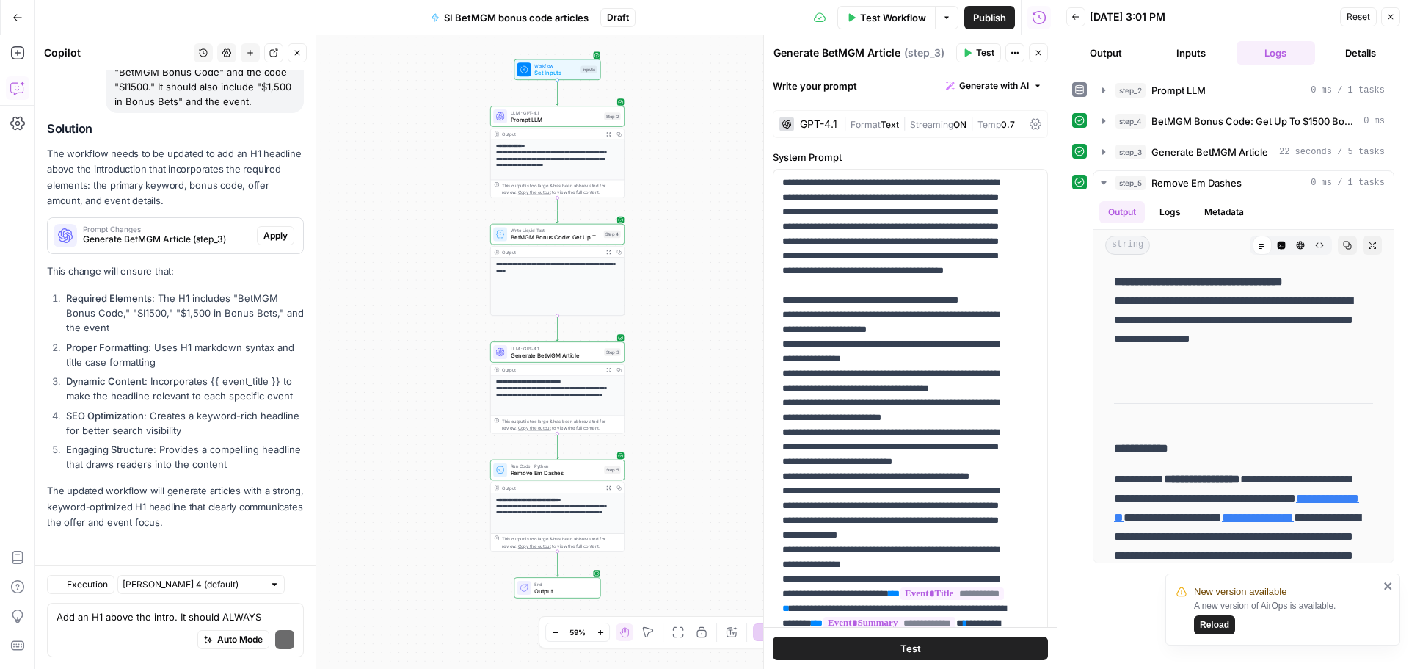
scroll to position [7216, 0]
click at [263, 237] on span "Apply" at bounding box center [275, 235] width 24 height 13
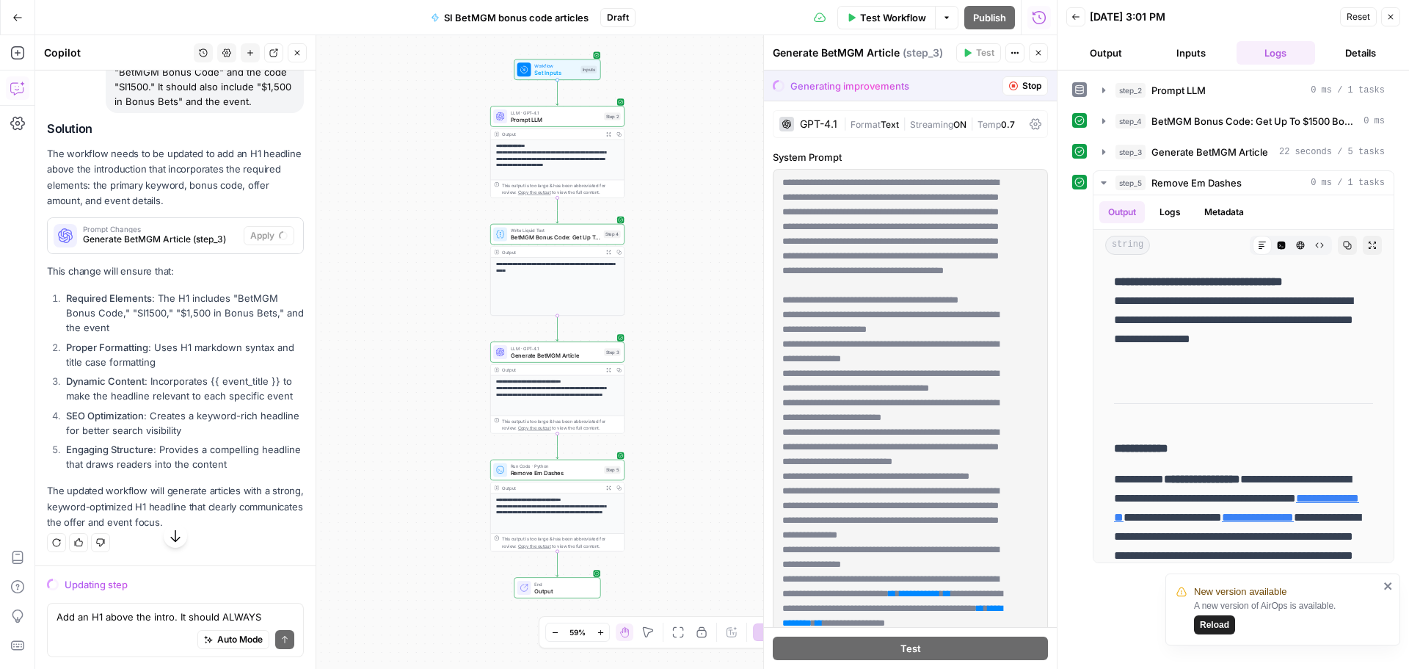
scroll to position [6911, 0]
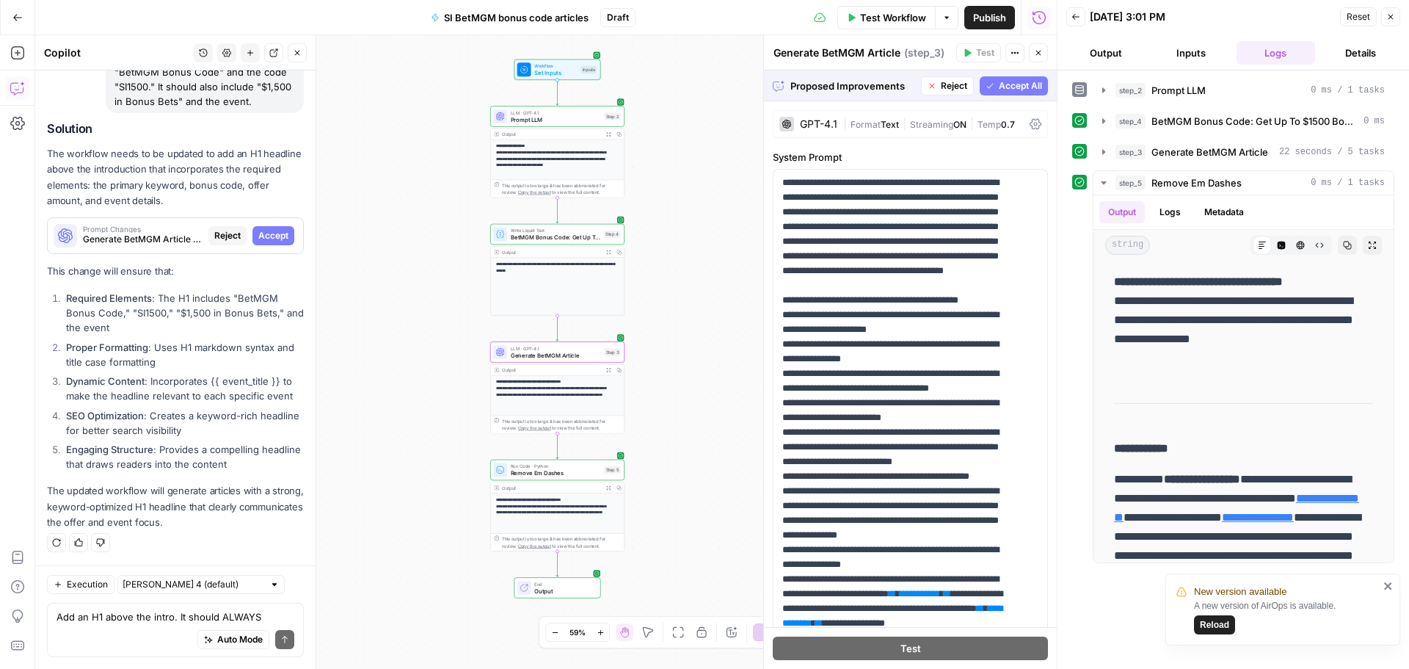
click at [258, 233] on span "Accept" at bounding box center [273, 235] width 30 height 13
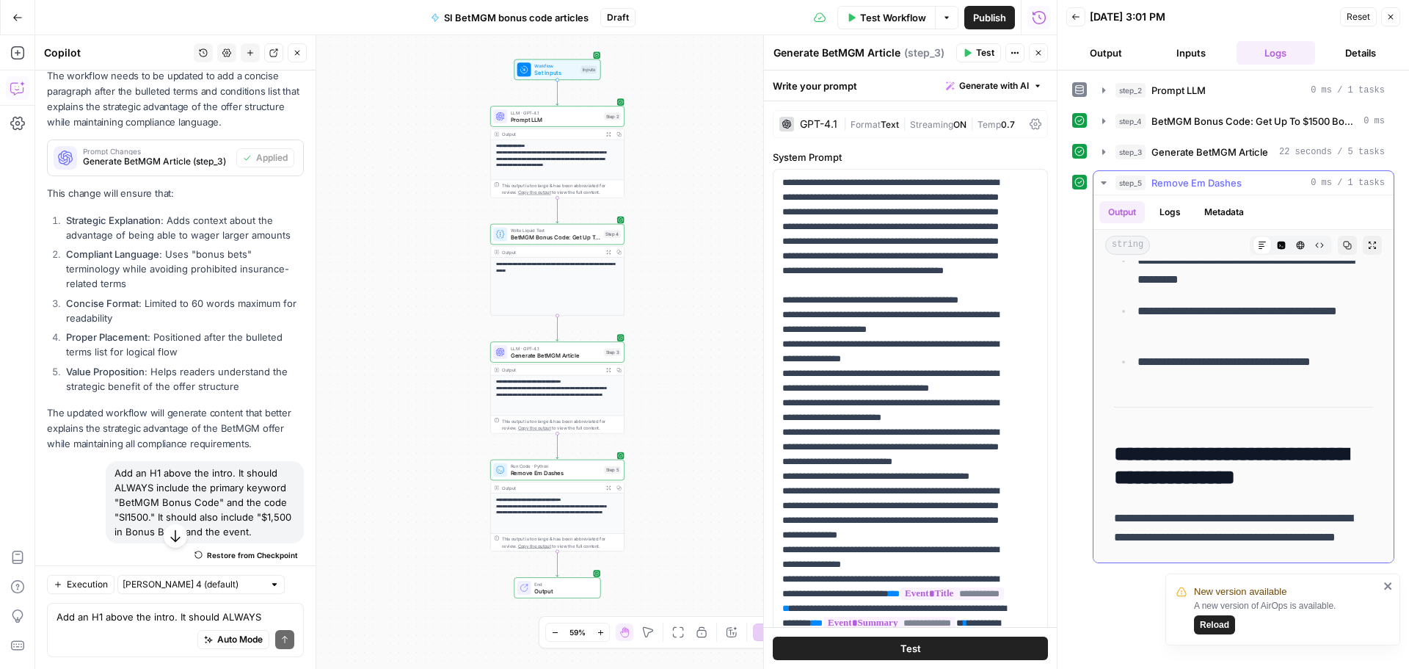
scroll to position [1027, 0]
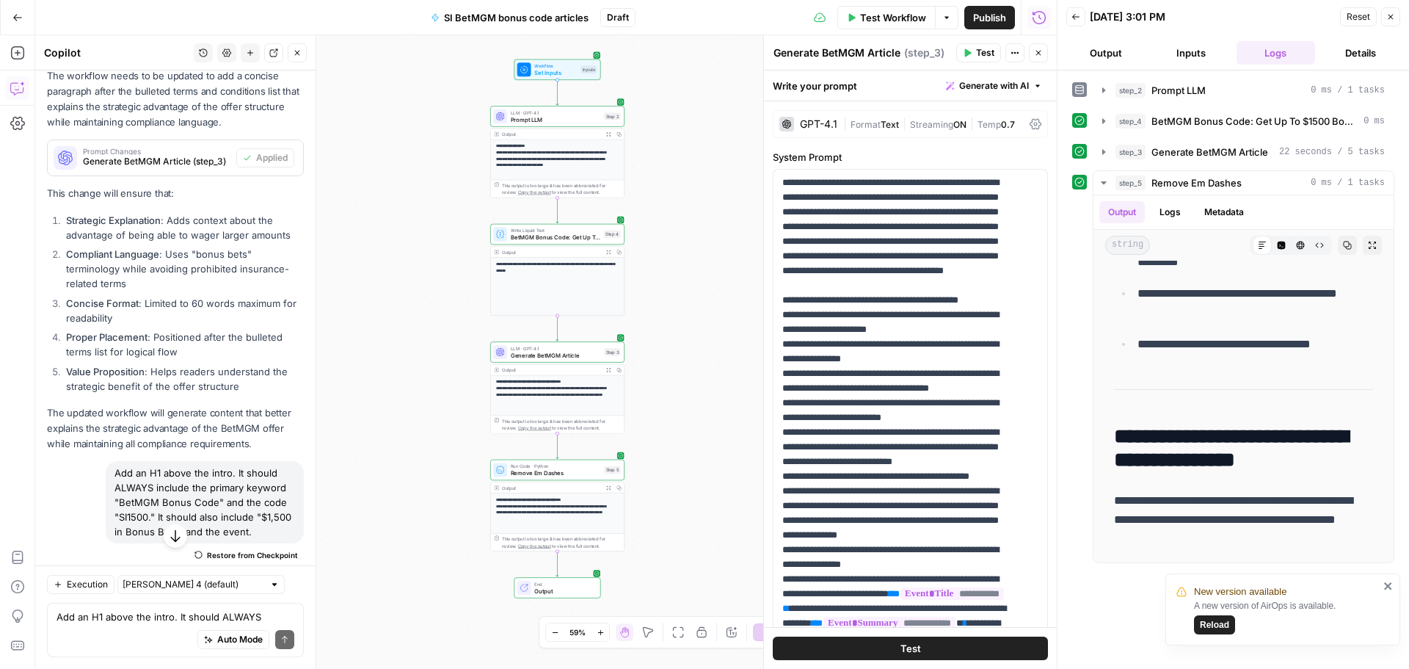
click at [895, 21] on span "Test Workflow" at bounding box center [893, 17] width 66 height 15
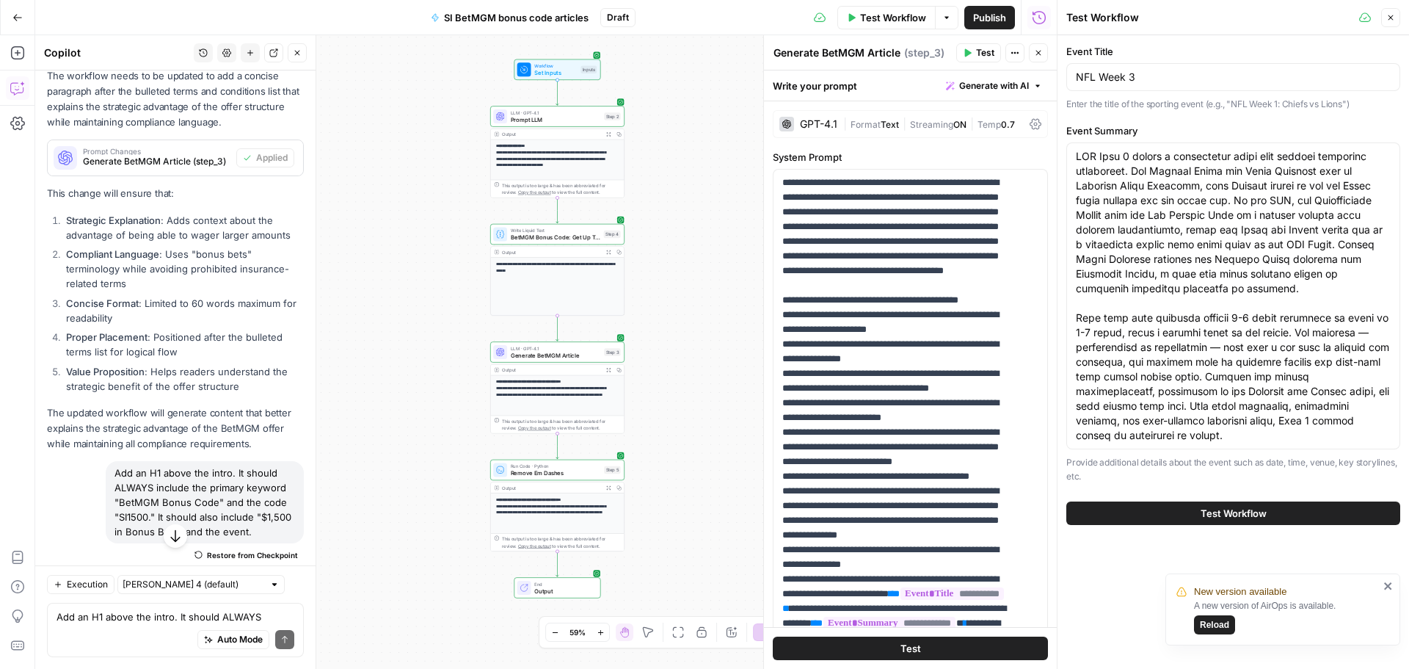
click at [1242, 503] on button "Test Workflow" at bounding box center [1233, 512] width 334 height 23
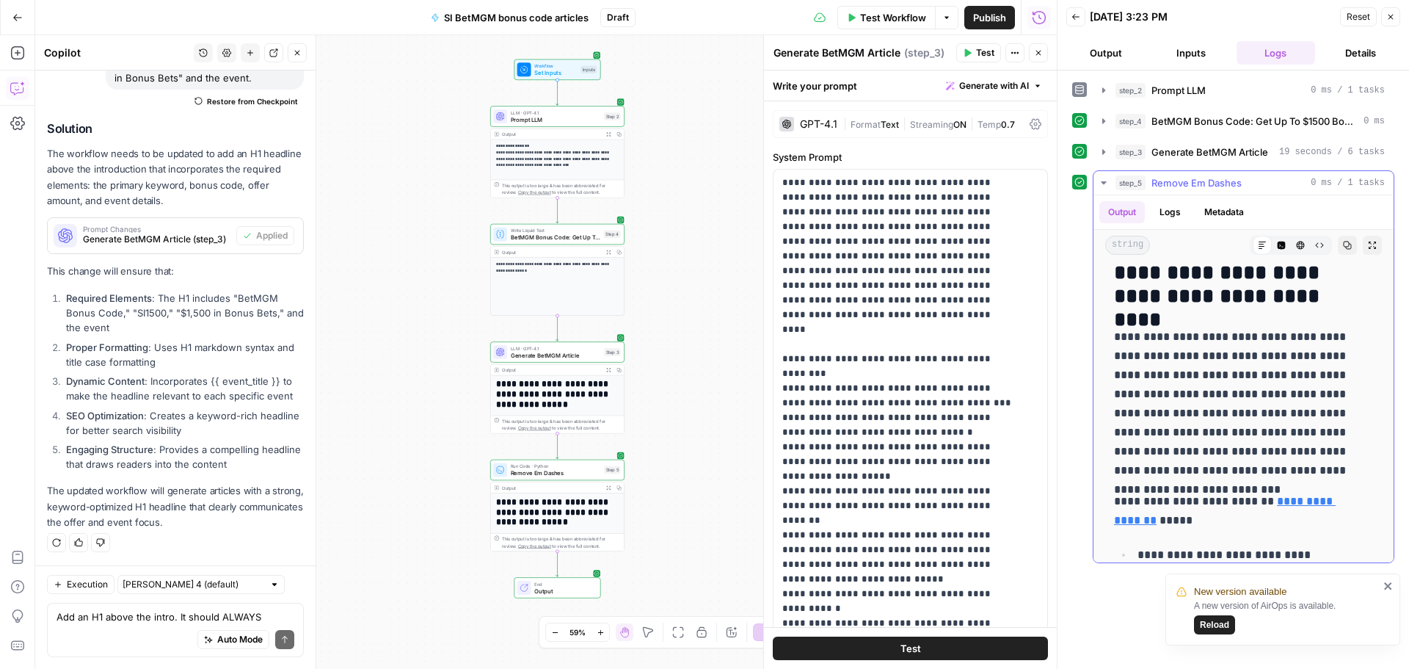
scroll to position [440, 0]
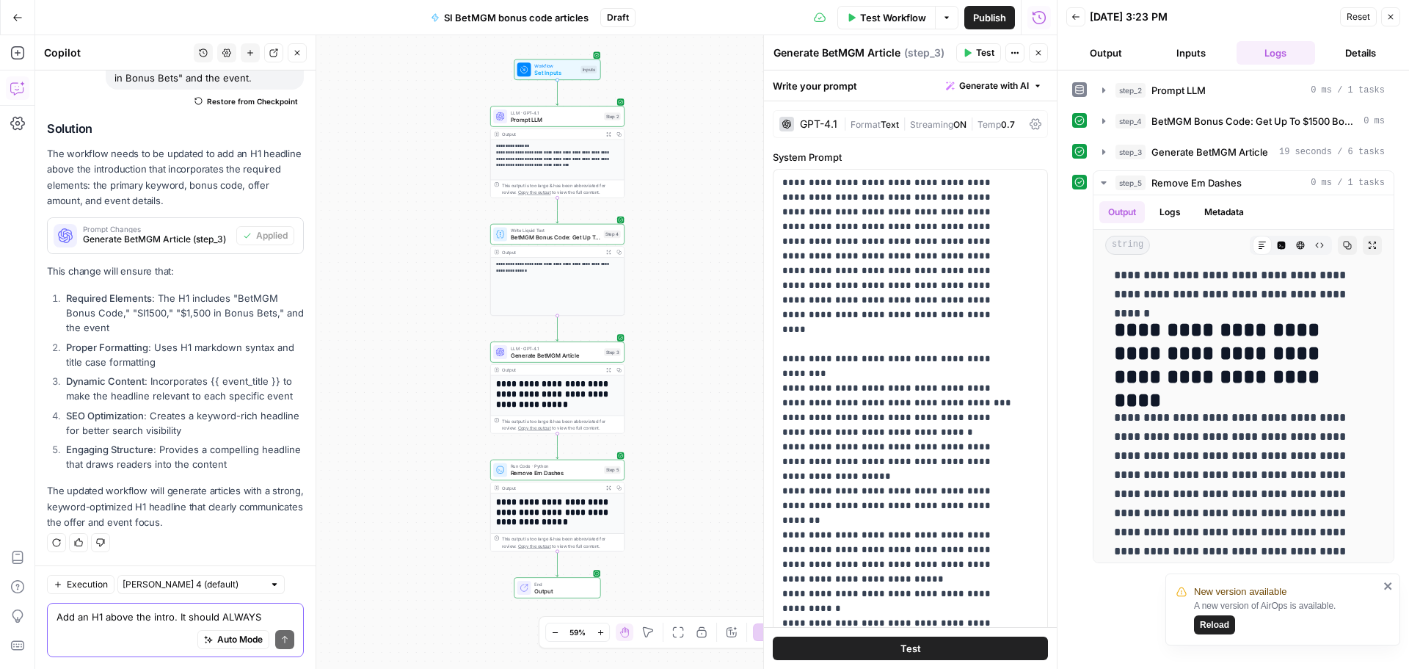
click at [110, 620] on textarea "Add an H1 above the intro. It should ALWAYS include the primary keyword "BetMGM…" at bounding box center [176, 616] width 238 height 15
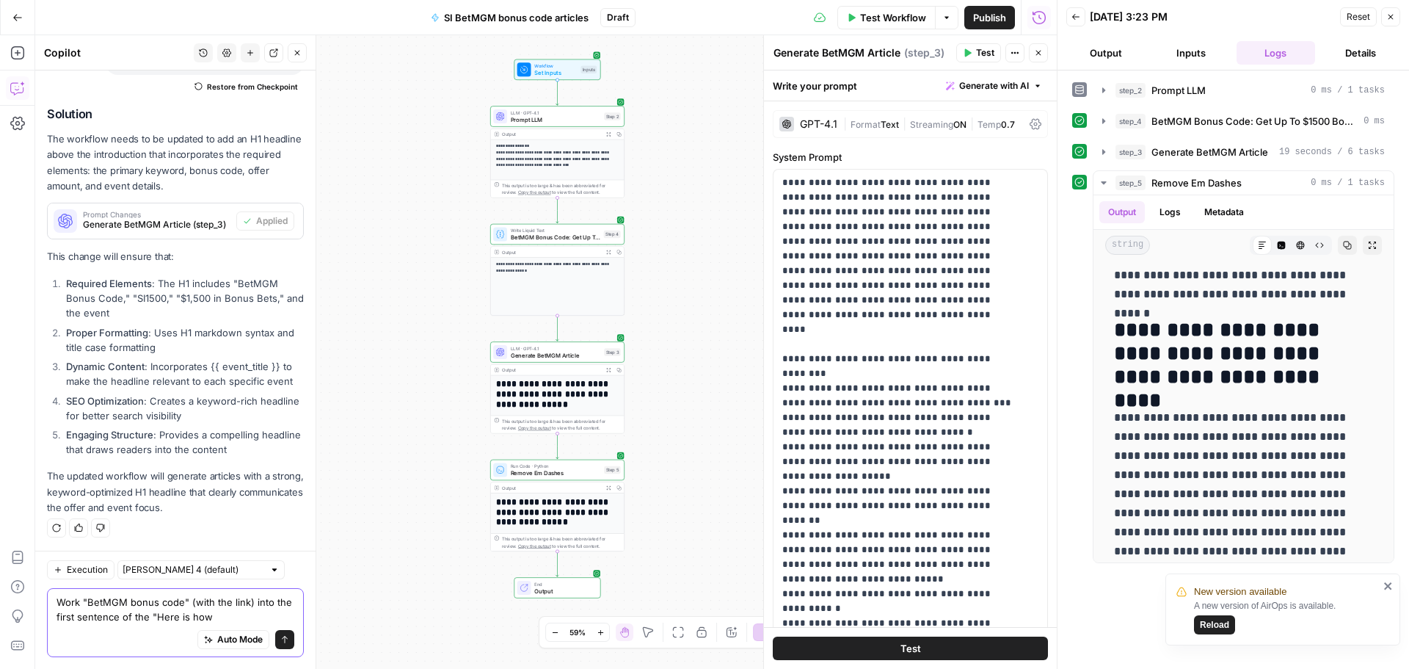
drag, startPoint x: 227, startPoint y: 616, endPoint x: 167, endPoint y: 617, distance: 60.2
click at [167, 617] on textarea "Work "BetMGM bonus code" (with the link) into the first sentence of the "Here i…" at bounding box center [176, 608] width 238 height 29
type textarea "Work "BetMGM bonus code" (with the link) into the first sentence of the 2nd sec…"
click at [280, 640] on icon "submit" at bounding box center [284, 639] width 9 height 9
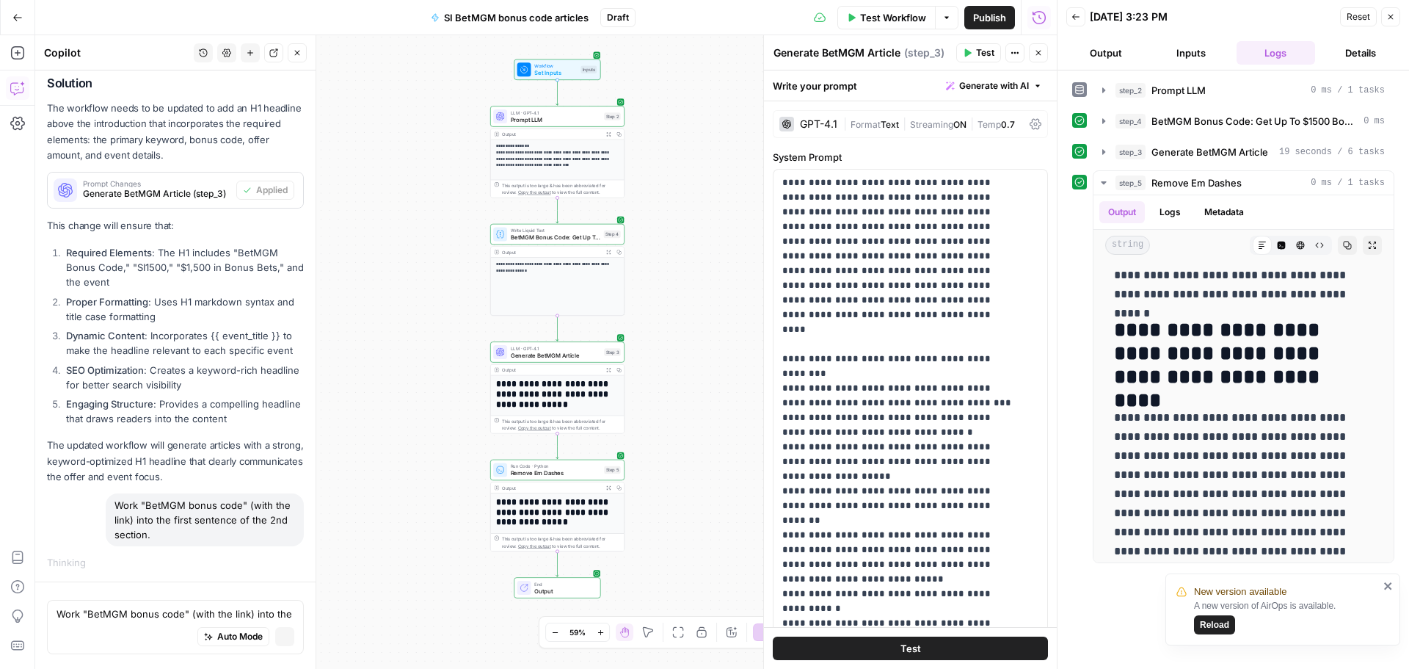
scroll to position [6954, 0]
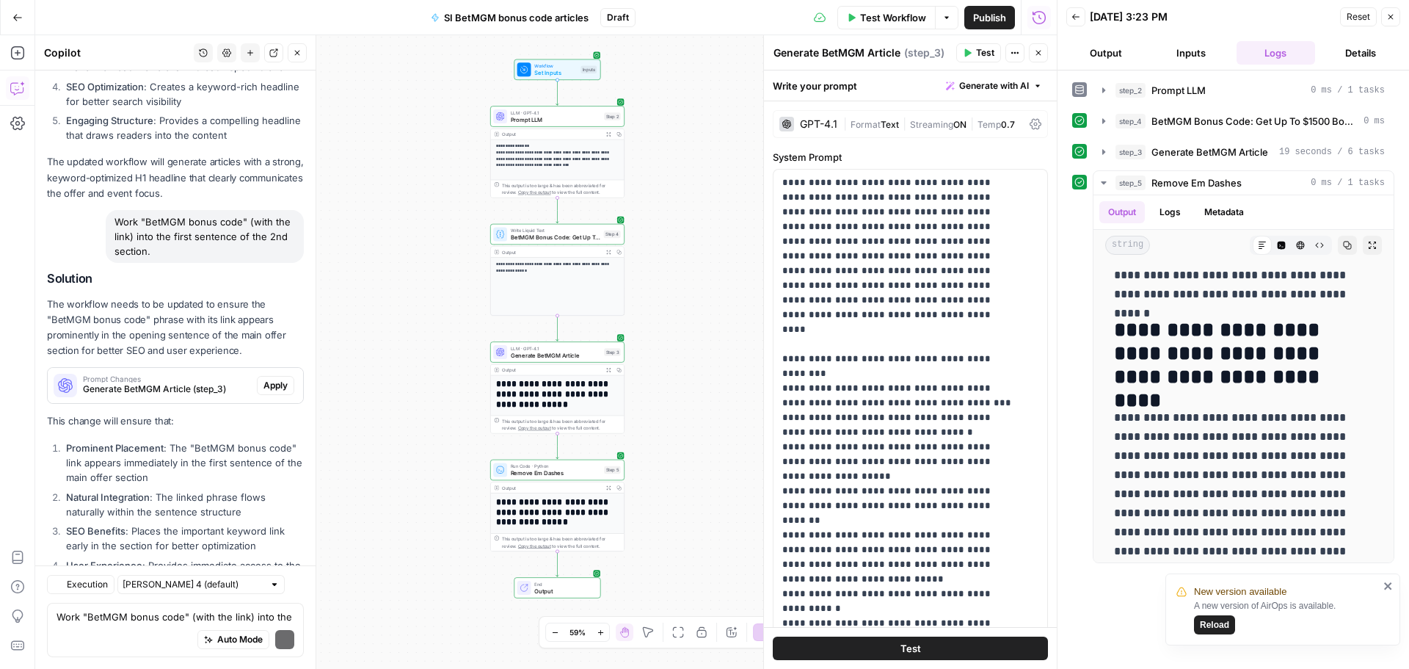
click at [269, 272] on div "Solution The workflow needs to be updated to ensure the "BetMGM bonus code" phr…" at bounding box center [175, 483] width 257 height 423
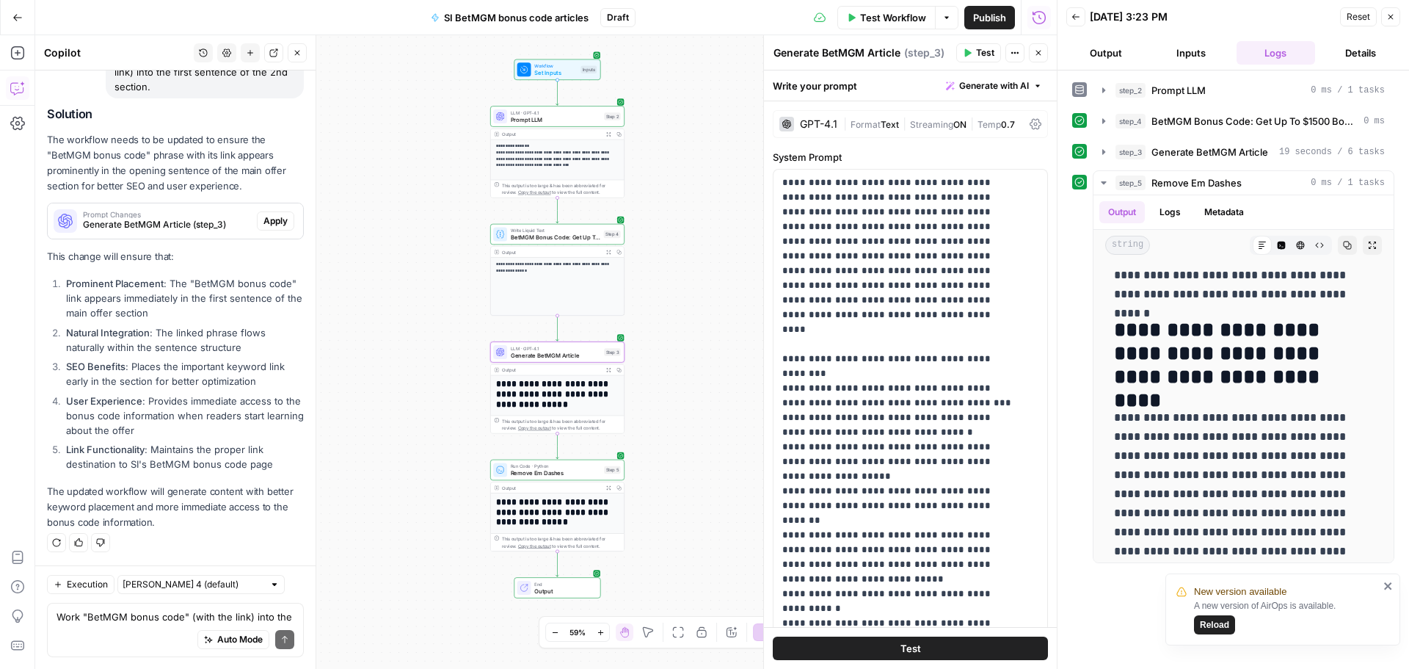
click at [263, 224] on span "Apply" at bounding box center [275, 220] width 24 height 13
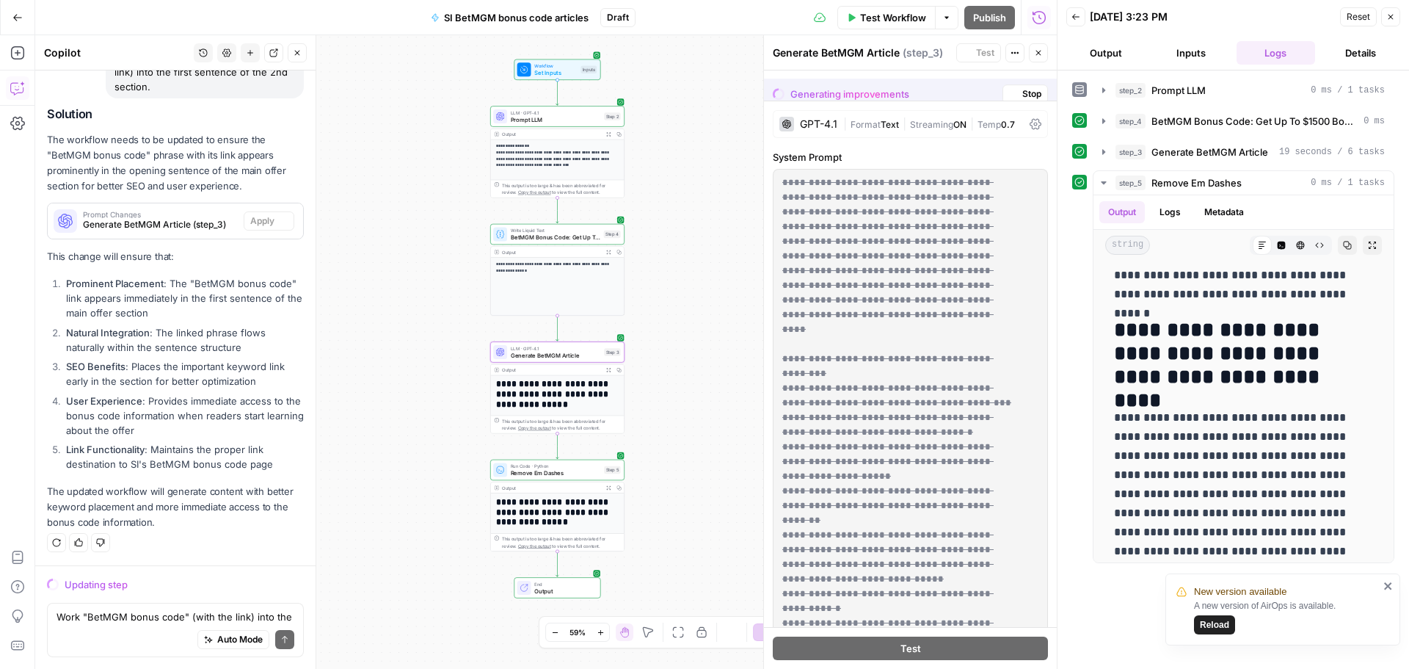
scroll to position [7404, 0]
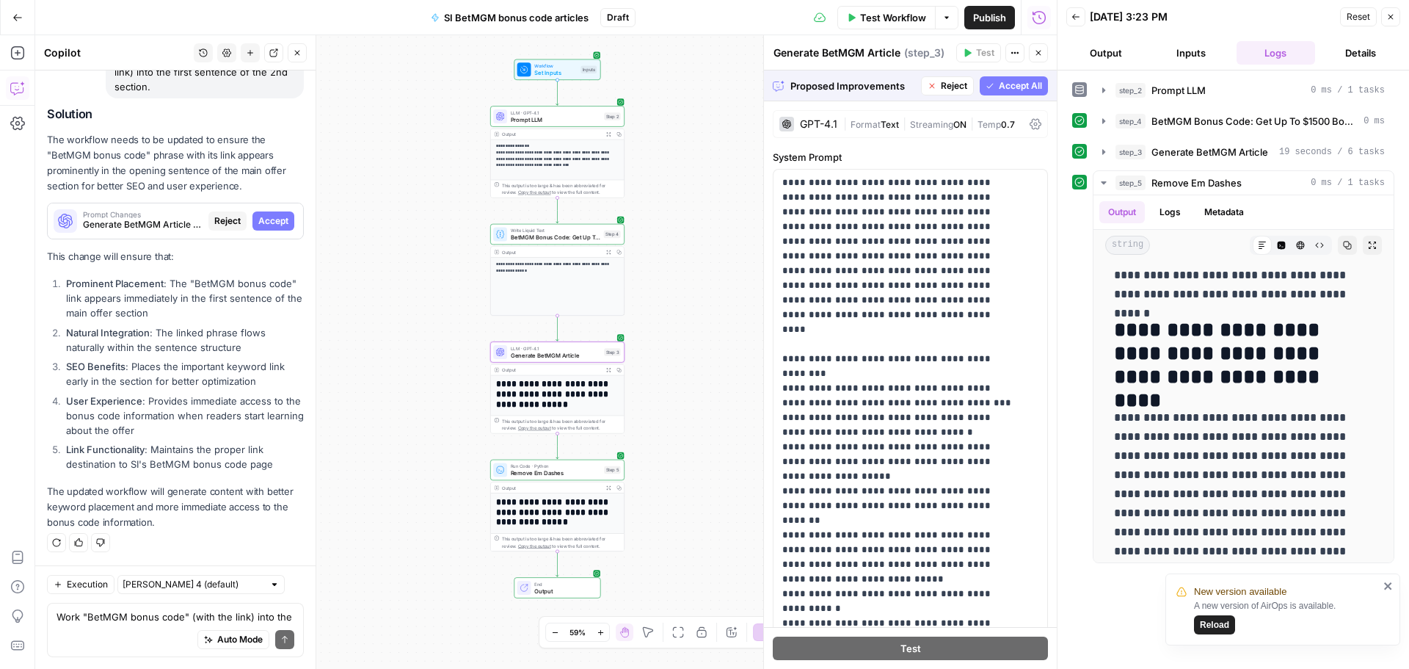
click at [265, 219] on span "Accept" at bounding box center [273, 220] width 30 height 13
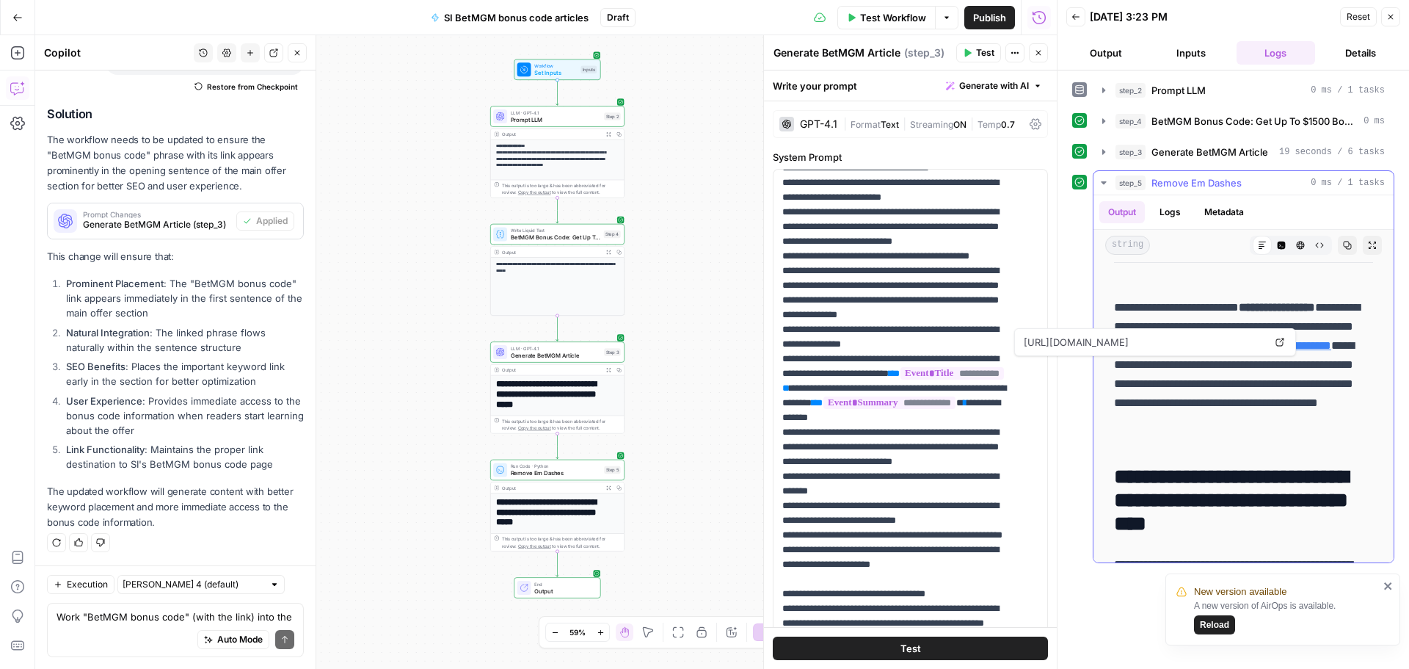
scroll to position [514, 0]
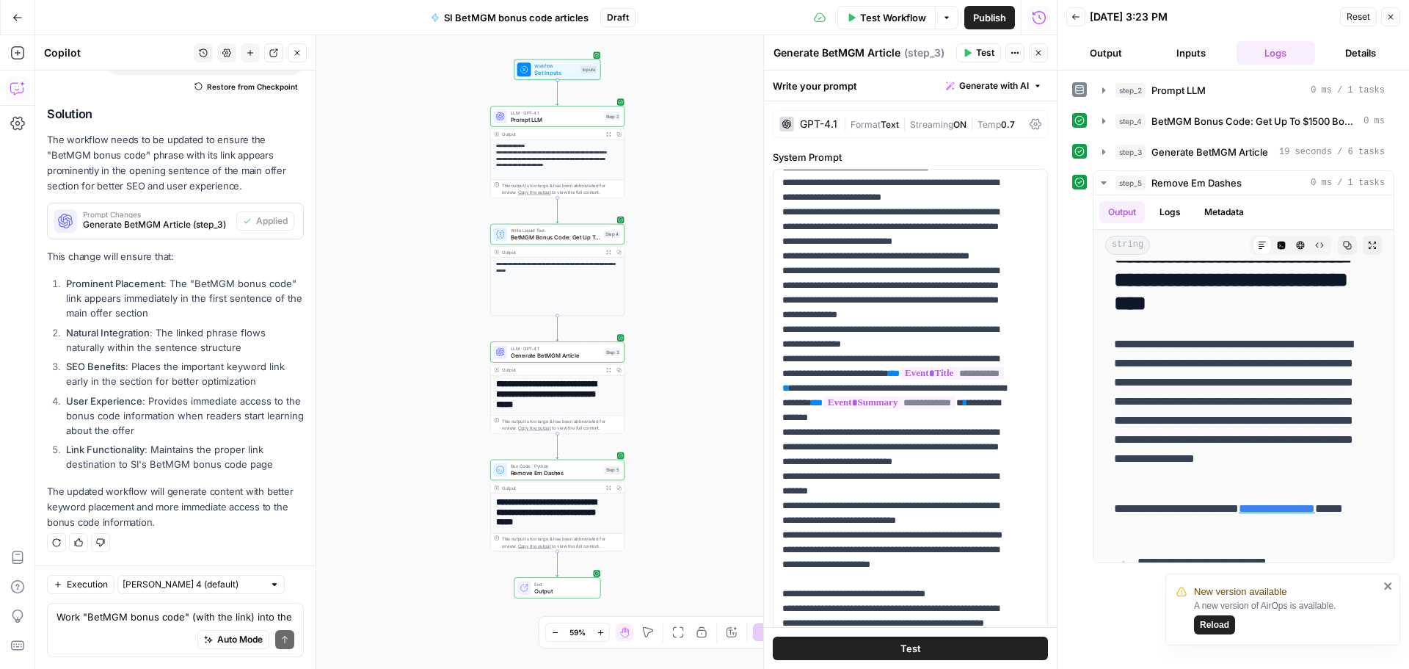
click at [898, 18] on span "Test Workflow" at bounding box center [893, 17] width 66 height 15
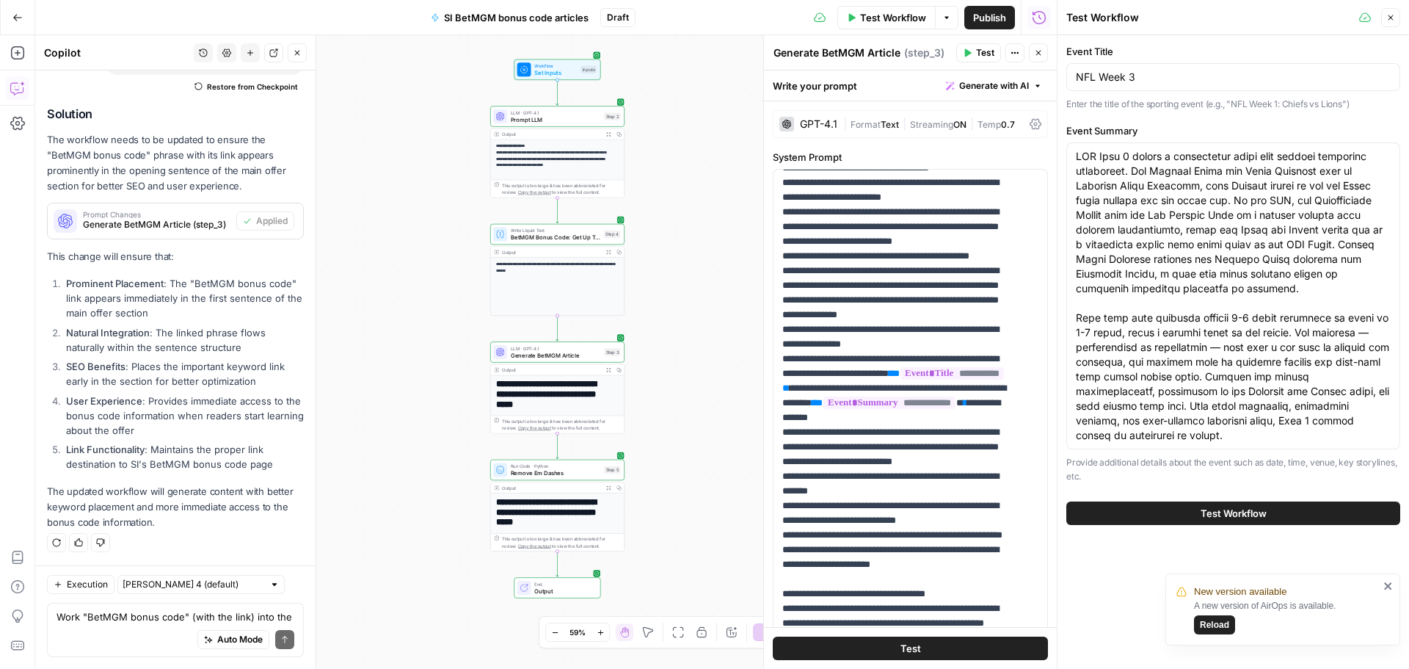
click at [1214, 511] on span "Test Workflow" at bounding box center [1234, 513] width 66 height 15
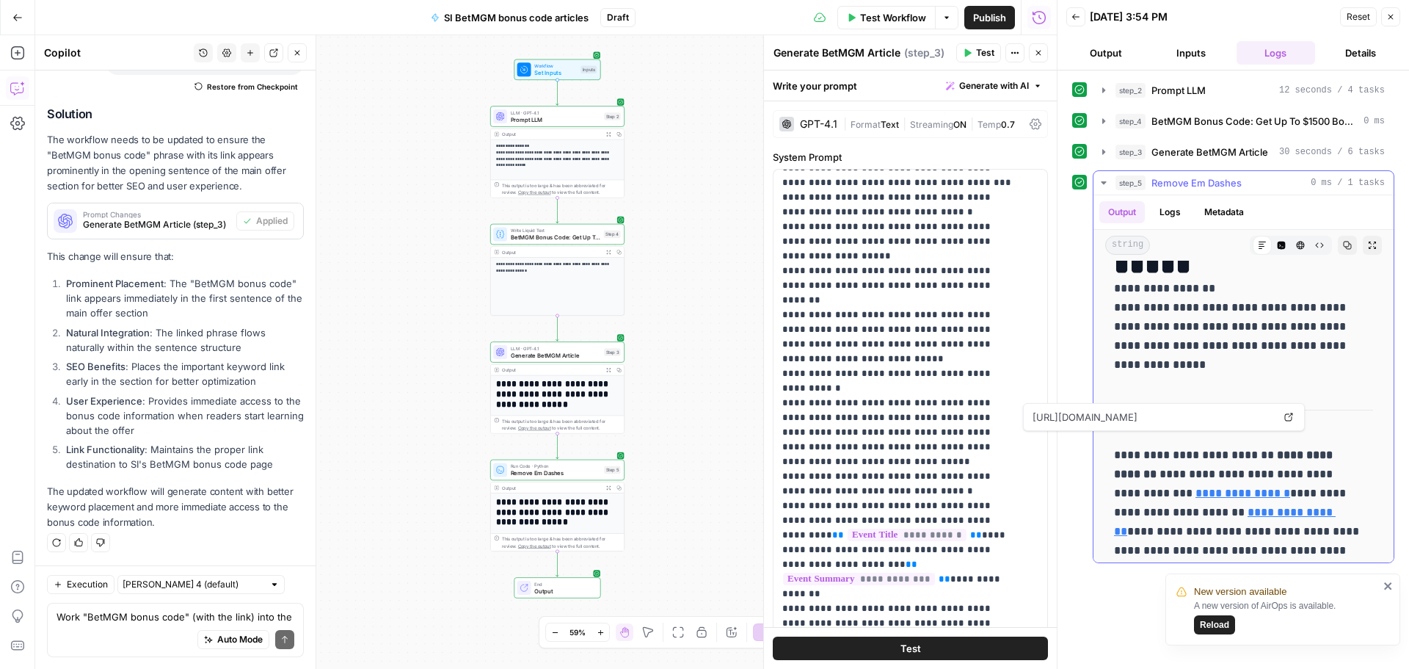
scroll to position [73, 0]
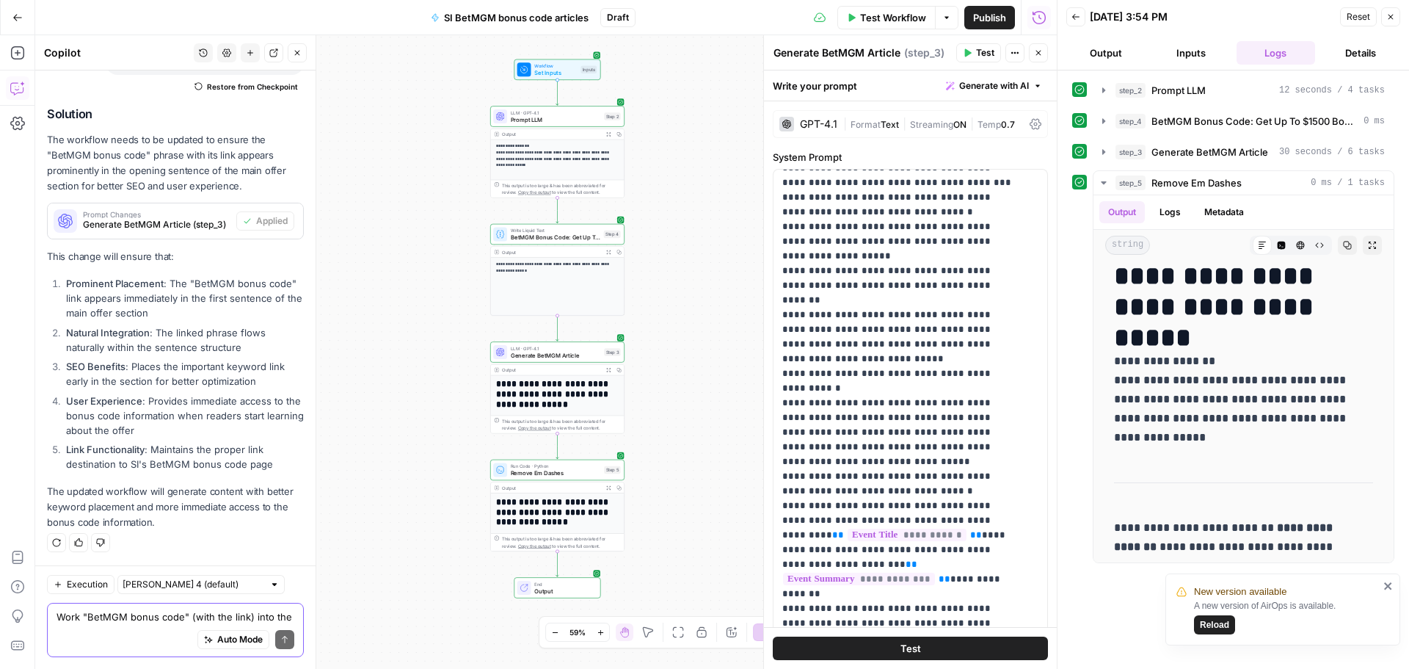
click at [72, 616] on textarea "Work "BetMGM bonus code" (with the link) into the first sentence of the 2nd sec…" at bounding box center [176, 616] width 238 height 15
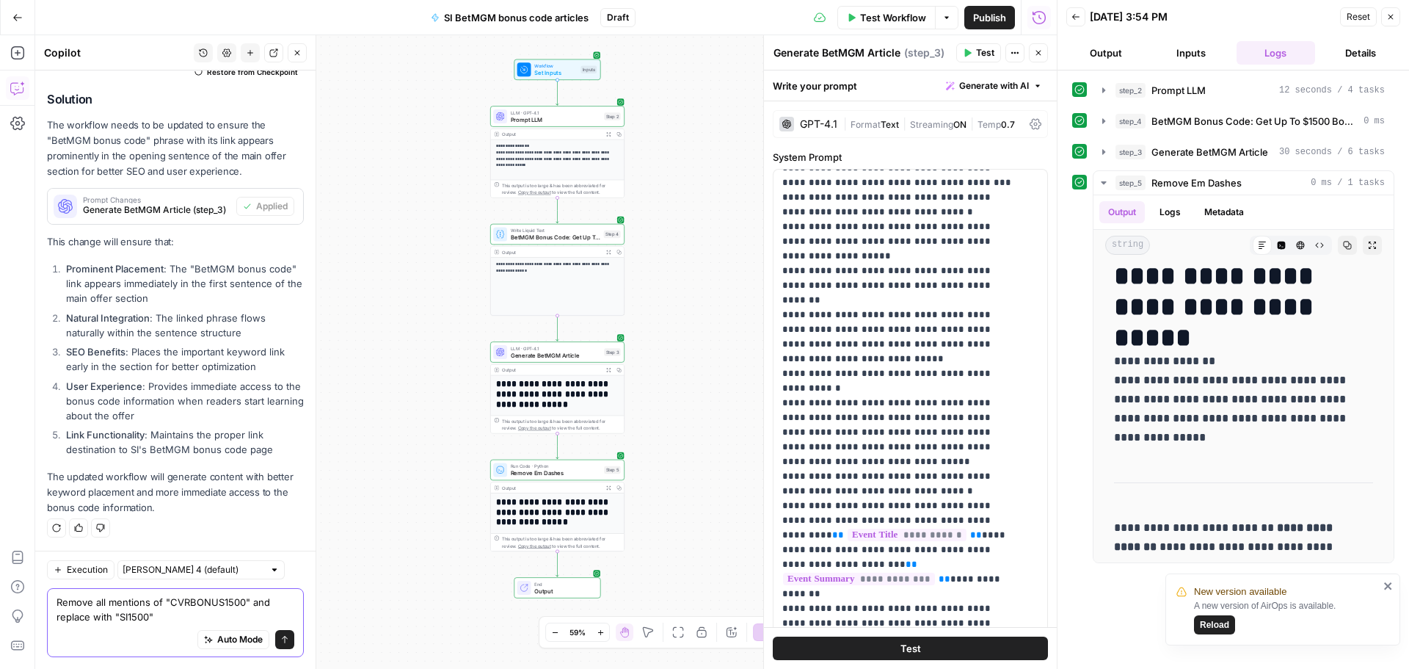
click at [101, 601] on textarea "Remove all mentions of "CVRBONUS1500" and replace with "SI1500"" at bounding box center [176, 608] width 238 height 29
click at [158, 616] on textarea "Remove ALL mentions of "CVRBONUS1500" and replace with "SI1500"" at bounding box center [176, 608] width 238 height 29
type textarea "Remove ALL mentions of "CVRBONUS1500" and replace with "SI1500" for all article…"
click at [280, 642] on icon "submit" at bounding box center [284, 639] width 9 height 9
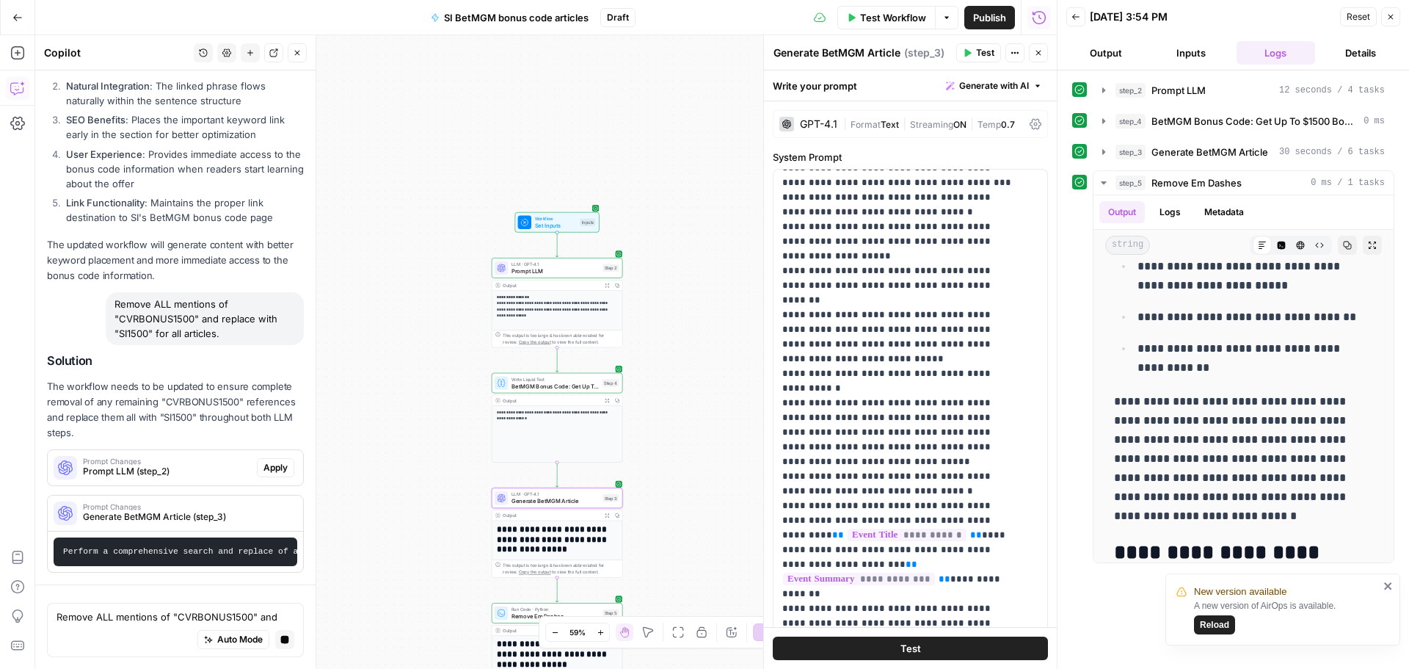
scroll to position [7663, 0]
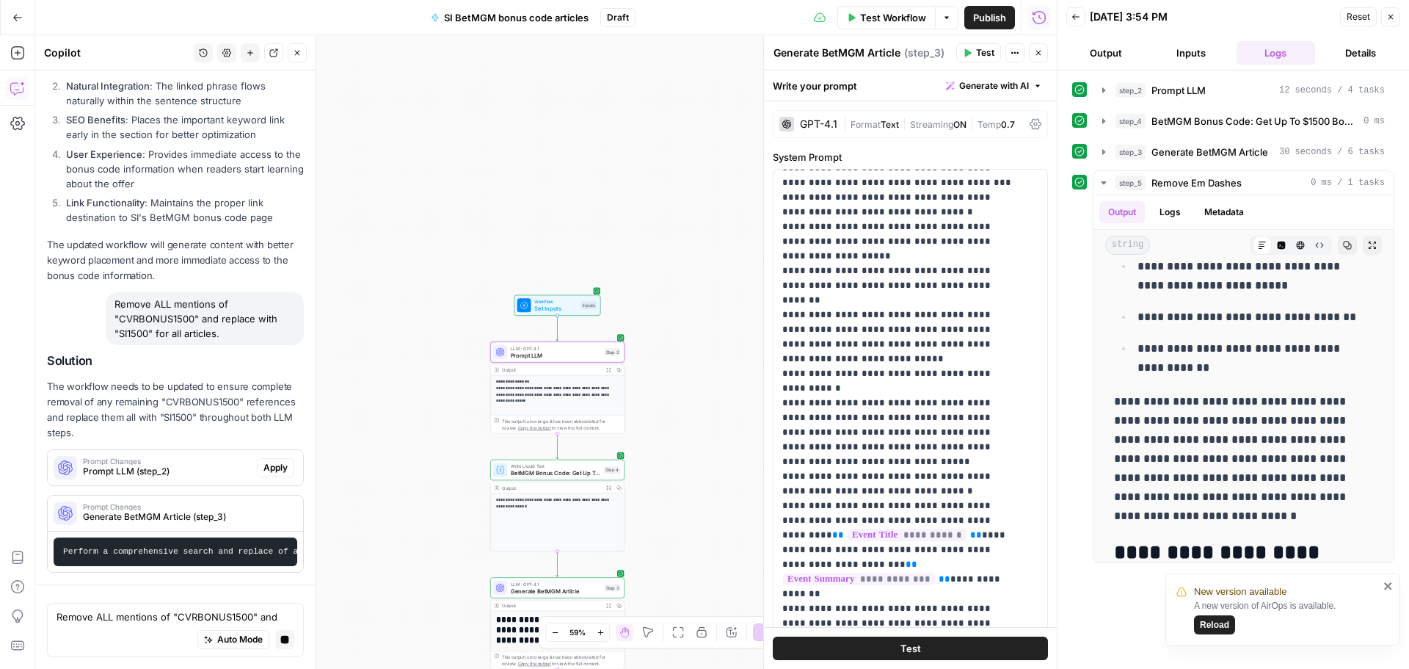
click at [265, 461] on span "Apply" at bounding box center [275, 467] width 24 height 13
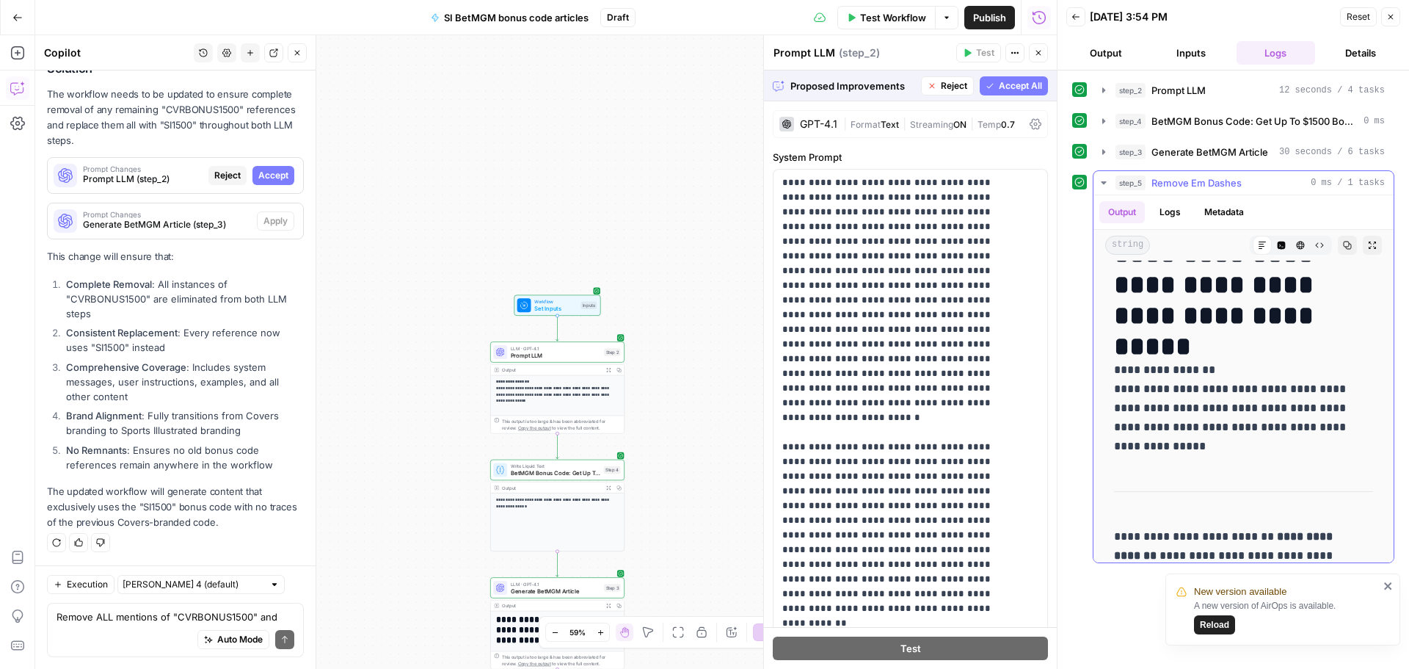
scroll to position [0, 0]
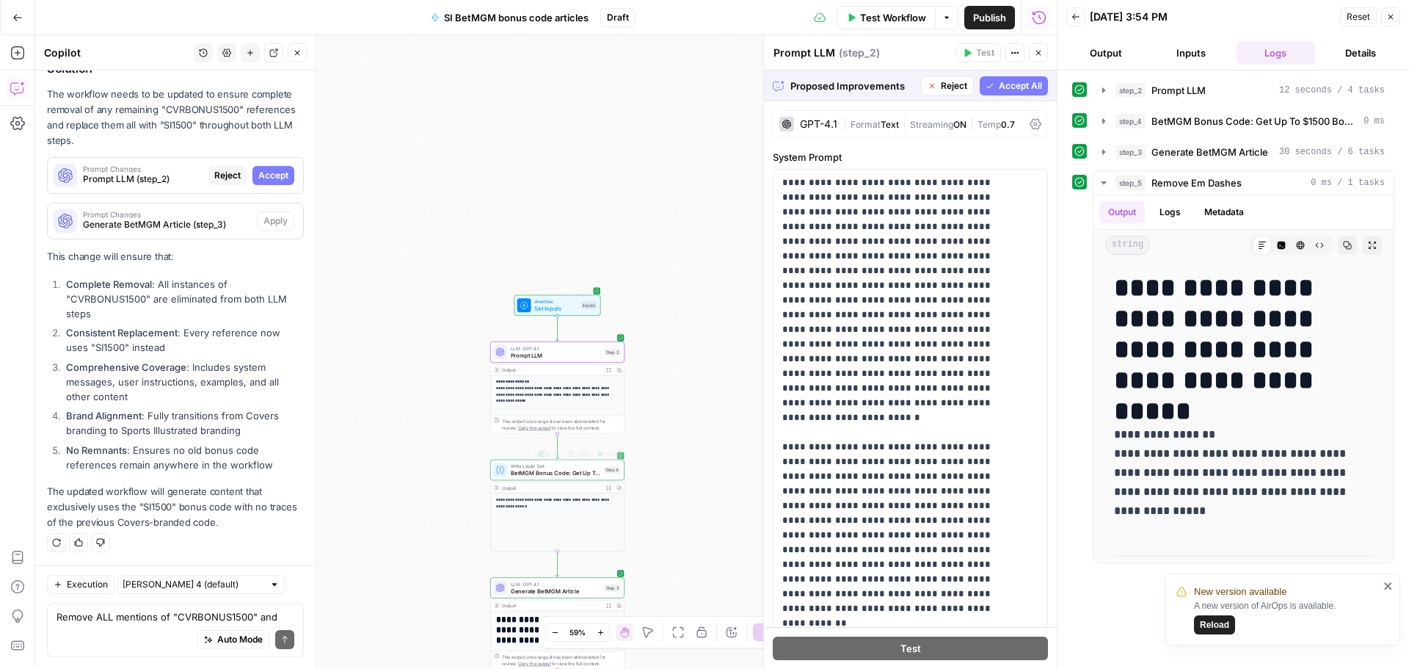
click at [258, 176] on span "Accept" at bounding box center [273, 175] width 30 height 13
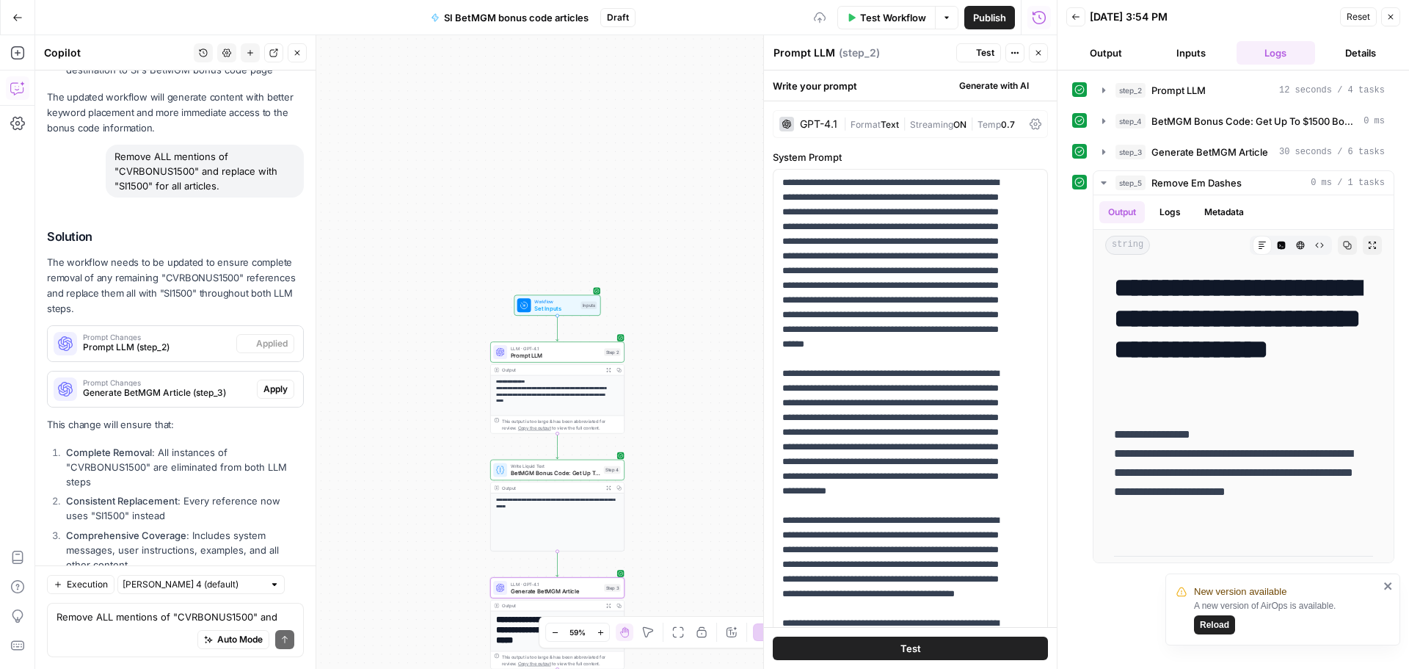
scroll to position [8319, 0]
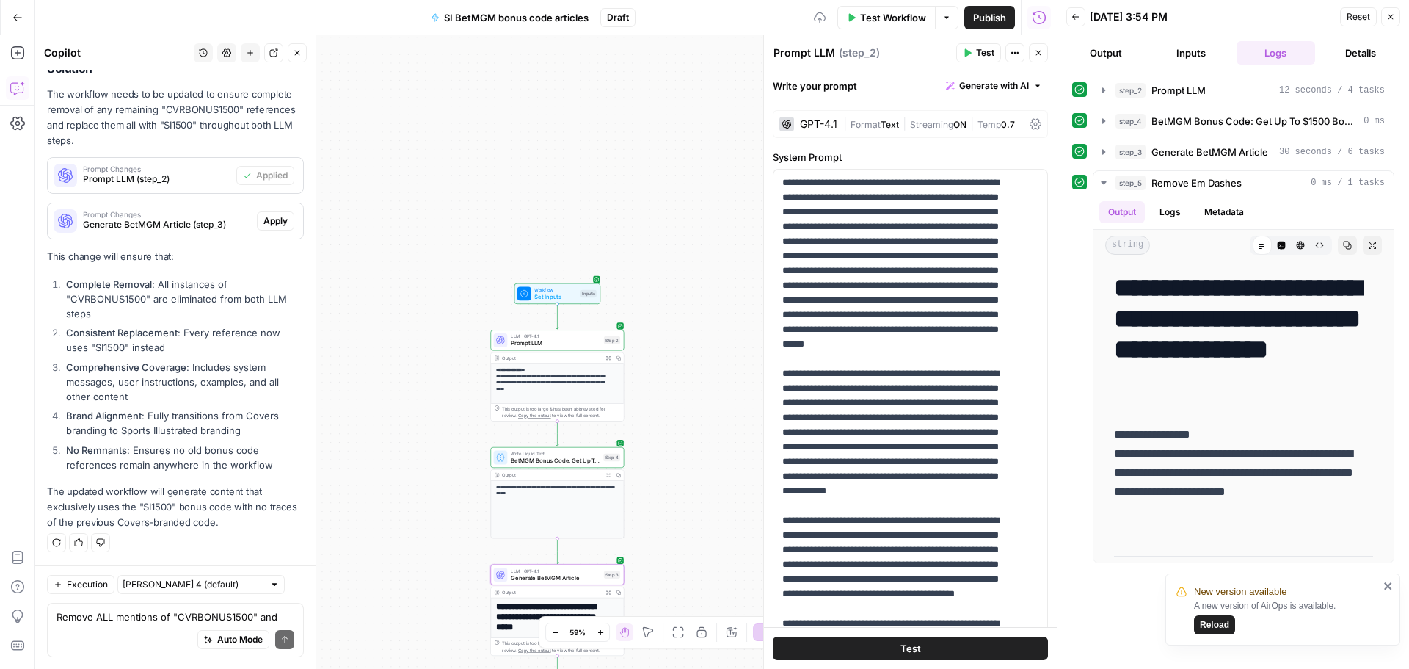
click at [268, 219] on span "Apply" at bounding box center [275, 220] width 24 height 13
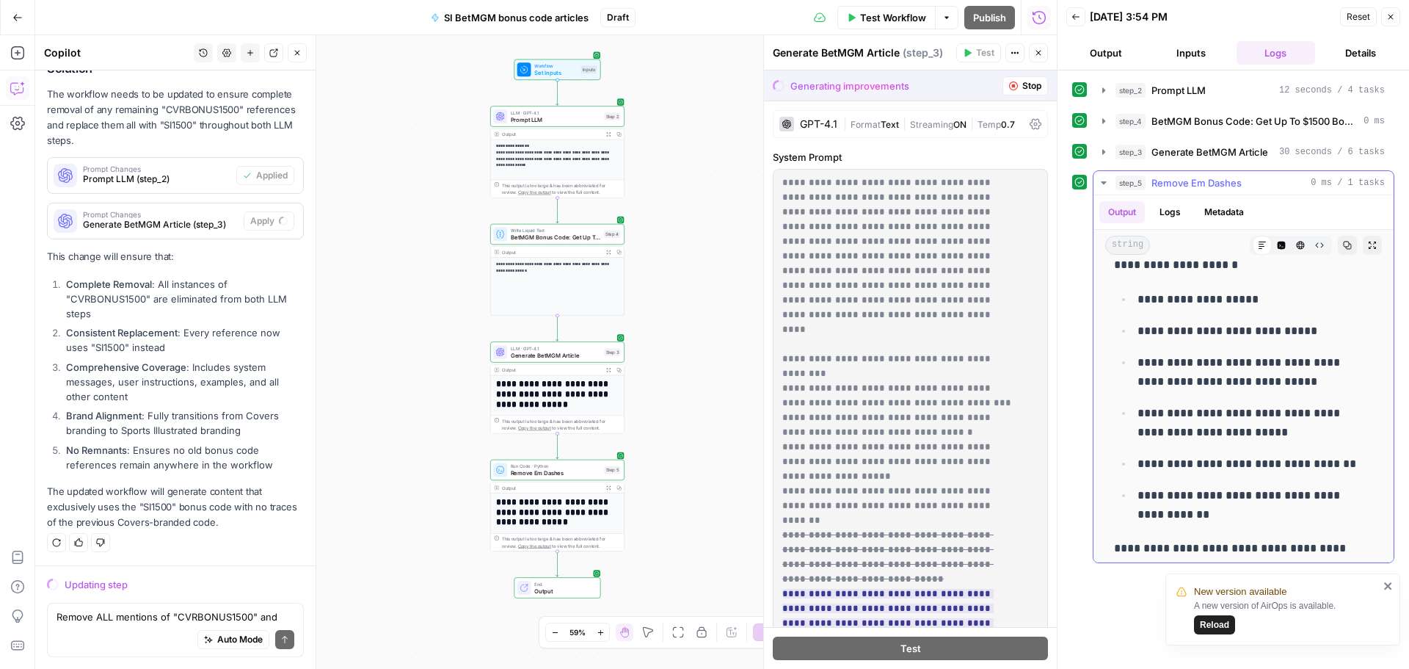
scroll to position [660, 0]
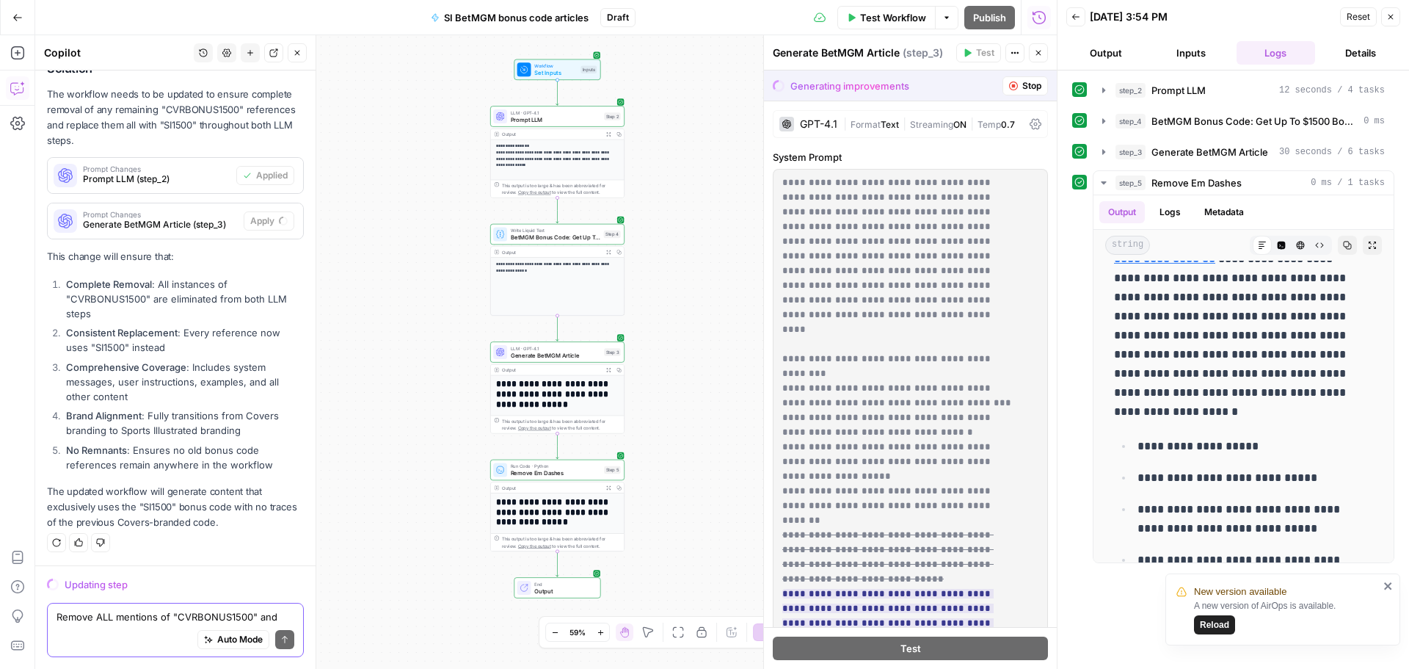
click at [187, 612] on textarea "Remove ALL mentions of "CVRBONUS1500" and replace with "SI1500" for all article…" at bounding box center [176, 616] width 238 height 15
paste textarea "Add a sentence before the bulleted list of terms and conditions in section 2 in…"
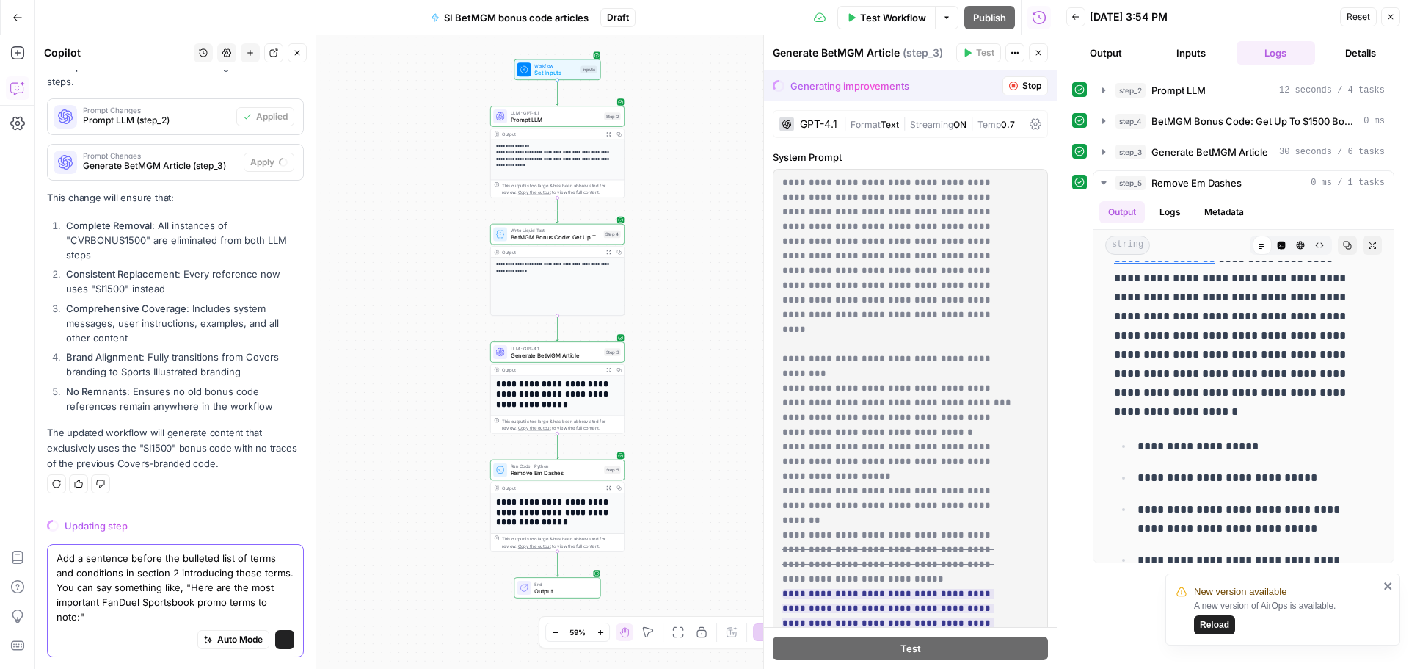
scroll to position [8002, 0]
click at [152, 601] on textarea "Add a sentence before the bulleted list of terms and conditions in section 2 in…" at bounding box center [176, 586] width 238 height 73
type textarea "Add a sentence before the bulleted list of terms and conditions in section 2 in…"
click at [278, 642] on button "Send" at bounding box center [284, 639] width 19 height 19
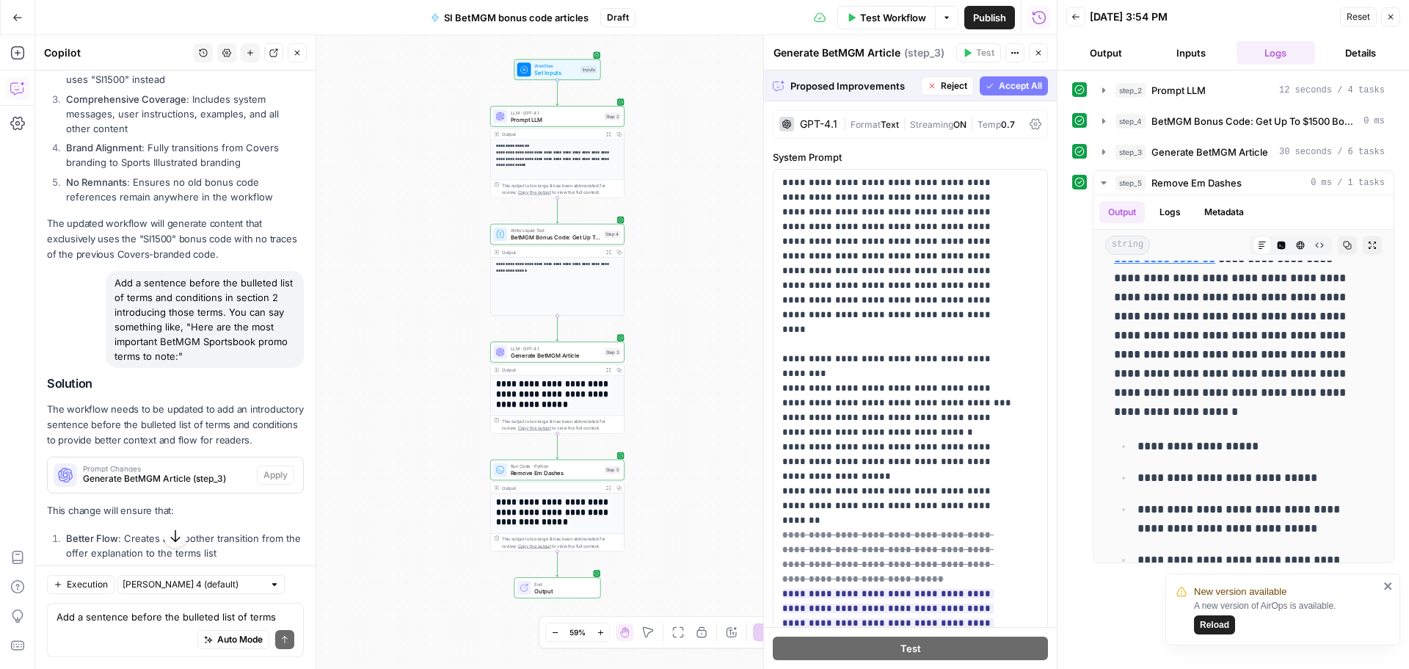
scroll to position [7856, 0]
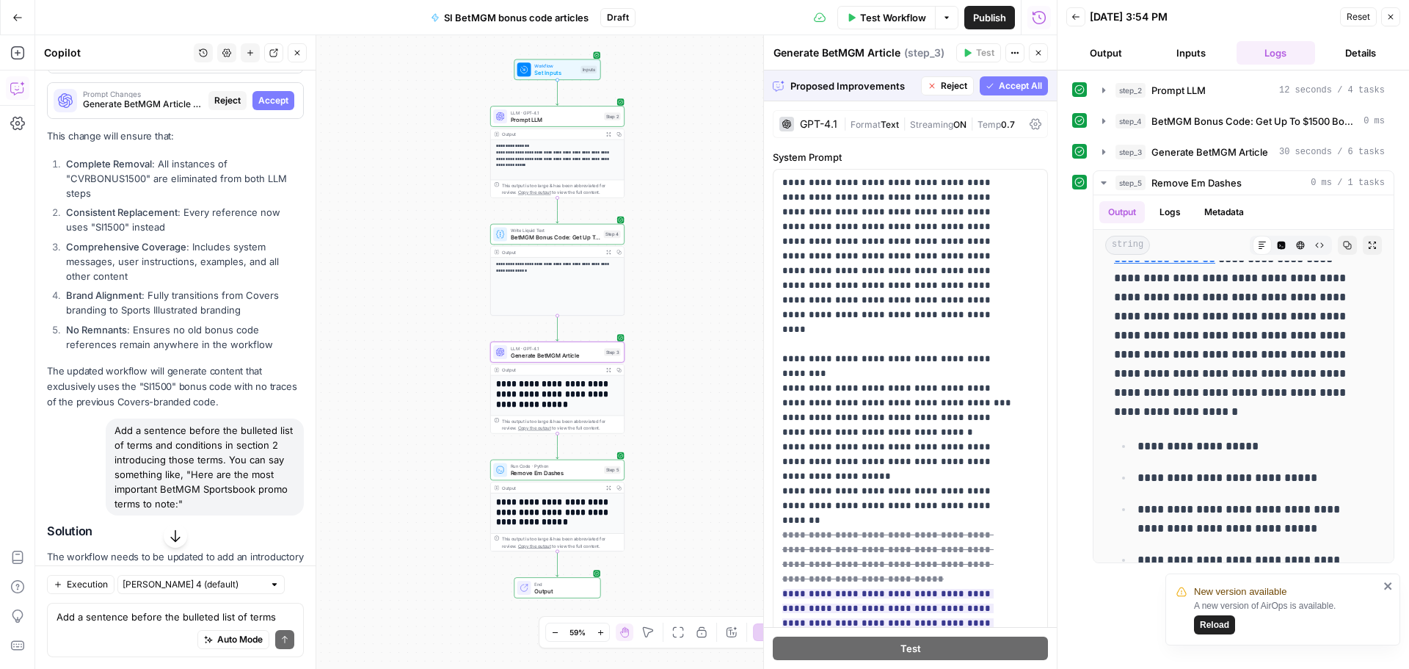
click at [263, 107] on span "Accept" at bounding box center [273, 100] width 30 height 13
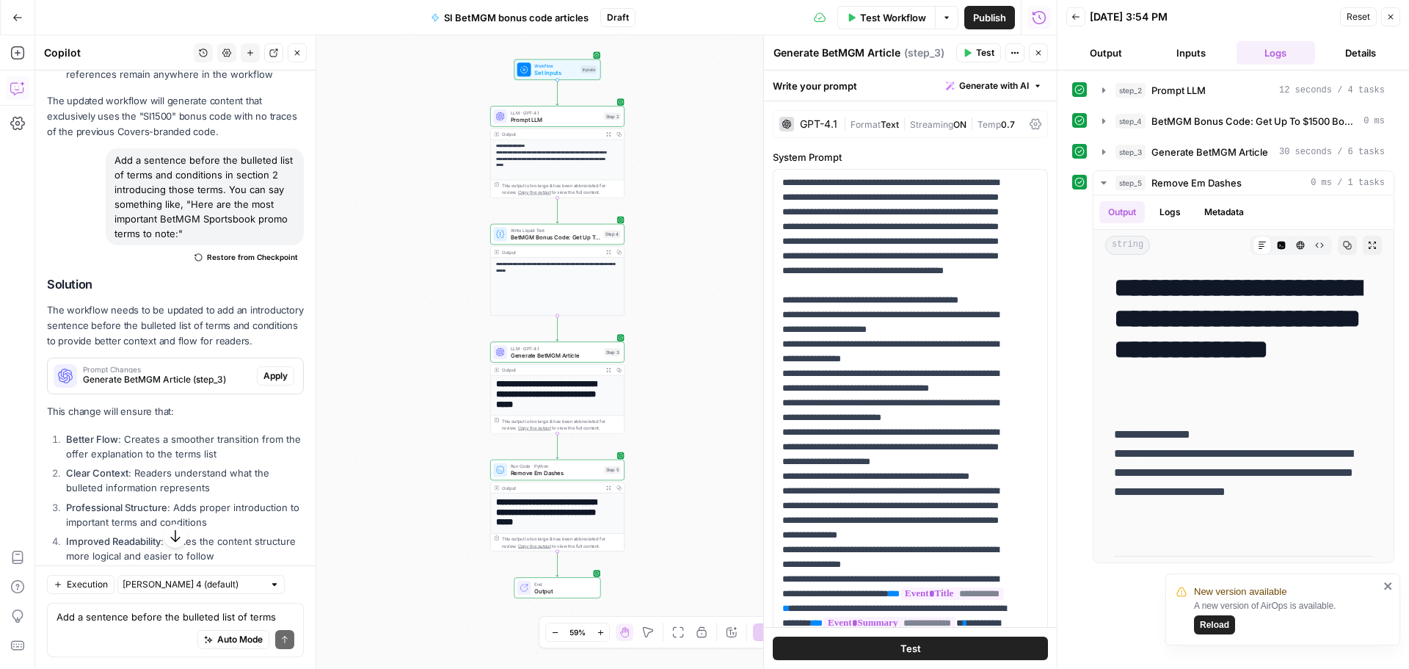
scroll to position [8796, 0]
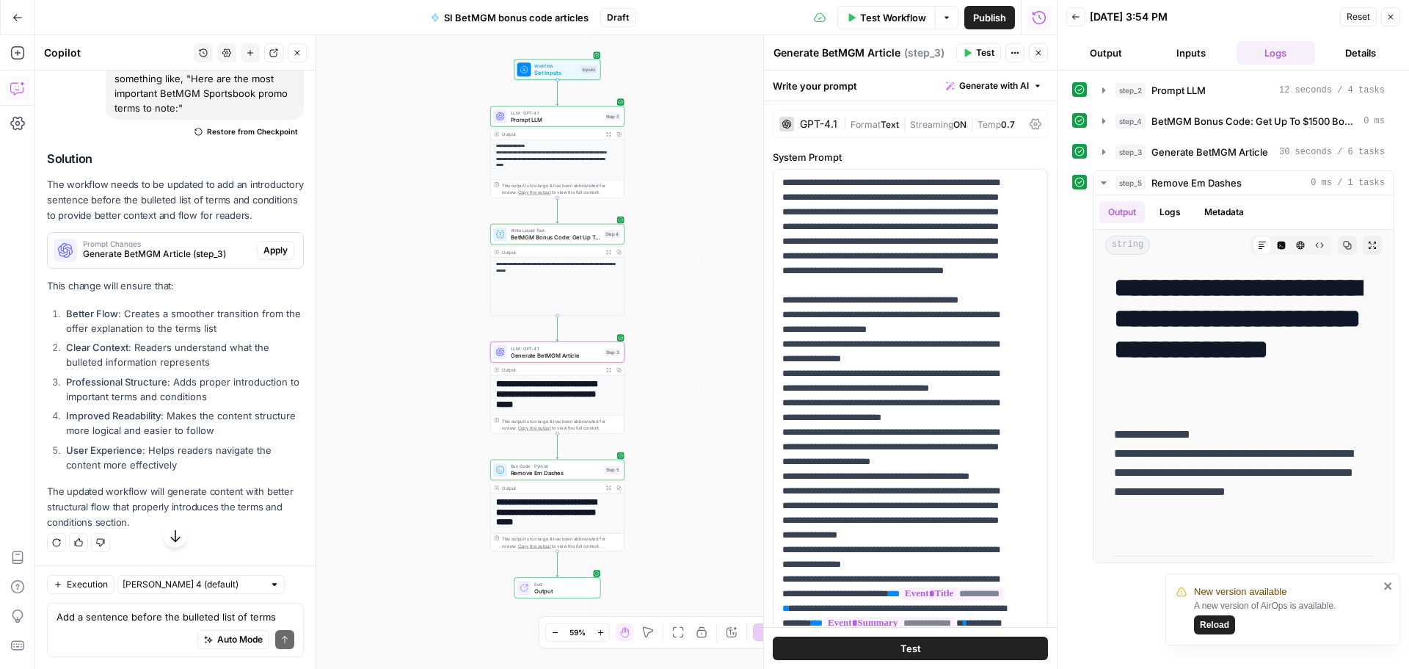
click at [267, 257] on span "Apply" at bounding box center [275, 250] width 24 height 13
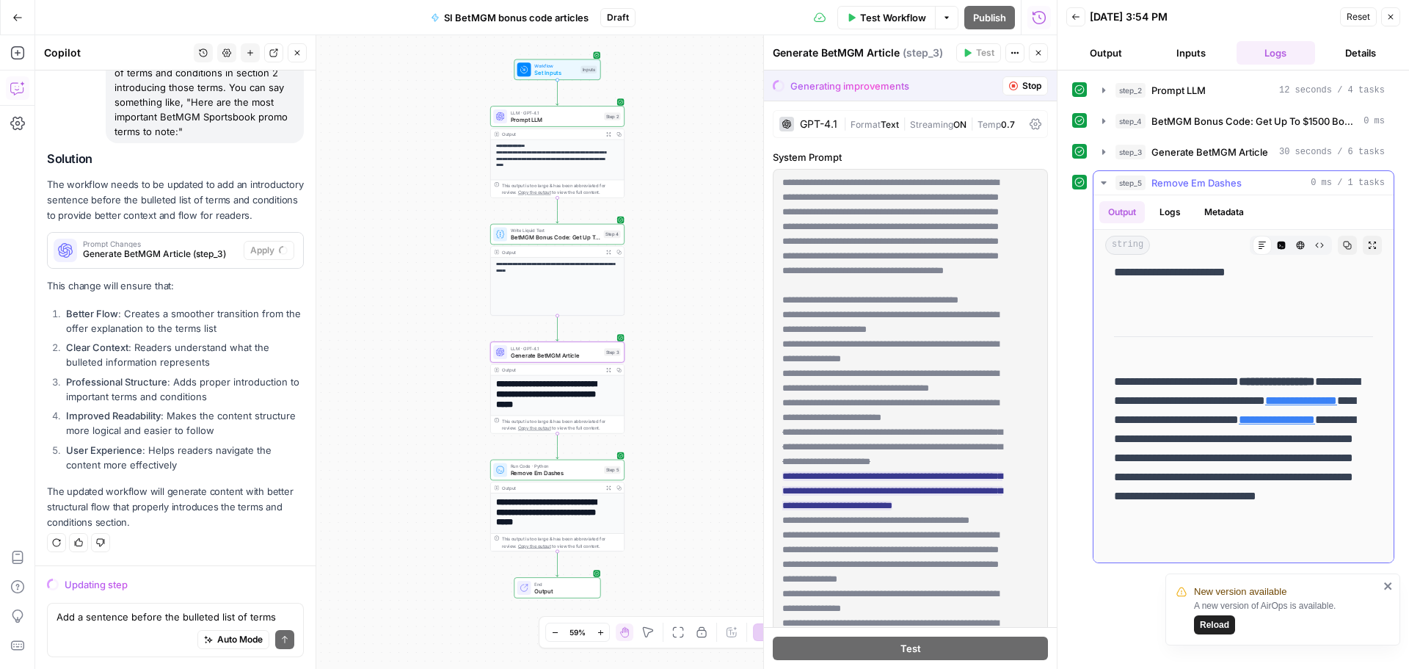
scroll to position [220, 0]
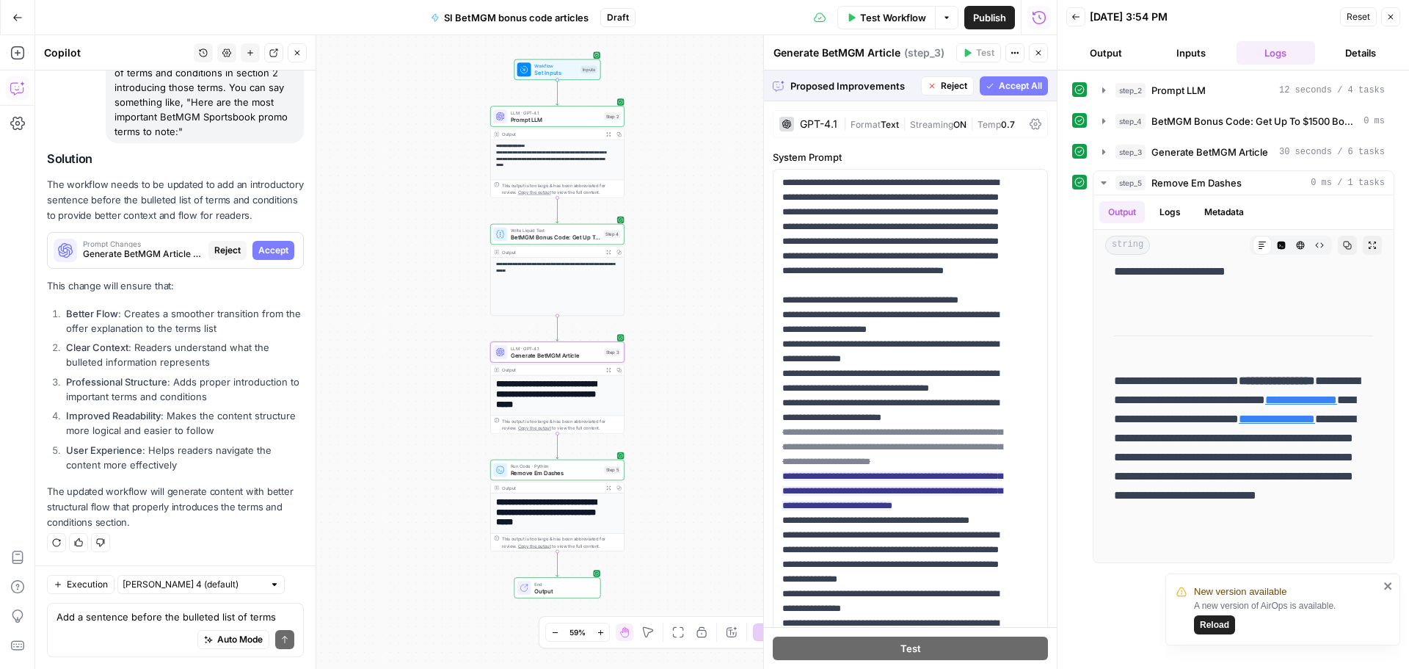
click at [258, 252] on span "Accept" at bounding box center [273, 250] width 30 height 13
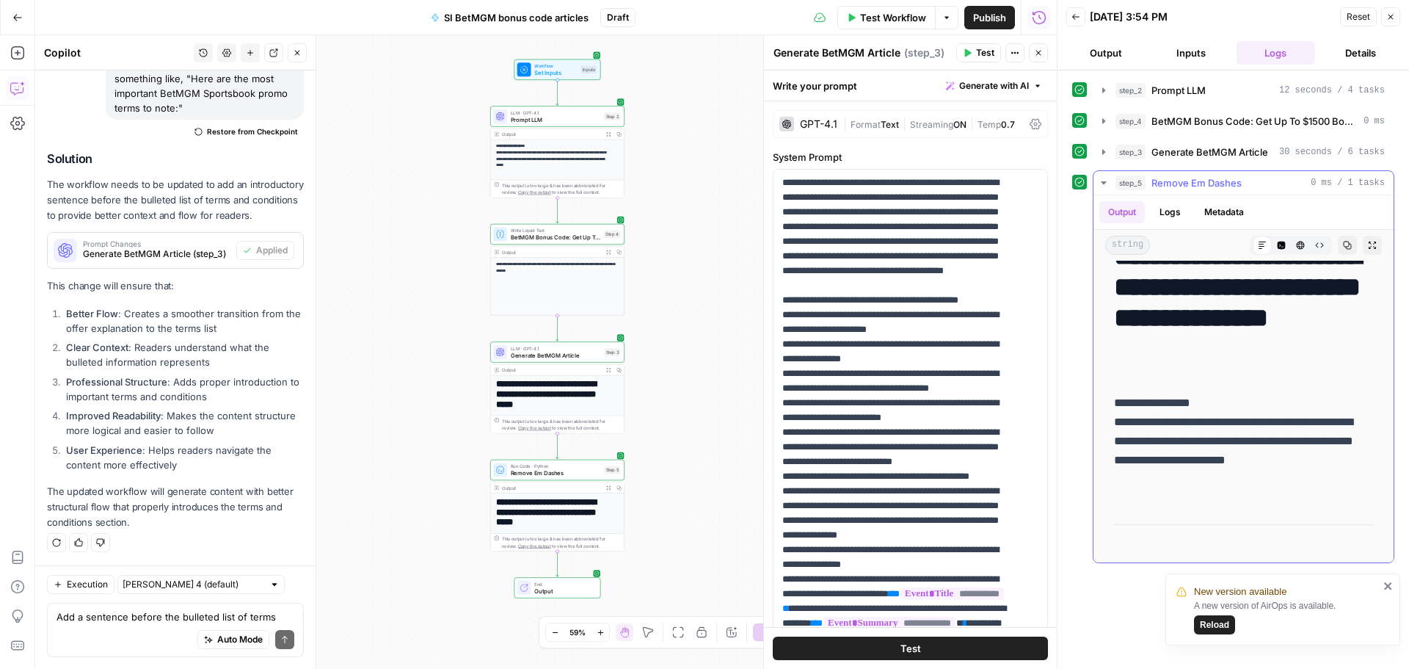
scroll to position [0, 0]
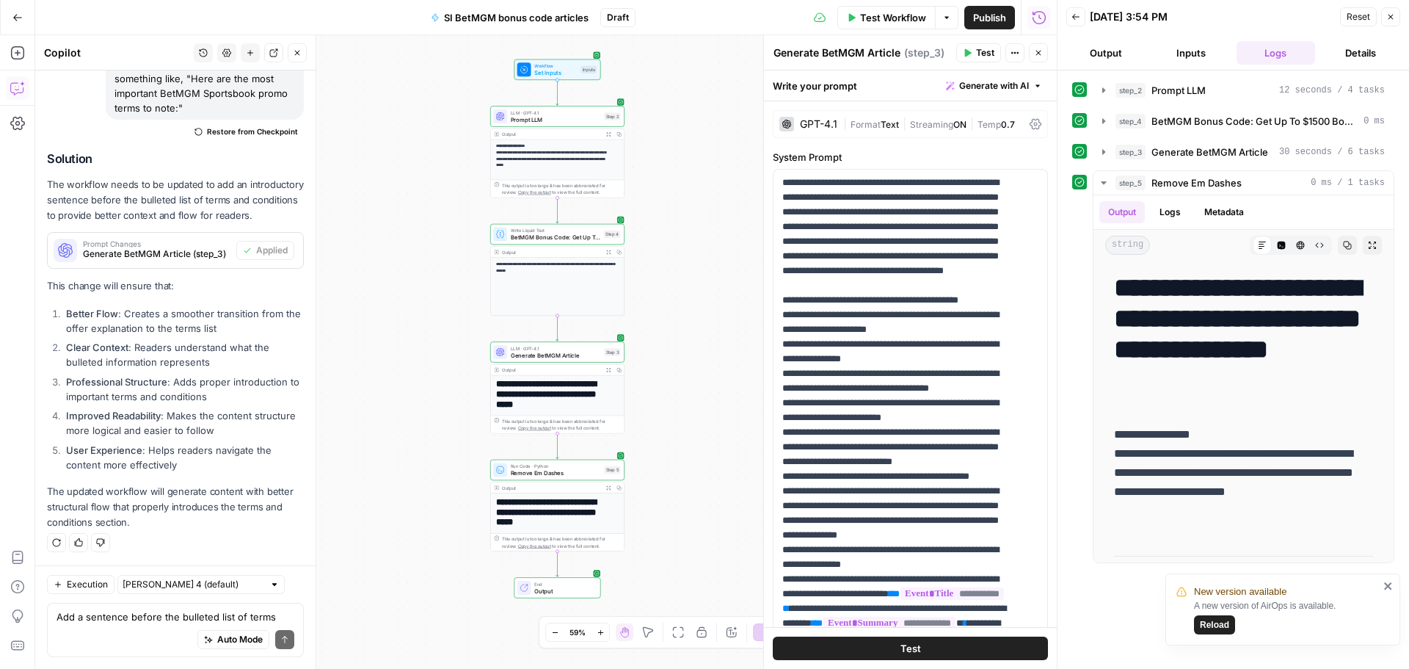
click at [901, 18] on span "Test Workflow" at bounding box center [893, 17] width 66 height 15
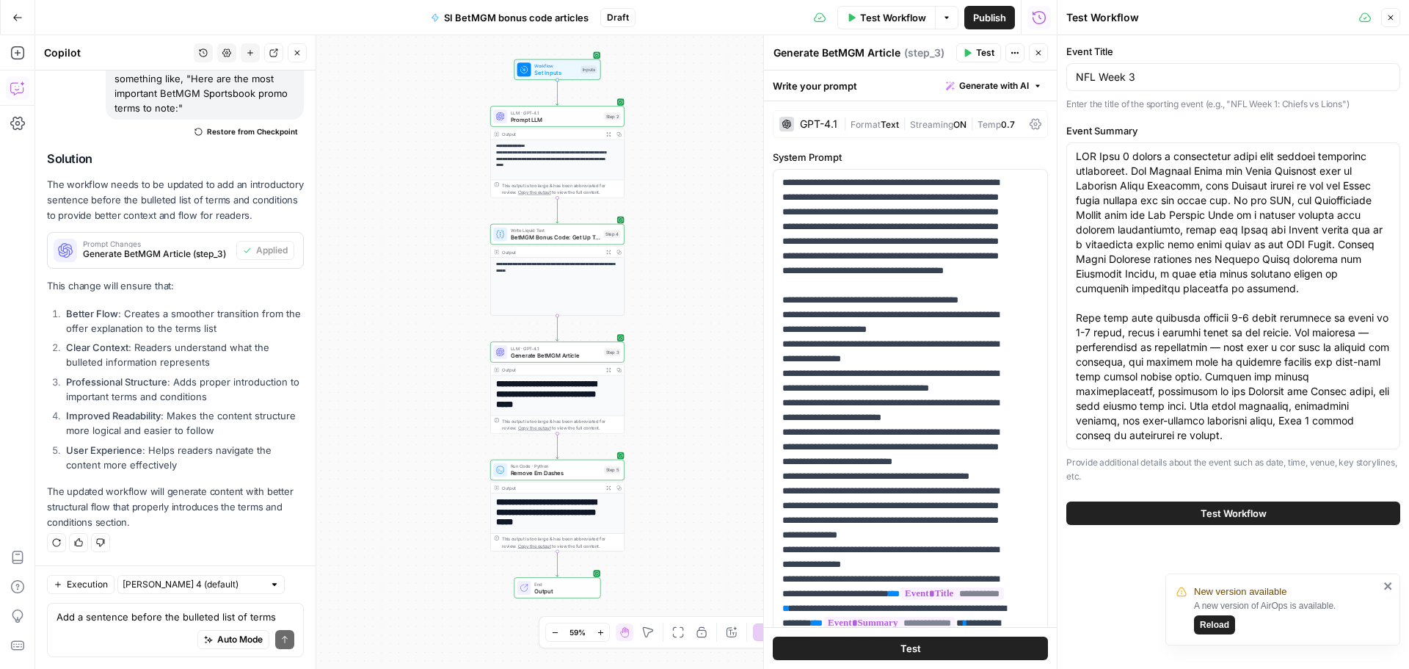
click at [1195, 510] on button "Test Workflow" at bounding box center [1233, 512] width 334 height 23
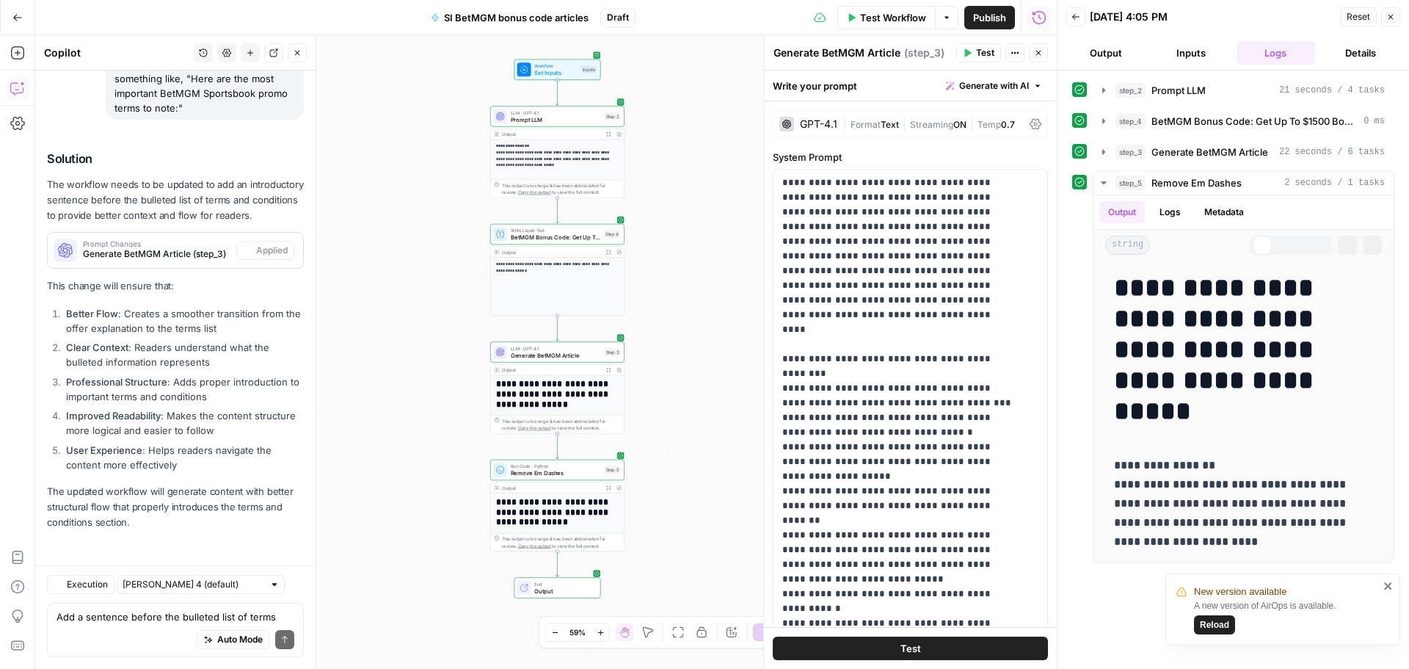
scroll to position [8851, 0]
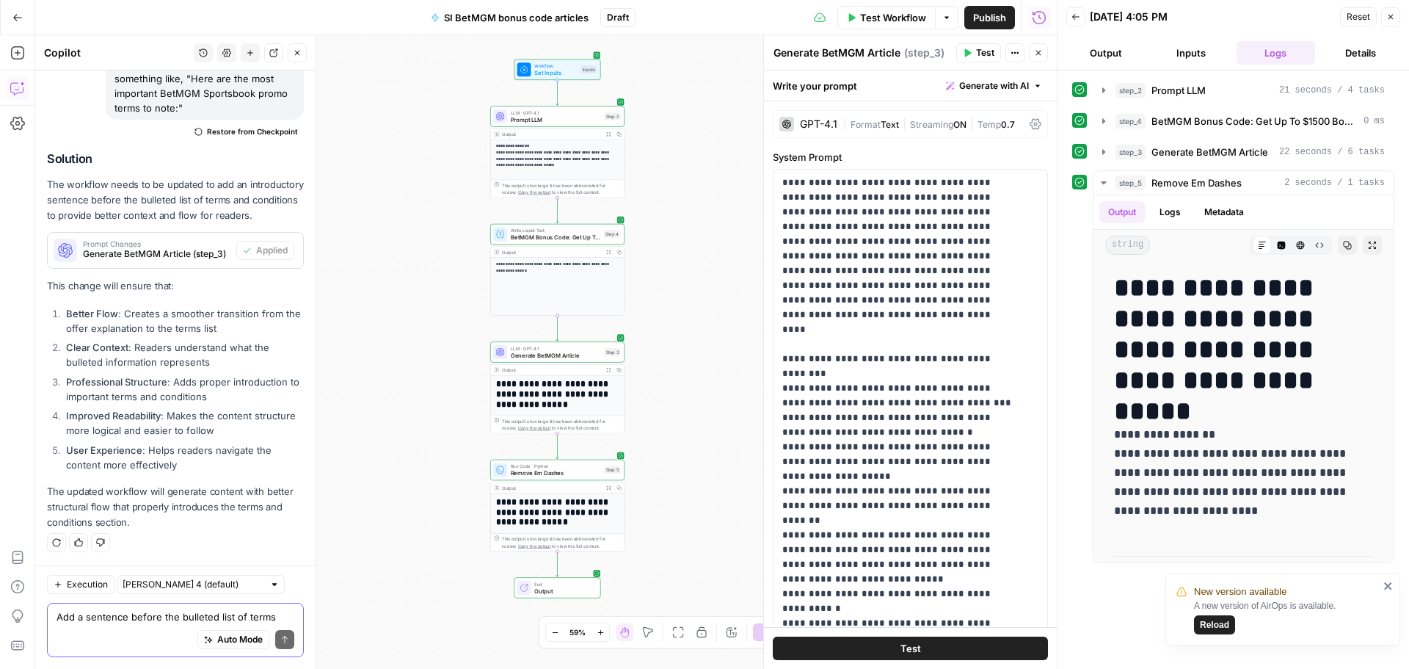
click at [127, 616] on textarea "Add a sentence before the bulleted list of terms and conditions in section 2 in…" at bounding box center [176, 616] width 238 height 15
paste textarea "In the "existing promos" section, add a sentence at the end similar to this: "H…"
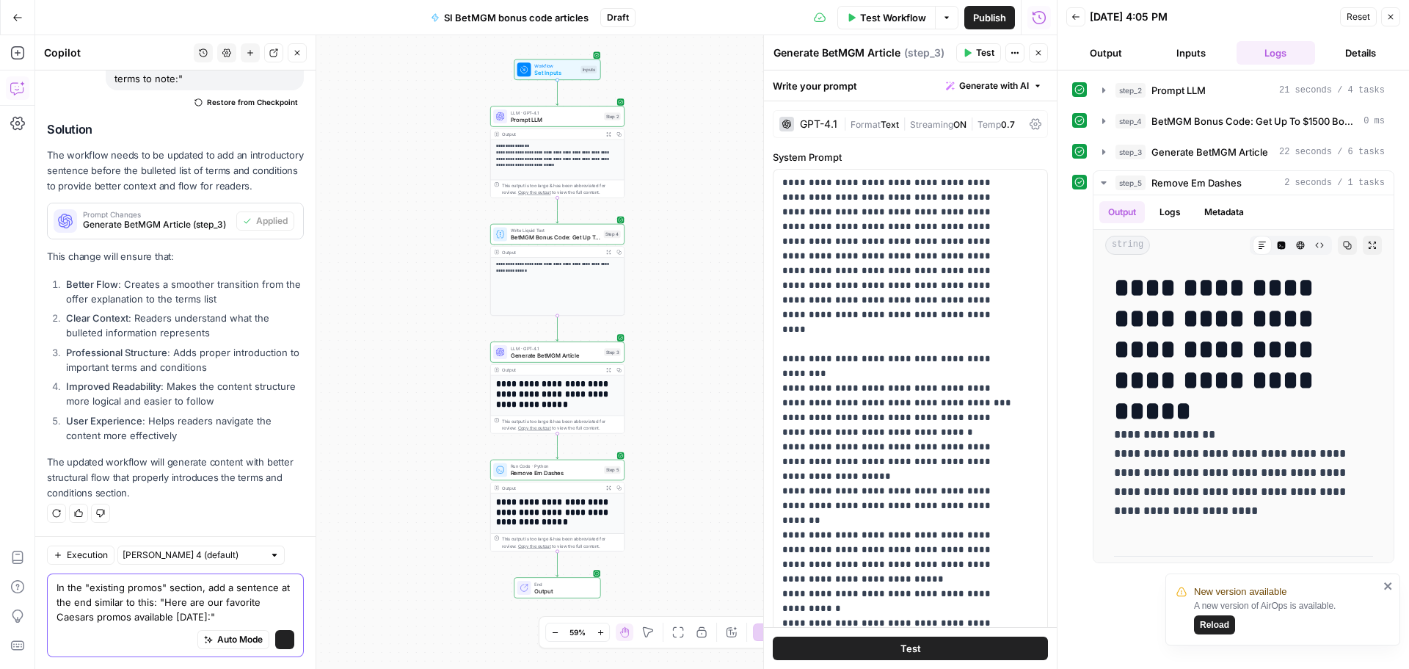
scroll to position [8880, 0]
click at [66, 617] on textarea "In the "existing promos" section, add a sentence at the end similar to this: "H…" at bounding box center [176, 602] width 238 height 44
type textarea "In the "existing promos" section, add a sentence at the end similar to this: "H…"
click at [275, 644] on button "Send" at bounding box center [284, 639] width 19 height 19
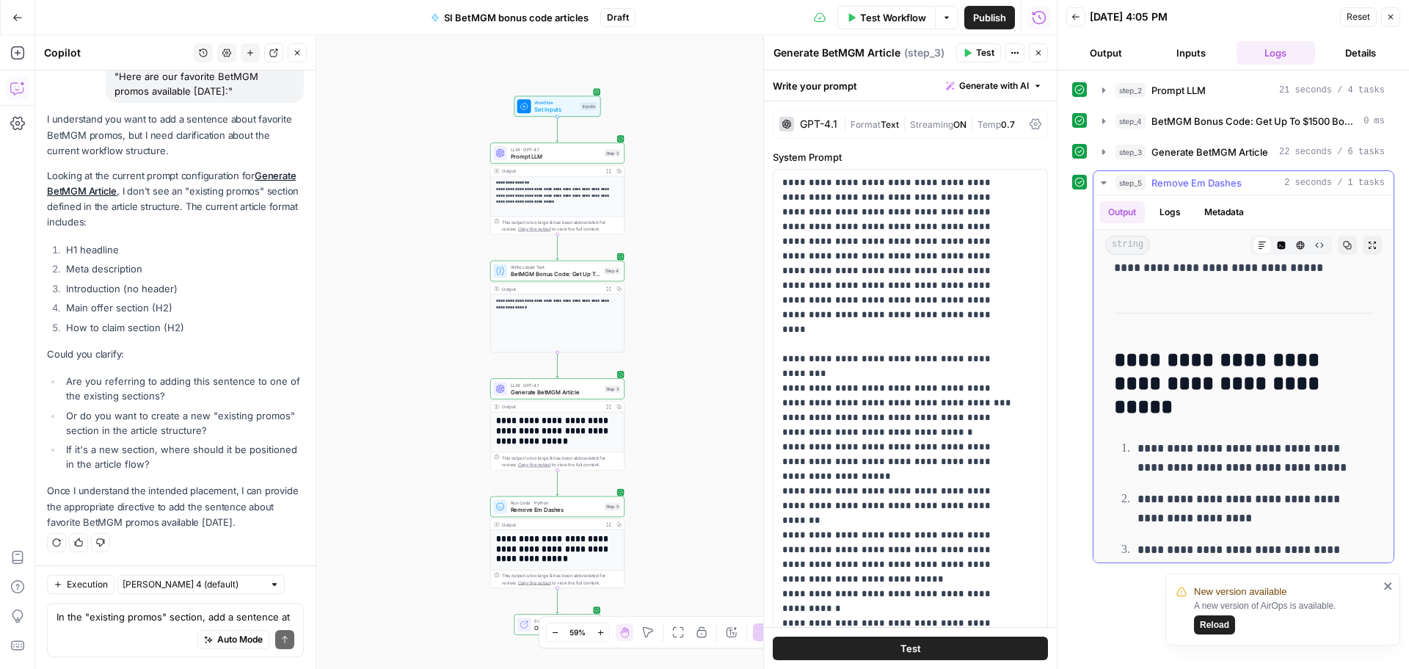
scroll to position [1594, 0]
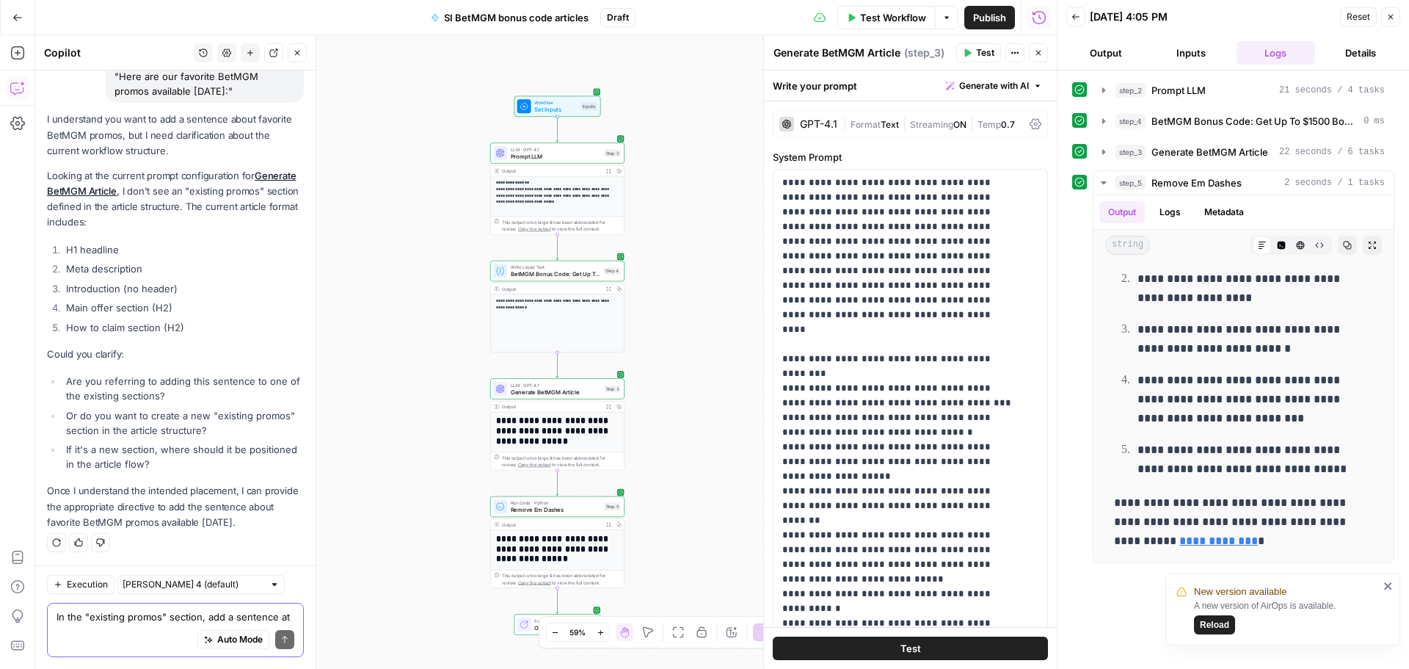
click at [175, 613] on textarea "In the "existing promos" section, add a sentence at the end similar to this: "H…" at bounding box center [176, 616] width 238 height 15
type textarea "Y"
drag, startPoint x: 170, startPoint y: 619, endPoint x: 97, endPoint y: 625, distance: 73.6
click at [97, 625] on div "Ah, yes. Add a new se Ah, yes. Add a new se Auto Mode Send" at bounding box center [175, 629] width 257 height 54
paste textarea "ction at the bottom of the article with an H2 similar to "Best FanDuel promo of…"
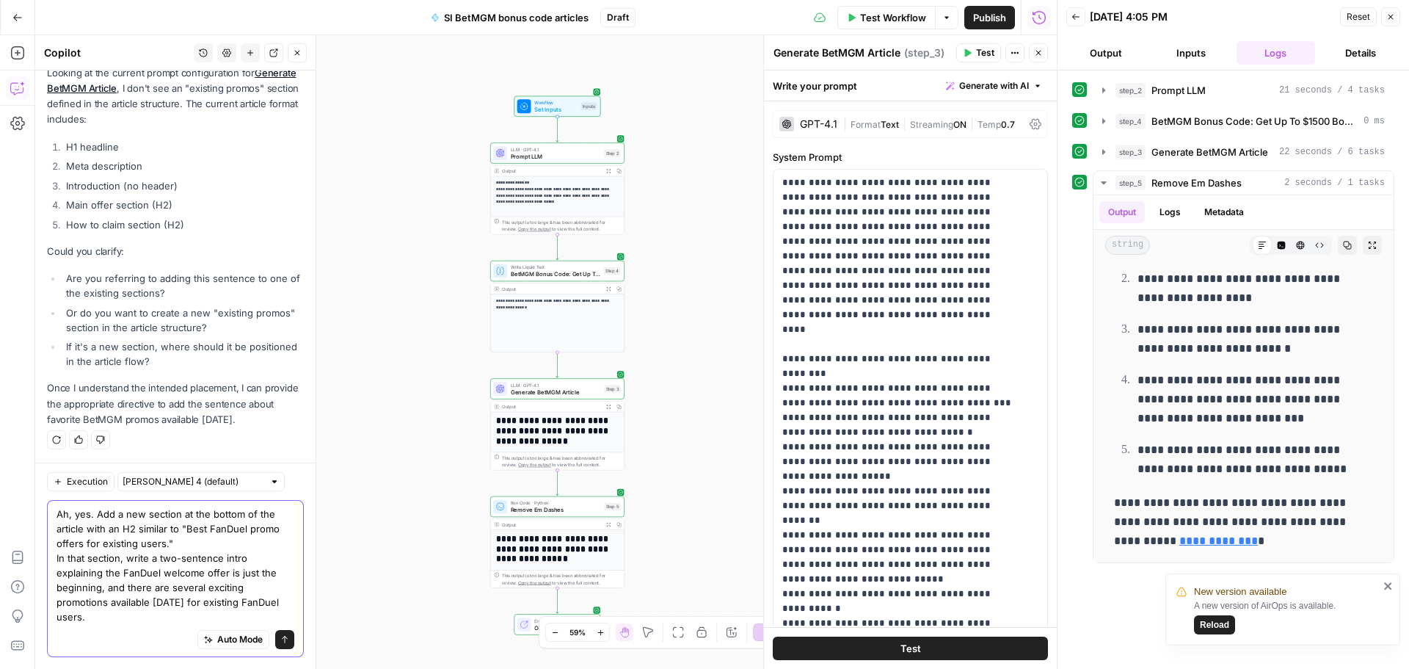
scroll to position [9456, 0]
click at [230, 528] on textarea "Ah, yes. Add a new section at the bottom of the article with an H2 similar to "…" at bounding box center [176, 564] width 238 height 117
click at [277, 527] on textarea "Ah, yes. Add a new section at the bottom of the article with an H2 similar to "…" at bounding box center [176, 564] width 238 height 117
click at [139, 569] on textarea "Ah, yes. Add a new section at the bottom of the article with an H2 similar to "…" at bounding box center [176, 564] width 238 height 117
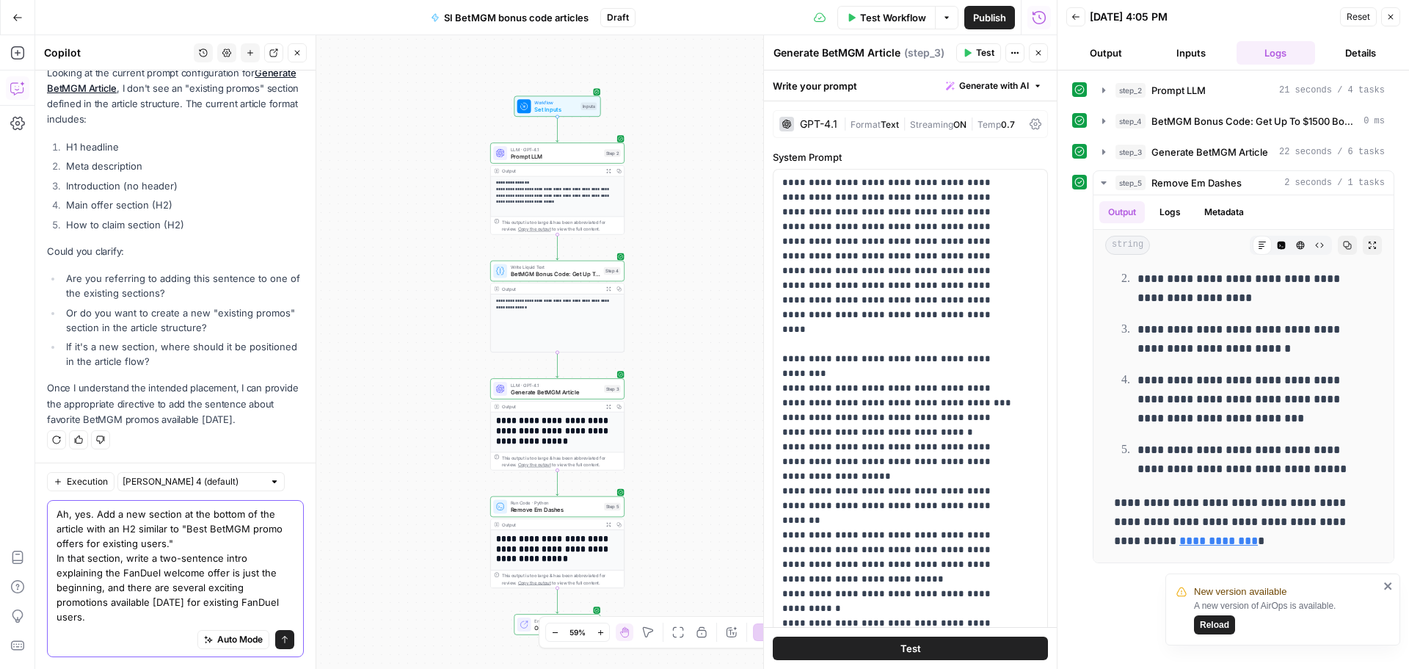
click at [139, 569] on textarea "Ah, yes. Add a new section at the bottom of the article with an H2 similar to "…" at bounding box center [176, 564] width 238 height 117
click at [247, 602] on textarea "Ah, yes. Add a new section at the bottom of the article with an H2 similar to "…" at bounding box center [176, 564] width 238 height 117
type textarea "Ah, yes. Add a new section at the bottom of the article with an H2 similar to "…"
click at [280, 637] on icon "submit" at bounding box center [284, 639] width 9 height 9
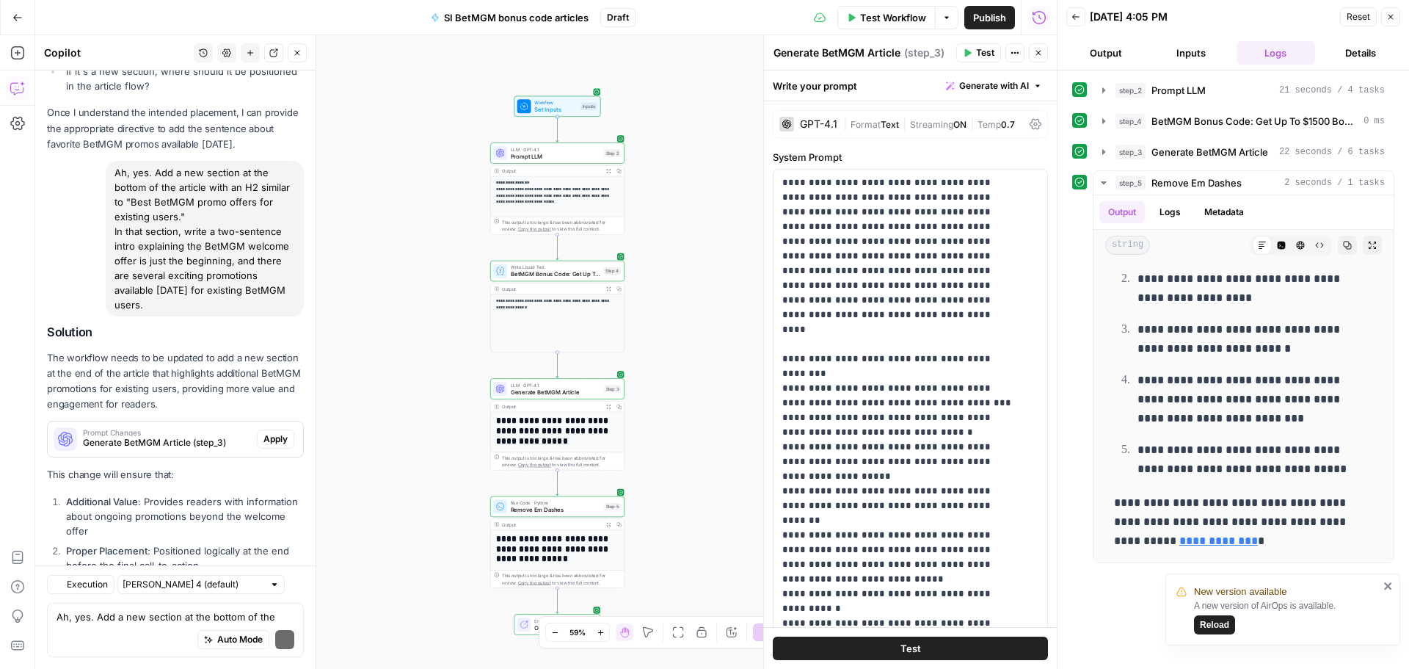
scroll to position [9951, 0]
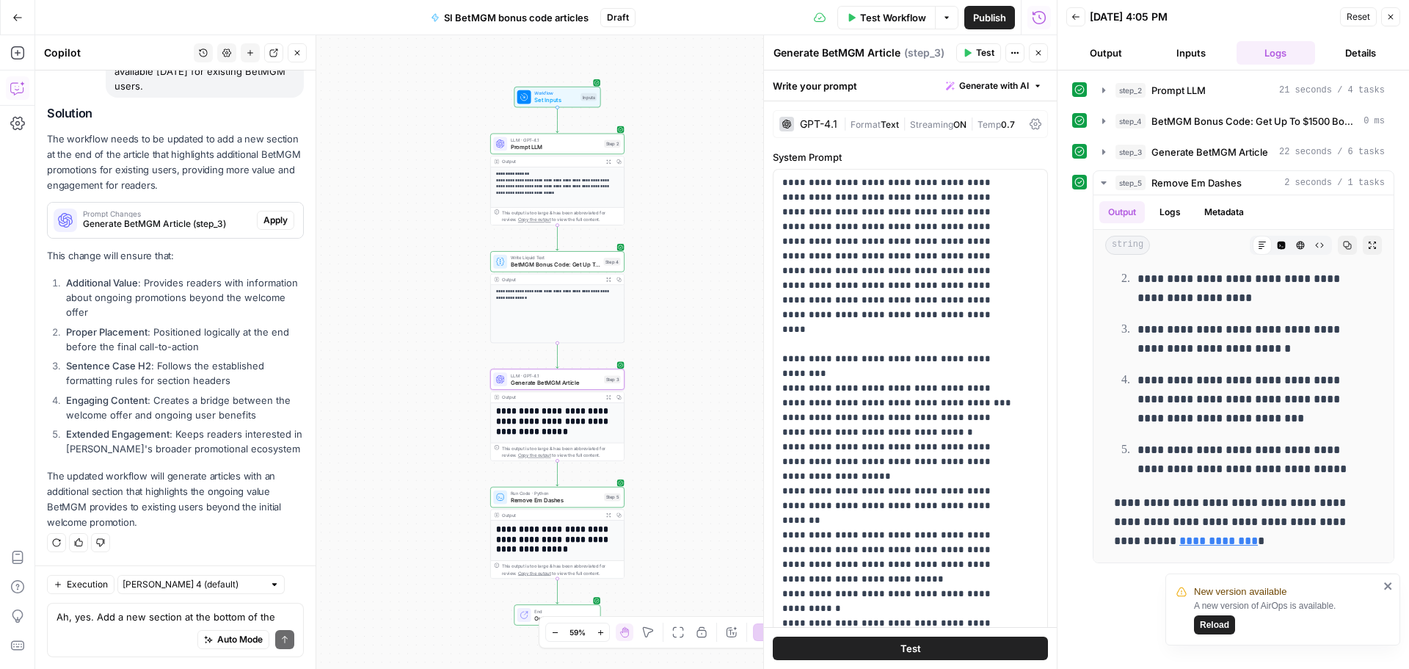
click at [265, 219] on span "Apply" at bounding box center [275, 220] width 24 height 13
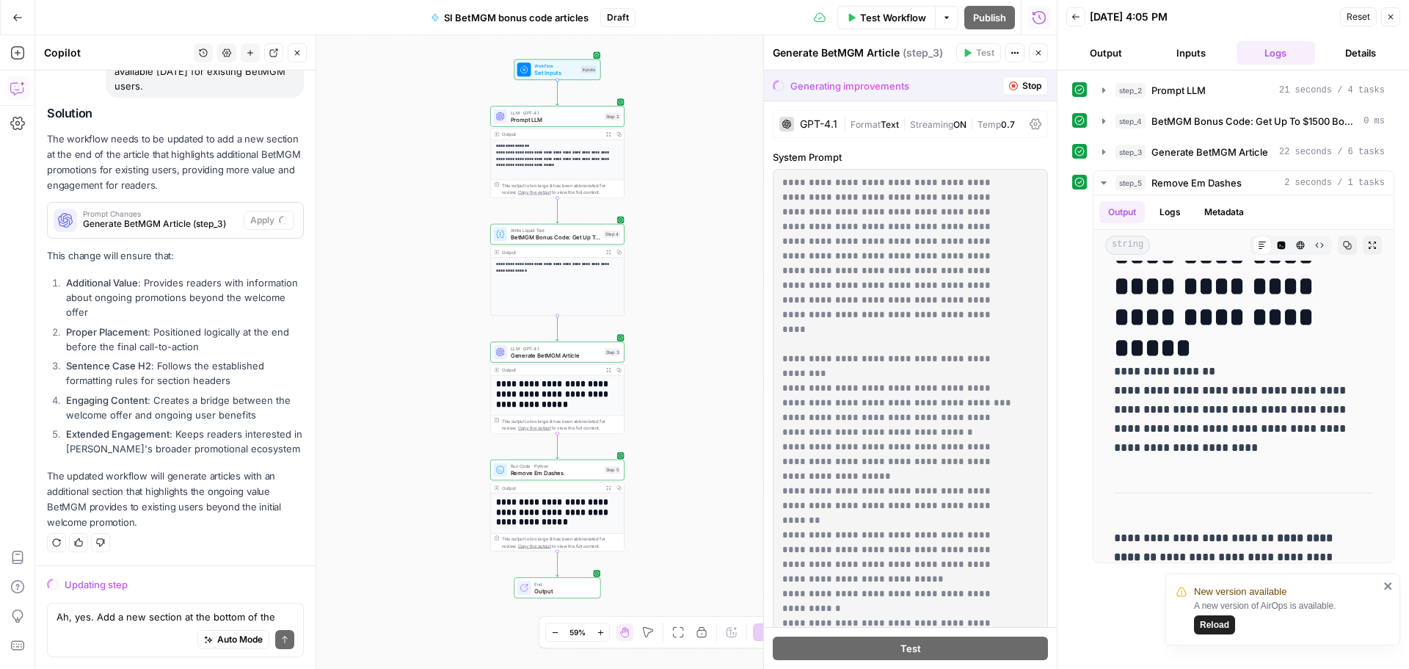
scroll to position [136, 0]
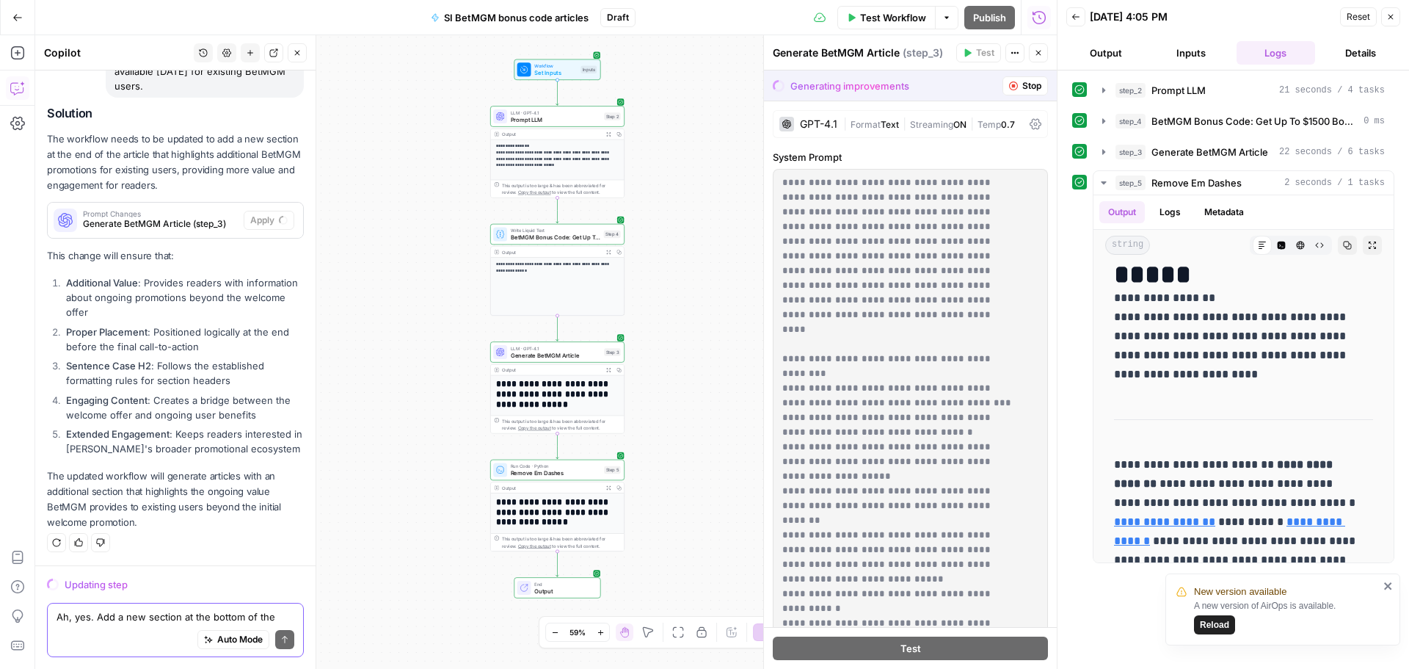
click at [108, 622] on textarea "Ah, yes. Add a new section at the bottom of the article with an H2 similar to "…" at bounding box center [176, 616] width 238 height 15
type textarea "I"
type textarea "n"
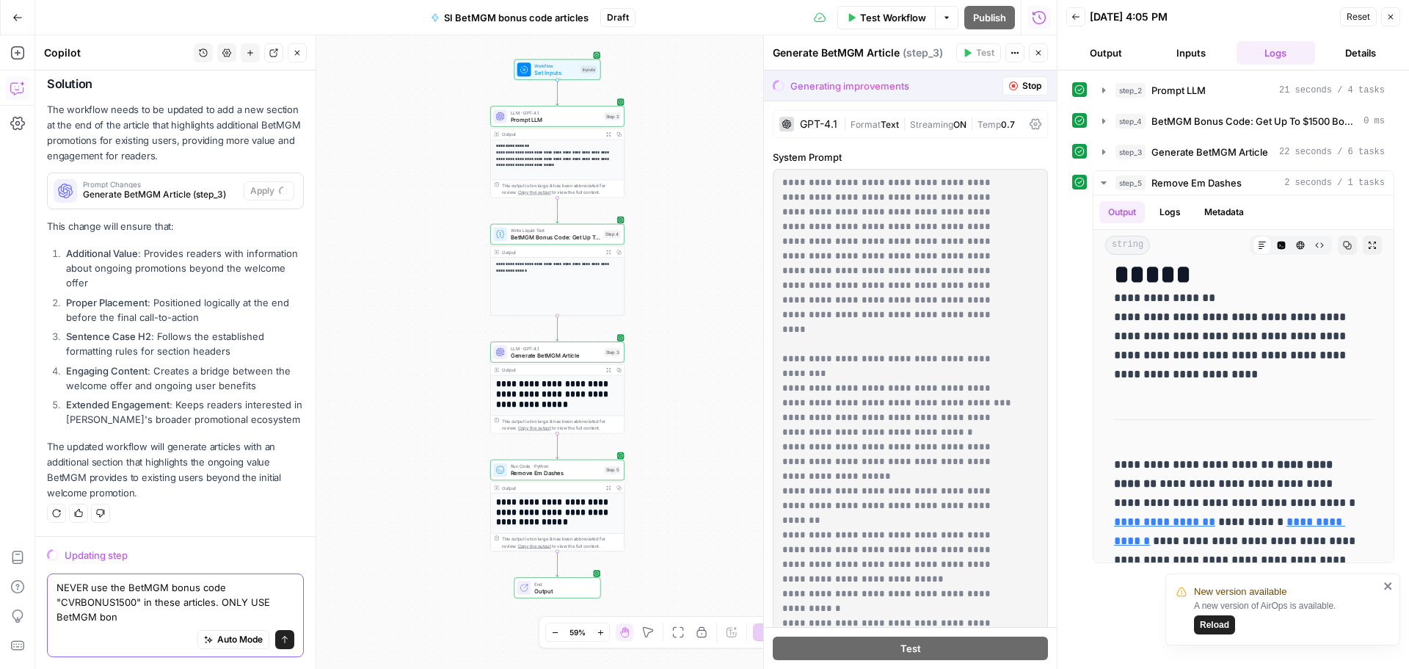
scroll to position [9581, 0]
type textarea "NEVER use the BetMGM bonus code "CVRBONUS1500" in these articles. ONLY USE BetM…"
click at [280, 638] on icon "submit" at bounding box center [284, 639] width 9 height 9
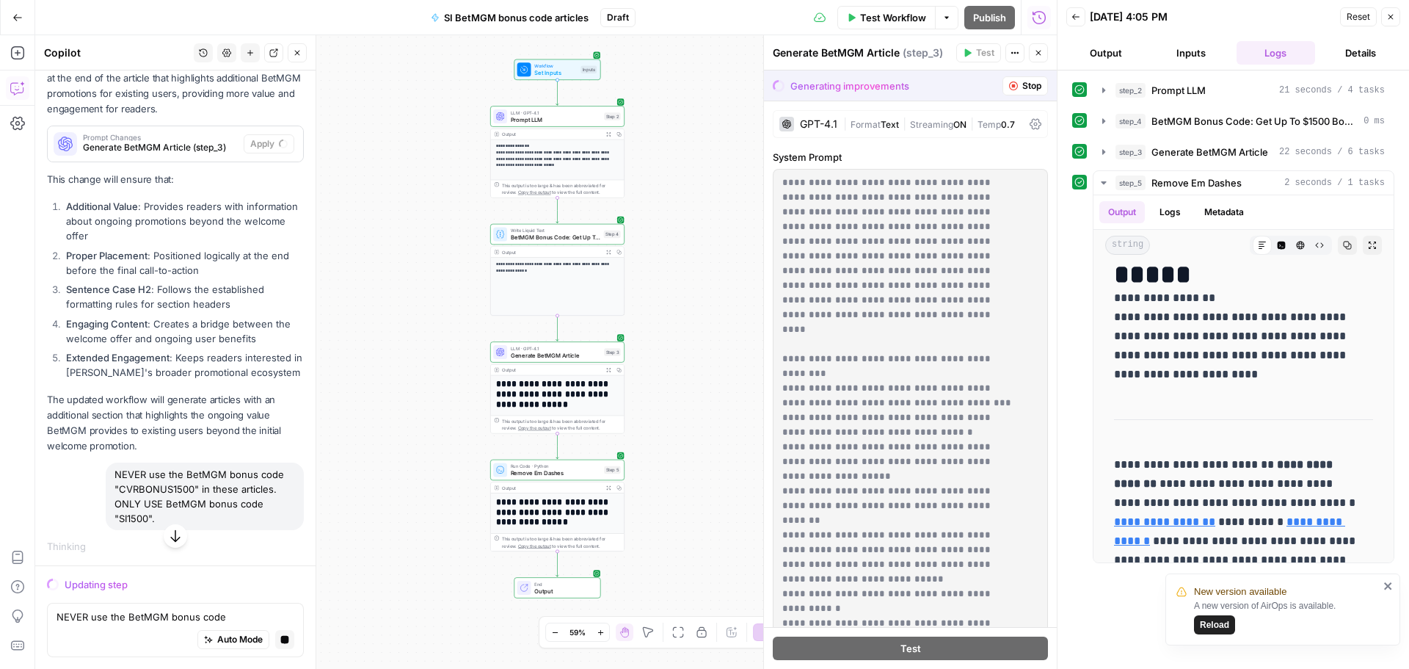
scroll to position [9554, 0]
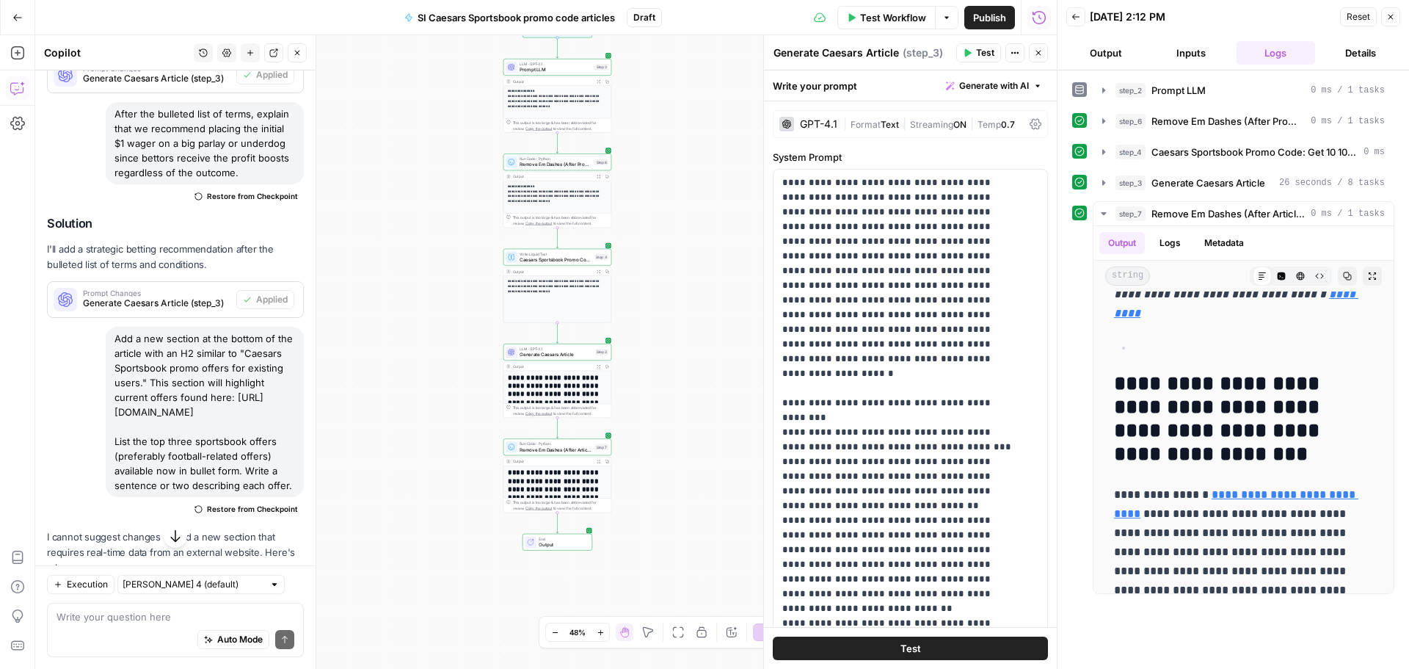
scroll to position [900, 0]
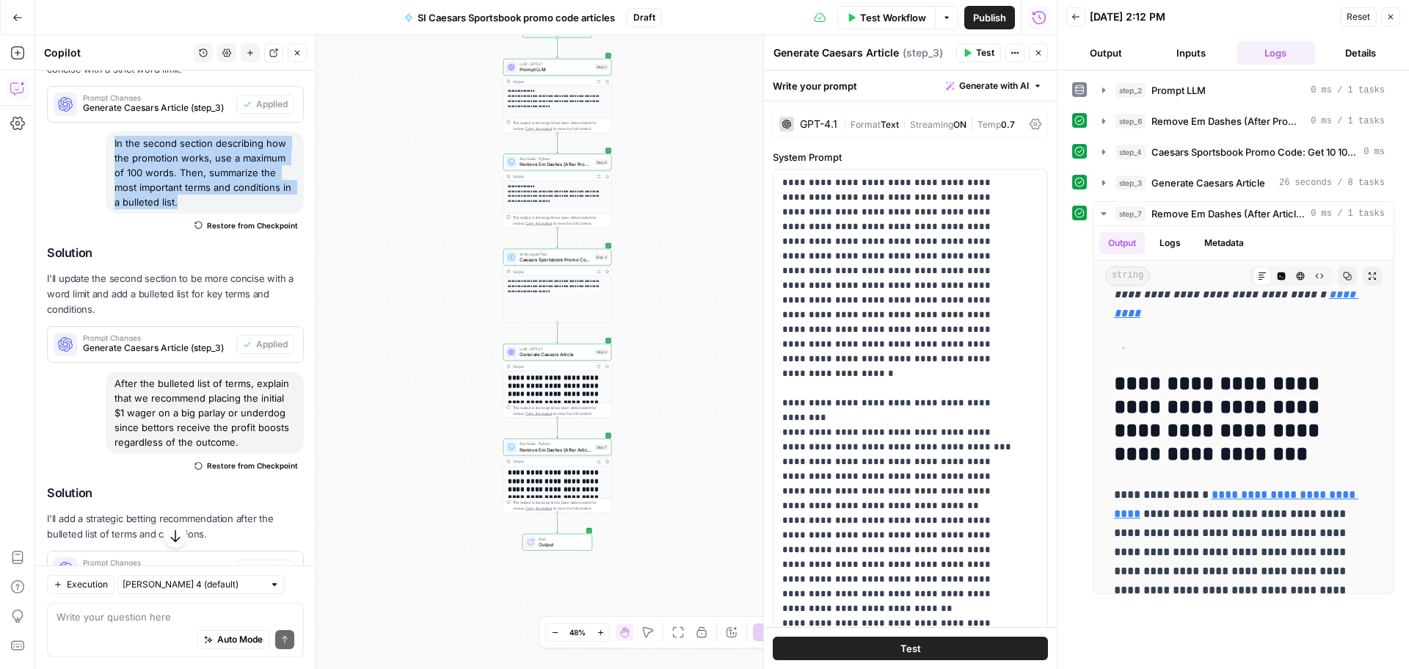
click at [153, 421] on div "After the bulleted list of terms, explain that we recommend placing the initial…" at bounding box center [205, 412] width 198 height 82
click at [154, 420] on div "After the bulleted list of terms, explain that we recommend placing the initial…" at bounding box center [205, 412] width 198 height 82
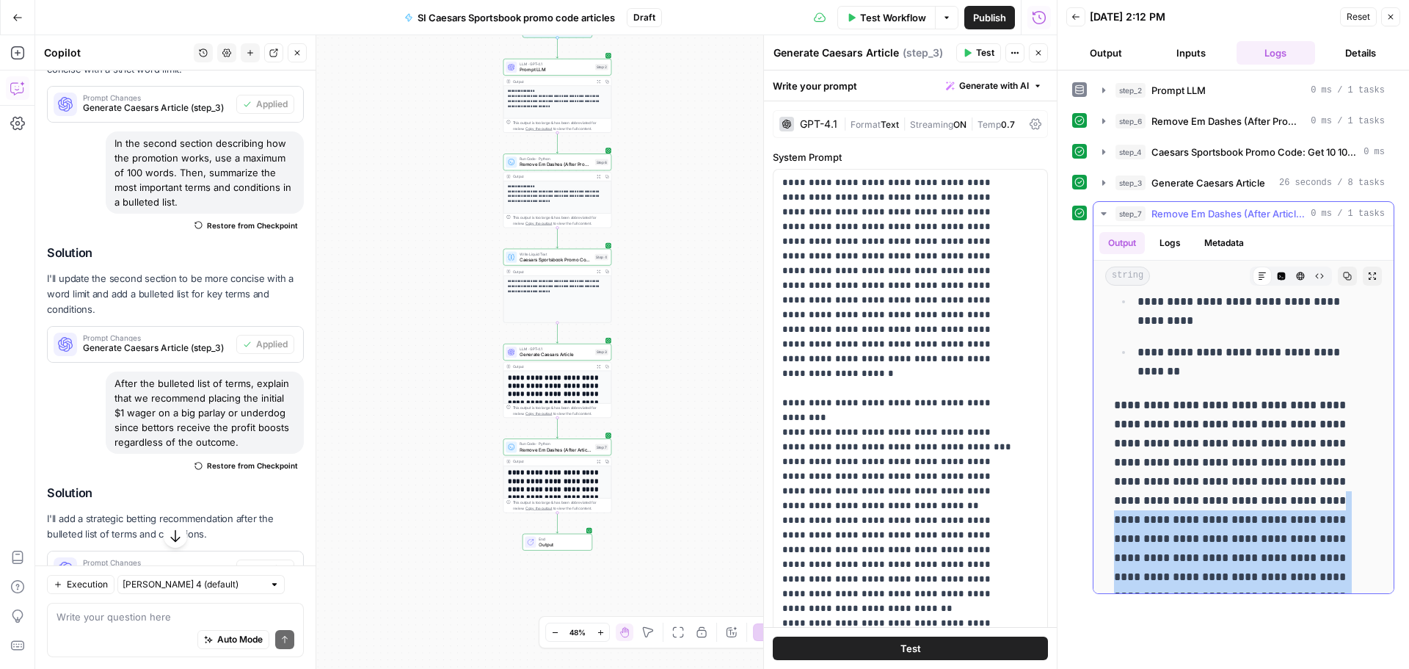
scroll to position [1468, 0]
drag, startPoint x: 1313, startPoint y: 525, endPoint x: 1270, endPoint y: 484, distance: 59.7
click at [1270, 484] on p "**********" at bounding box center [1238, 512] width 248 height 229
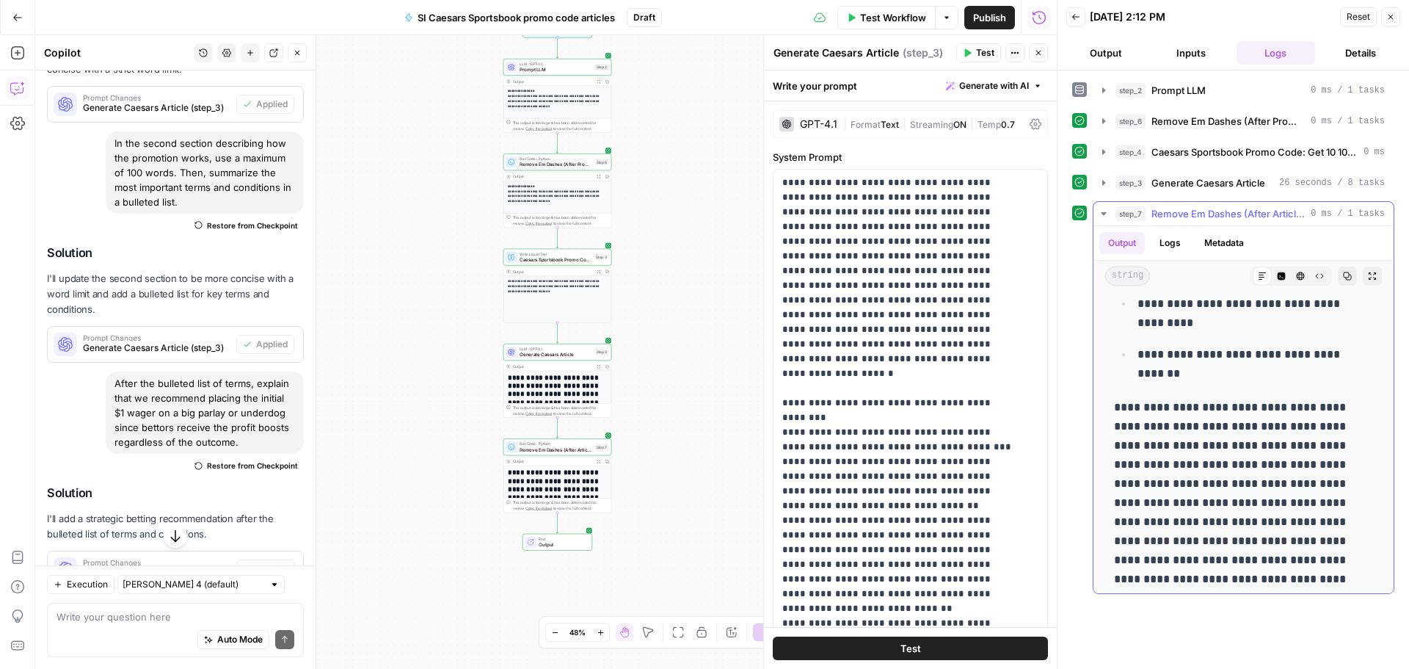
click at [1244, 458] on p "**********" at bounding box center [1238, 512] width 248 height 229
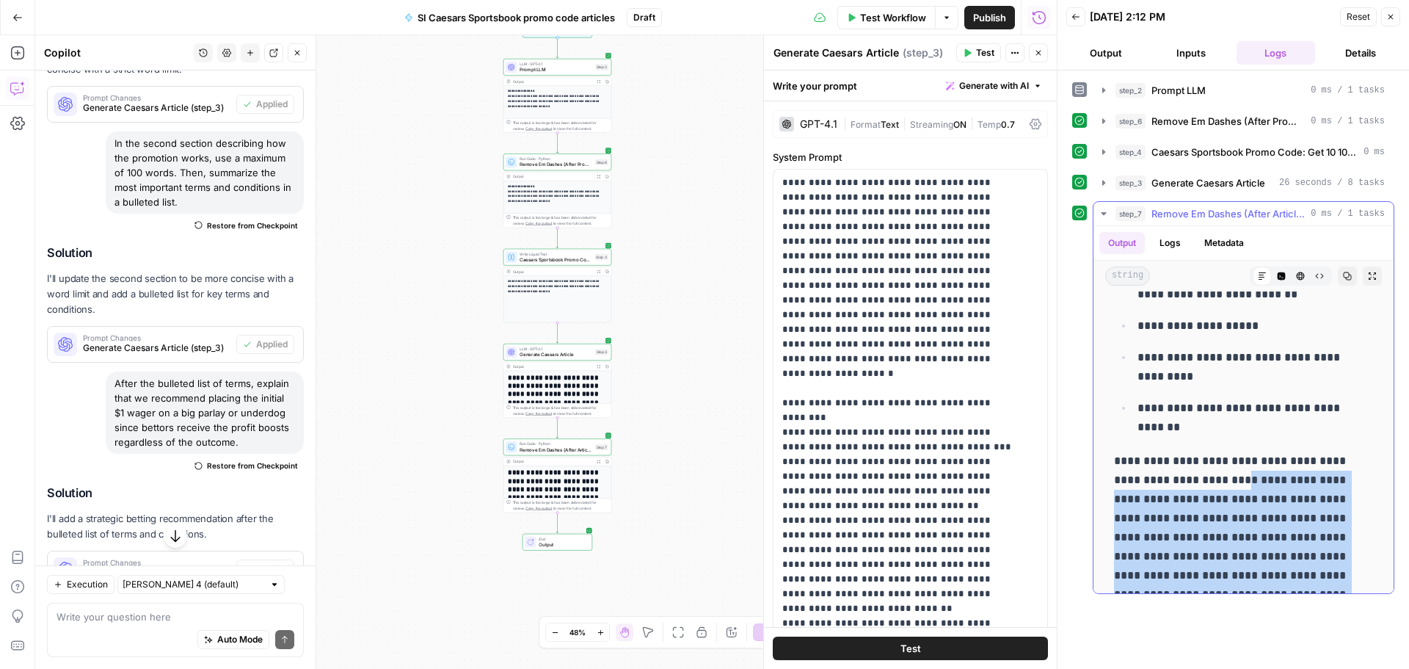
scroll to position [1394, 0]
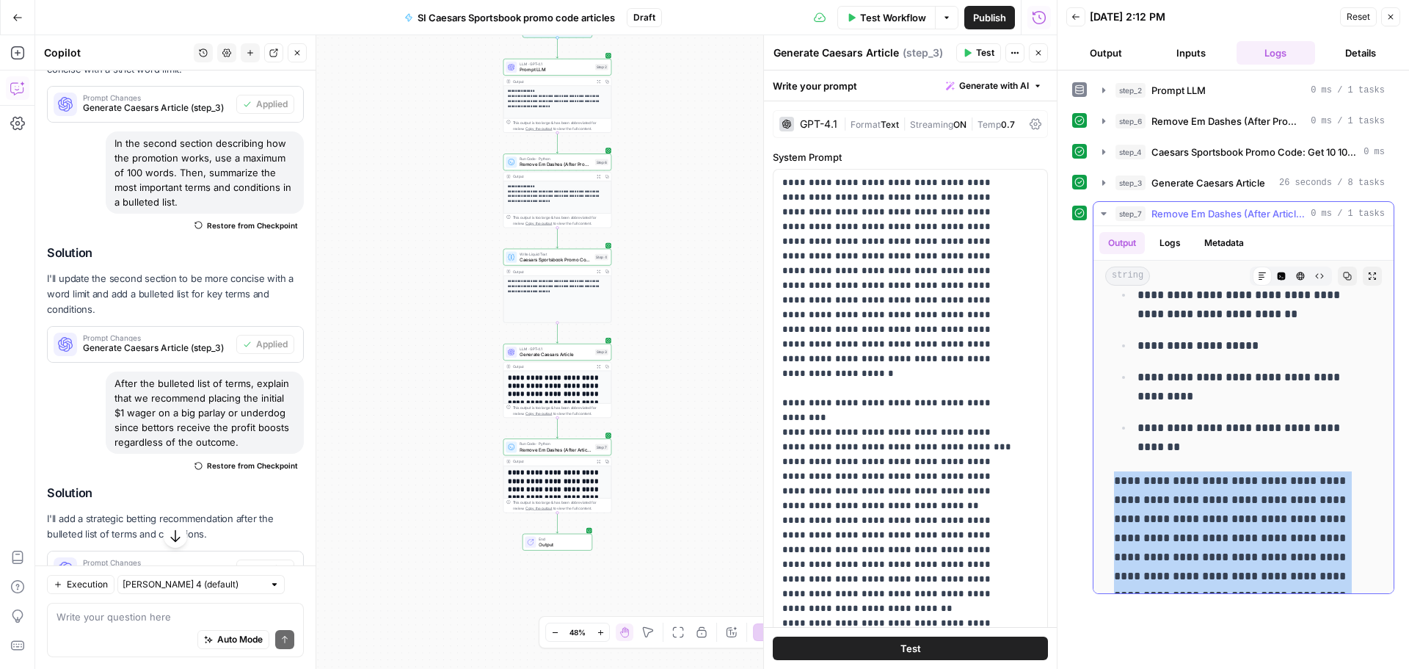
drag, startPoint x: 1305, startPoint y: 523, endPoint x: 1113, endPoint y: 464, distance: 201.2
click at [1113, 464] on div "**********" at bounding box center [1243, 367] width 277 height 2929
copy p "**********"
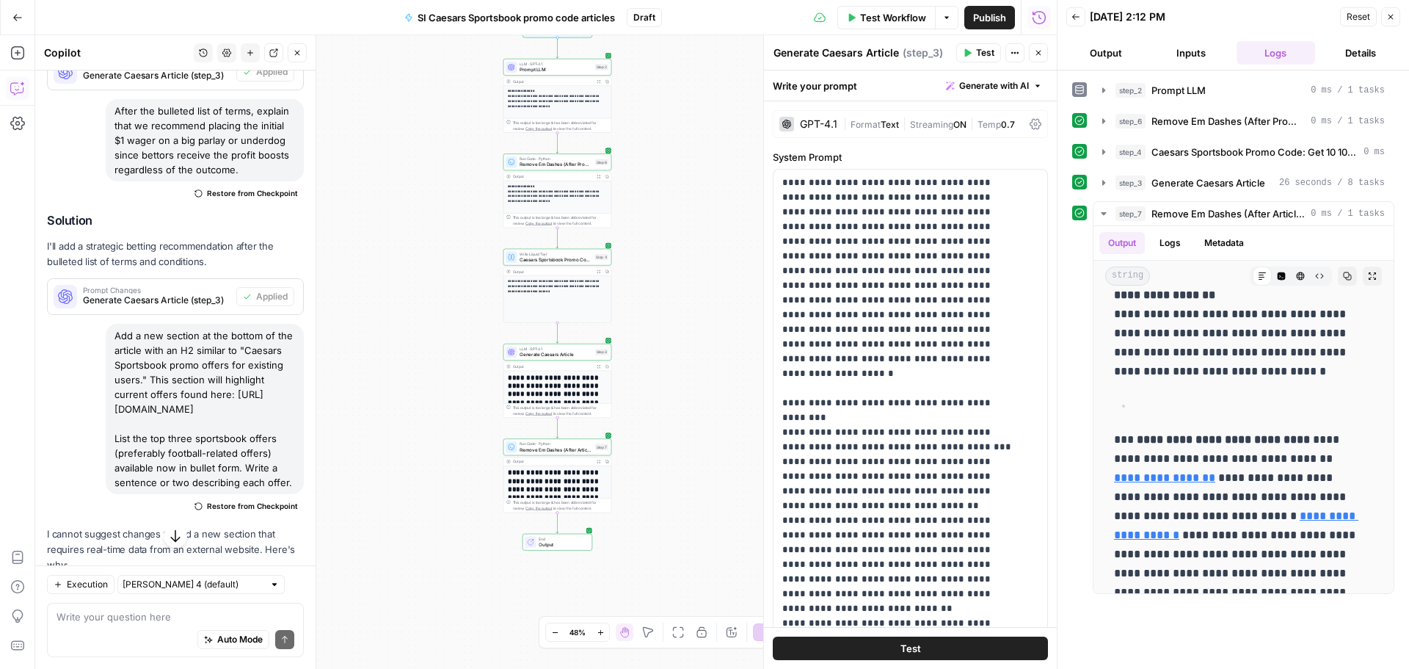
scroll to position [1194, 0]
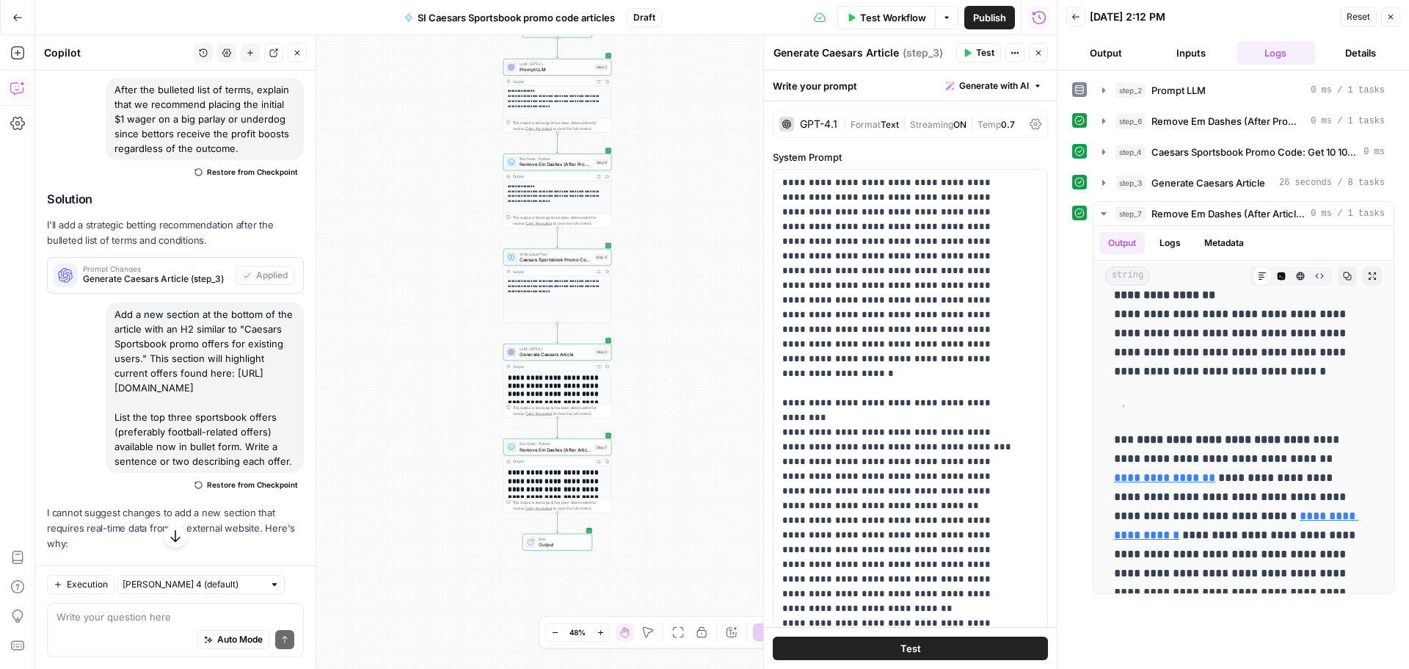
drag, startPoint x: 114, startPoint y: 359, endPoint x: 167, endPoint y: 487, distance: 137.9
click at [167, 473] on div "Add a new section at the bottom of the article with an H2 similar to "Caesars S…" at bounding box center [205, 387] width 198 height 170
copy div "Add a new section at the bottom of the article with an H2 similar to "Caesars S…"
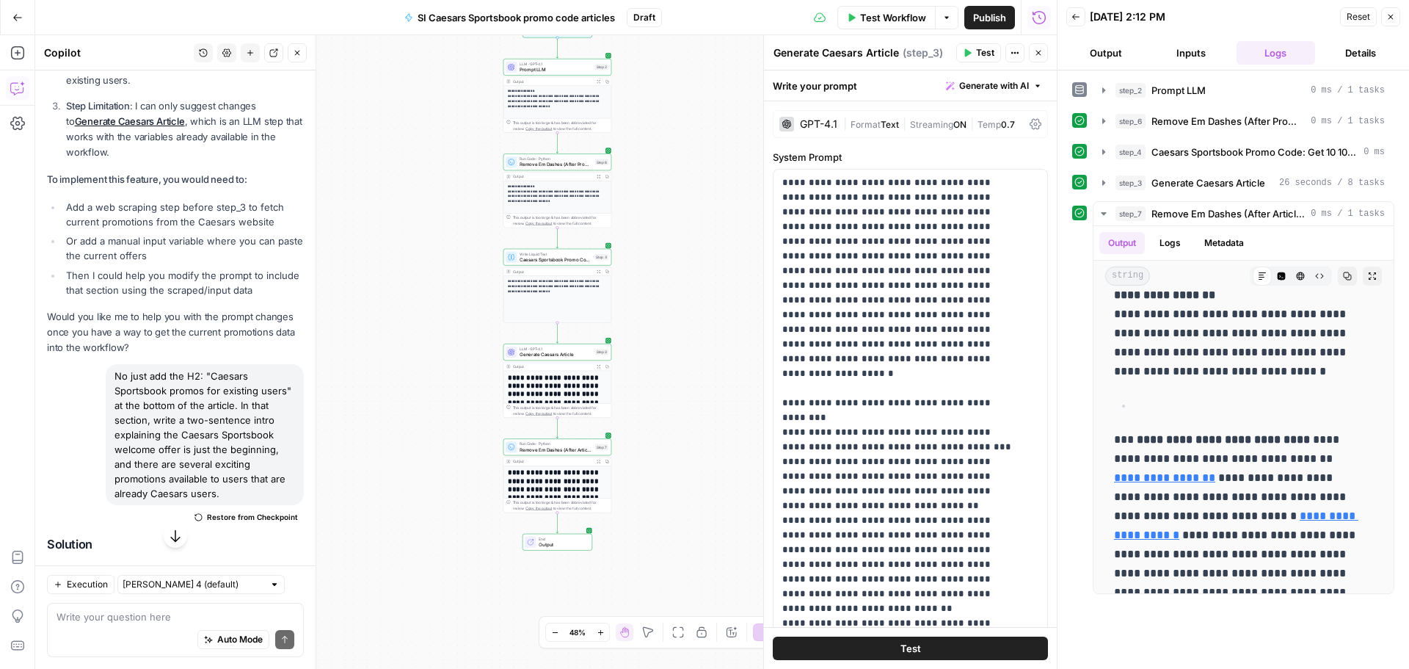
scroll to position [1854, 0]
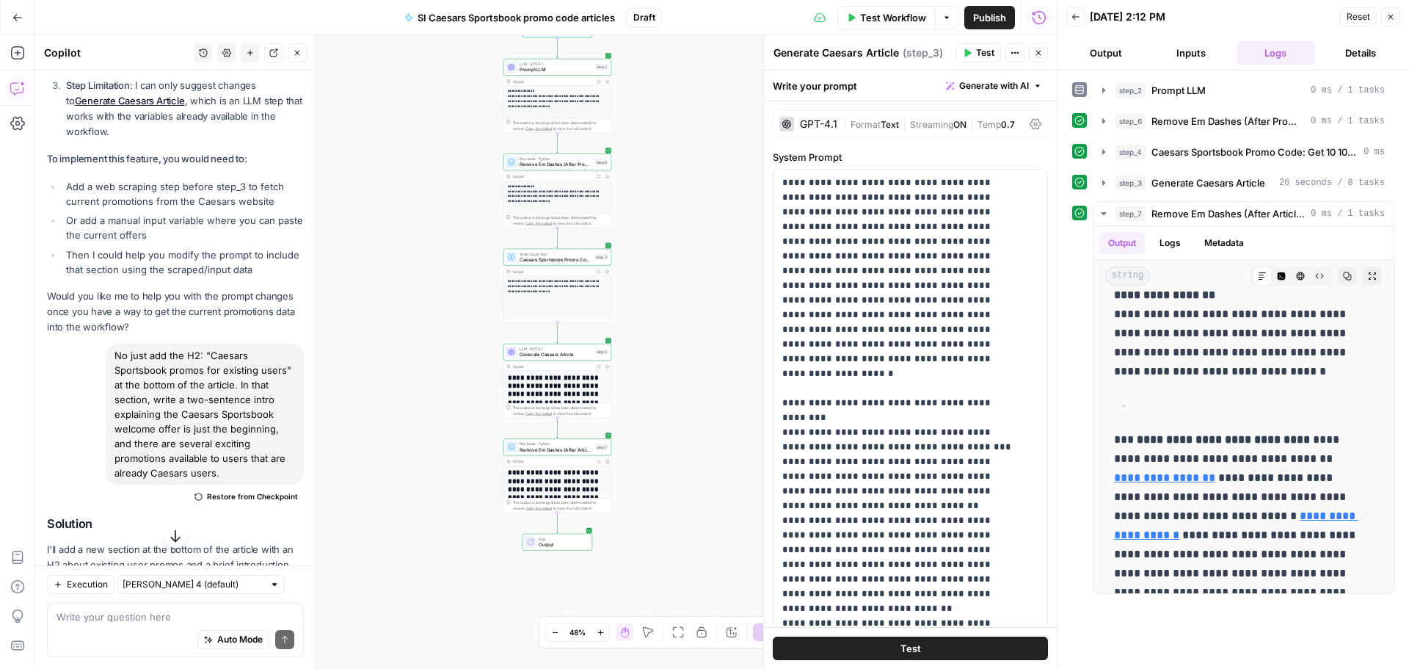
drag, startPoint x: 270, startPoint y: 431, endPoint x: 282, endPoint y: 517, distance: 86.7
click at [282, 484] on div "No just add the H2: "Caesars Sportsbook promos for existing users" at the botto…" at bounding box center [205, 413] width 198 height 141
copy div "In that section, write a two-sentence intro explaining the Caesars Sportsbook w…"
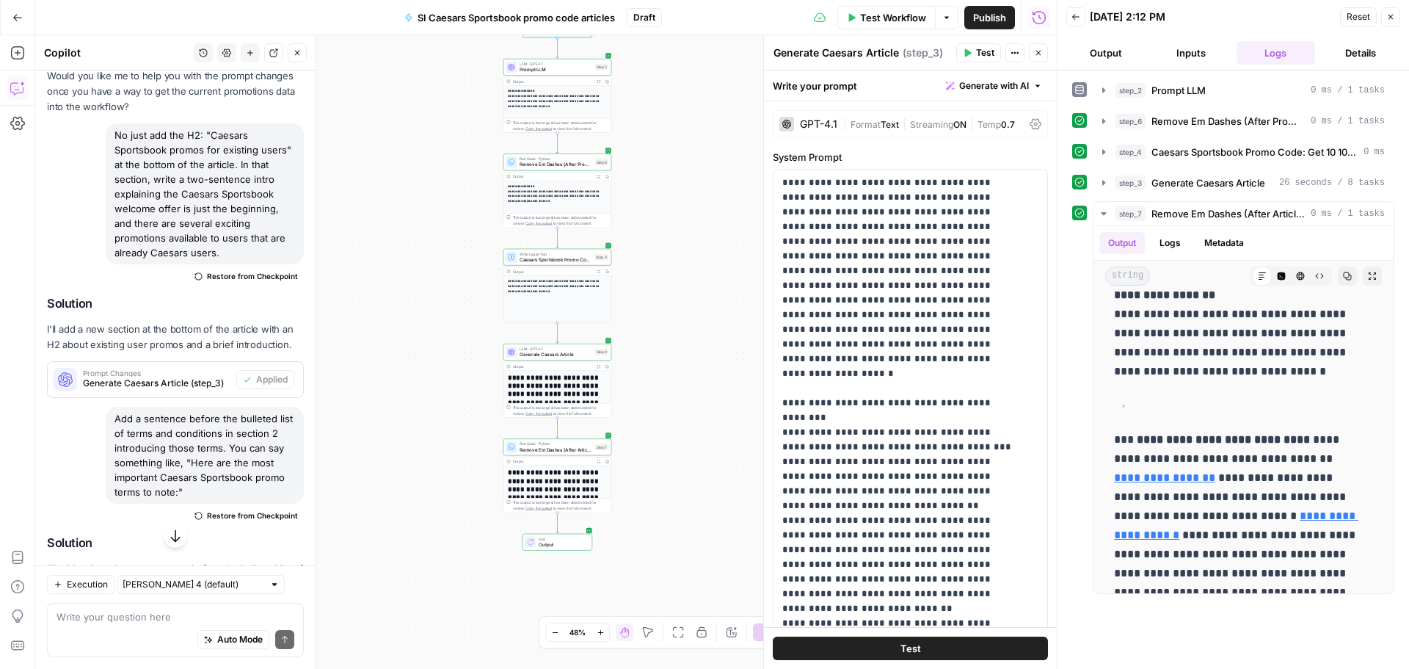
scroll to position [2148, 0]
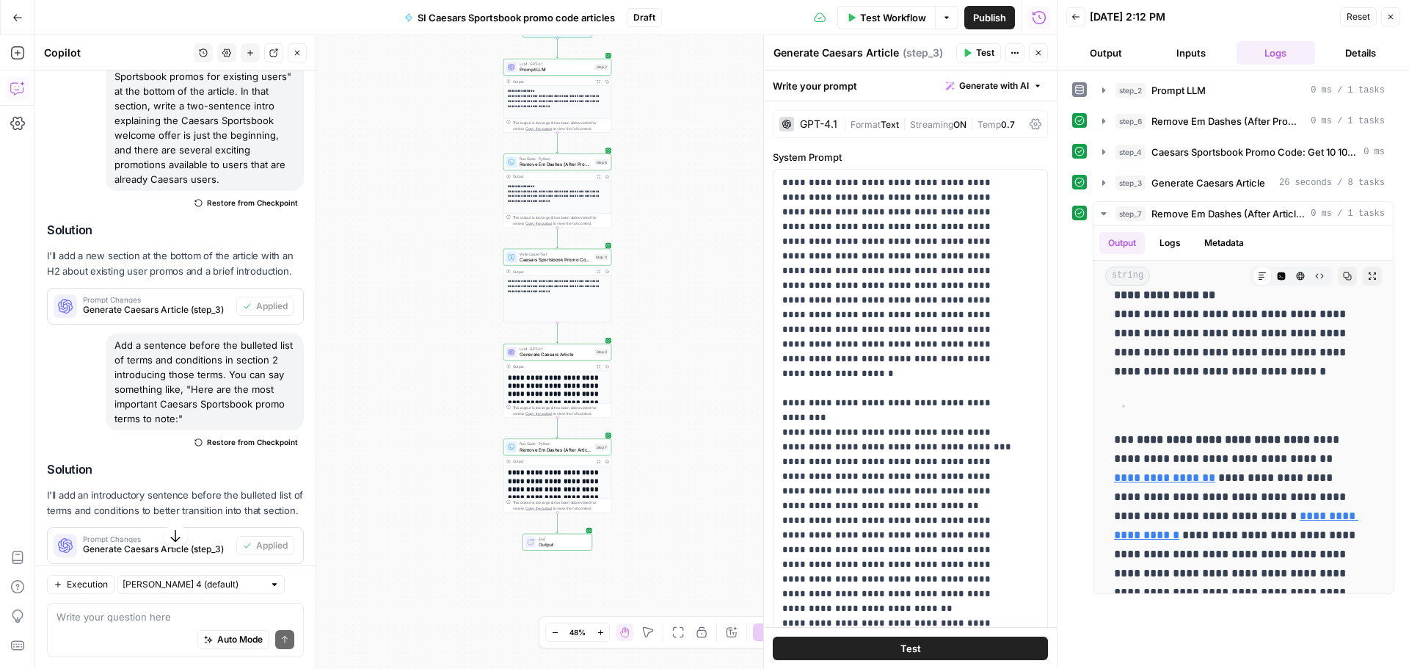
click at [160, 394] on div "Add a sentence before the bulleted list of terms and conditions in section 2 in…" at bounding box center [205, 381] width 198 height 97
copy div "Add a sentence before the bulleted list of terms and conditions in section 2 in…"
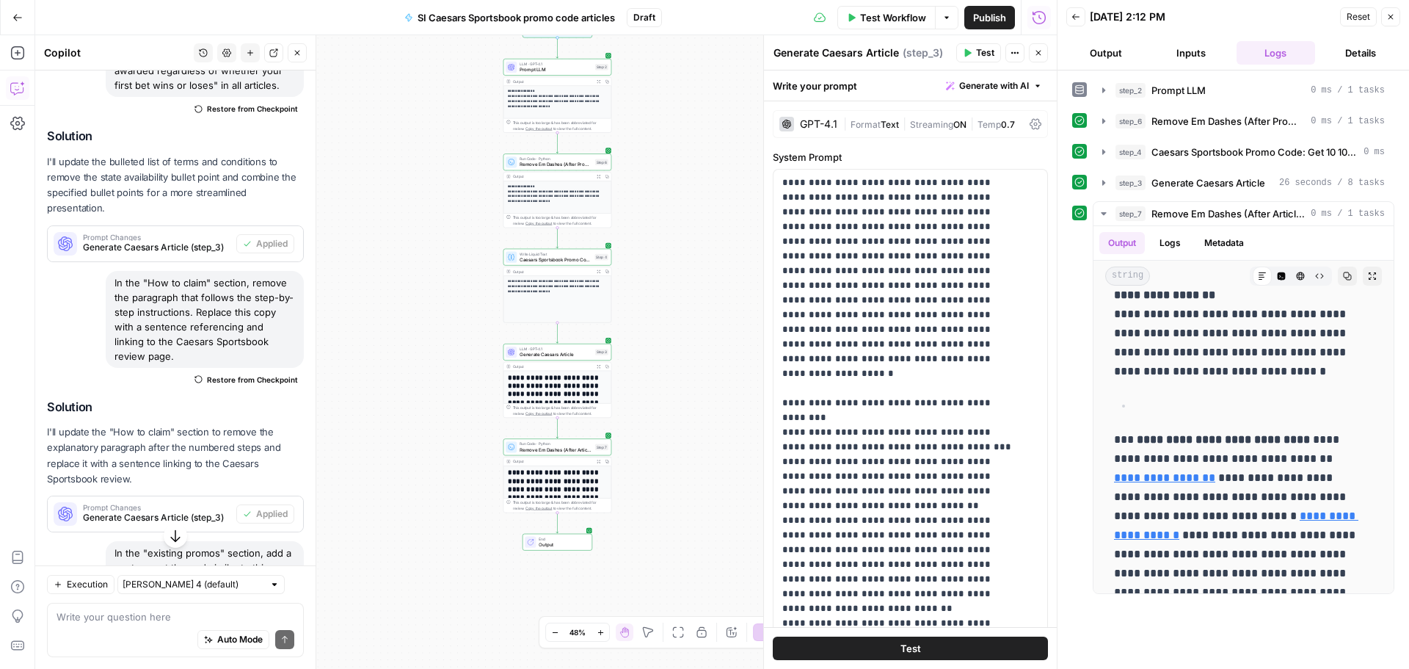
scroll to position [3028, 0]
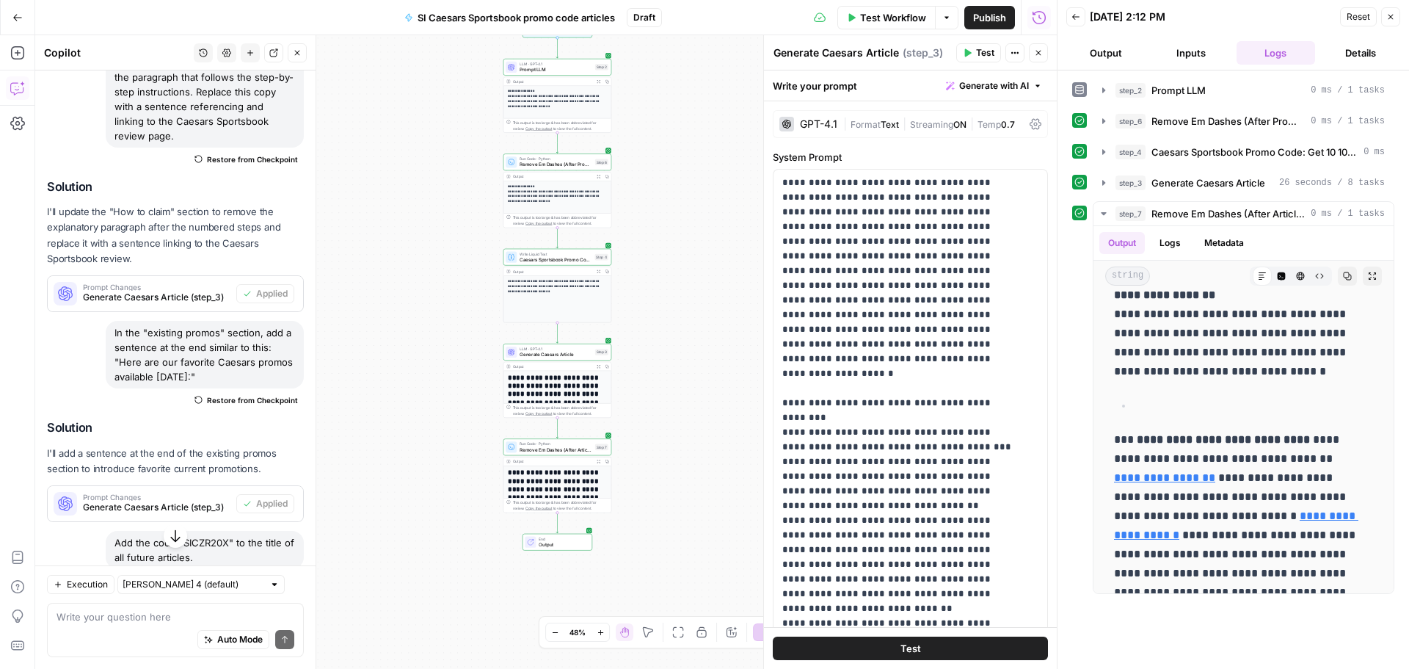
click at [173, 388] on div "In the "existing promos" section, add a sentence at the end similar to this: "H…" at bounding box center [205, 355] width 198 height 68
copy div "In the "existing promos" section, add a sentence at the end similar to this: "H…"
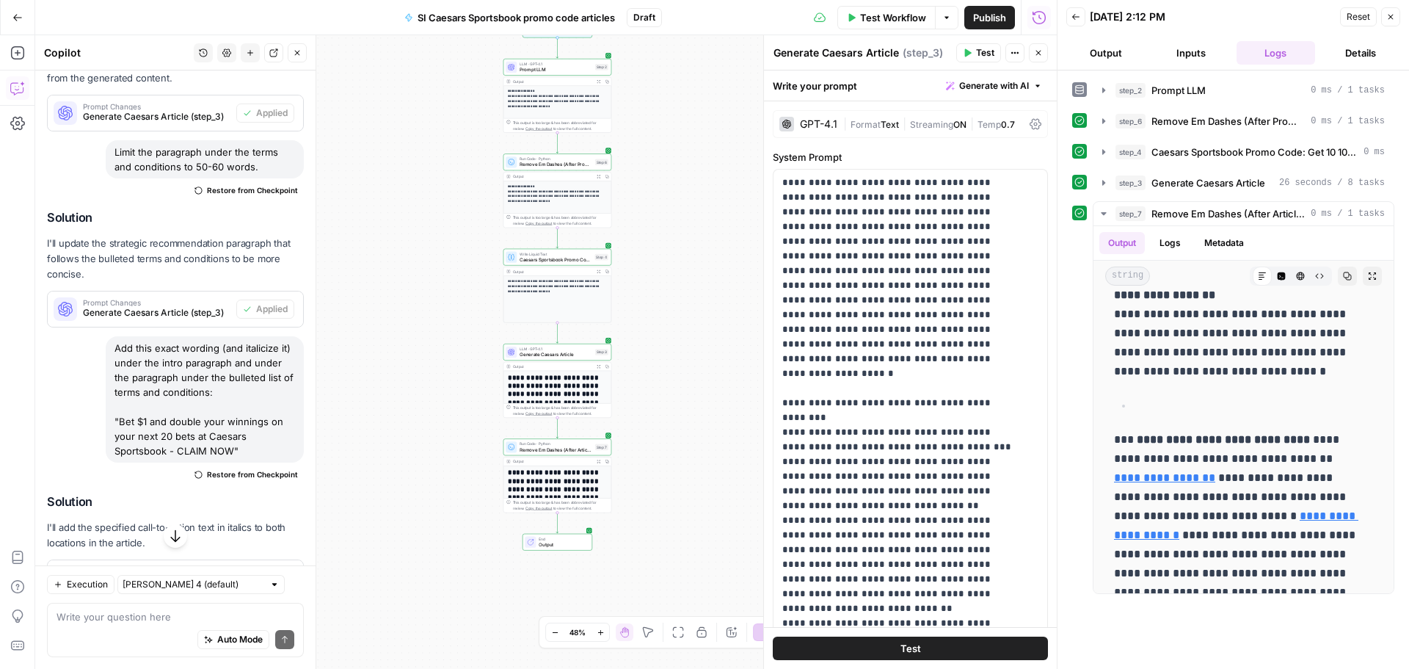
scroll to position [4936, 0]
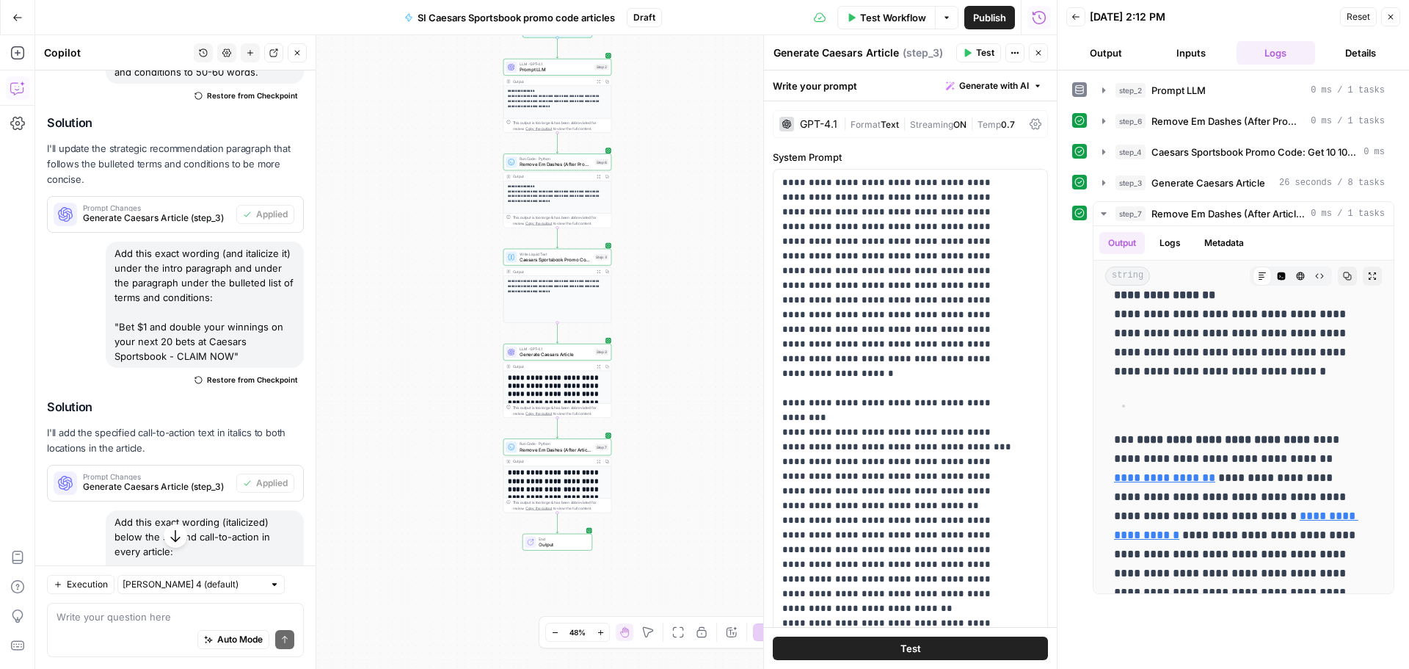
drag, startPoint x: 116, startPoint y: 376, endPoint x: 238, endPoint y: 479, distance: 159.8
click at [238, 368] on div "Add this exact wording (and italicize it) under the intro paragraph and under t…" at bounding box center [205, 304] width 198 height 126
copy div "Add this exact wording (and italicize it) under the intro paragraph and under t…"
click at [164, 368] on div "Add this exact wording (and italicize it) under the intro paragraph and under t…" at bounding box center [205, 304] width 198 height 126
drag, startPoint x: 275, startPoint y: 416, endPoint x: 114, endPoint y: 380, distance: 164.7
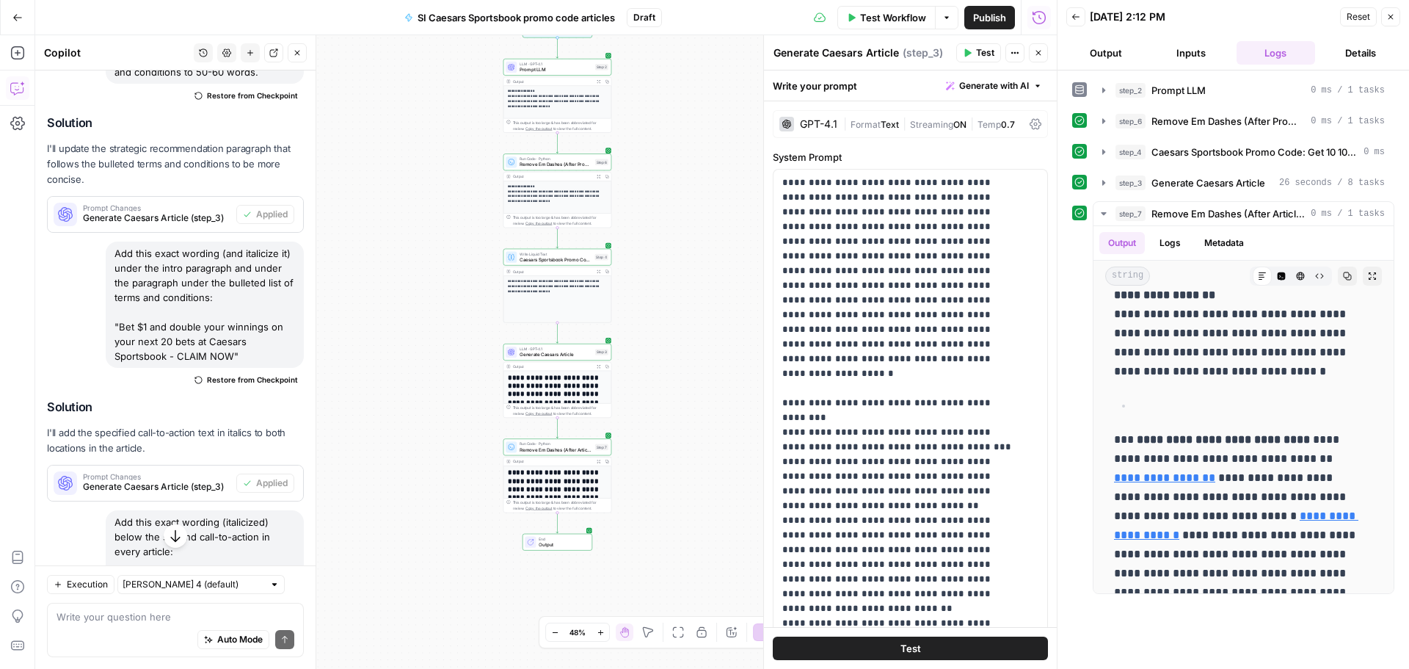
click at [114, 368] on div "Add this exact wording (and italicize it) under the intro paragraph and under t…" at bounding box center [205, 304] width 198 height 126
copy div "Add this exact wording (and italicize it) under the intro paragraph and under t…"
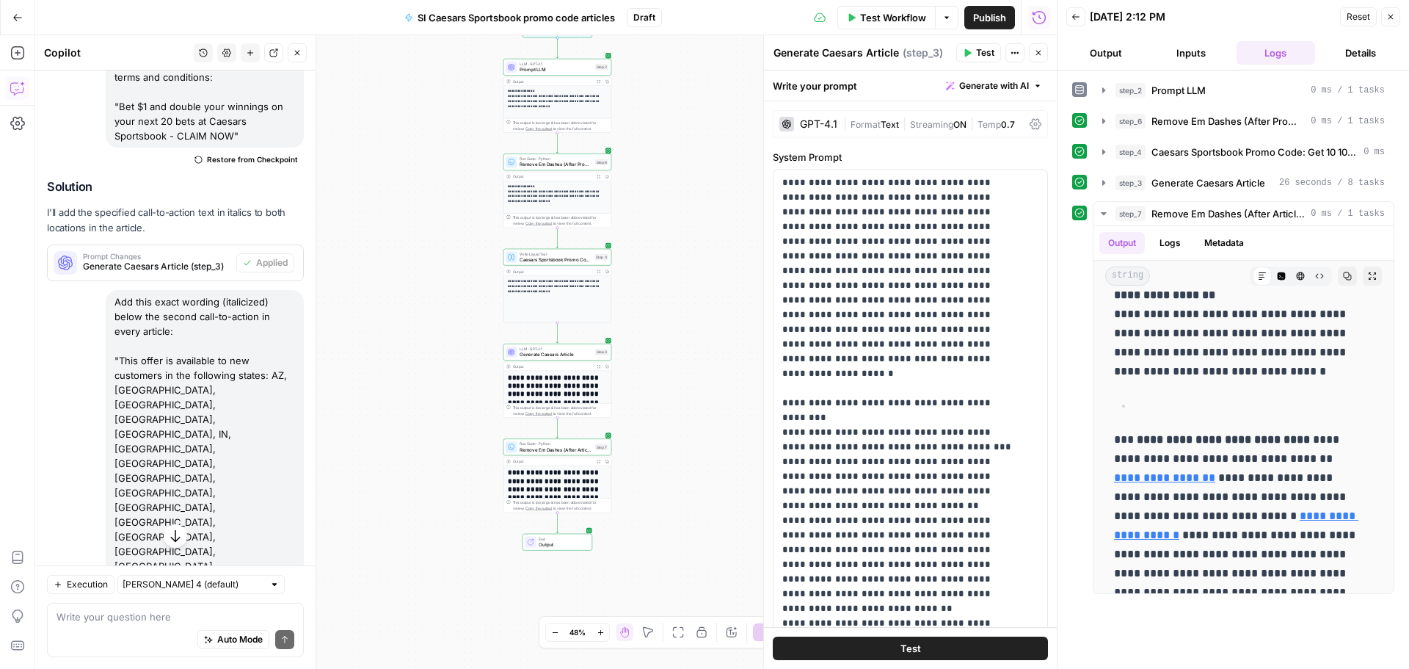
scroll to position [5230, 0]
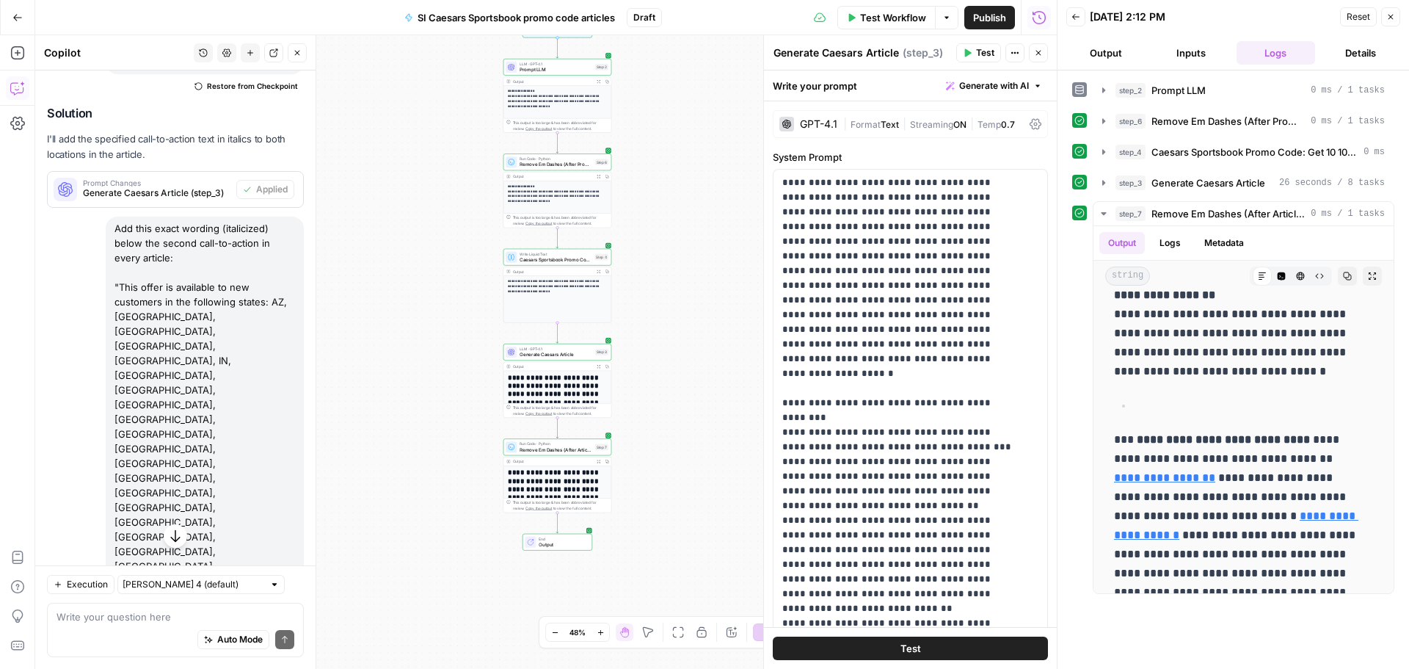
drag, startPoint x: 117, startPoint y: 365, endPoint x: 181, endPoint y: 386, distance: 67.8
click at [181, 386] on div "Add this exact wording (italicized) below the second call-to-action in every ar…" at bounding box center [205, 426] width 198 height 420
copy div "Add this exact wording (italicized) below the second call-to-action in every ar…"
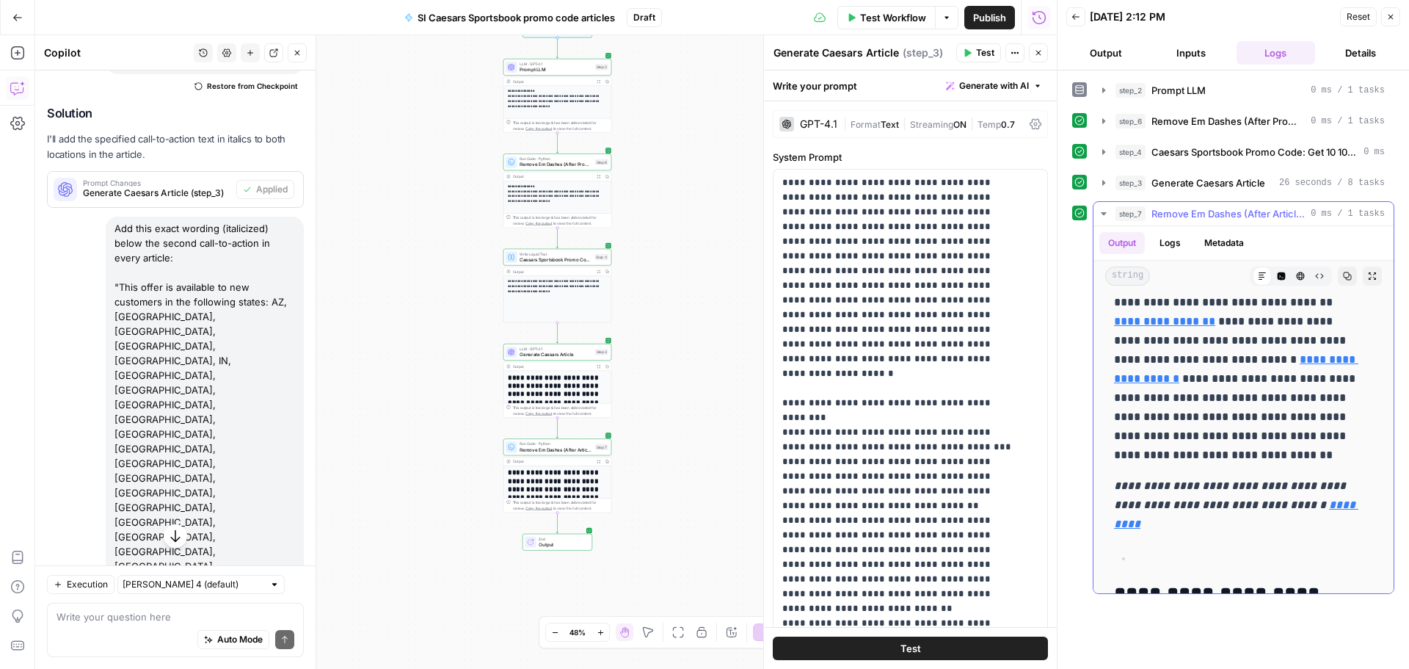
scroll to position [367, 0]
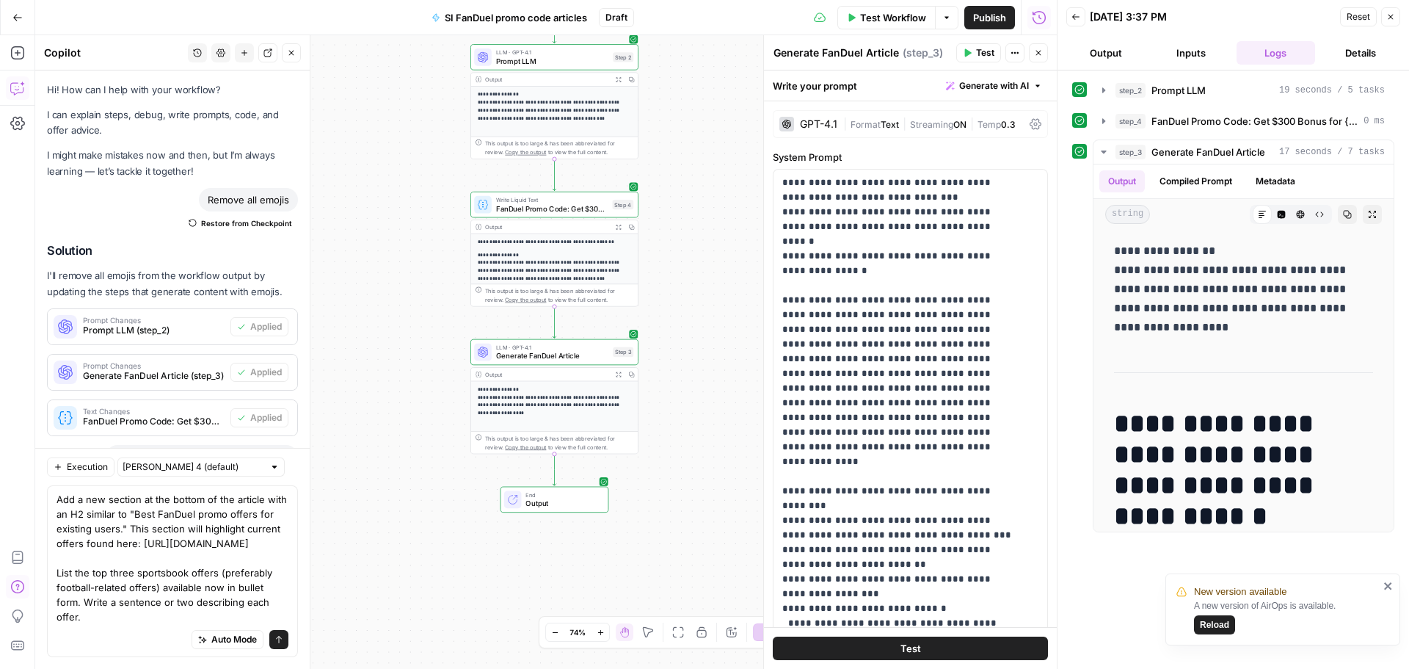
scroll to position [587, 0]
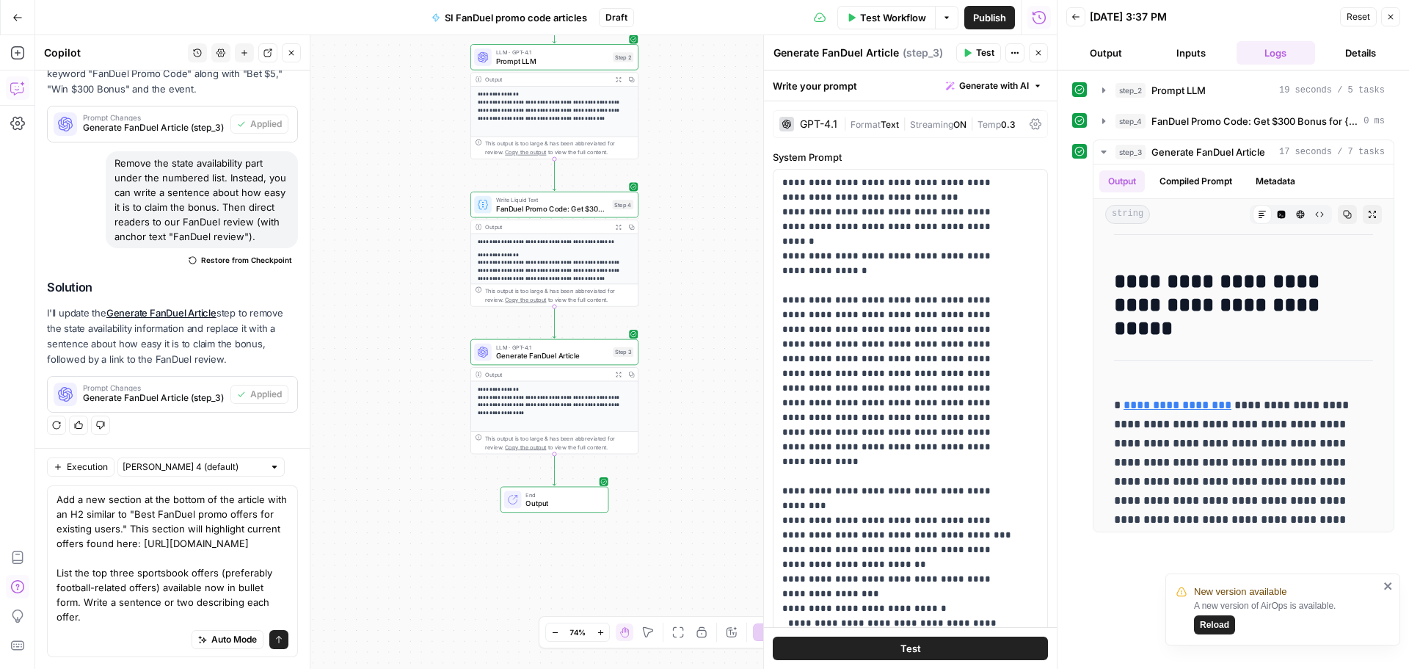
drag, startPoint x: 92, startPoint y: 623, endPoint x: 51, endPoint y: 520, distance: 111.3
click at [51, 520] on div "Add a new section at the bottom of the article with an H2 similar to "Best FanD…" at bounding box center [172, 571] width 251 height 172
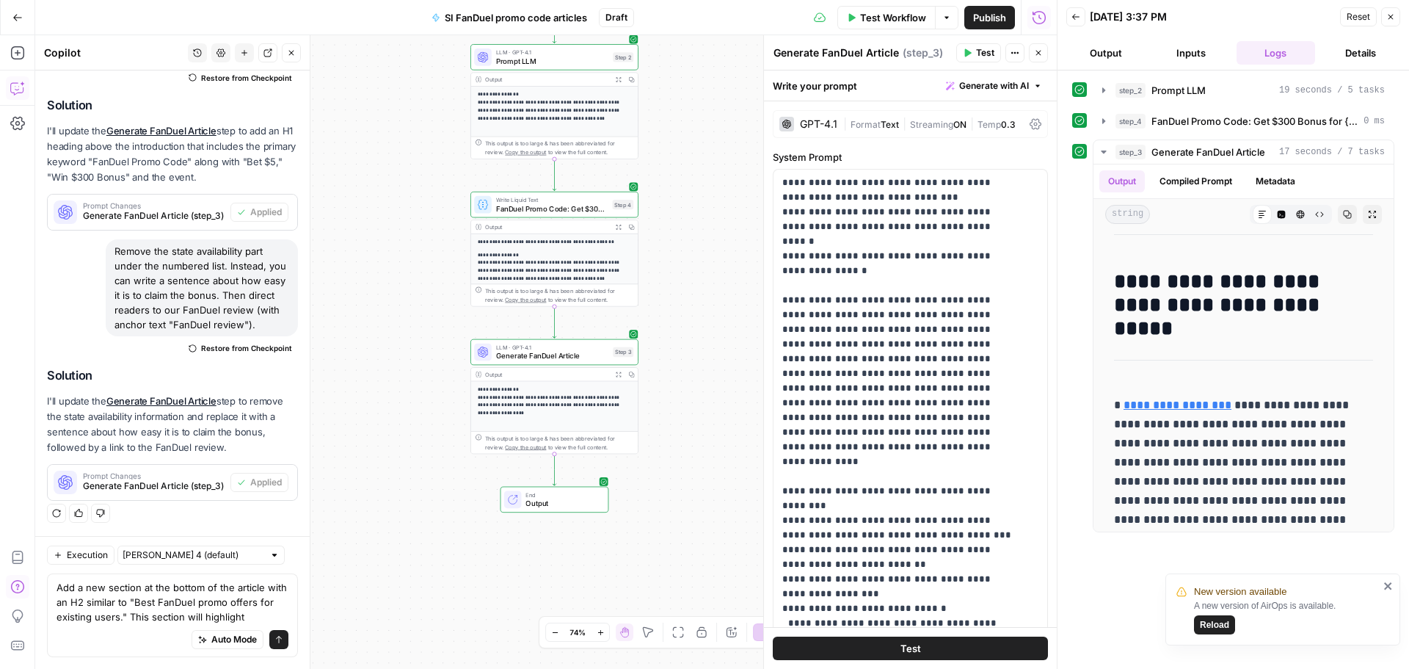
scroll to position [2734, 0]
drag, startPoint x: 146, startPoint y: 616, endPoint x: 278, endPoint y: 614, distance: 132.1
click at [278, 614] on div "Add a new section at the bottom of the article with an H2 similar to "Best FanD…" at bounding box center [172, 615] width 251 height 84
click at [161, 604] on textarea "Add a new section at the bottom of the article with an H2 similar to "Best FanD…" at bounding box center [173, 602] width 232 height 44
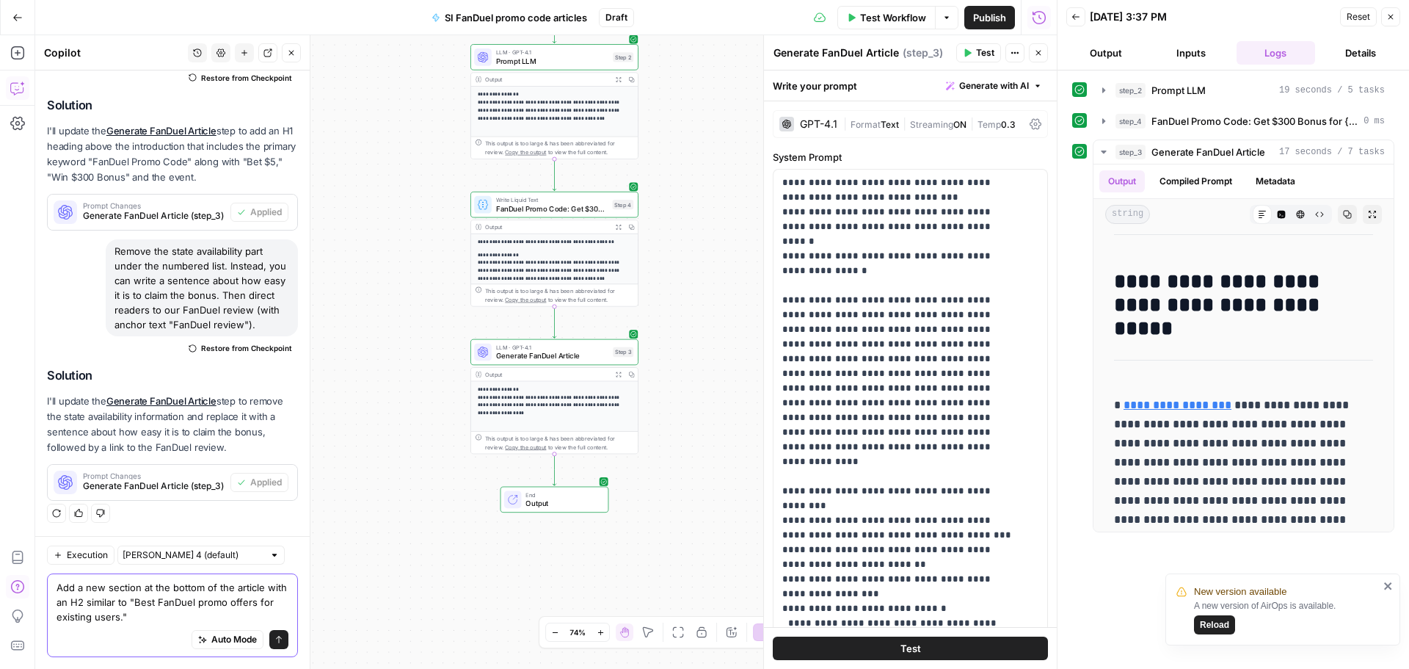
paste textarea "In that section, write a two-sentence intro explaining the Caesars Sportsbook w…"
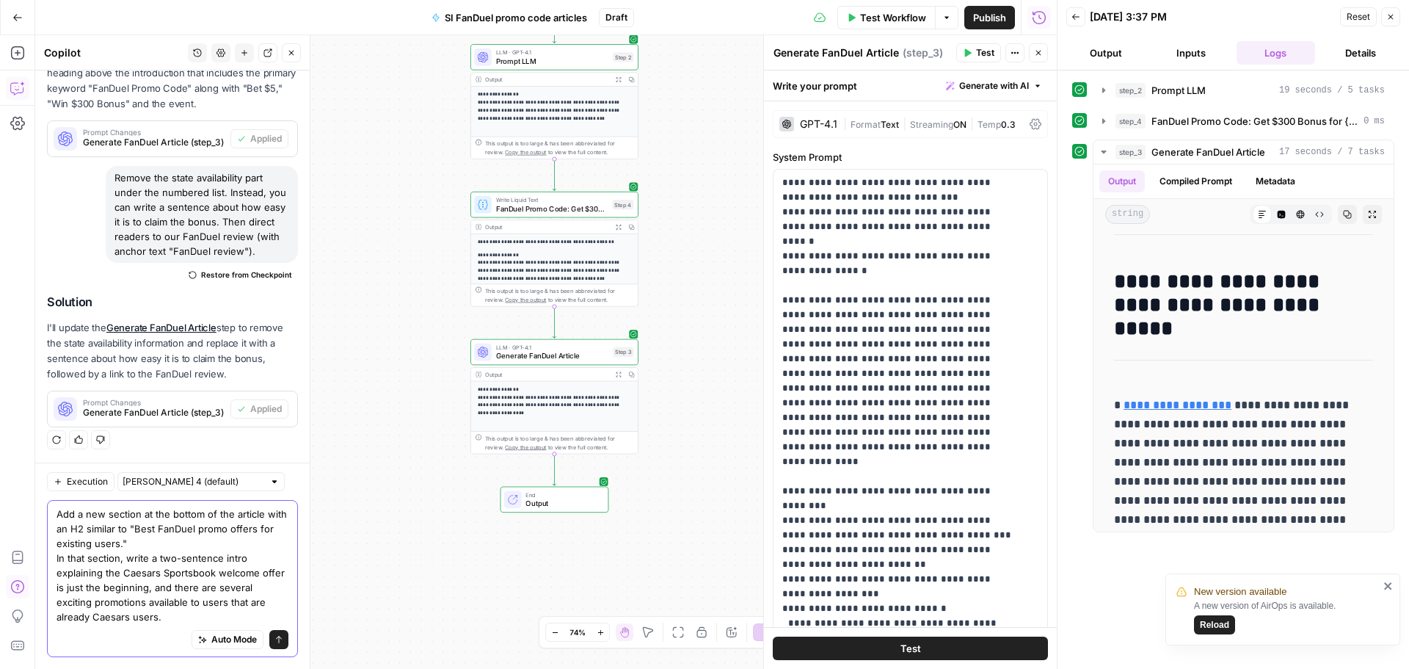
drag, startPoint x: 123, startPoint y: 575, endPoint x: 212, endPoint y: 568, distance: 89.8
click at [212, 568] on textarea "Add a new section at the bottom of the article with an H2 similar to "Best FanD…" at bounding box center [173, 564] width 232 height 117
click at [164, 601] on textarea "Add a new section at the bottom of the article with an H2 similar to "Best FanD…" at bounding box center [173, 564] width 232 height 117
drag, startPoint x: 194, startPoint y: 619, endPoint x: 55, endPoint y: 624, distance: 138.8
click at [55, 624] on div "Add a new section at the bottom of the article with an H2 similar to "Best FanD…" at bounding box center [172, 578] width 251 height 157
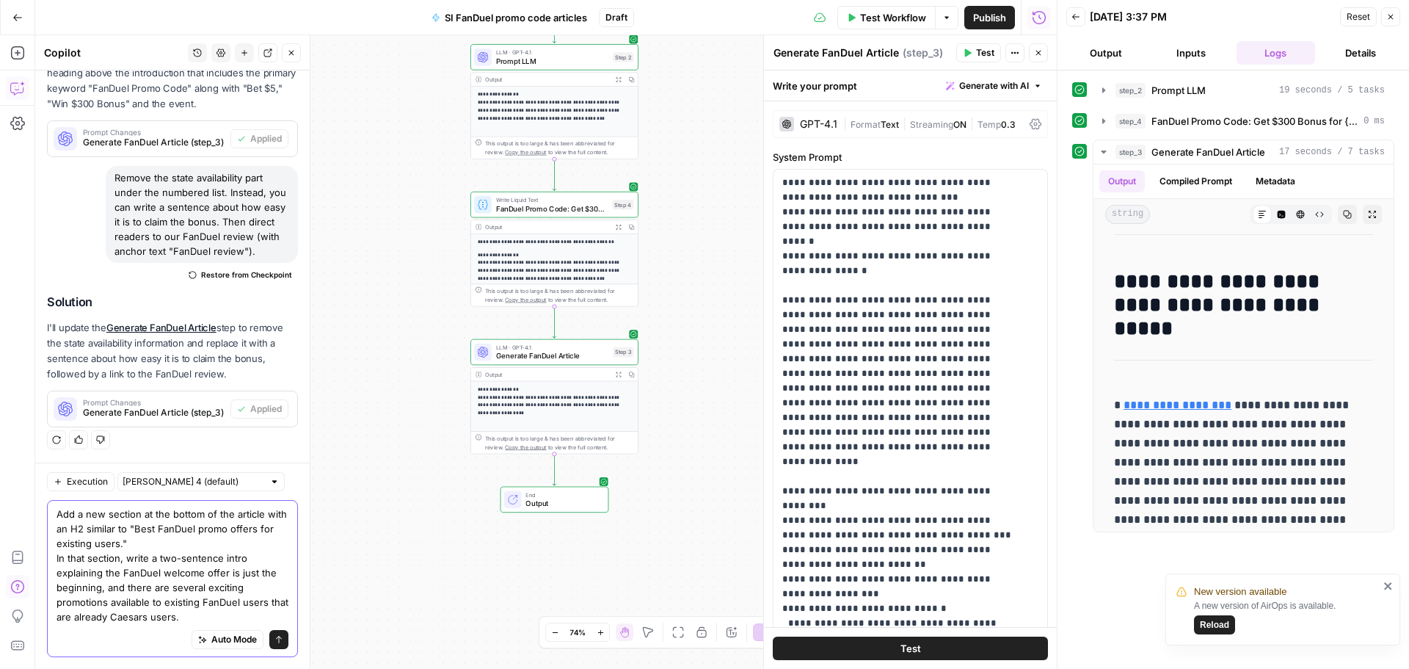
click at [171, 620] on textarea "Add a new section at the bottom of the article with an H2 similar to "Best FanD…" at bounding box center [173, 564] width 232 height 117
drag, startPoint x: 166, startPoint y: 616, endPoint x: 53, endPoint y: 618, distance: 113.0
click at [53, 618] on div "Add a new section at the bottom of the article with an H2 similar to "Best FanD…" at bounding box center [172, 578] width 251 height 157
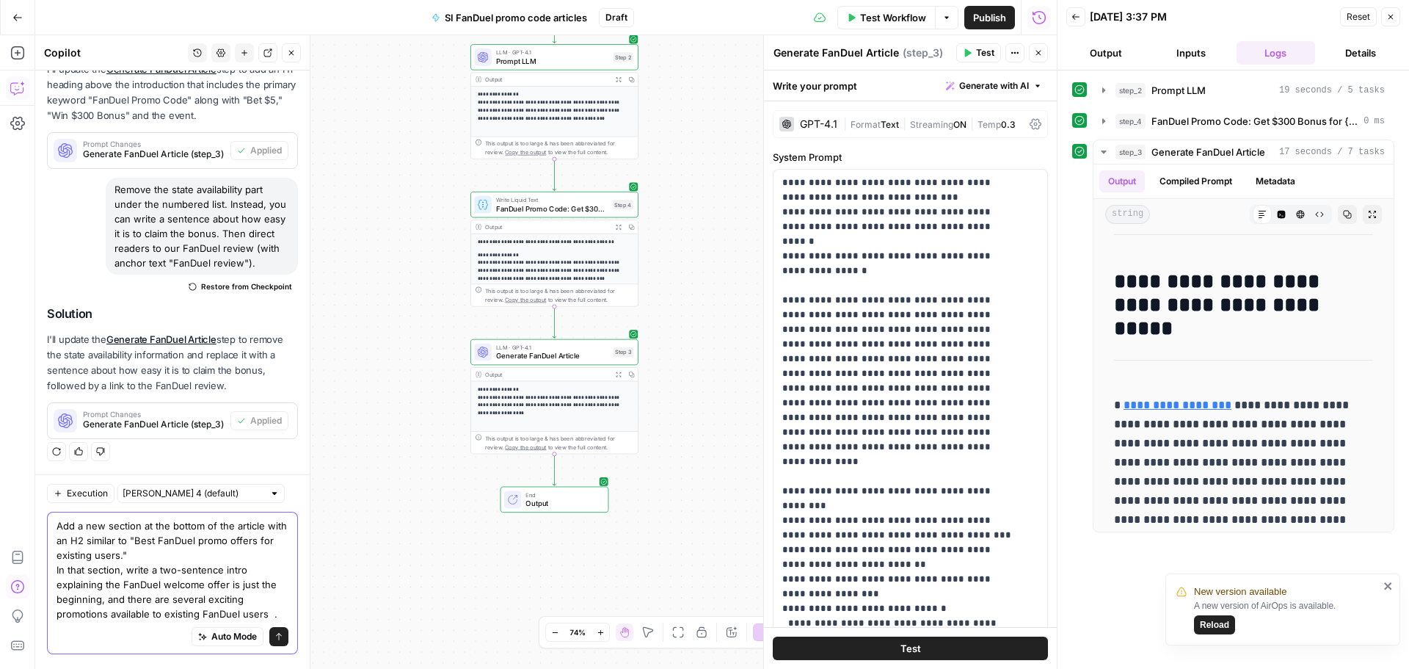
scroll to position [2792, 0]
click at [153, 616] on textarea "Add a new section at the bottom of the article with an H2 similar to "Best FanD…" at bounding box center [173, 572] width 232 height 103
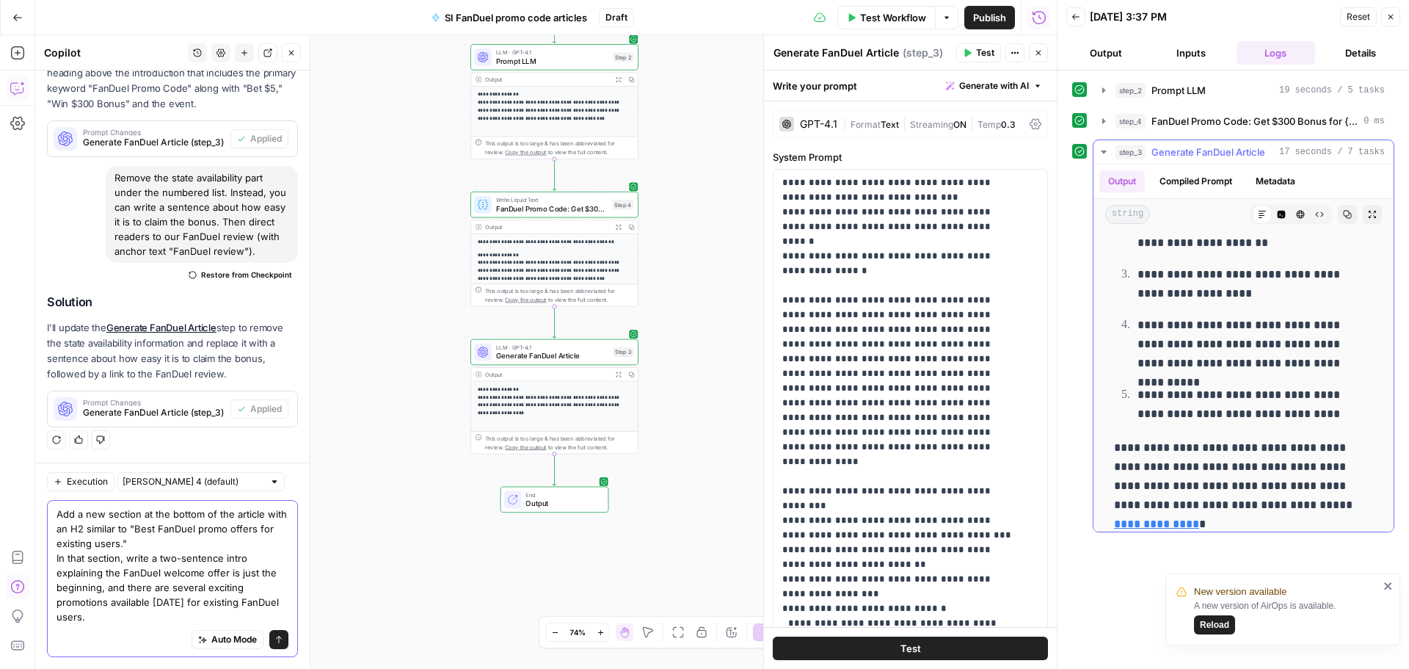
scroll to position [1688, 0]
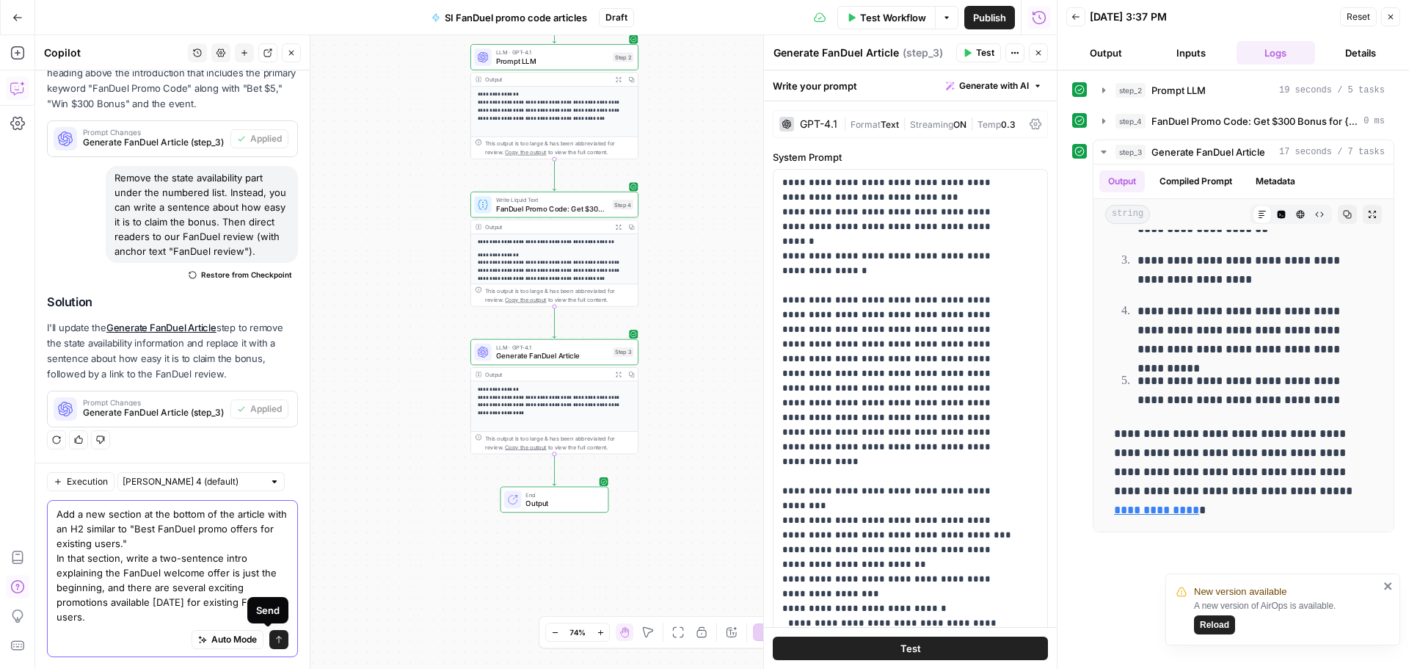
type textarea "Add a new section at the bottom of the article with an H2 similar to "Best FanD…"
click at [274, 641] on icon "submit" at bounding box center [278, 639] width 9 height 9
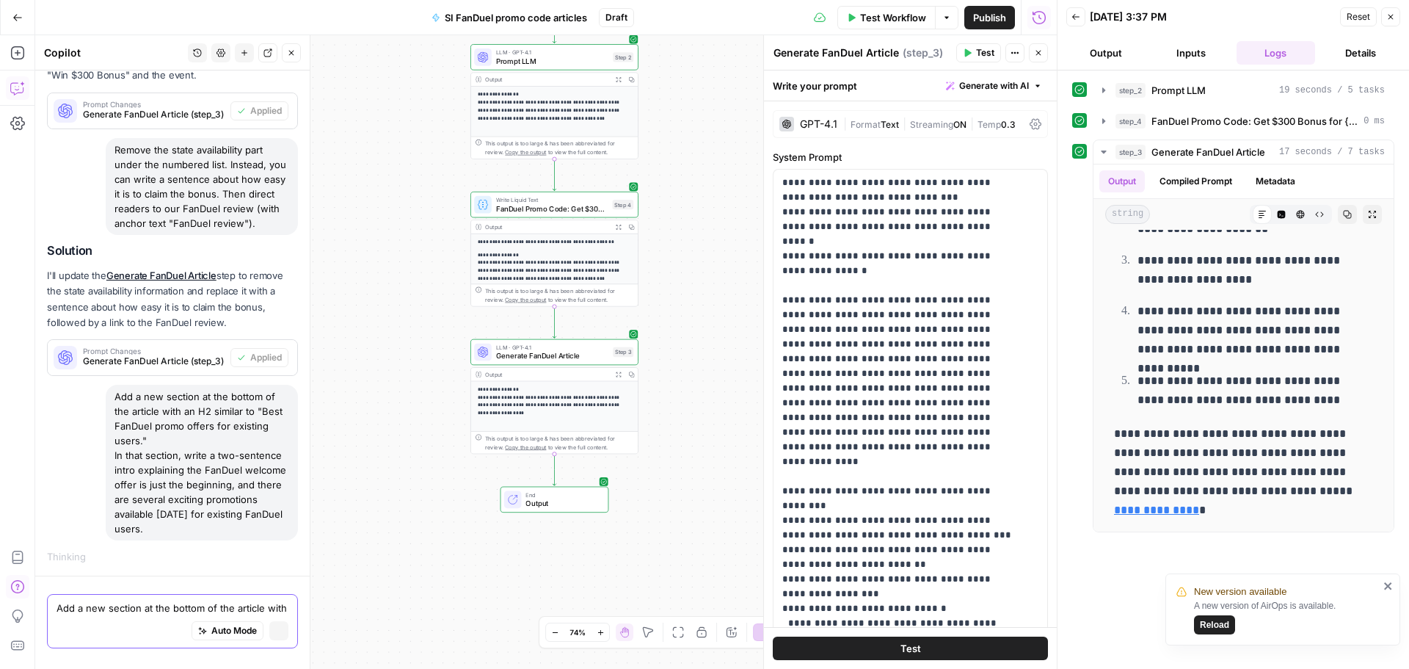
scroll to position [2637, 0]
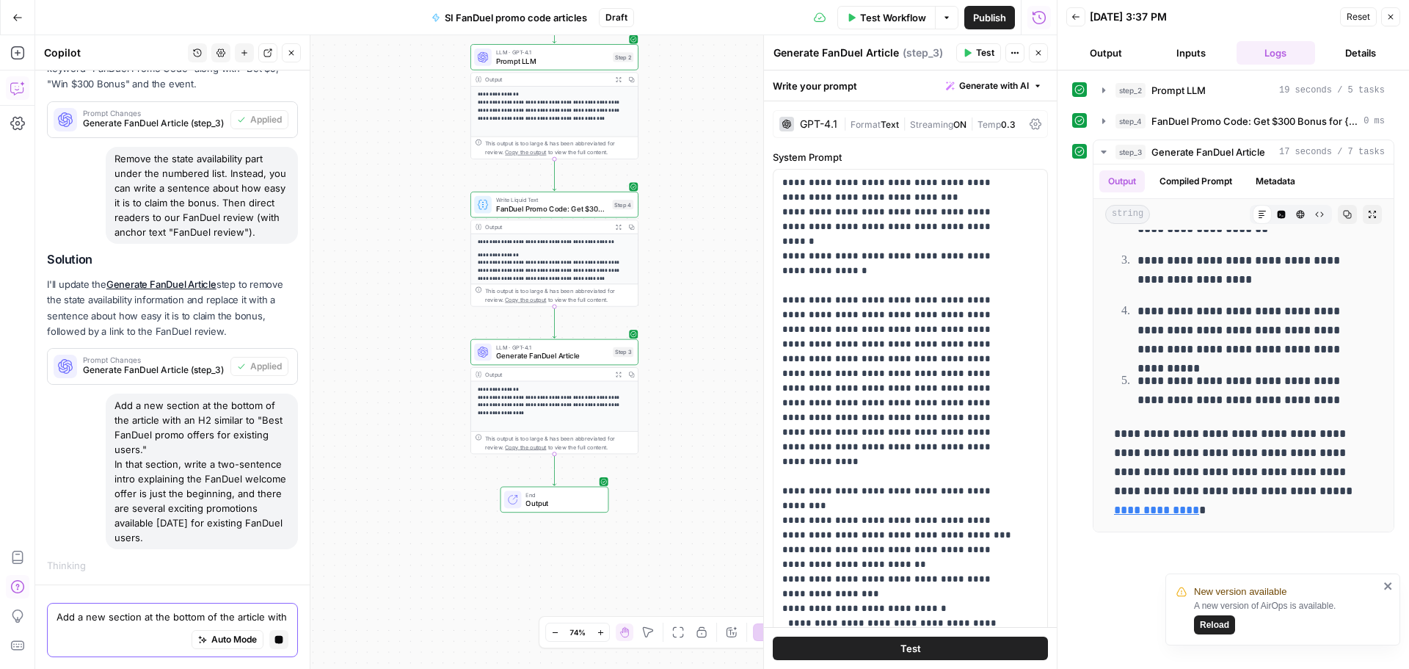
drag, startPoint x: 241, startPoint y: 539, endPoint x: 112, endPoint y: 407, distance: 184.8
click at [114, 407] on div "Add a new section at the bottom of the article with an H2 similar to "Best FanD…" at bounding box center [202, 471] width 192 height 156
copy div "Add a new section at the bottom of the article with an H2 similar to "Best FanD…"
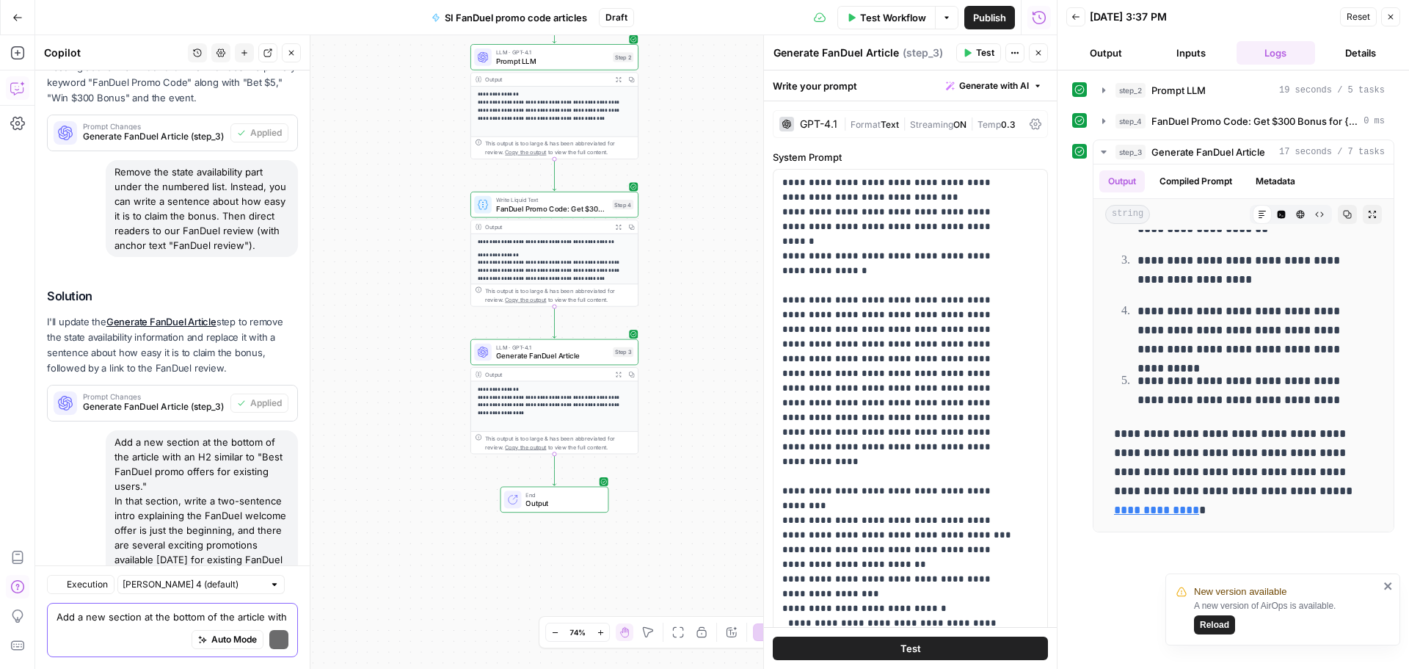
scroll to position [3010, 0]
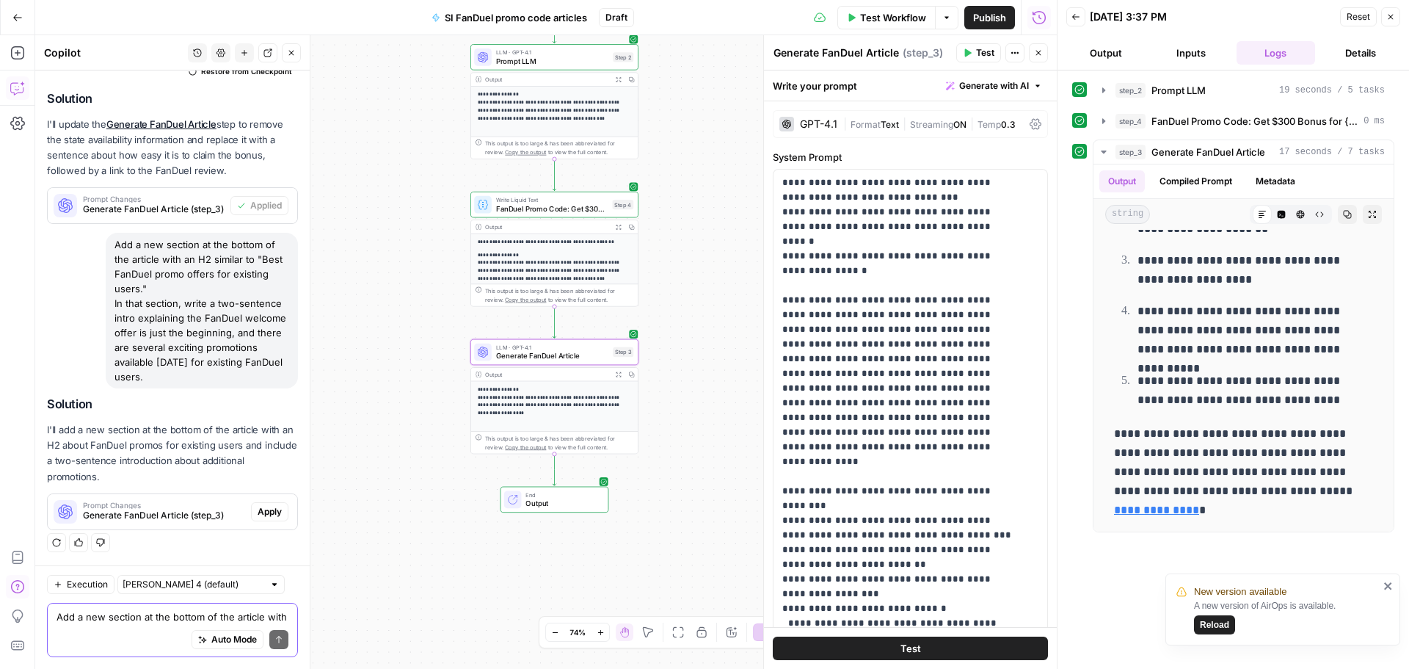
click at [259, 508] on span "Apply" at bounding box center [270, 511] width 24 height 13
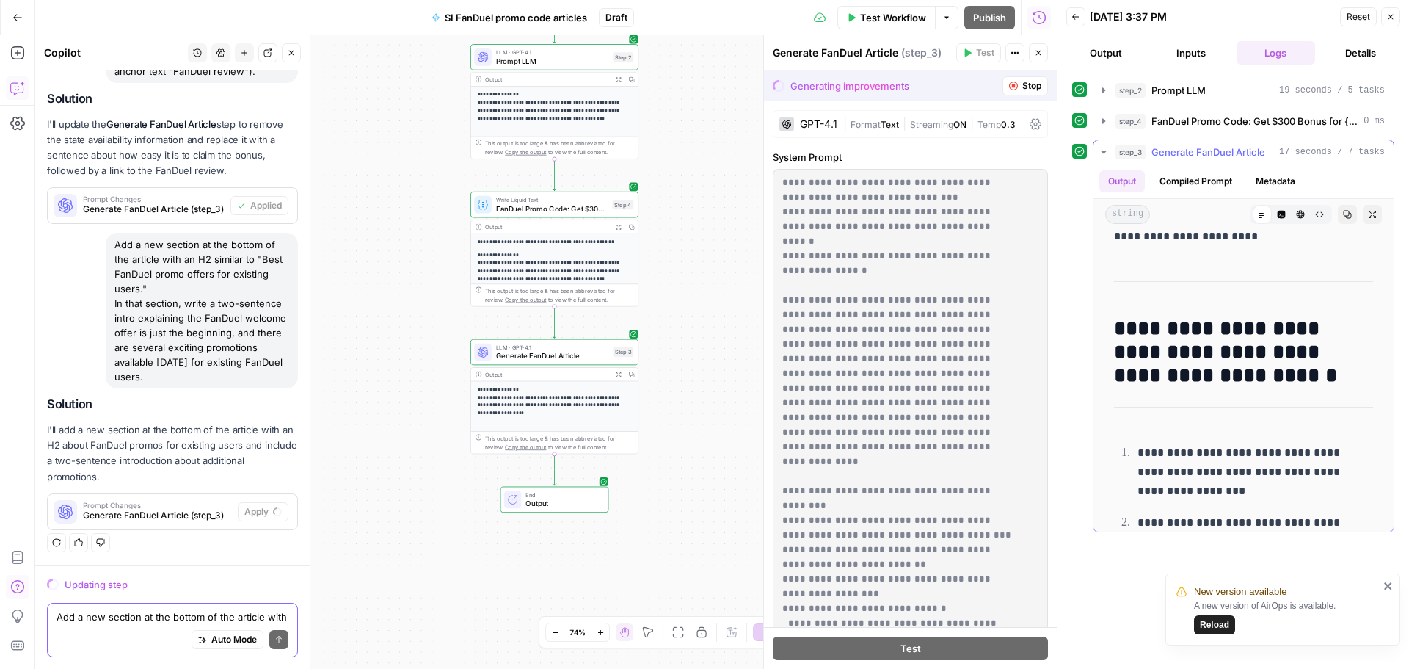
scroll to position [1394, 0]
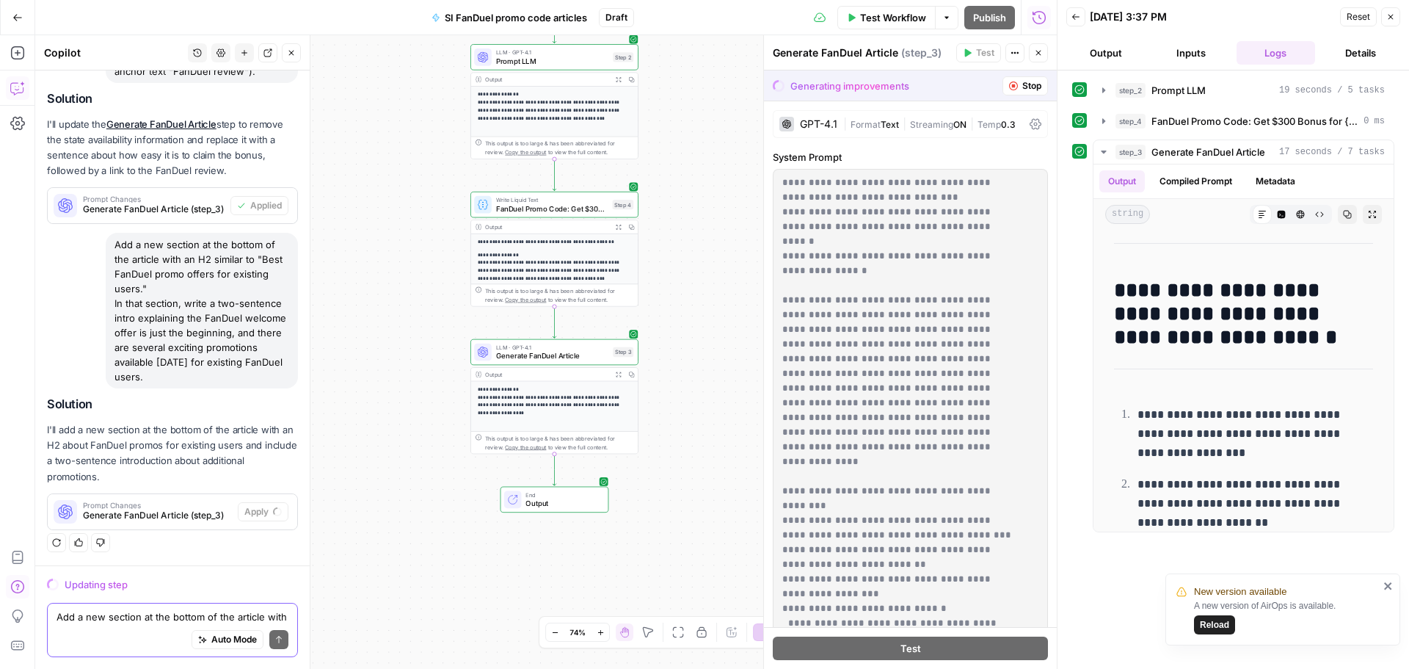
click at [175, 351] on div "Add a new section at the bottom of the article with an H2 similar to "Best FanD…" at bounding box center [202, 311] width 192 height 156
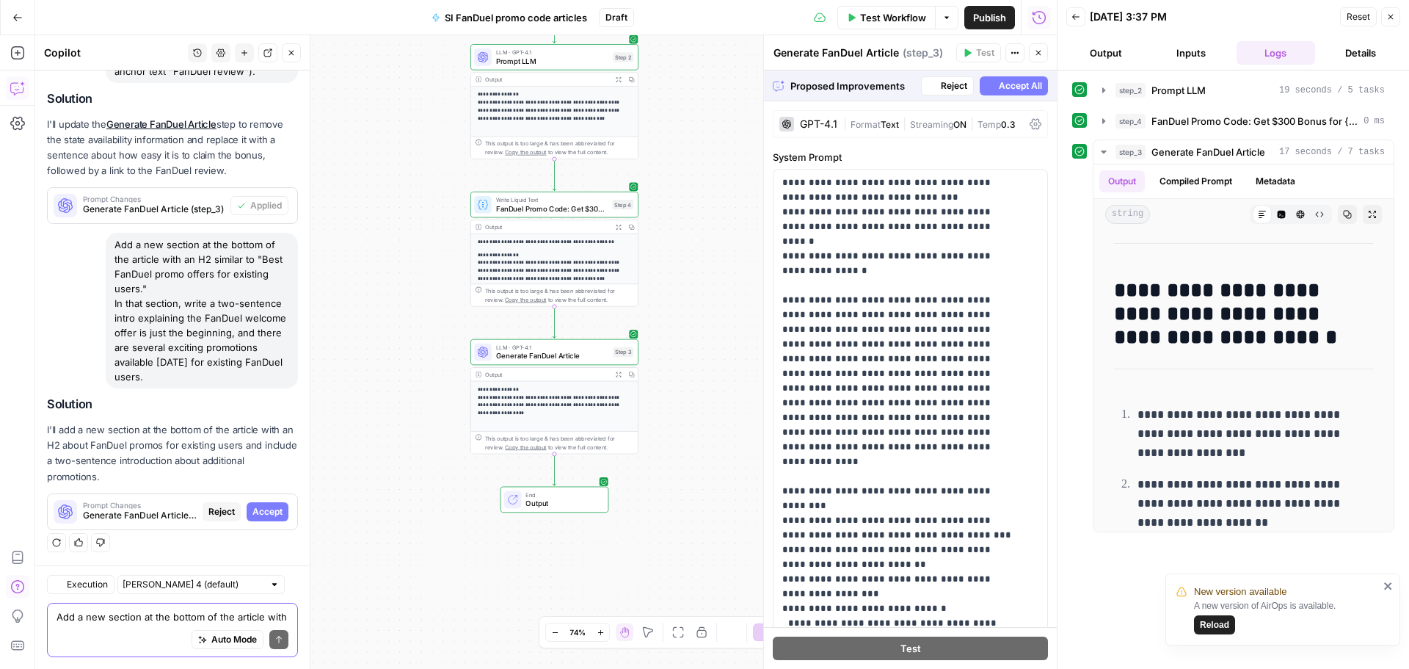
click at [175, 351] on div "Add a new section at the bottom of the article with an H2 similar to "Best FanD…" at bounding box center [202, 311] width 192 height 156
click at [258, 510] on span "Accept" at bounding box center [267, 511] width 30 height 13
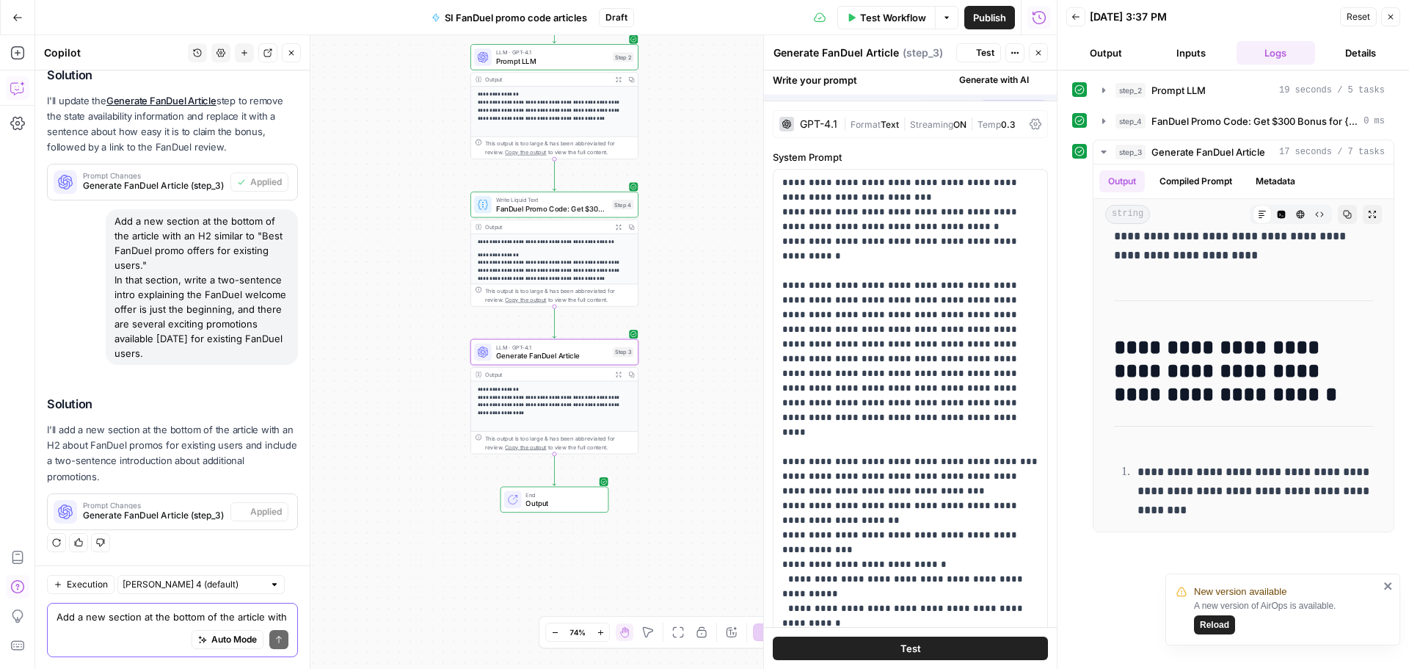
scroll to position [0, 0]
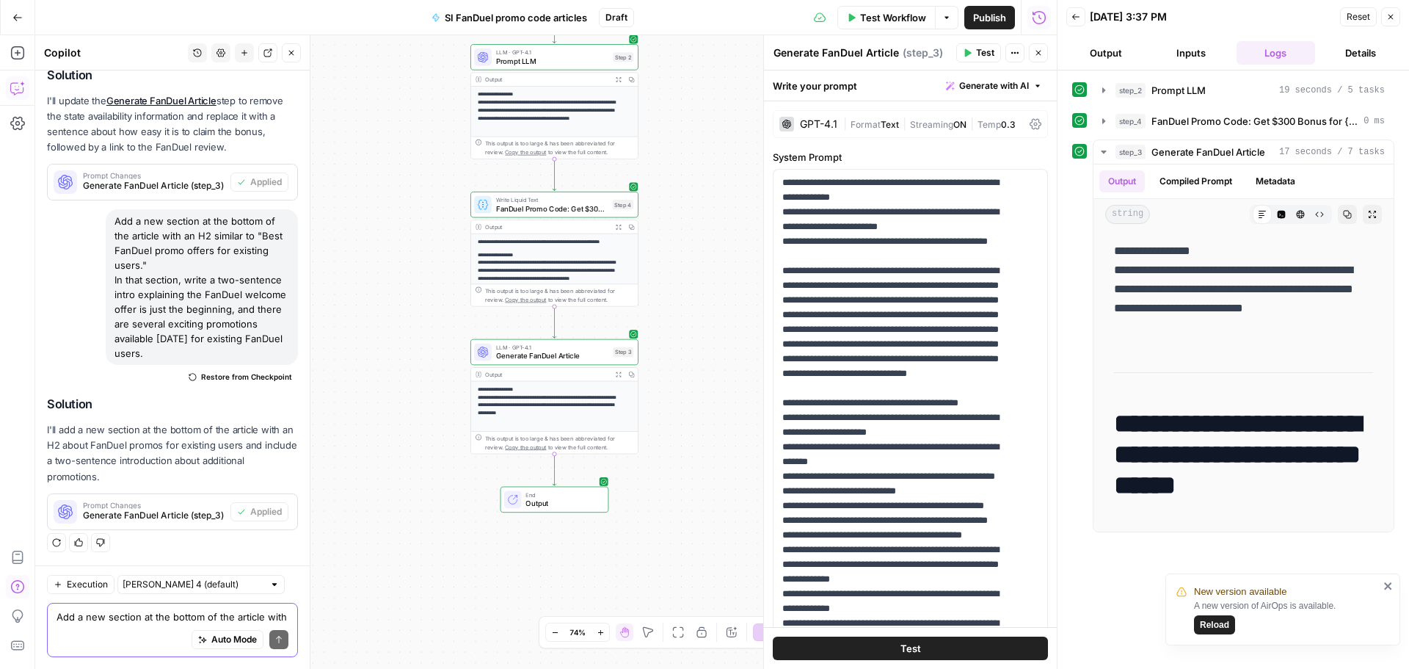
click at [889, 16] on span "Test Workflow" at bounding box center [893, 17] width 66 height 15
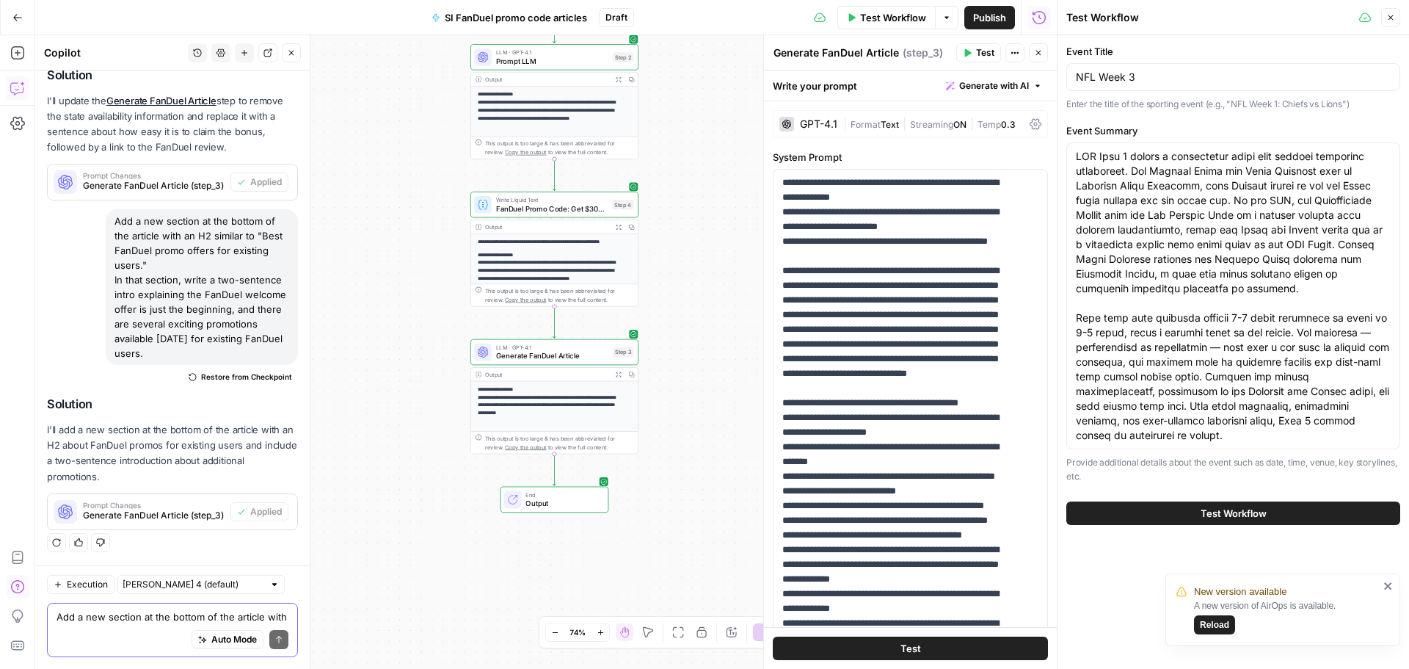
click at [1259, 516] on span "Test Workflow" at bounding box center [1234, 513] width 66 height 15
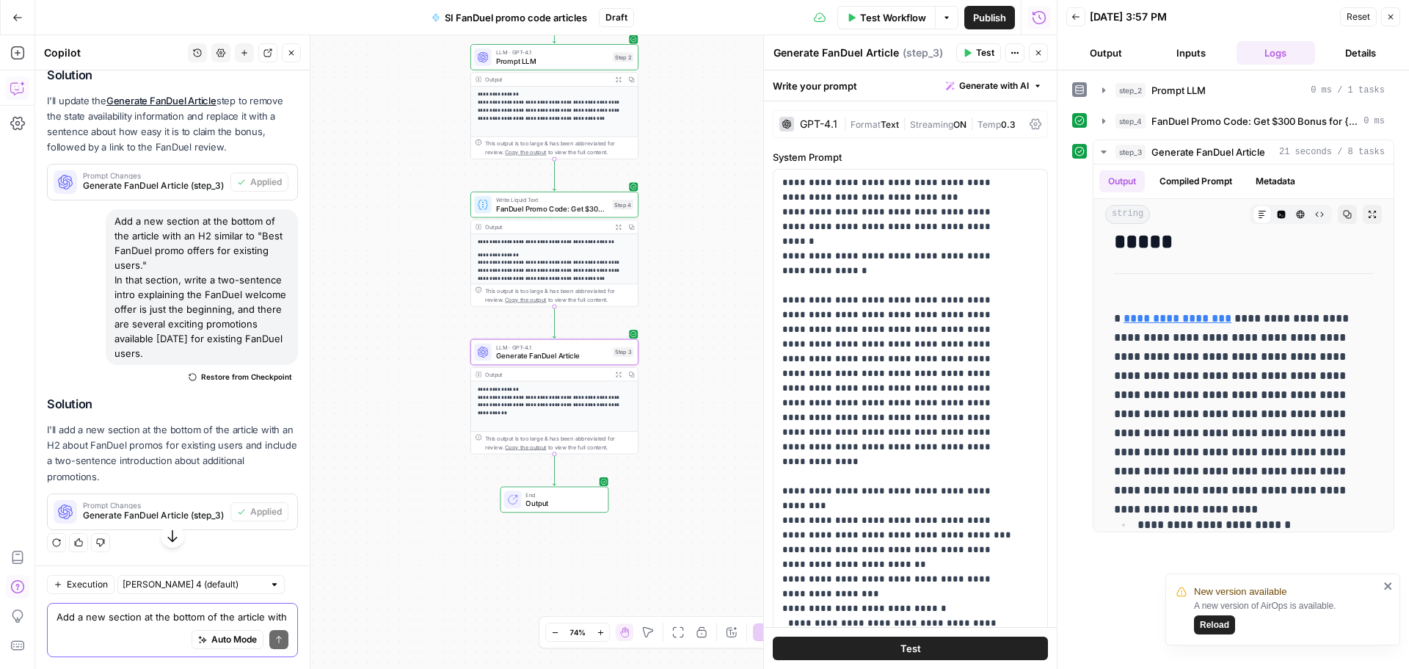
scroll to position [3034, 0]
click at [140, 618] on textarea "Add a new section at the bottom of the article with an H2 similar to "Best FanD…" at bounding box center [173, 616] width 232 height 15
paste textarea "Add a sentence before the bulleted list of terms and conditions in section 2 in…"
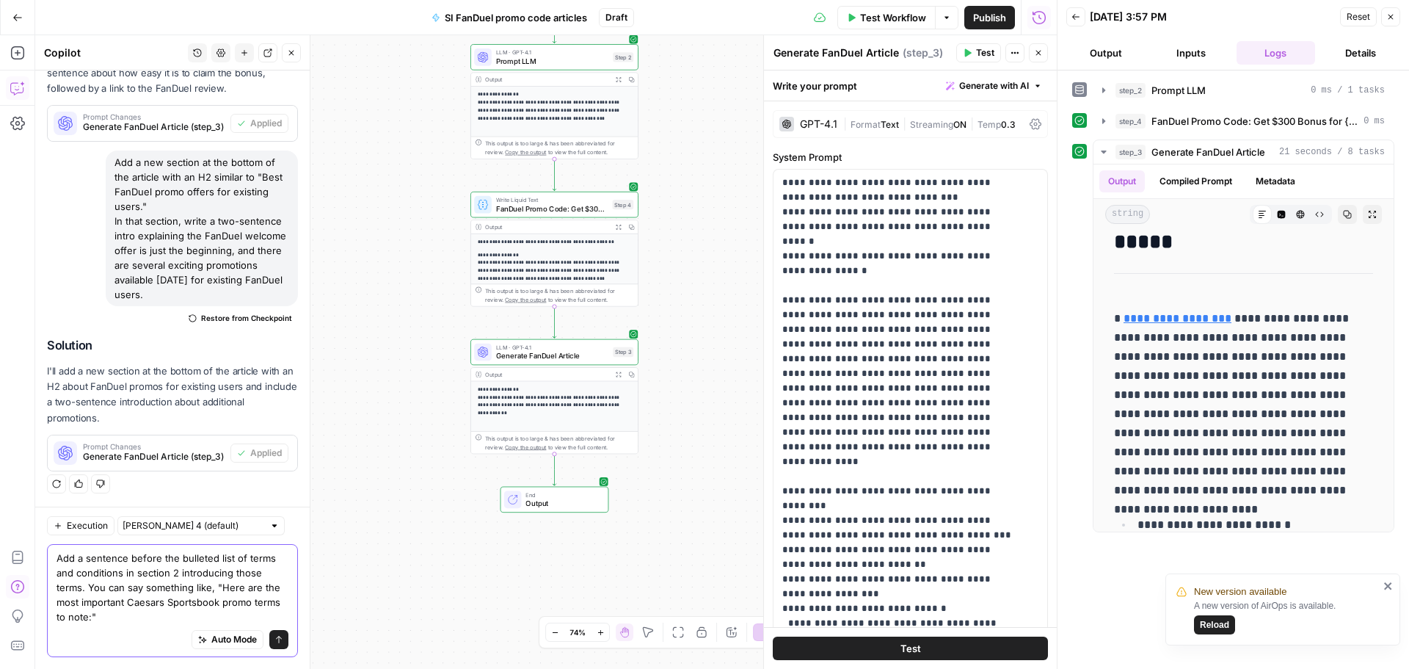
click at [143, 606] on textarea "Add a sentence before the bulleted list of terms and conditions in section 2 in…" at bounding box center [173, 586] width 232 height 73
type textarea "Add a sentence before the bulleted list of terms and conditions in section 2 in…"
click at [269, 639] on button "Send" at bounding box center [278, 639] width 19 height 19
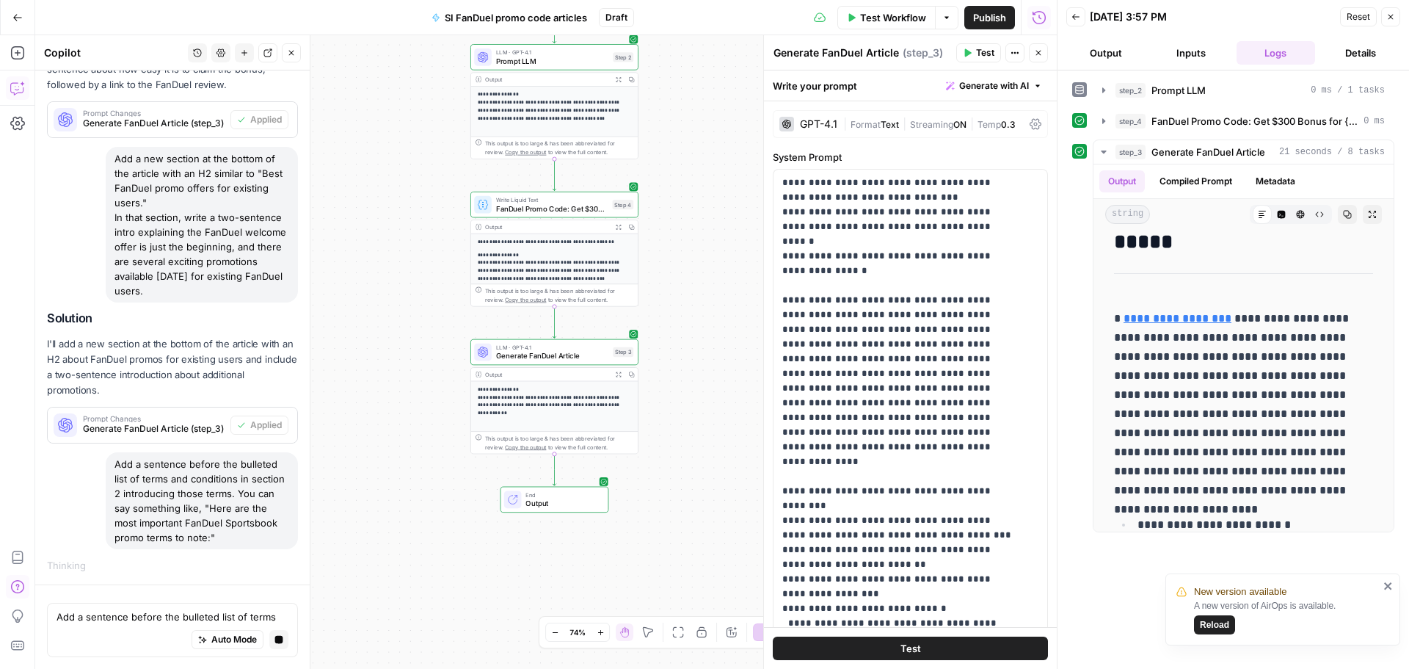
scroll to position [2883, 0]
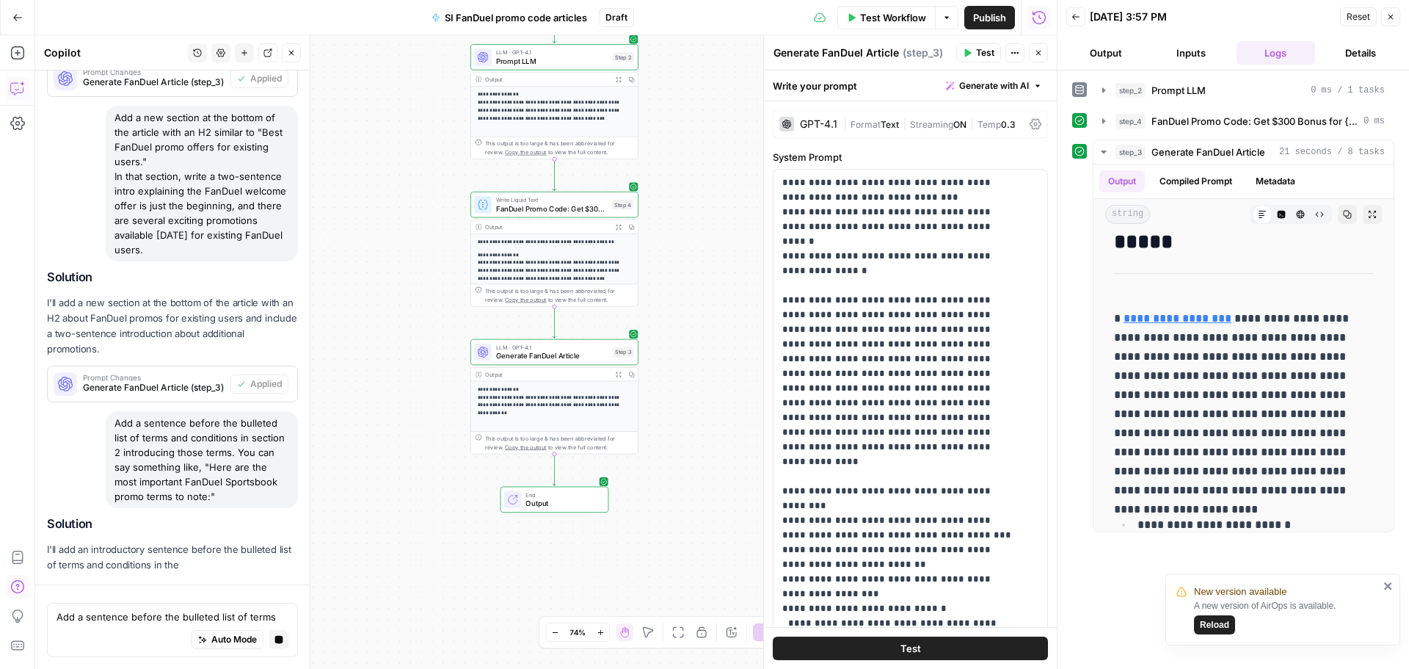
click at [224, 517] on h2 "Solution" at bounding box center [172, 524] width 251 height 14
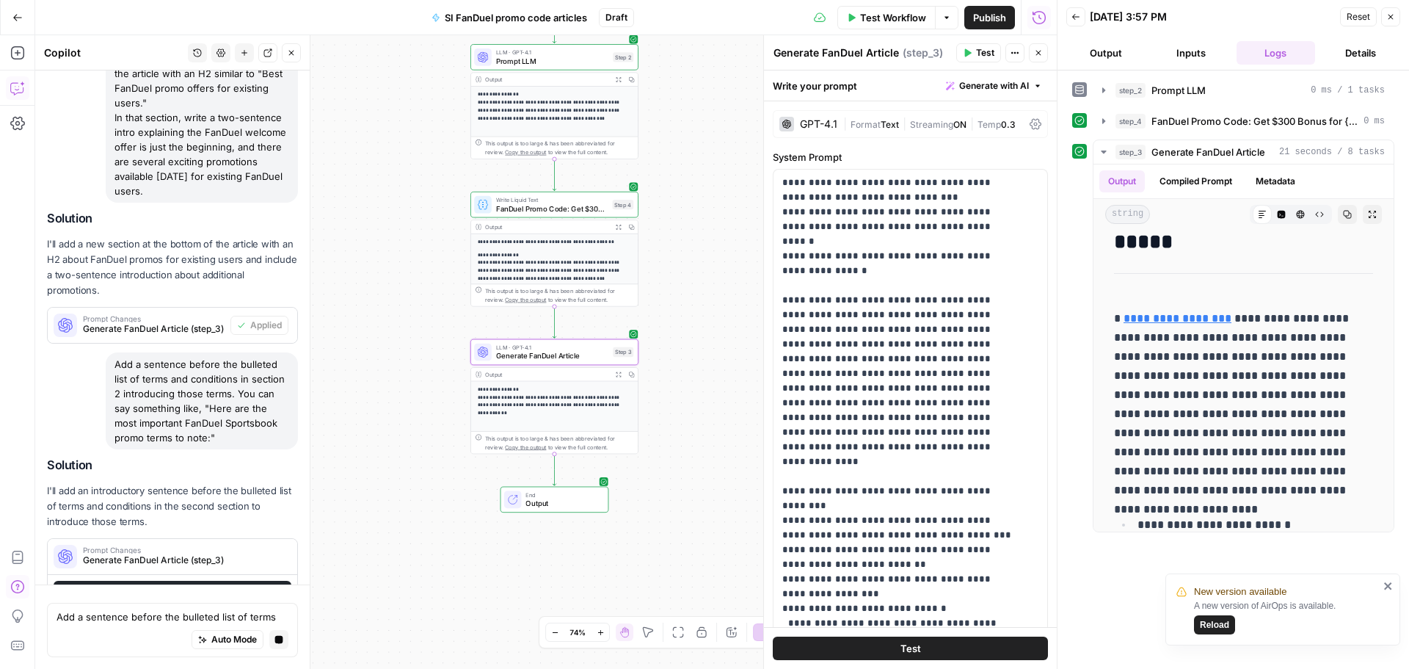
scroll to position [3037, 0]
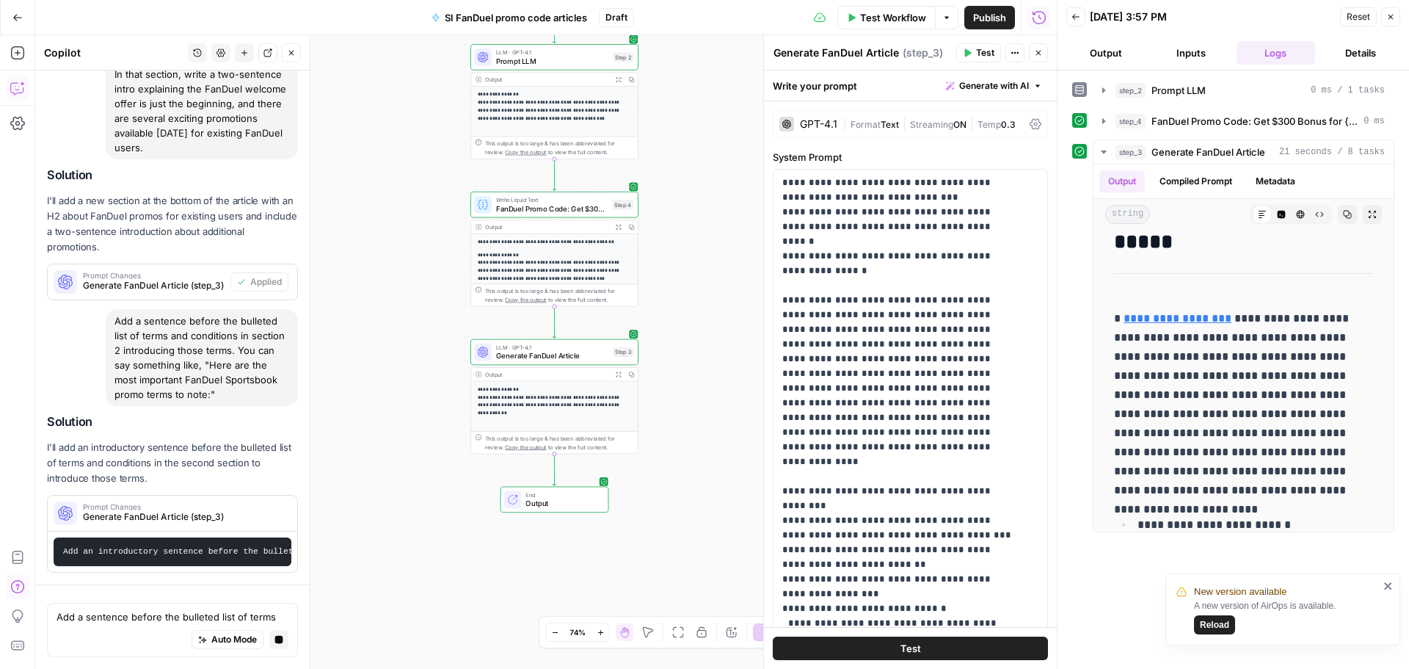
click at [203, 339] on div "Add a sentence before the bulleted list of terms and conditions in section 2 in…" at bounding box center [202, 357] width 192 height 97
copy div "Add a sentence before the bulleted list of terms and conditions in section 2 in…"
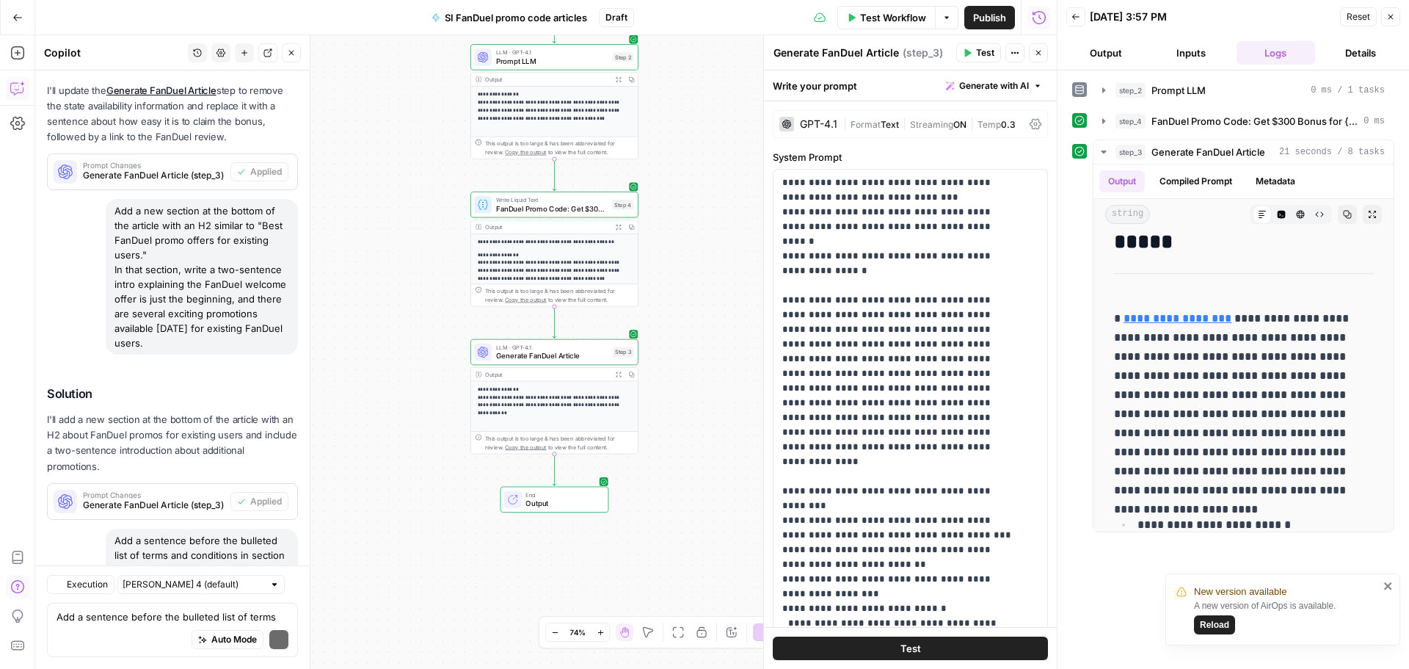
scroll to position [3265, 0]
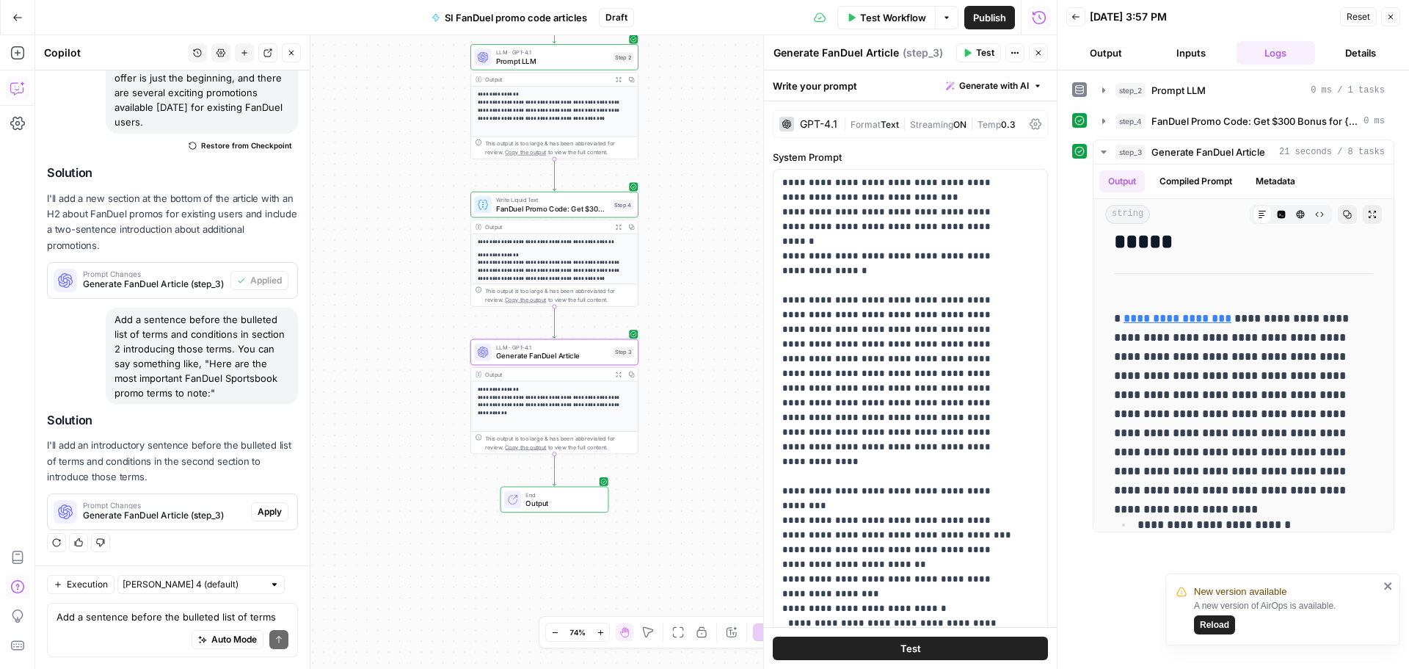
click at [260, 518] on button "Apply" at bounding box center [269, 511] width 37 height 19
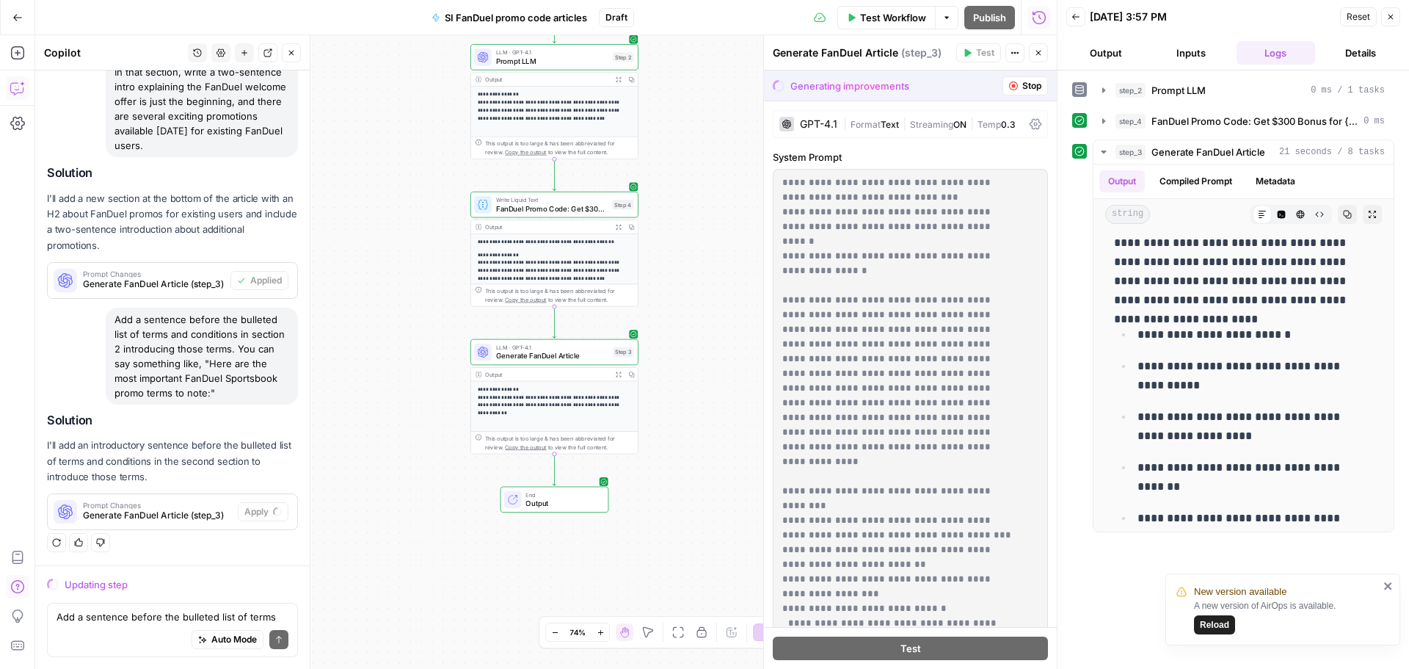
scroll to position [881, 0]
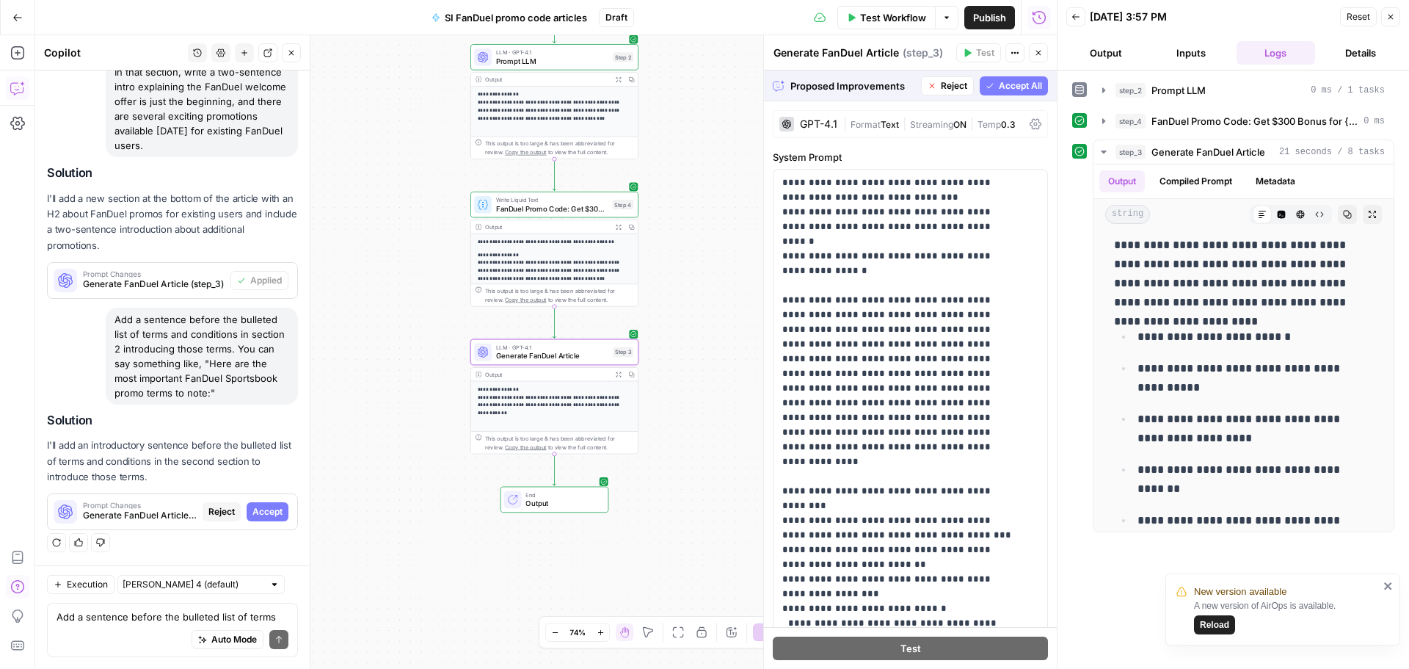
click at [252, 514] on span "Accept" at bounding box center [267, 511] width 30 height 13
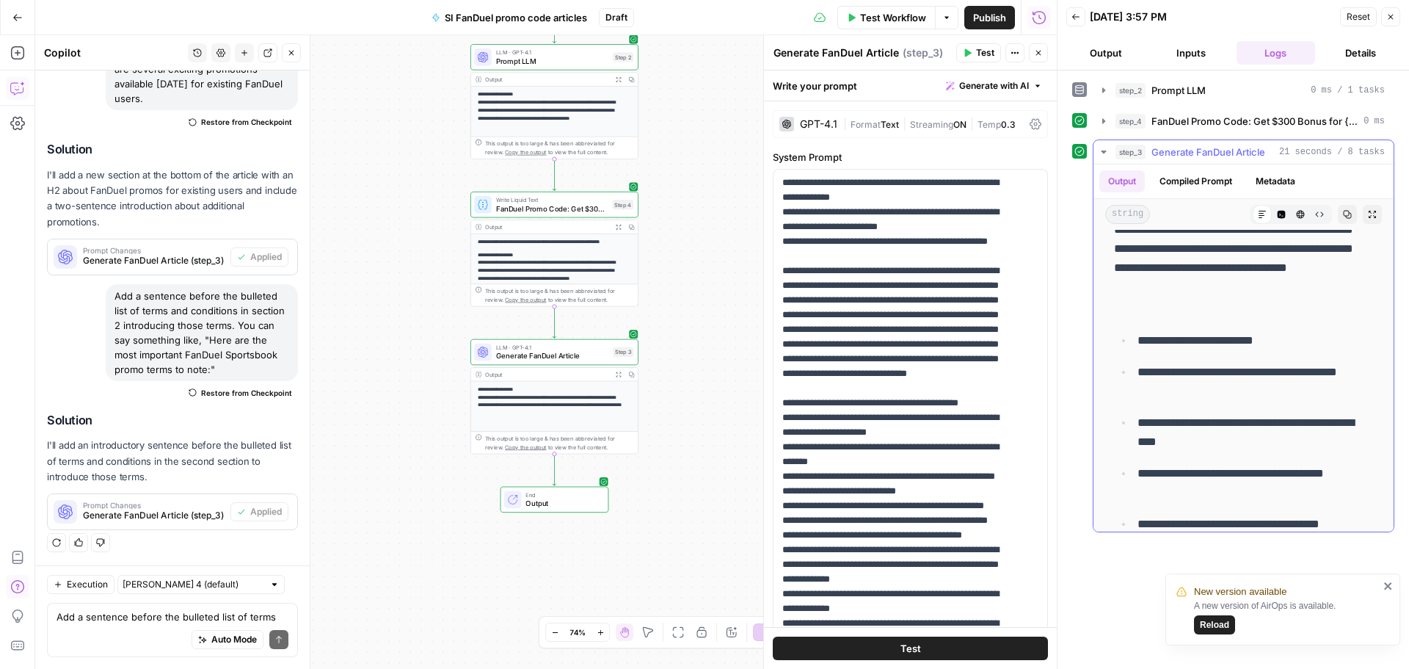
scroll to position [954, 0]
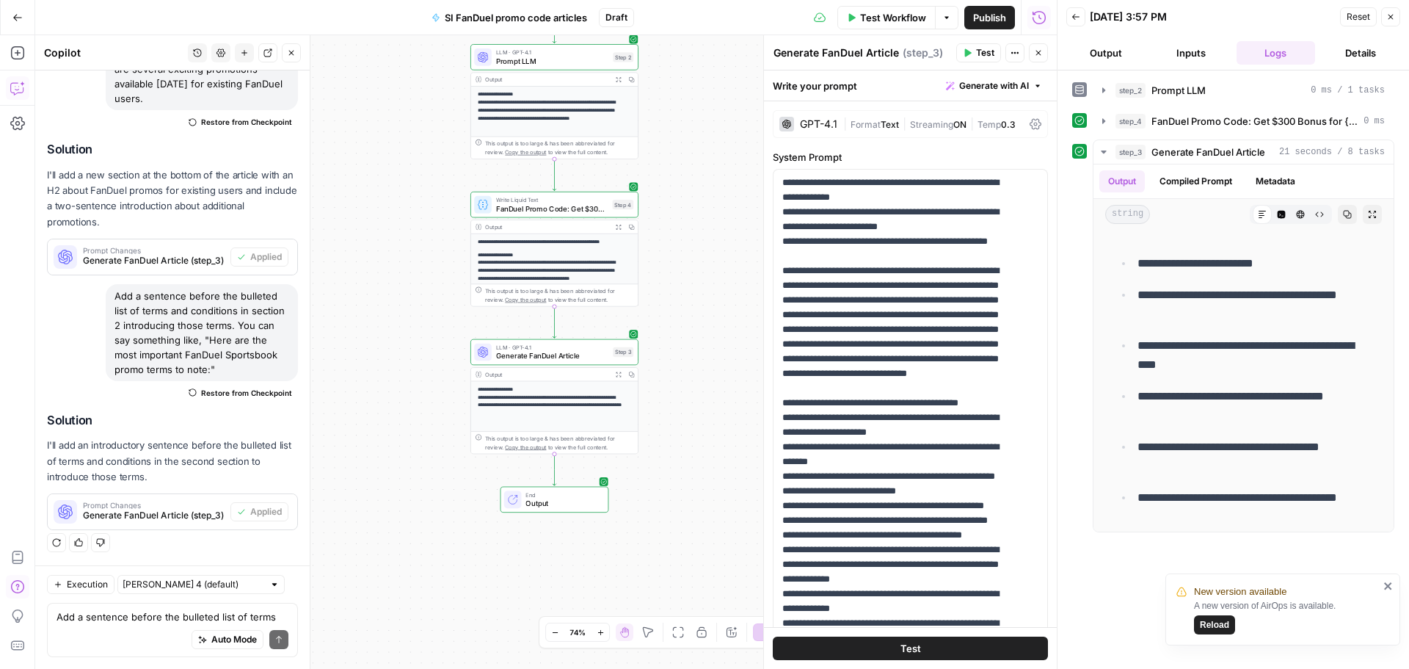
click at [906, 26] on button "Test Workflow" at bounding box center [886, 17] width 98 height 23
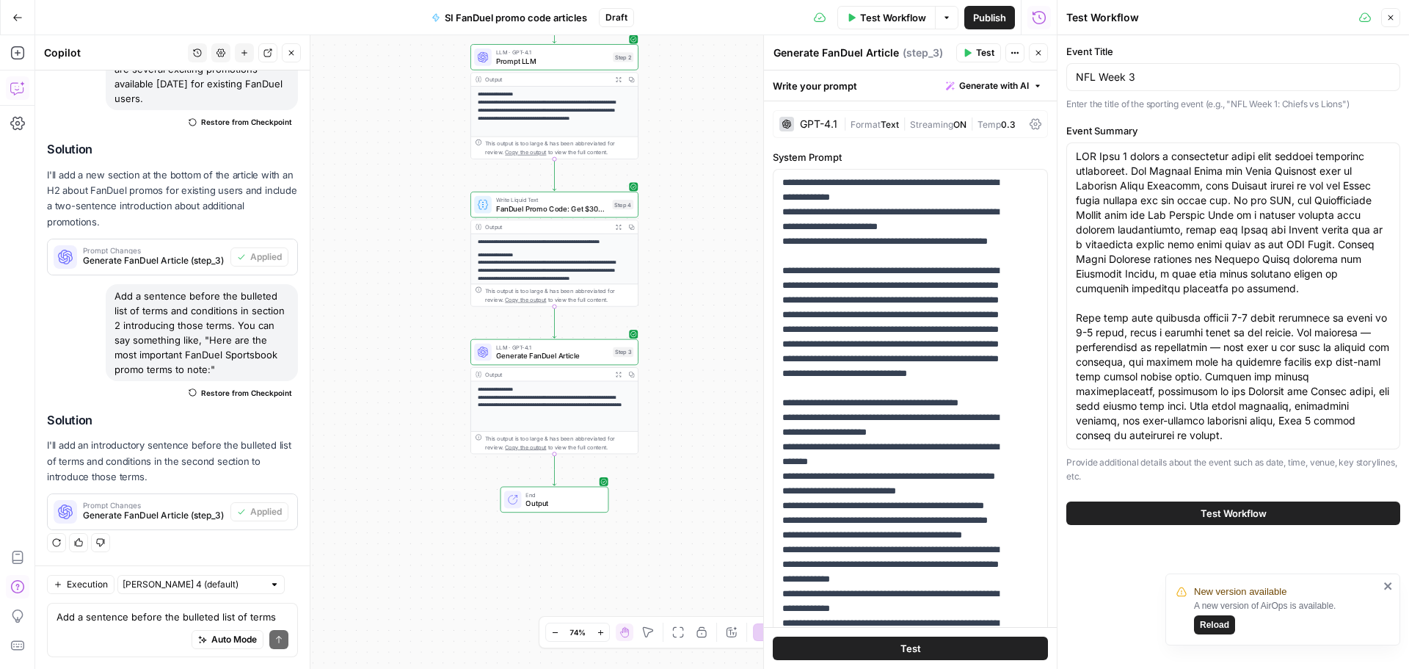
click at [1220, 512] on span "Test Workflow" at bounding box center [1234, 513] width 66 height 15
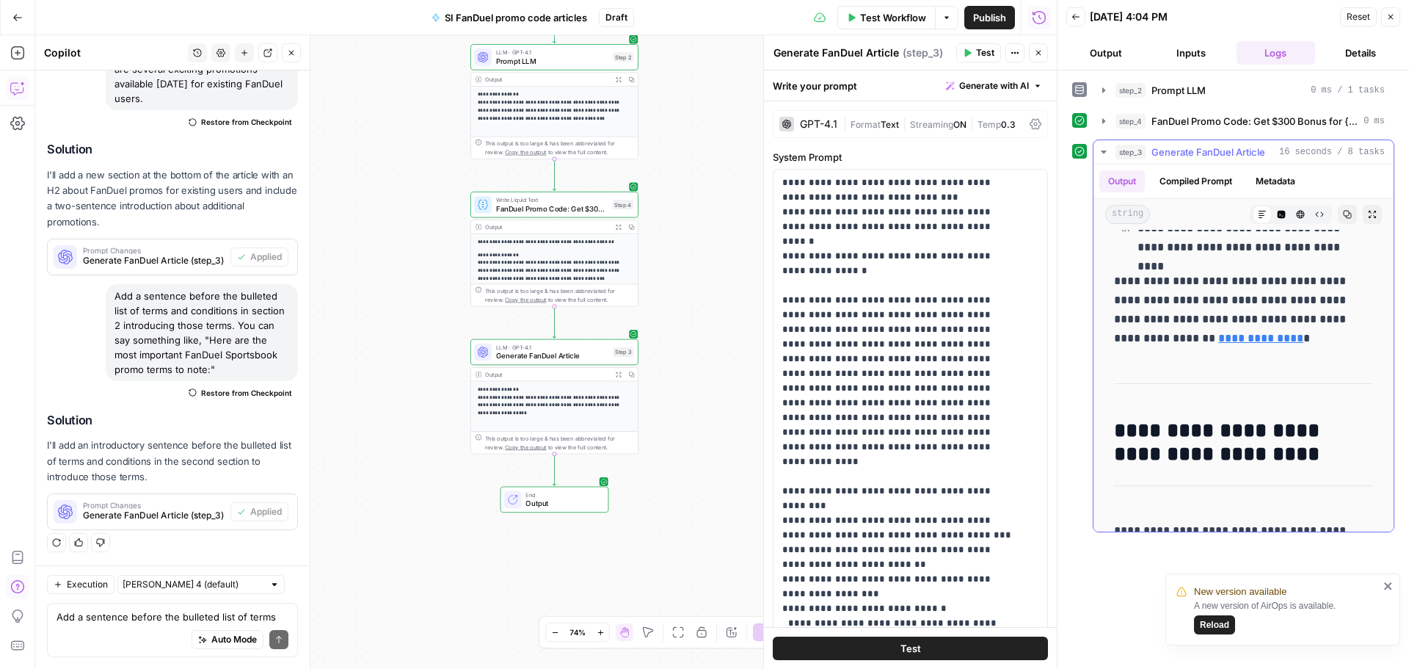
scroll to position [1761, 0]
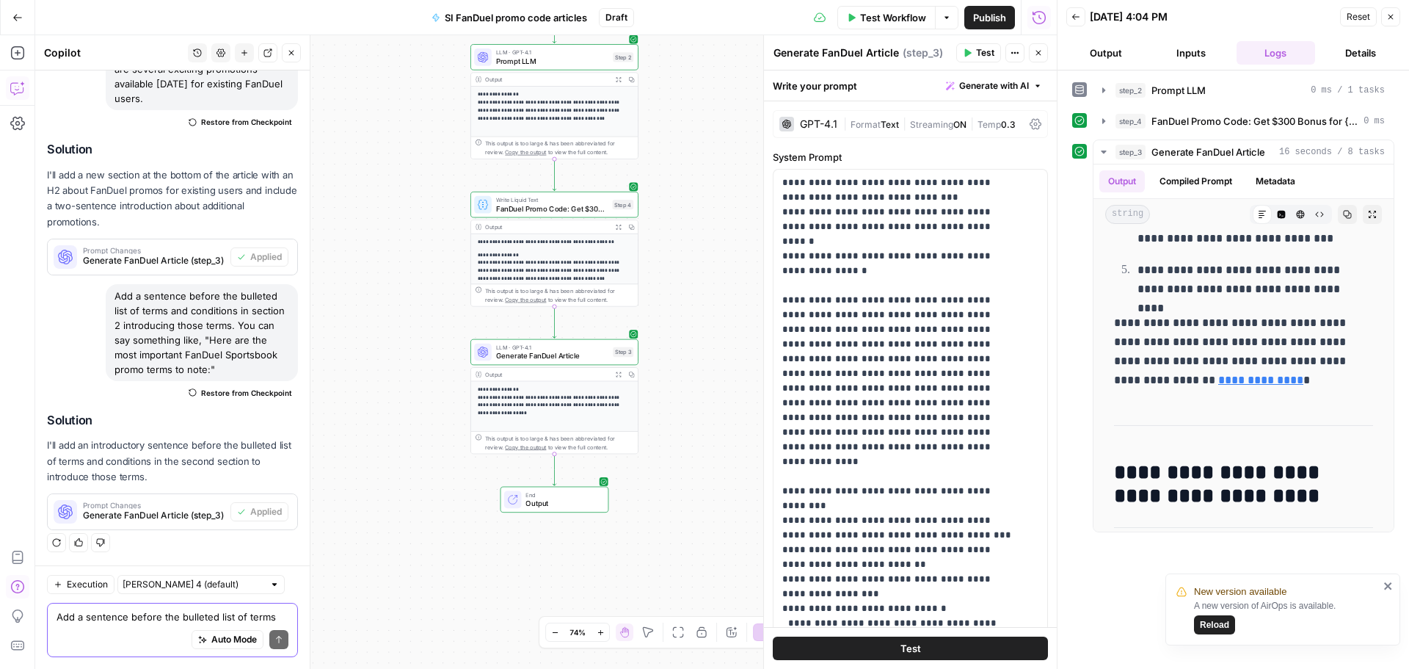
click at [96, 613] on textarea "Add a sentence before the bulleted list of terms and conditions in section 2 in…" at bounding box center [173, 616] width 232 height 15
paste textarea "In the "existing promos" section, add a sentence at the end similar to this: "H…"
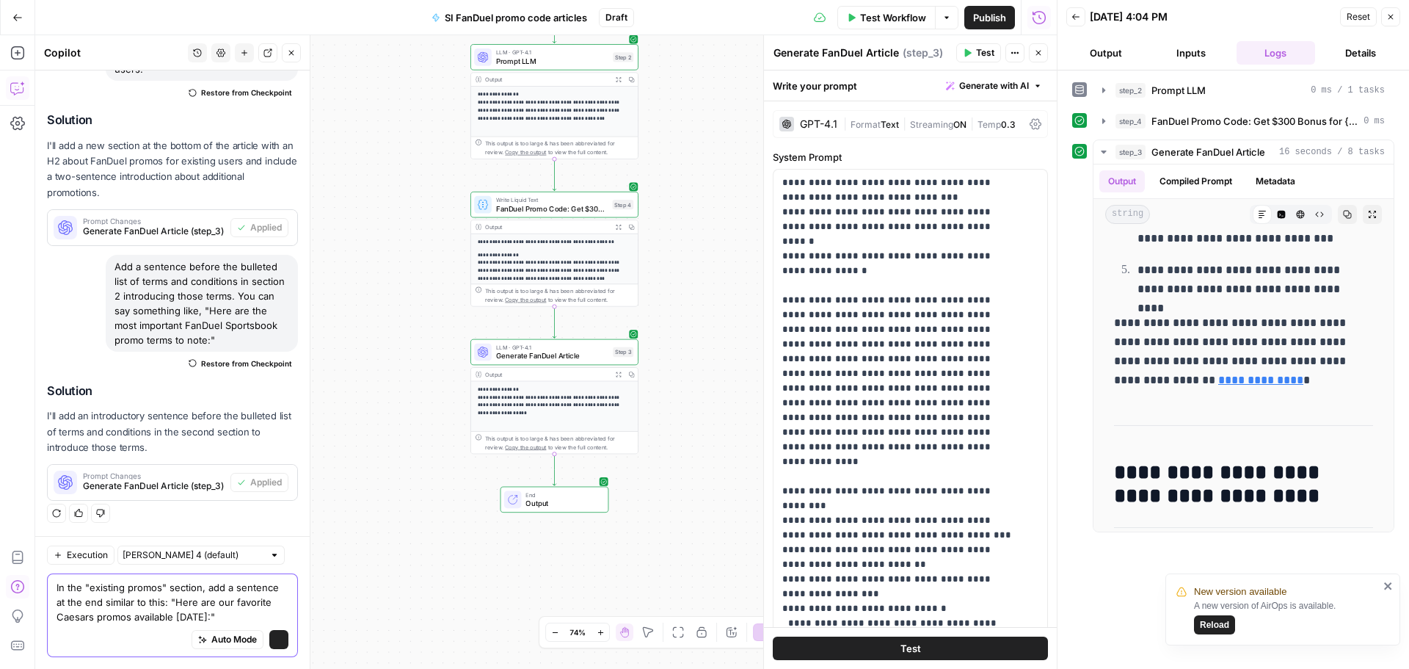
scroll to position [3318, 0]
click at [76, 613] on textarea "In the "existing promos" section, add a sentence at the end similar to this: "H…" at bounding box center [173, 602] width 232 height 44
type textarea "In the "existing promos" section, add a sentence at the end similar to this: "H…"
click at [274, 635] on span "submit" at bounding box center [278, 639] width 9 height 9
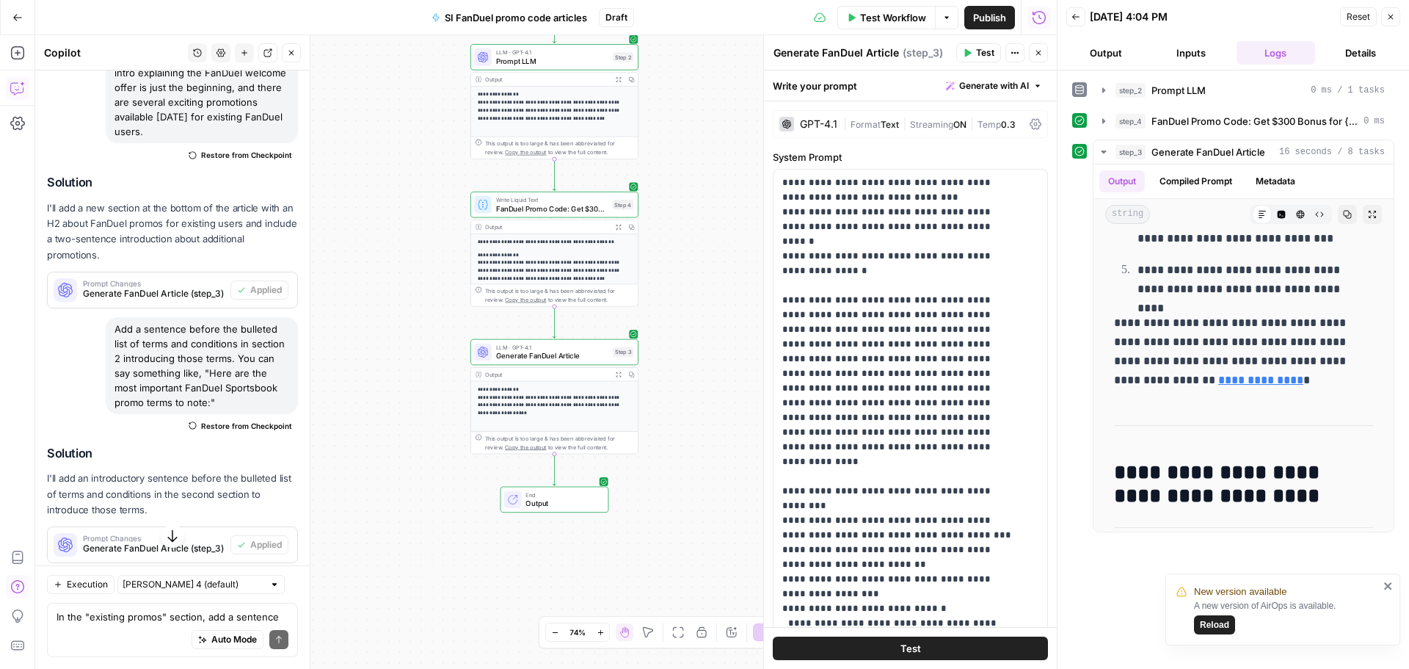
scroll to position [2903, 0]
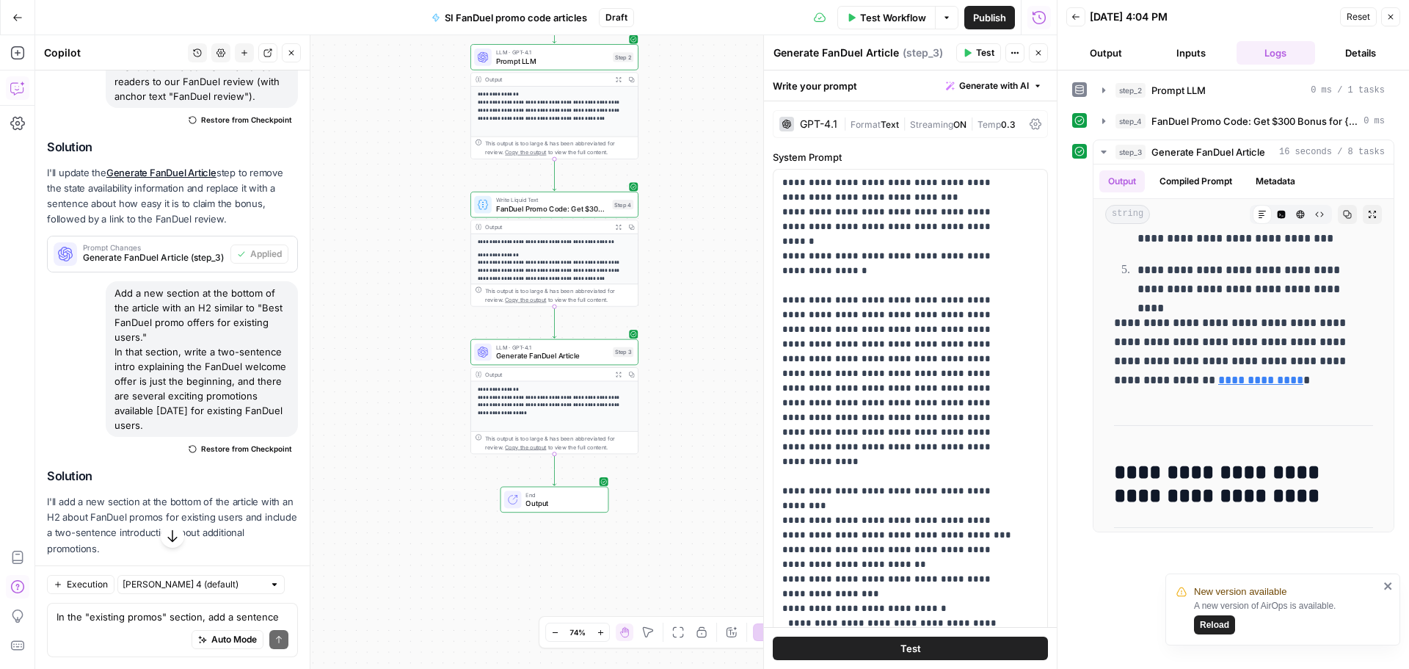
click at [200, 397] on div "Add a new section at the bottom of the article with an H2 similar to "Best FanD…" at bounding box center [202, 359] width 192 height 156
click at [201, 429] on div "Add a new section at the bottom of the article with an H2 similar to "Best FanD…" at bounding box center [202, 359] width 192 height 156
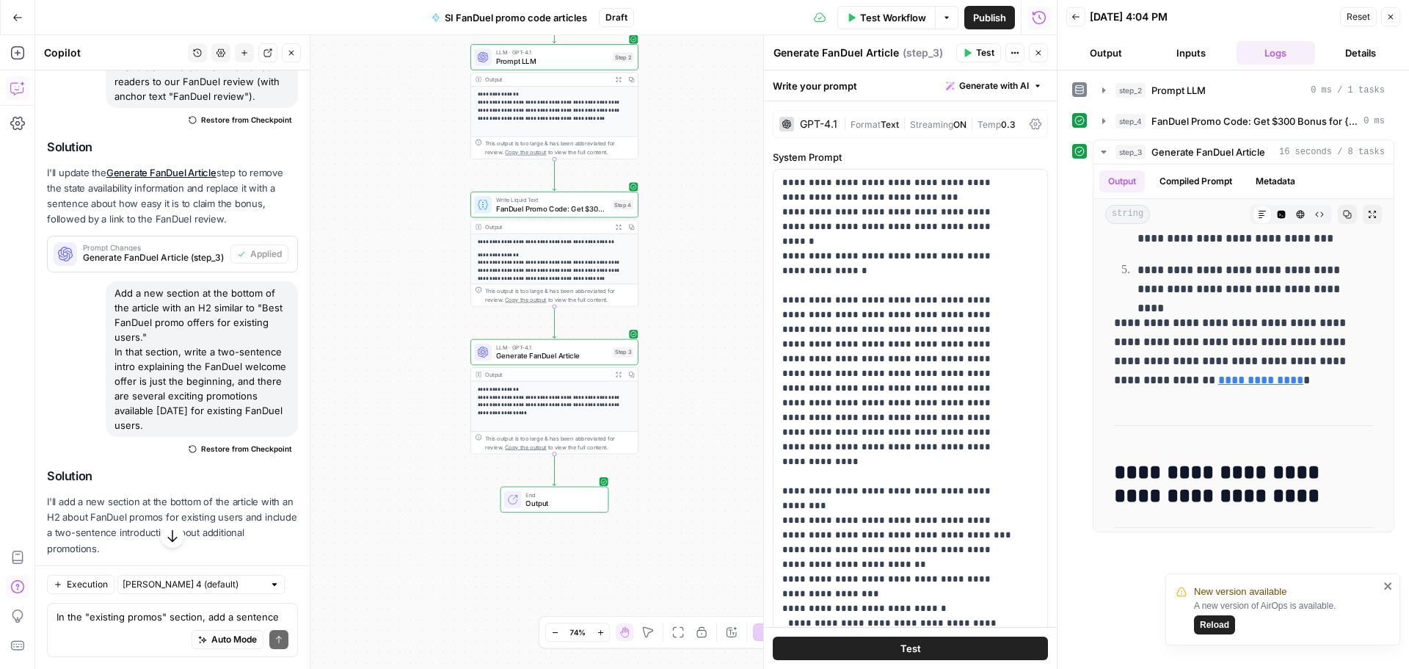
click at [201, 429] on div "Add a new section at the bottom of the article with an H2 similar to "Best FanD…" at bounding box center [202, 359] width 192 height 156
drag, startPoint x: 234, startPoint y: 475, endPoint x: 257, endPoint y: 481, distance: 23.5
click at [235, 437] on div "Add a new section at the bottom of the article with an H2 similar to "Best FanD…" at bounding box center [202, 359] width 192 height 156
click at [260, 437] on div "Add a new section at the bottom of the article with an H2 similar to "Best FanD…" at bounding box center [202, 359] width 192 height 156
drag, startPoint x: 248, startPoint y: 483, endPoint x: 112, endPoint y: 356, distance: 185.9
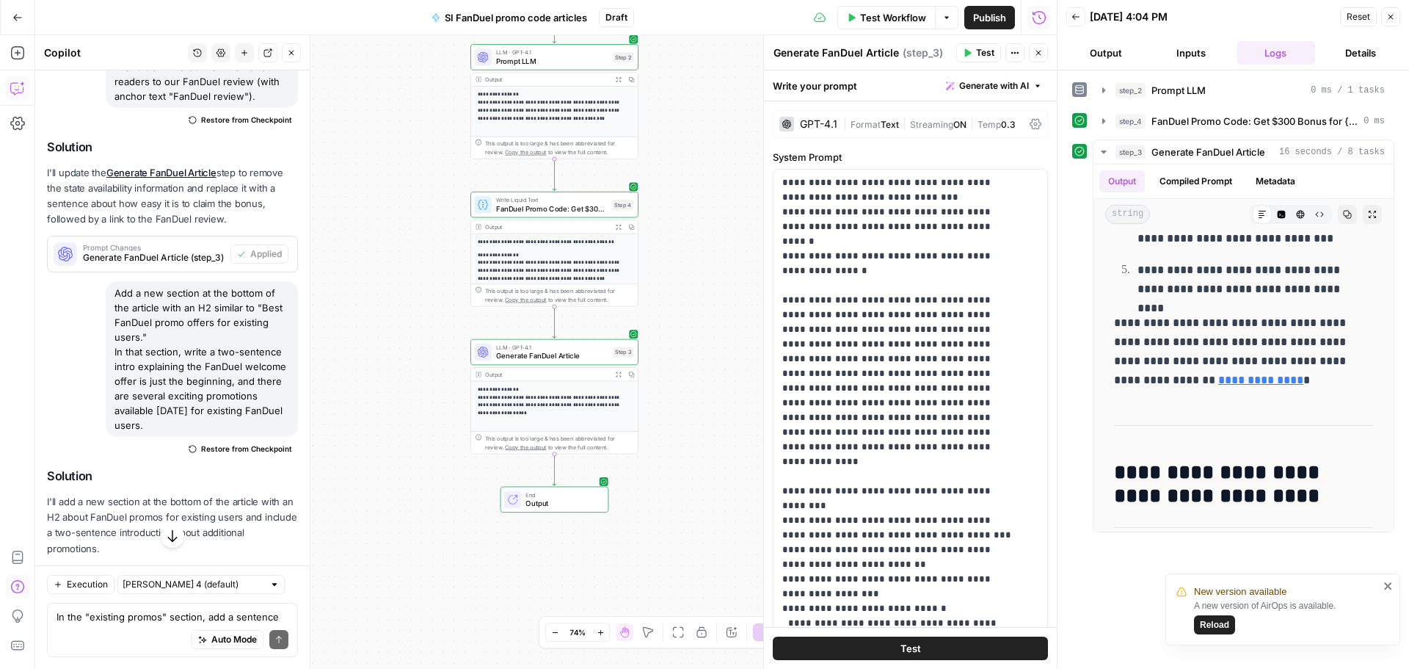
click at [112, 356] on div "Add a new section at the bottom of the article with an H2 similar to "Best FanD…" at bounding box center [202, 359] width 192 height 156
copy div "Add a new section at the bottom of the article with an H2 similar to "Best FanD…"
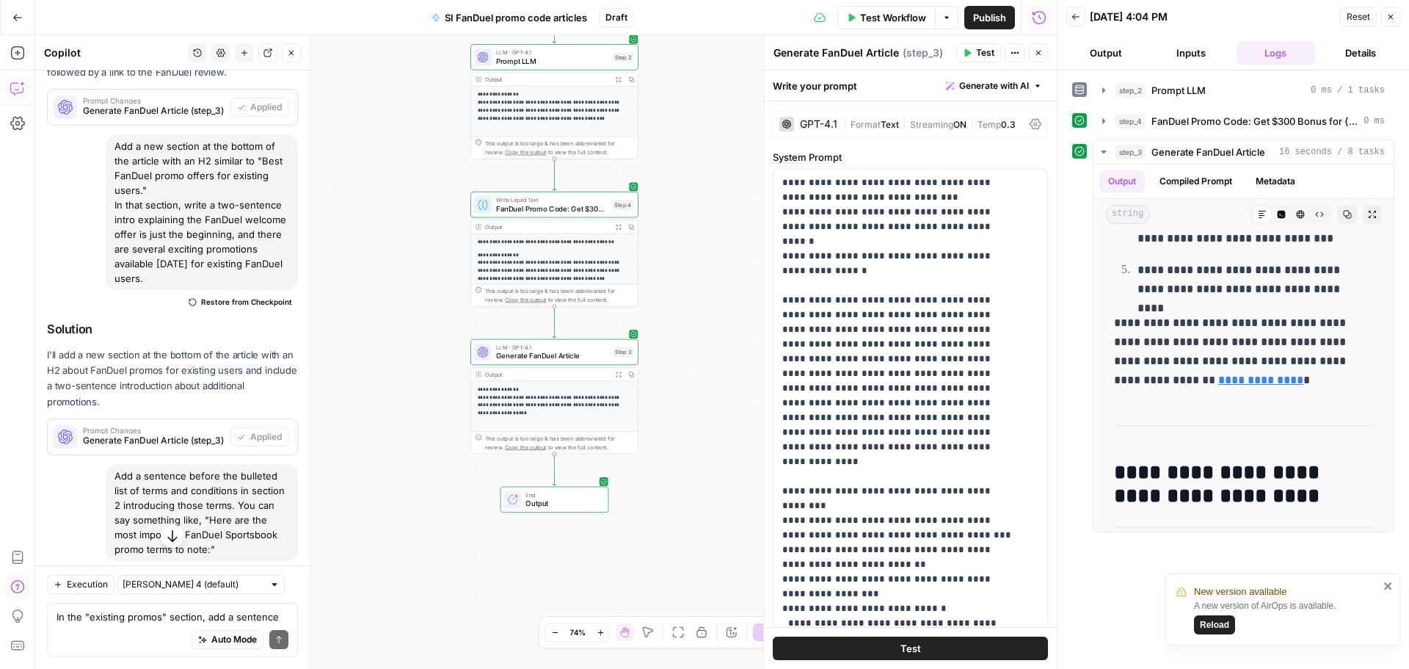
scroll to position [3490, 0]
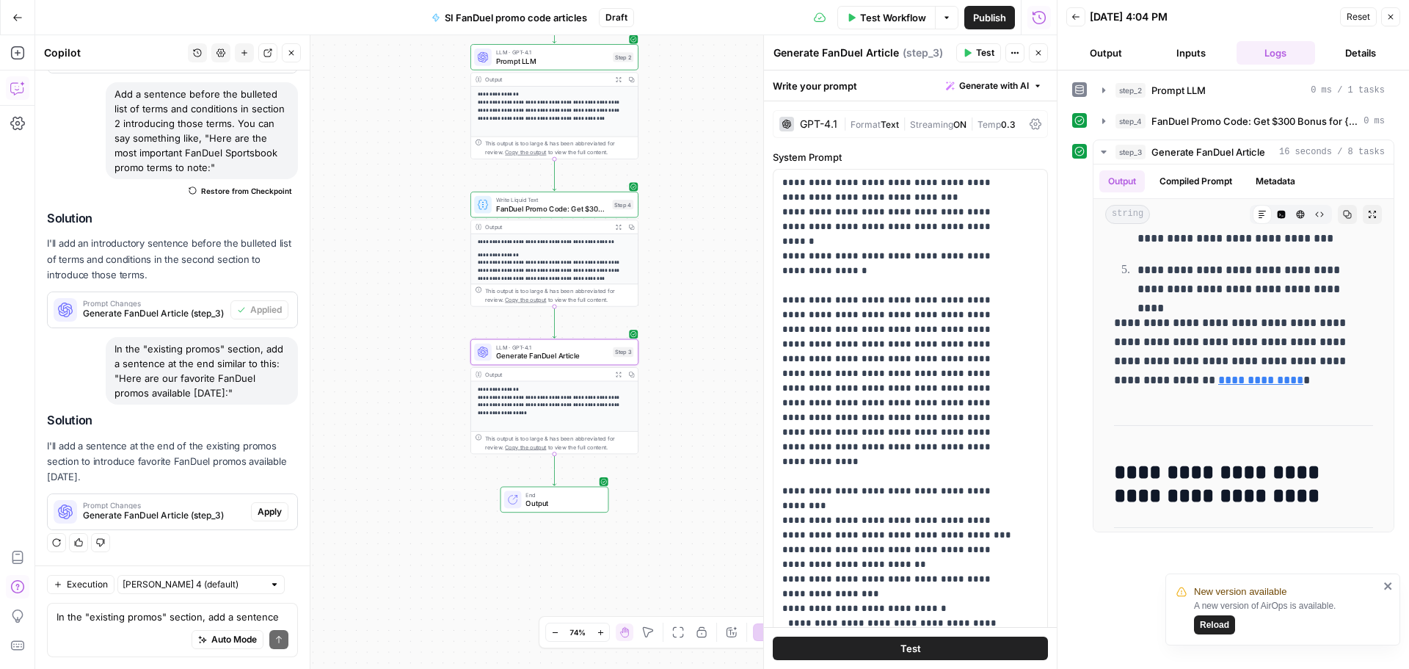
click at [265, 518] on button "Apply" at bounding box center [269, 511] width 37 height 19
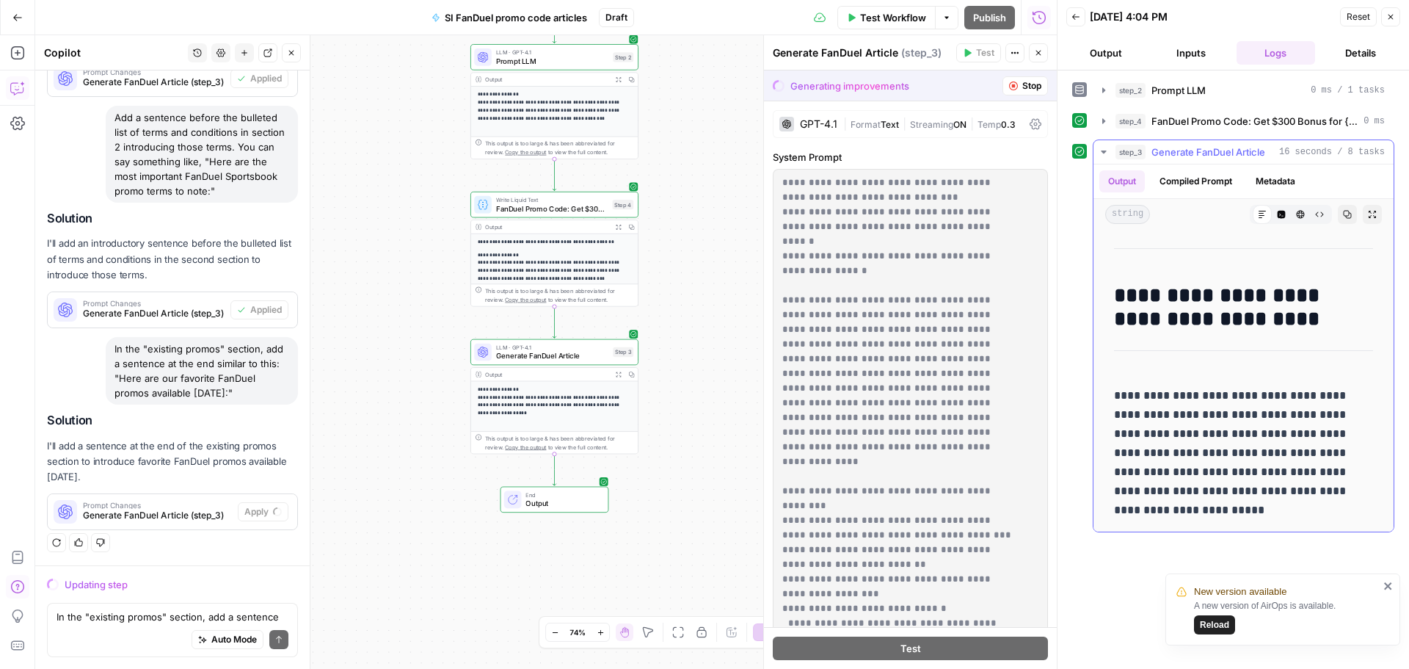
scroll to position [1718, 0]
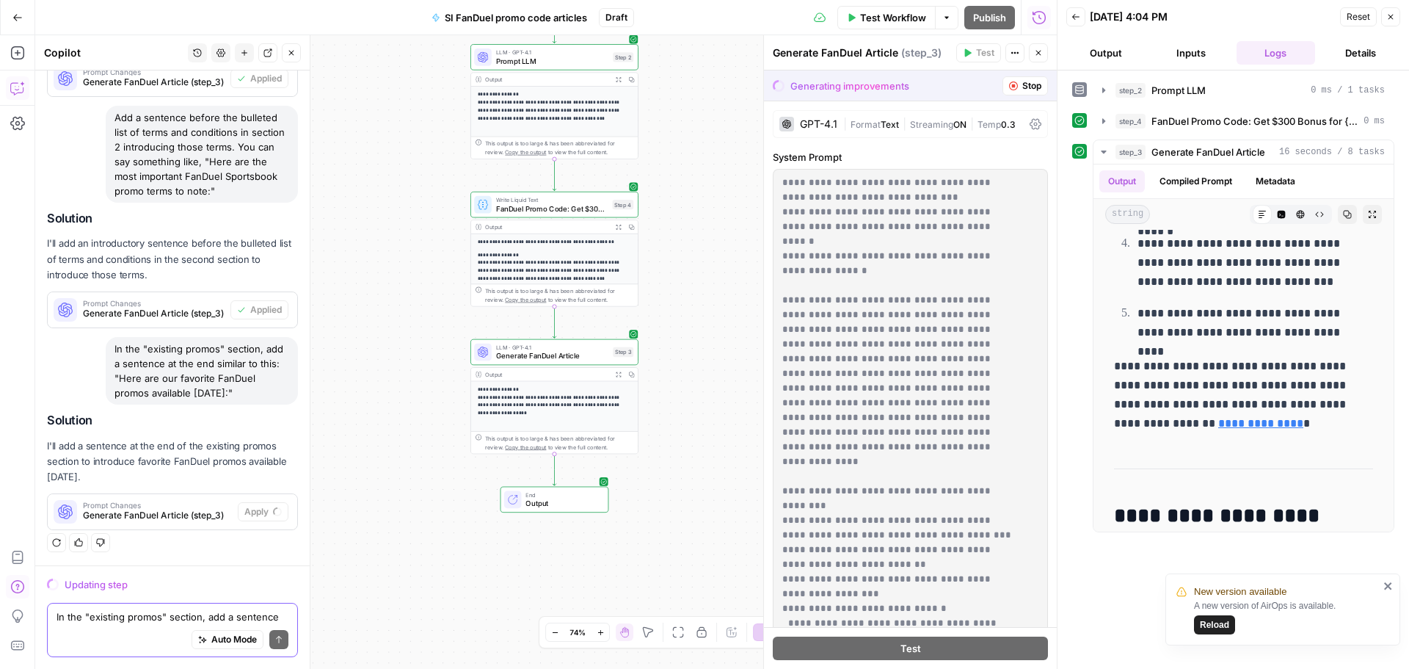
click at [112, 617] on textarea "In the "existing promos" section, add a sentence at the end similar to this: "H…" at bounding box center [173, 616] width 232 height 15
paste textarea "Add this exact wording (and italicize it) under the intro paragraph and under t…"
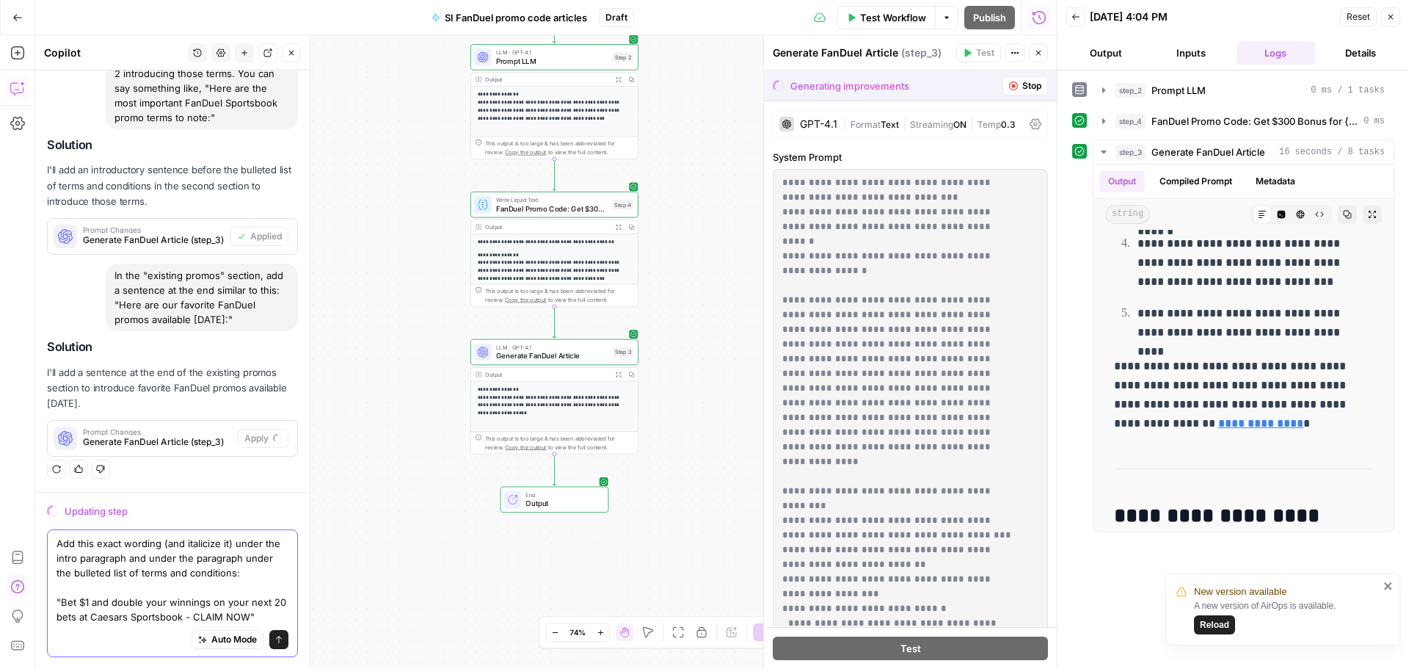
drag, startPoint x: 60, startPoint y: 598, endPoint x: 259, endPoint y: 614, distance: 199.5
click at [259, 614] on textarea "Add this exact wording (and italicize it) under the intro paragraph and under t…" at bounding box center [173, 580] width 232 height 88
paste textarea "5 and get $300 in bonus bets if you win from FanDuel - CLAIM NOW"
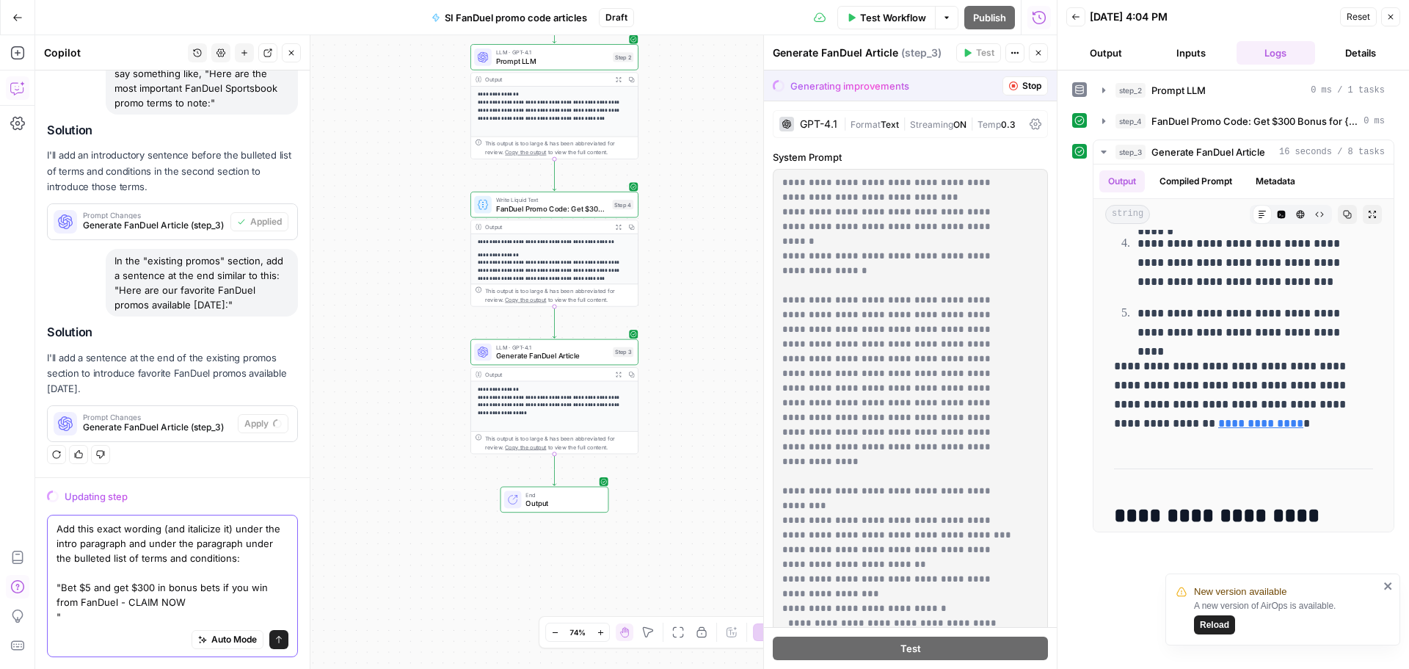
scroll to position [3249, 0]
type textarea "Add this exact wording (and italicize it) under the intro paragraph and under t…"
click at [274, 639] on icon "submit" at bounding box center [278, 639] width 9 height 9
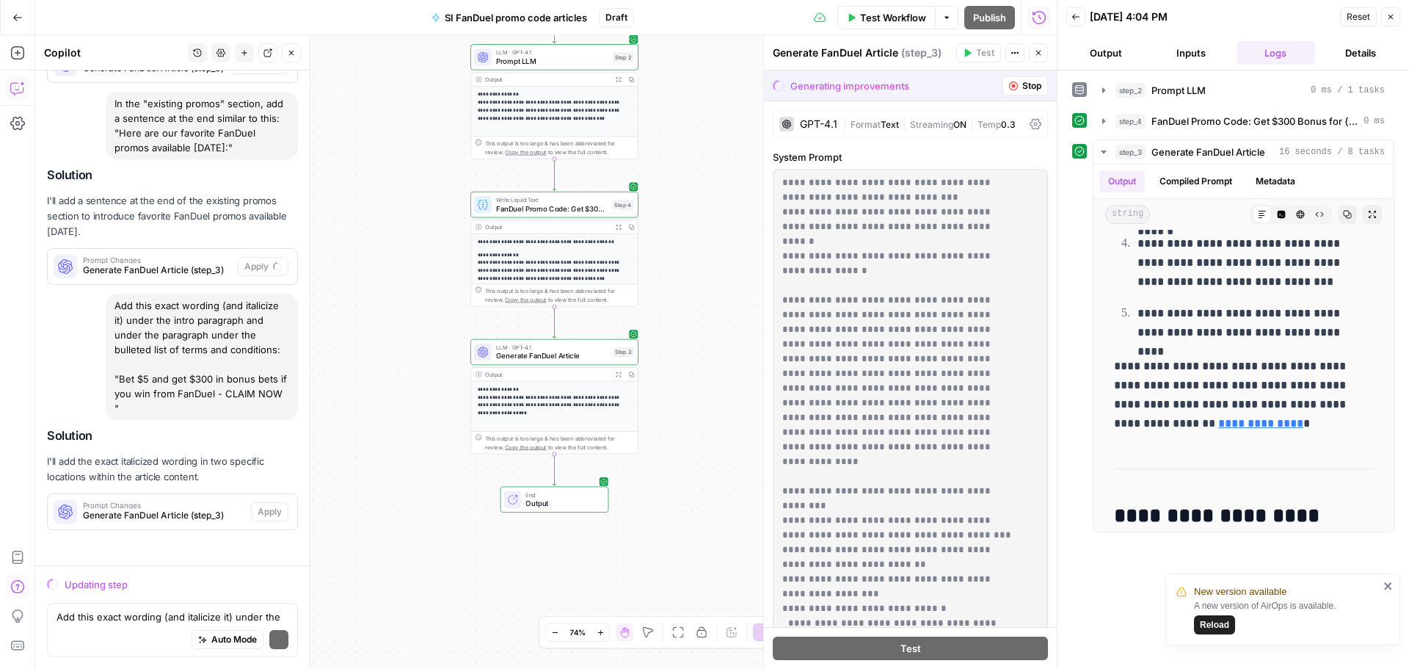
scroll to position [3421, 0]
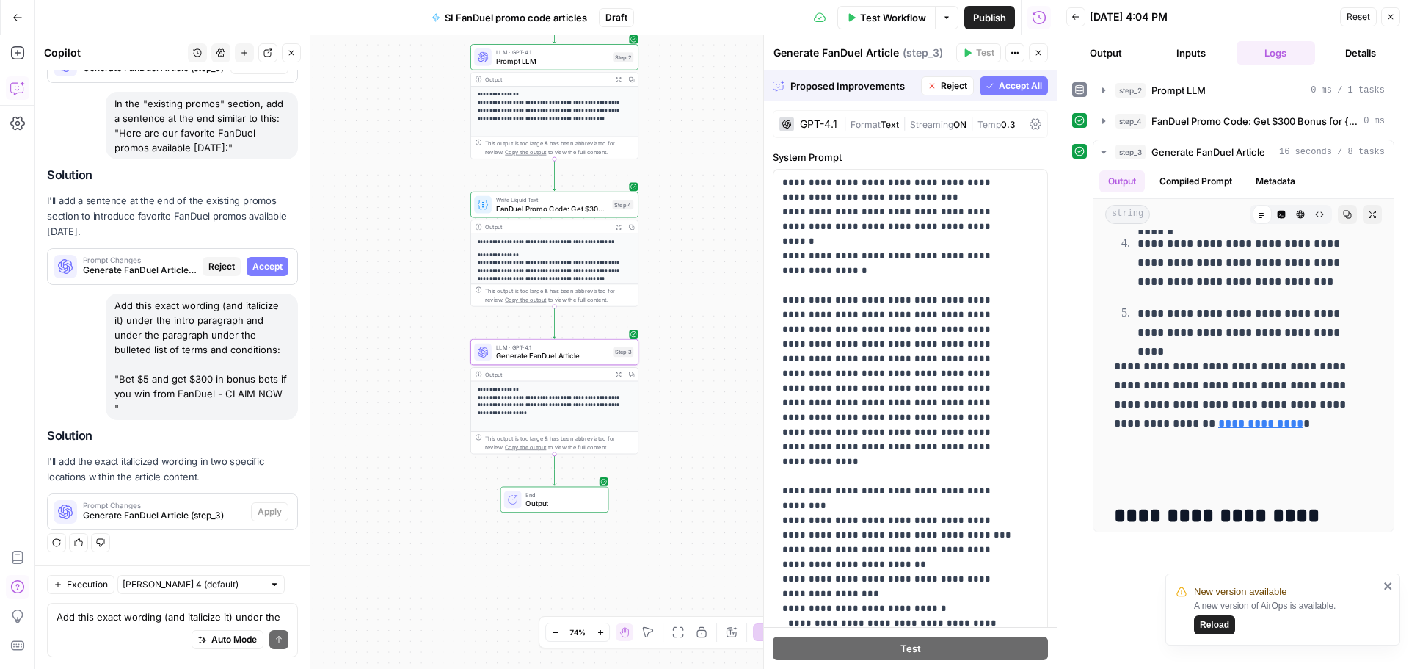
click at [260, 260] on span "Accept" at bounding box center [267, 266] width 30 height 13
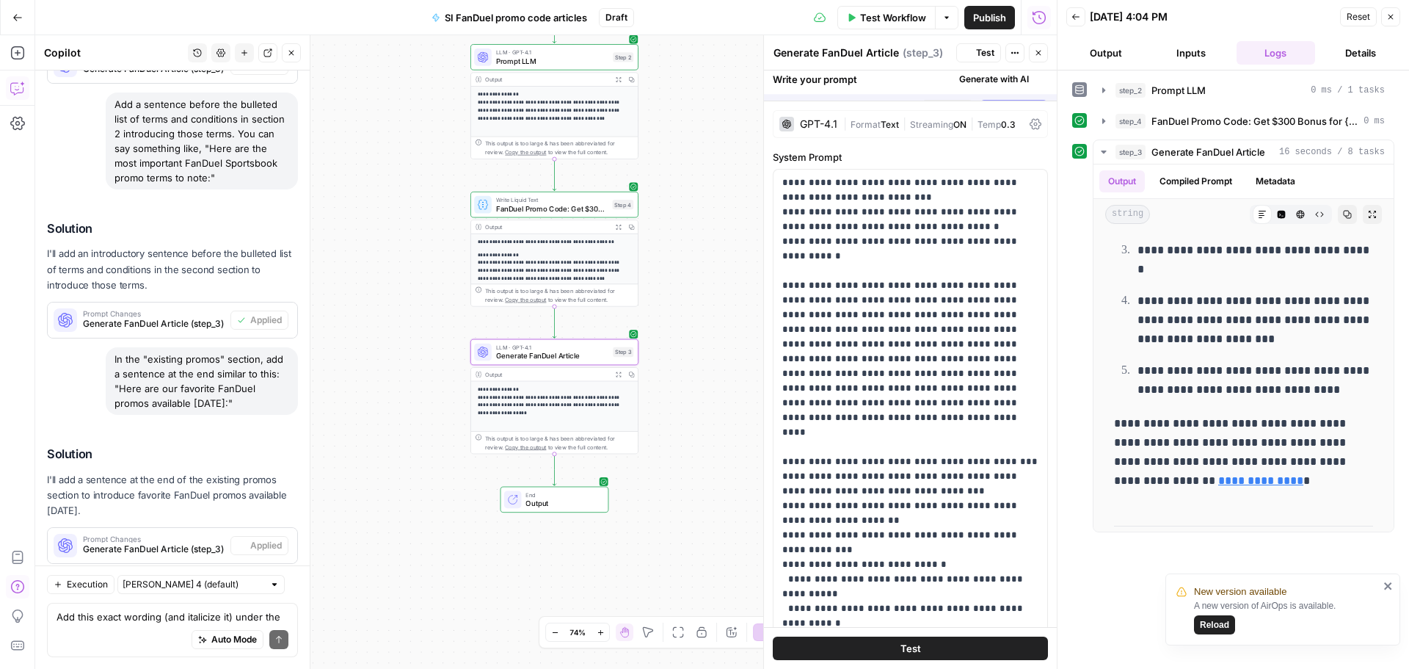
scroll to position [0, 0]
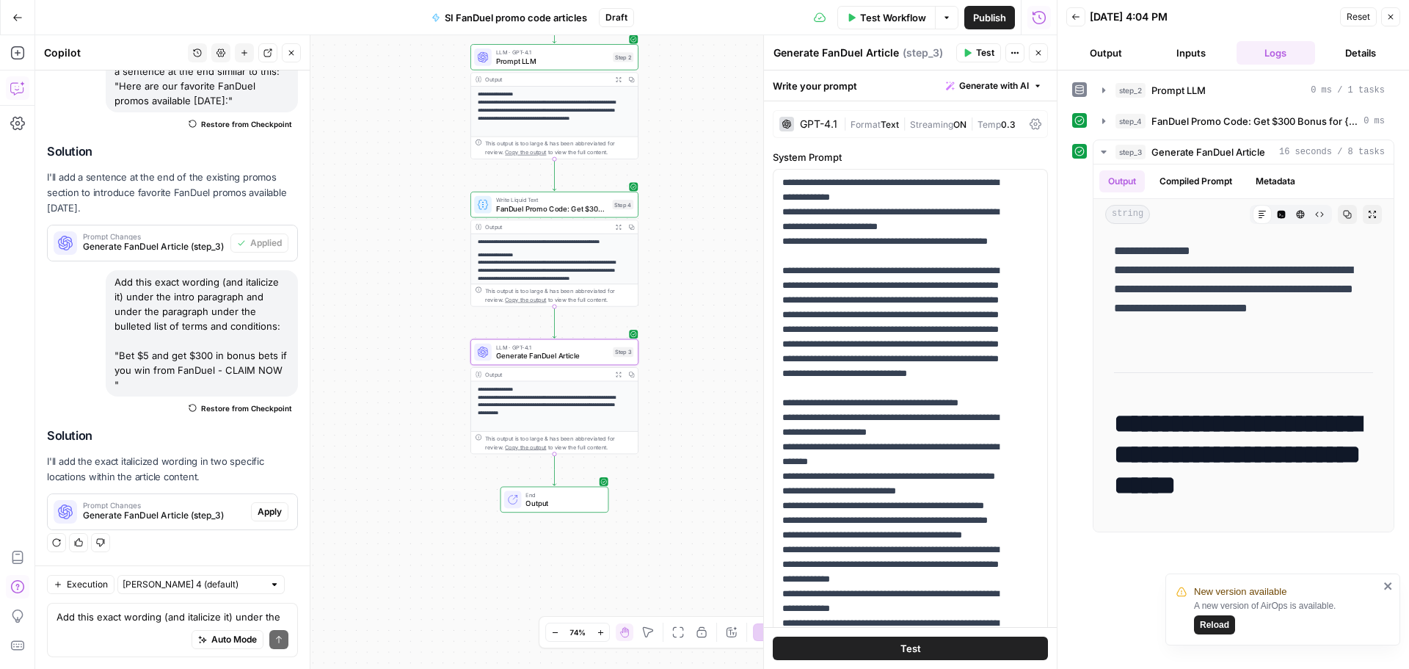
click at [258, 509] on span "Apply" at bounding box center [270, 511] width 24 height 13
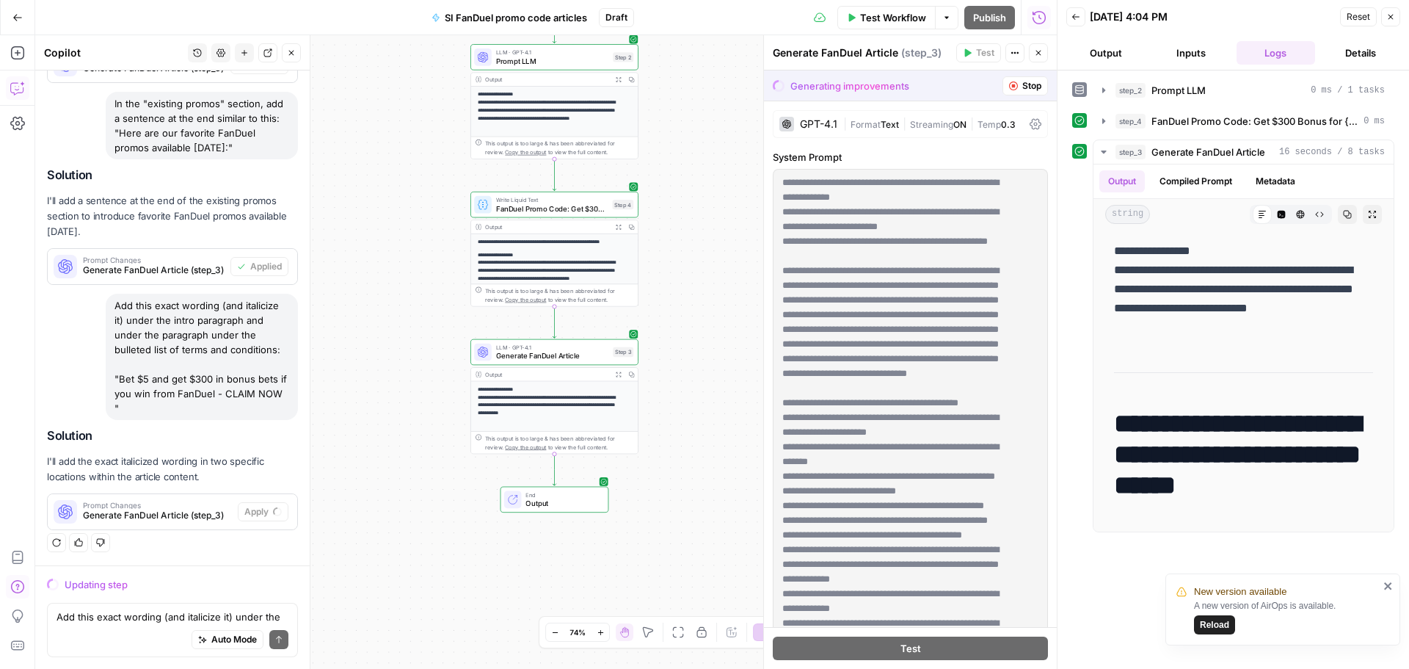
scroll to position [3421, 0]
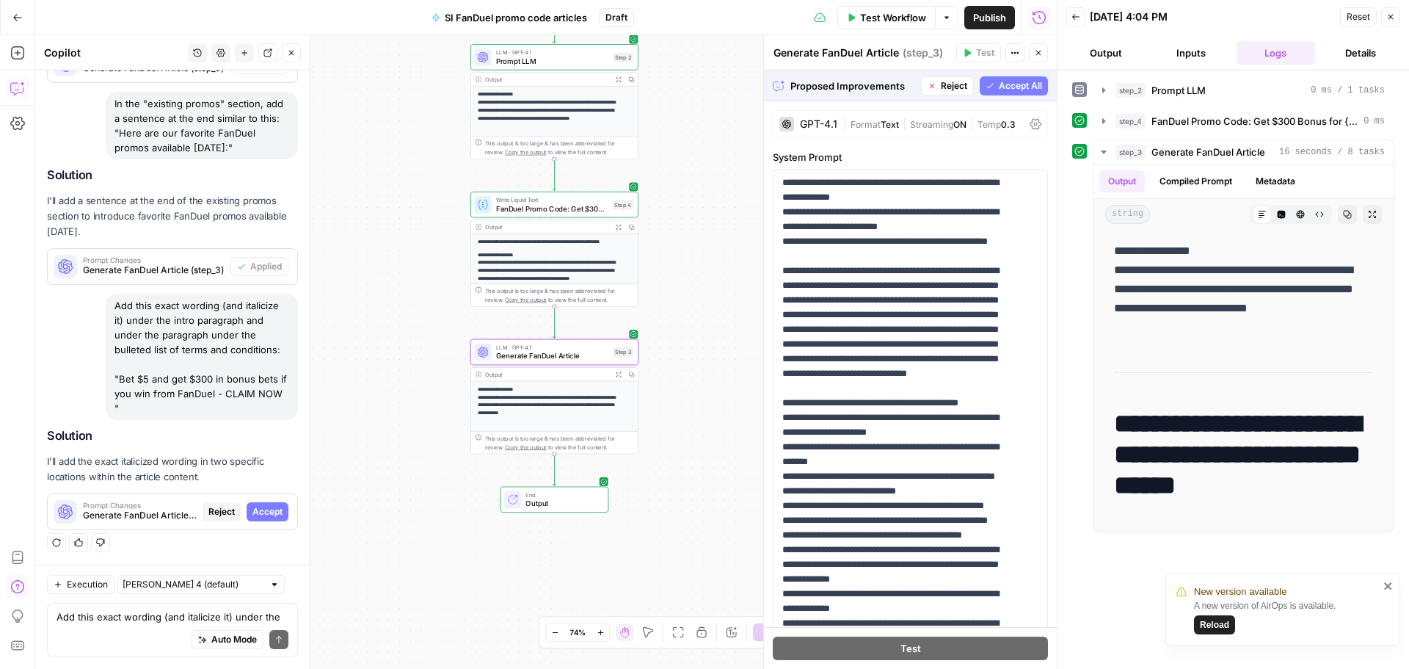
click at [252, 506] on span "Accept" at bounding box center [267, 511] width 30 height 13
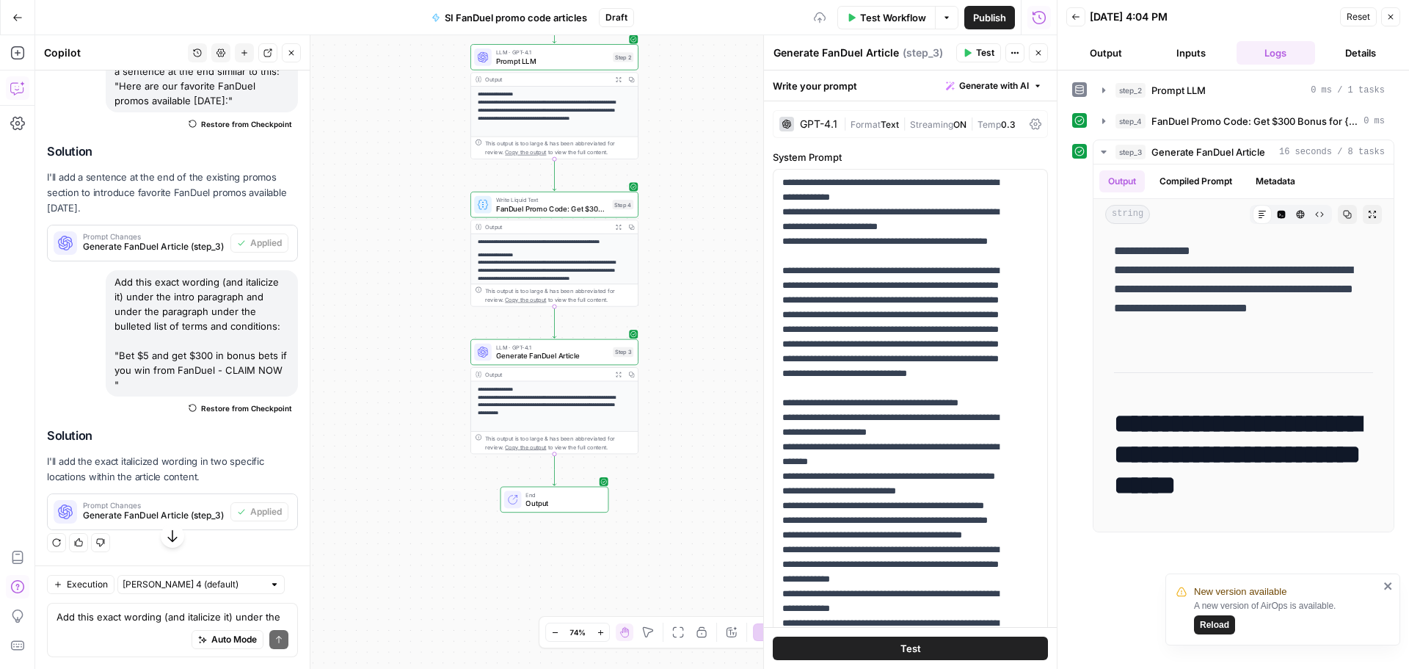
scroll to position [3797, 0]
click at [90, 617] on textarea "Add this exact wording (and italicize it) under the intro paragraph and under t…" at bounding box center [173, 616] width 232 height 15
paste textarea "Add this exact wording (italicized) below the second call-to-action in every ar…"
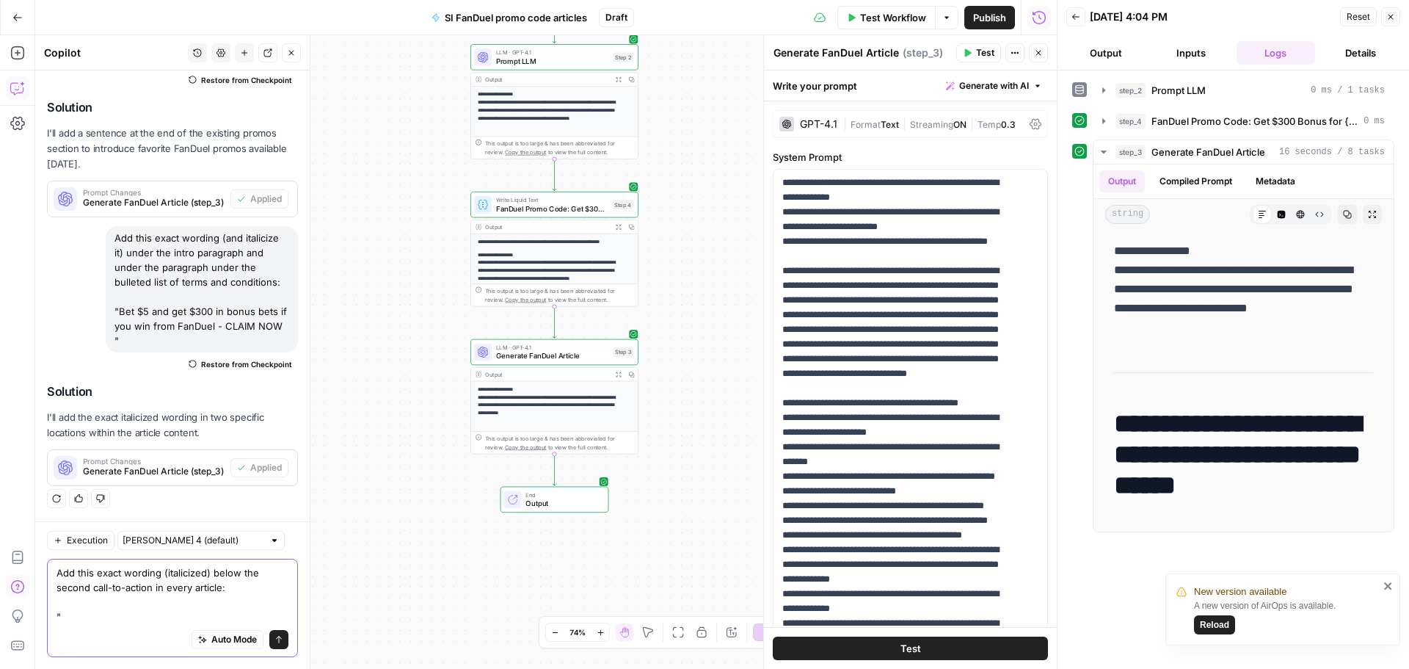
paste textarea "This FanDuel promo is available to new customers in the following states: AZ, C…"
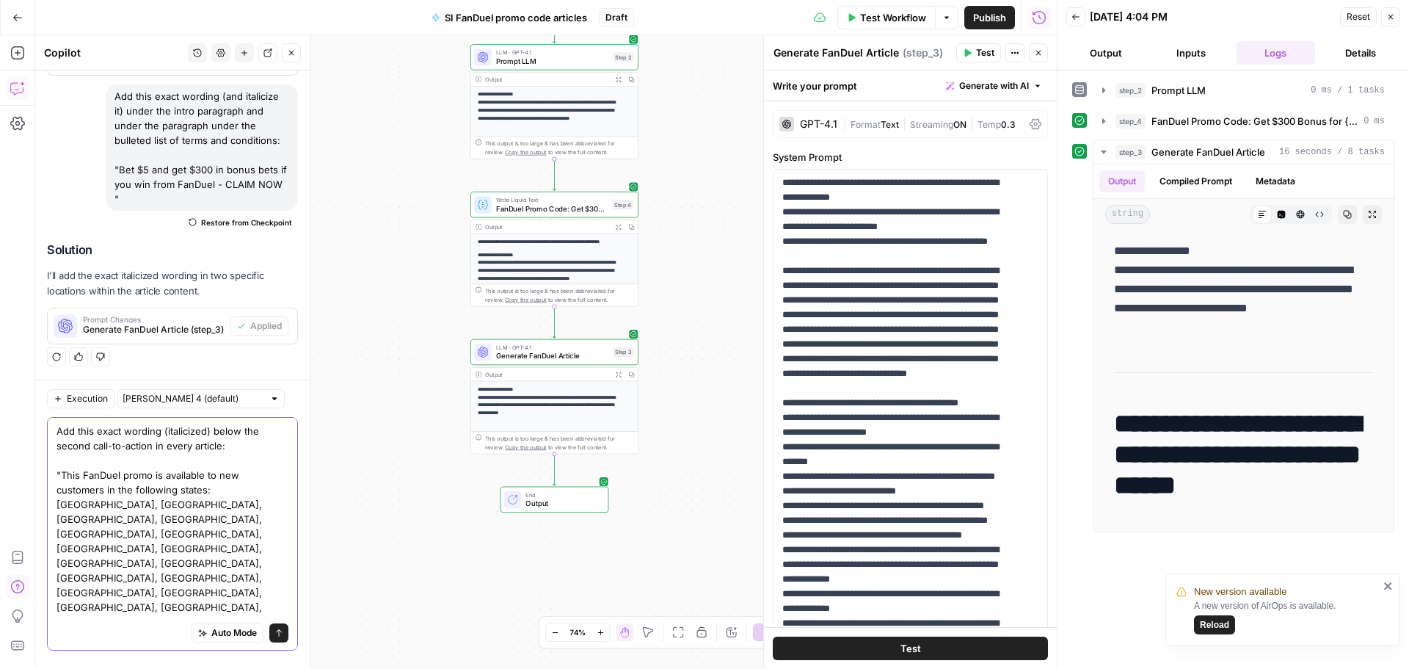
scroll to position [3900, 0]
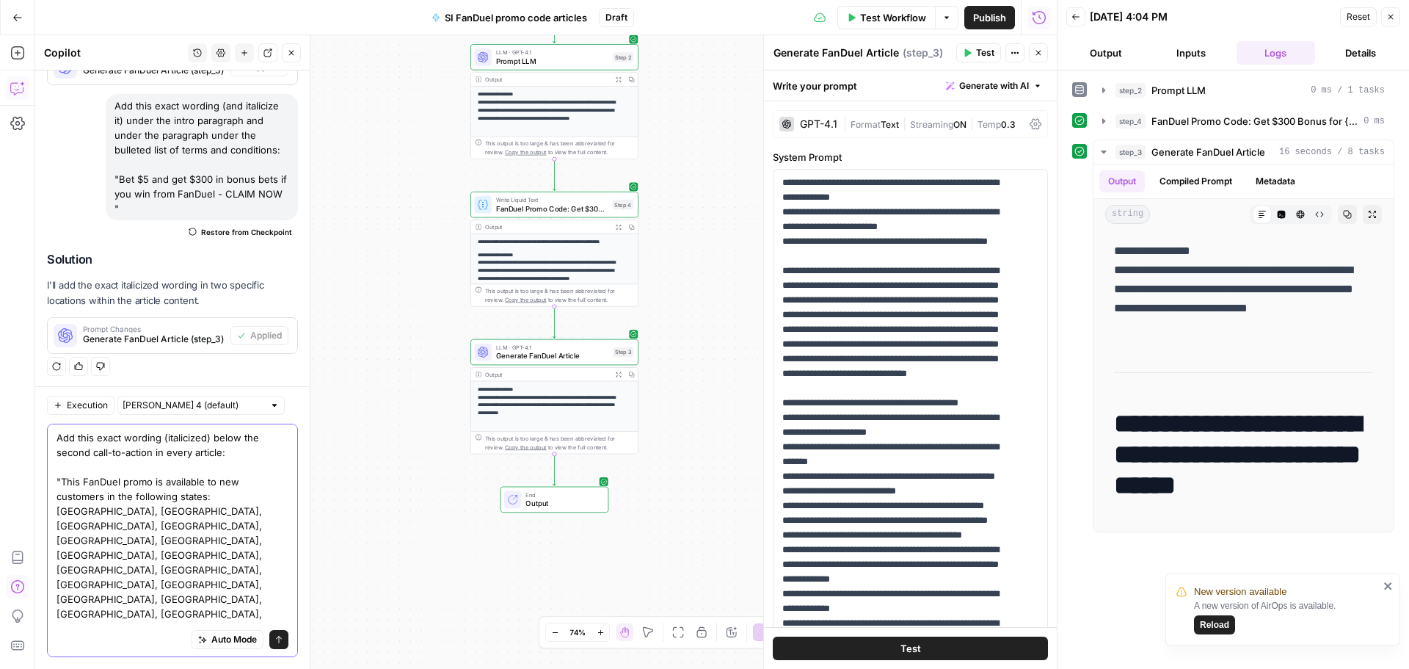
type textarea "Add this exact wording (italicized) below the second call-to-action in every ar…"
click at [274, 641] on icon "submit" at bounding box center [278, 639] width 9 height 9
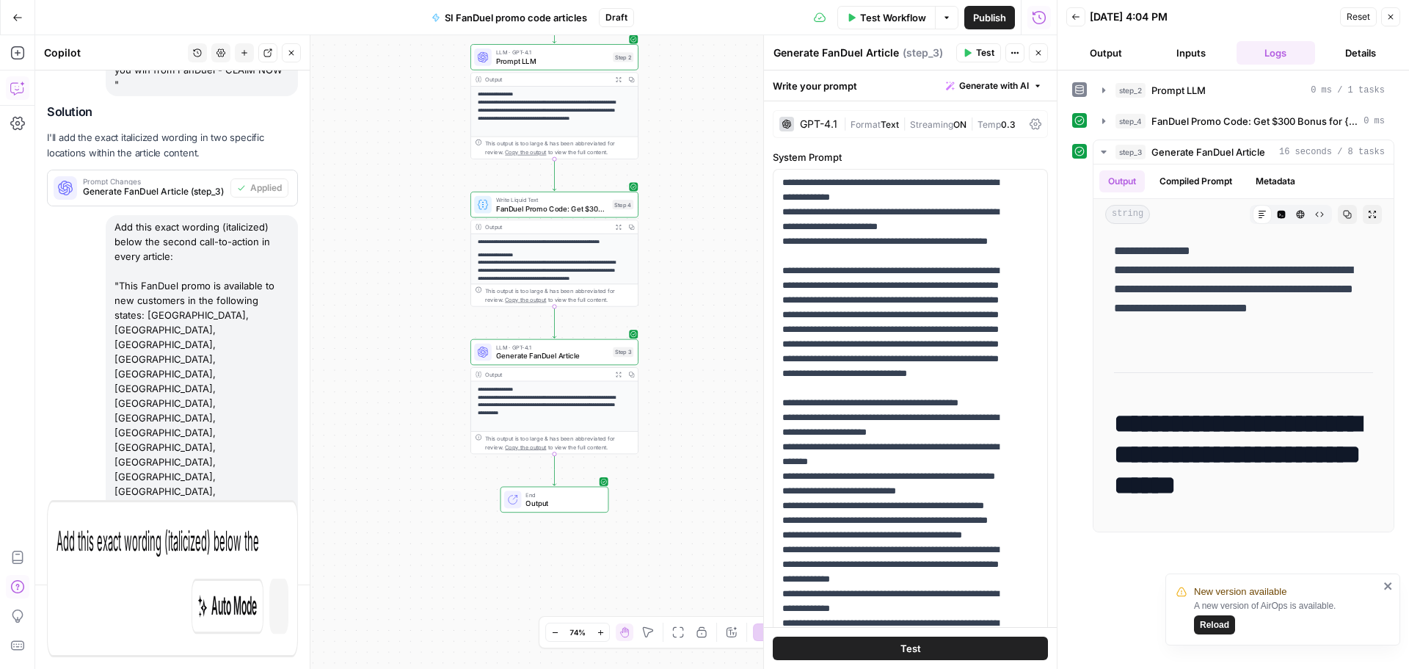
scroll to position [3649, 0]
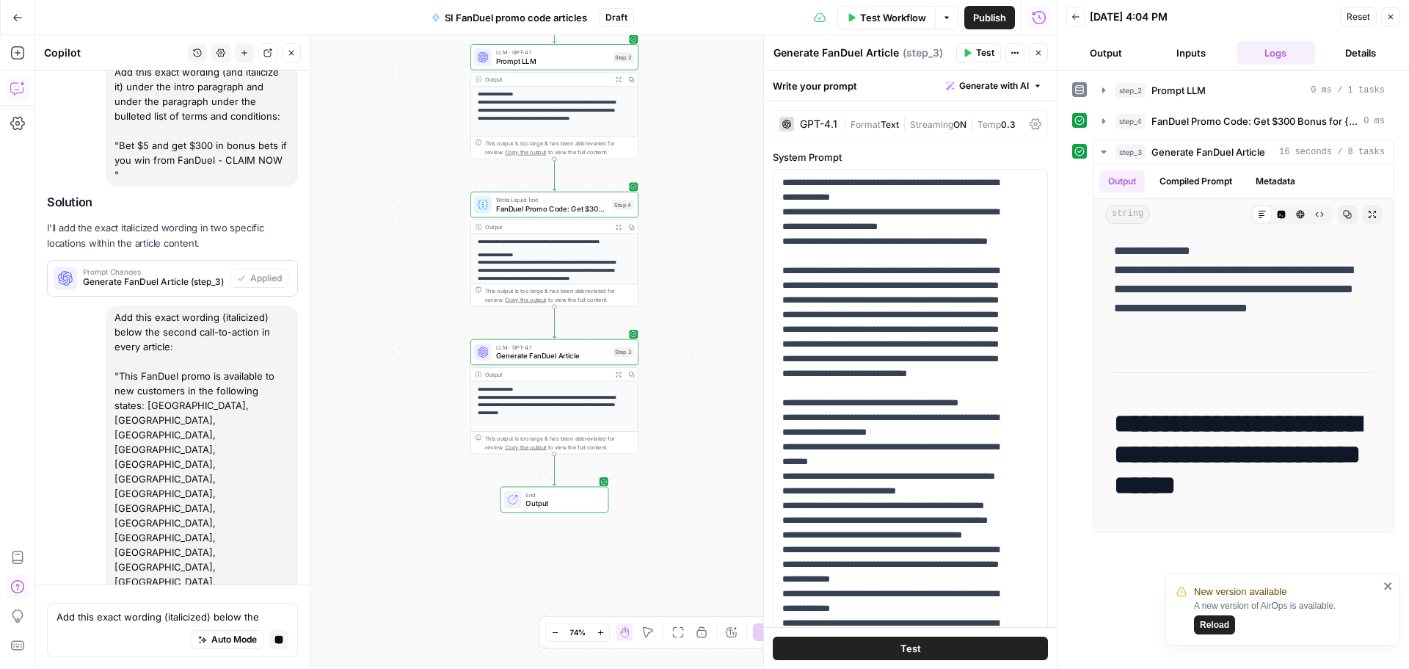
click at [153, 398] on div "Add this exact wording (italicized) below the second call-to-action in every ar…" at bounding box center [202, 537] width 192 height 464
copy div "Add this exact wording (italicized) below the second call-to-action in every ar…"
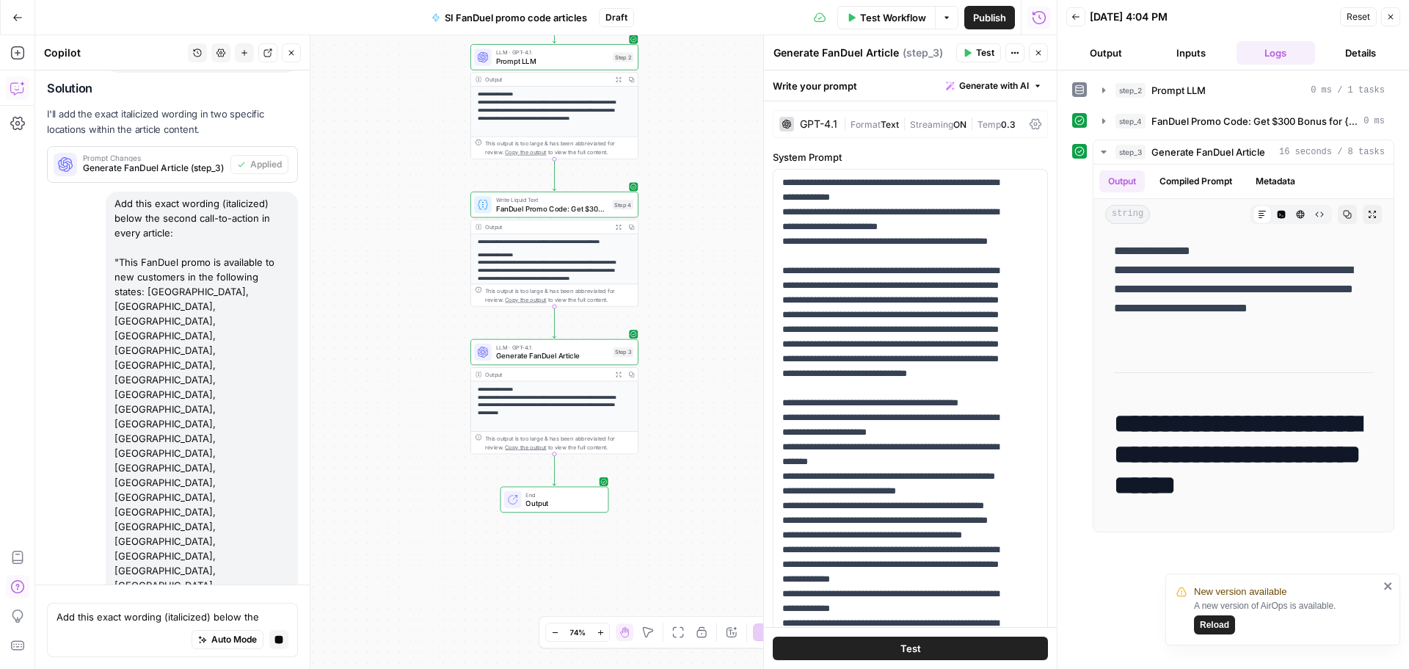
scroll to position [4086, 0]
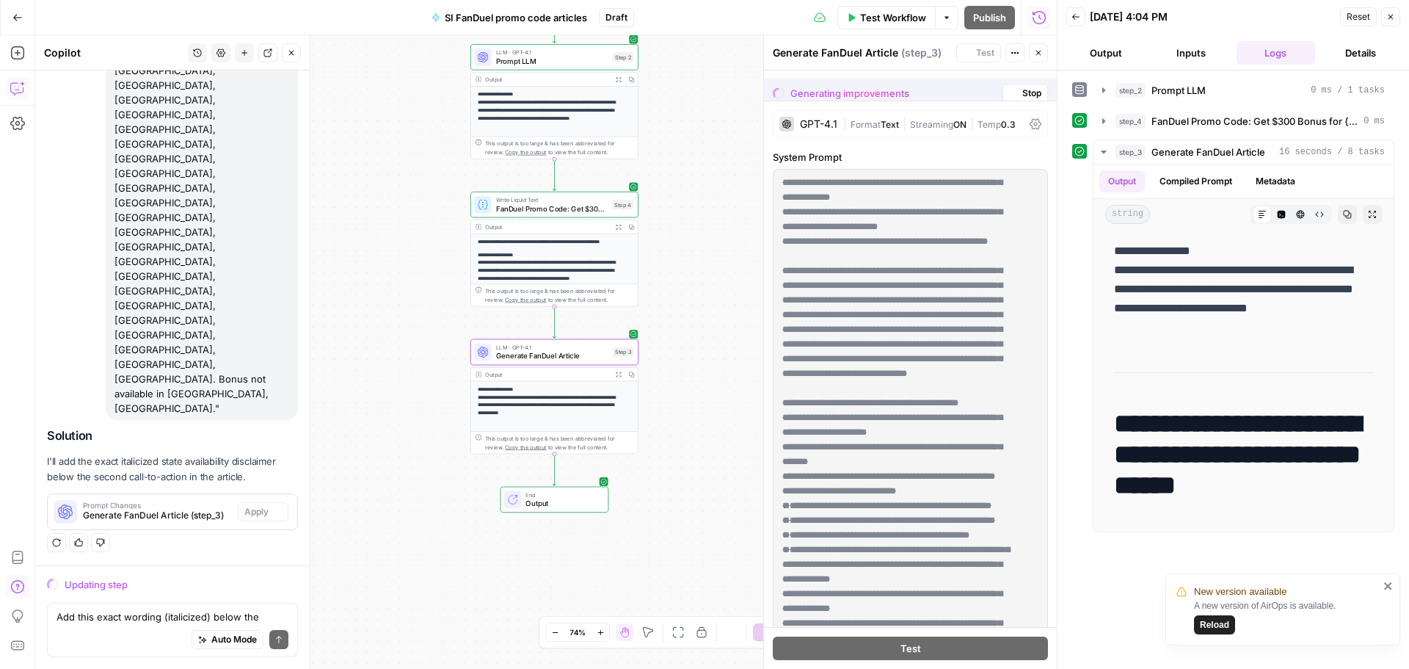
scroll to position [3710, 0]
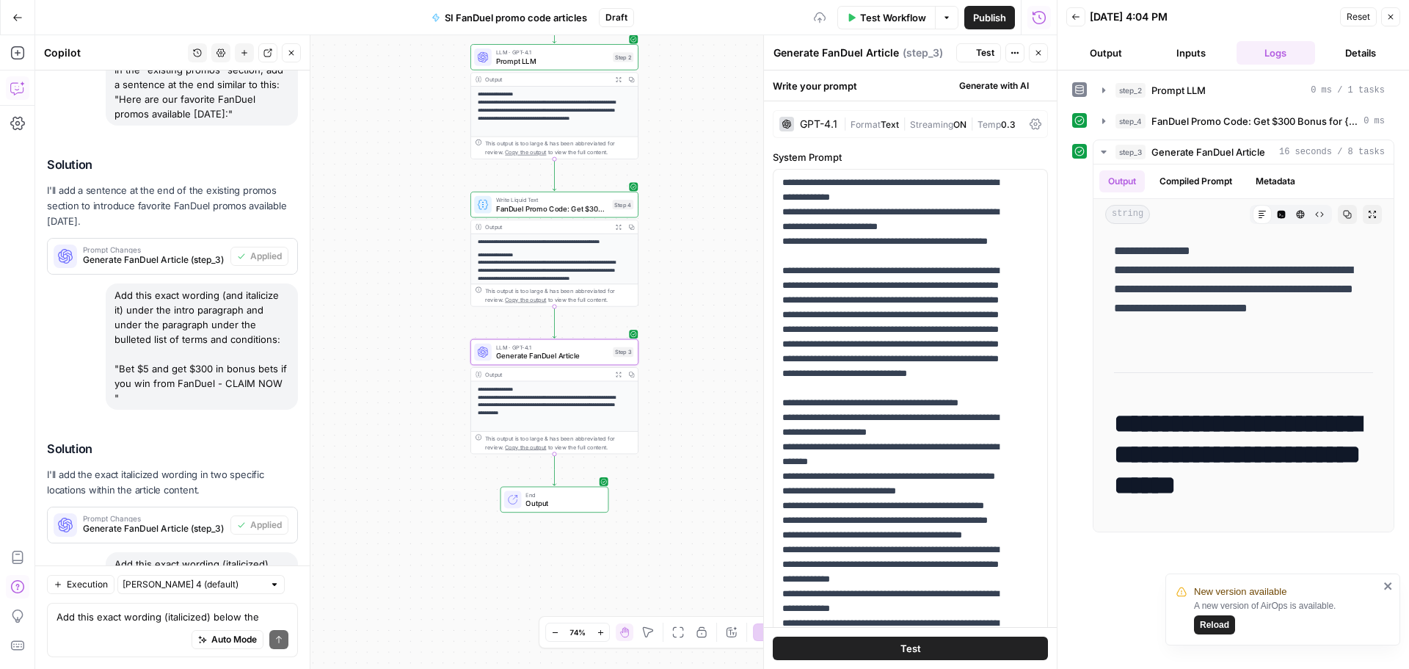
scroll to position [4109, 0]
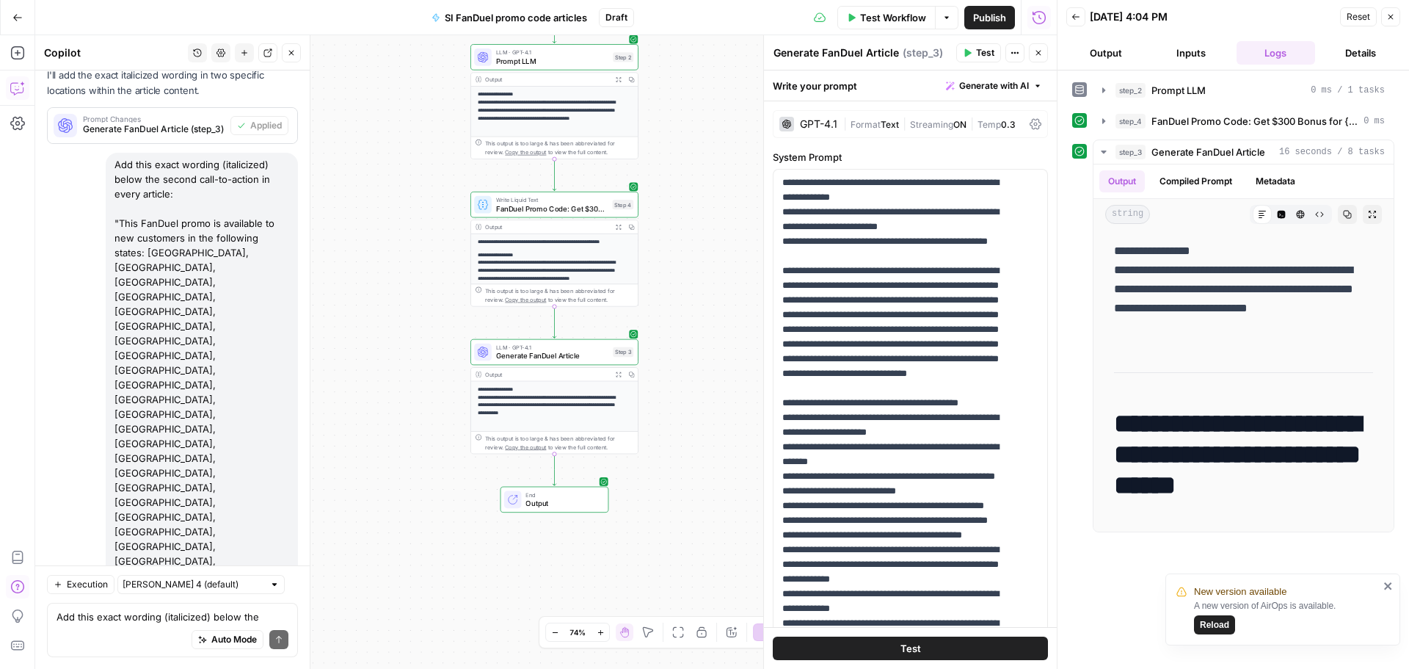
click at [880, 10] on span "Test Workflow" at bounding box center [893, 17] width 66 height 15
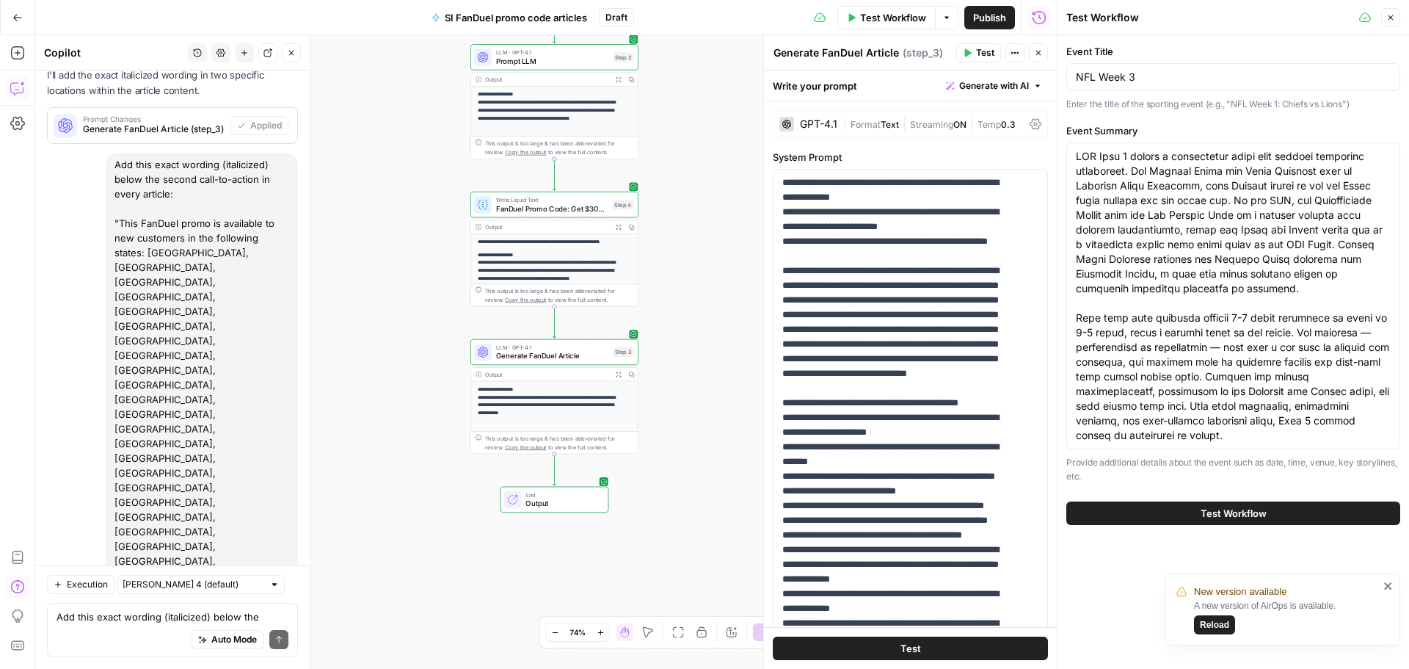
click at [1302, 509] on button "Test Workflow" at bounding box center [1233, 512] width 334 height 23
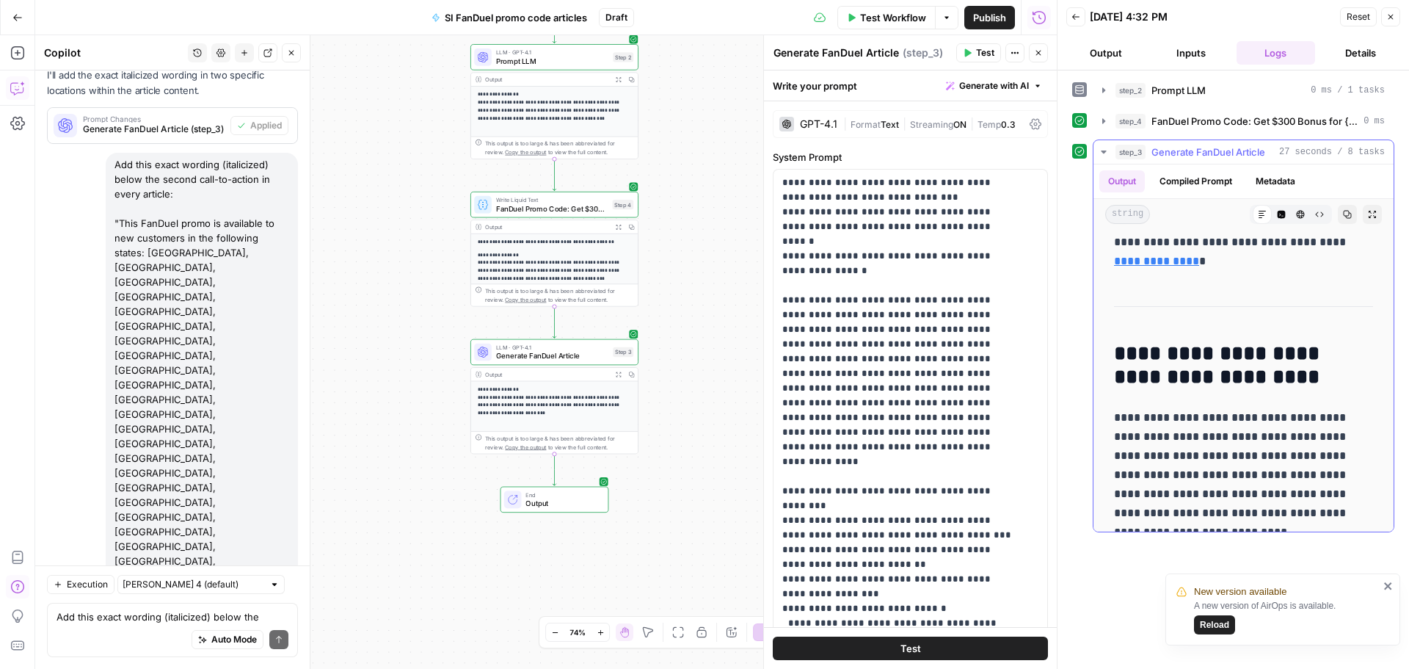
scroll to position [2044, 0]
click at [139, 613] on textarea "Add this exact wording (italicized) below the second call-to-action in every ar…" at bounding box center [173, 616] width 232 height 15
click at [129, 622] on div "Add this exact wording (italicized) below the second call-to-action in every ar…" at bounding box center [172, 629] width 251 height 54
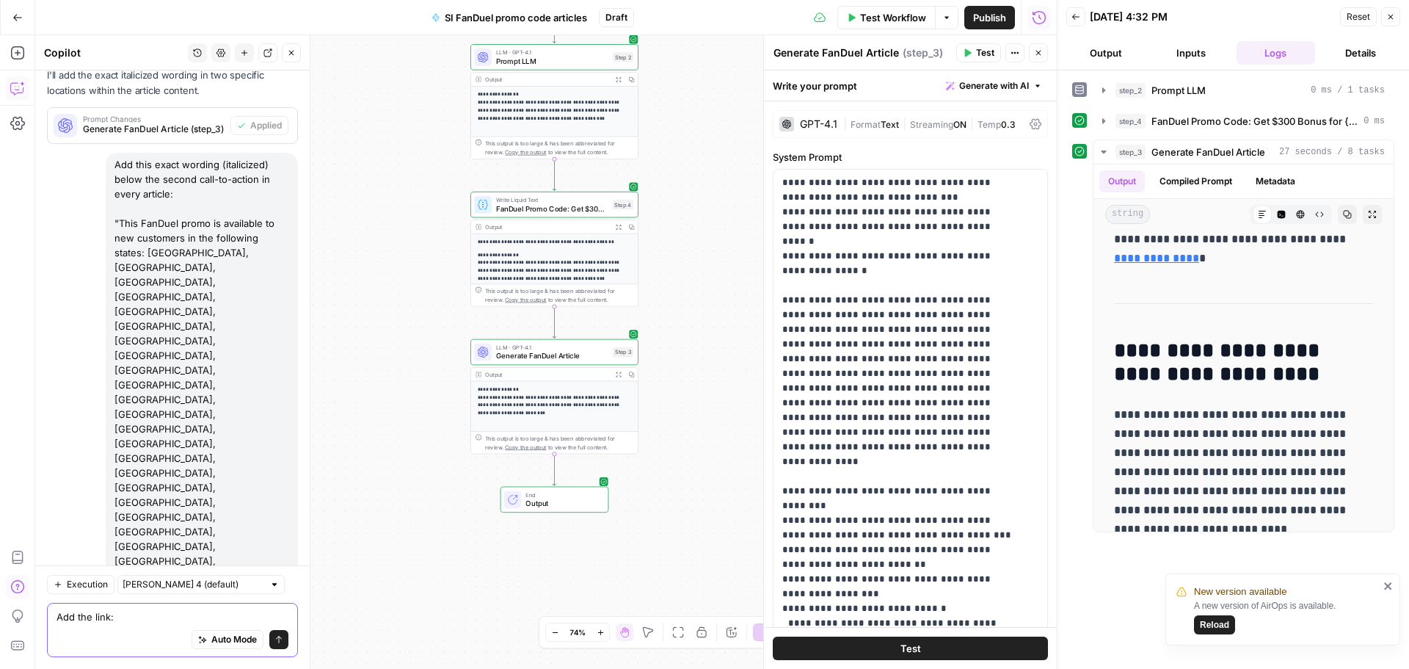
paste textarea "https://www.si.com/betting/visit/fanduel-us-sports"
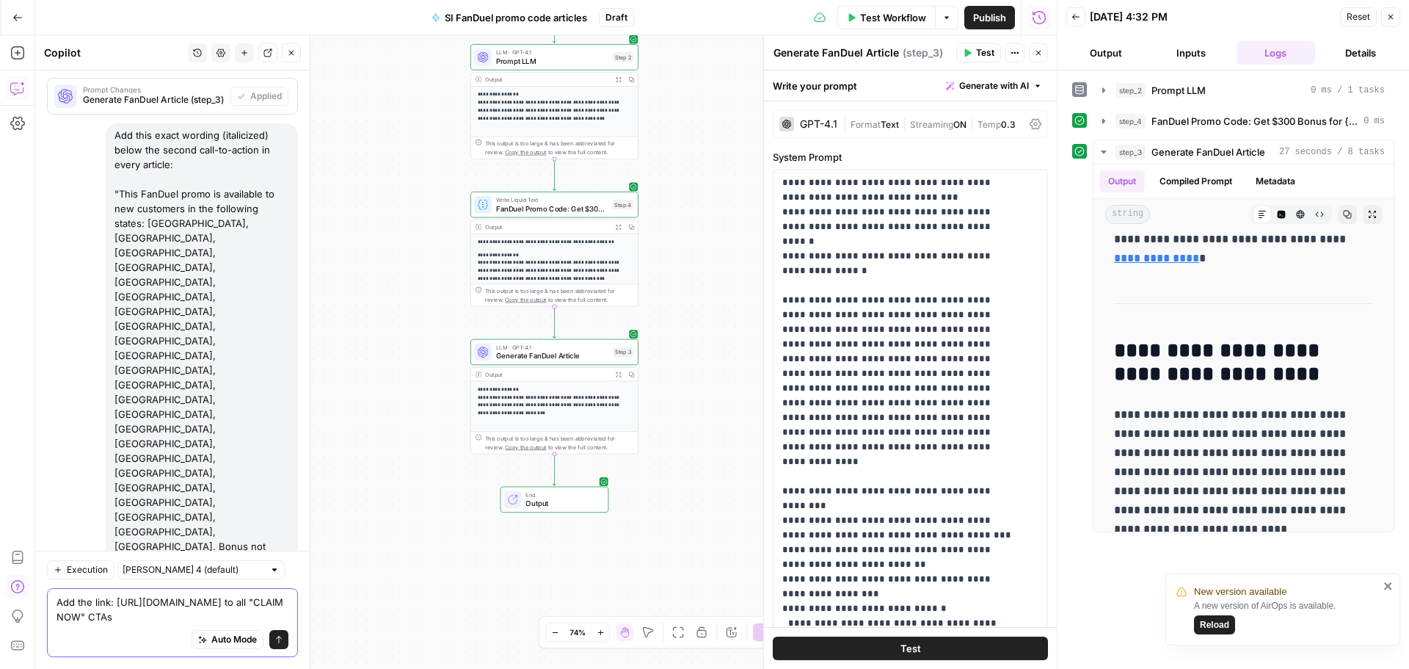
type textarea "Add the link: [URL][DOMAIN_NAME] to all "CLAIM NOW" CTAs."
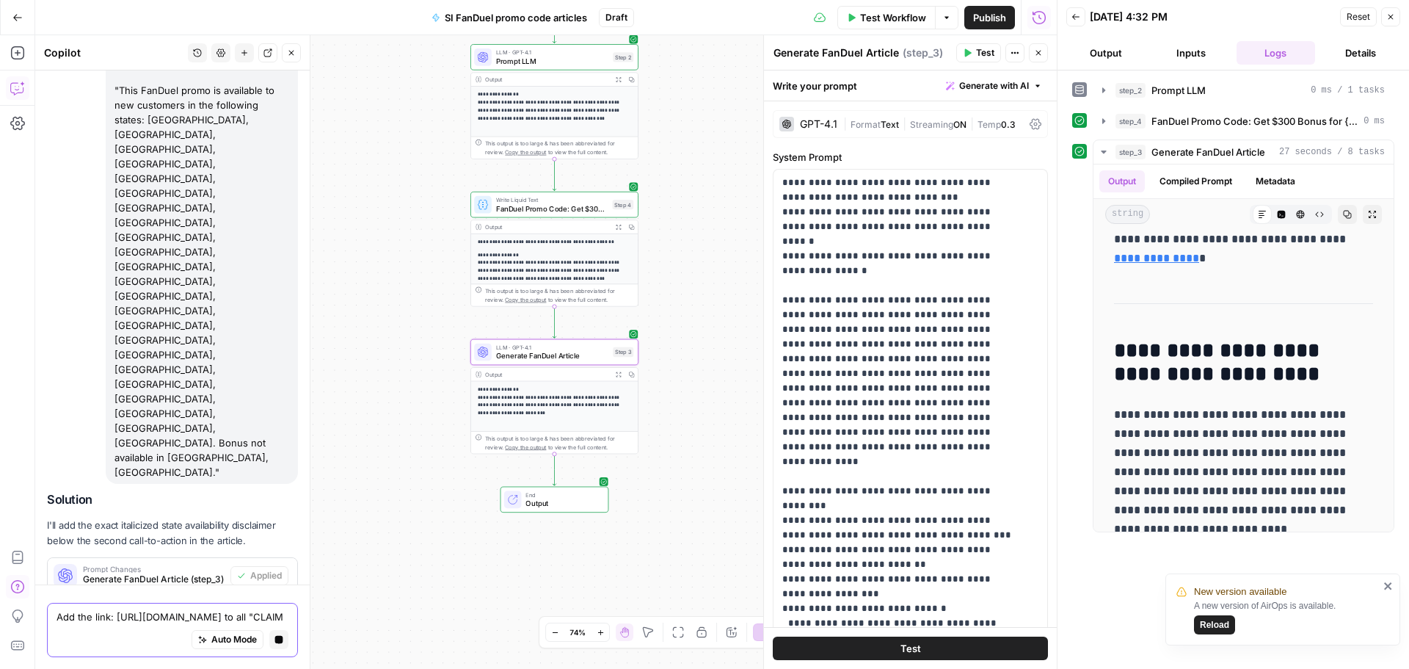
scroll to position [3960, 0]
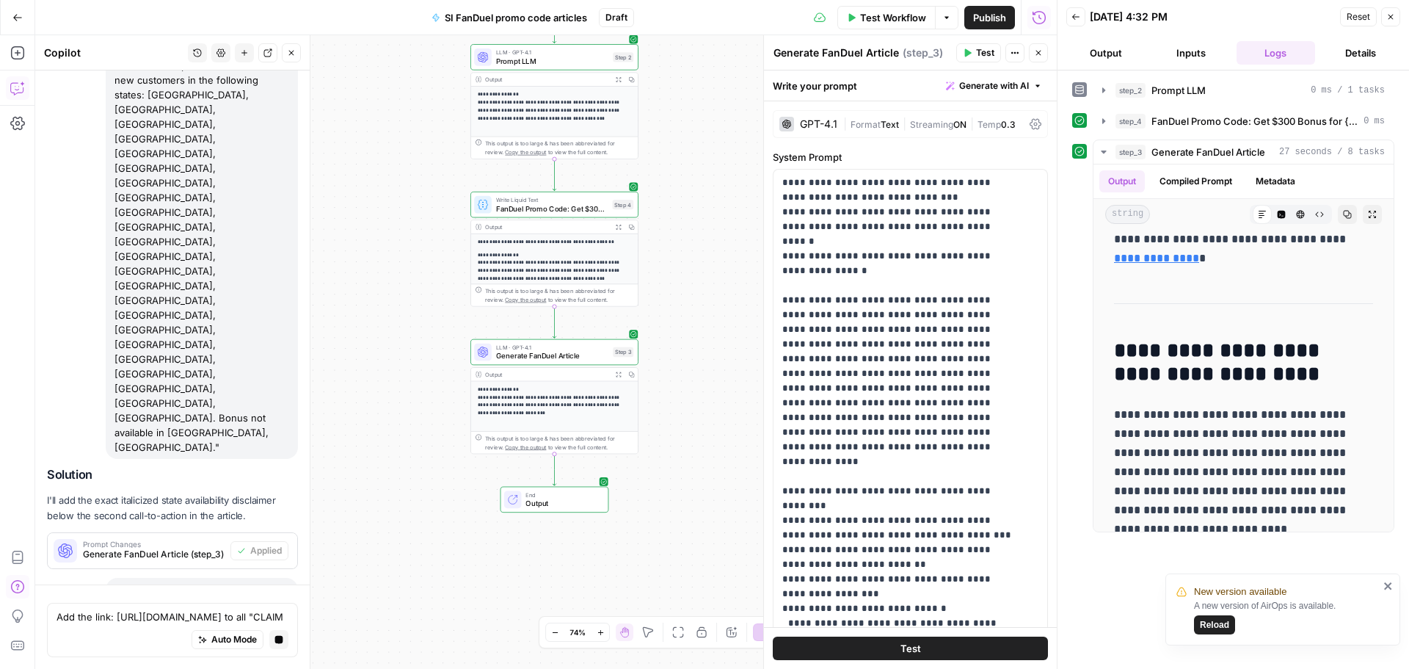
click at [190, 578] on div "Add the link: [URL][DOMAIN_NAME] to all "CLAIM NOW" CTAs." at bounding box center [202, 597] width 192 height 38
copy div "Add the link: [URL][DOMAIN_NAME] to all "CLAIM NOW" CTAs."
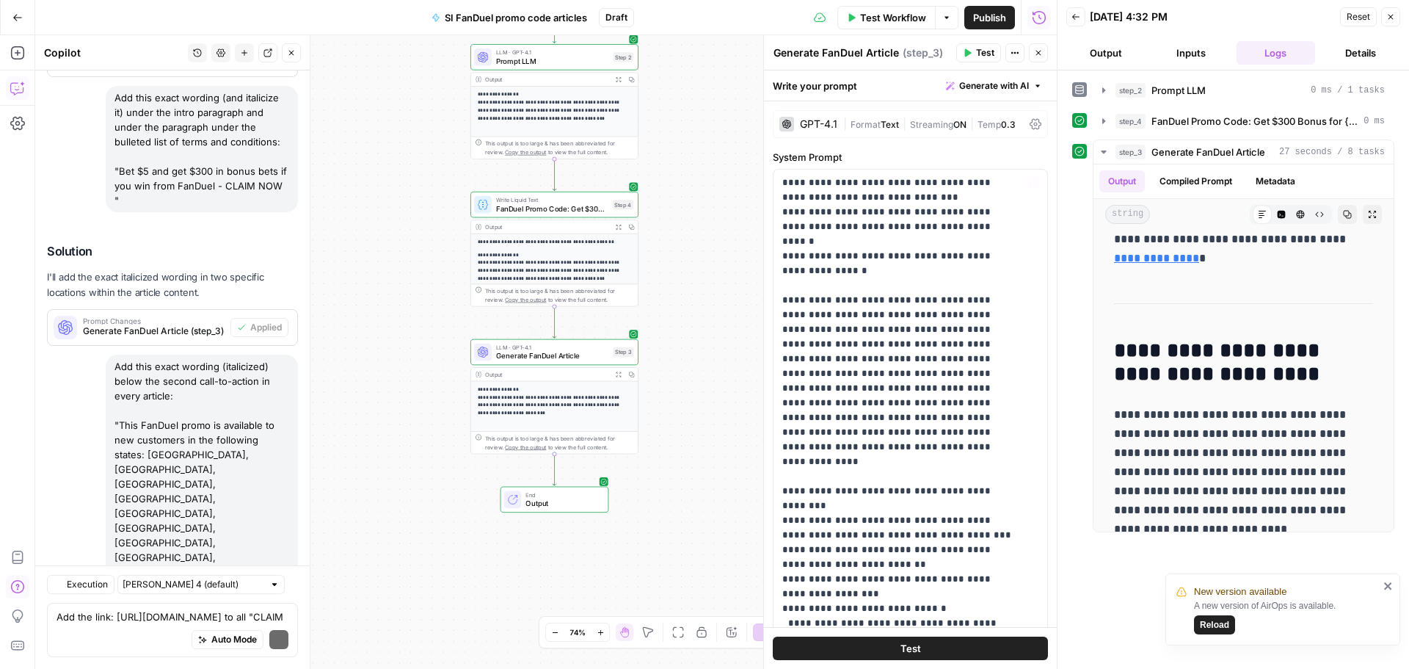
scroll to position [4281, 0]
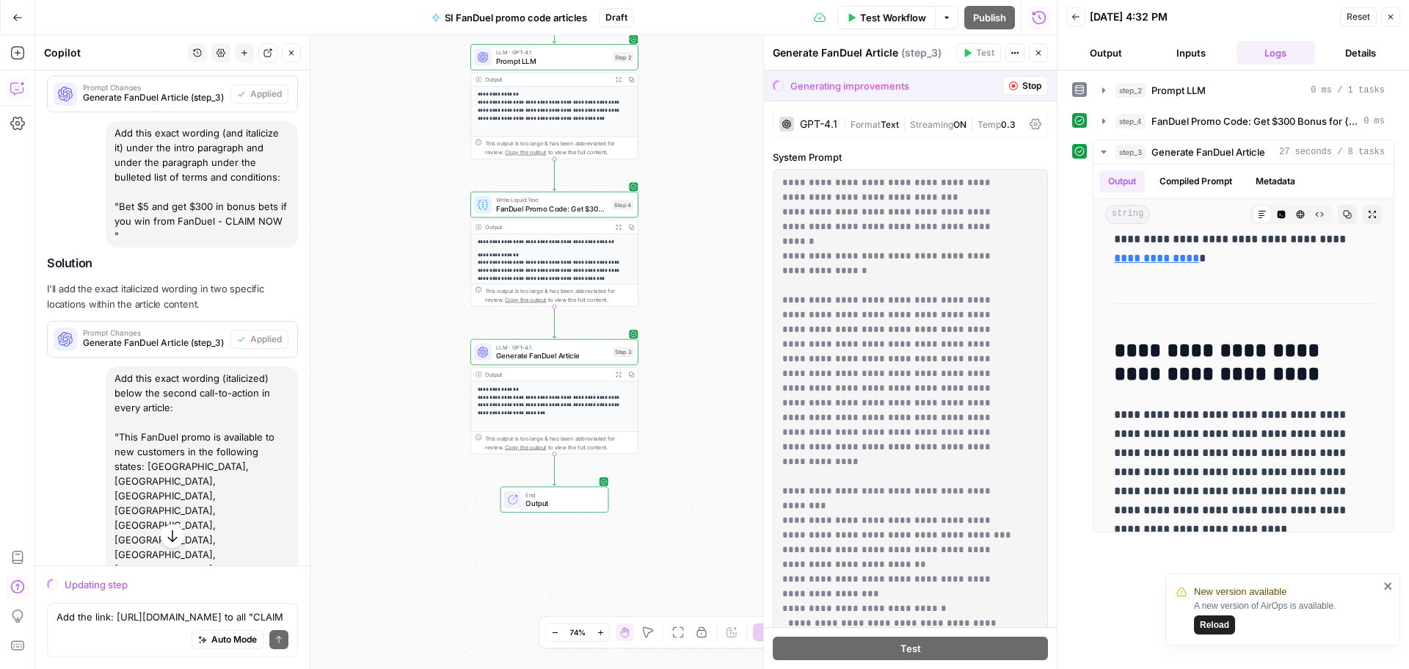
scroll to position [3882, 0]
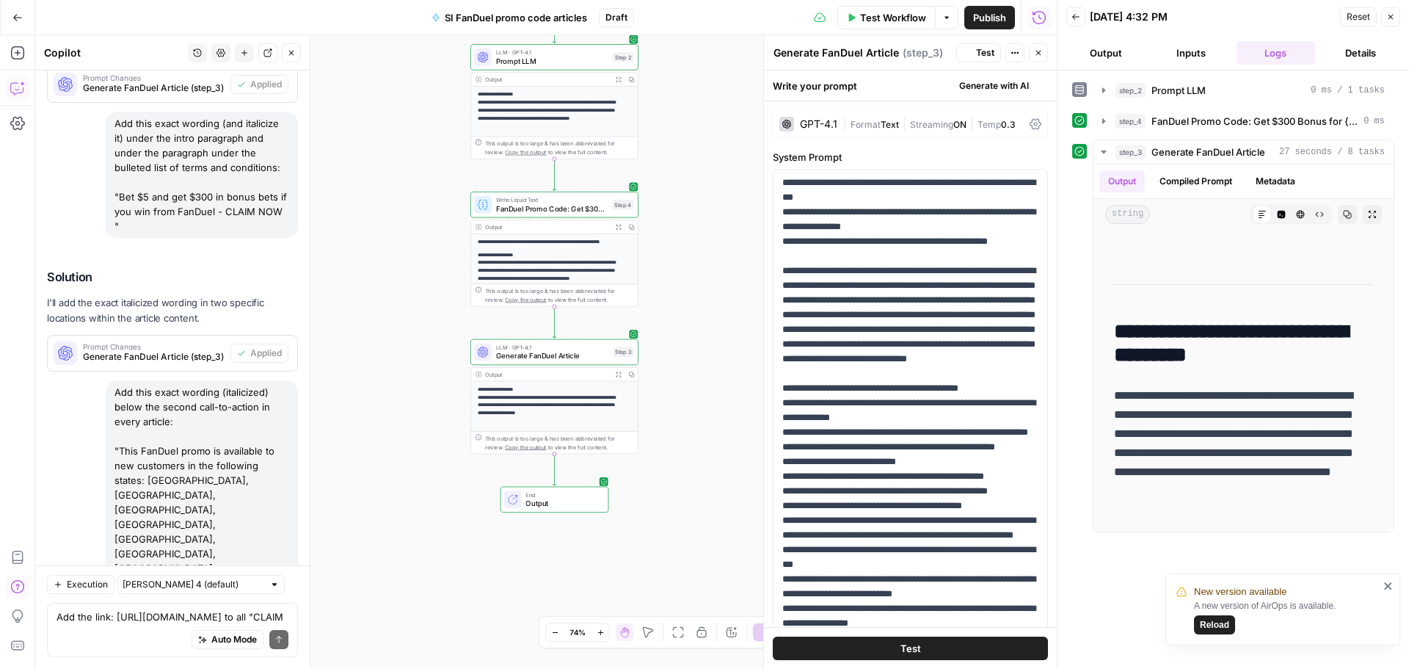
scroll to position [0, 0]
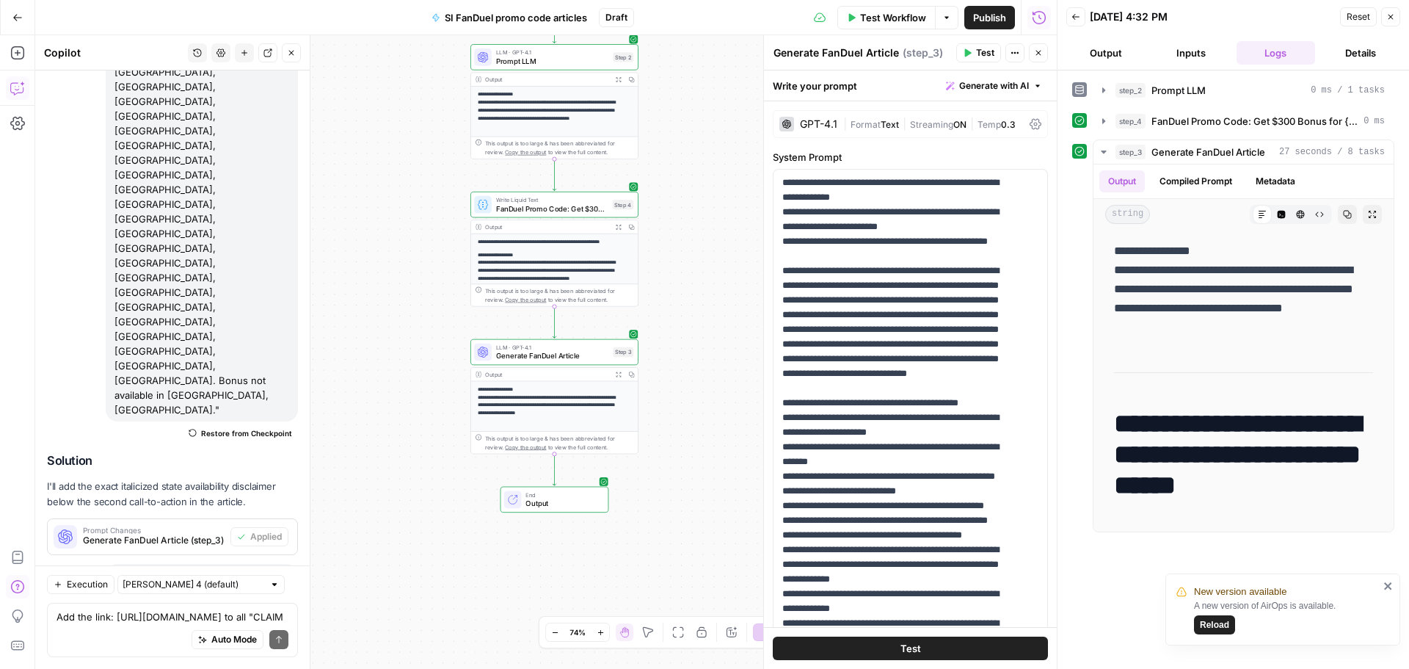
click at [889, 15] on span "Test Workflow" at bounding box center [893, 17] width 66 height 15
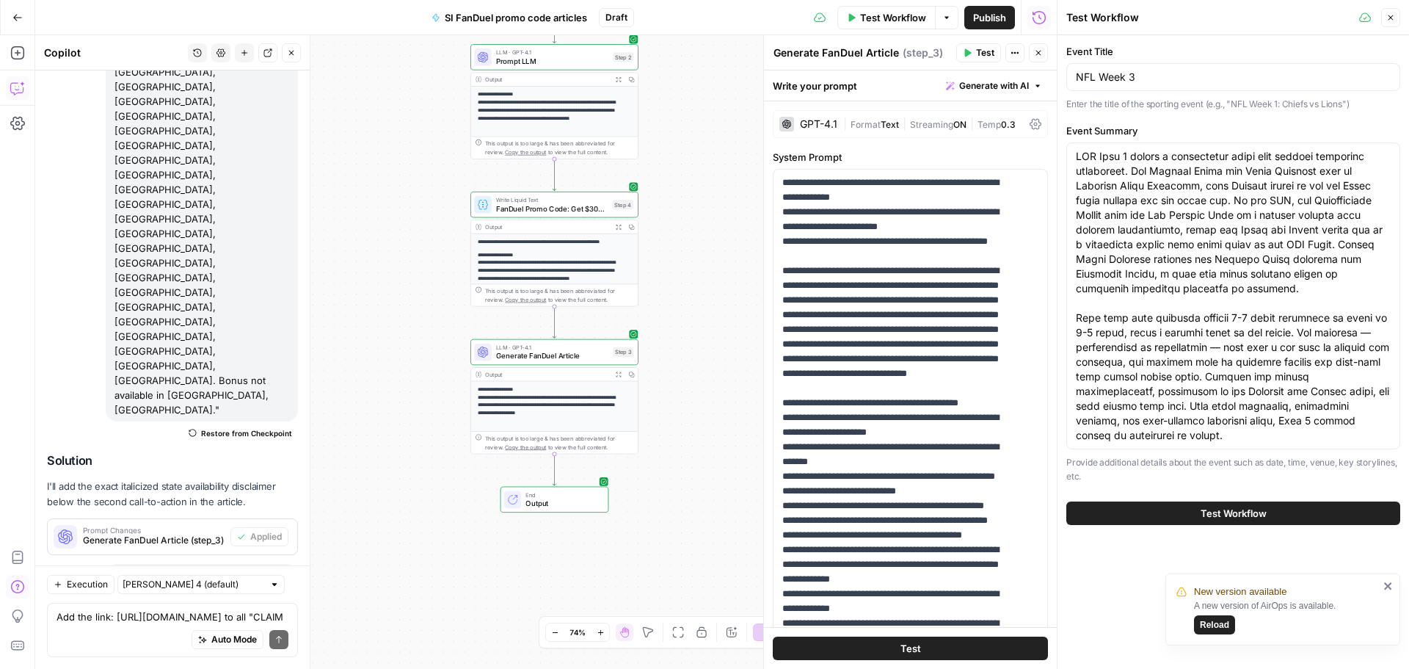
click at [1248, 506] on span "Test Workflow" at bounding box center [1234, 513] width 66 height 15
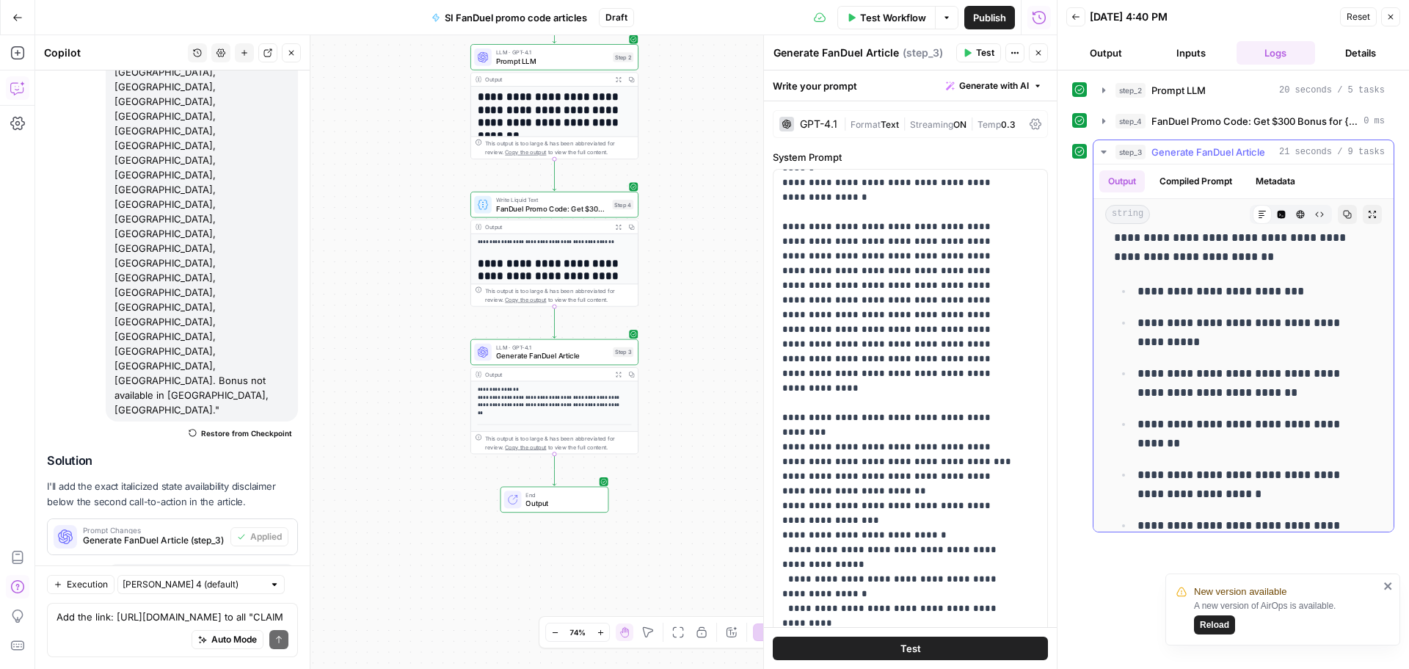
scroll to position [262, 0]
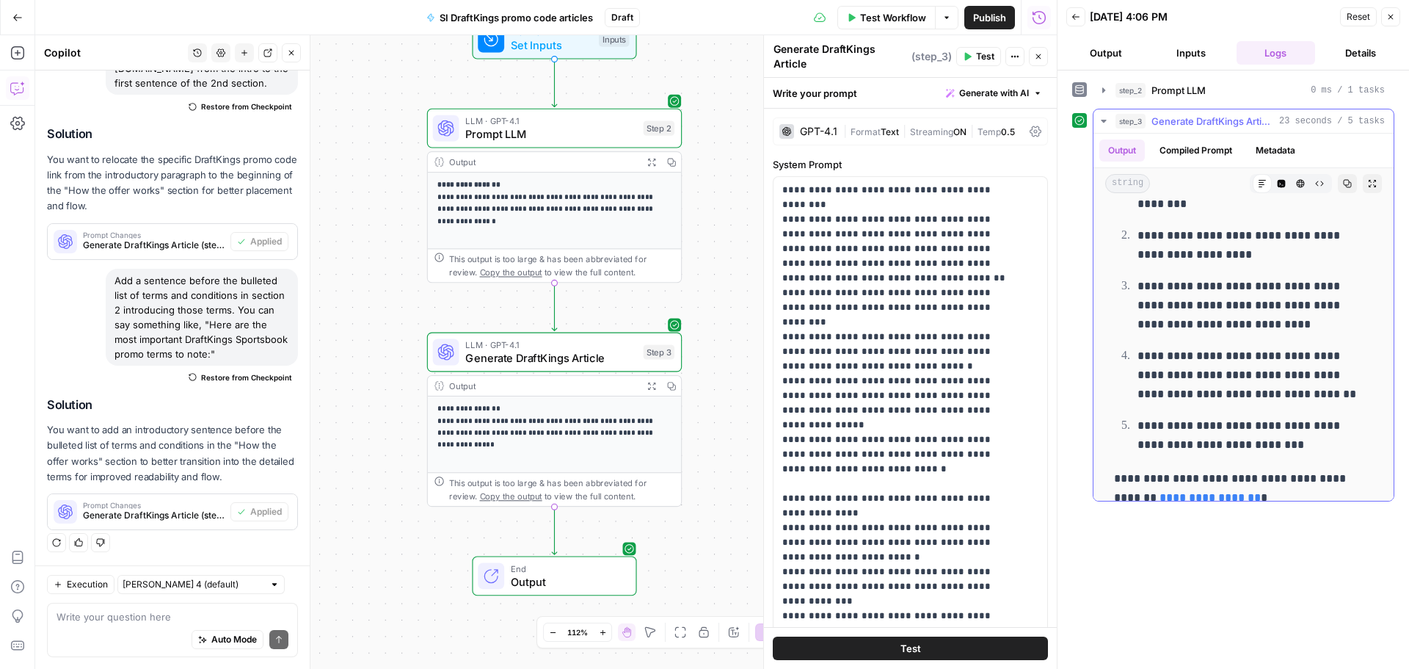
scroll to position [1446, 0]
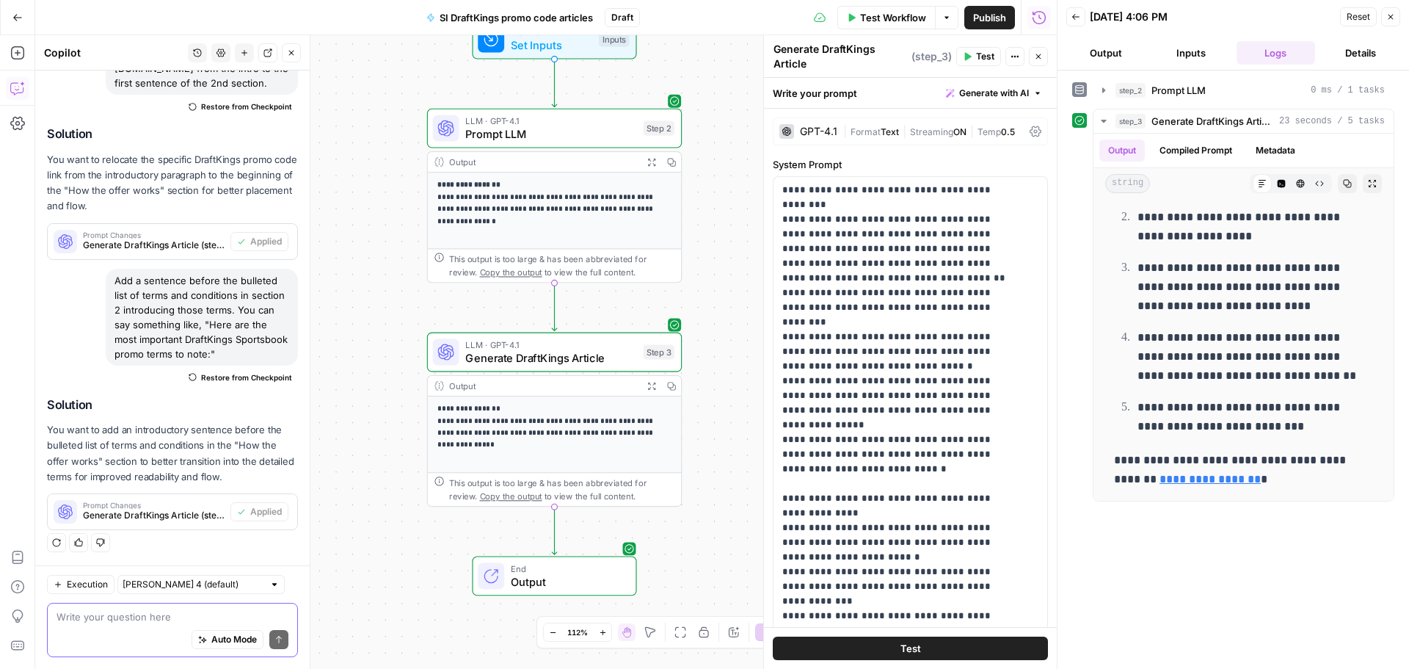
click at [176, 613] on textarea at bounding box center [173, 616] width 232 height 15
paste textarea "Add a new section at the bottom of the article with an H2 similar to "Best FanD…"
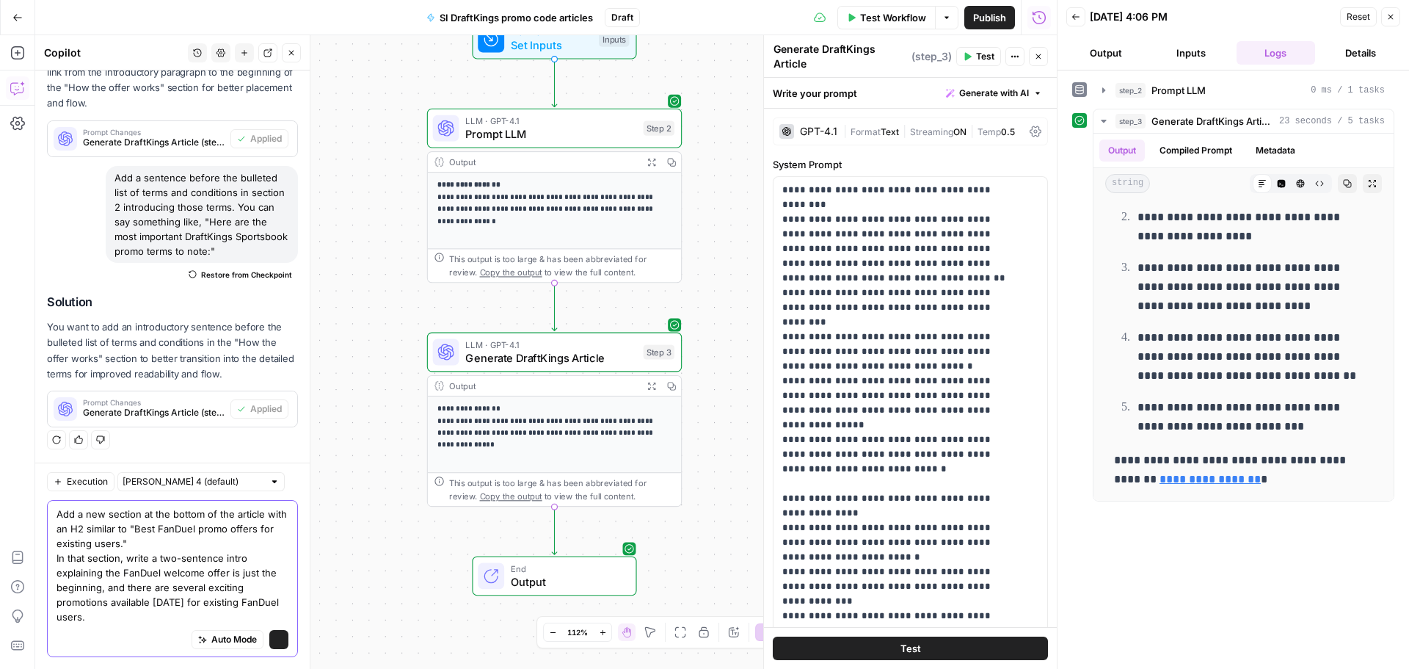
scroll to position [3850, 0]
click at [191, 528] on textarea "Add a new section at the bottom of the article with an H2 similar to "Best FanD…" at bounding box center [173, 564] width 232 height 117
drag, startPoint x: 86, startPoint y: 546, endPoint x: 161, endPoint y: 542, distance: 75.7
click at [161, 542] on textarea "Add a new section at the bottom of the article with an H2 similar to "Best Draf…" at bounding box center [173, 564] width 232 height 117
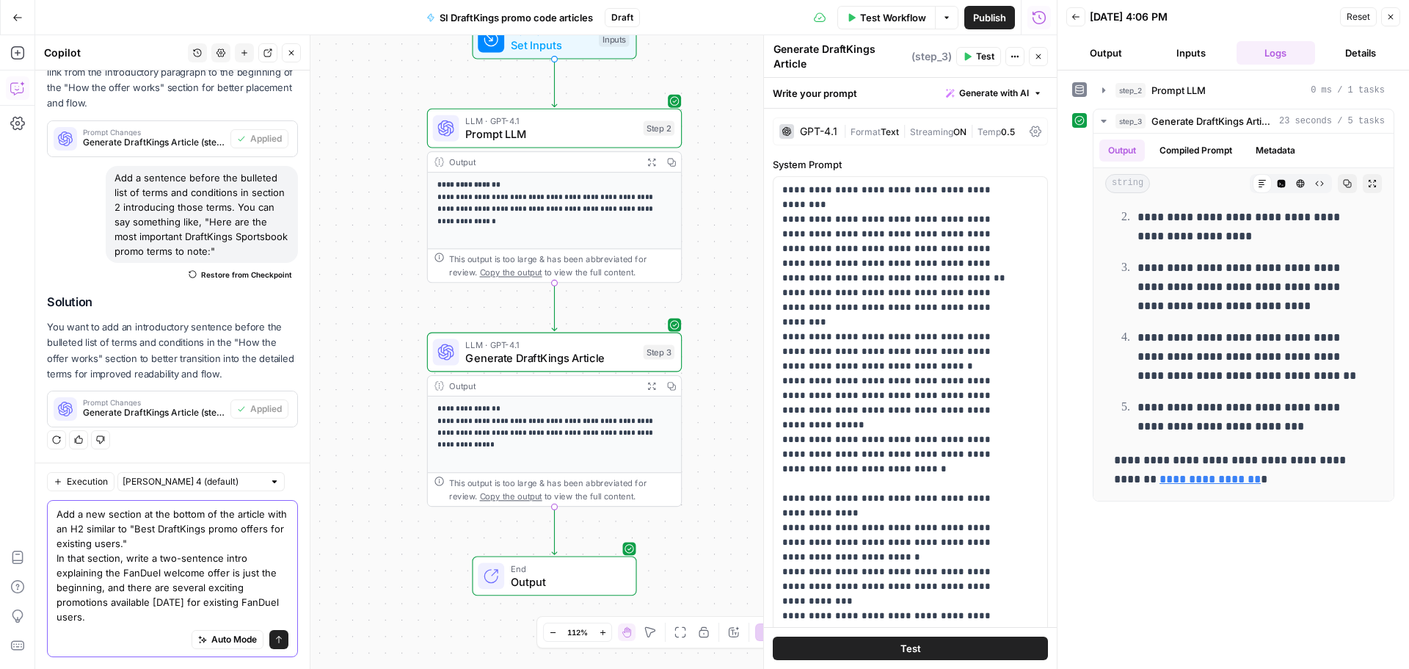
click at [168, 562] on textarea "Add a new section at the bottom of the article with an H2 similar to "Best Draf…" at bounding box center [173, 564] width 232 height 117
click at [140, 576] on textarea "Add a new section at the bottom of the article with an H2 similar to "Best Draf…" at bounding box center [173, 564] width 232 height 117
click at [247, 601] on textarea "Add a new section at the bottom of the article with an H2 similar to "Best Draf…" at bounding box center [173, 564] width 232 height 117
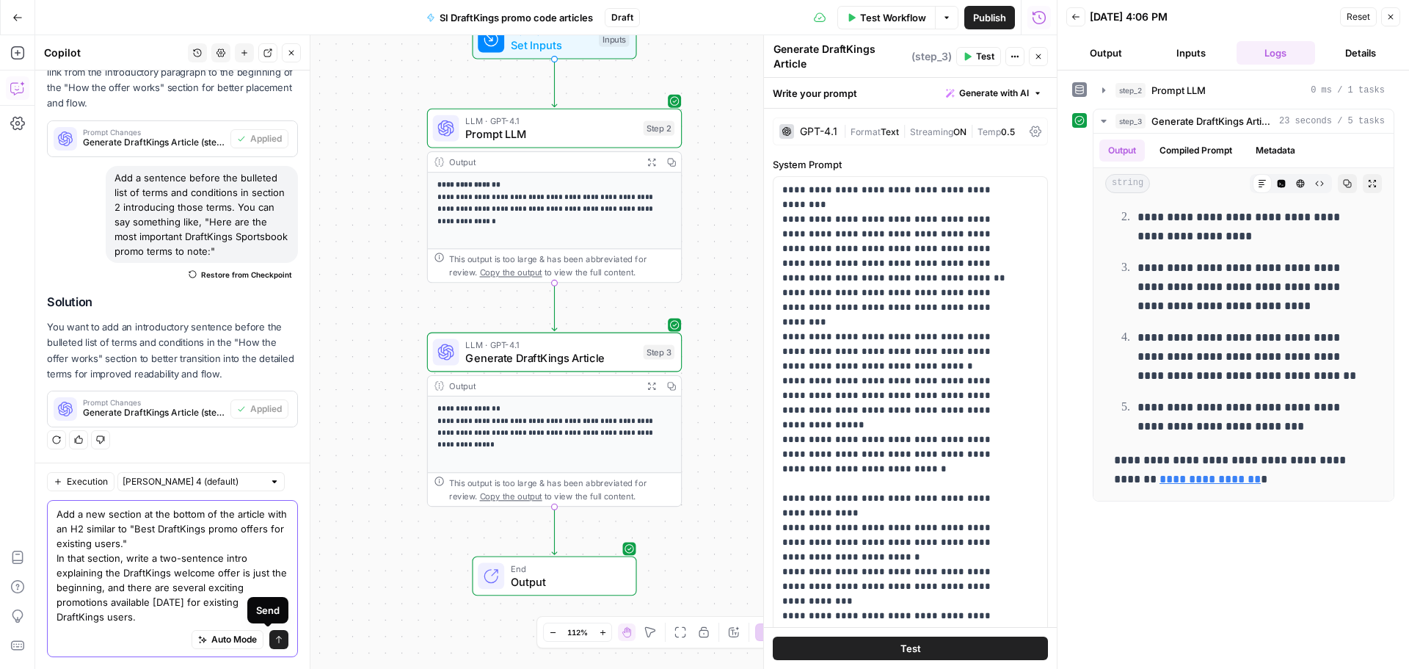
type textarea "Add a new section at the bottom of the article with an H2 similar to "Best Draf…"
click at [276, 638] on icon "submit" at bounding box center [279, 638] width 6 height 7
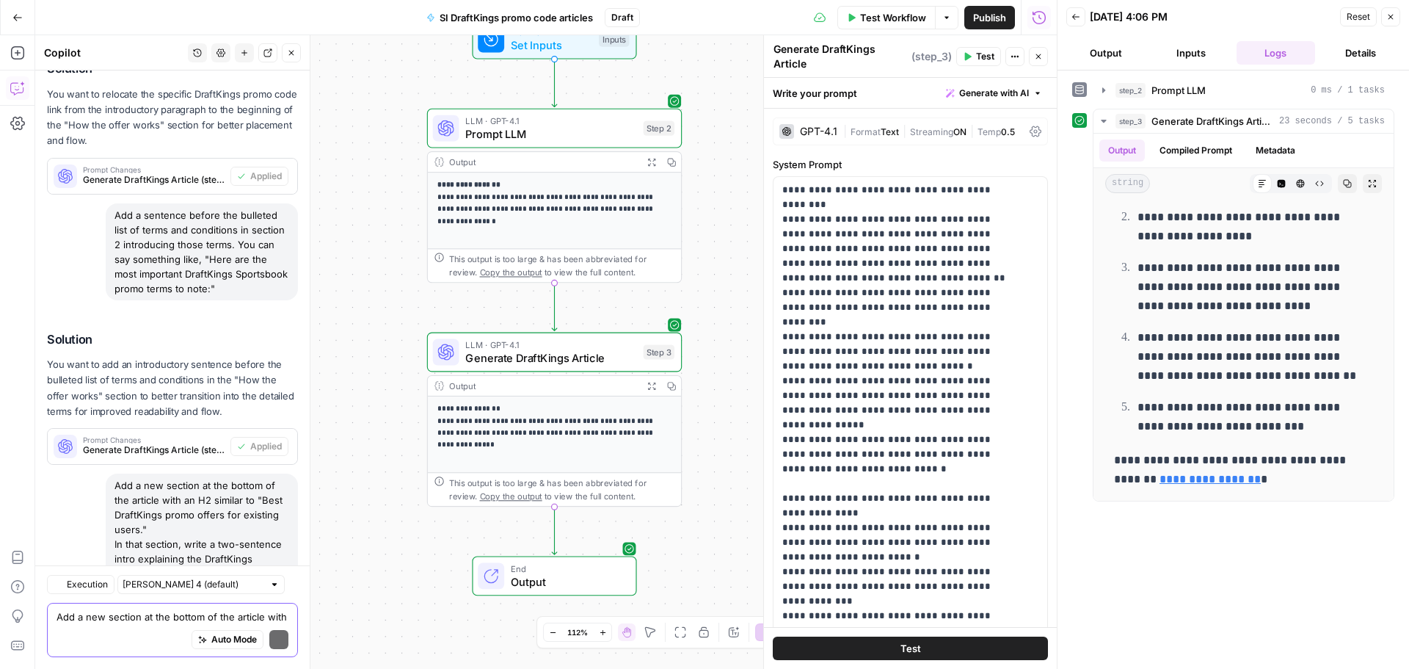
scroll to position [4053, 0]
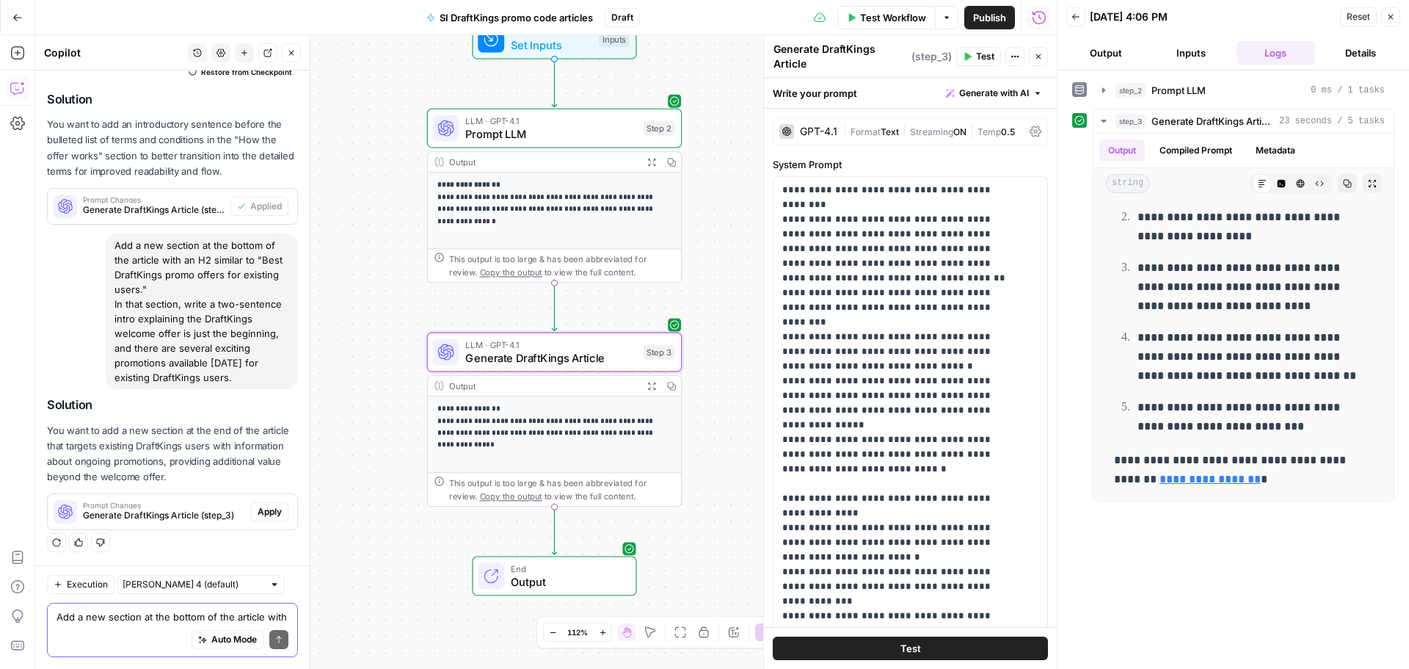
click at [274, 506] on button "Apply" at bounding box center [269, 511] width 37 height 19
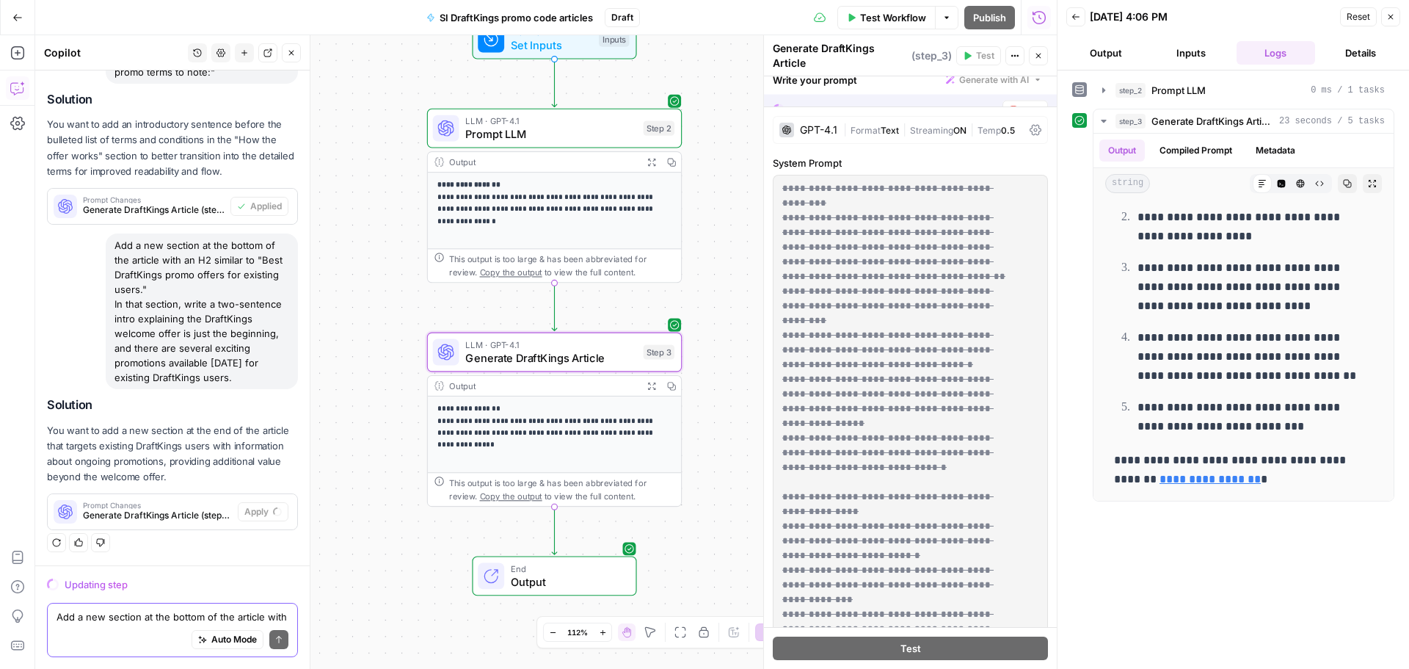
scroll to position [3677, 0]
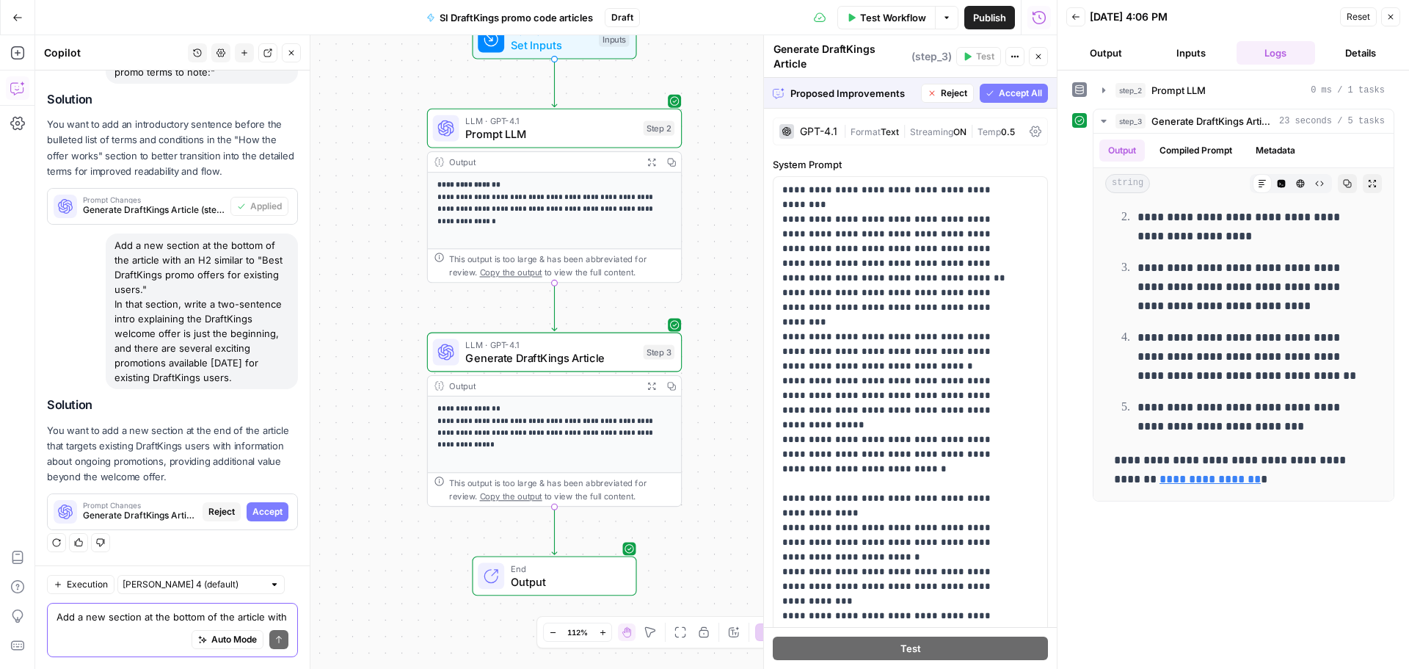
click at [138, 627] on div "Auto Mode Send" at bounding box center [173, 640] width 232 height 32
click at [252, 515] on span "Accept" at bounding box center [267, 511] width 30 height 13
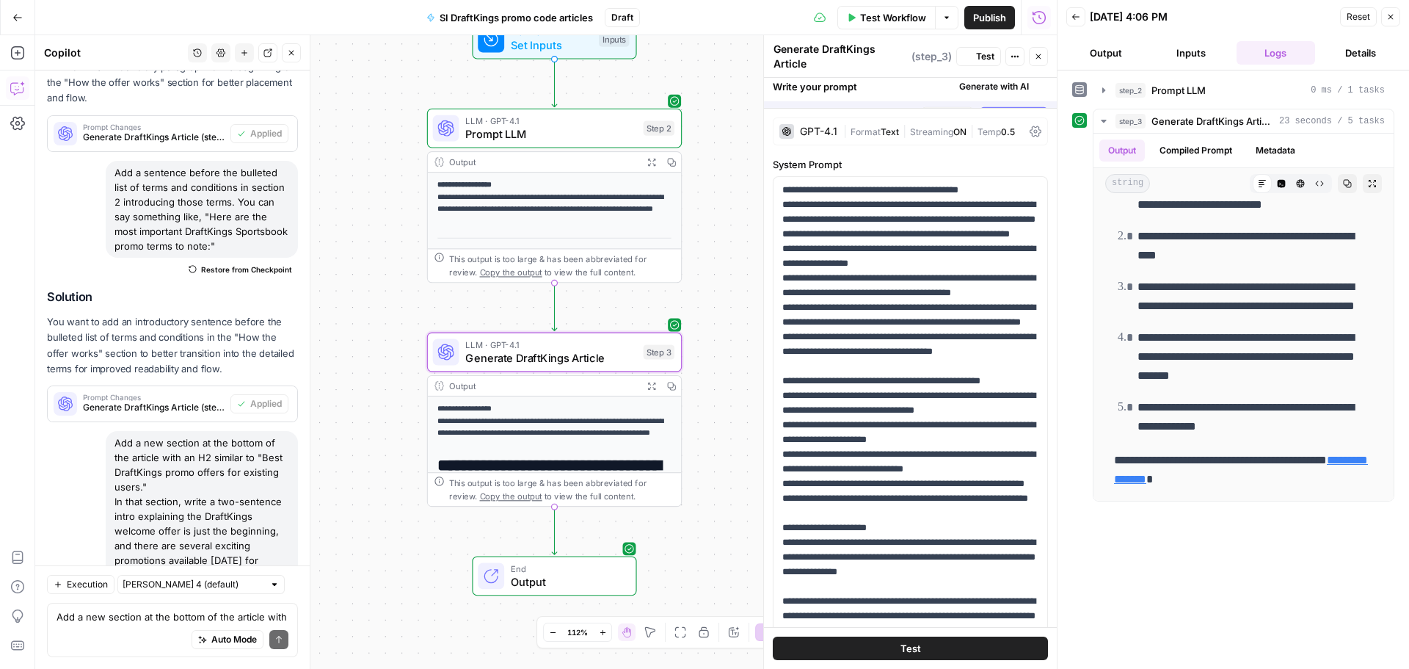
scroll to position [0, 0]
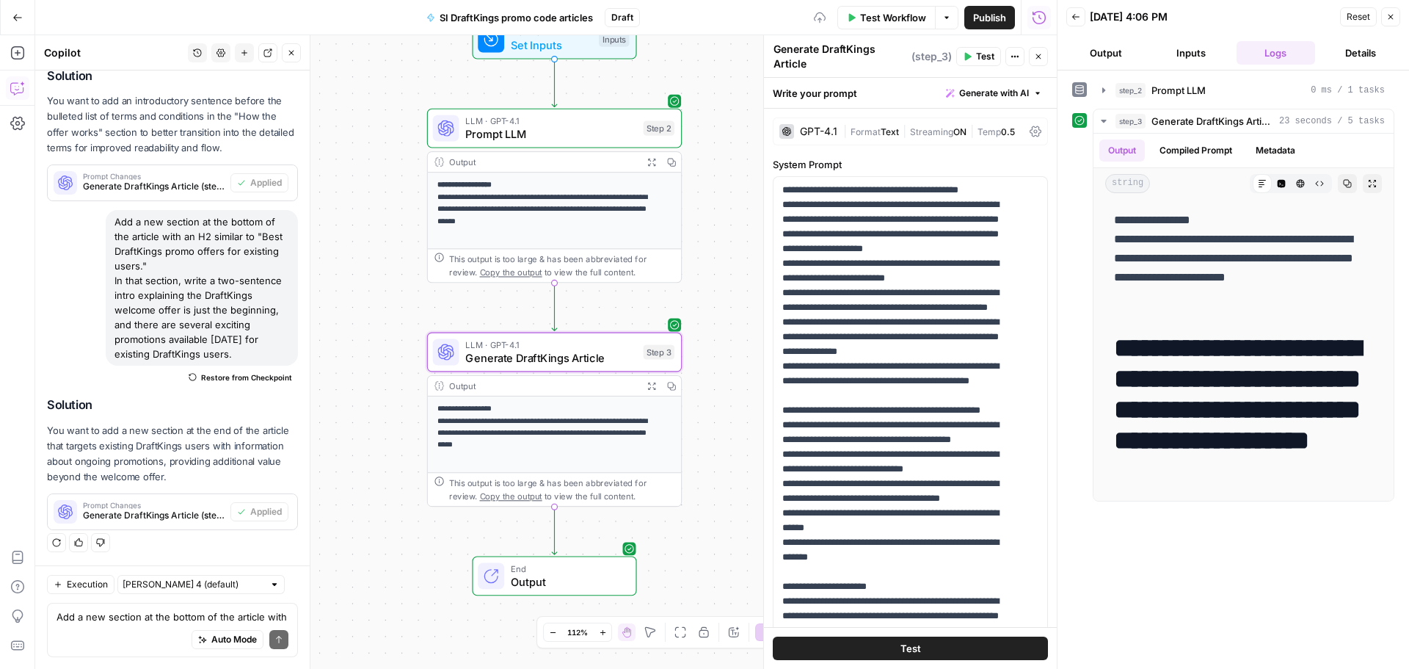
click at [137, 624] on div "Auto Mode Send" at bounding box center [173, 640] width 232 height 32
paste textarea "Bet $5 and get $200 in bonus bets instantly + over $200 off NFL [DATE] Ticket f…"
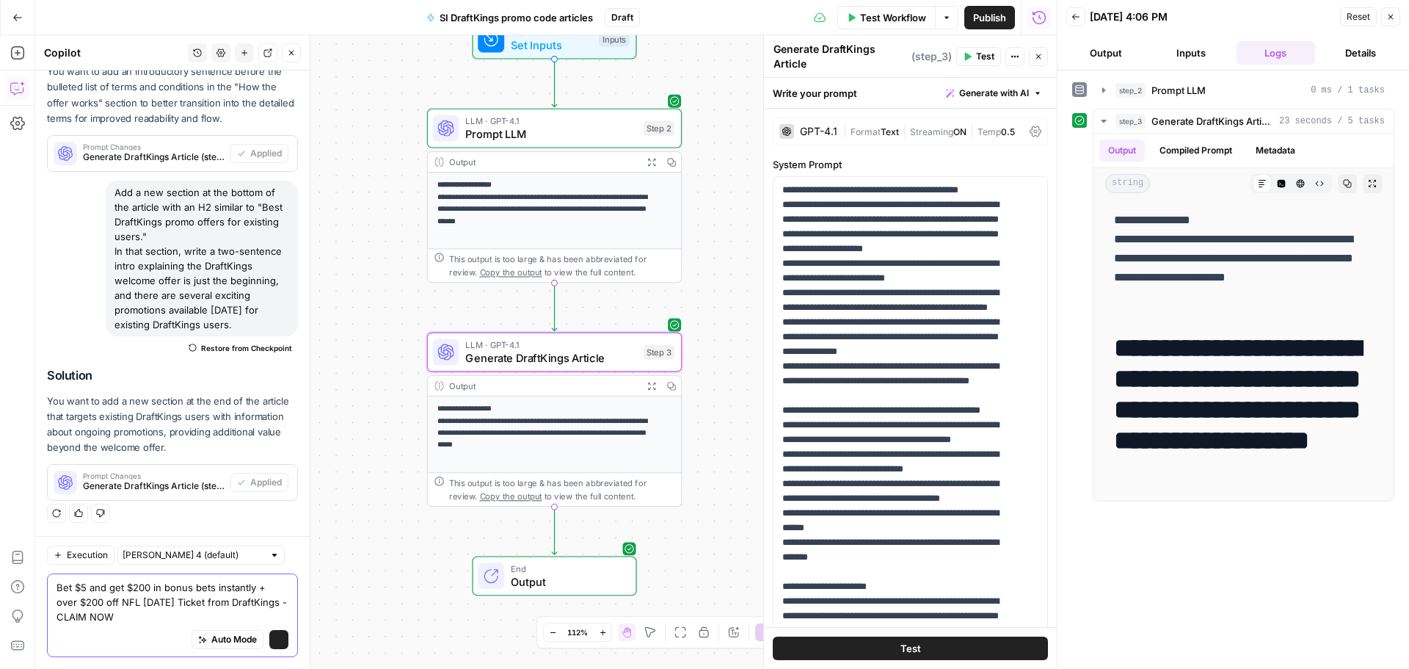
scroll to position [4106, 0]
click at [170, 616] on textarea "Bet $5 and get $200 in bonus bets instantly + over $200 off NFL [DATE] Ticket f…" at bounding box center [173, 602] width 232 height 44
click at [48, 591] on div "Bet $5 and get $200 in bonus bets instantly + over $200 off NFL [DATE] Ticket f…" at bounding box center [172, 615] width 251 height 84
click at [53, 589] on div "Bet $5 and get $200 in bonus bets instantly + over $200 off NFL [DATE] Ticket f…" at bounding box center [172, 615] width 251 height 84
click at [57, 587] on textarea "Bet $5 and get $200 in bonus bets instantly + over $200 off NFL [DATE] Ticket f…" at bounding box center [173, 602] width 232 height 44
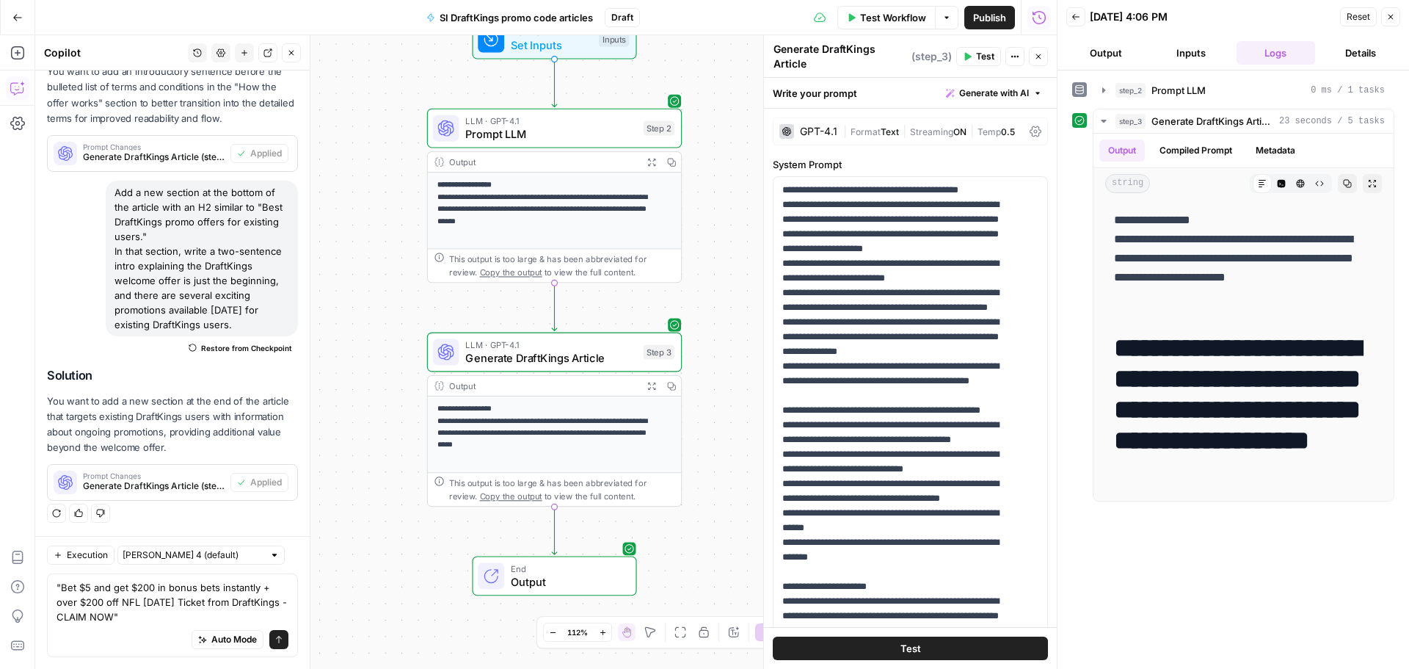
click at [53, 585] on div ""Bet $5 and get $200 in bonus bets instantly + over $200 off NFL [DATE] Ticket …" at bounding box center [172, 615] width 251 height 84
click at [59, 585] on textarea ""Bet $5 and get $200 in bonus bets instantly + over $200 off NFL [DATE] Ticket …" at bounding box center [173, 602] width 232 height 44
paste textarea "Add this exact wording (and italicize it) under the intro paragraph and under t…"
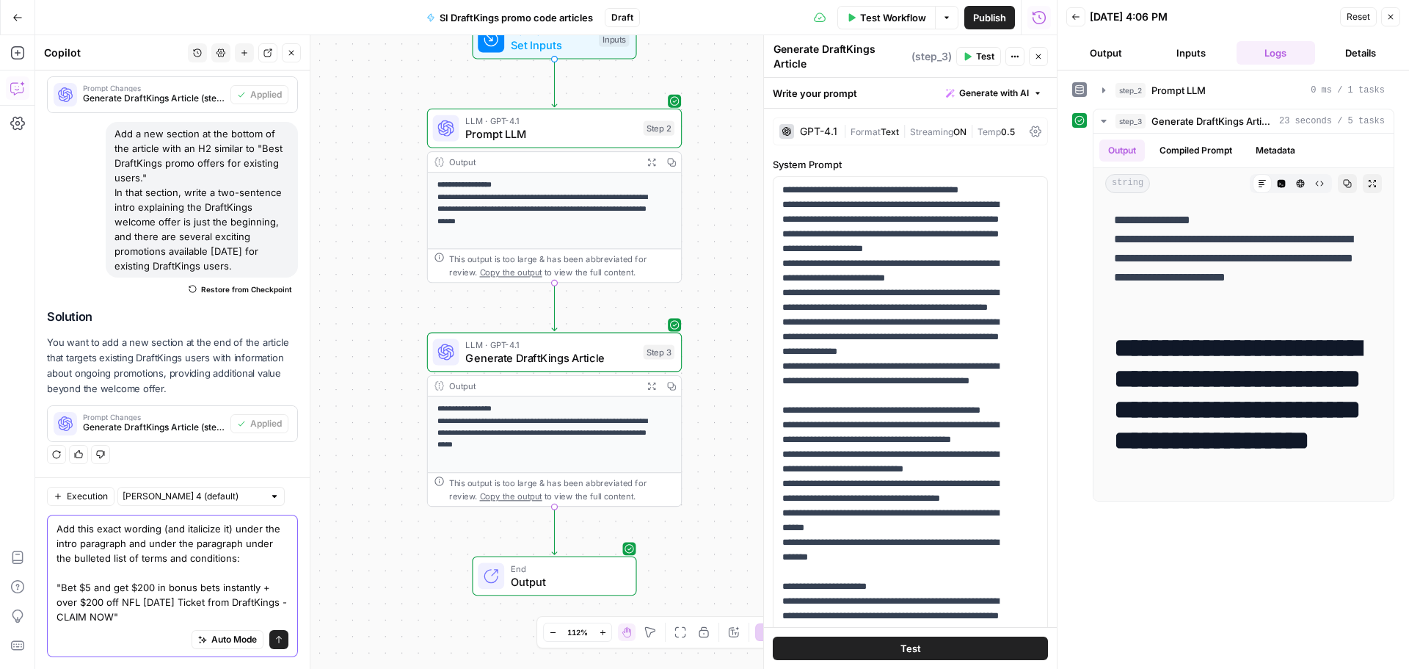
scroll to position [4164, 0]
type textarea "Add this exact wording (and italicize it) under the intro paragraph and under t…"
click at [274, 637] on icon "submit" at bounding box center [278, 639] width 9 height 9
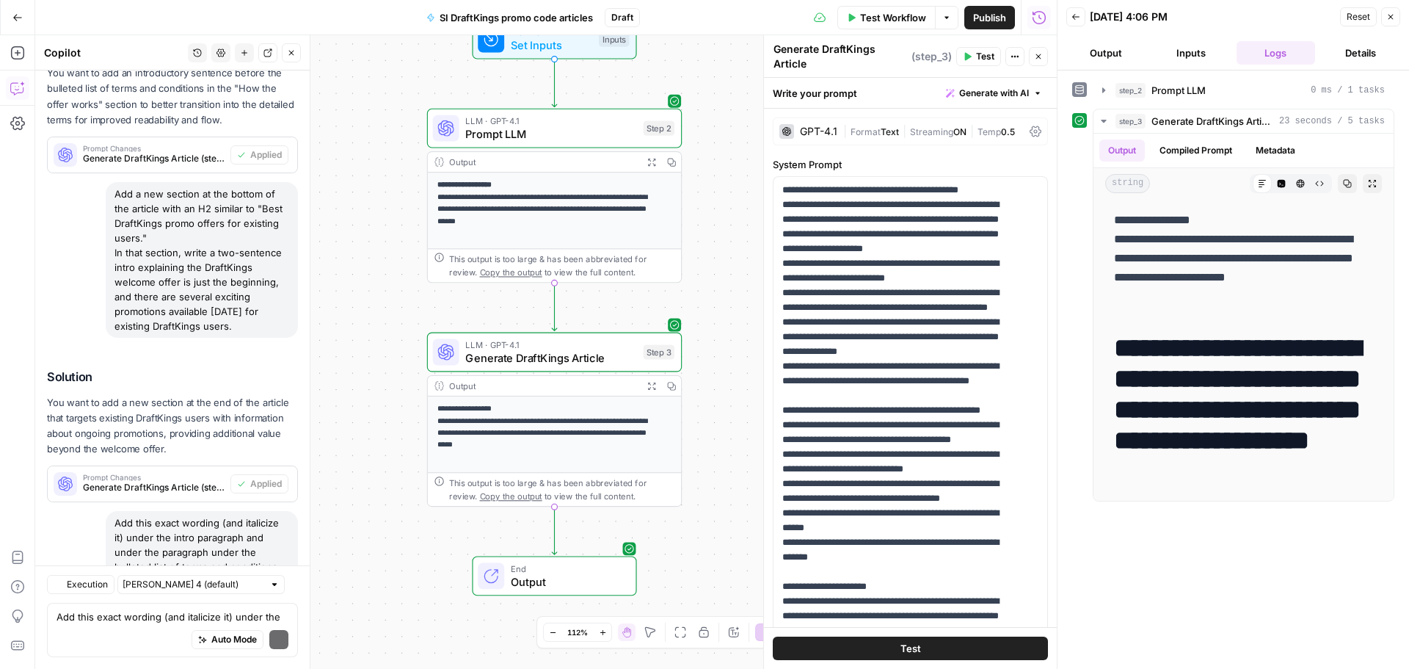
scroll to position [4368, 0]
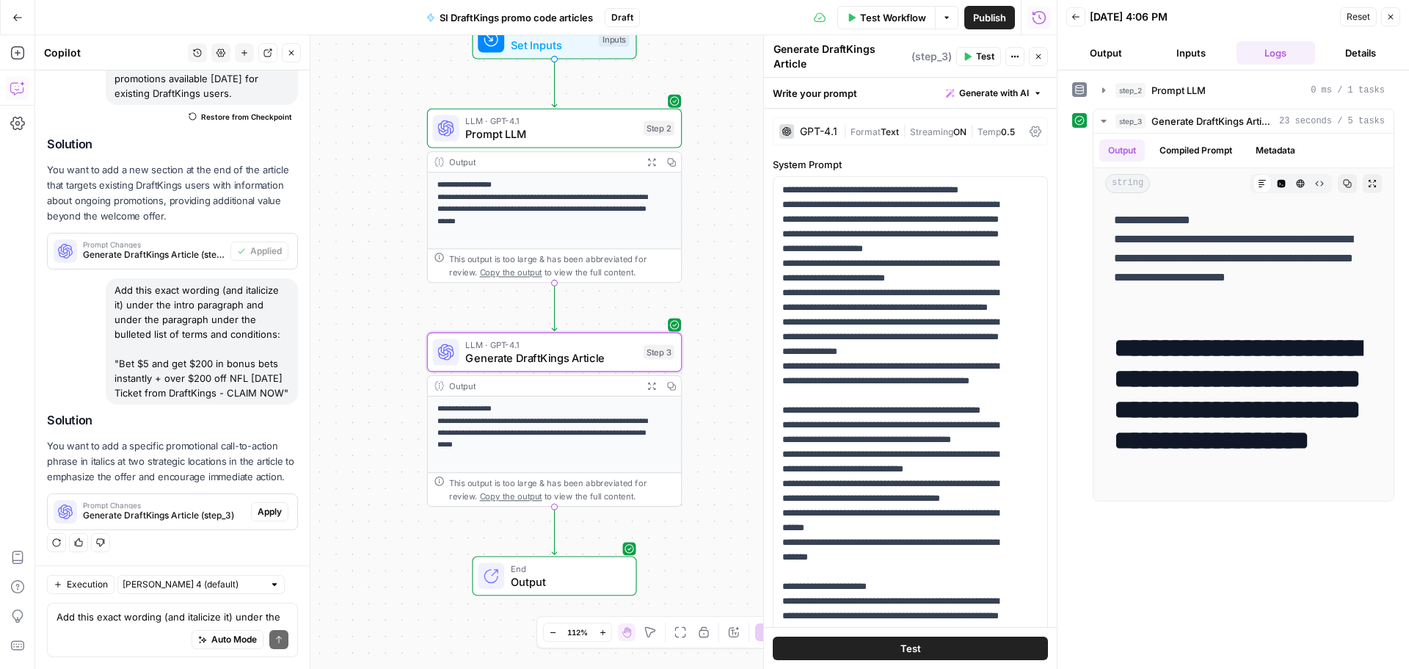
click at [258, 516] on span "Apply" at bounding box center [270, 511] width 24 height 13
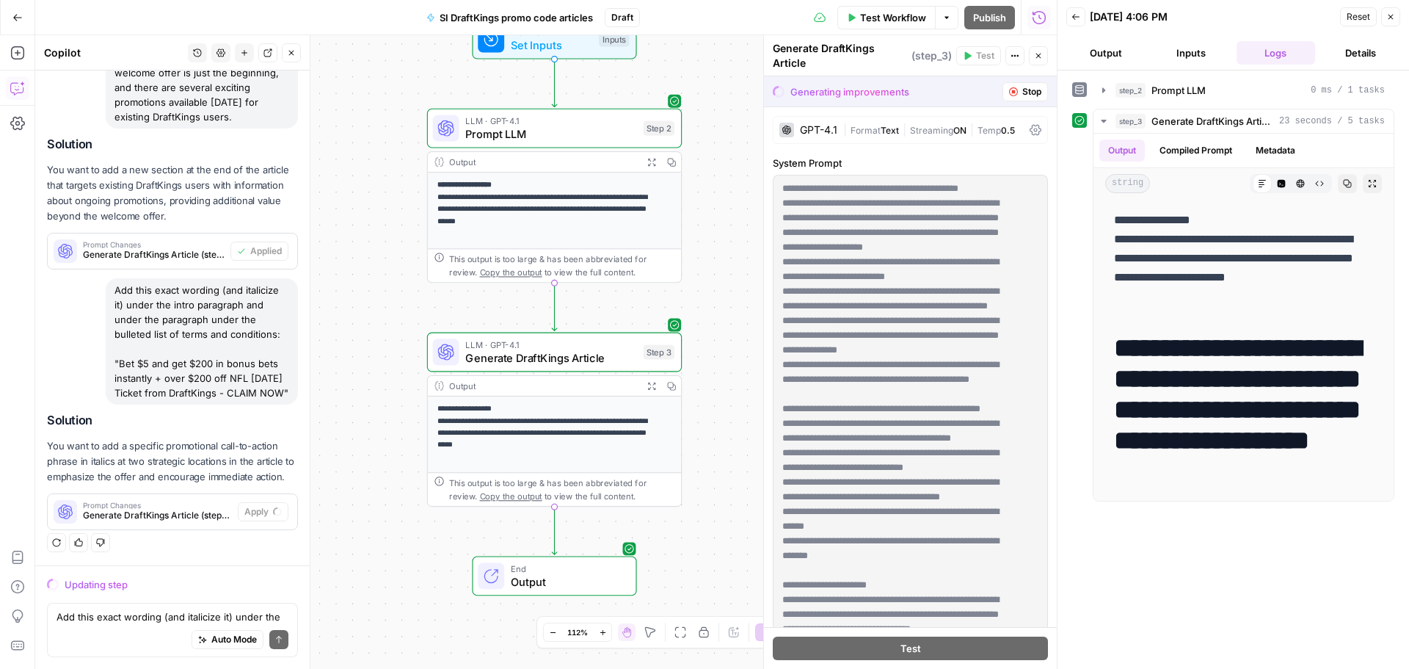
scroll to position [3969, 0]
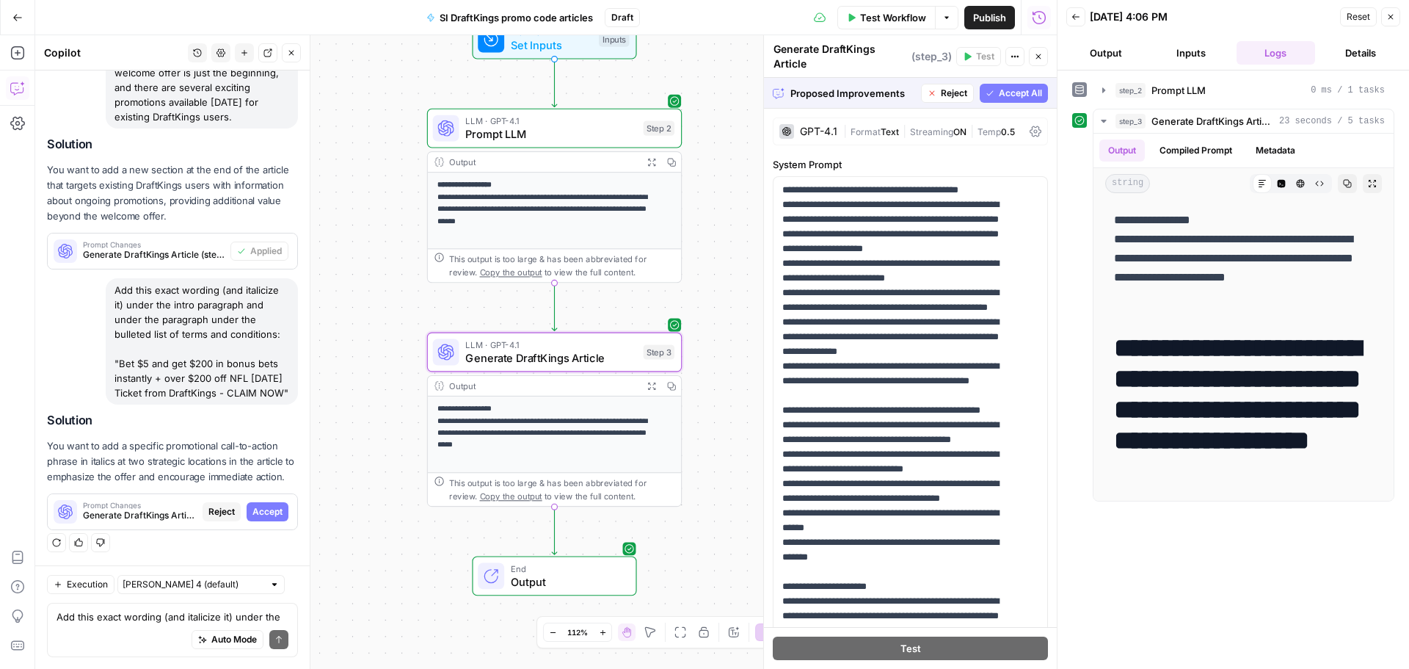
click at [261, 513] on span "Accept" at bounding box center [267, 511] width 30 height 13
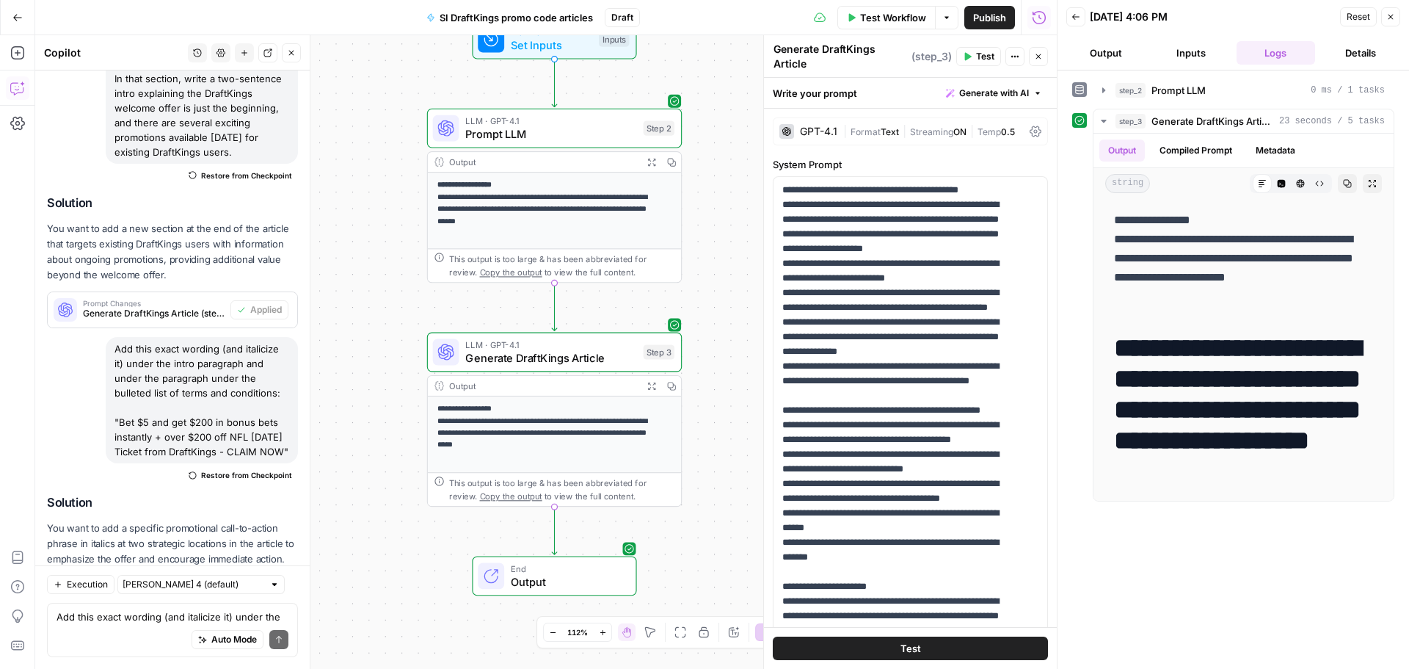
scroll to position [4391, 0]
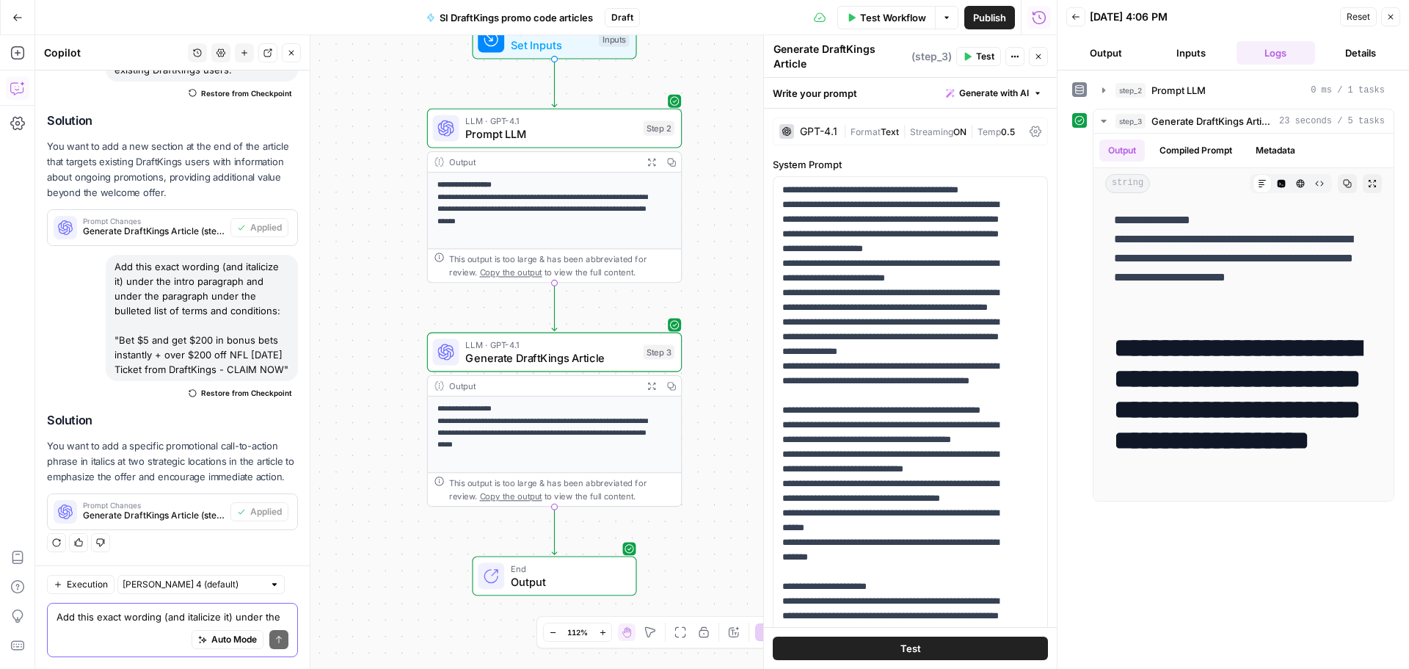
click at [138, 610] on textarea "Add this exact wording (and italicize it) under the intro paragraph and under t…" at bounding box center [173, 616] width 232 height 15
paste textarea "Add this exact wording (italicized) below the second call-to-action in every ar…"
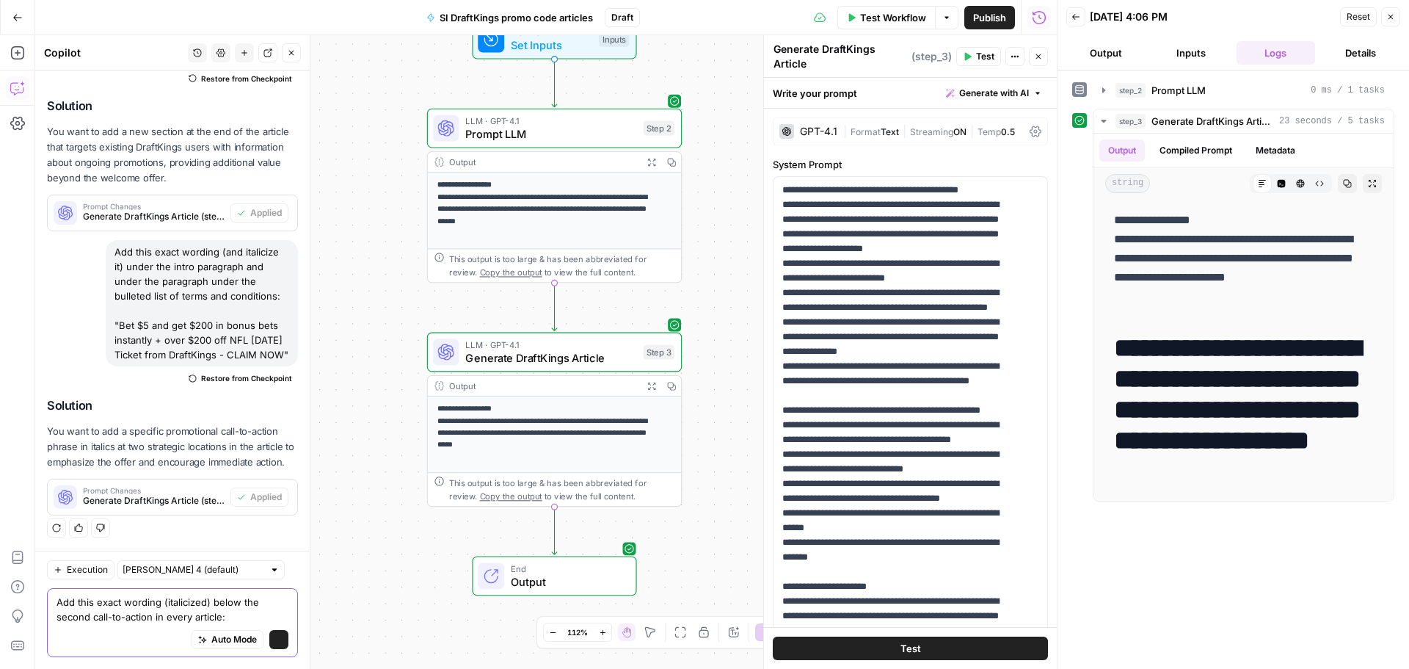
scroll to position [4406, 0]
click at [232, 609] on textarea "Add this exact wording (italicized) below the second call-to-action in every ar…" at bounding box center [173, 608] width 232 height 29
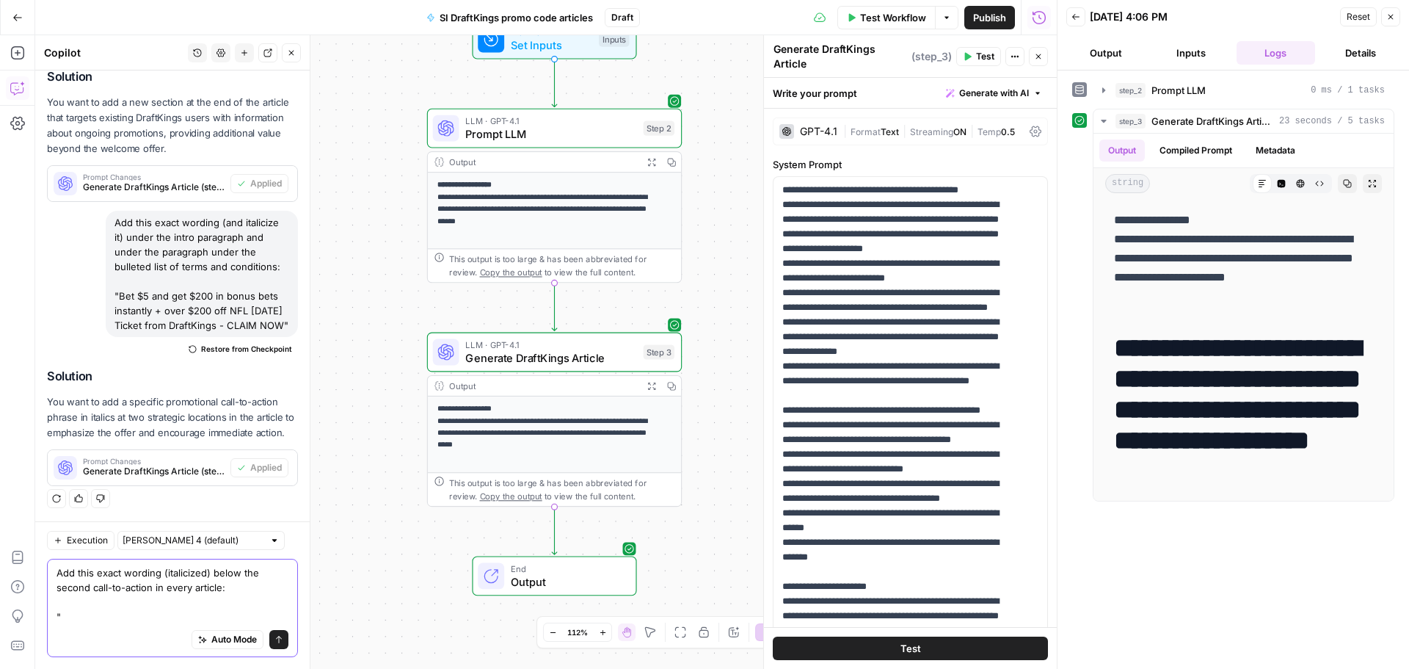
paste textarea "This DraftKings promo is available to new customers in the following states: AZ…"
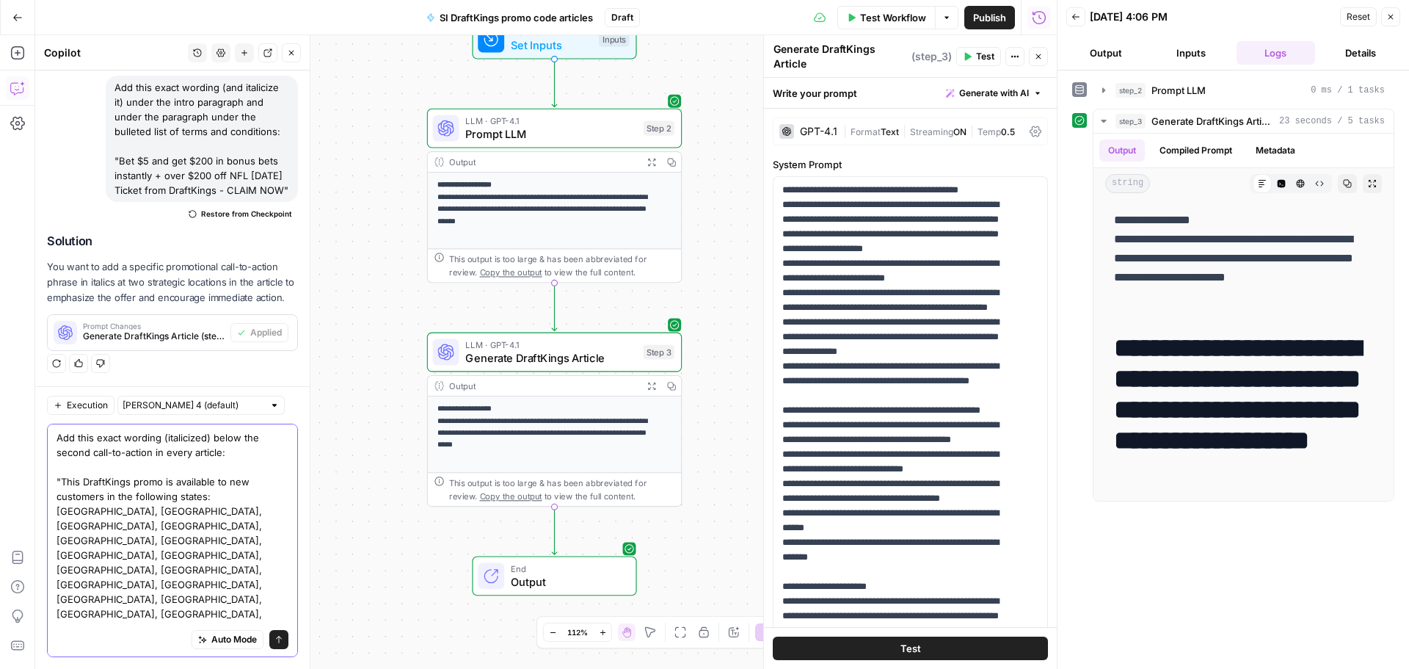
scroll to position [4509, 0]
click at [232, 608] on textarea "Add this exact wording (italicized) below the second call-to-action in every ar…" at bounding box center [173, 569] width 232 height 279
type textarea "Add this exact wording (italicized) below the second call-to-action in every ar…"
click at [274, 635] on icon "submit" at bounding box center [278, 639] width 9 height 9
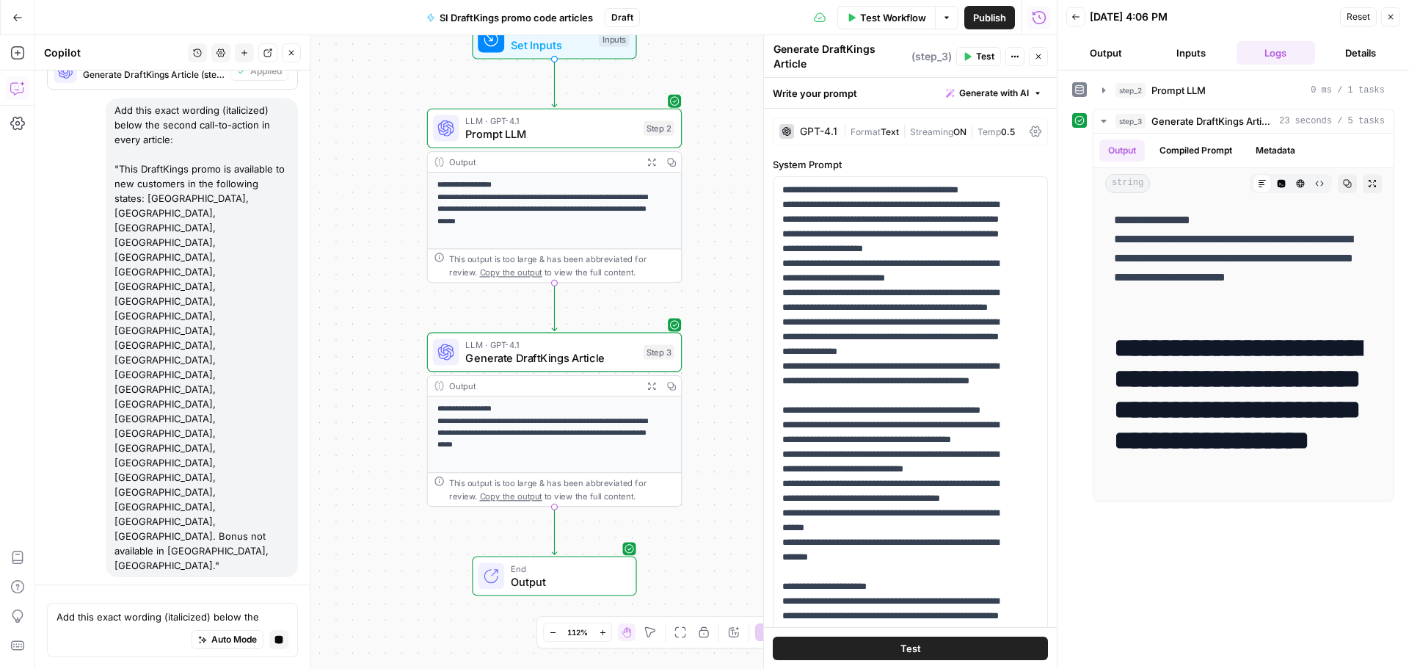
scroll to position [4313, 0]
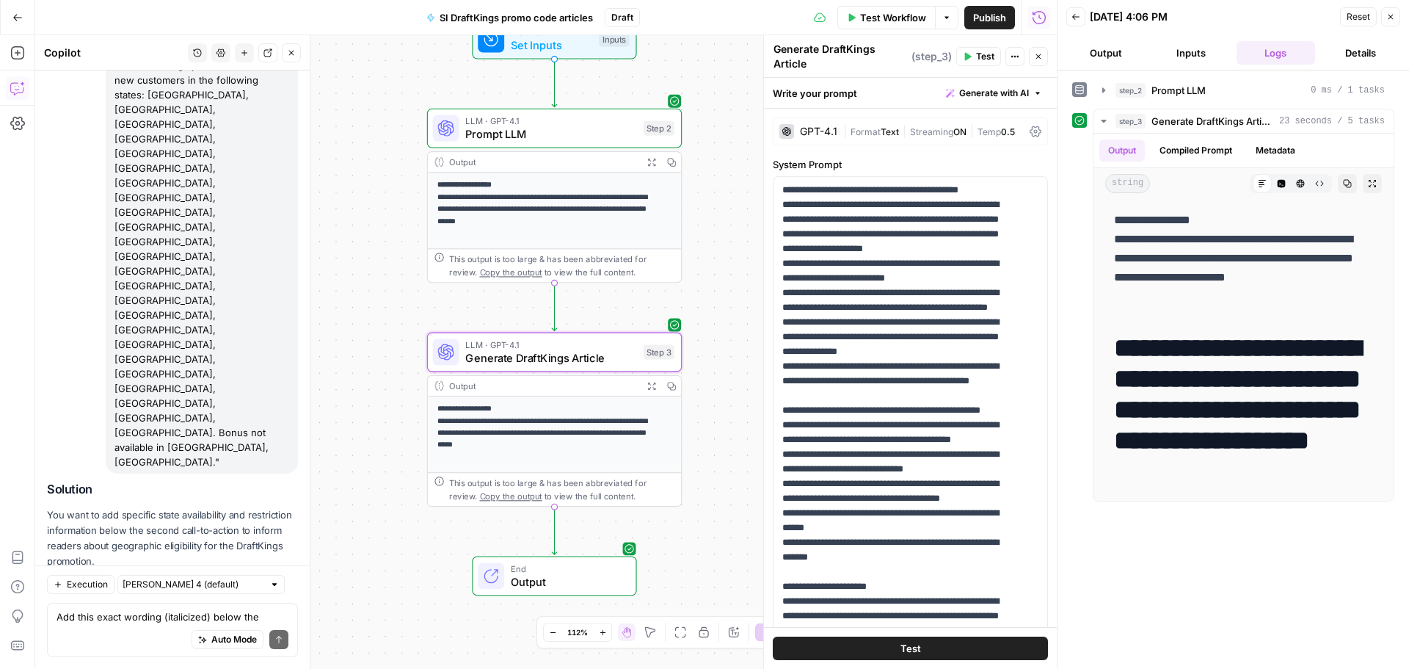
click at [258, 589] on span "Apply" at bounding box center [270, 595] width 24 height 13
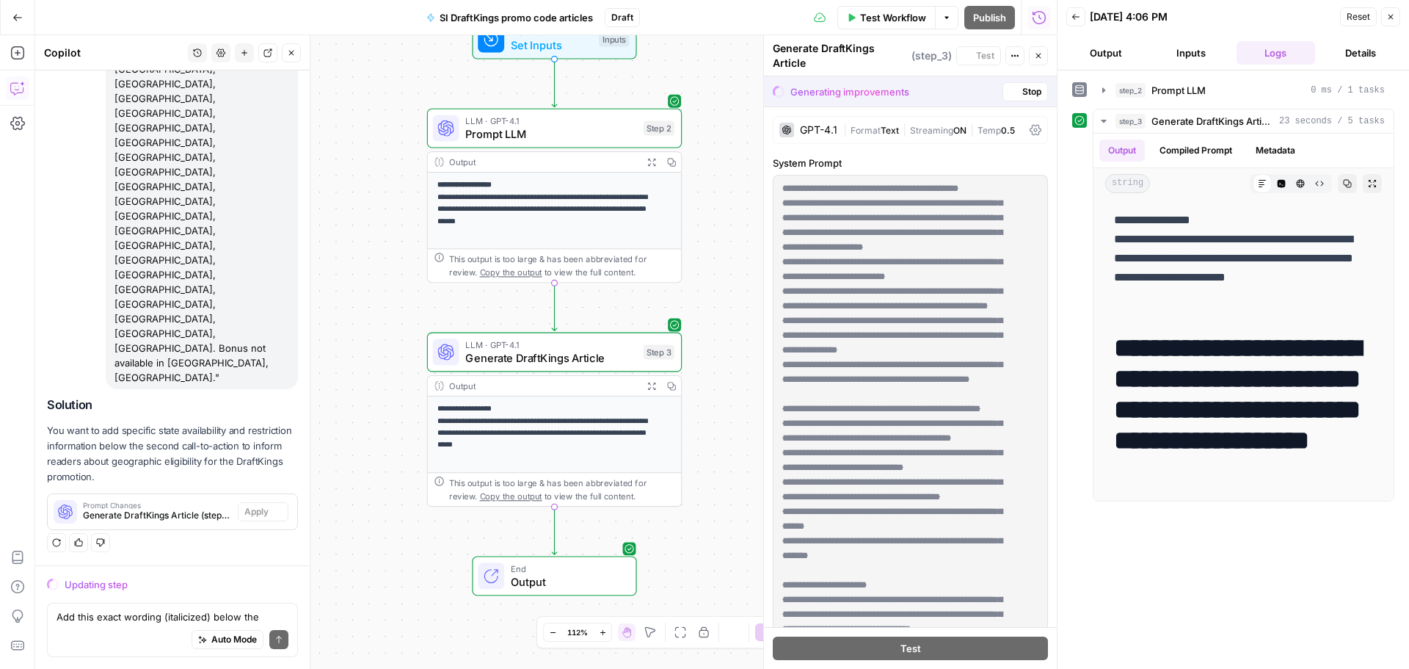
scroll to position [4303, 0]
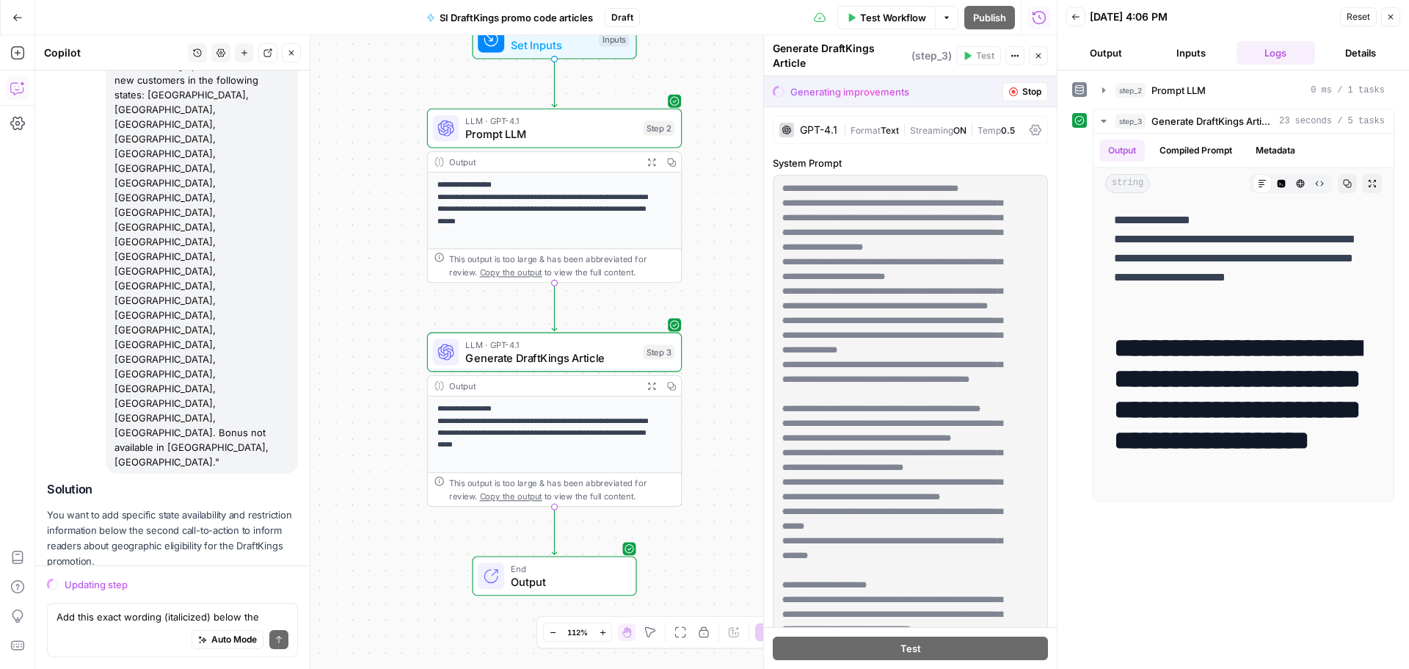
click at [172, 222] on div "Add this exact wording (italicized) below the second call-to-action in every ar…" at bounding box center [202, 234] width 192 height 478
copy div "Add this exact wording (italicized) below the second call-to-action in every ar…"
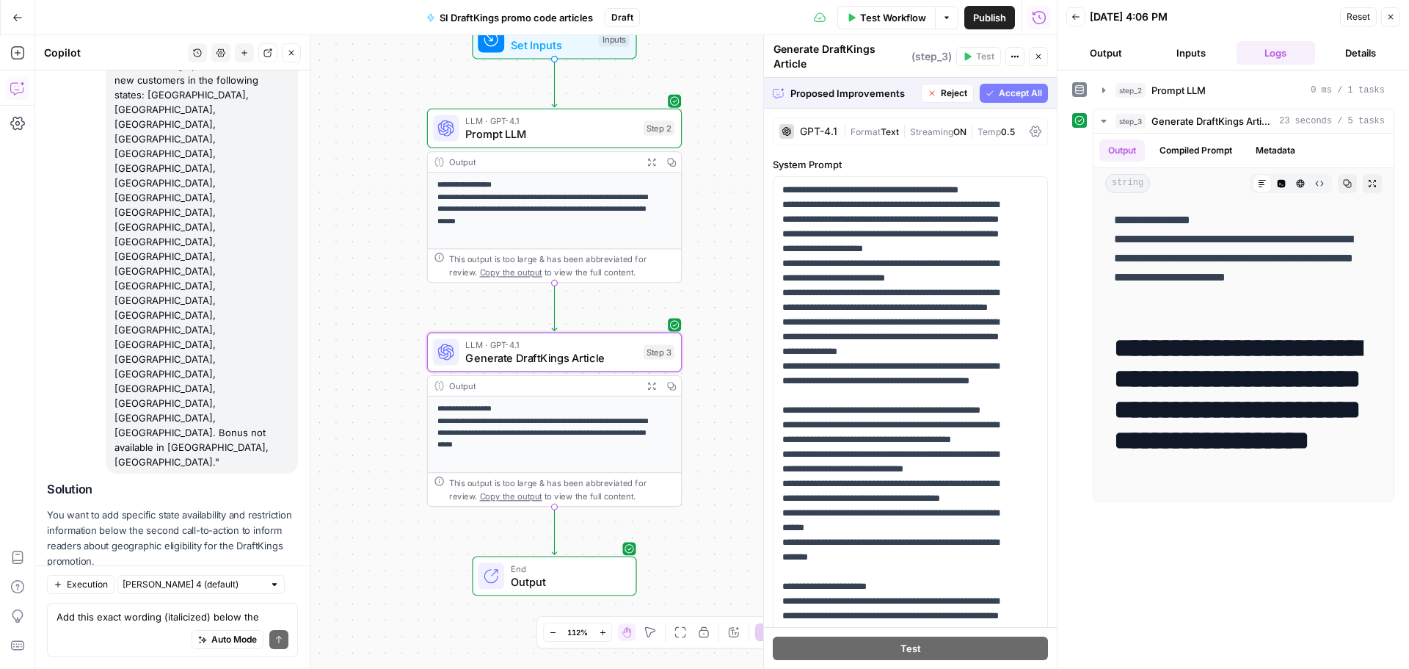
click at [268, 589] on span "Accept" at bounding box center [267, 595] width 30 height 13
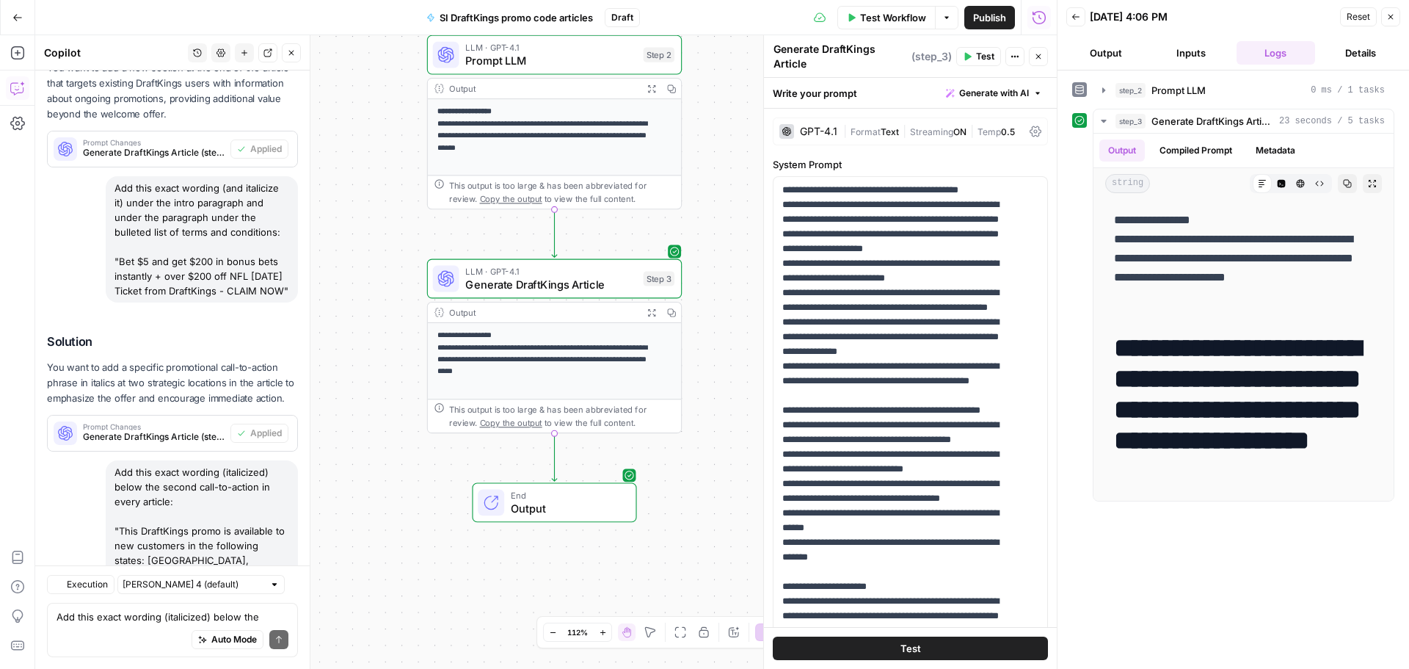
scroll to position [4749, 0]
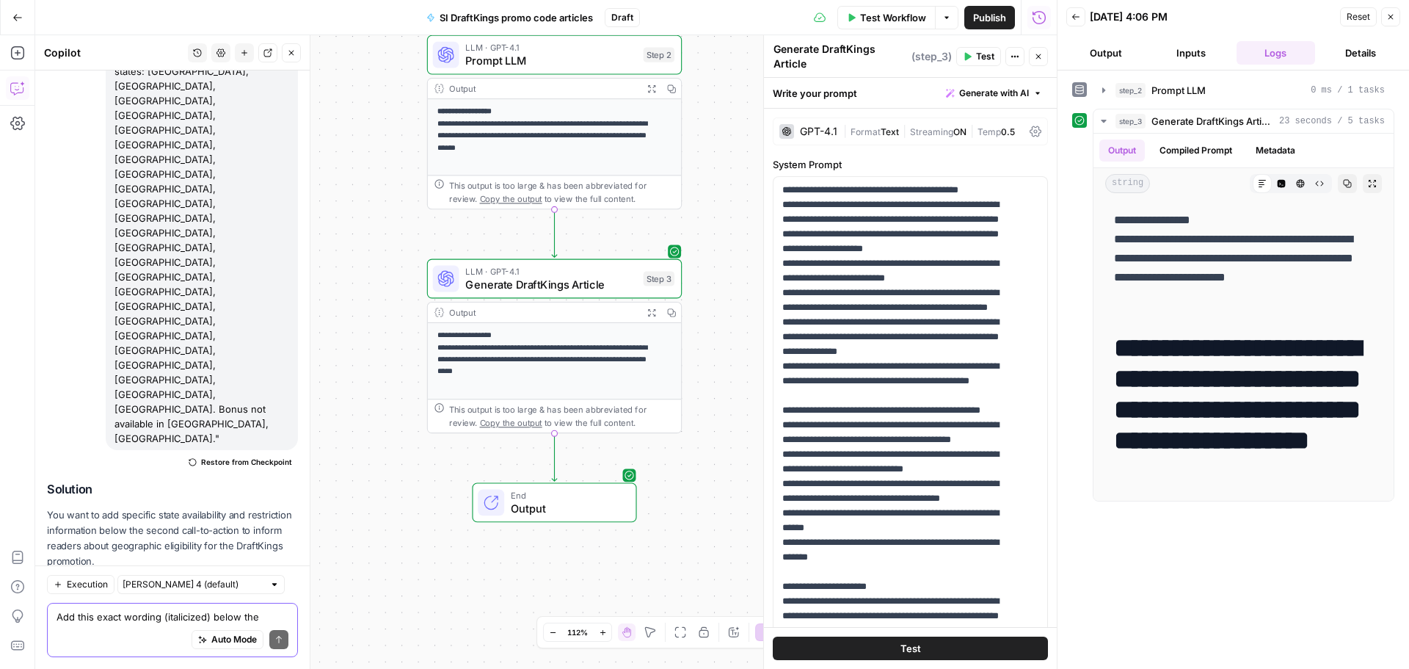
click at [186, 616] on textarea "Add this exact wording (italicized) below the second call-to-action in every ar…" at bounding box center [173, 616] width 232 height 15
paste textarea "Add the link: [URL][DOMAIN_NAME] to all "CLAIM NOW" CTAs."
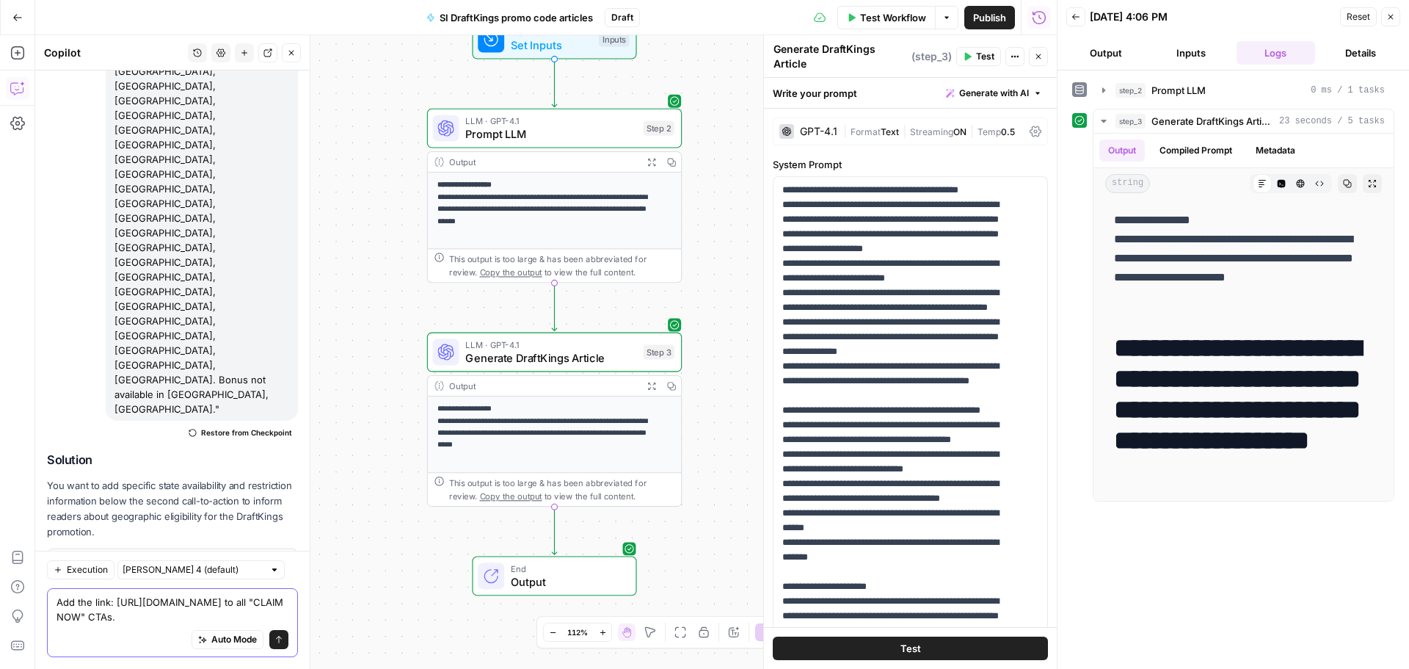
drag, startPoint x: 57, startPoint y: 605, endPoint x: 84, endPoint y: 613, distance: 29.2
click at [84, 613] on textarea "Add the link: [URL][DOMAIN_NAME] to all "CLAIM NOW" CTAs." at bounding box center [173, 608] width 232 height 29
paste textarea "draftkings"
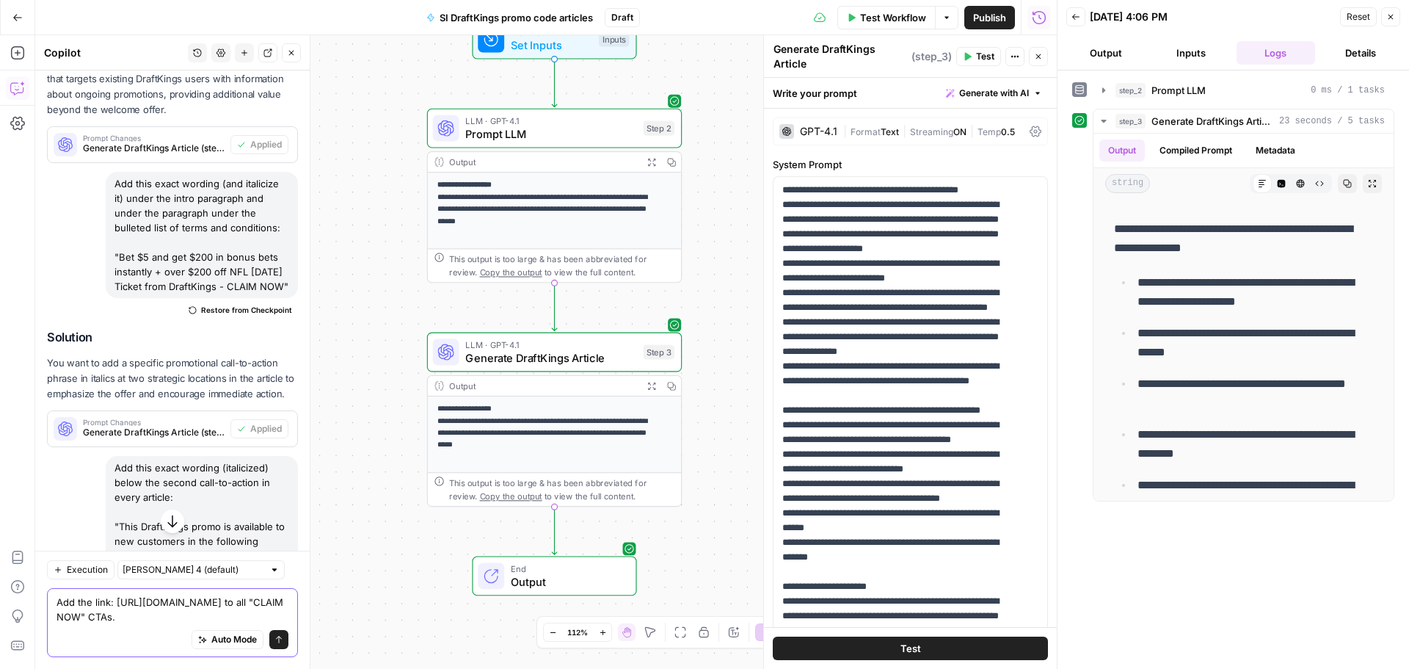
scroll to position [4118, 0]
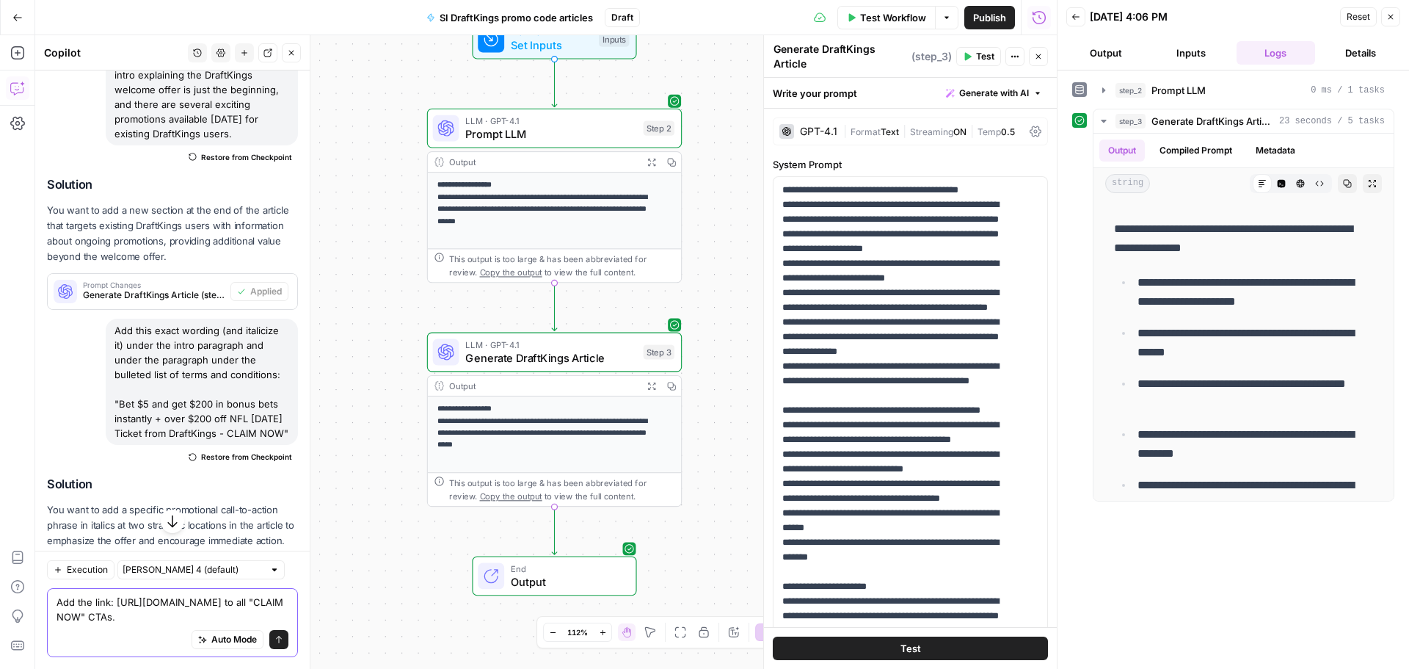
type textarea "Add the link: [URL][DOMAIN_NAME] to all "CLAIM NOW" CTAs."
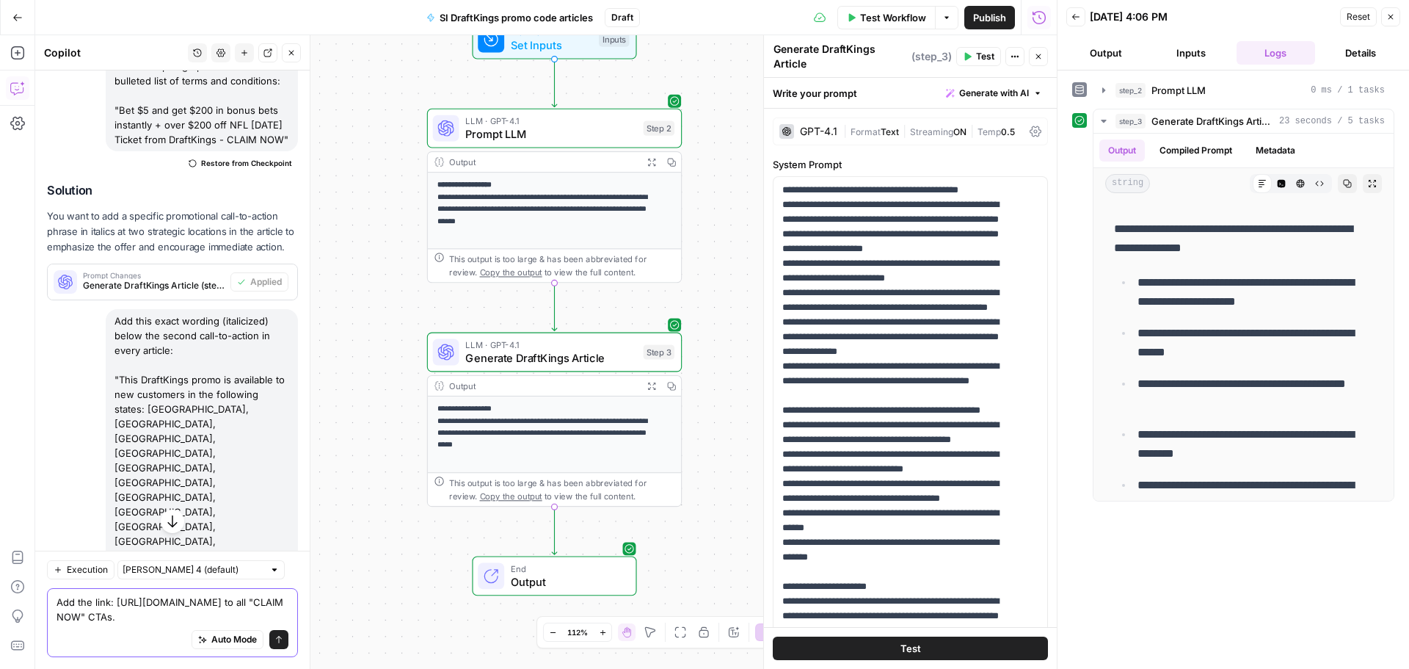
scroll to position [4779, 0]
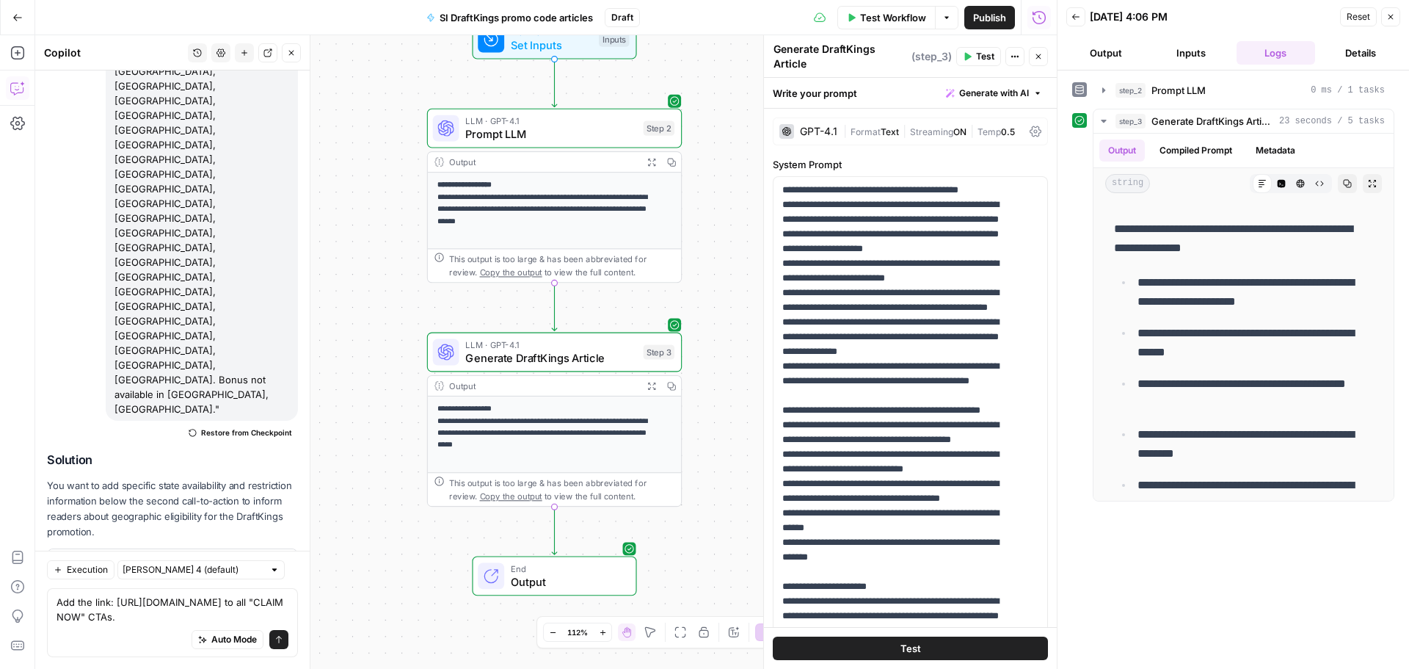
click at [276, 640] on icon "submit" at bounding box center [279, 638] width 6 height 7
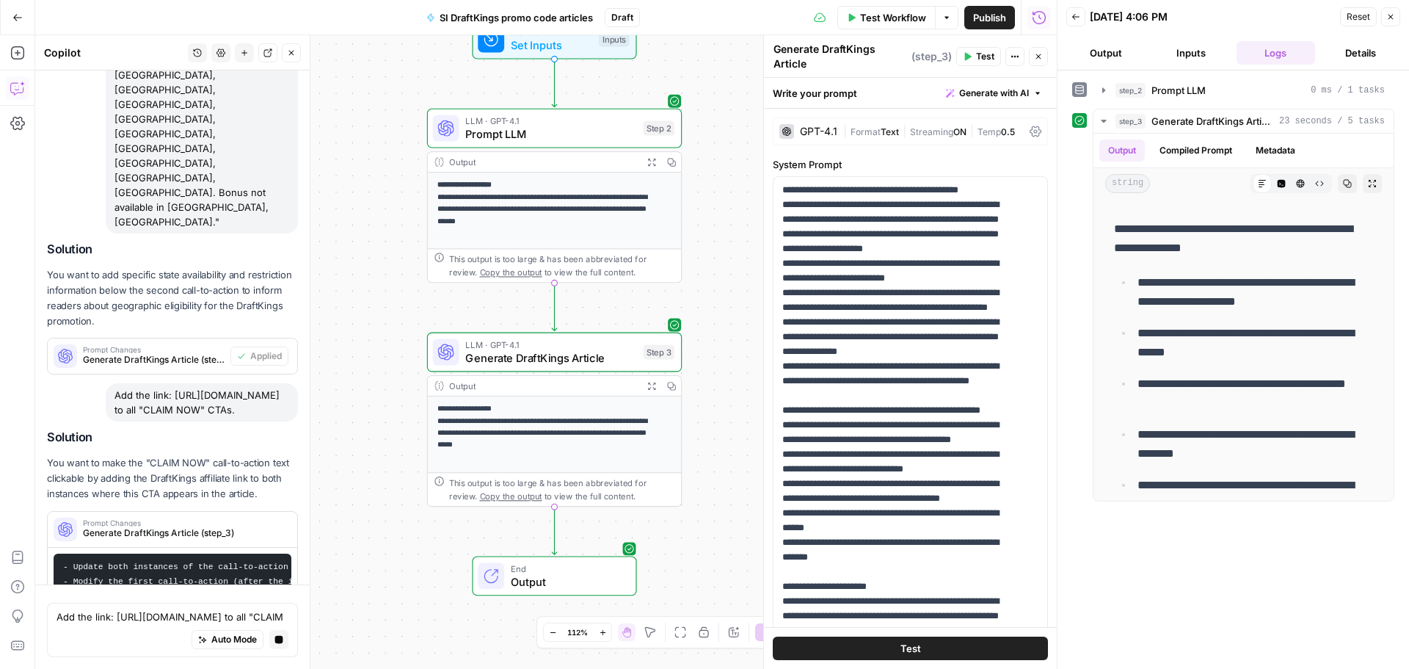
scroll to position [4557, 0]
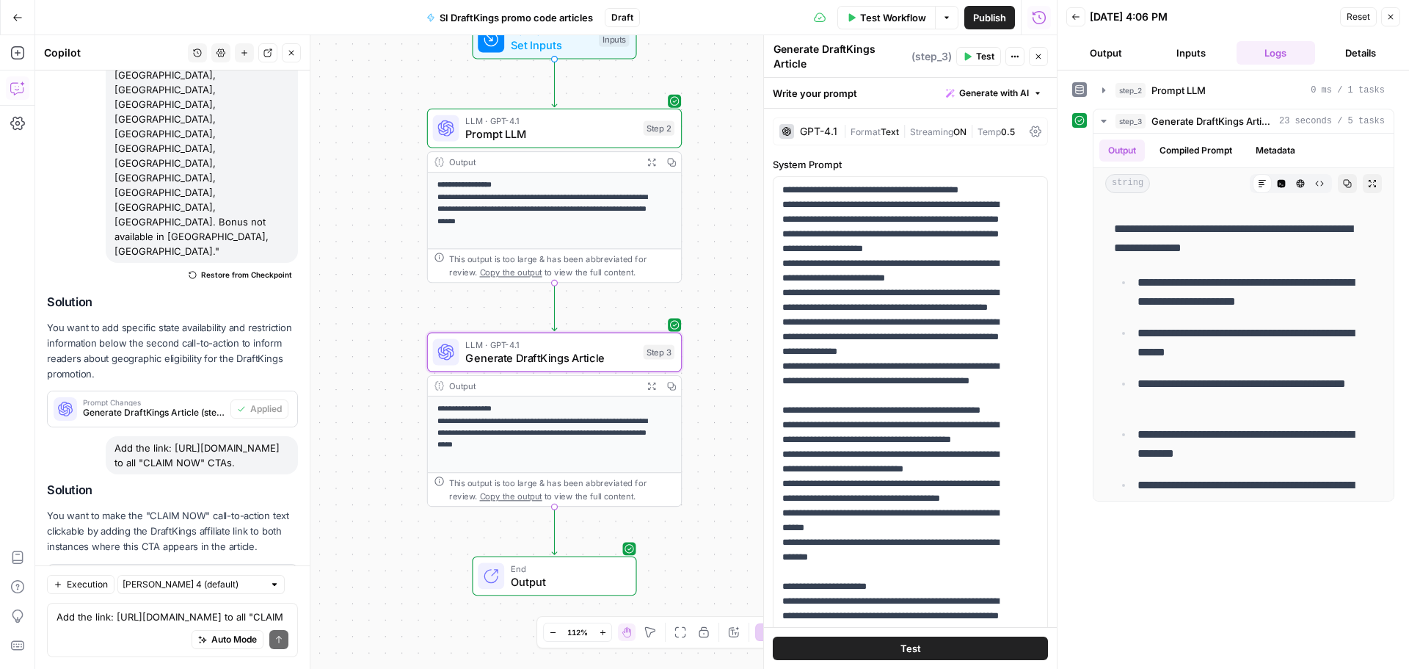
click at [260, 575] on span "Apply" at bounding box center [270, 581] width 24 height 13
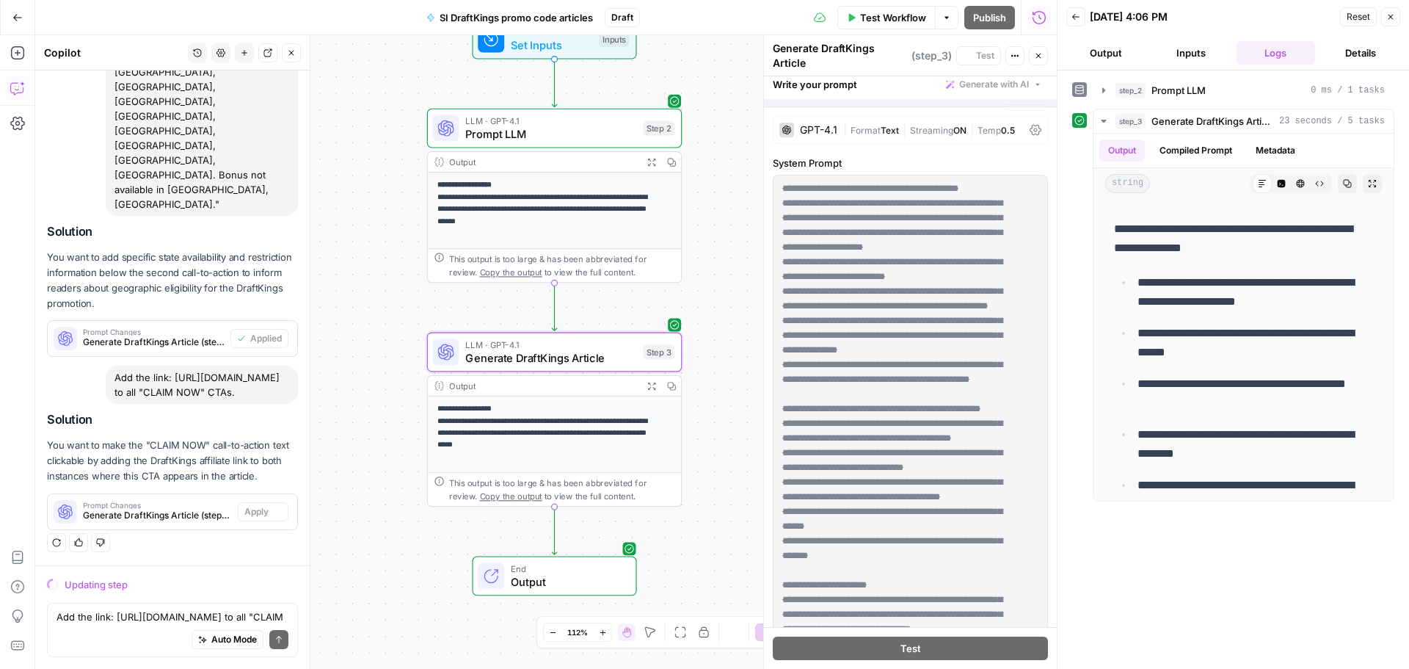
scroll to position [4490, 0]
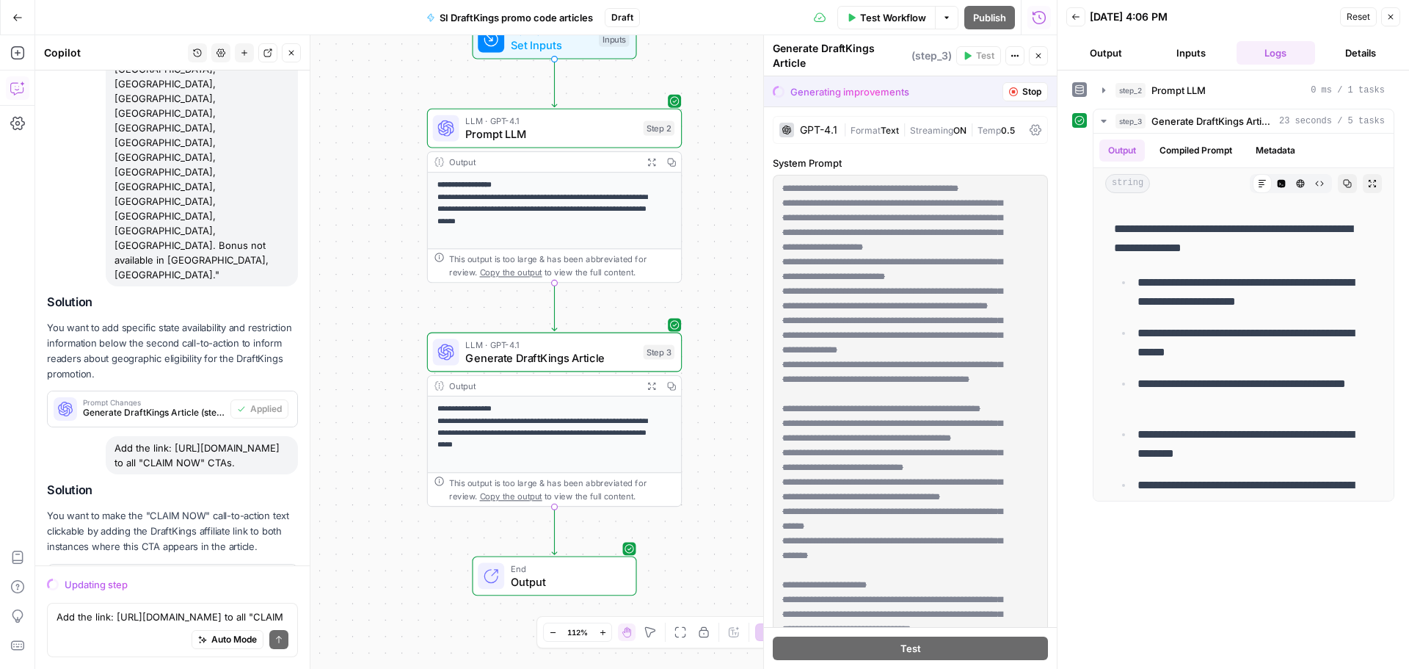
click at [223, 436] on div "Add the link: [URL][DOMAIN_NAME] to all "CLAIM NOW" CTAs." at bounding box center [202, 455] width 192 height 38
copy div "Add the link: [URL][DOMAIN_NAME] to all "CLAIM NOW" CTAs."
click at [226, 483] on h2 "Solution" at bounding box center [172, 490] width 251 height 14
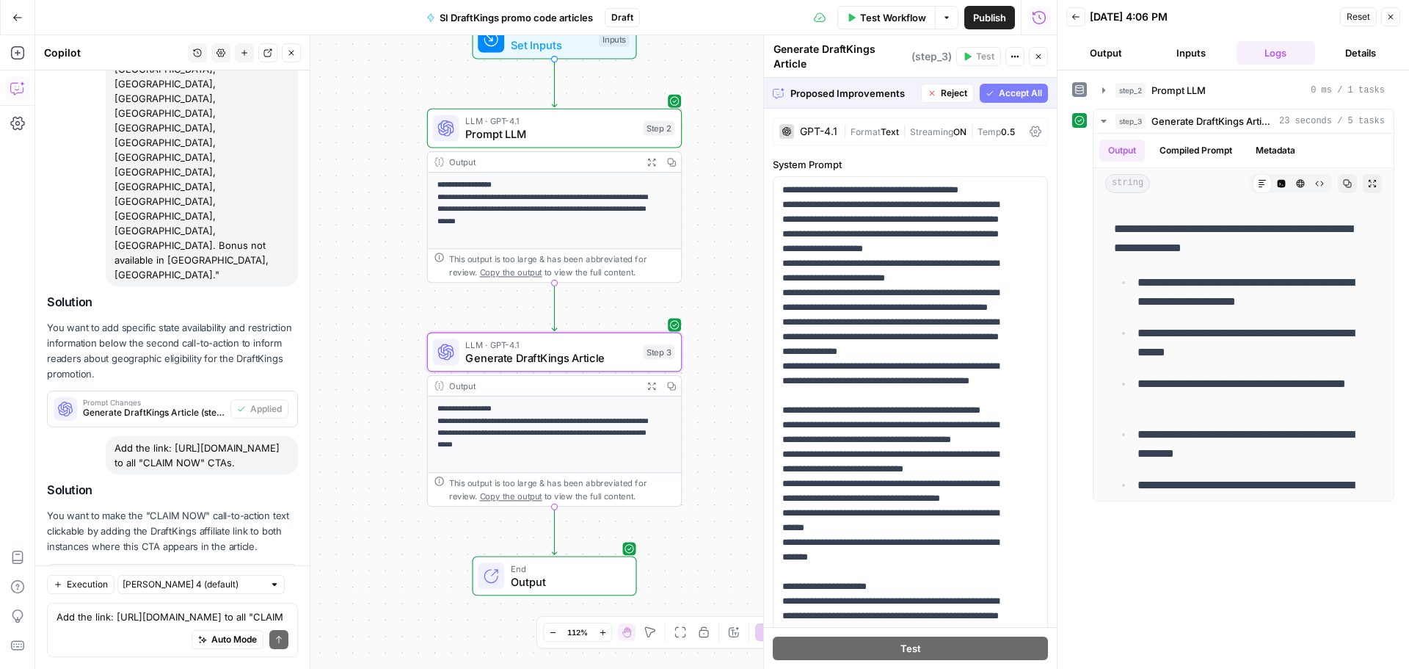
click at [264, 575] on span "Accept" at bounding box center [267, 581] width 30 height 13
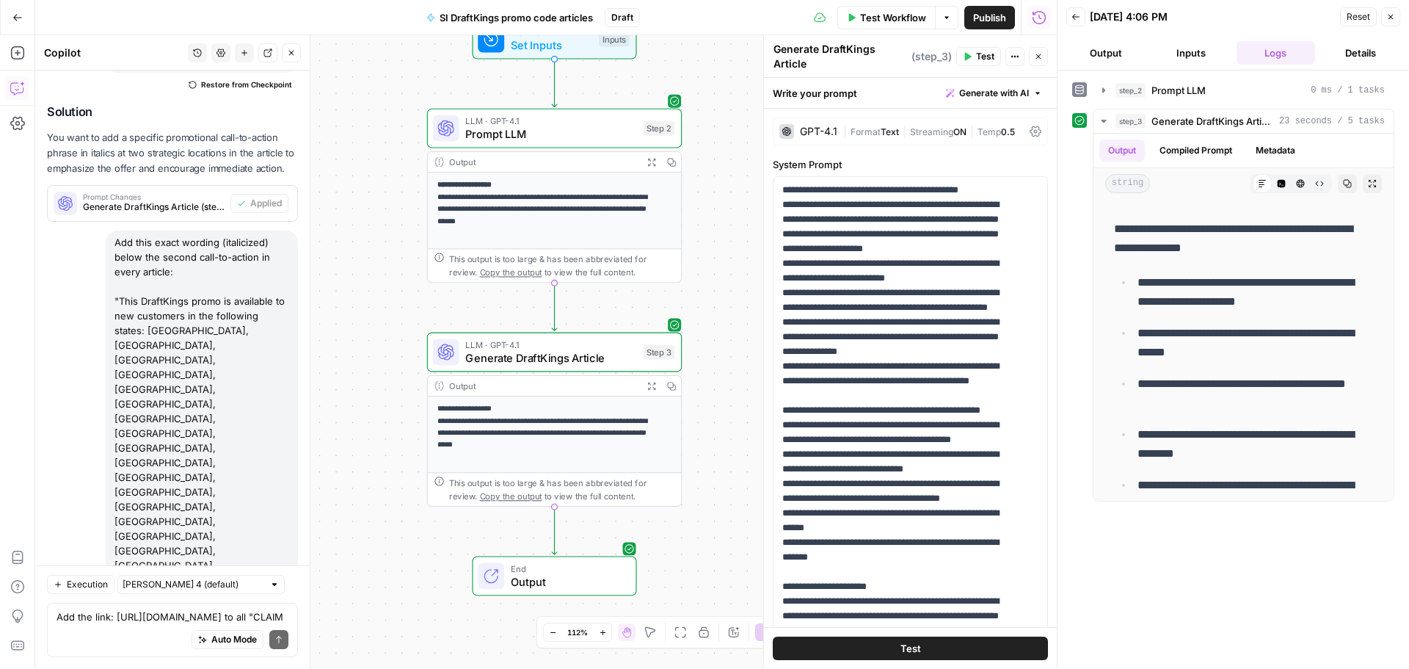
scroll to position [0, 0]
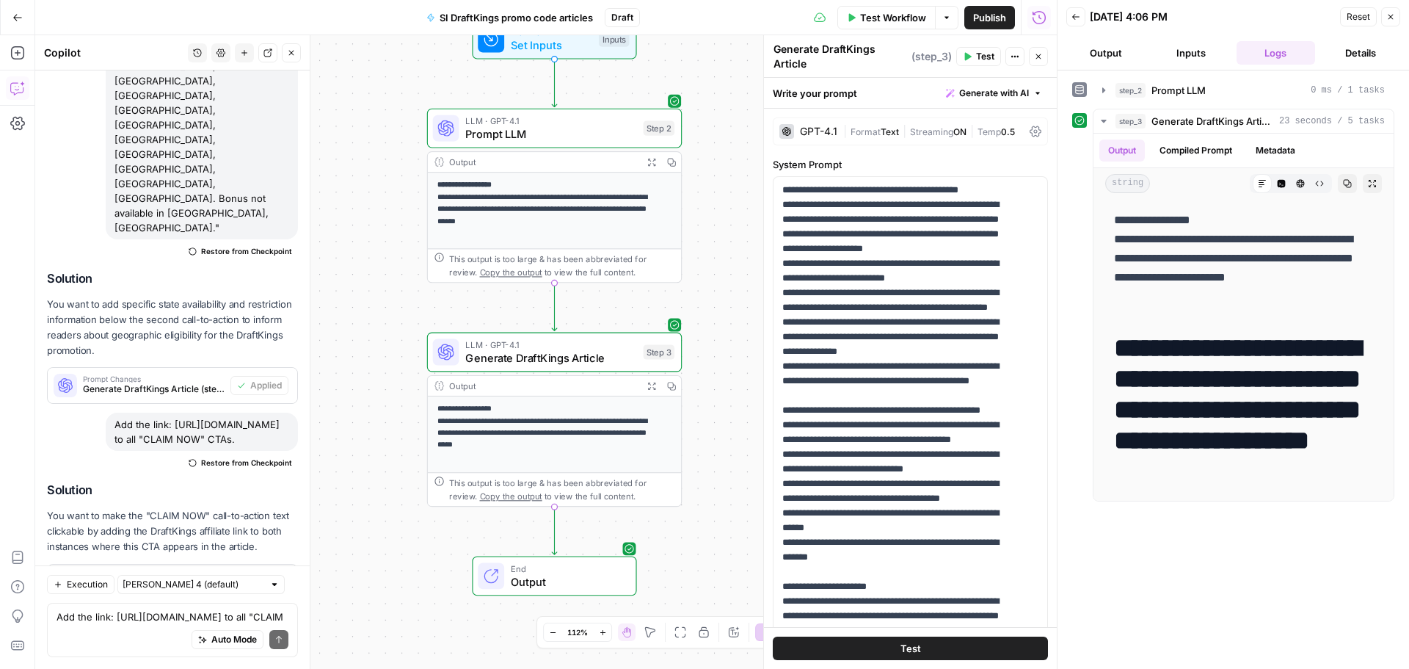
click at [889, 23] on span "Test Workflow" at bounding box center [893, 17] width 66 height 15
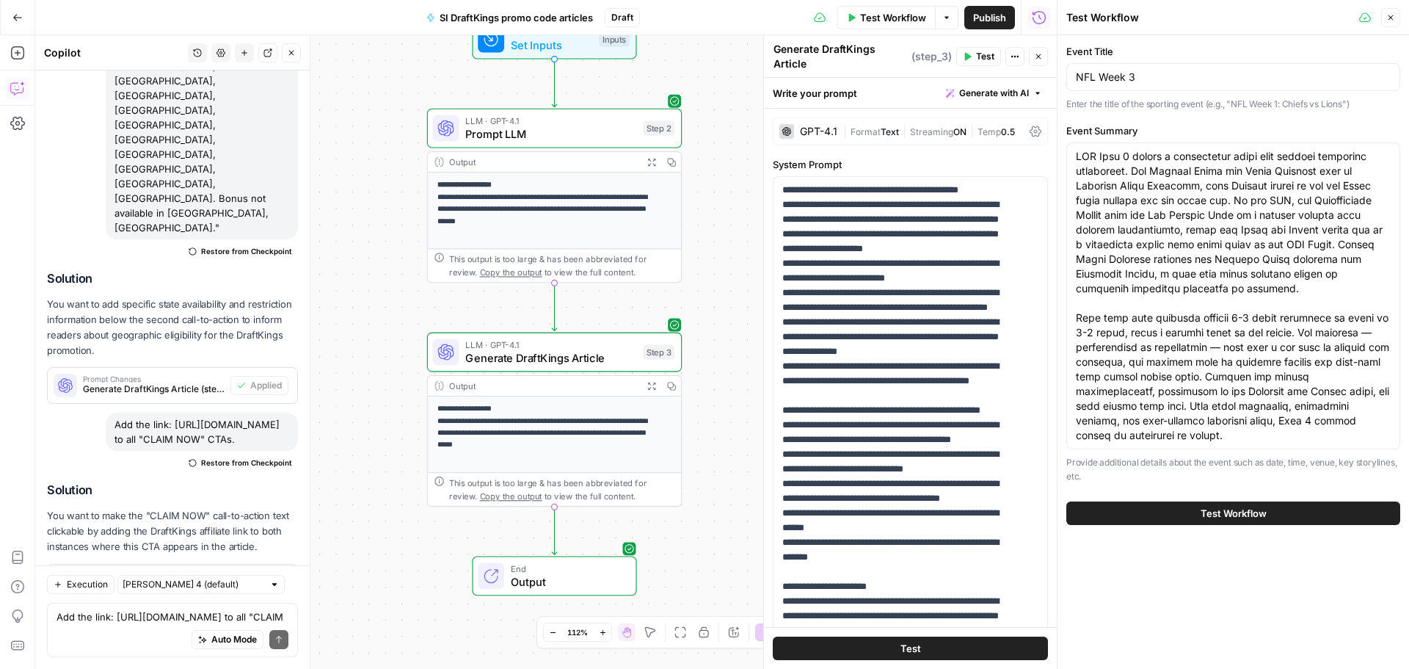
click at [1236, 519] on span "Test Workflow" at bounding box center [1234, 513] width 66 height 15
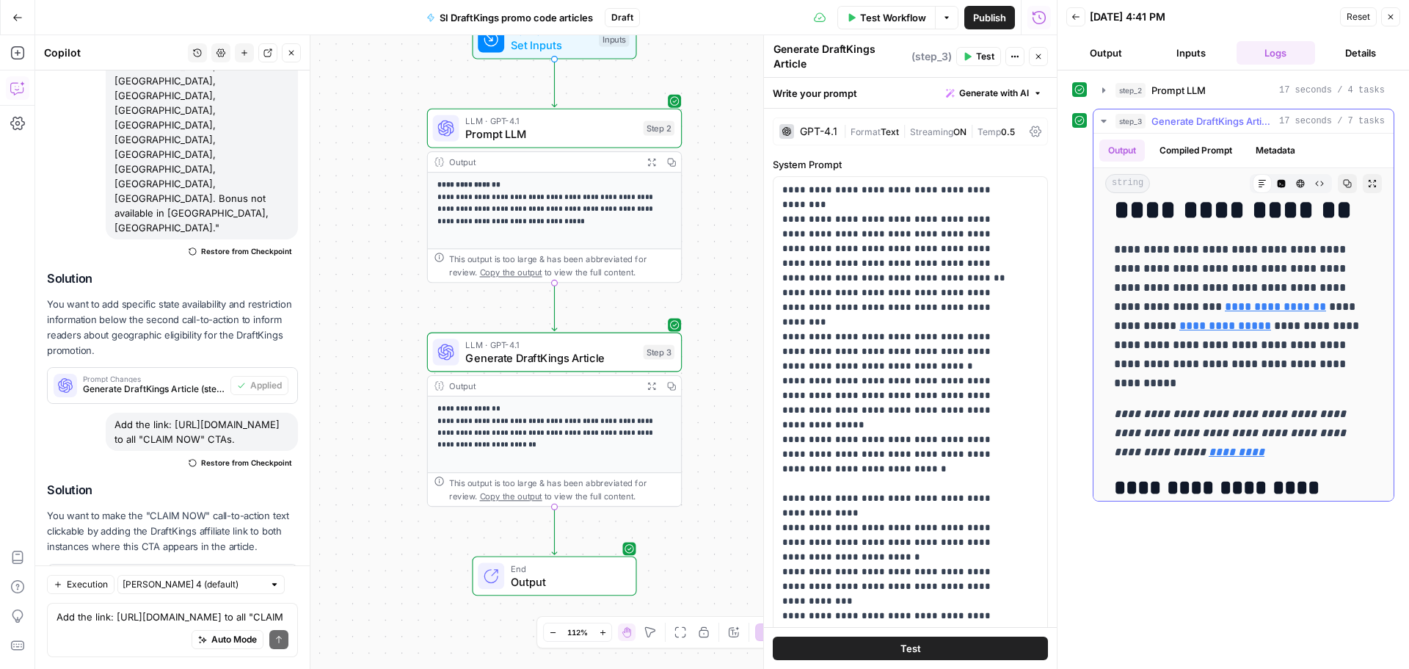
scroll to position [294, 0]
click at [178, 615] on textarea "Add the link: [URL][DOMAIN_NAME] to all "CLAIM NOW" CTAs." at bounding box center [173, 616] width 232 height 15
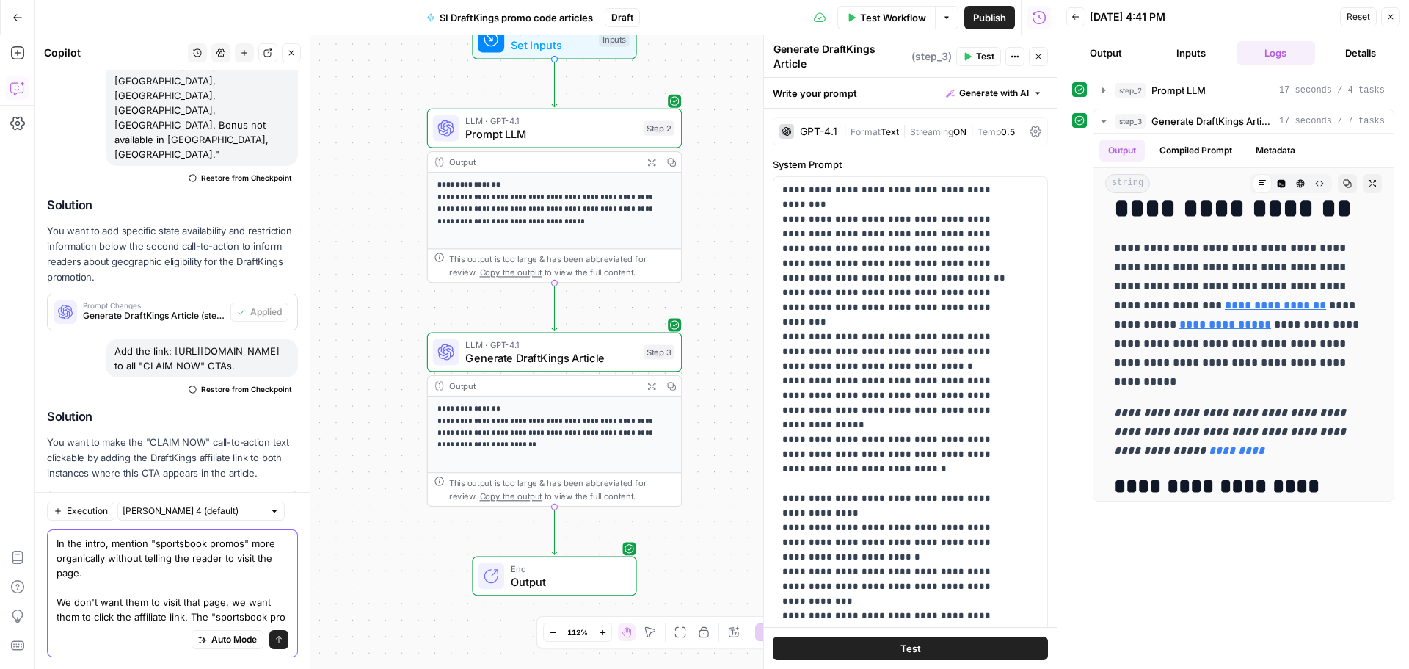
scroll to position [5048, 0]
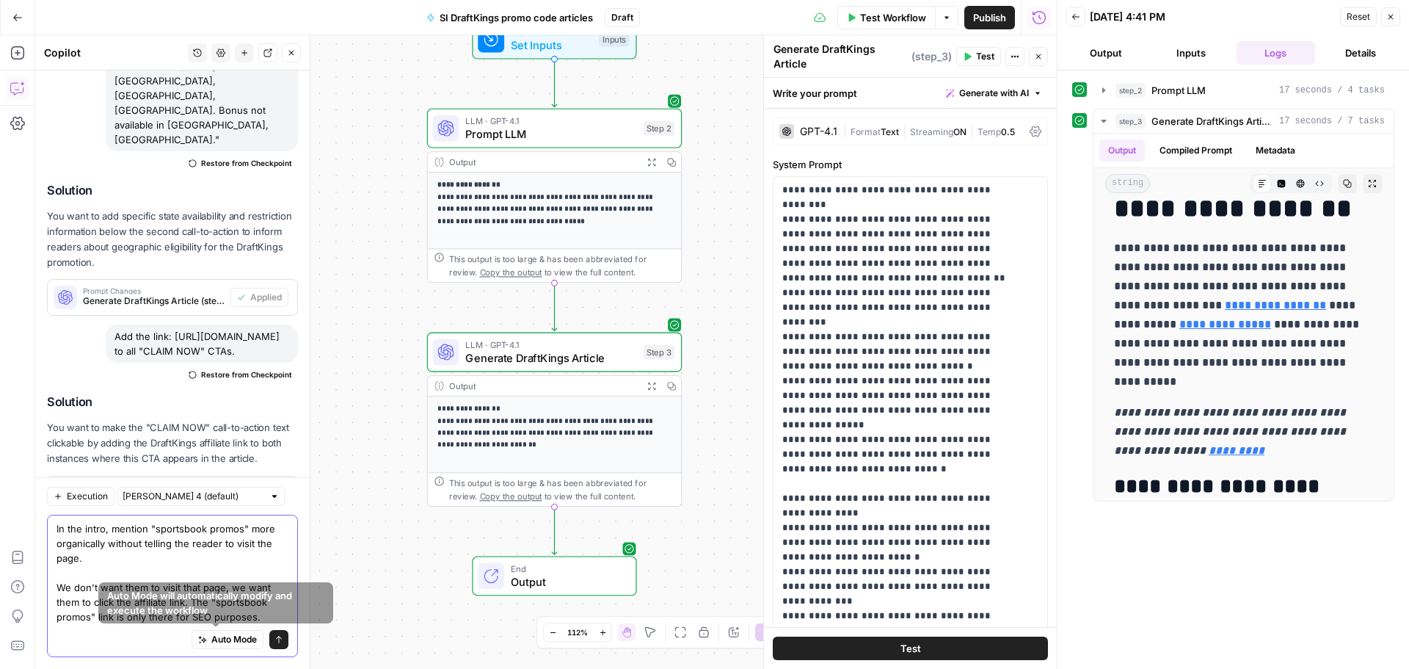
type textarea "In the intro, mention "sportsbook promos" more organically without telling the …"
click at [269, 636] on button "Send" at bounding box center [278, 639] width 19 height 19
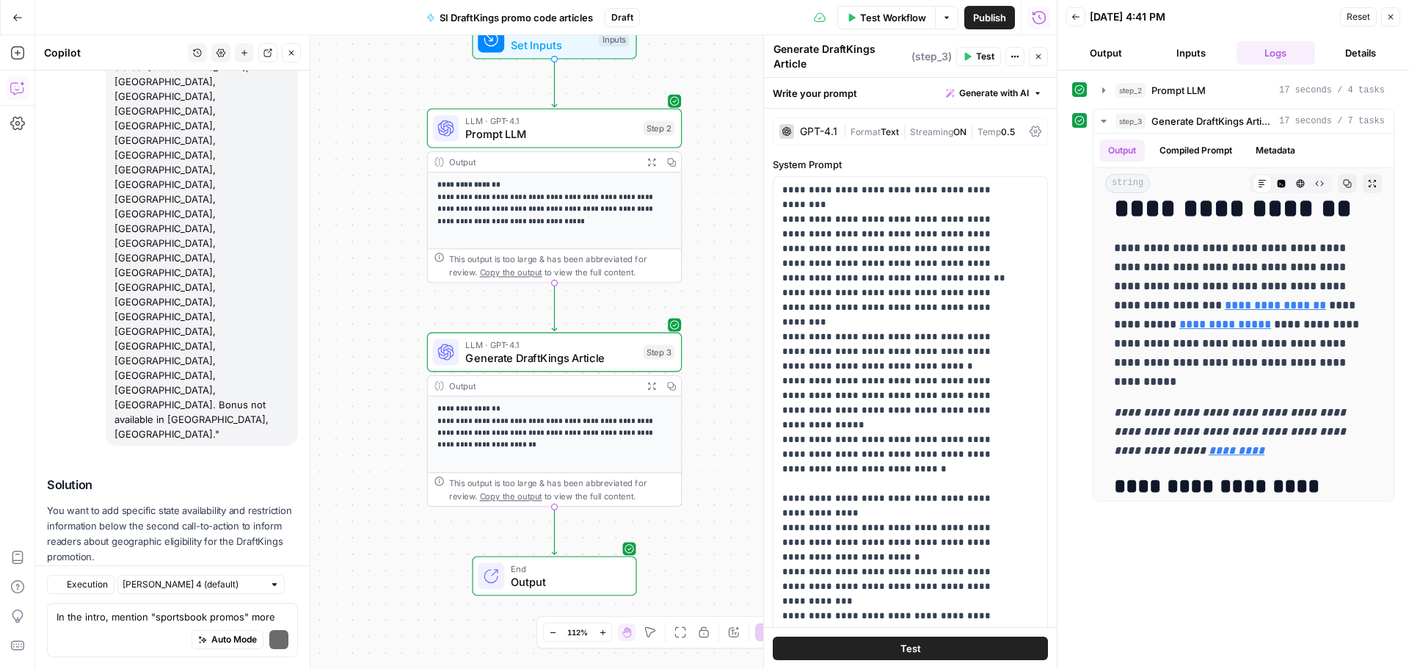
scroll to position [5266, 0]
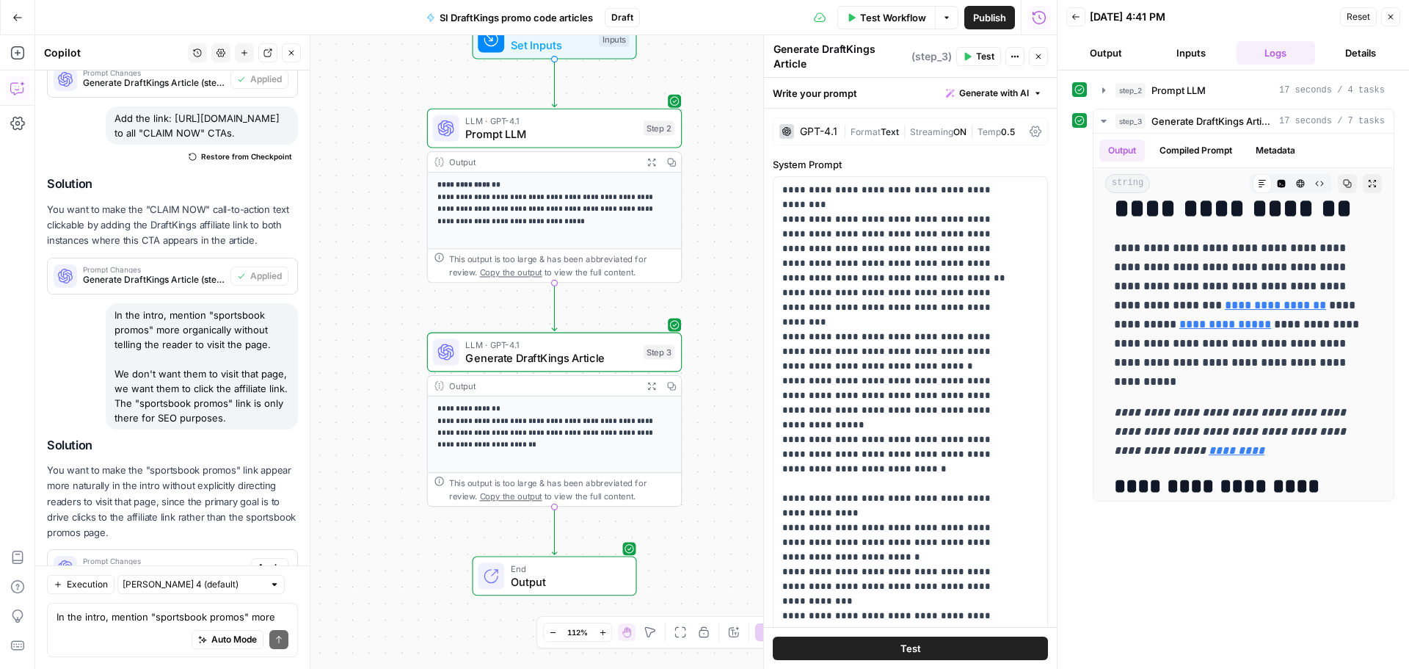
drag, startPoint x: 183, startPoint y: 360, endPoint x: 113, endPoint y: 248, distance: 132.5
click at [113, 303] on div "In the intro, mention "sportsbook promos" more organically without telling the …" at bounding box center [202, 366] width 192 height 126
copy div "In the intro, mention "sportsbook promos" more organically without telling the …"
click at [261, 561] on span "Apply" at bounding box center [270, 567] width 24 height 13
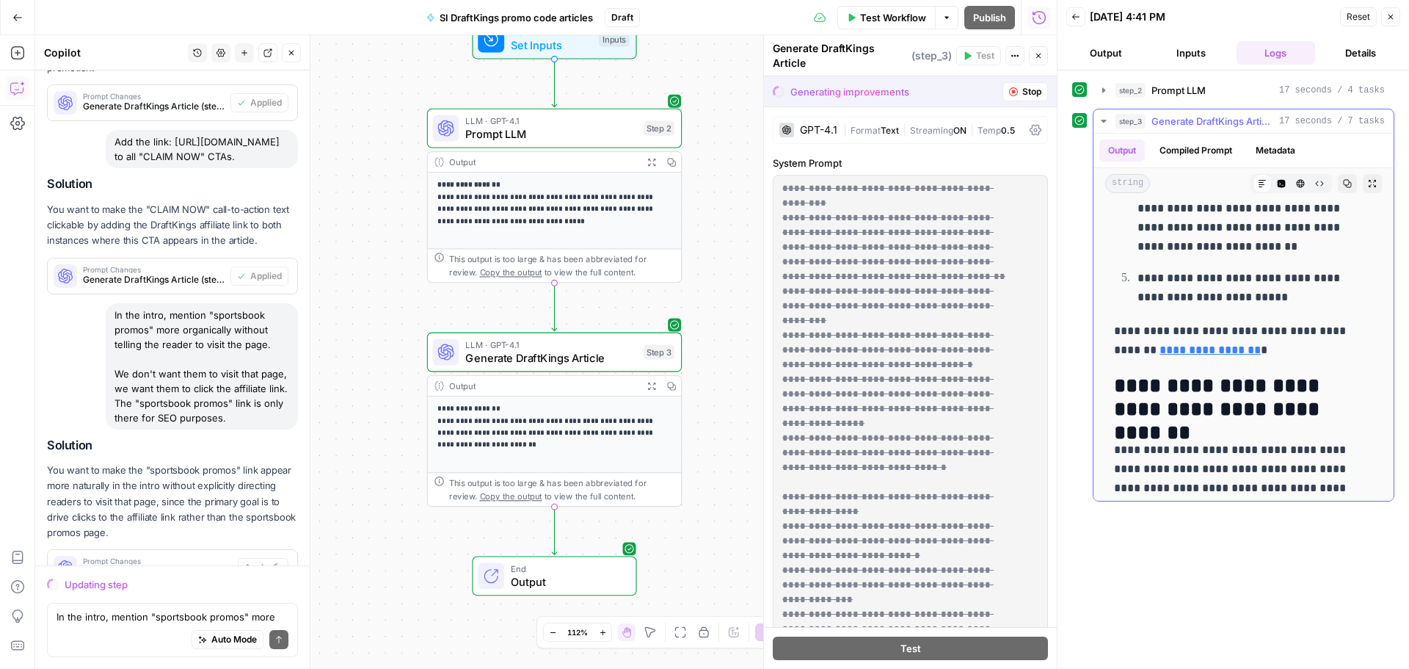
scroll to position [2039, 0]
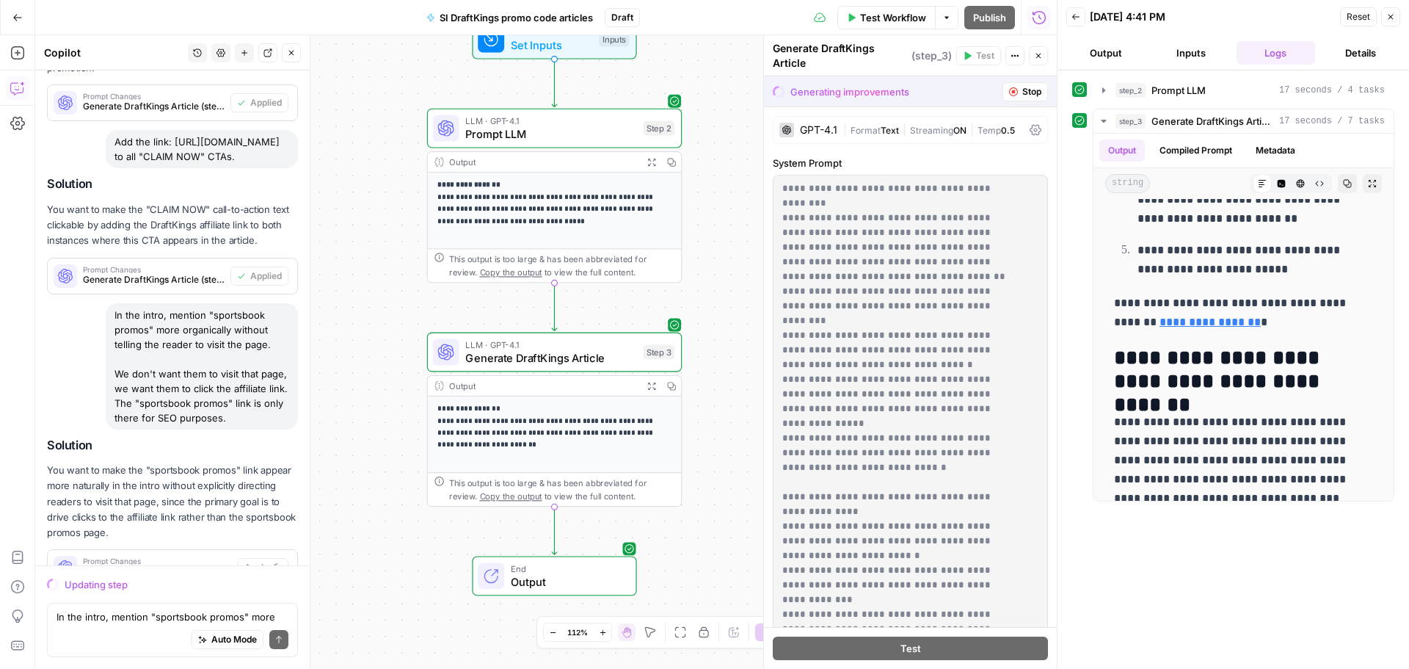
click at [217, 462] on p "You want to make the "sportsbook promos" link appear more naturally in the intr…" at bounding box center [172, 501] width 251 height 78
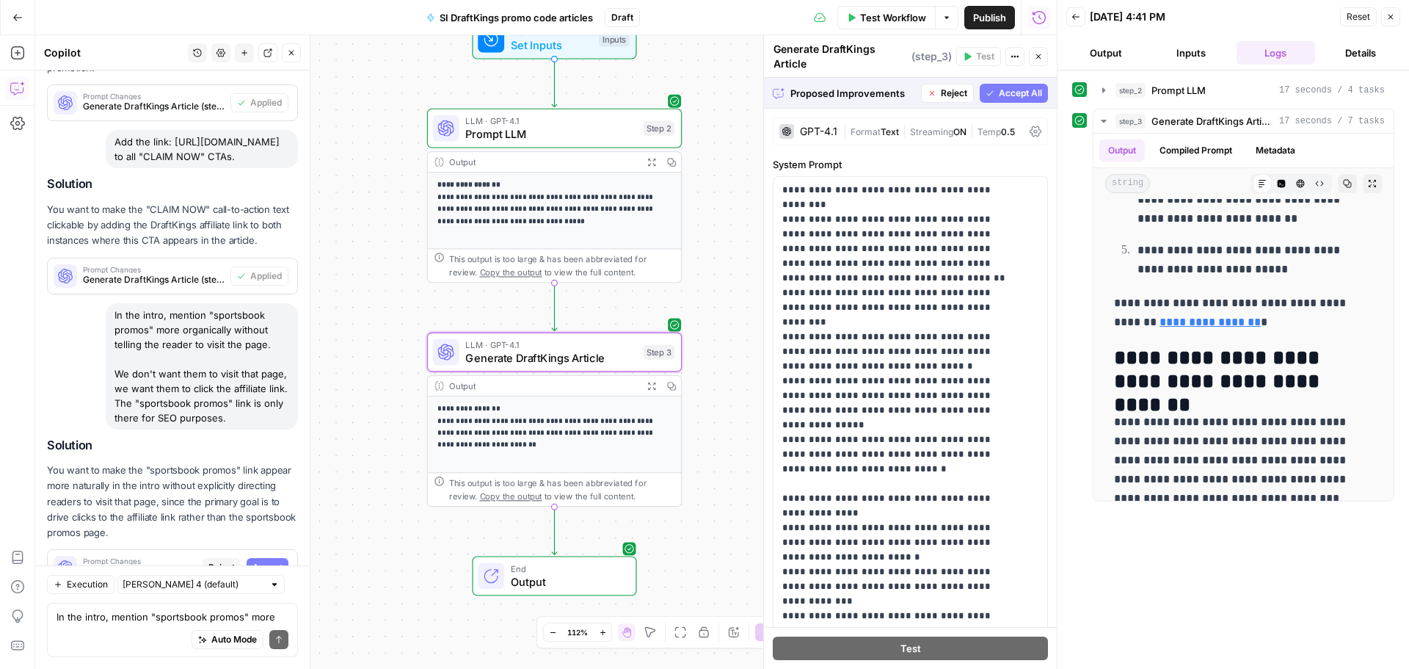
click at [264, 561] on span "Accept" at bounding box center [267, 567] width 30 height 13
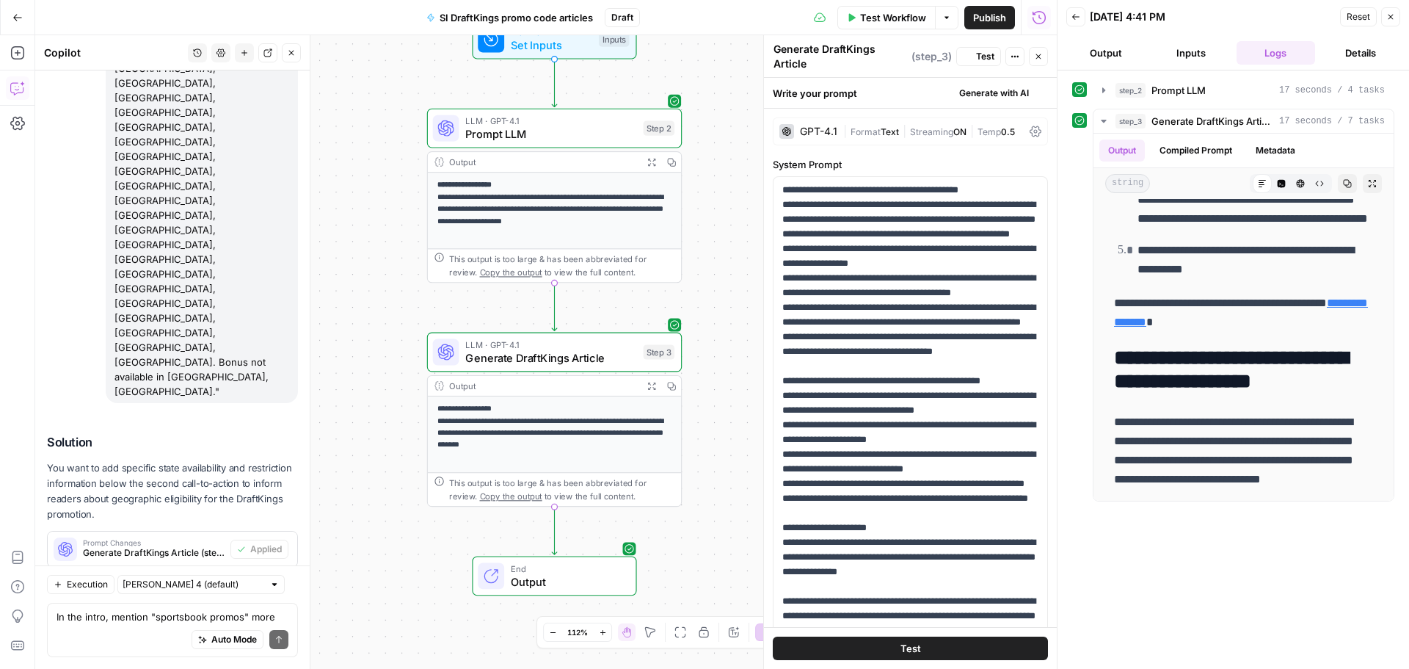
scroll to position [0, 0]
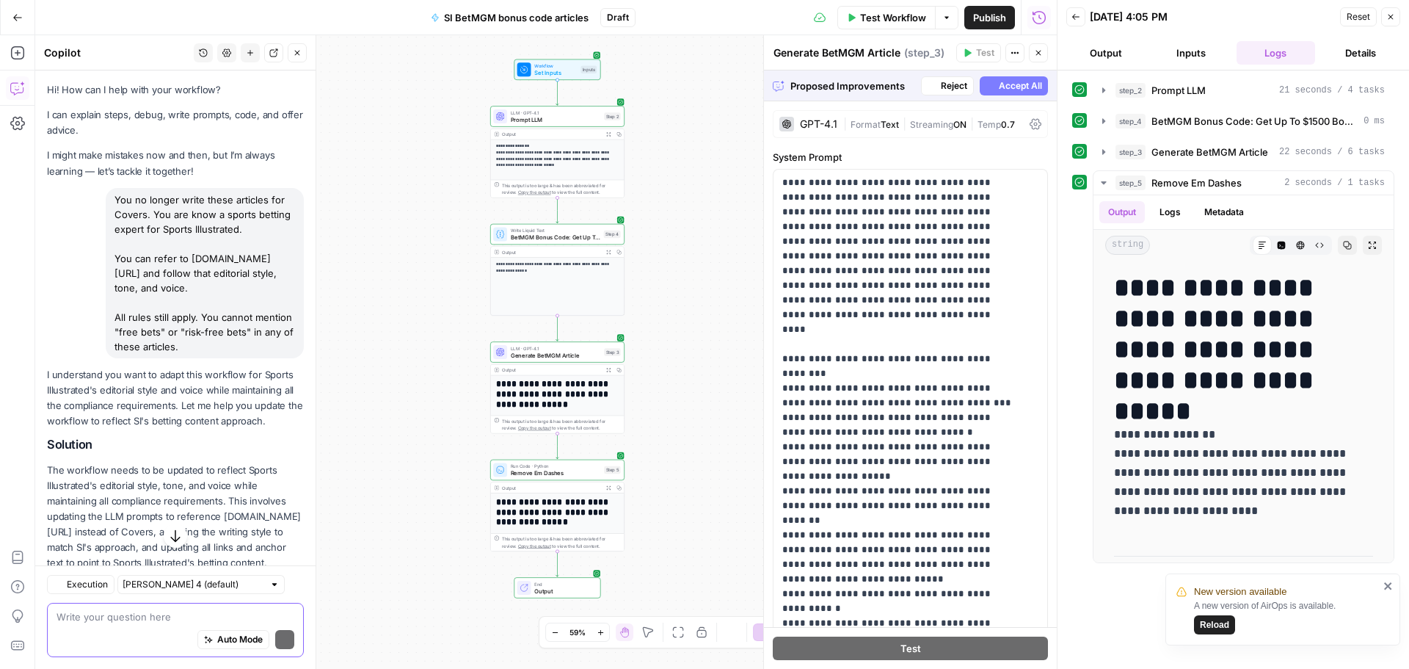
click at [144, 610] on textarea at bounding box center [176, 616] width 238 height 15
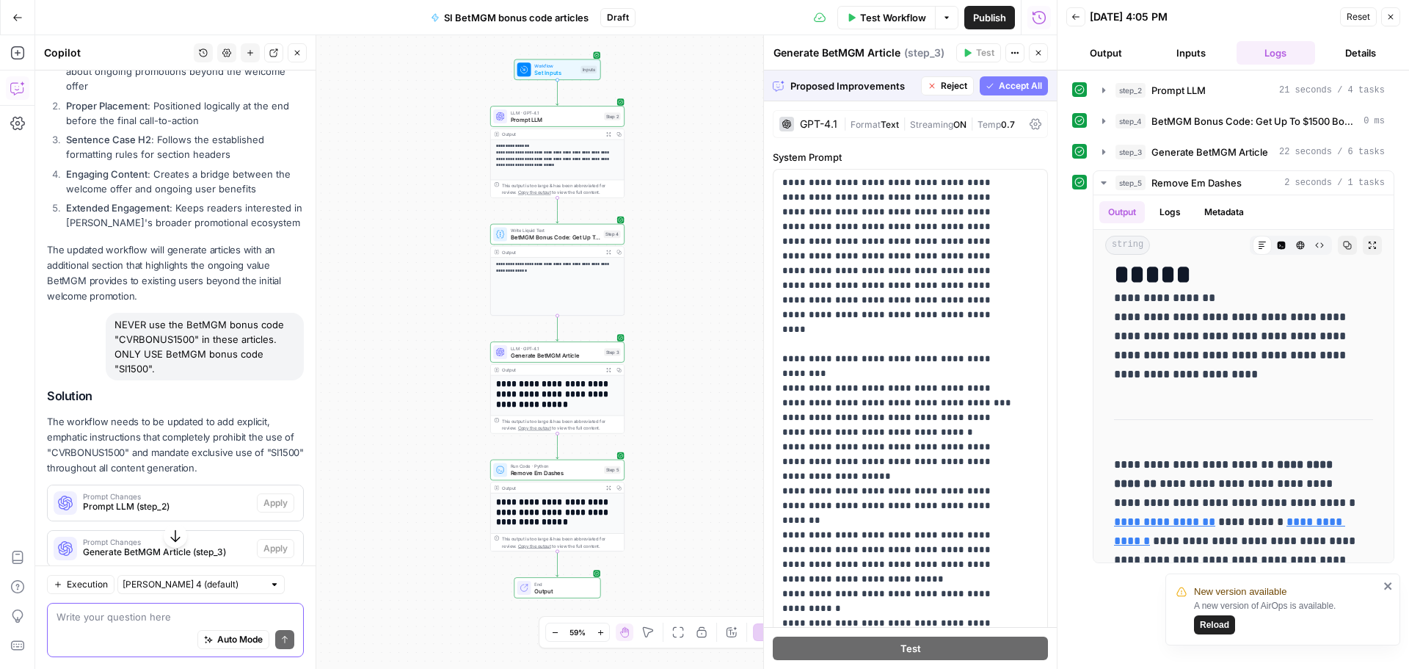
paste textarea "Add this exact wording (and italicize it) under the intro paragraph and under t…"
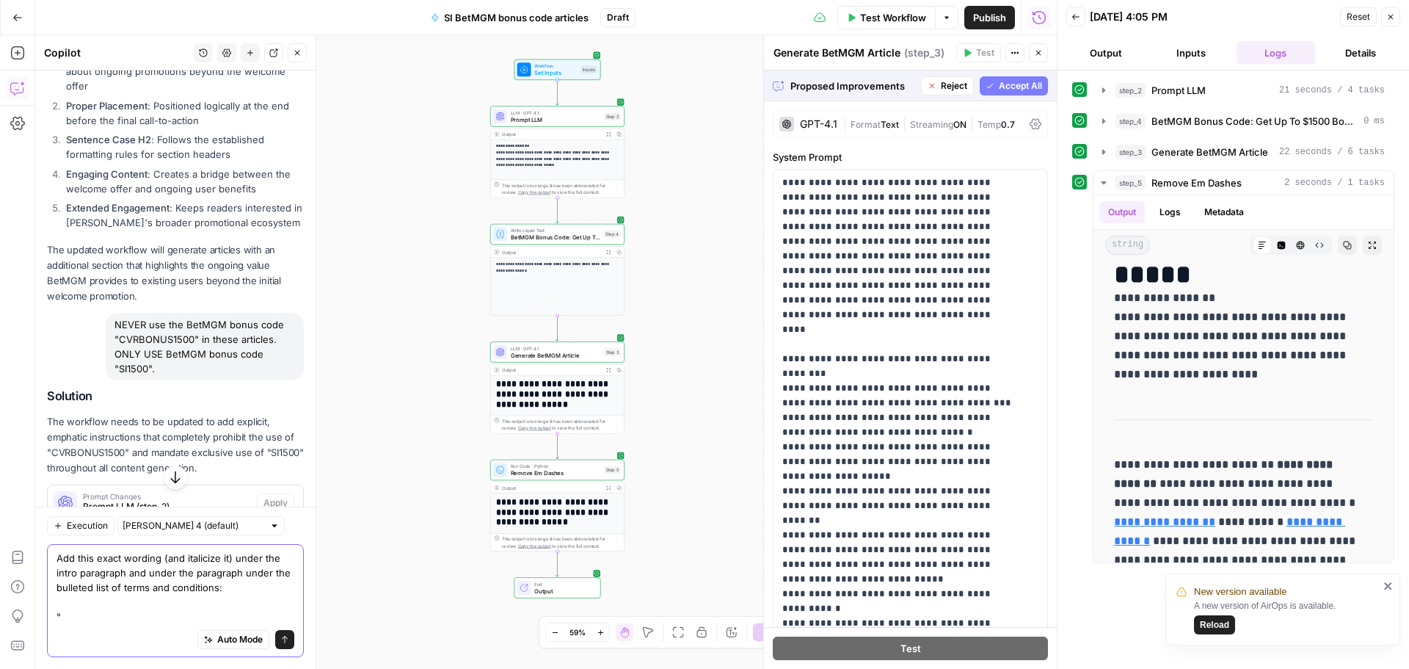
paste textarea "Get up to $1,500 in bonus bets with BetMGM - CLAIM NOW"
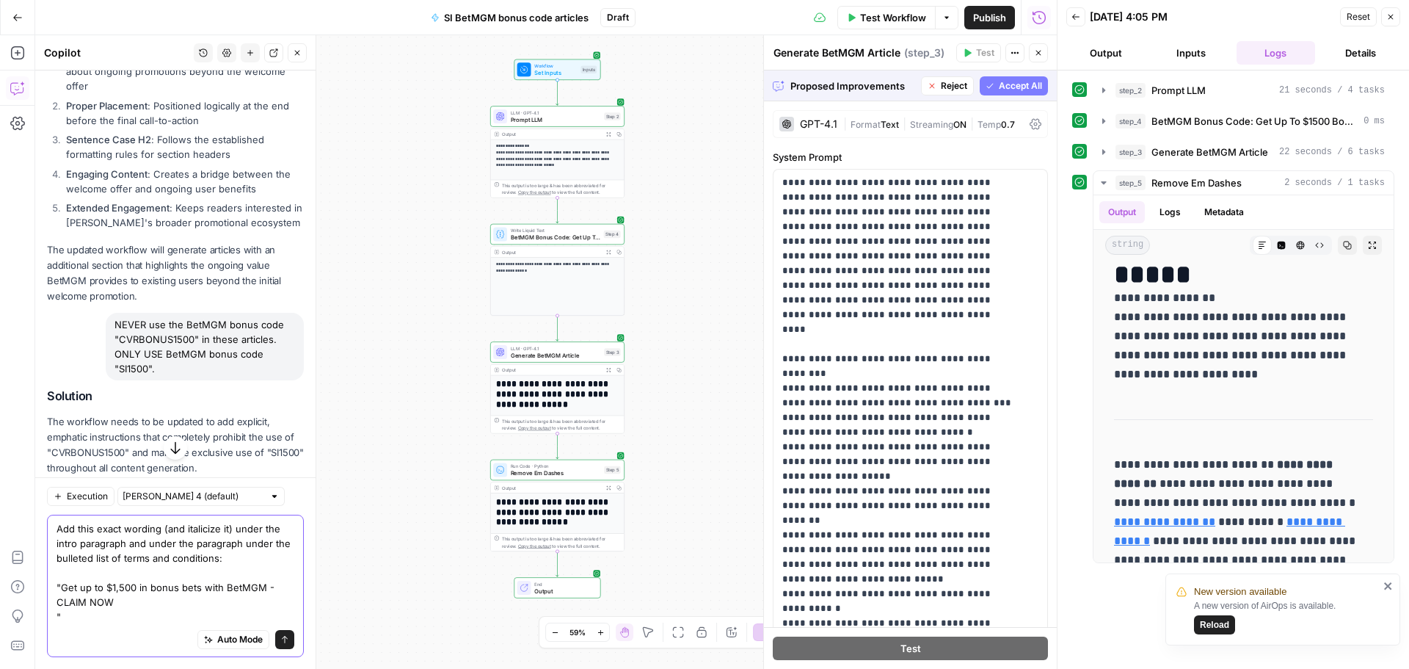
type textarea "Add this exact wording (and italicize it) under the intro paragraph and under t…"
click at [280, 638] on icon "submit" at bounding box center [284, 639] width 9 height 9
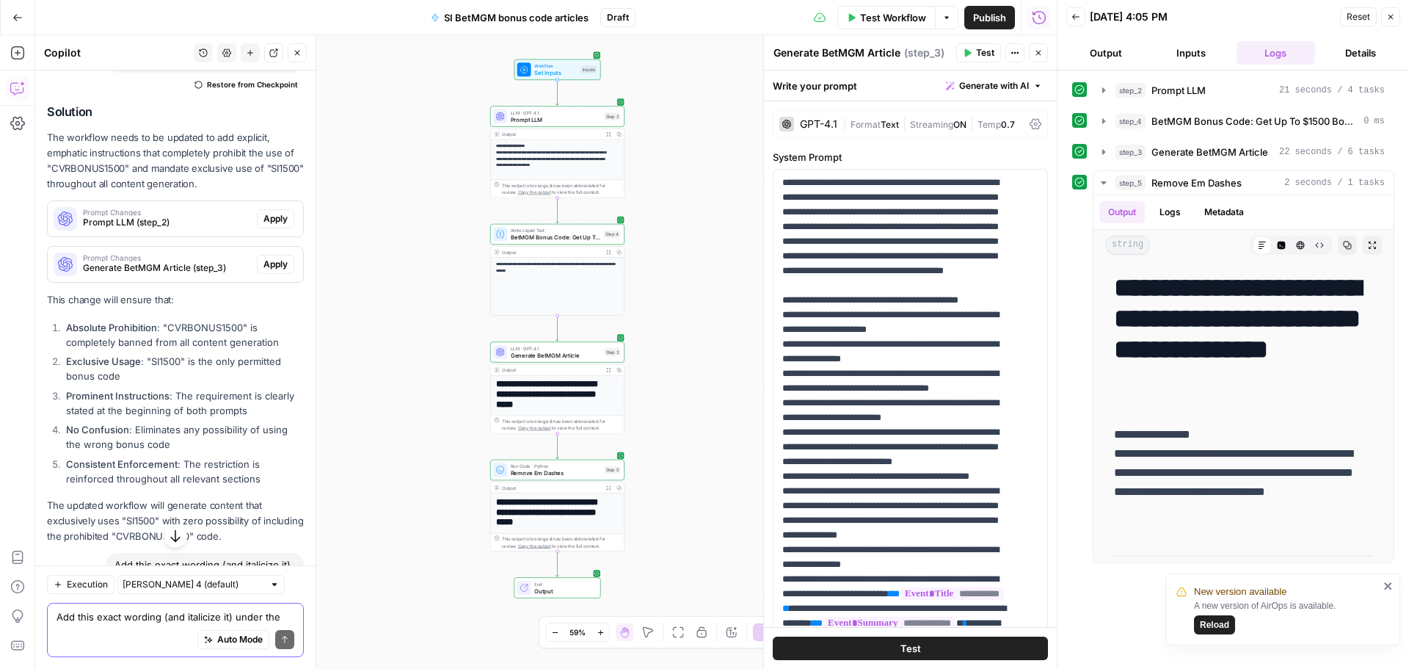
scroll to position [10638, 0]
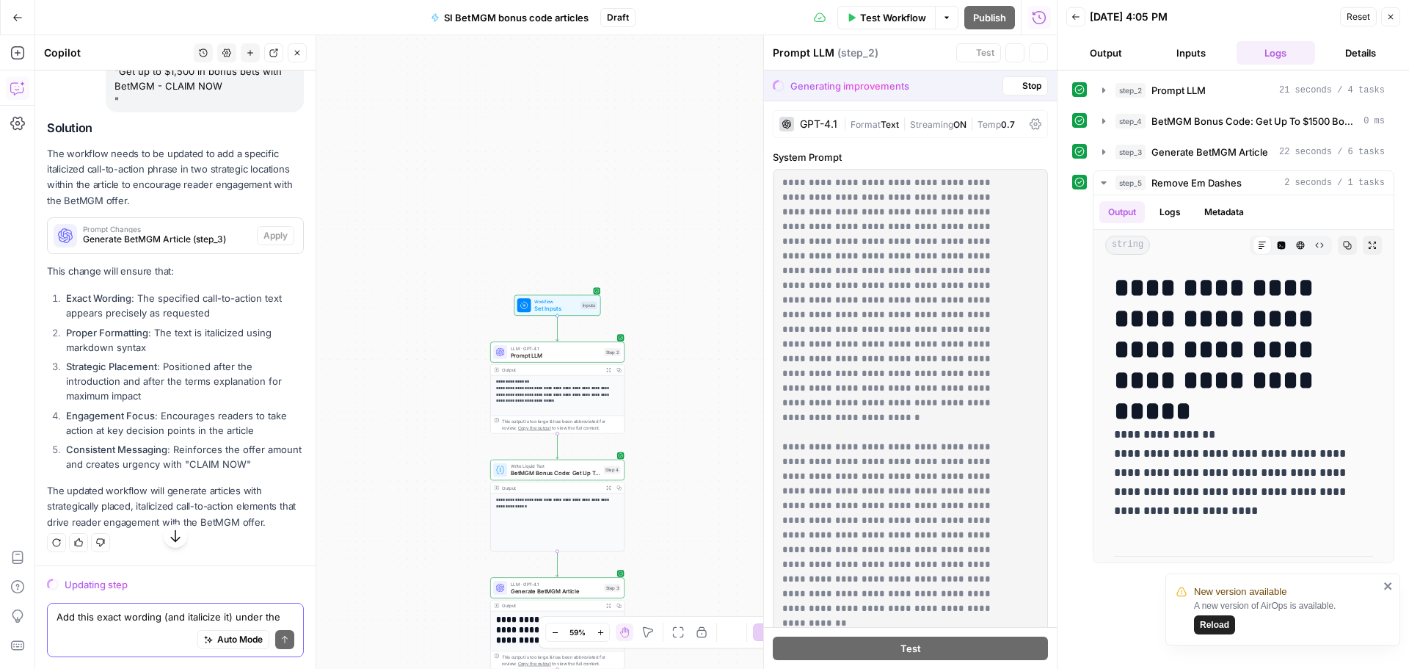
scroll to position [10021, 0]
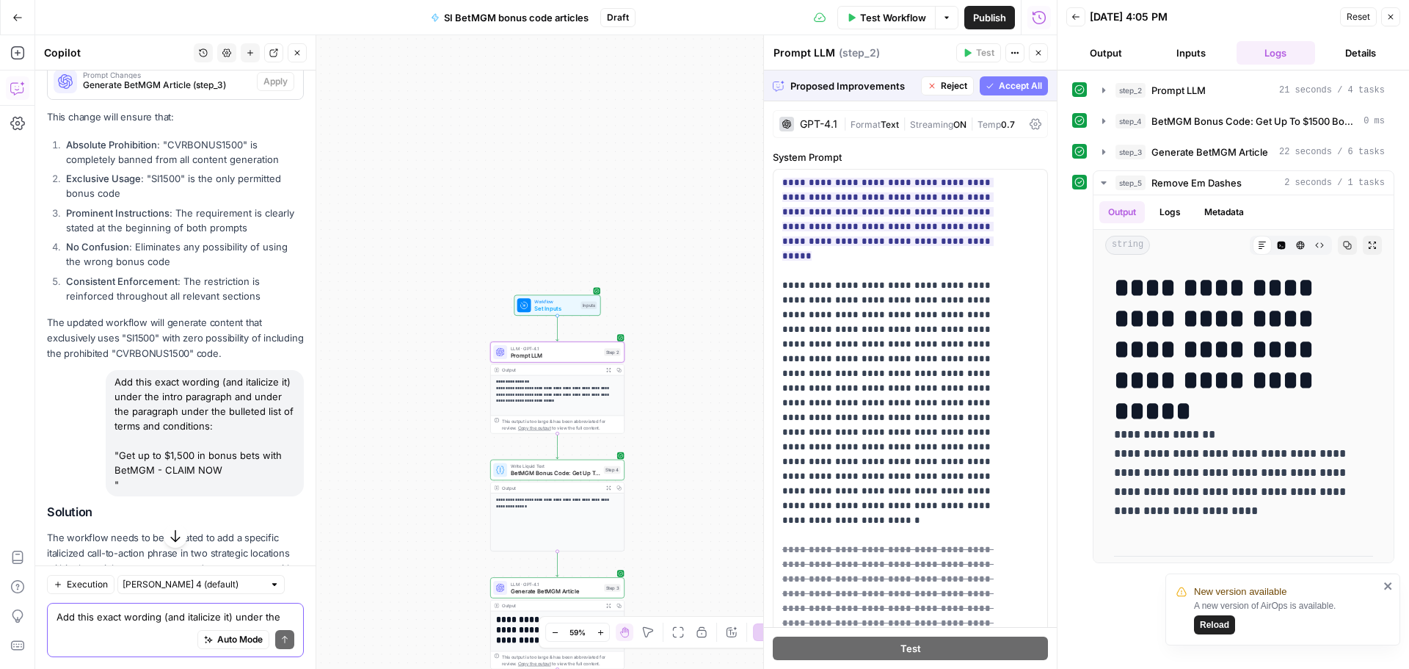
click at [258, 43] on span "Accept" at bounding box center [273, 35] width 30 height 13
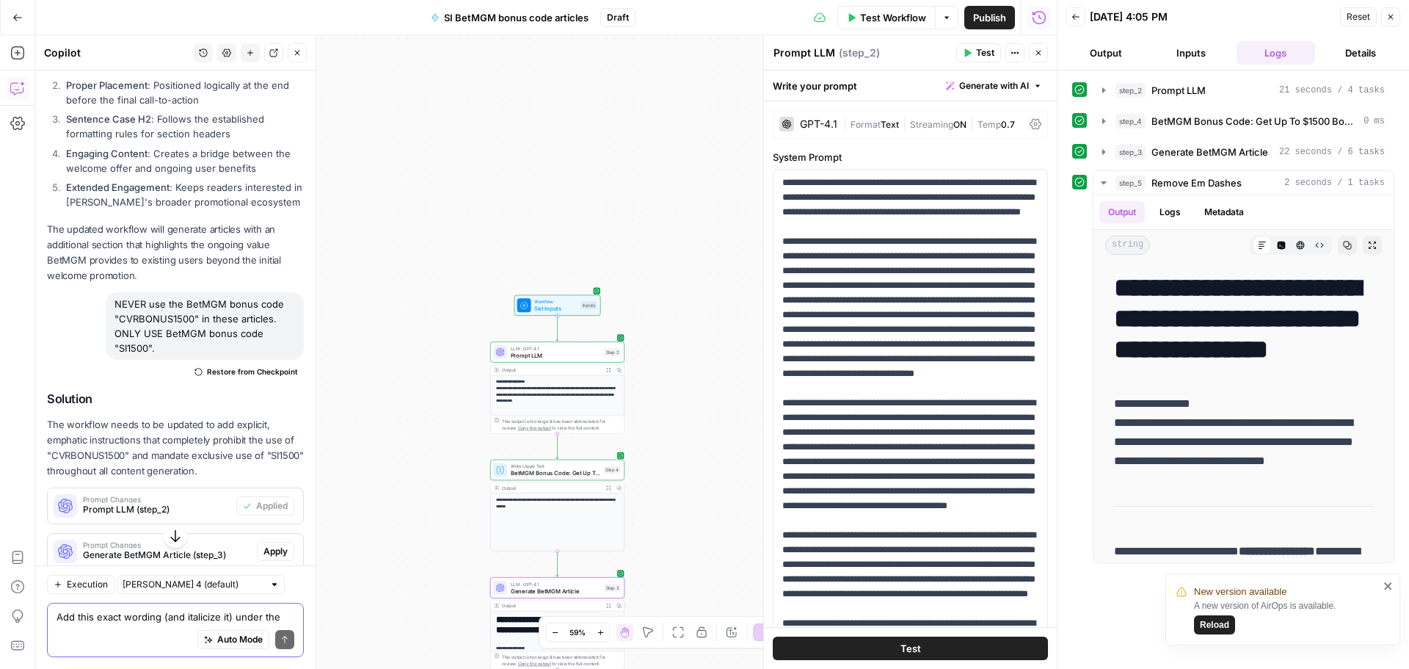
scroll to position [10467, 0]
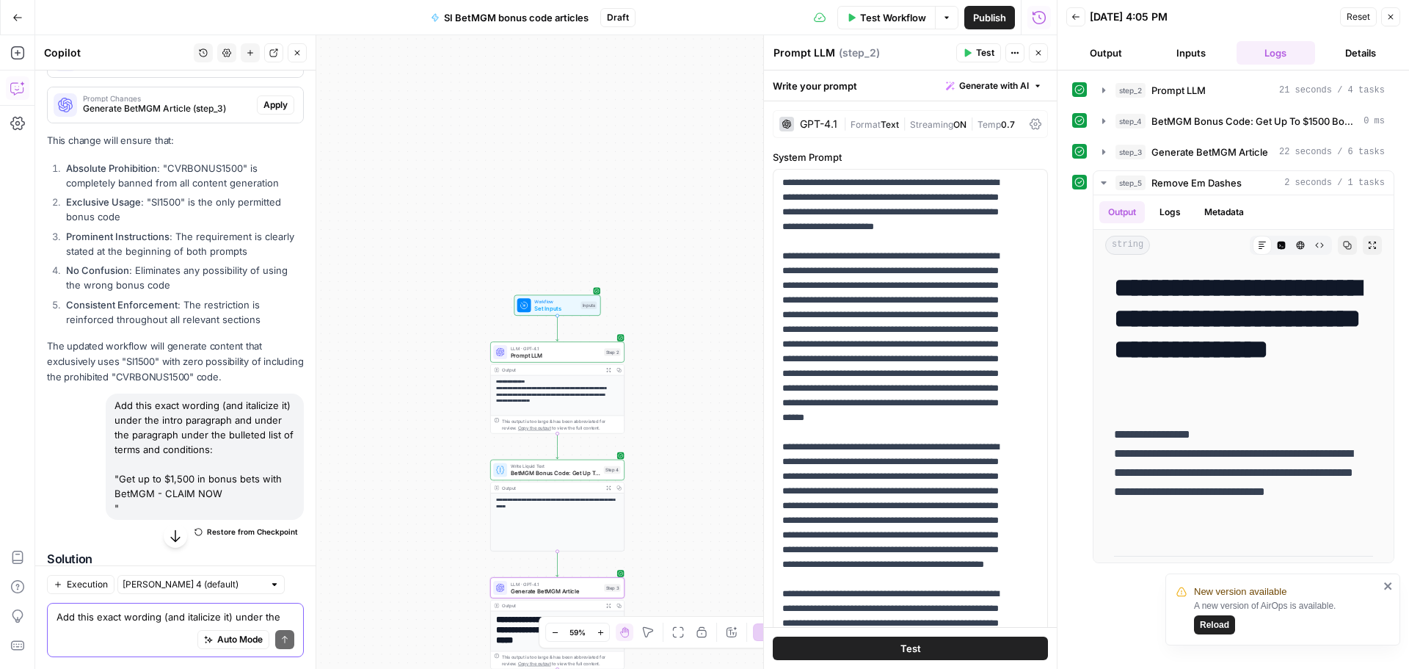
click at [269, 112] on span "Apply" at bounding box center [275, 104] width 24 height 13
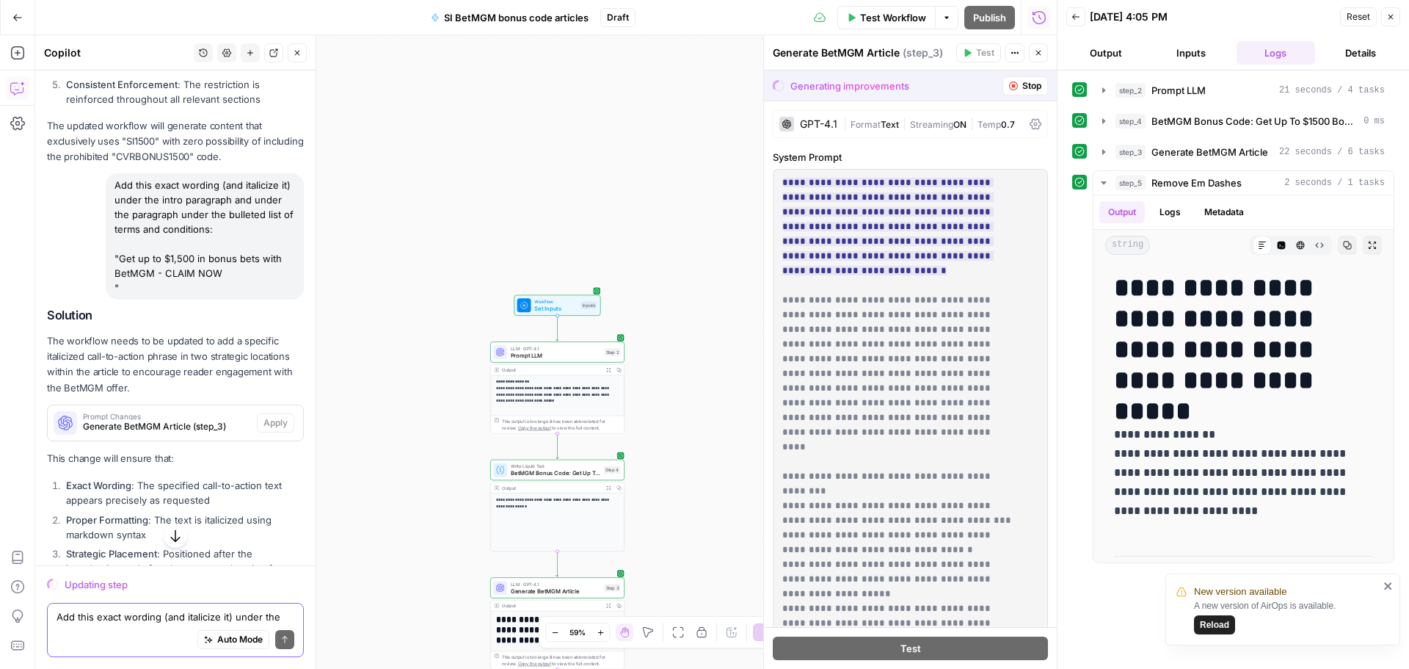
scroll to position [10144, 0]
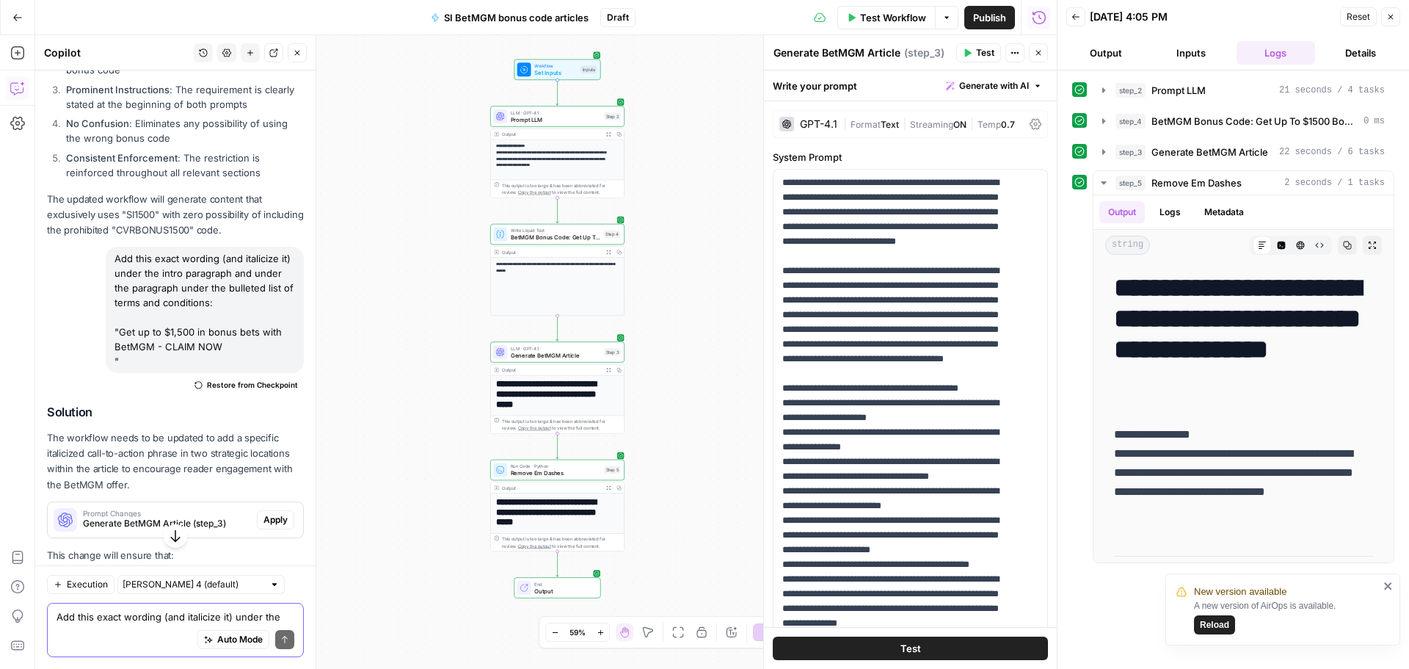
scroll to position [11120, 0]
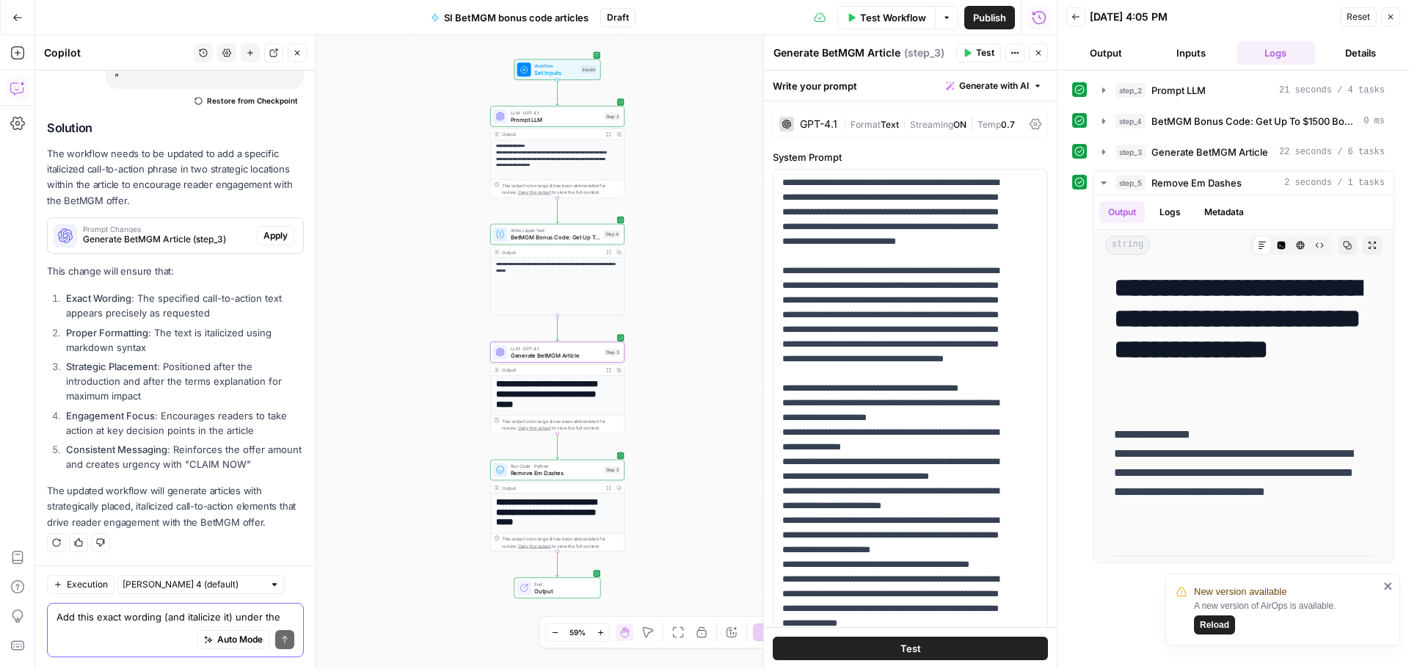
click at [263, 234] on span "Apply" at bounding box center [275, 235] width 24 height 13
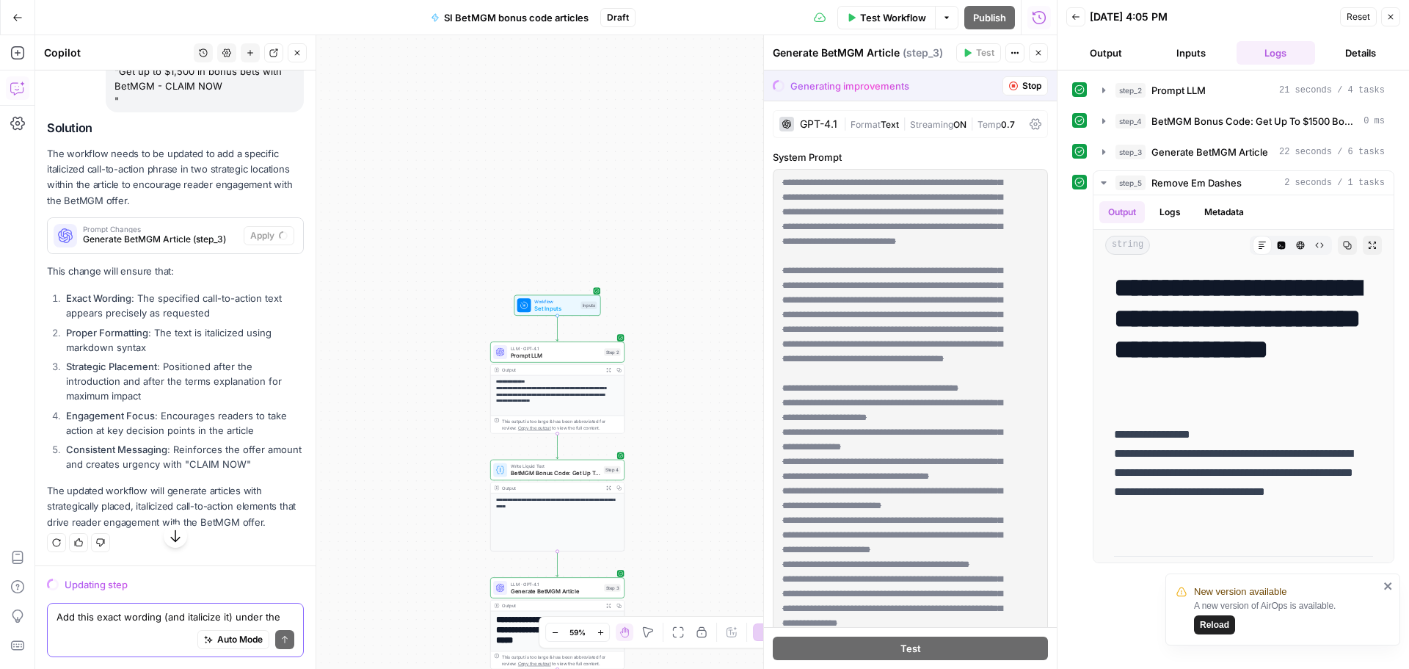
scroll to position [10627, 0]
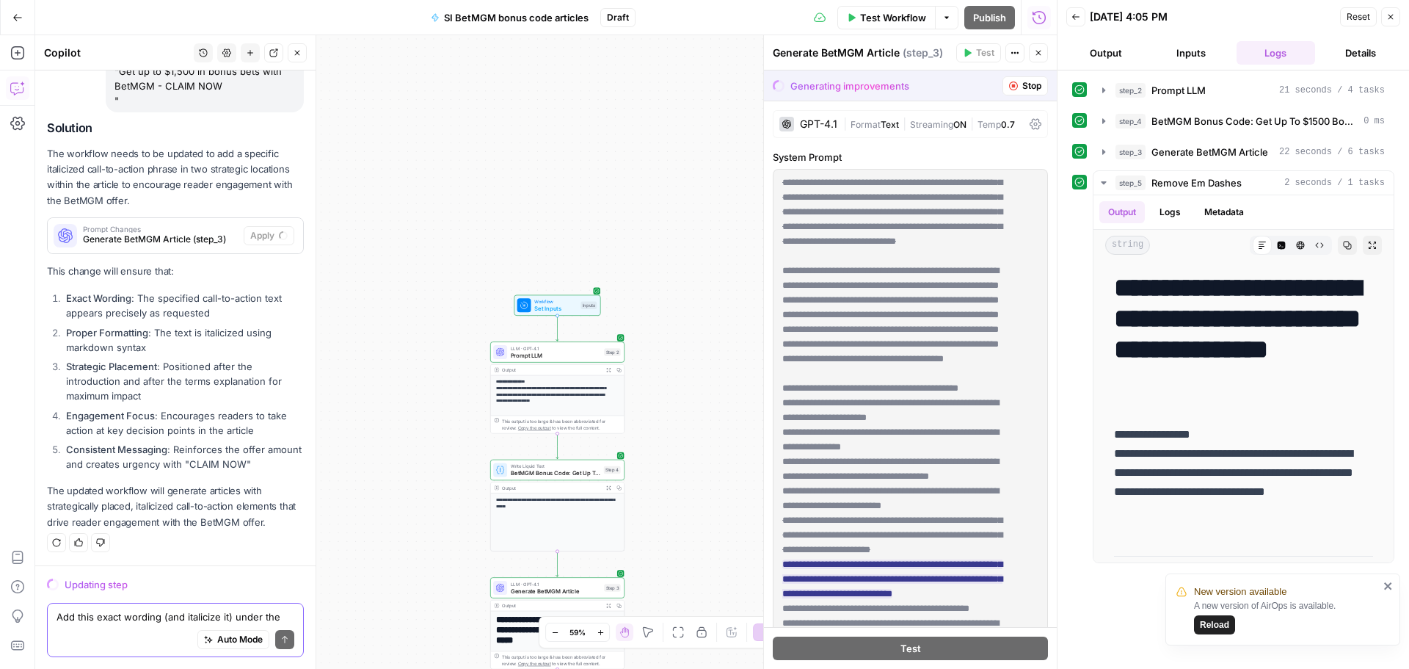
click at [127, 617] on textarea "Add this exact wording (and italicize it) under the intro paragraph and under t…" at bounding box center [176, 616] width 238 height 15
paste textarea "Add this exact wording (italicized) below the second call-to-action in every ar…"
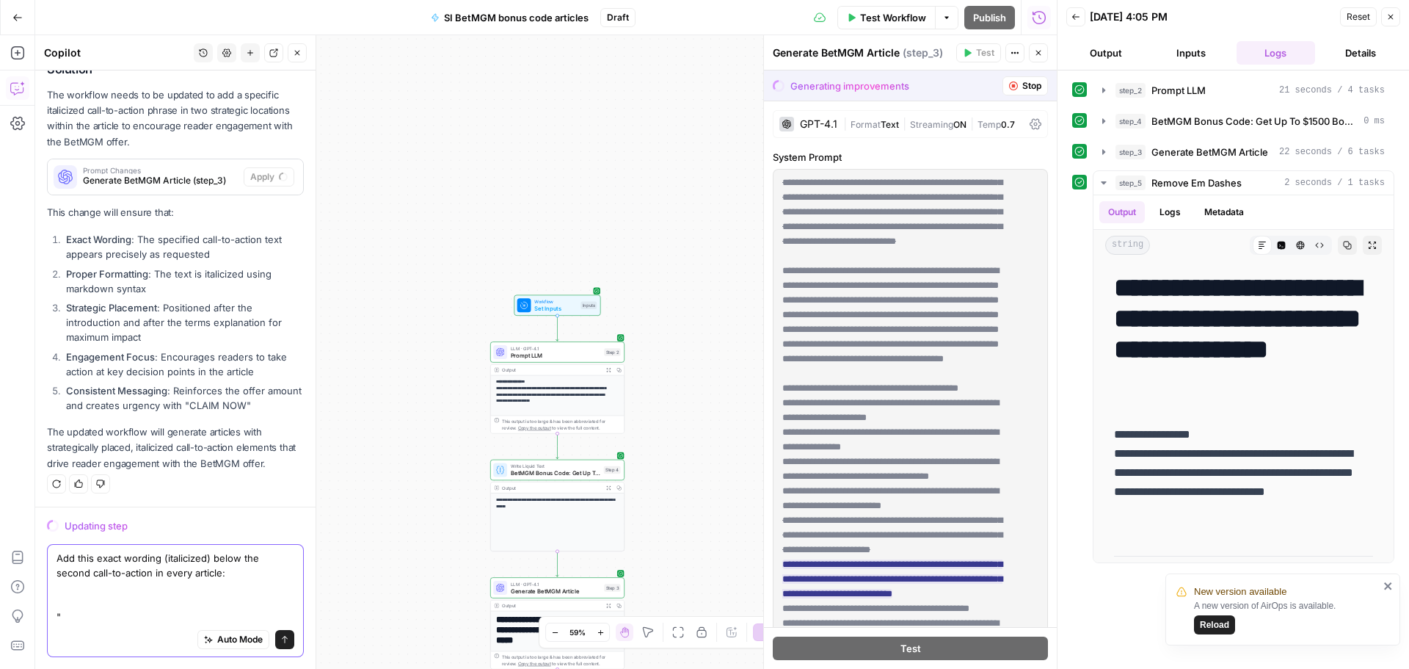
scroll to position [10686, 0]
paste textarea "This BetMGM promotion is available to first-time users in the following states:…"
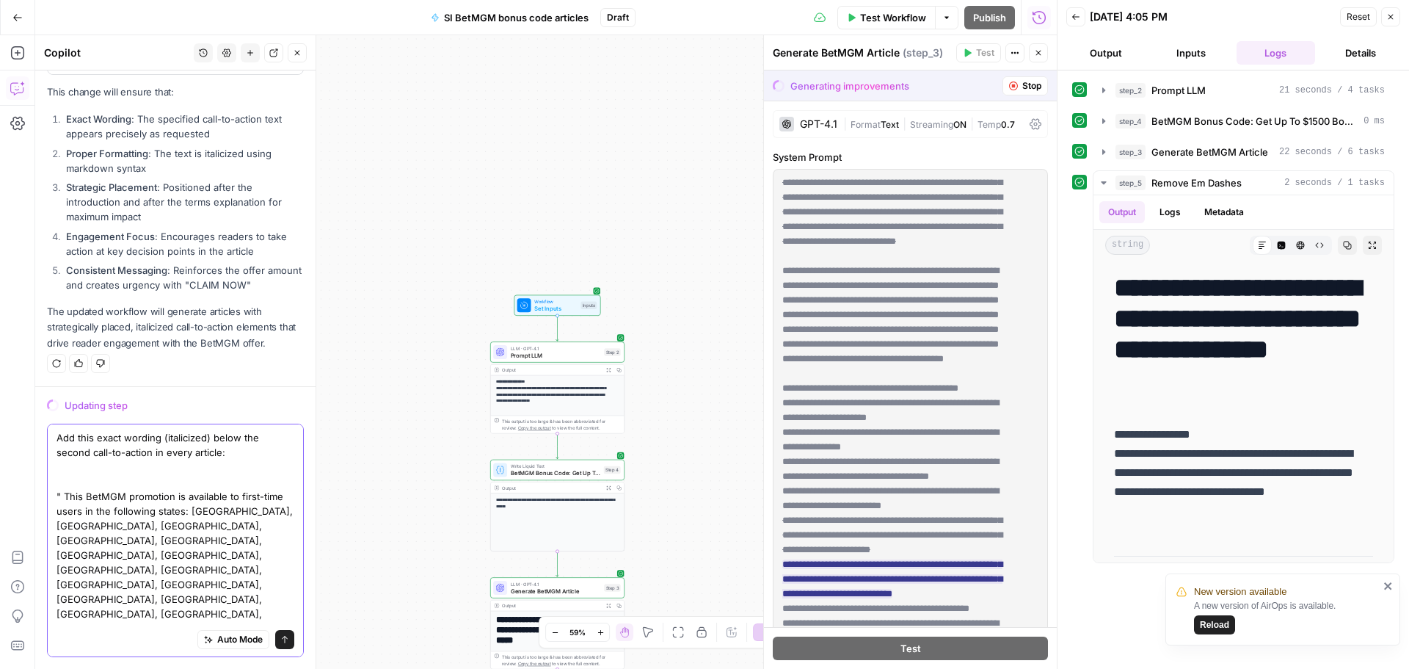
click at [68, 557] on textarea "Add this exact wording (italicized) below the second call-to-action in every ar…" at bounding box center [176, 569] width 238 height 279
click at [166, 616] on textarea "Add this exact wording (italicized) below the second call-to-action in every ar…" at bounding box center [176, 569] width 238 height 279
type textarea "Add this exact wording (italicized) below the second call-to-action in every ar…"
click at [275, 644] on button "Send" at bounding box center [284, 639] width 19 height 19
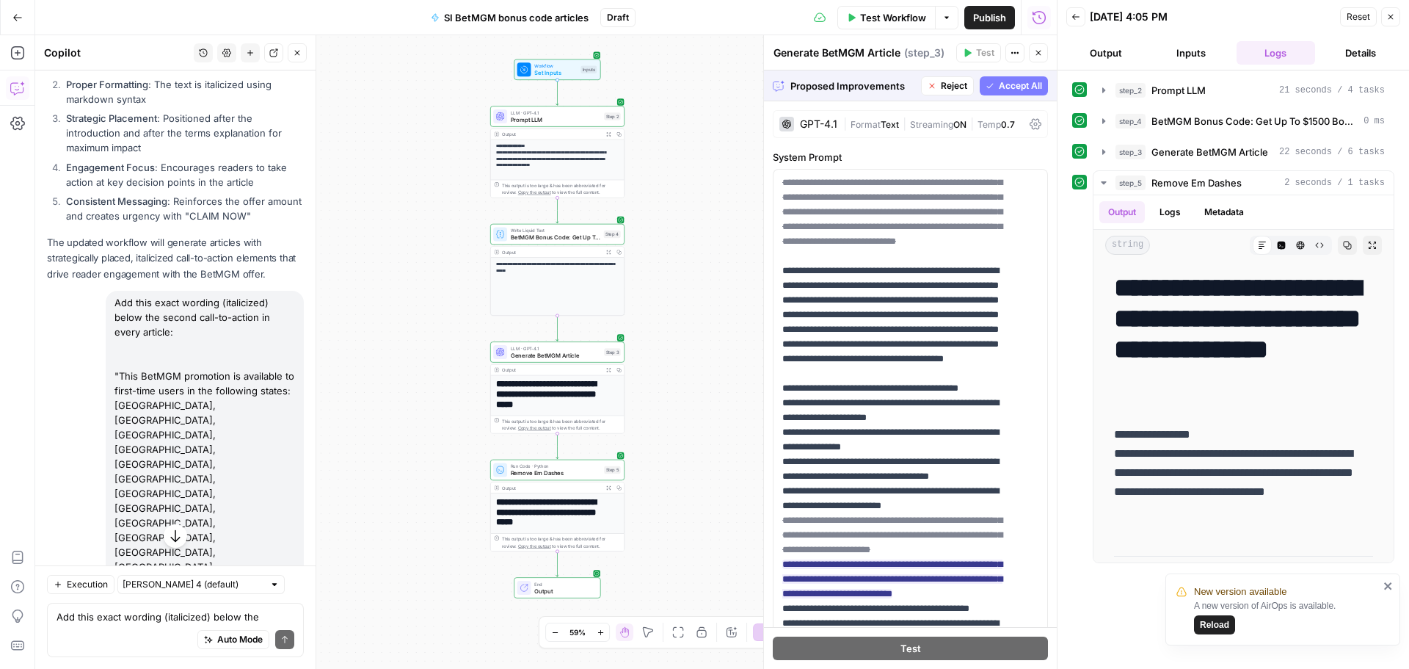
scroll to position [10637, 0]
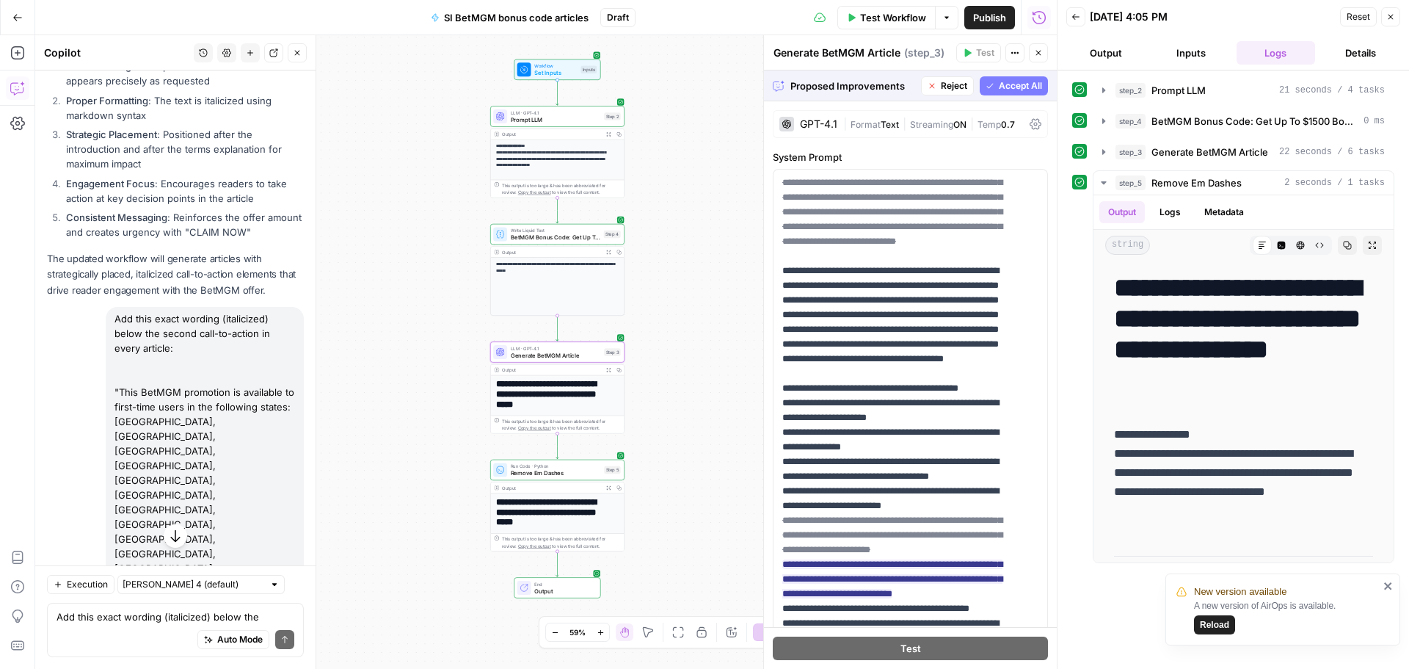
click at [263, 10] on span "Accept" at bounding box center [273, 3] width 30 height 13
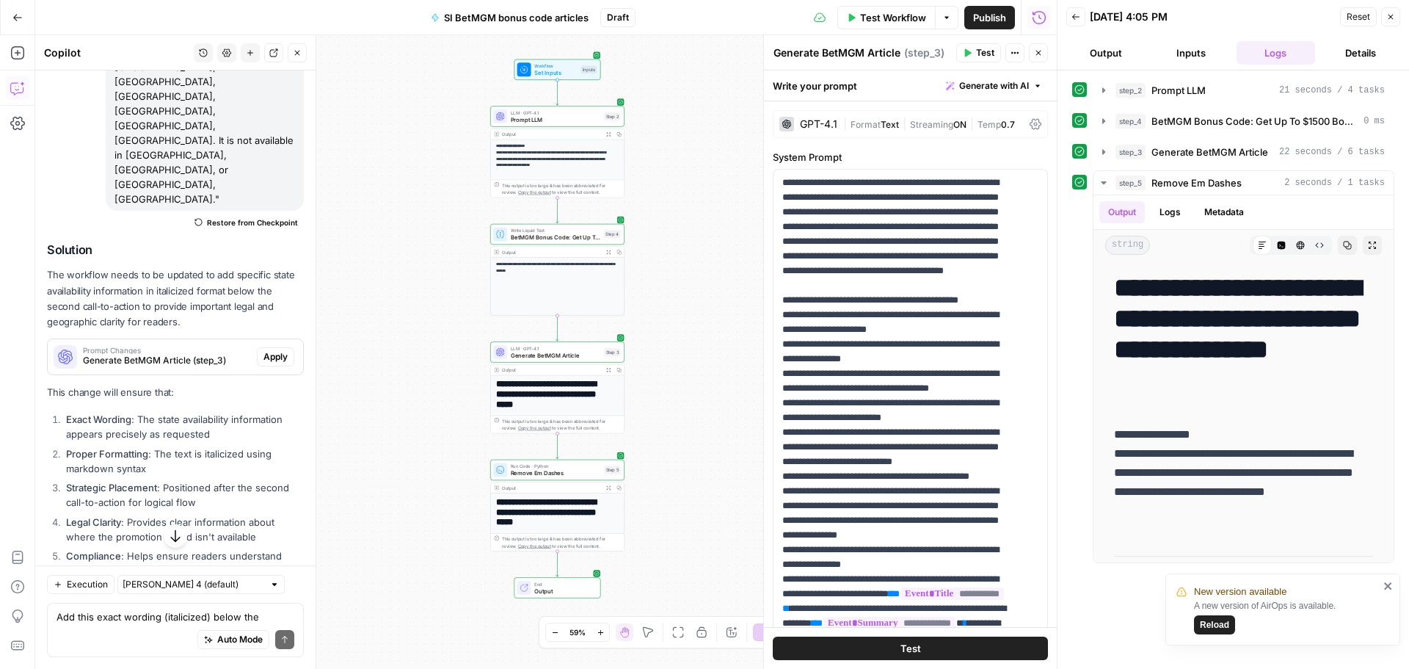
scroll to position [11740, 0]
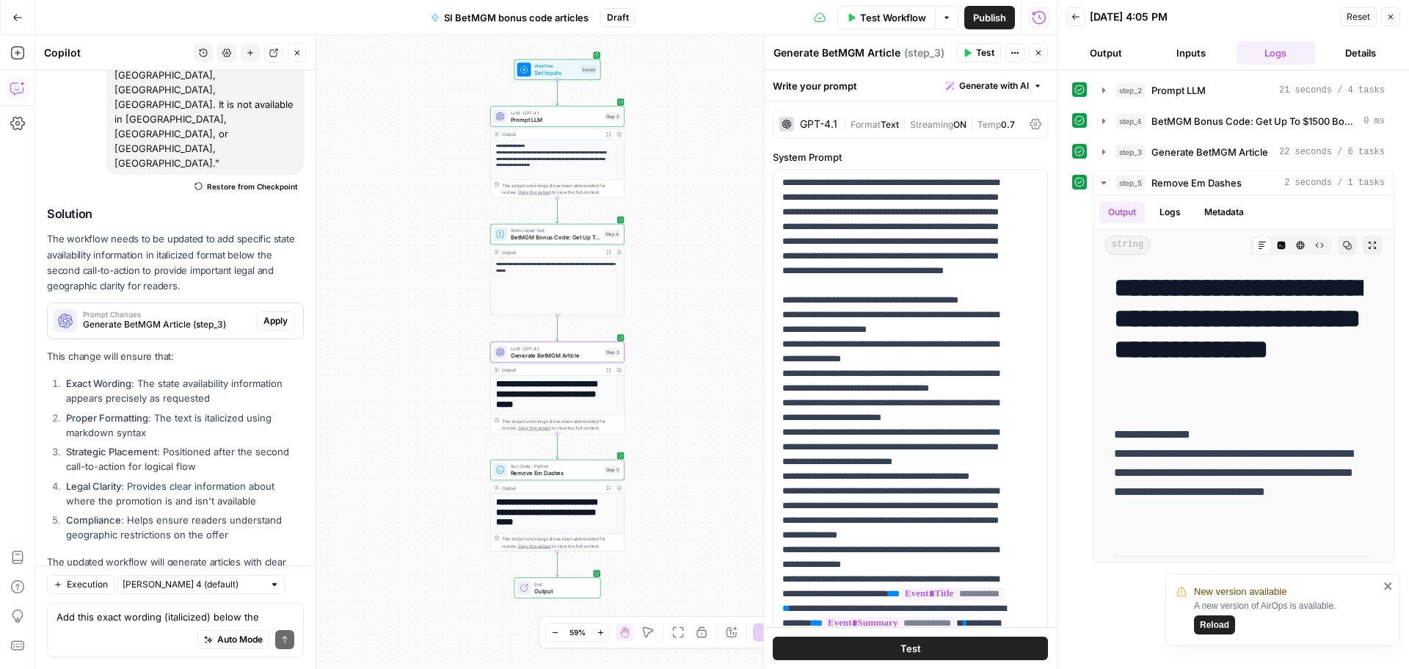
click at [263, 314] on span "Apply" at bounding box center [275, 320] width 24 height 13
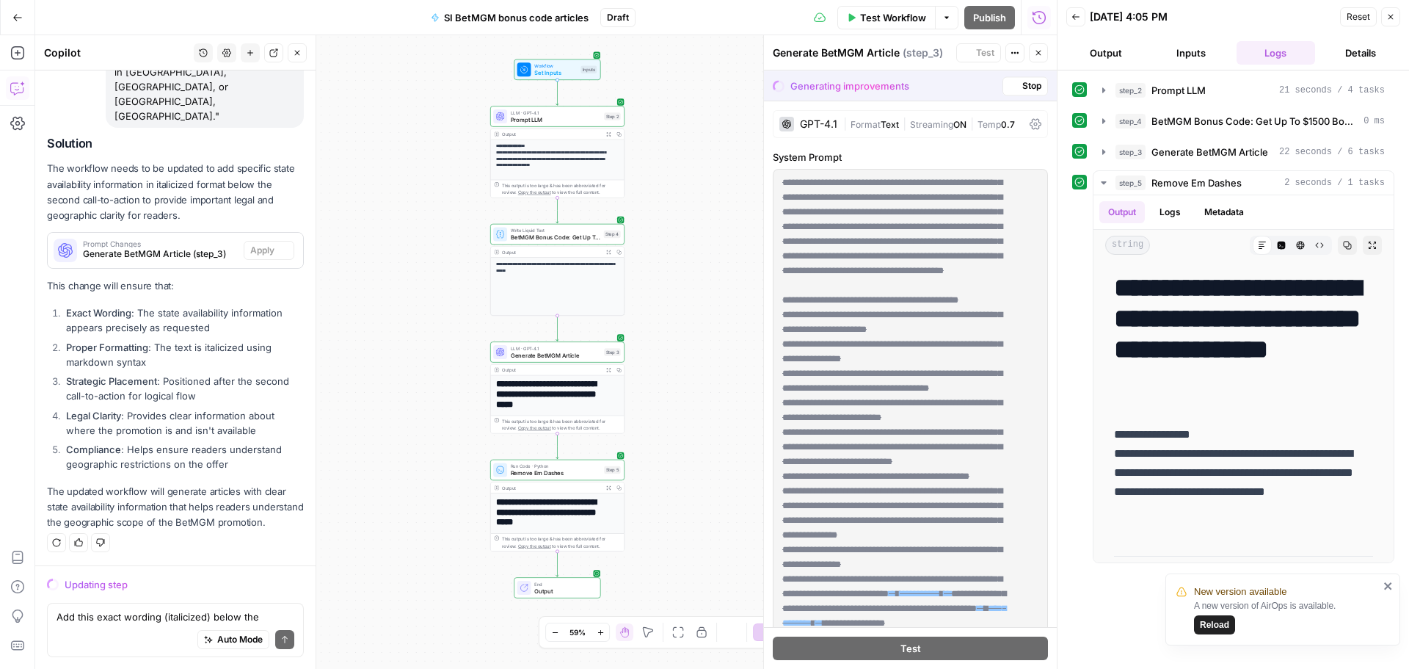
scroll to position [11224, 0]
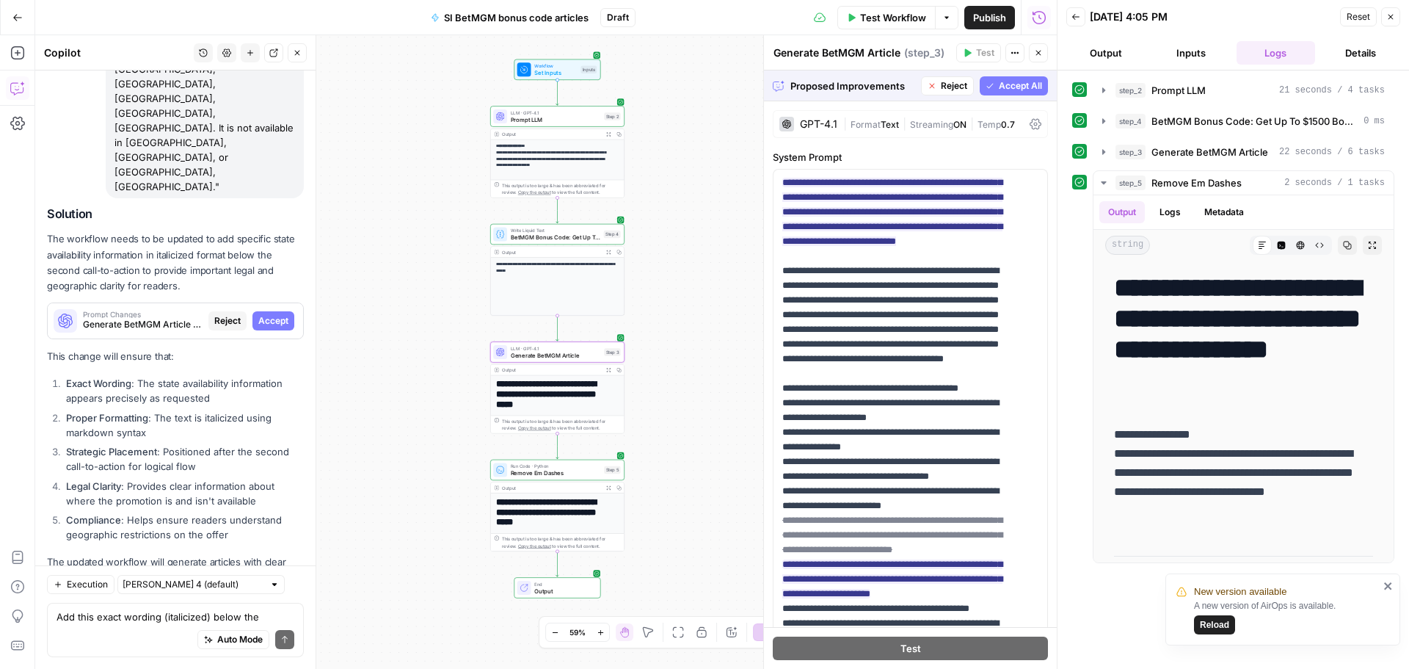
click at [258, 314] on span "Accept" at bounding box center [273, 320] width 30 height 13
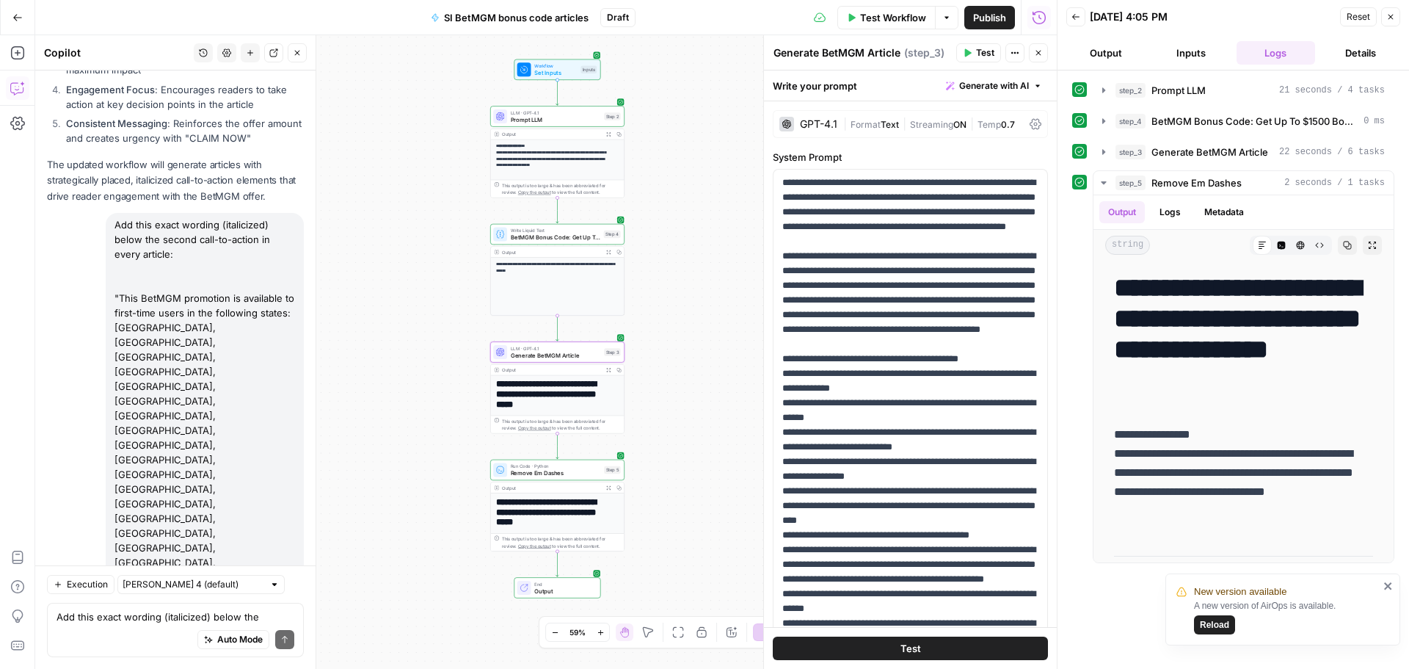
scroll to position [11740, 0]
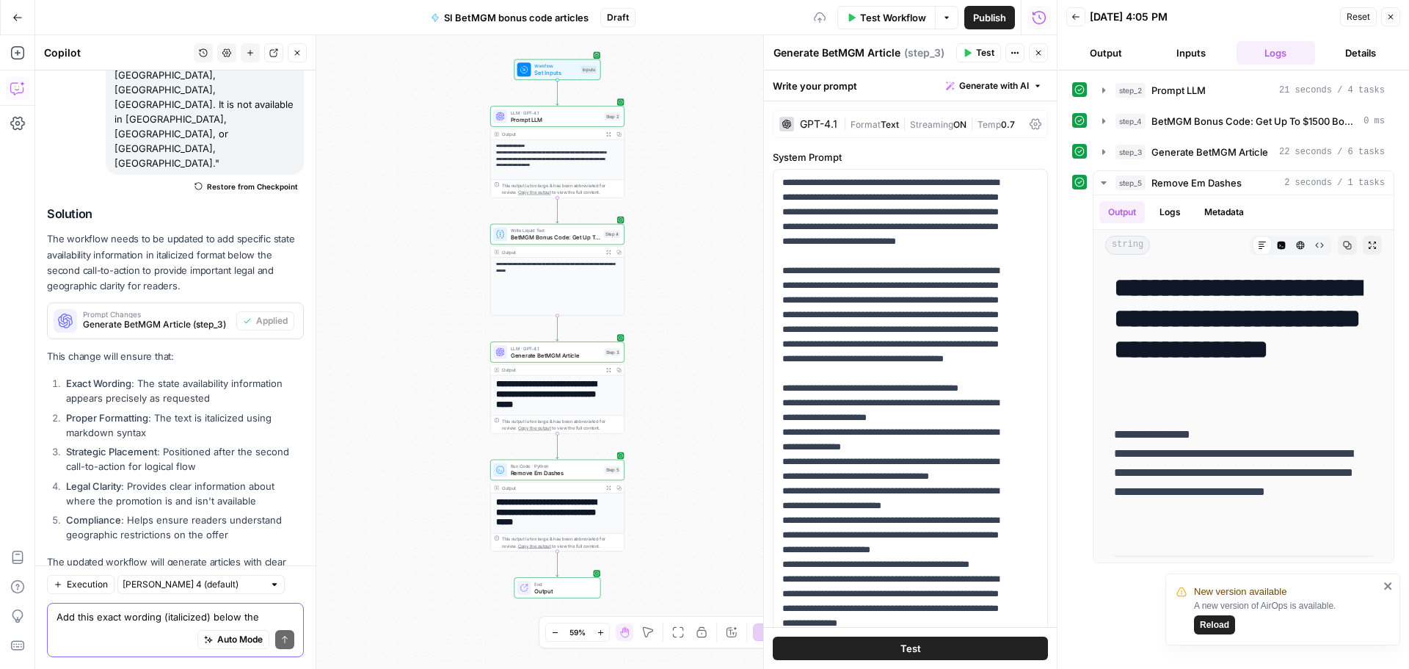
click at [88, 610] on textarea "Add this exact wording (italicized) below the second call-to-action in every ar…" at bounding box center [176, 616] width 238 height 15
paste textarea "Add the link: [URL][DOMAIN_NAME] to all "CLAIM NOW" CTAs."
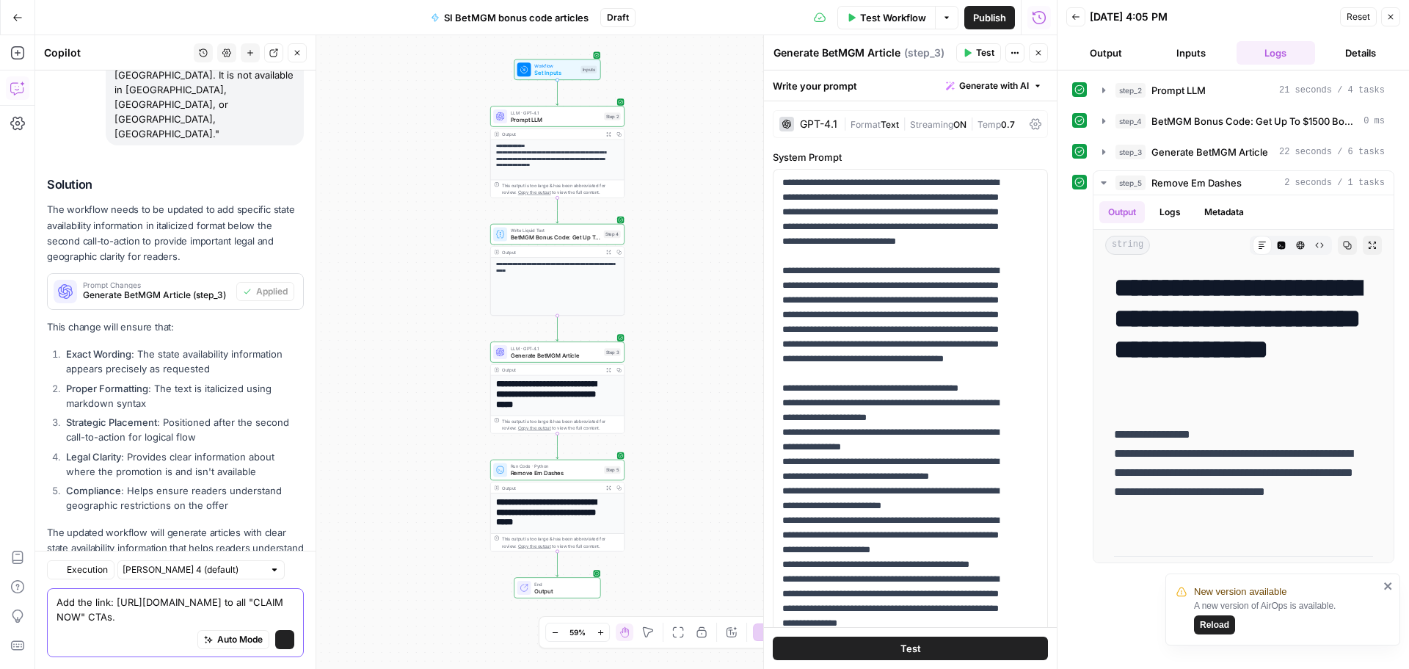
scroll to position [11770, 0]
drag, startPoint x: 58, startPoint y: 601, endPoint x: 84, endPoint y: 612, distance: 27.9
click at [84, 612] on textarea "Add the link: [URL][DOMAIN_NAME] to all "CLAIM NOW" CTAs." at bounding box center [176, 608] width 238 height 29
paste textarea "betmgm"
type textarea "Add the link: https://www.si.com/betting/visit/betmgm-us-sports to all "CLAIM N…"
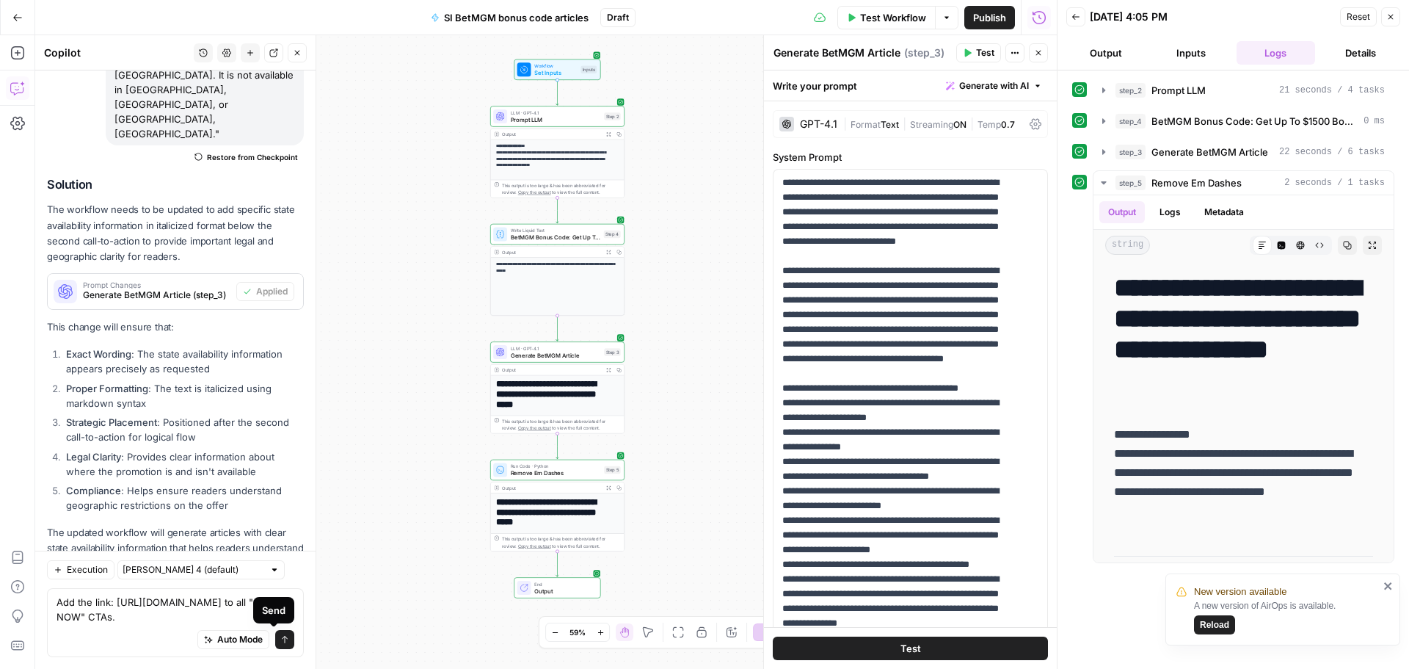
click at [275, 633] on button "Send" at bounding box center [284, 639] width 19 height 19
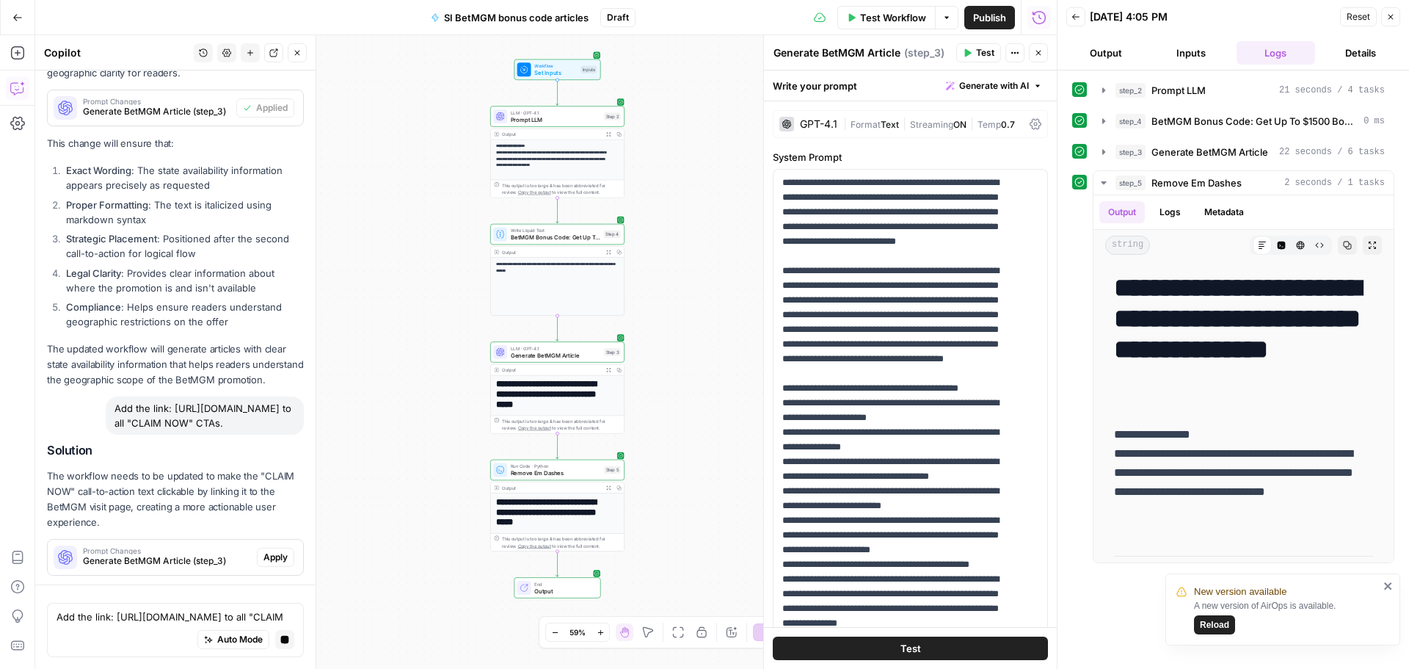
scroll to position [11475, 0]
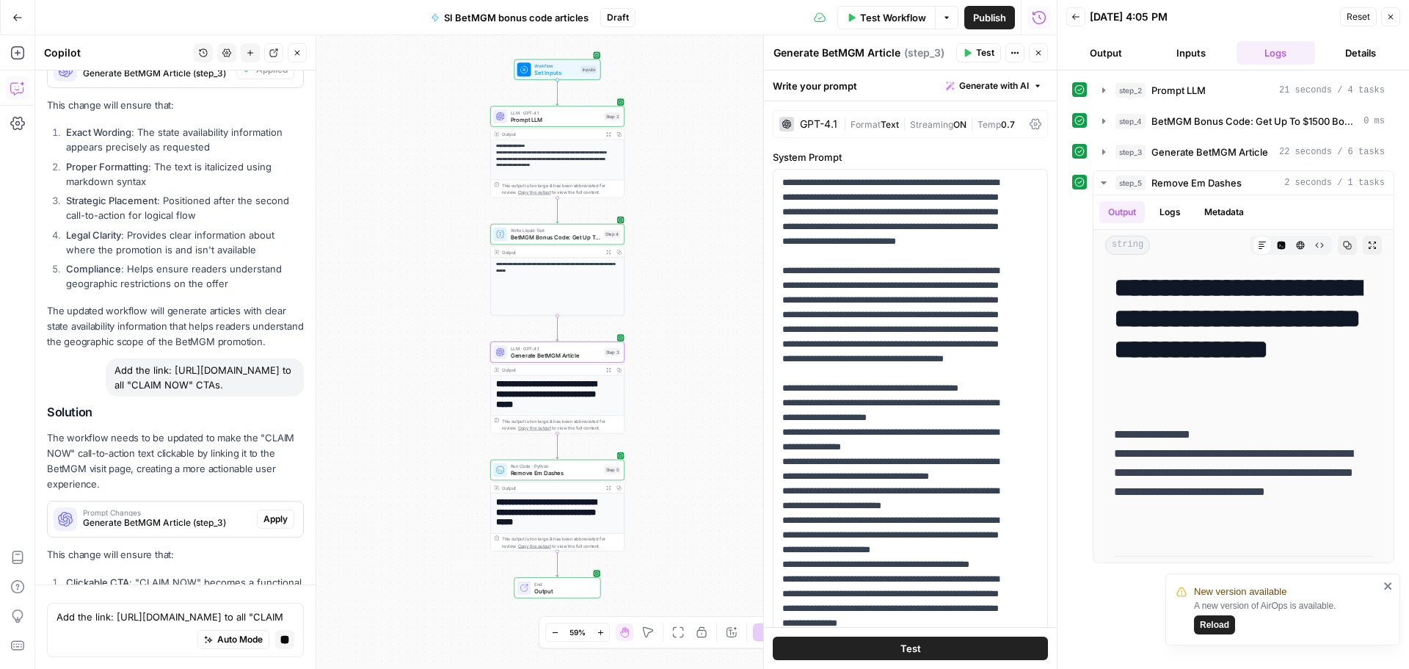
click at [268, 512] on span "Apply" at bounding box center [275, 518] width 24 height 13
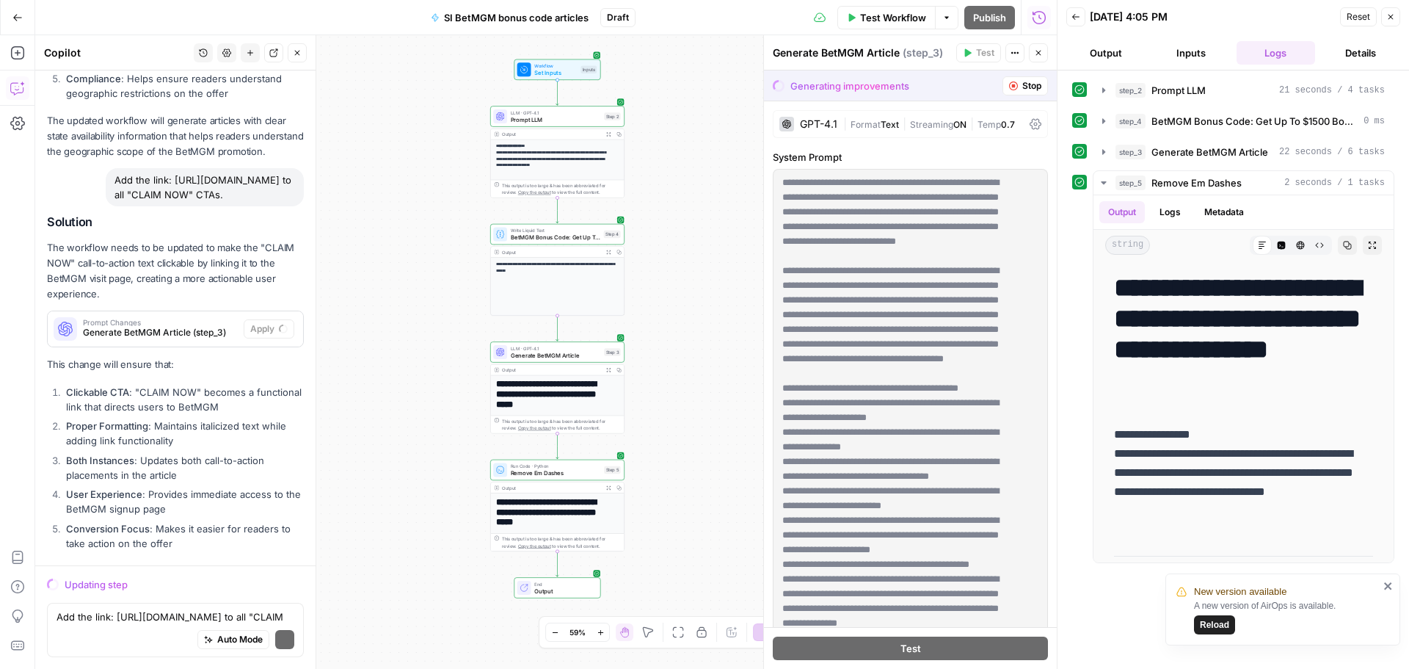
scroll to position [11688, 0]
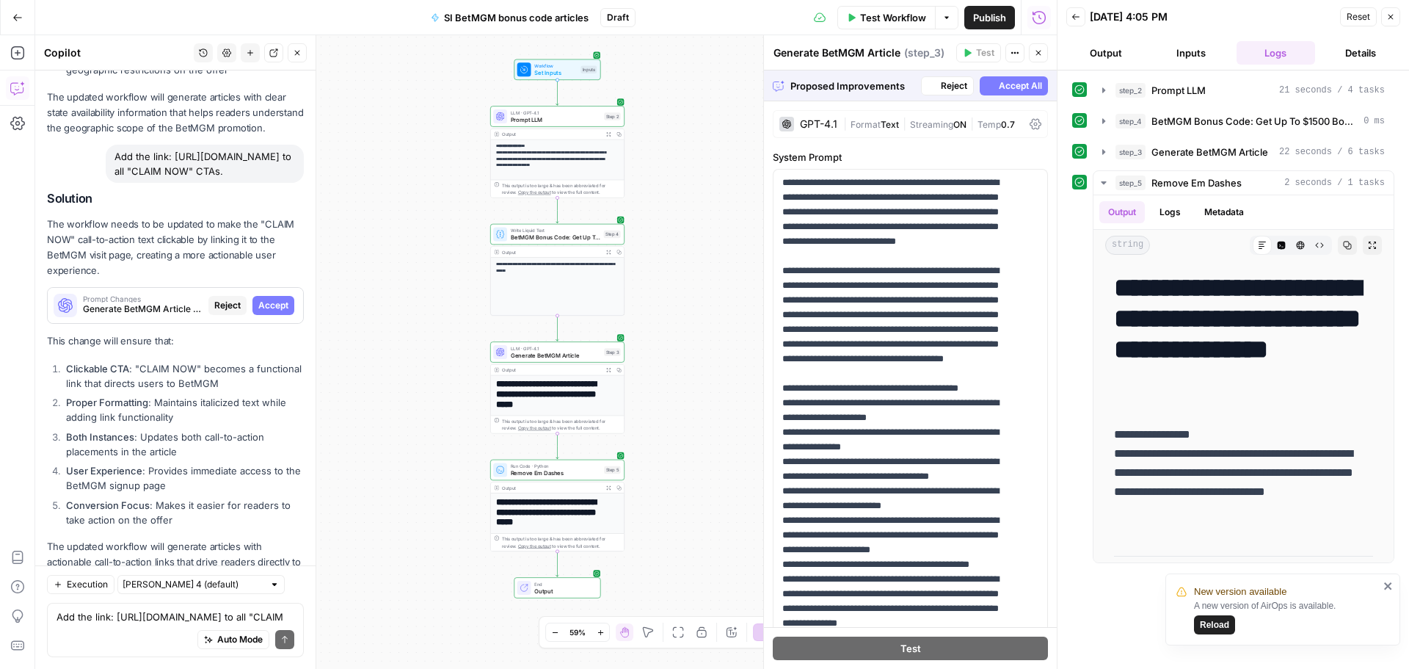
click at [268, 299] on span "Accept" at bounding box center [273, 305] width 30 height 13
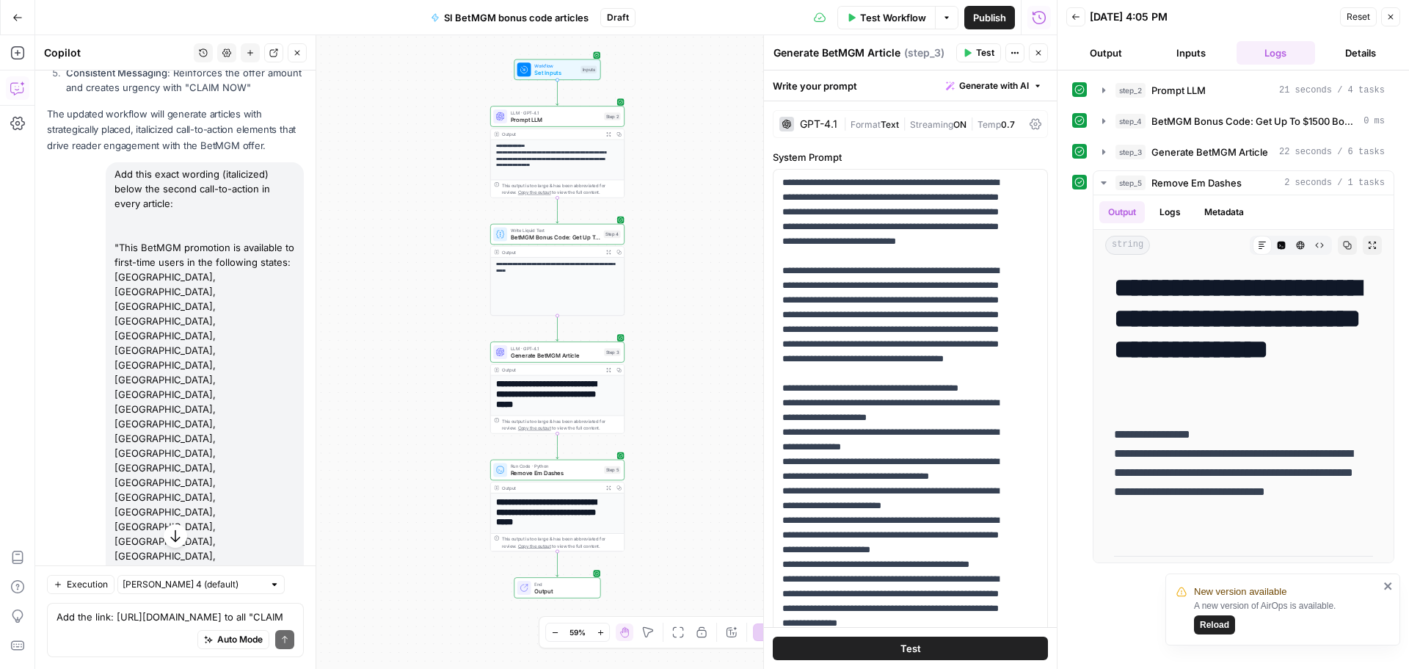
scroll to position [10981, 0]
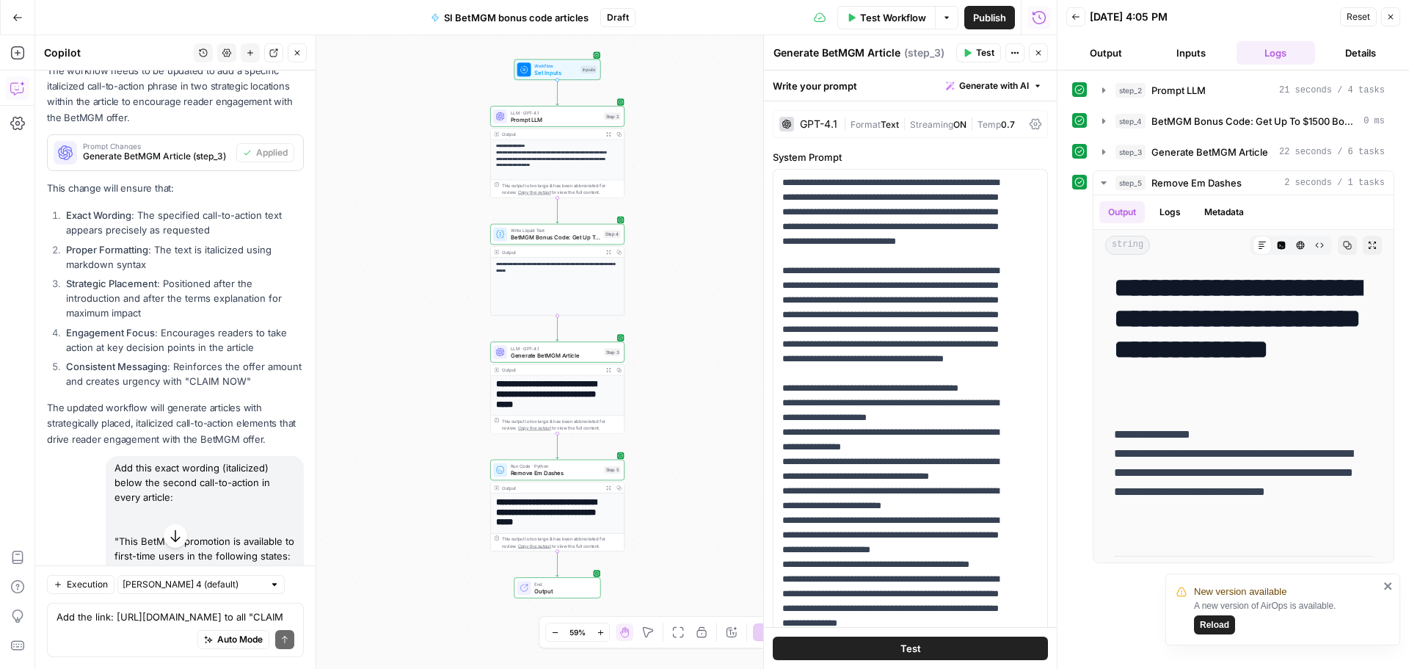
click at [905, 16] on span "Test Workflow" at bounding box center [893, 17] width 66 height 15
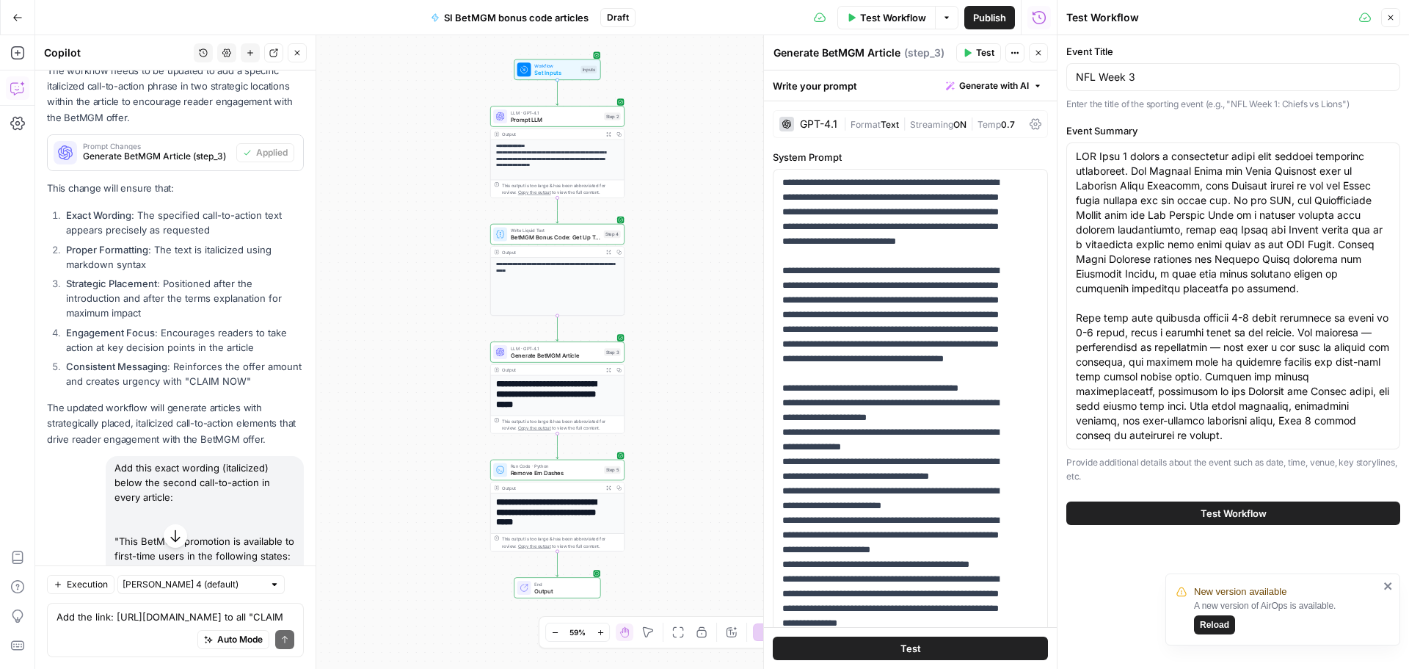
click at [1214, 512] on span "Test Workflow" at bounding box center [1234, 513] width 66 height 15
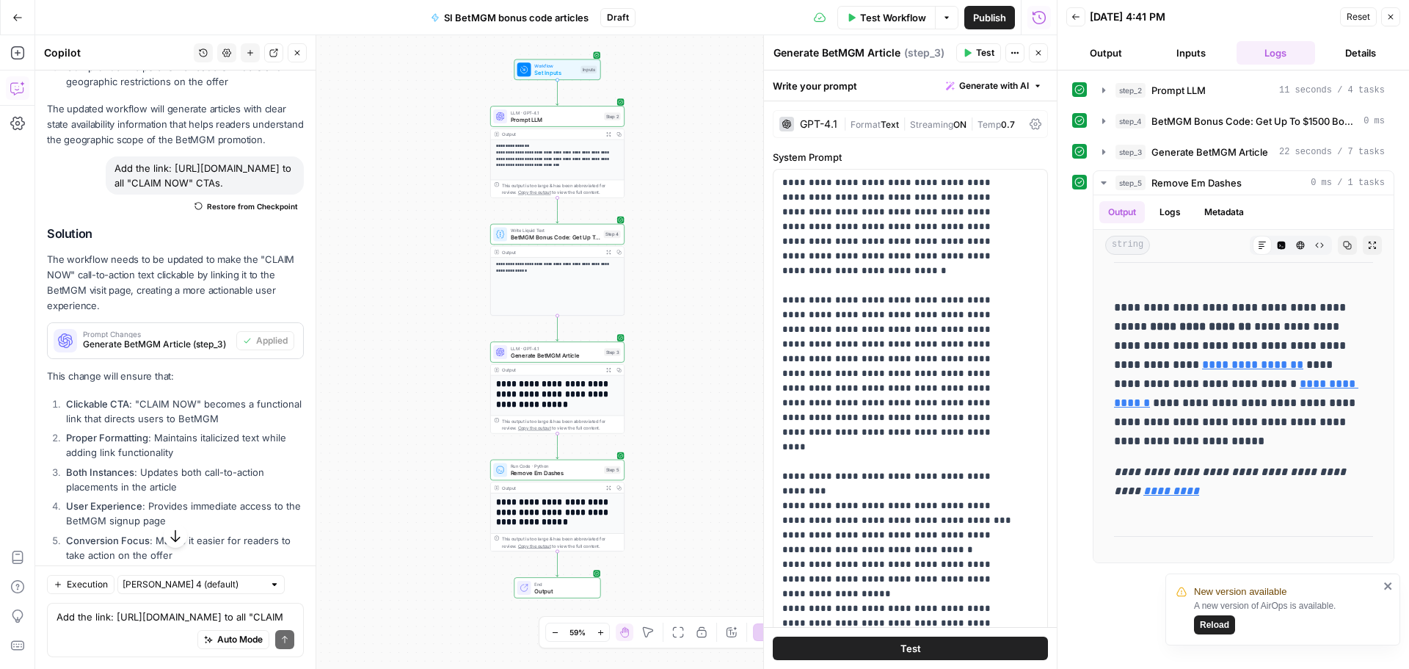
scroll to position [12228, 0]
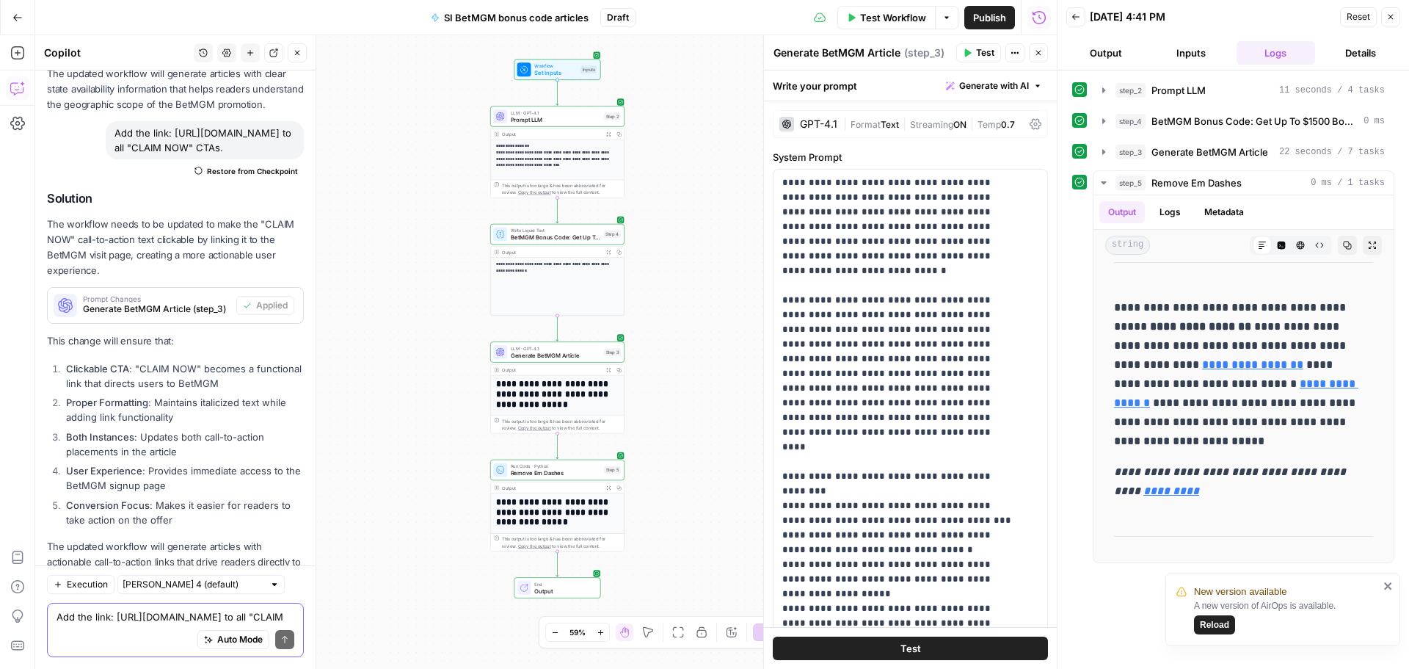
click at [131, 619] on textarea "Add the link: https://www.si.com/betting/visit/betmgm-us-sports to all "CLAIM N…" at bounding box center [176, 616] width 238 height 15
paste textarea "In the intro, mention "sportsbook promos" more organically without telling the …"
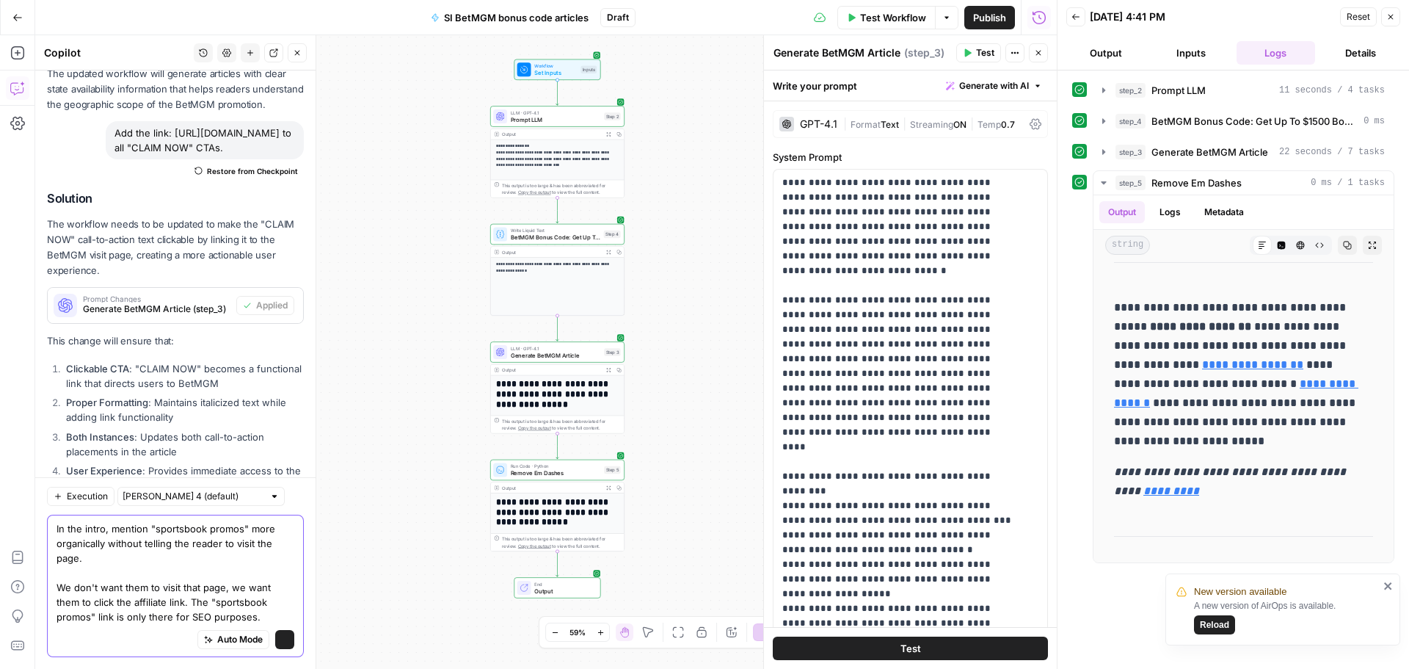
scroll to position [12317, 0]
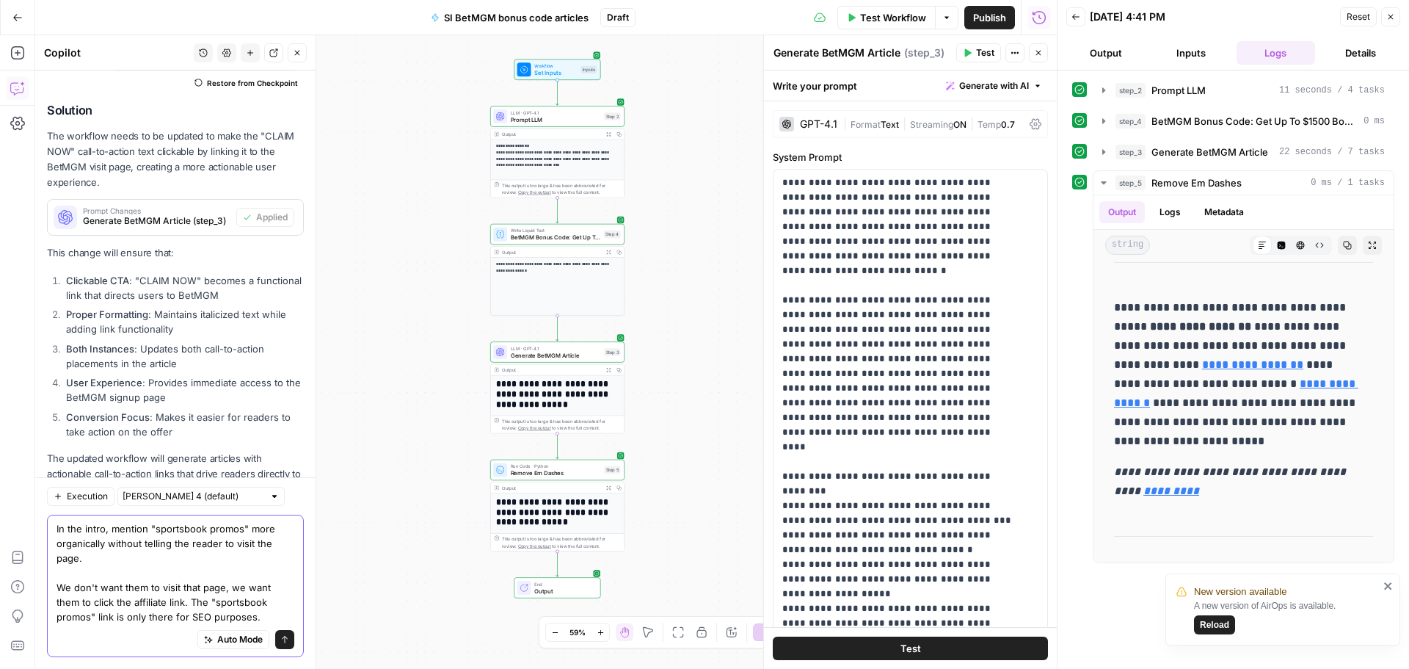
click at [79, 559] on textarea "In the intro, mention "sportsbook promos" more organically without telling the …" at bounding box center [176, 572] width 238 height 103
drag, startPoint x: 157, startPoint y: 558, endPoint x: 82, endPoint y: 558, distance: 74.9
click at [82, 558] on textarea "In the intro, mention "sportsbook promos" more organically without telling the …" at bounding box center [176, 572] width 238 height 103
click at [235, 543] on textarea "In the intro, mention "sportsbook promos" more organically without telling the …" at bounding box center [176, 572] width 238 height 103
type textarea "In the intro, mention "sportsbook promos" more organically without telling the …"
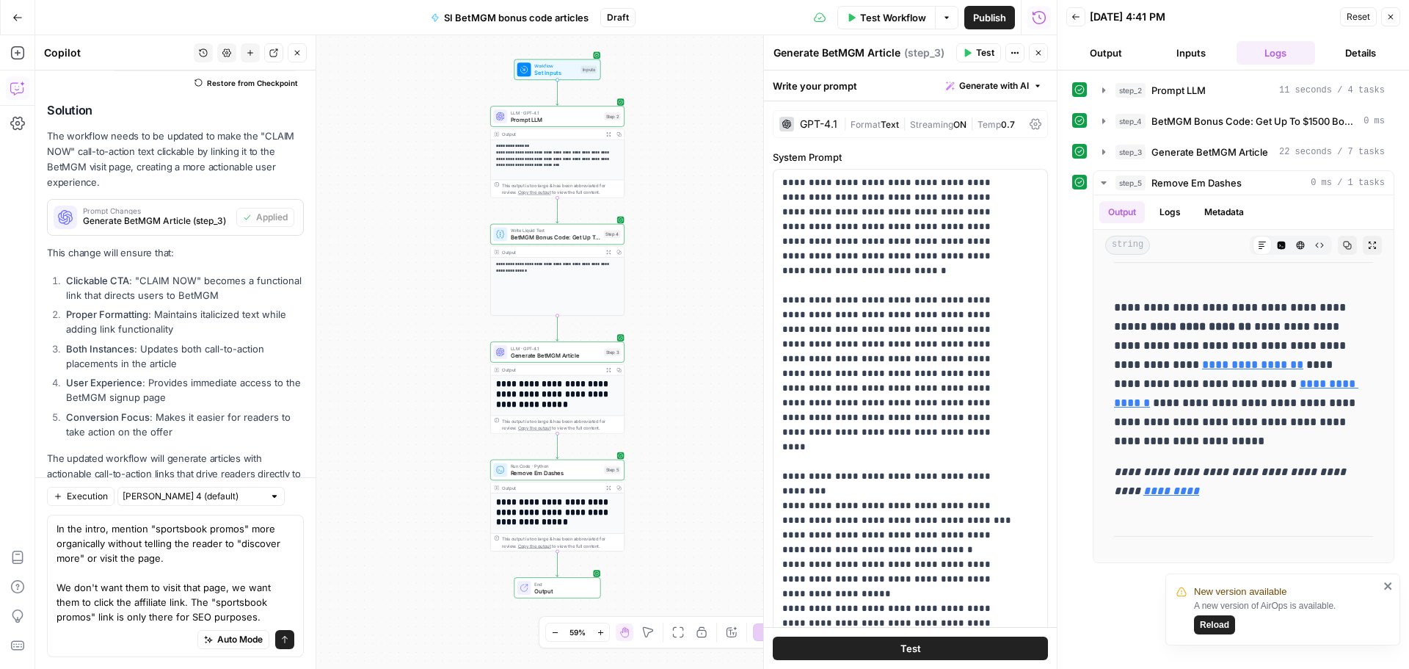
click at [282, 636] on icon "submit" at bounding box center [285, 638] width 6 height 7
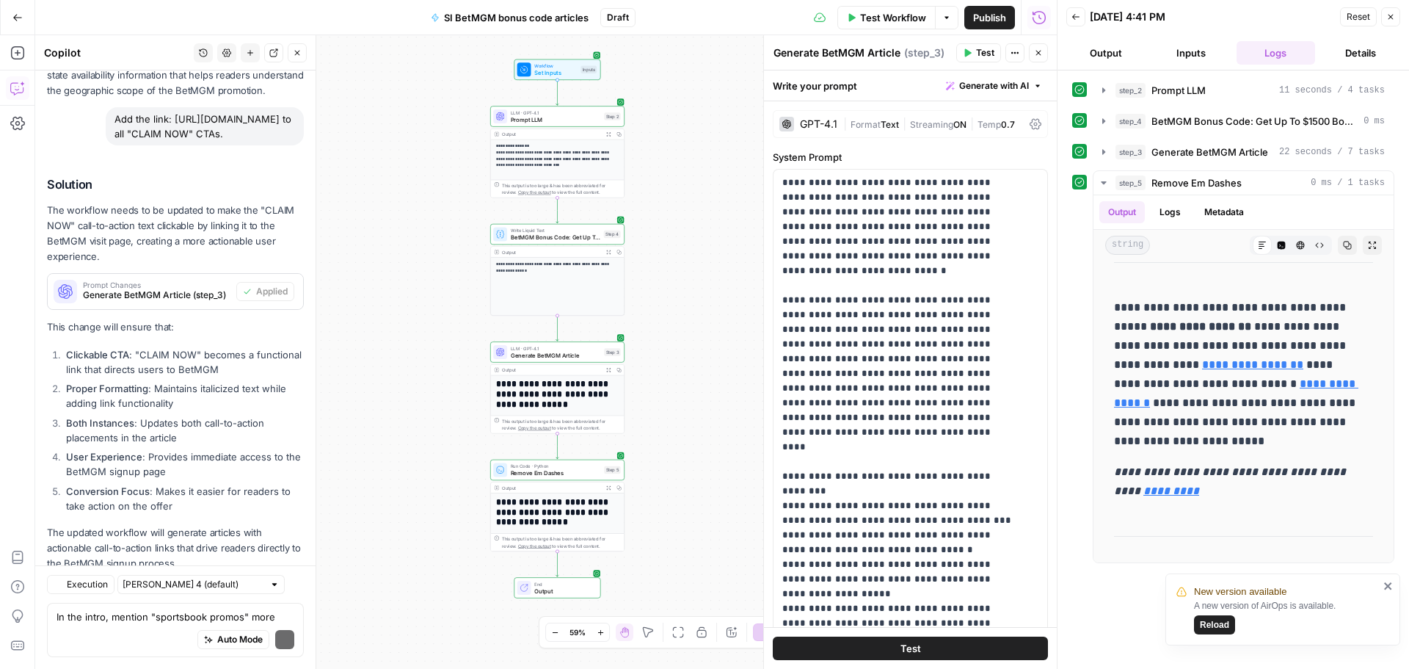
scroll to position [12825, 0]
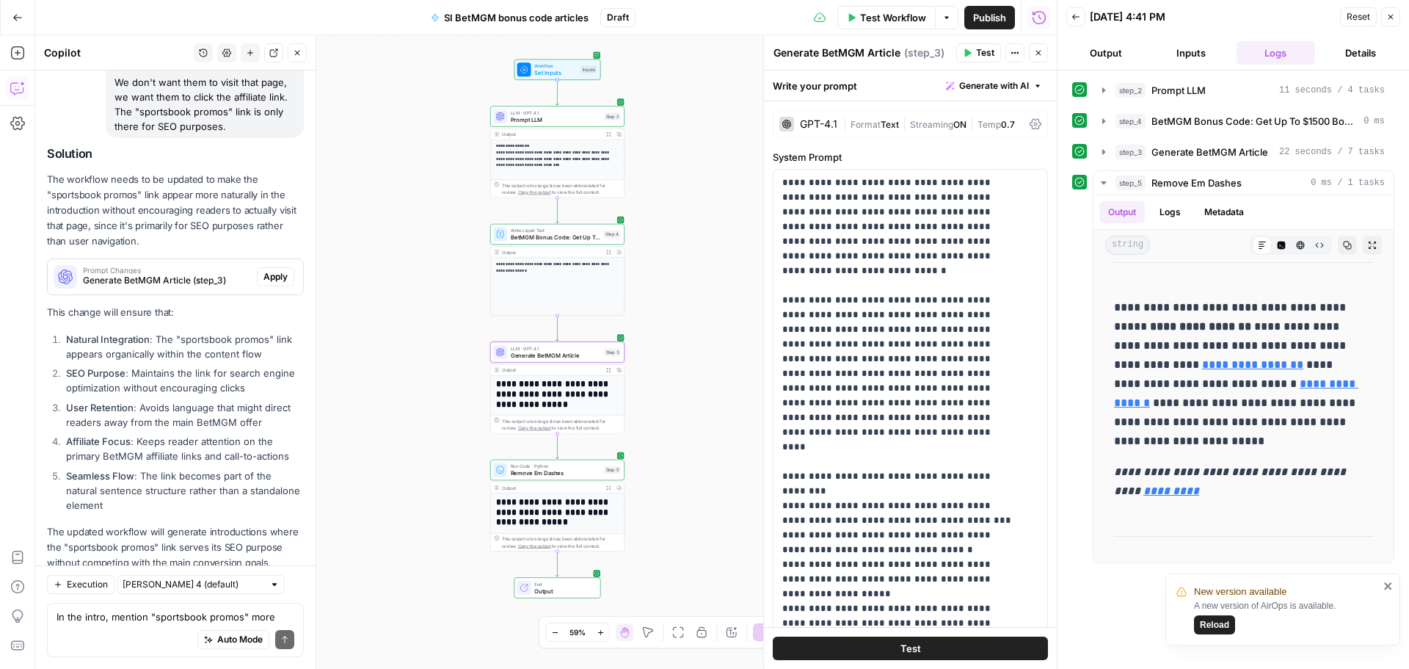
click at [257, 267] on button "Apply" at bounding box center [275, 276] width 37 height 19
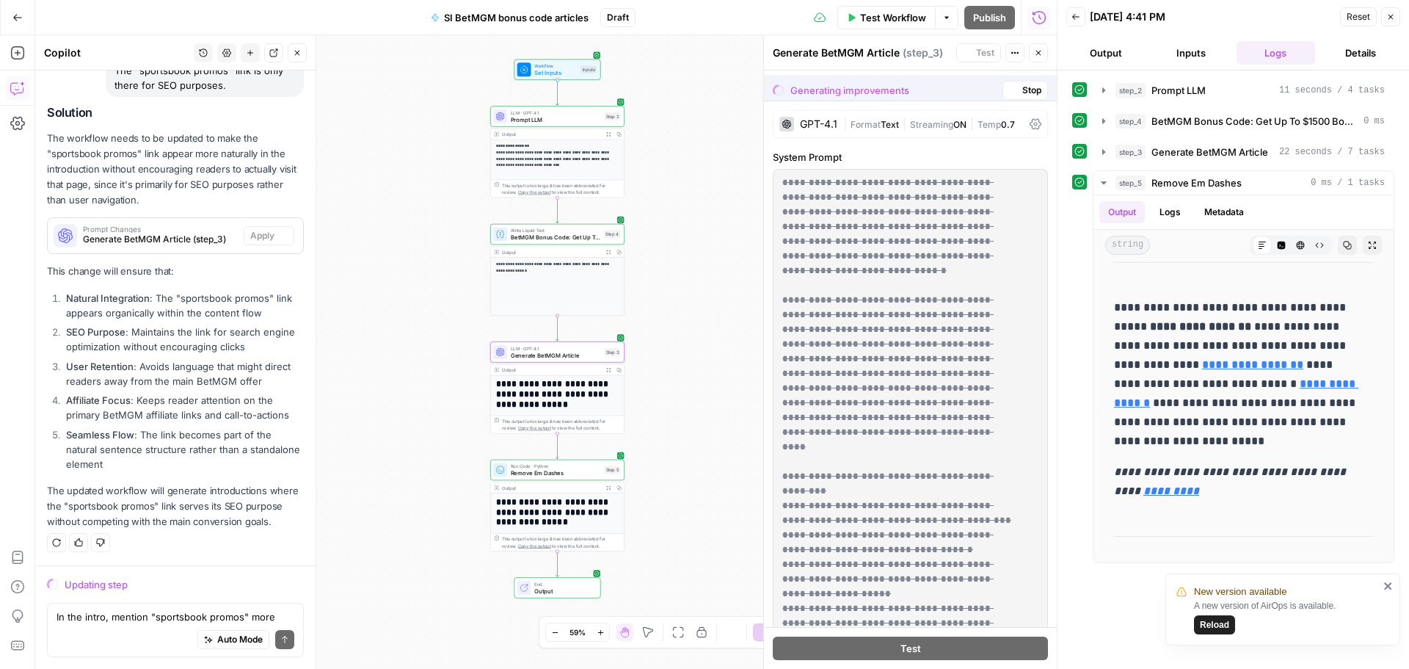
scroll to position [12285, 0]
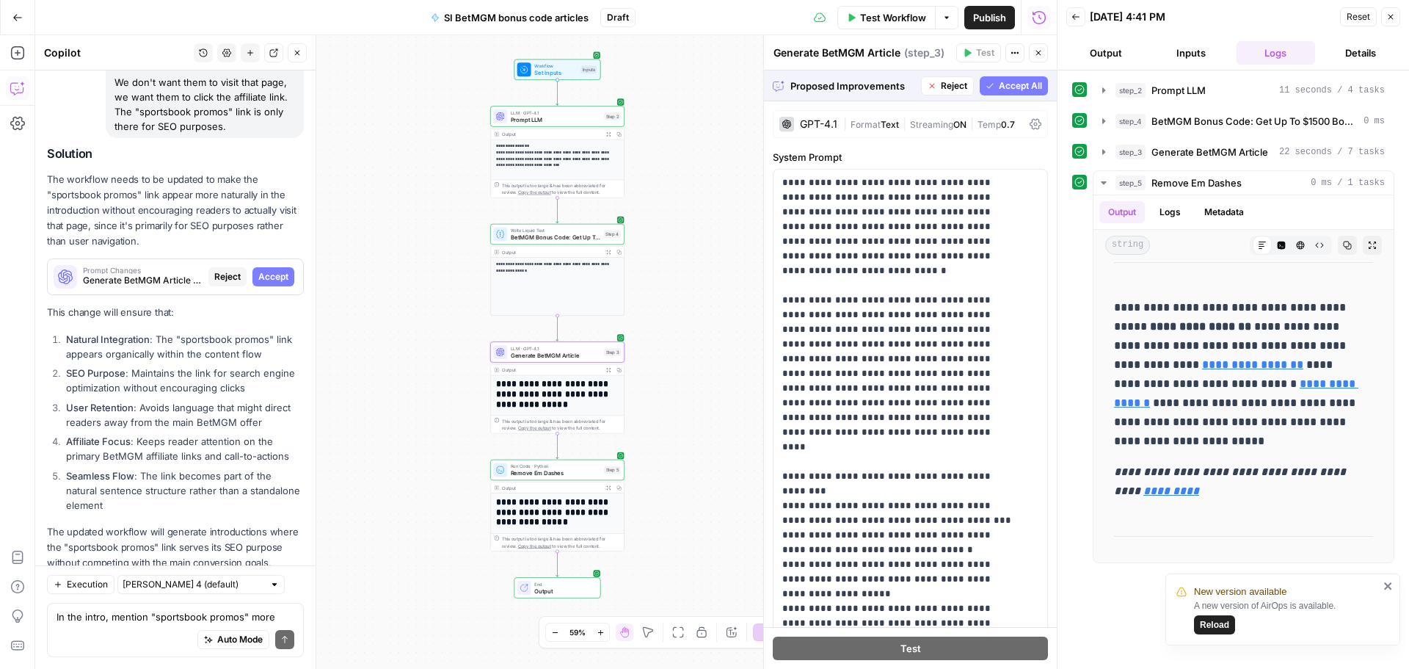
click at [264, 270] on span "Accept" at bounding box center [273, 276] width 30 height 13
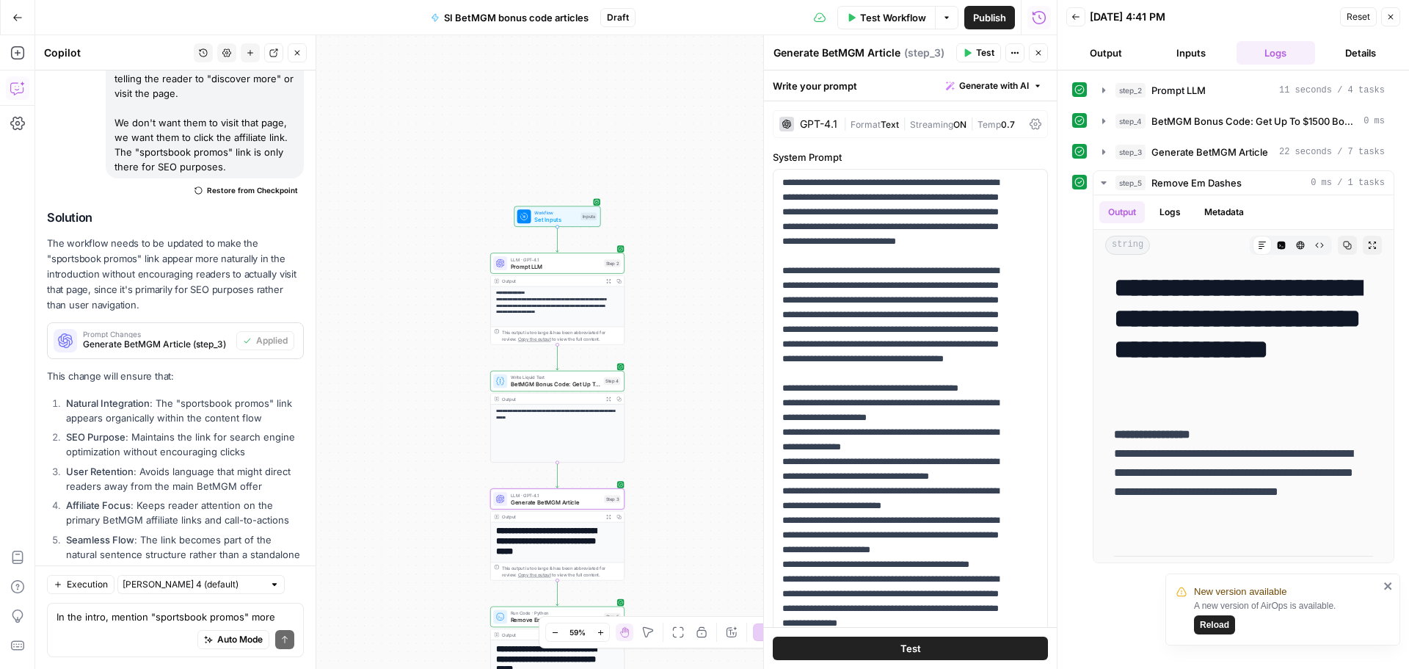
scroll to position [12555, 0]
